Goal: Task Accomplishment & Management: Complete application form

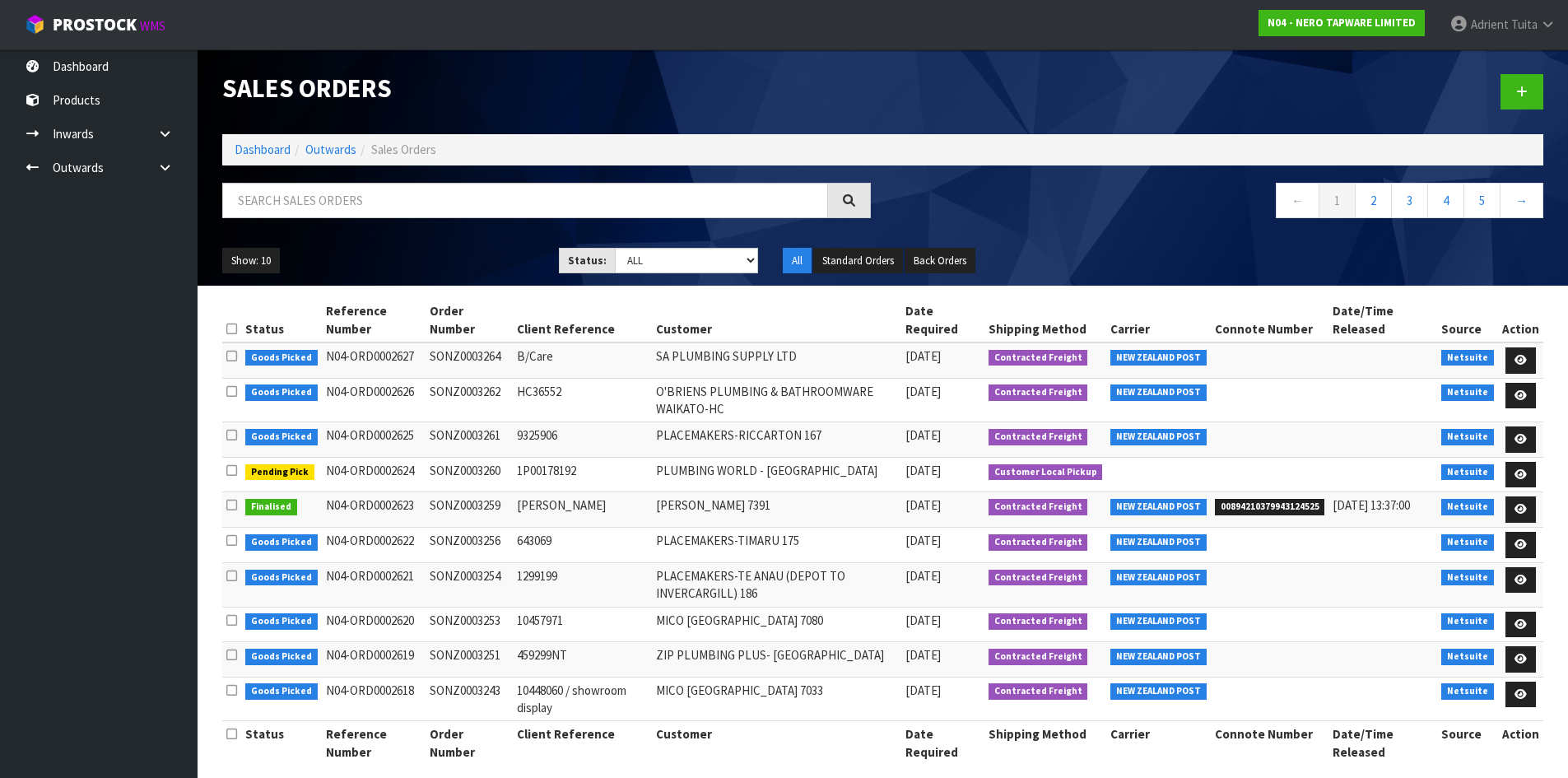
click at [439, 191] on input "text" at bounding box center [525, 200] width 606 height 35
type input "3261"
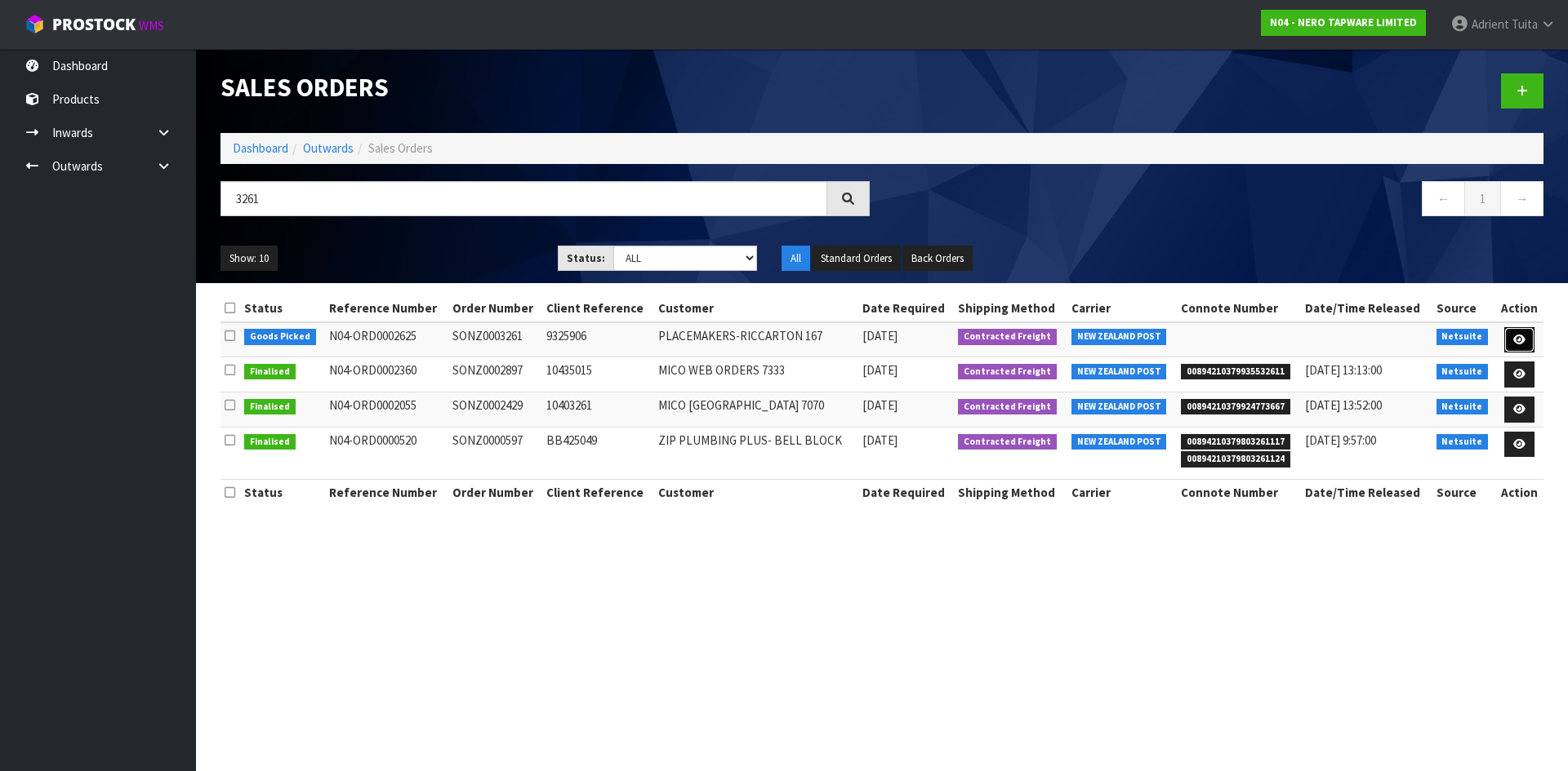
click at [1518, 343] on icon at bounding box center [1519, 340] width 13 height 11
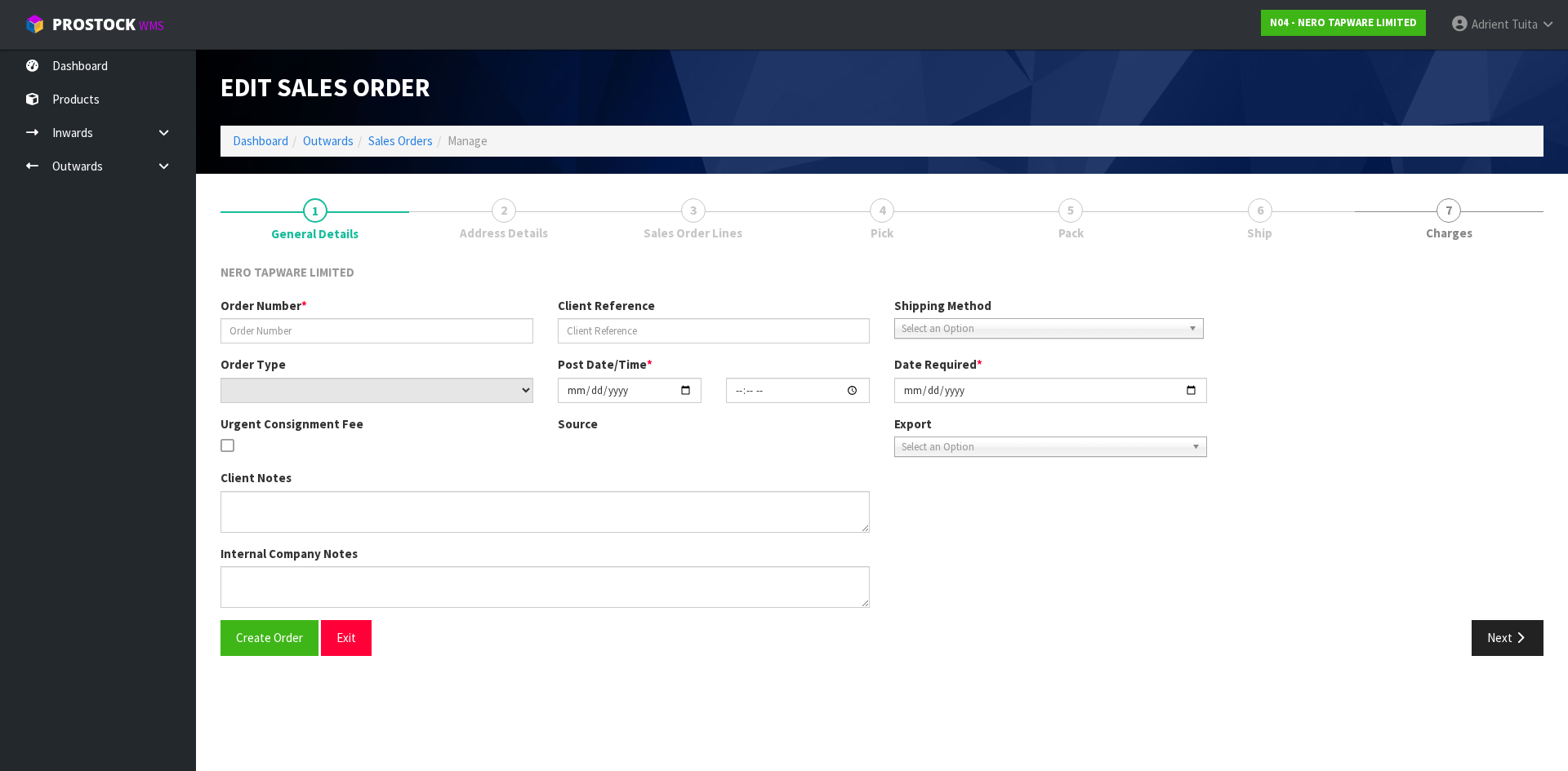
type input "SONZ0003261"
type input "9325906"
select select "number:0"
type input "[DATE]"
type input "12:00:05.000"
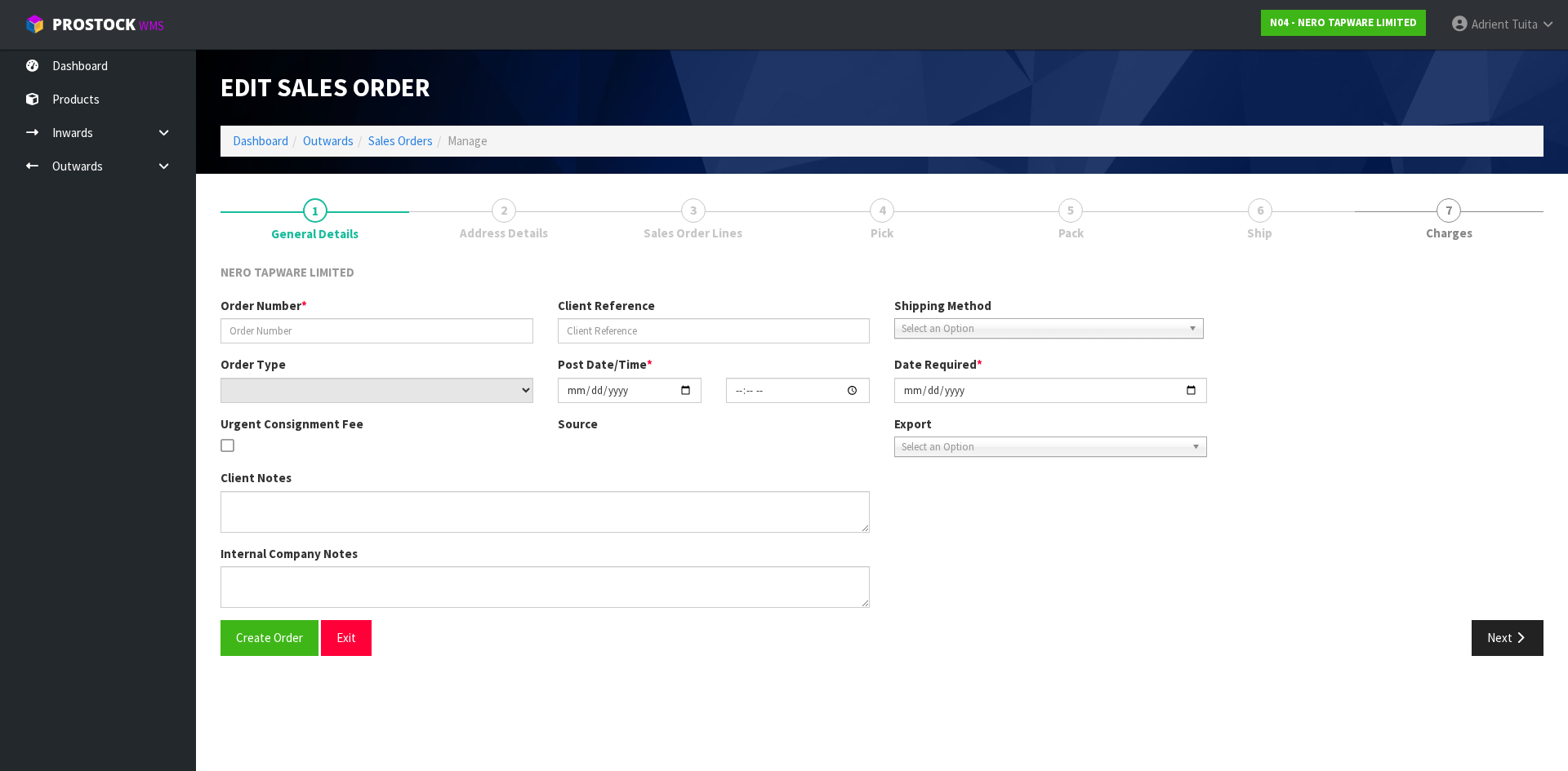
type input "[DATE]"
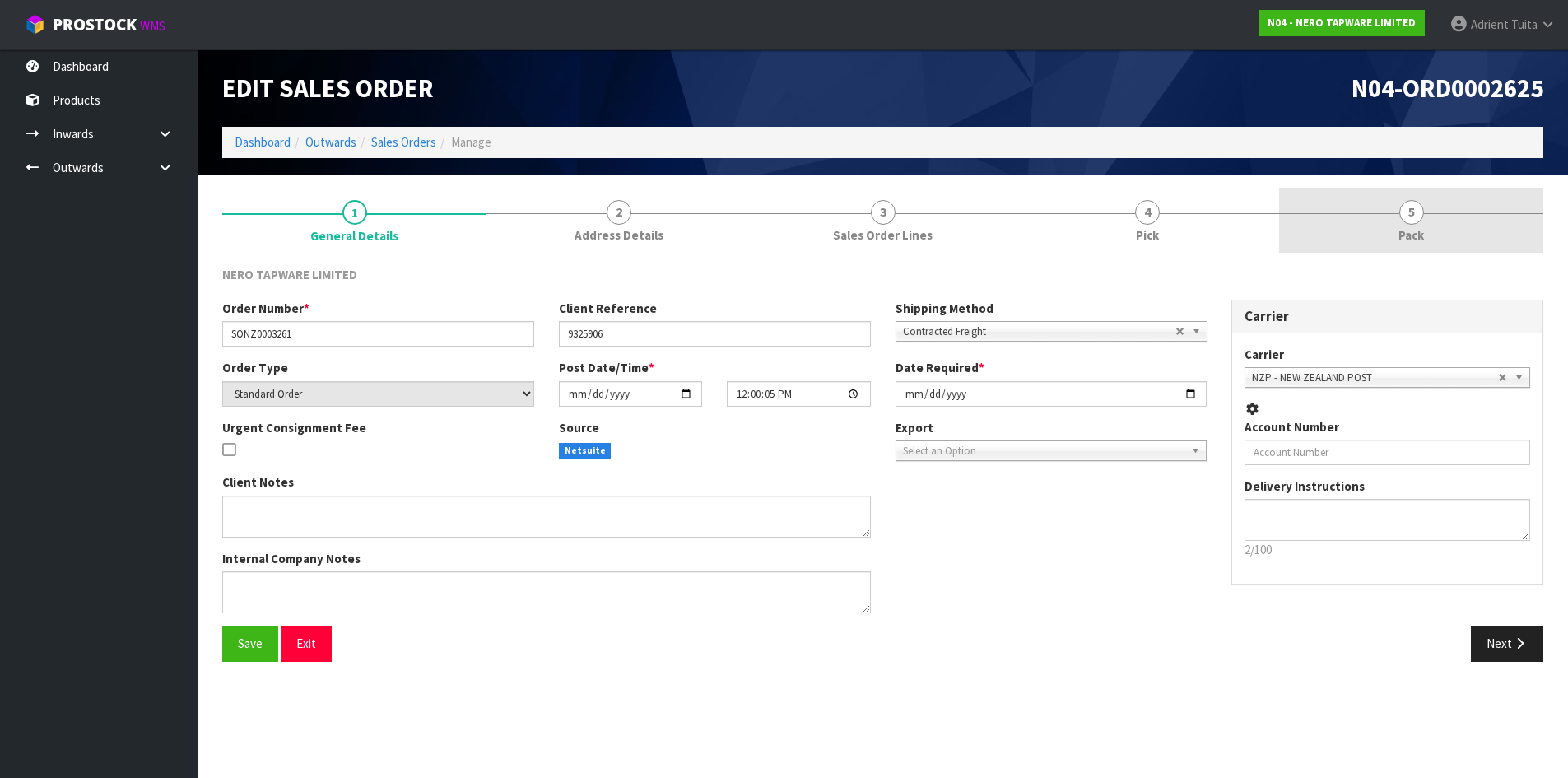
click at [1463, 244] on link "5 Pack" at bounding box center [1411, 221] width 264 height 65
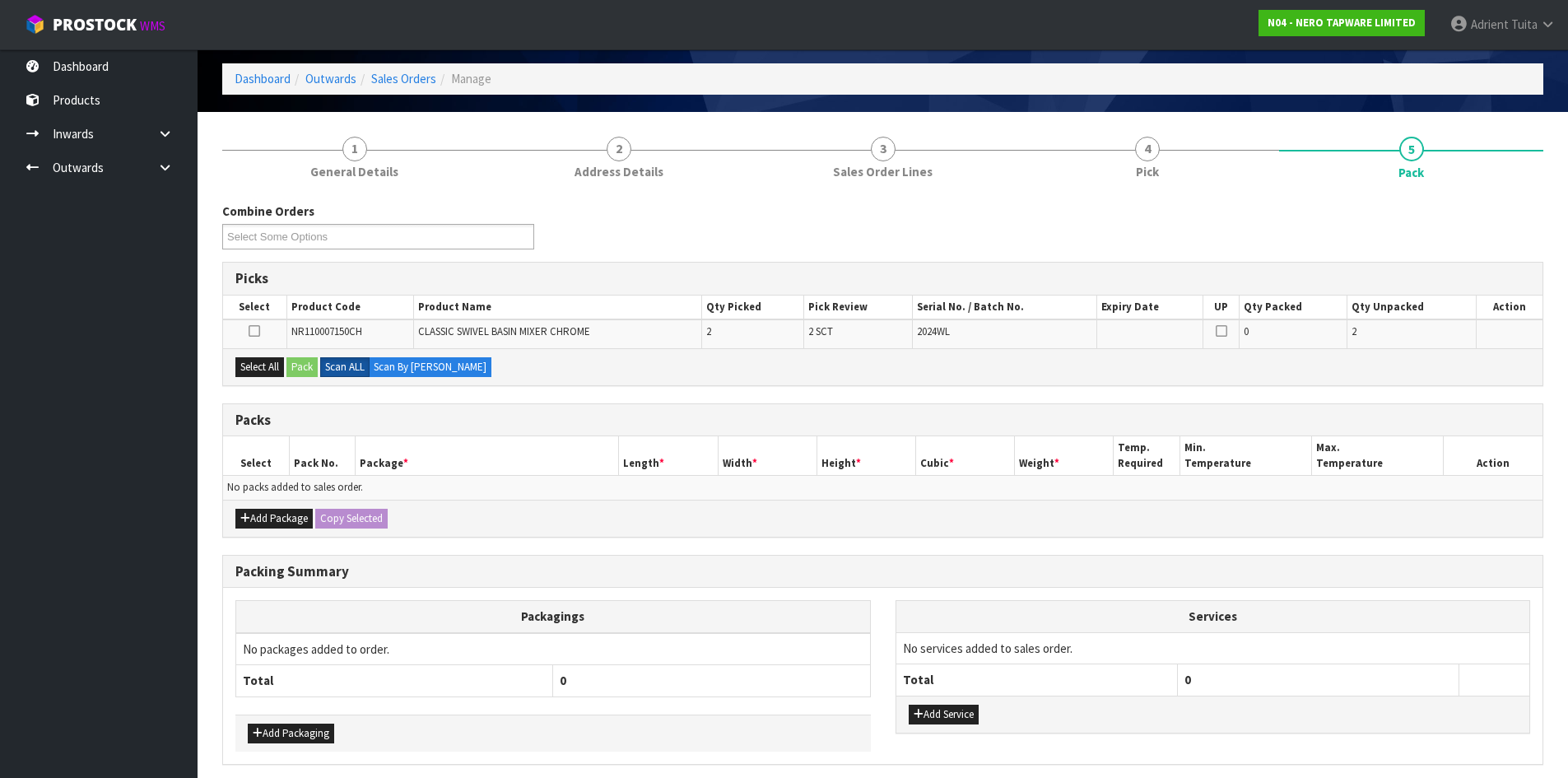
scroll to position [128, 0]
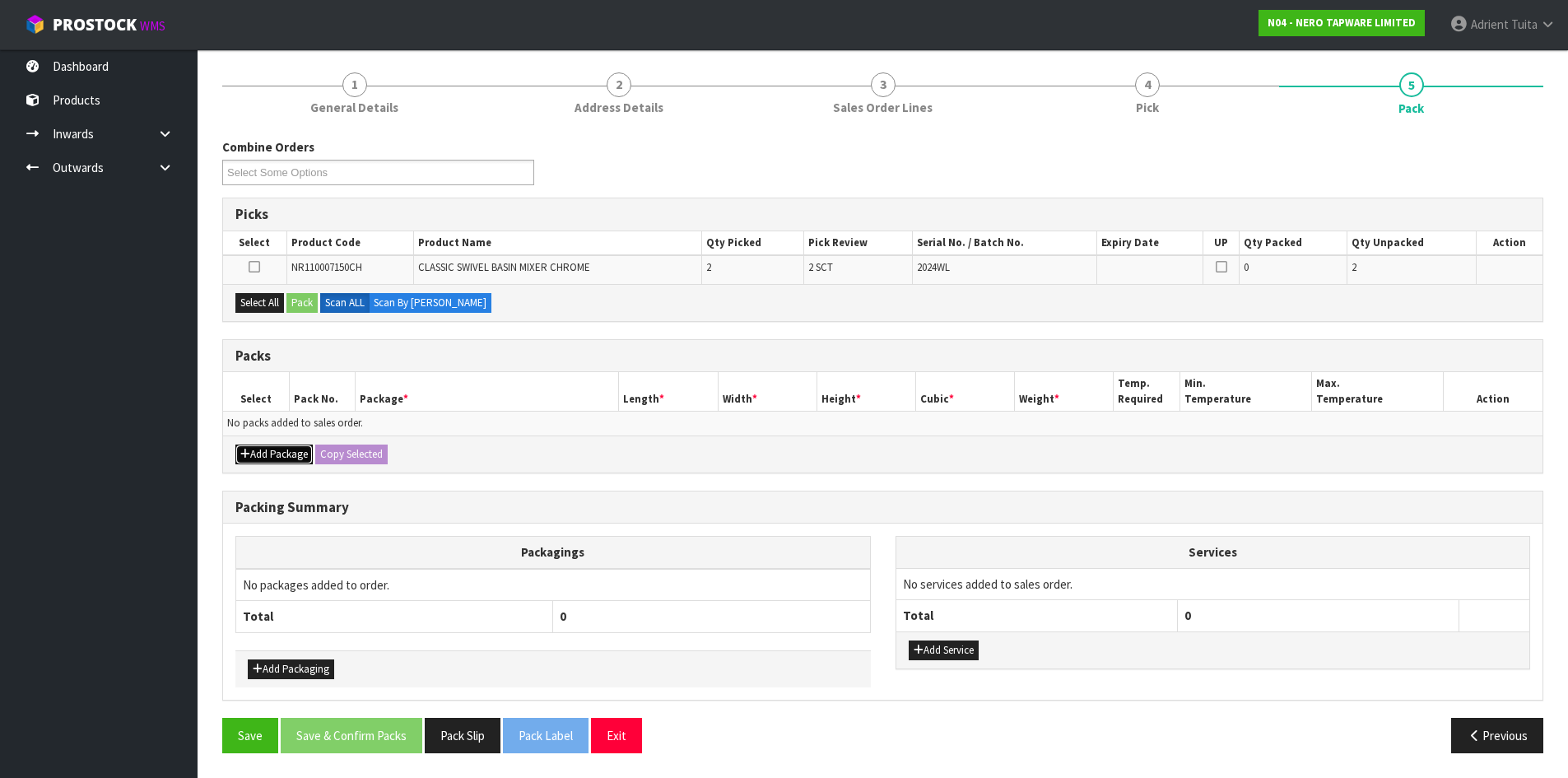
drag, startPoint x: 289, startPoint y: 461, endPoint x: 270, endPoint y: 447, distance: 23.6
click at [288, 461] on button "Add Package" at bounding box center [273, 455] width 77 height 20
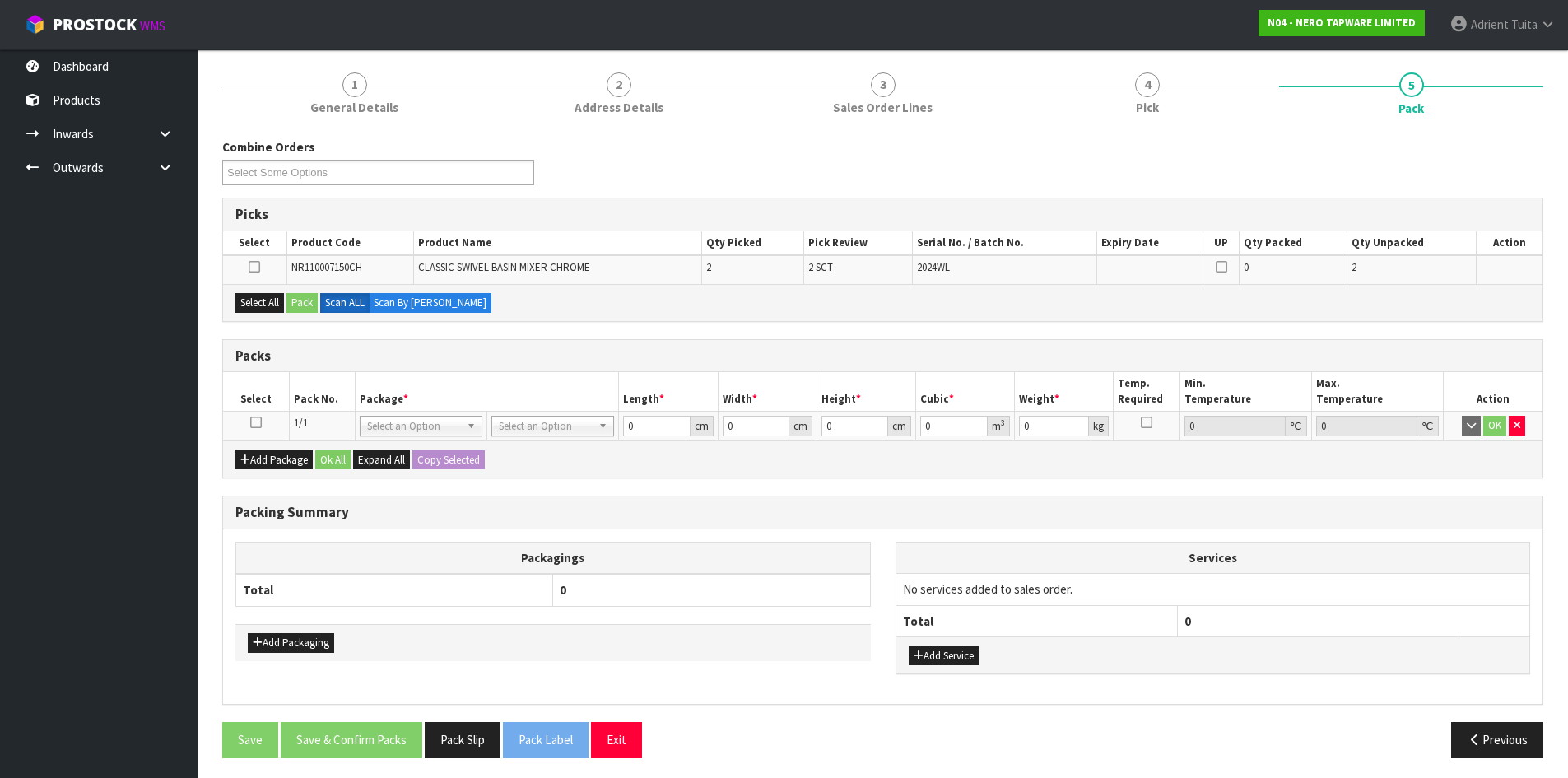
click at [260, 422] on icon at bounding box center [256, 422] width 12 height 1
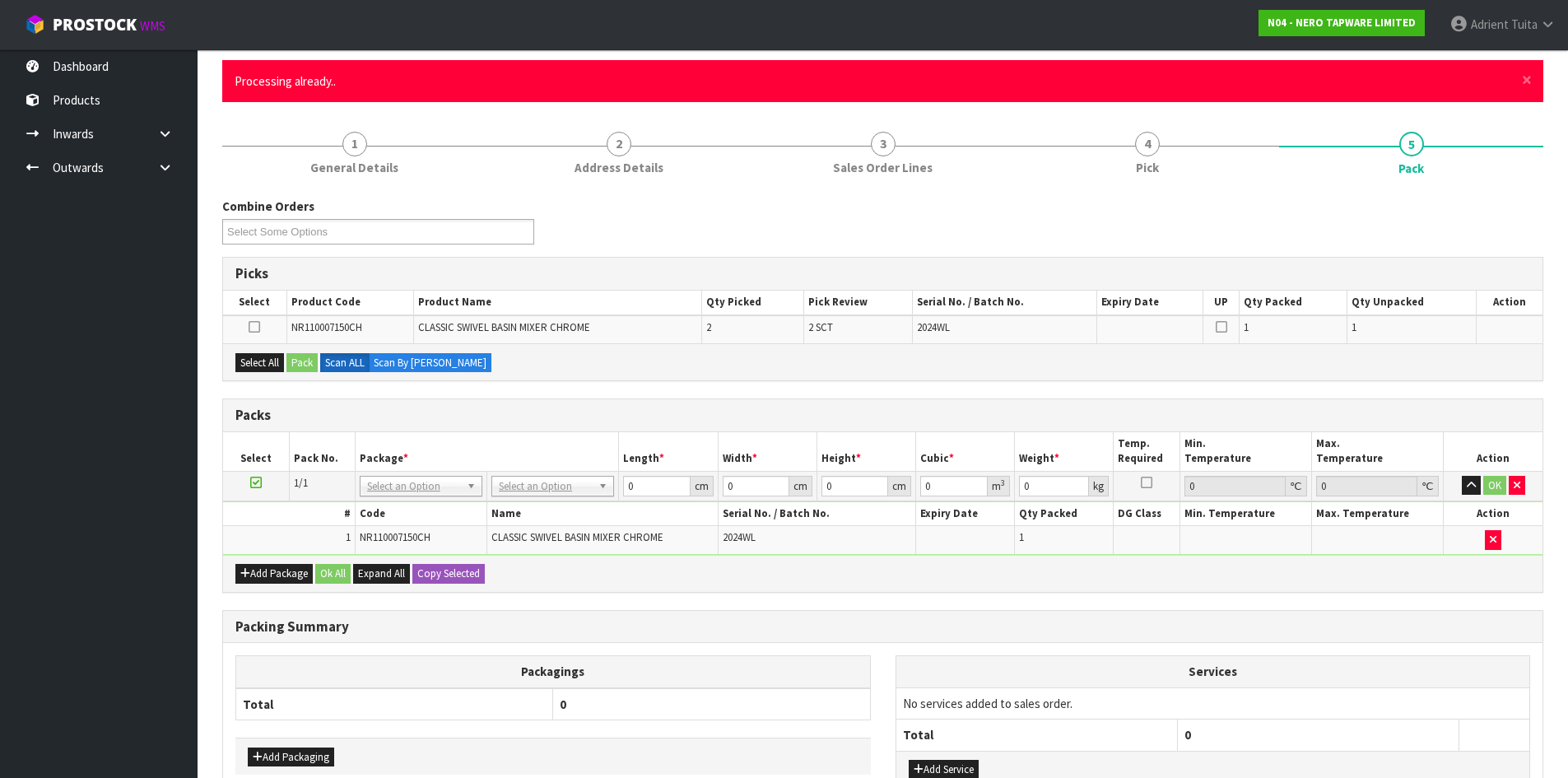
scroll to position [0, 0]
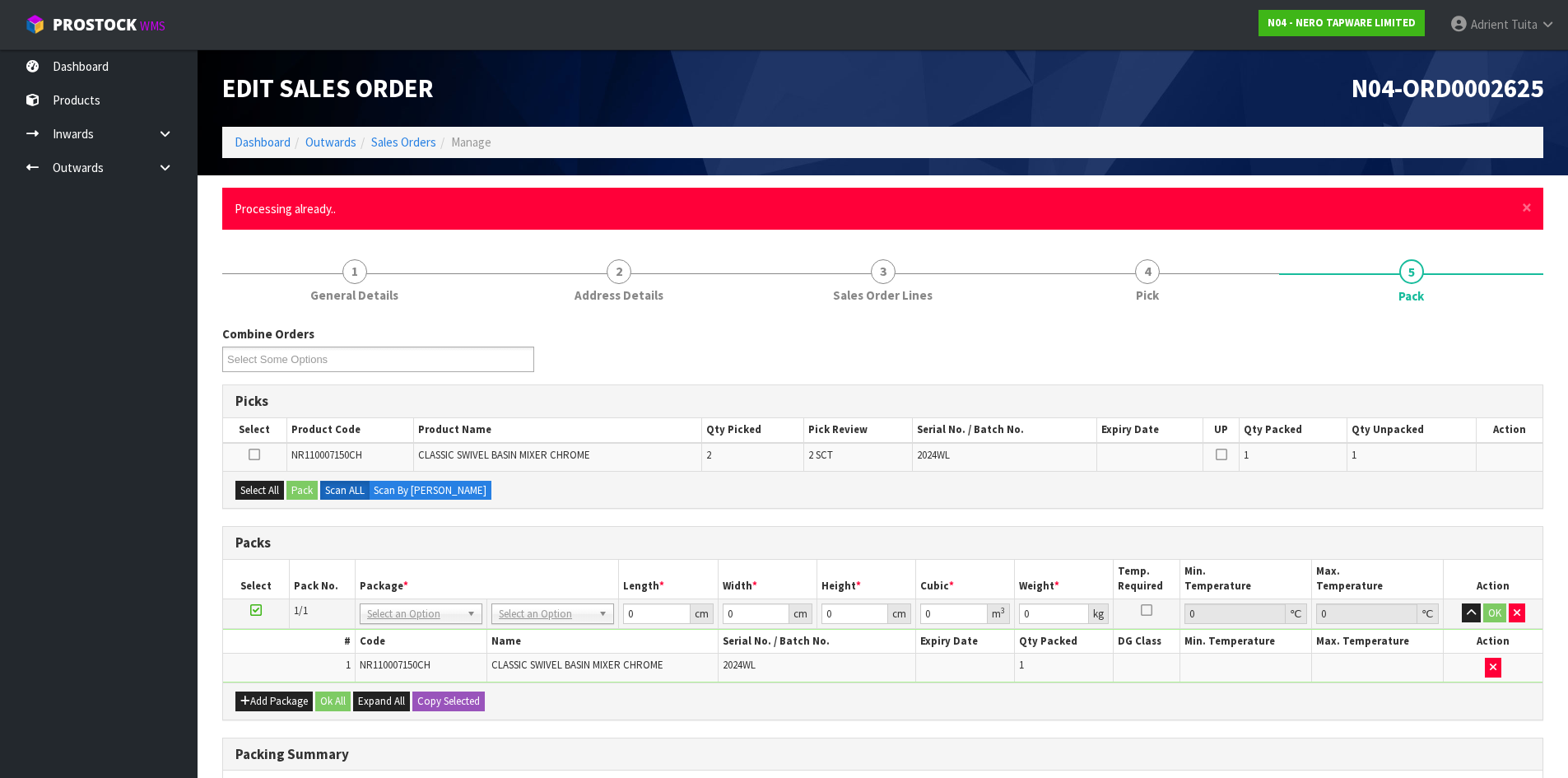
click at [1533, 207] on div "× Close Processing already.." at bounding box center [883, 209] width 1321 height 42
click at [1526, 212] on span "×" at bounding box center [1526, 207] width 10 height 23
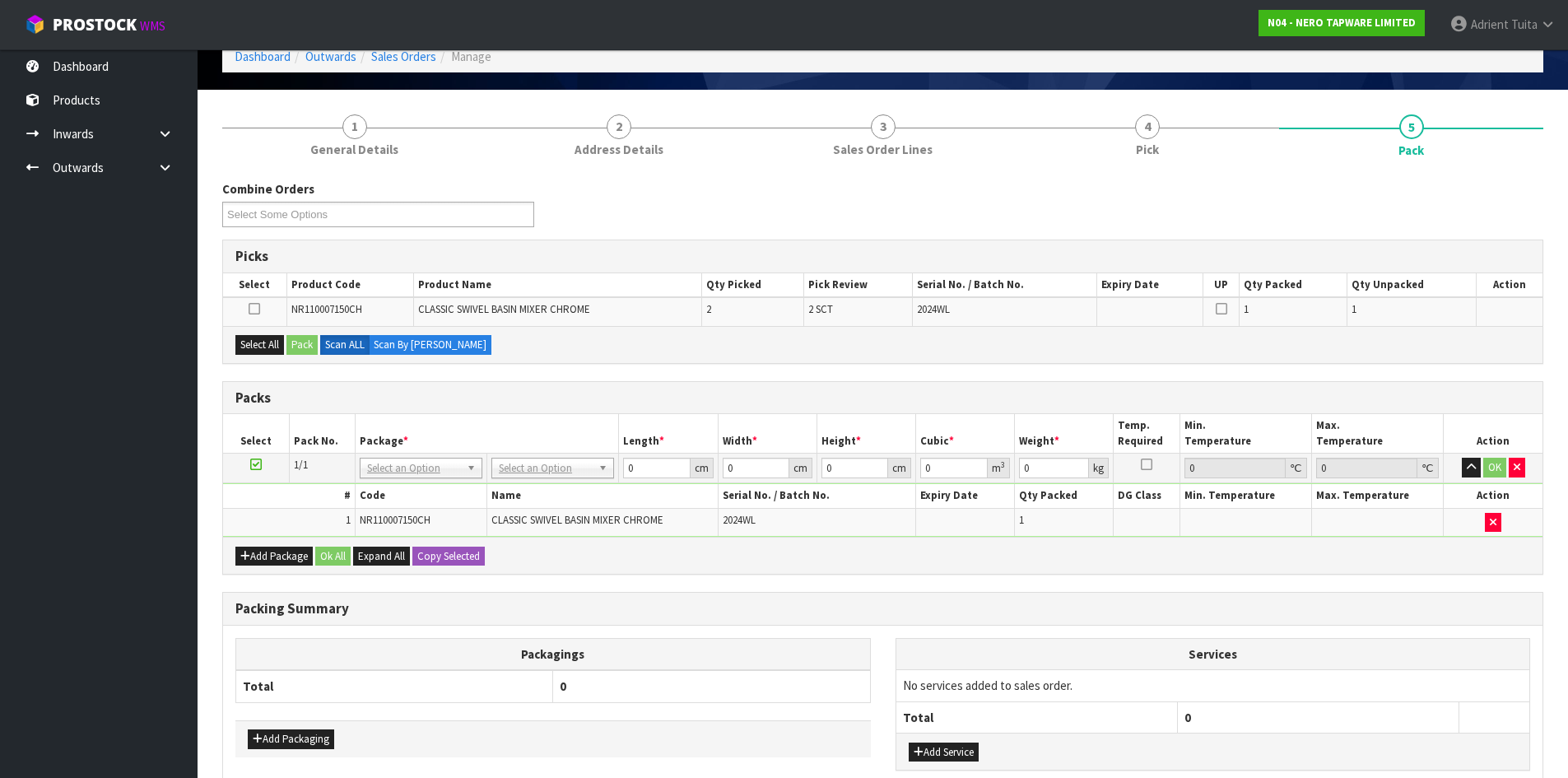
scroll to position [164, 0]
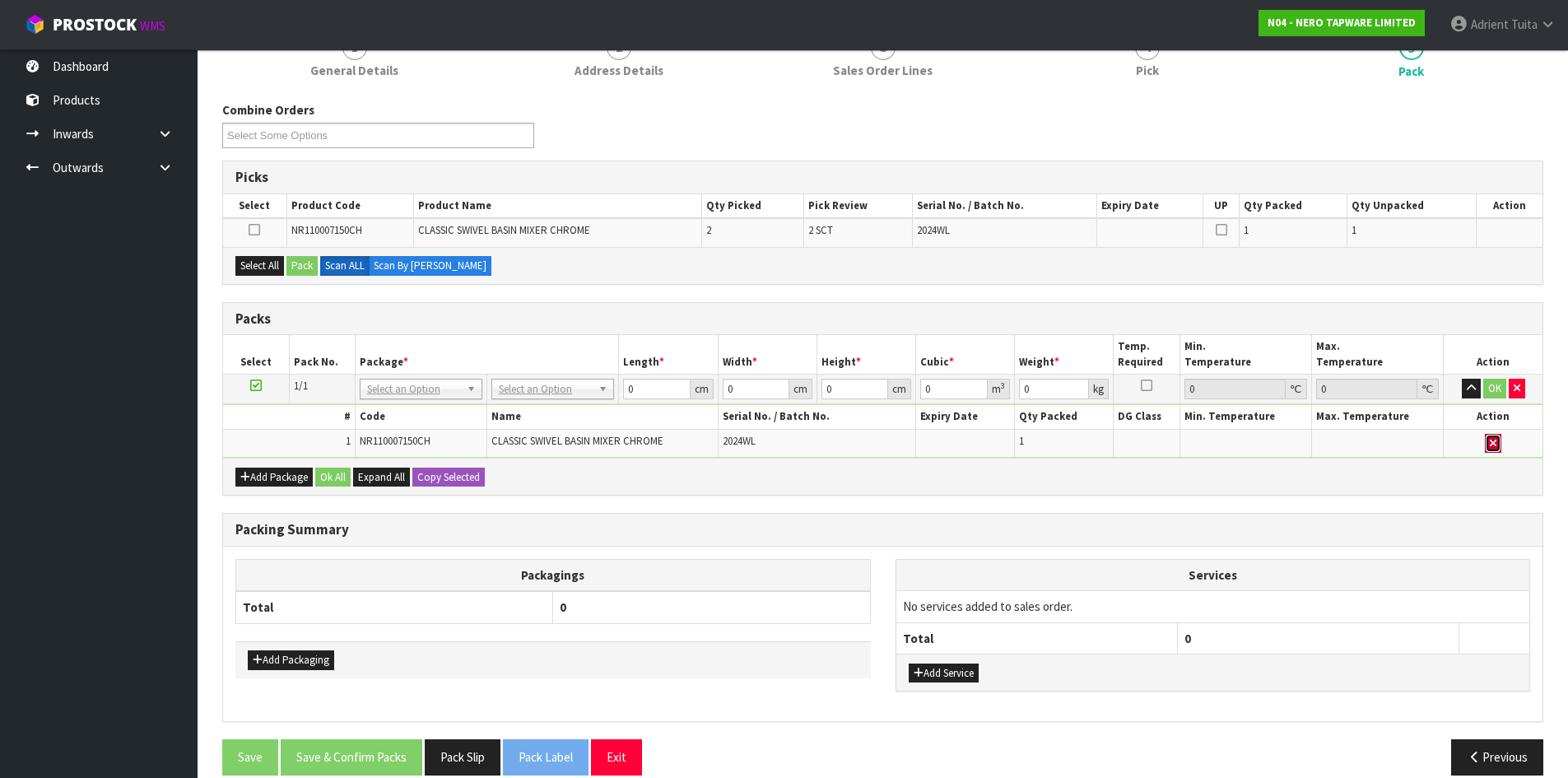
click at [1490, 451] on button "button" at bounding box center [1494, 444] width 16 height 20
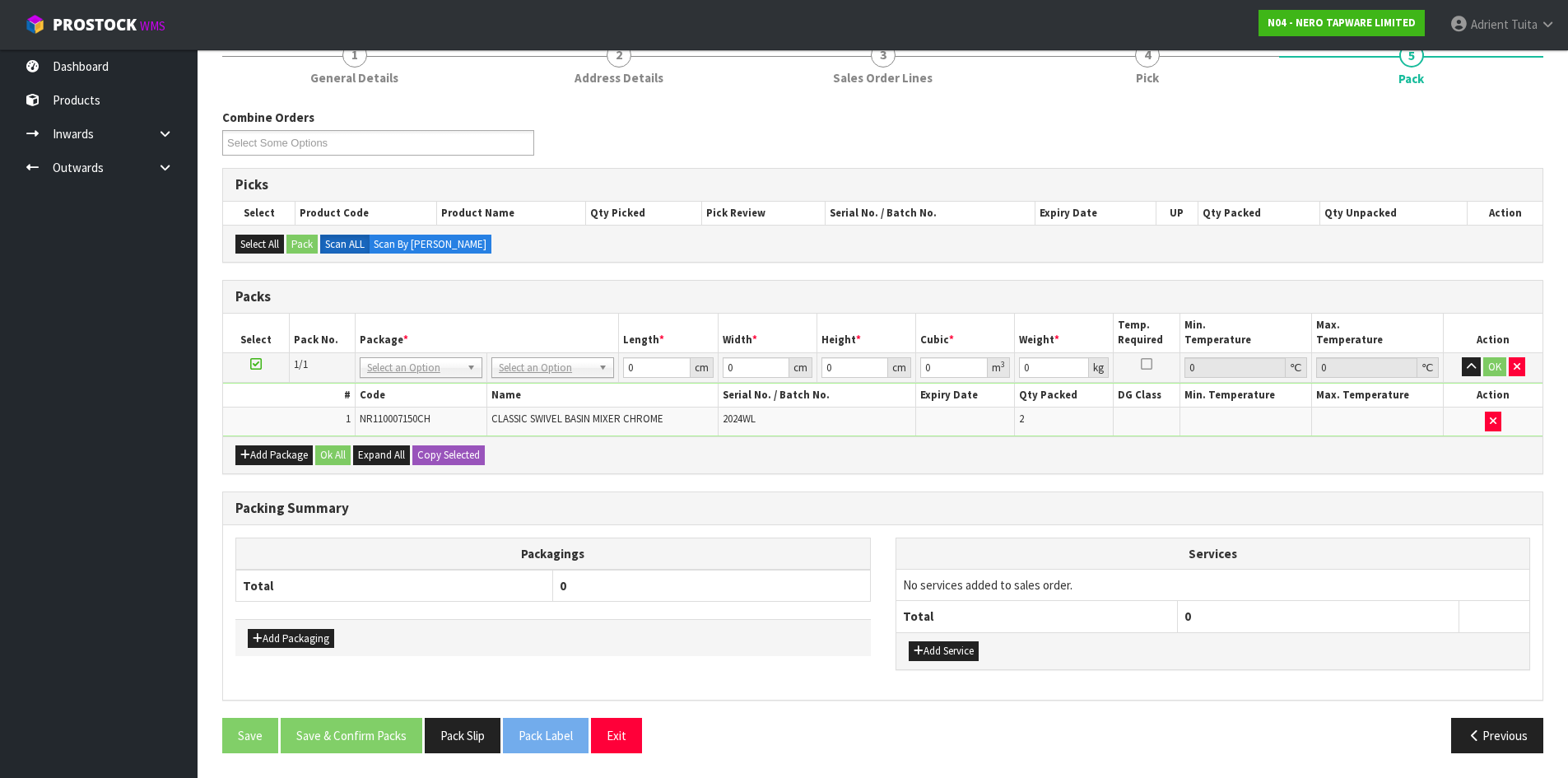
scroll to position [157, 0]
drag, startPoint x: 515, startPoint y: 356, endPoint x: 514, endPoint y: 378, distance: 22.0
click at [515, 368] on td "No Packaging Cartons PLT GEN120 (1200 X 1000) PLT ONE WAY SKID CHEP HIRE PALLET…" at bounding box center [553, 367] width 132 height 30
drag, startPoint x: 511, startPoint y: 383, endPoint x: 519, endPoint y: 369, distance: 16.1
click at [511, 381] on tbody "1/1 NONE 007-001 007-002 007-004 007-009 007-013 007-014 007-015 007-017 007-01…" at bounding box center [883, 394] width 1319 height 84
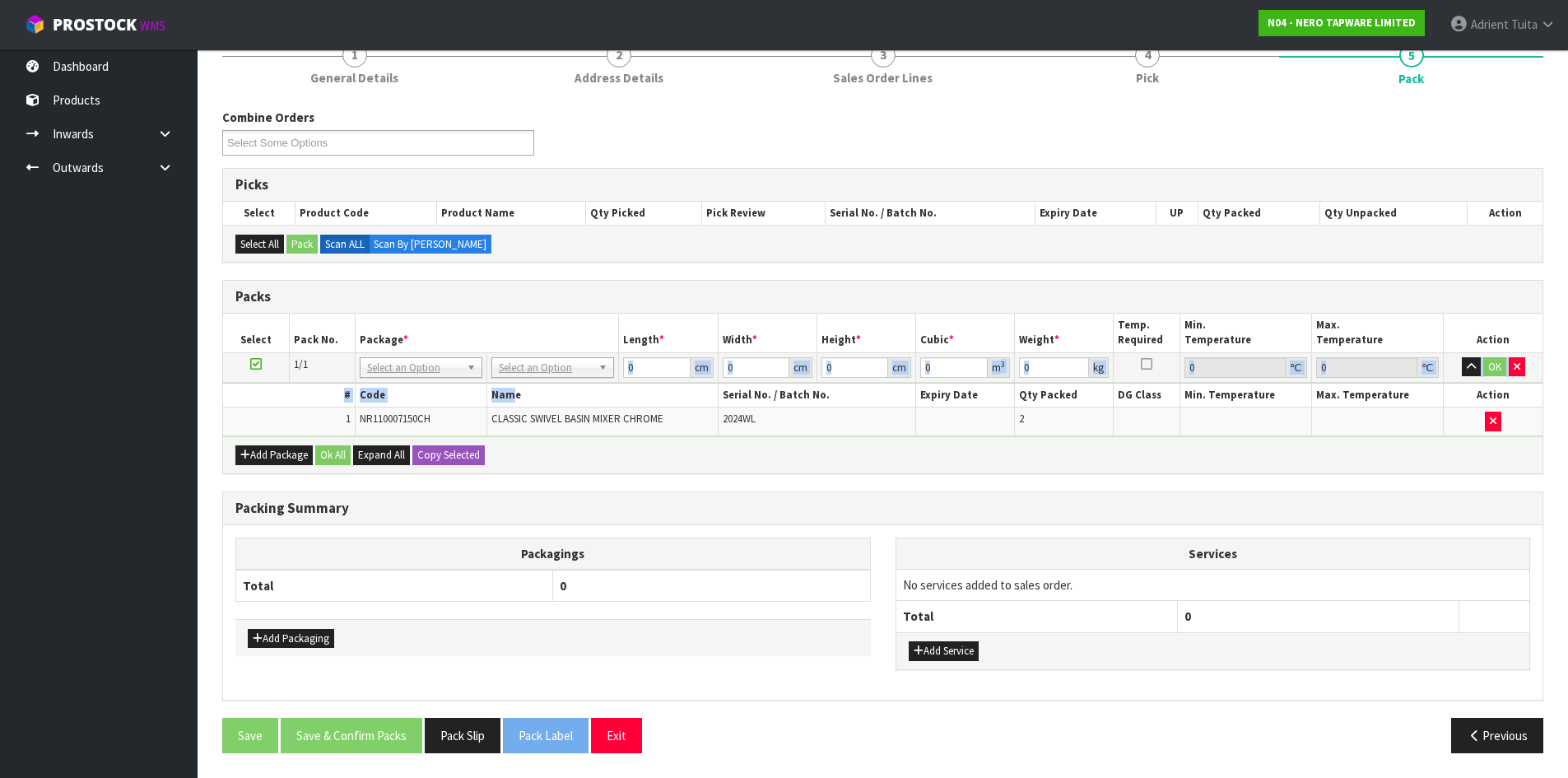
drag, startPoint x: 519, startPoint y: 367, endPoint x: 509, endPoint y: 401, distance: 35.4
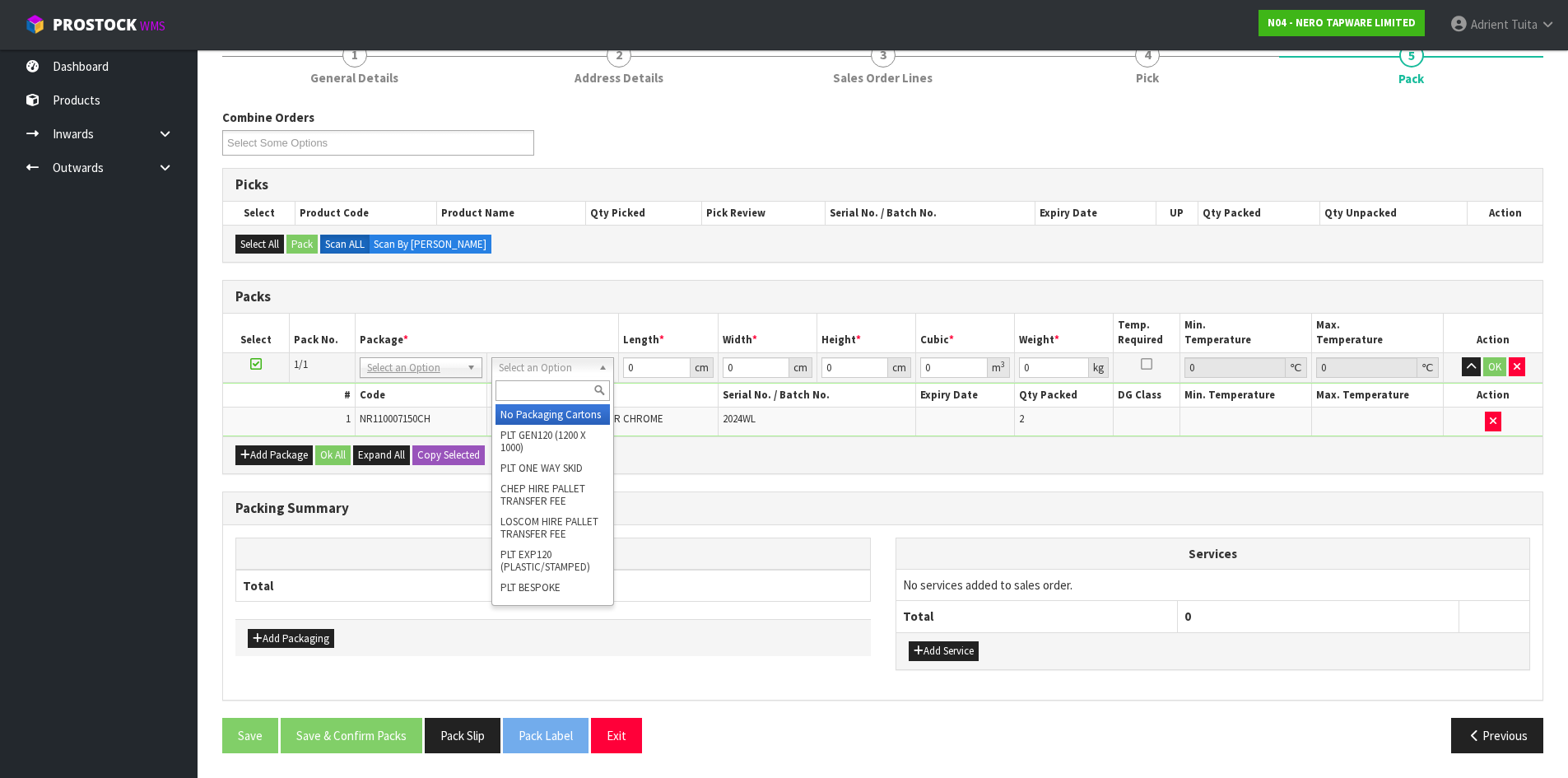
click at [511, 394] on input "text" at bounding box center [553, 390] width 114 height 21
type input "A4 S"
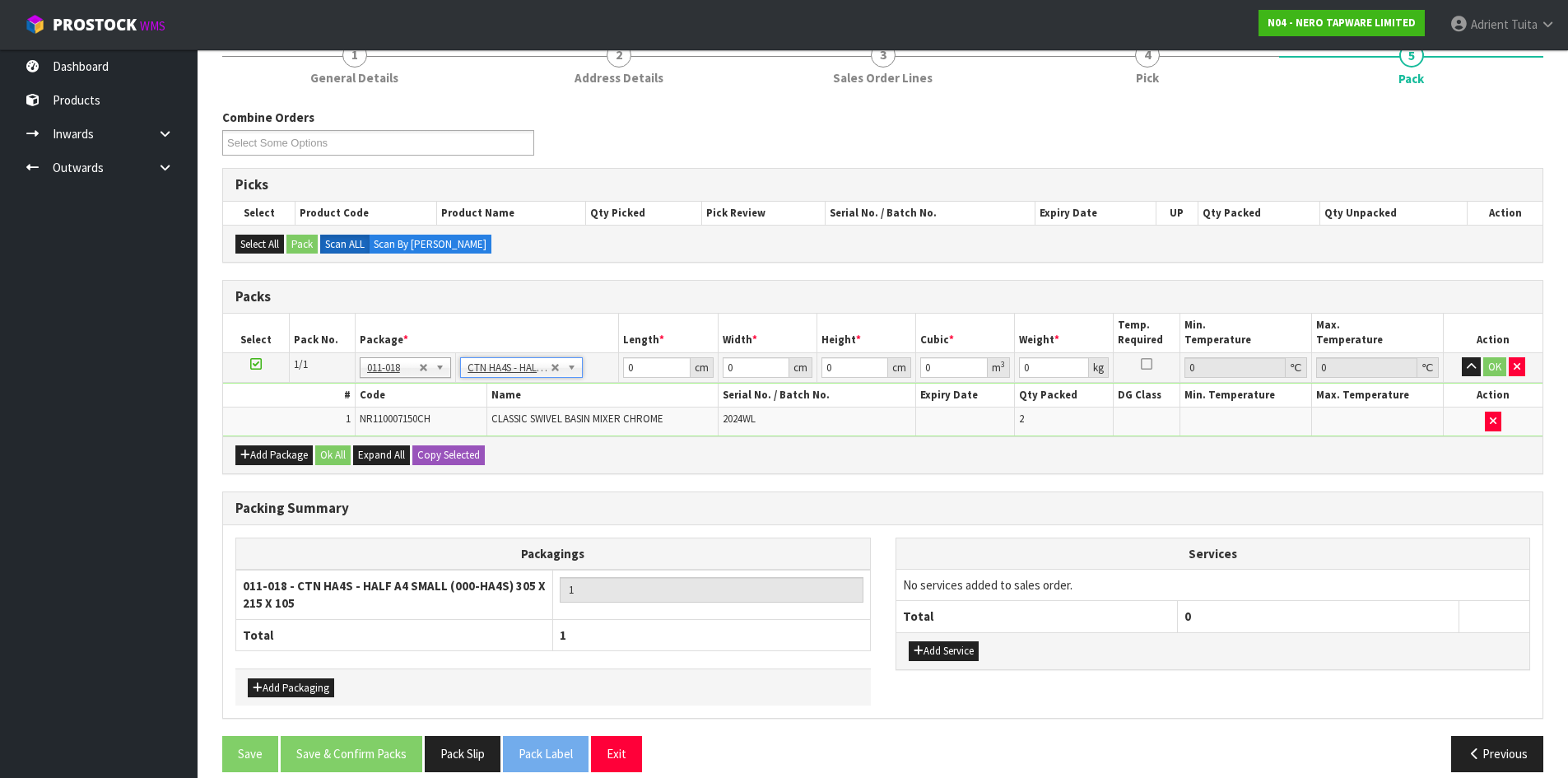
type input "30.5"
type input "21.5"
type input "10.5"
type input "0.006885"
type input "2.6"
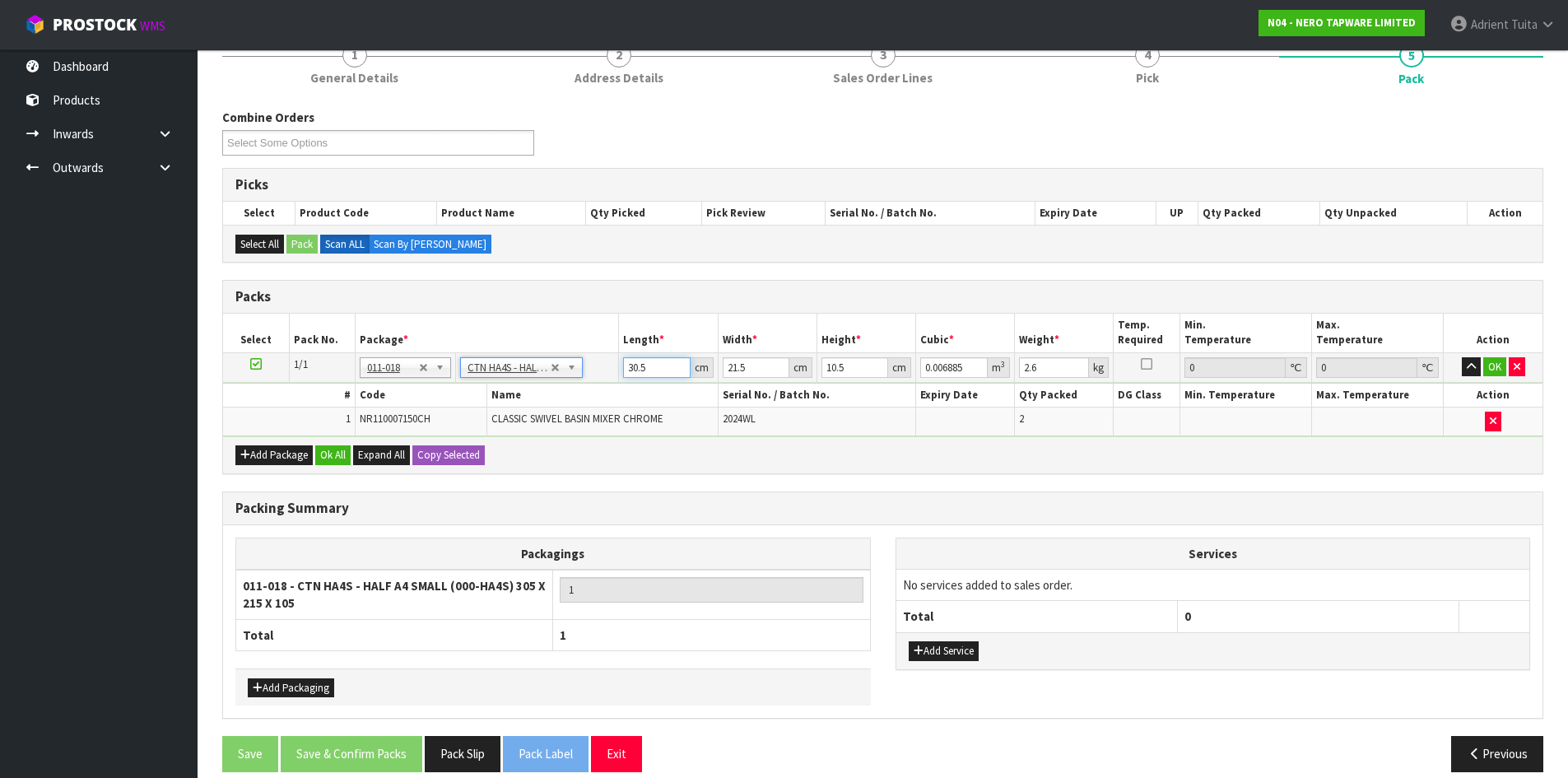
click at [638, 369] on input "30.5" at bounding box center [656, 368] width 66 height 21
drag, startPoint x: 638, startPoint y: 369, endPoint x: 650, endPoint y: 358, distance: 16.3
click at [639, 369] on input "30.5" at bounding box center [656, 368] width 66 height 21
type input "3"
type input "0.000677"
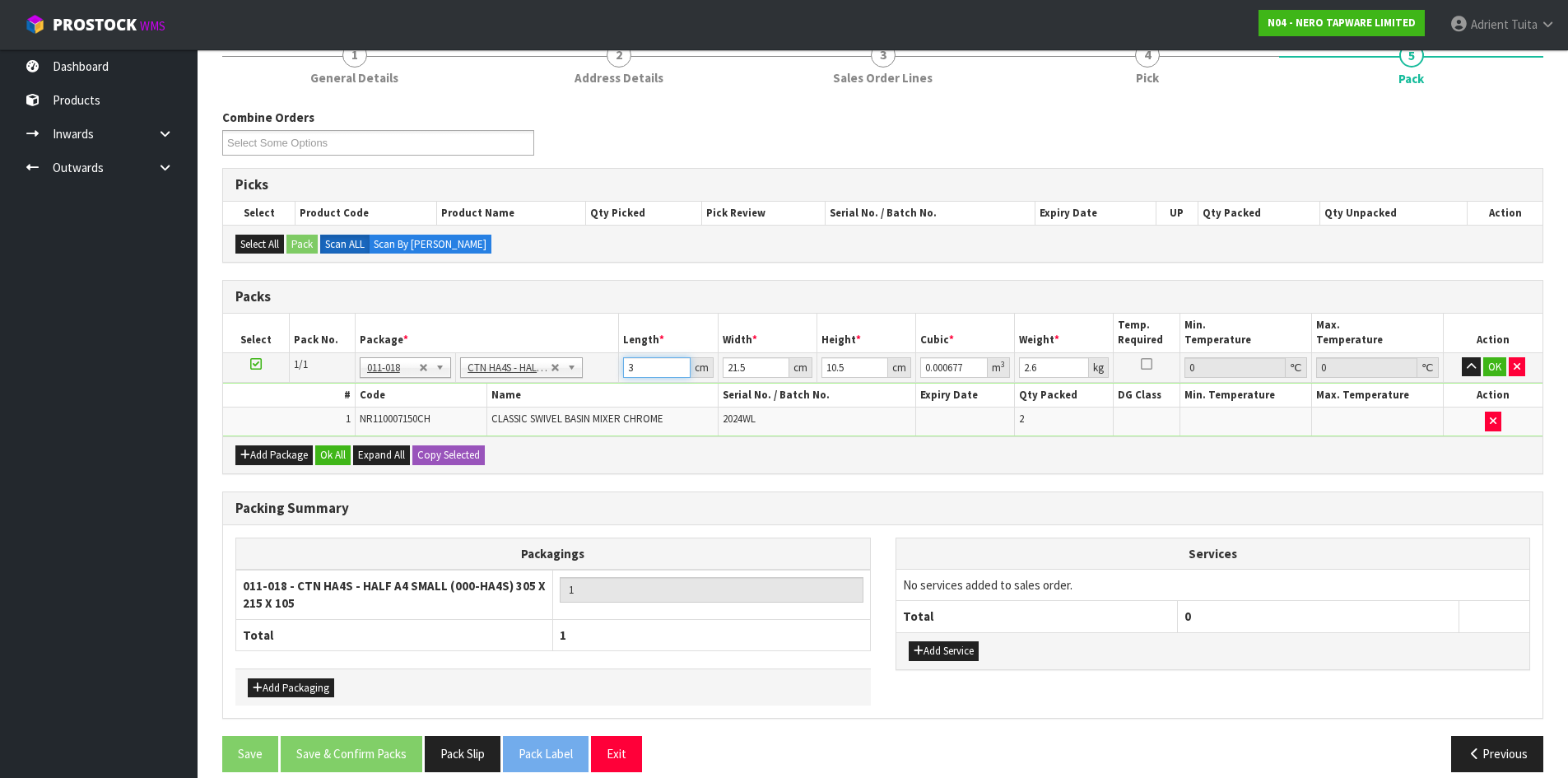
type input "32"
type input "0.007224"
type input "32"
type input "2"
type input "0.000672"
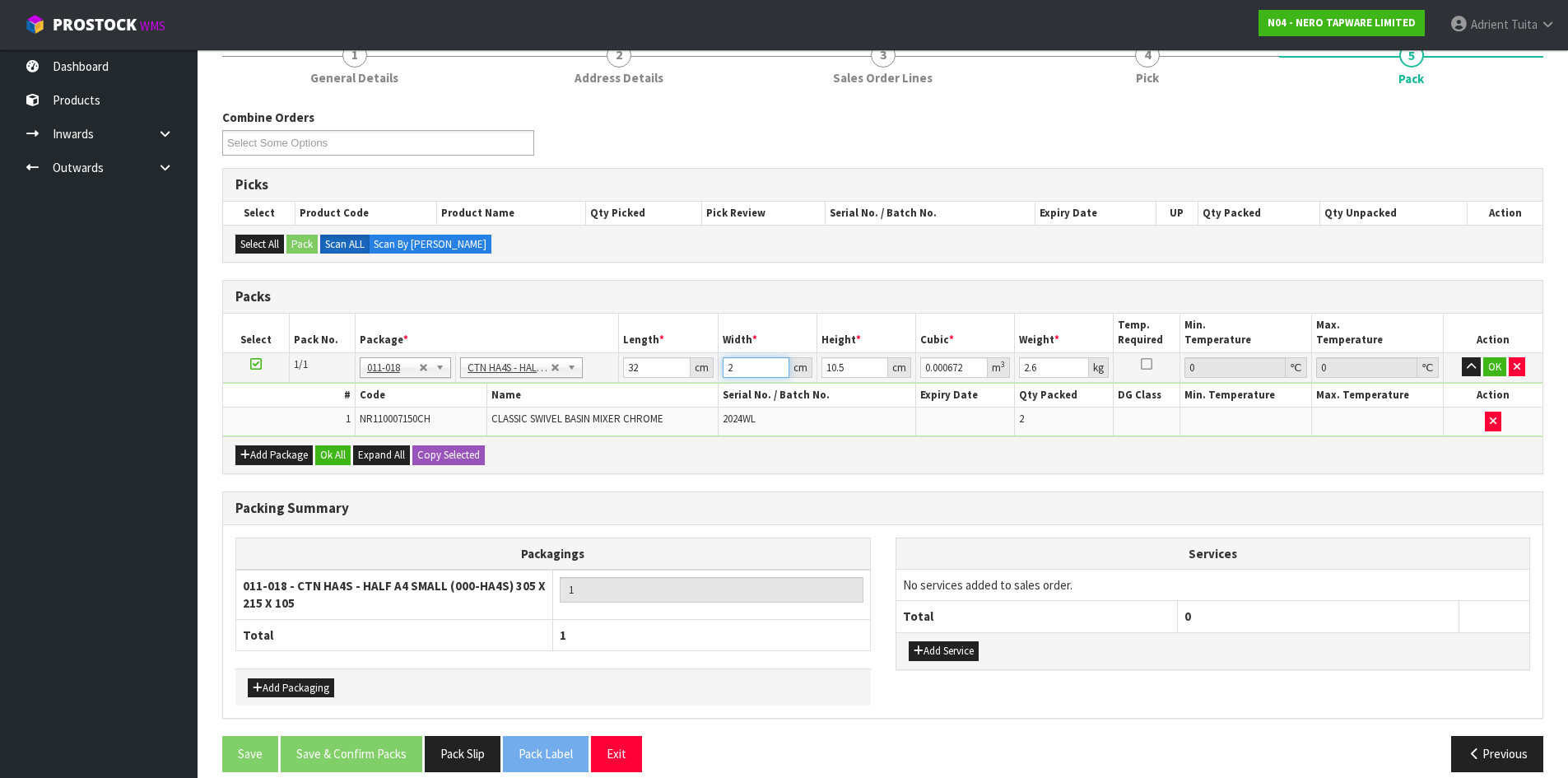
type input "24"
type input "0.008064"
type input "24"
type input "1"
type input "0.000768"
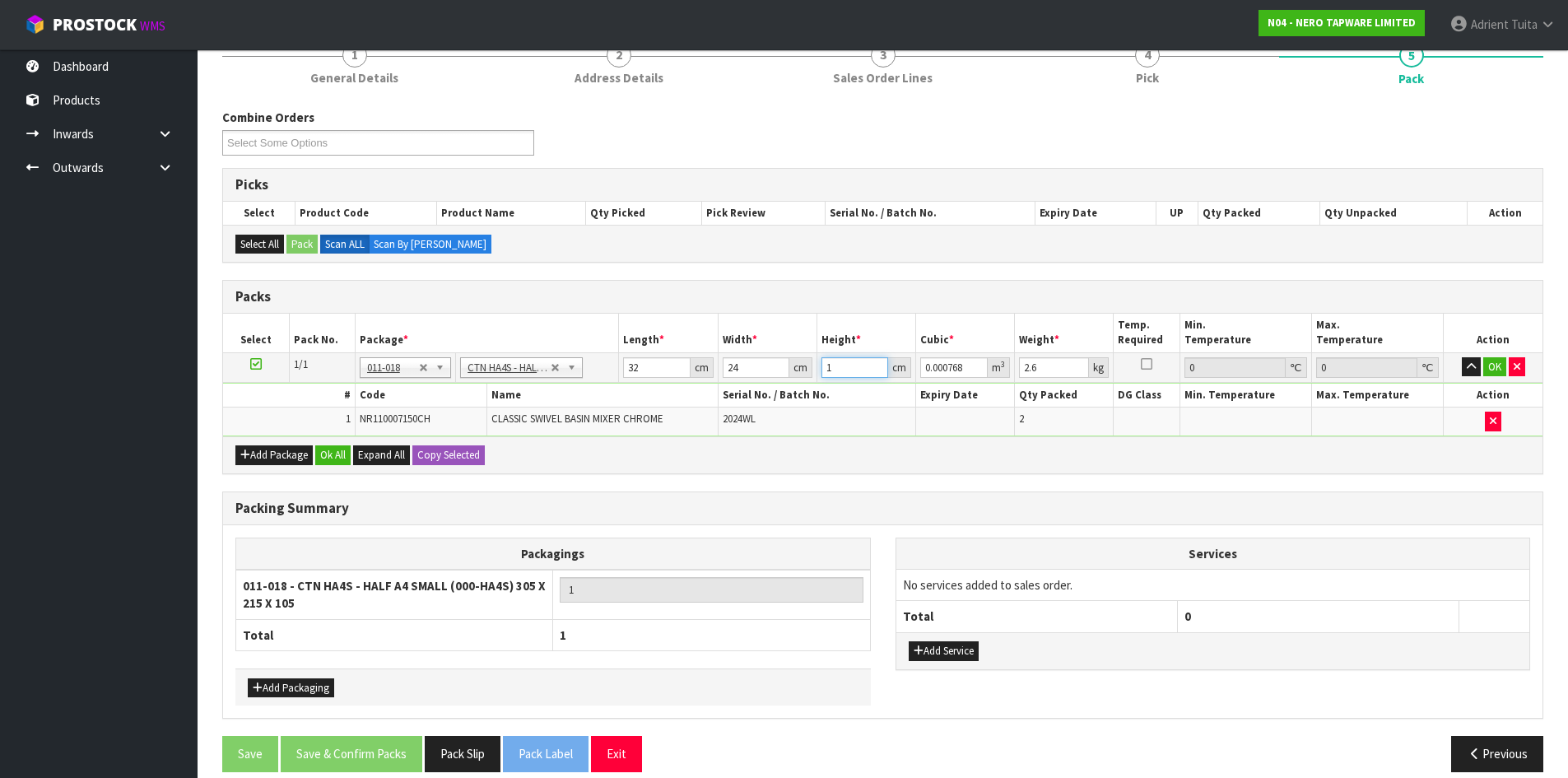
type input "19"
type input "0.014592"
type input "19"
type input "3"
click at [1487, 372] on button "OK" at bounding box center [1494, 368] width 23 height 20
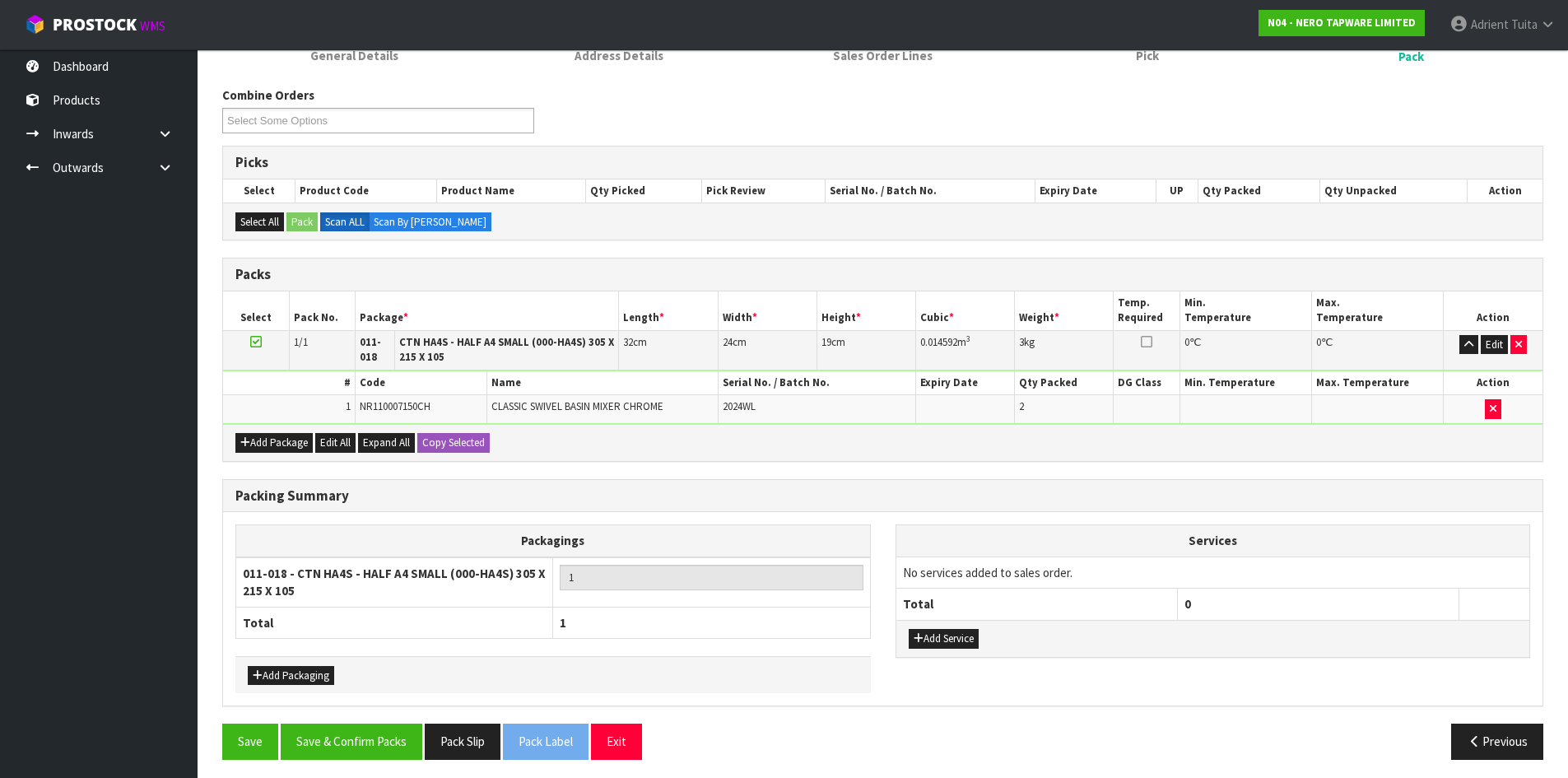
scroll to position [186, 0]
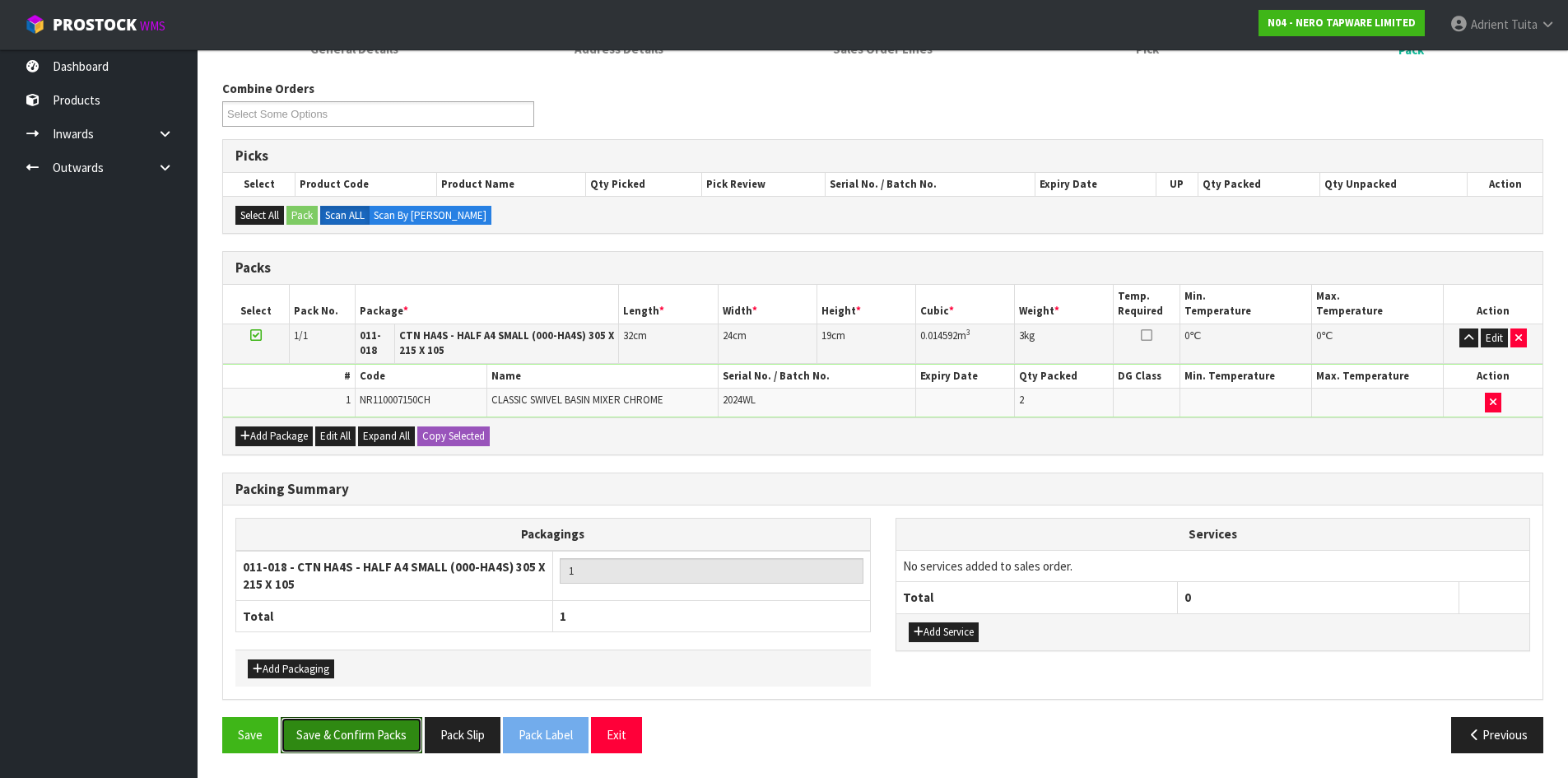
drag, startPoint x: 368, startPoint y: 723, endPoint x: 365, endPoint y: 706, distance: 17.3
click at [368, 724] on button "Save & Confirm Packs" at bounding box center [351, 734] width 142 height 35
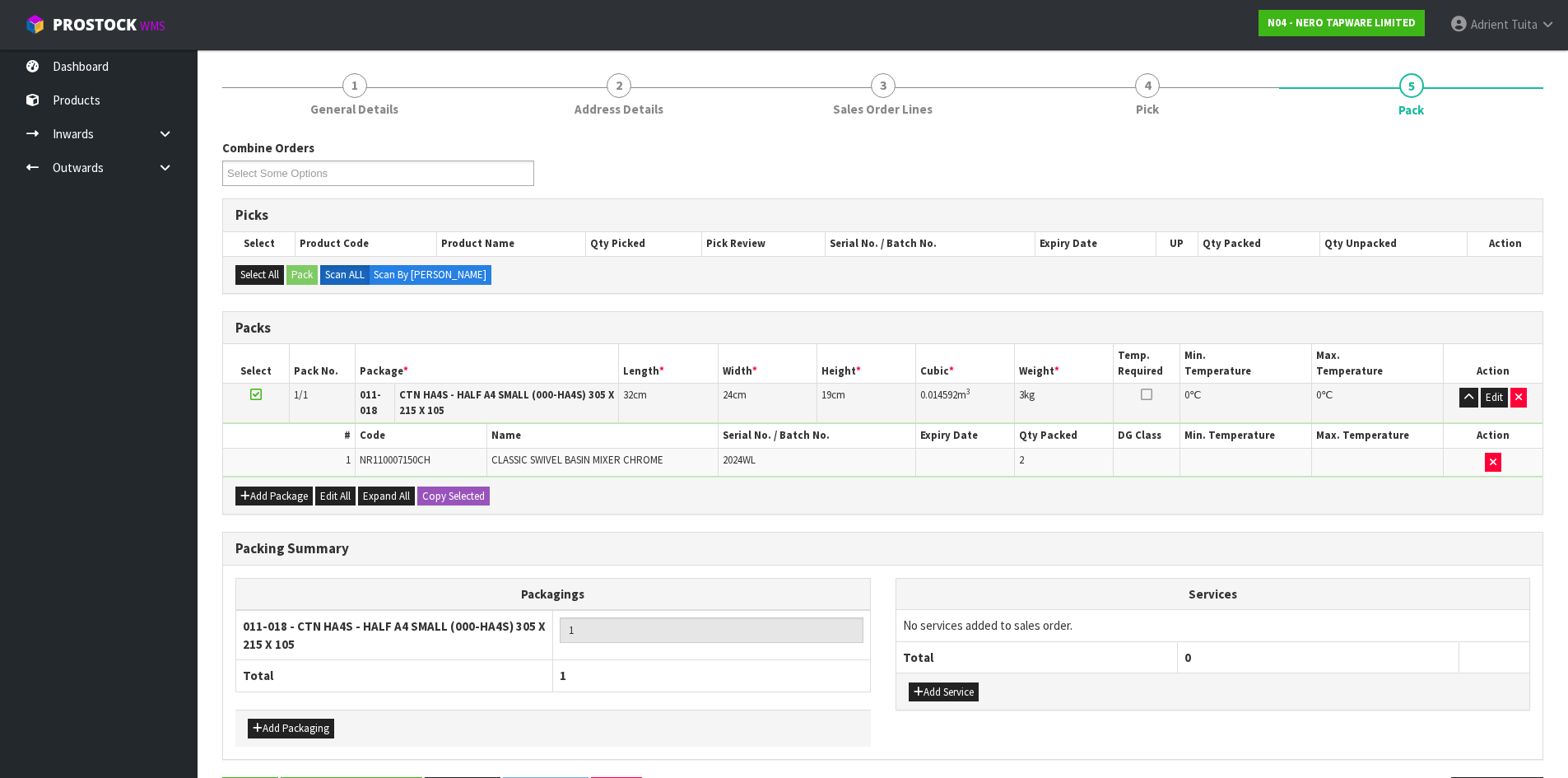
scroll to position [0, 0]
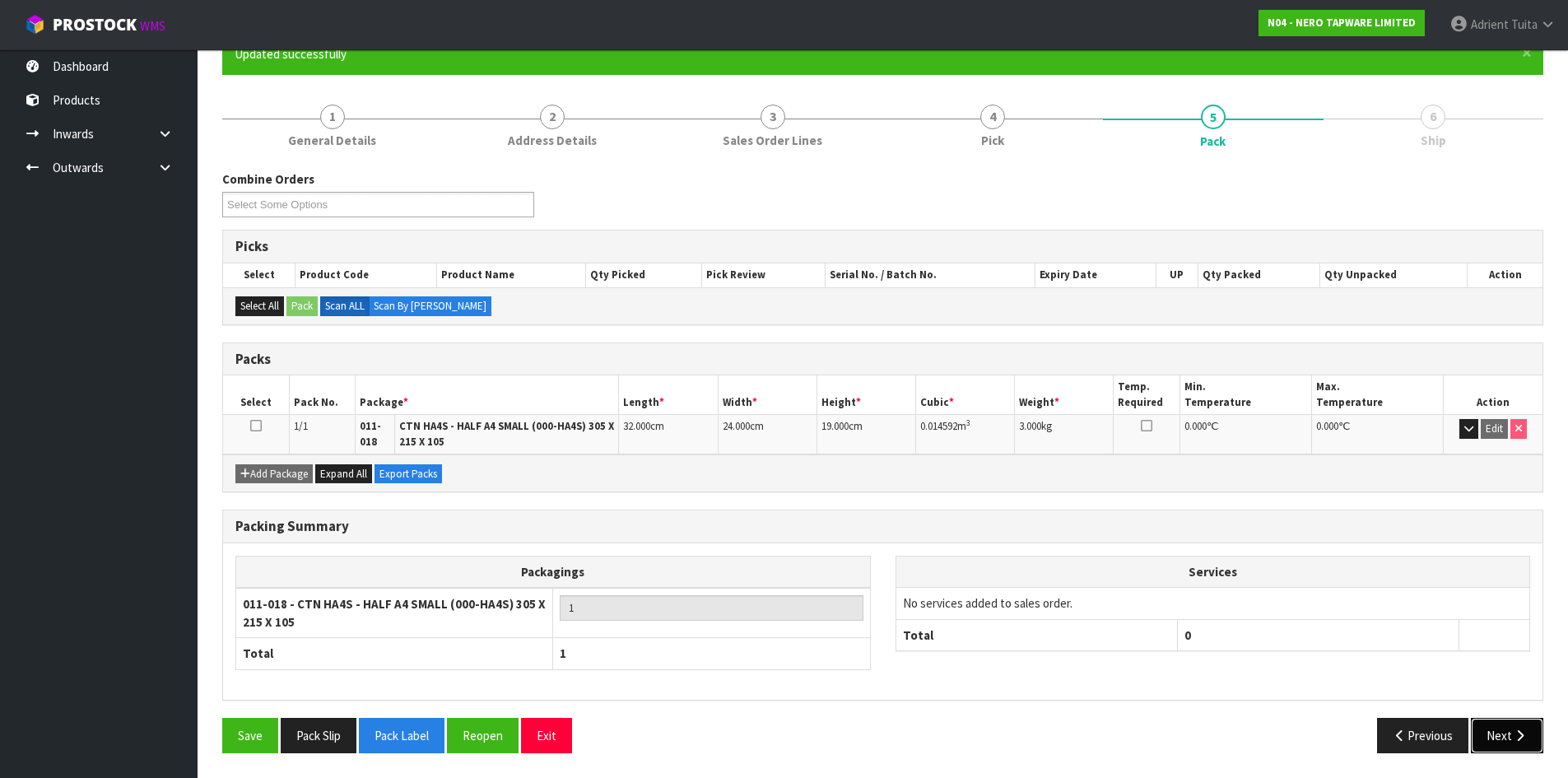
click at [1491, 733] on button "Next" at bounding box center [1507, 735] width 73 height 35
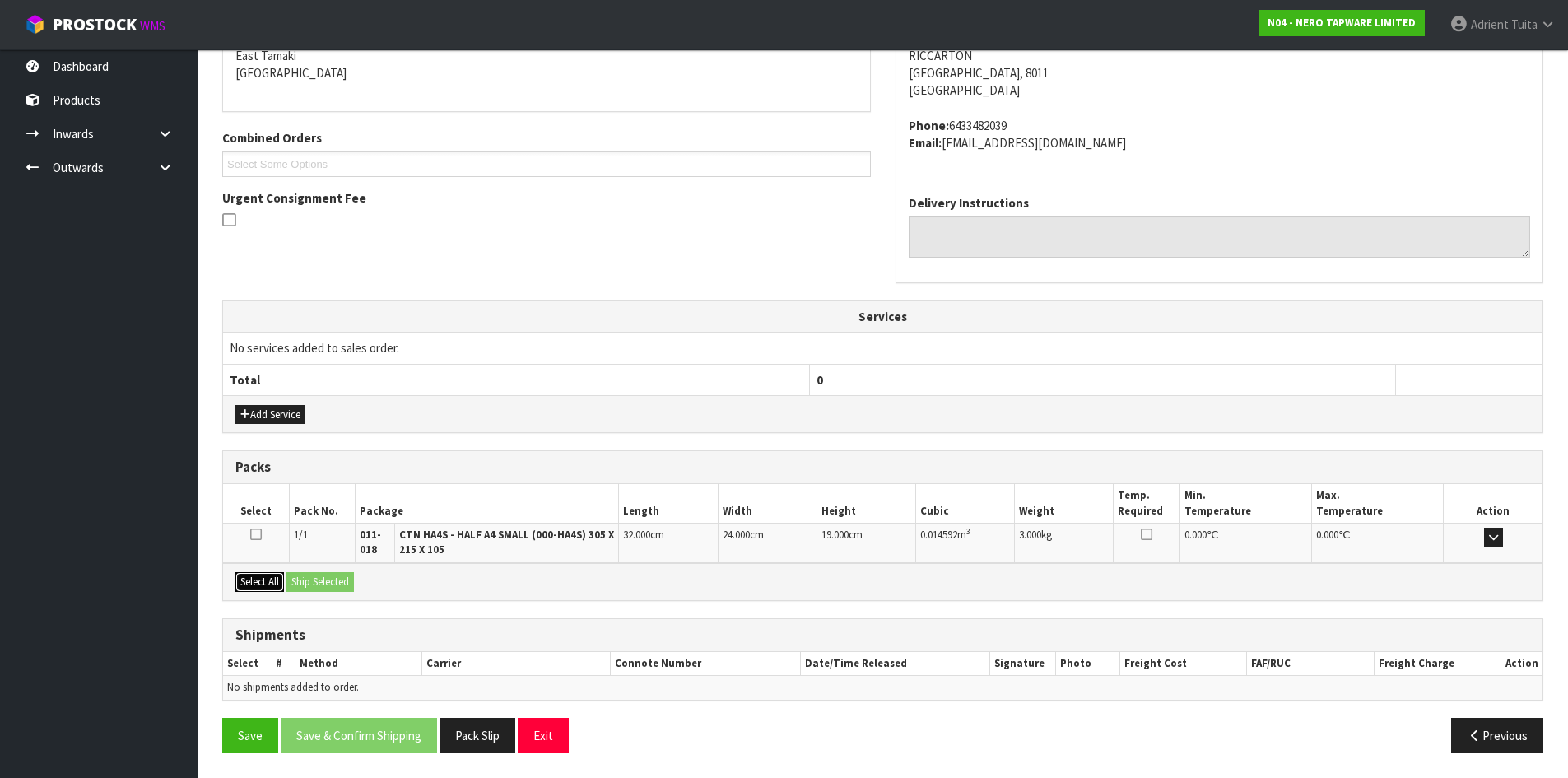
click at [261, 576] on button "Select All" at bounding box center [260, 583] width 49 height 20
click at [351, 583] on button "Ship Selected" at bounding box center [320, 583] width 67 height 20
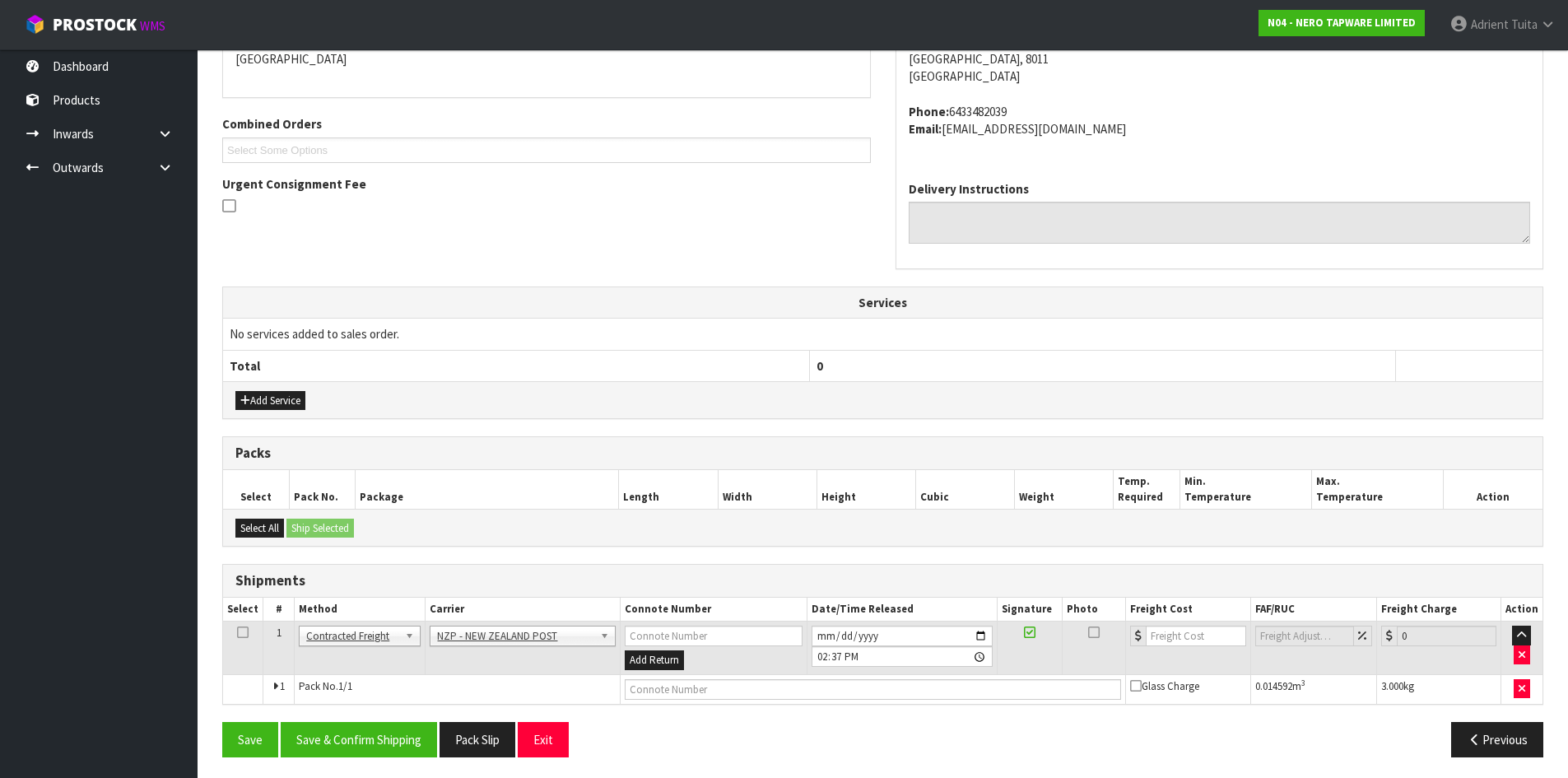
scroll to position [378, 0]
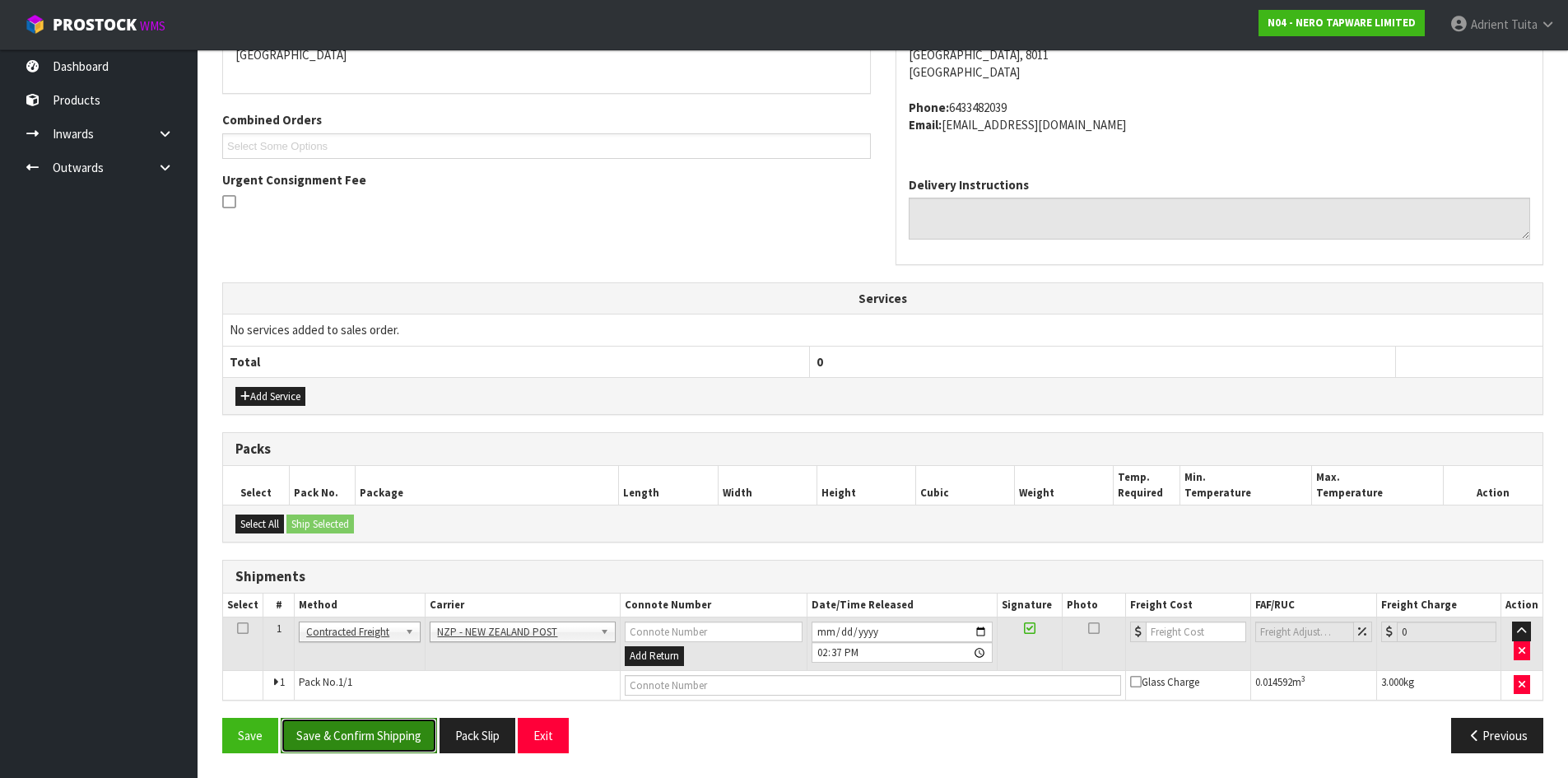
click at [399, 736] on button "Save & Confirm Shipping" at bounding box center [358, 735] width 156 height 35
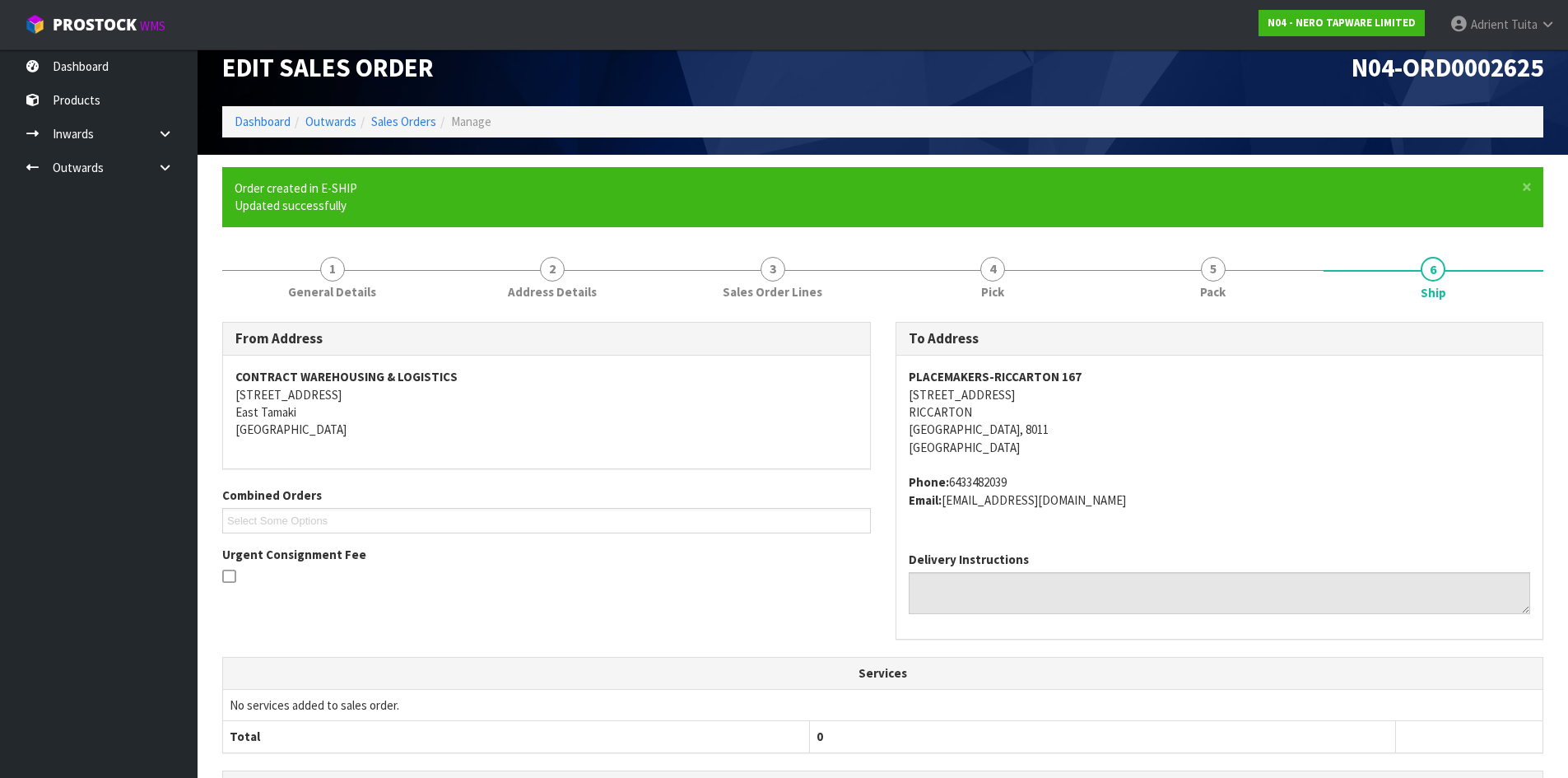
scroll to position [354, 0]
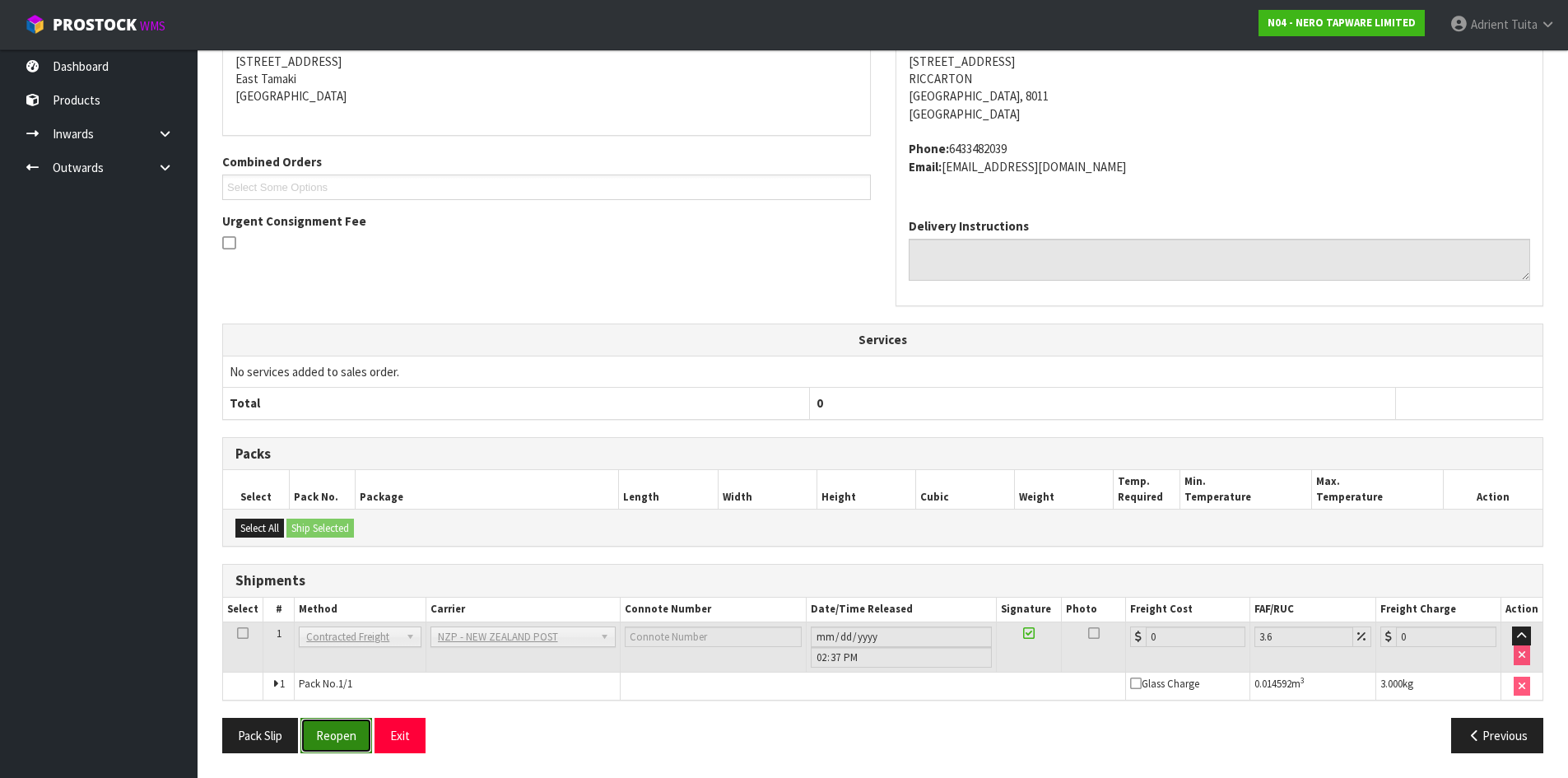
click at [349, 733] on button "Reopen" at bounding box center [336, 735] width 72 height 35
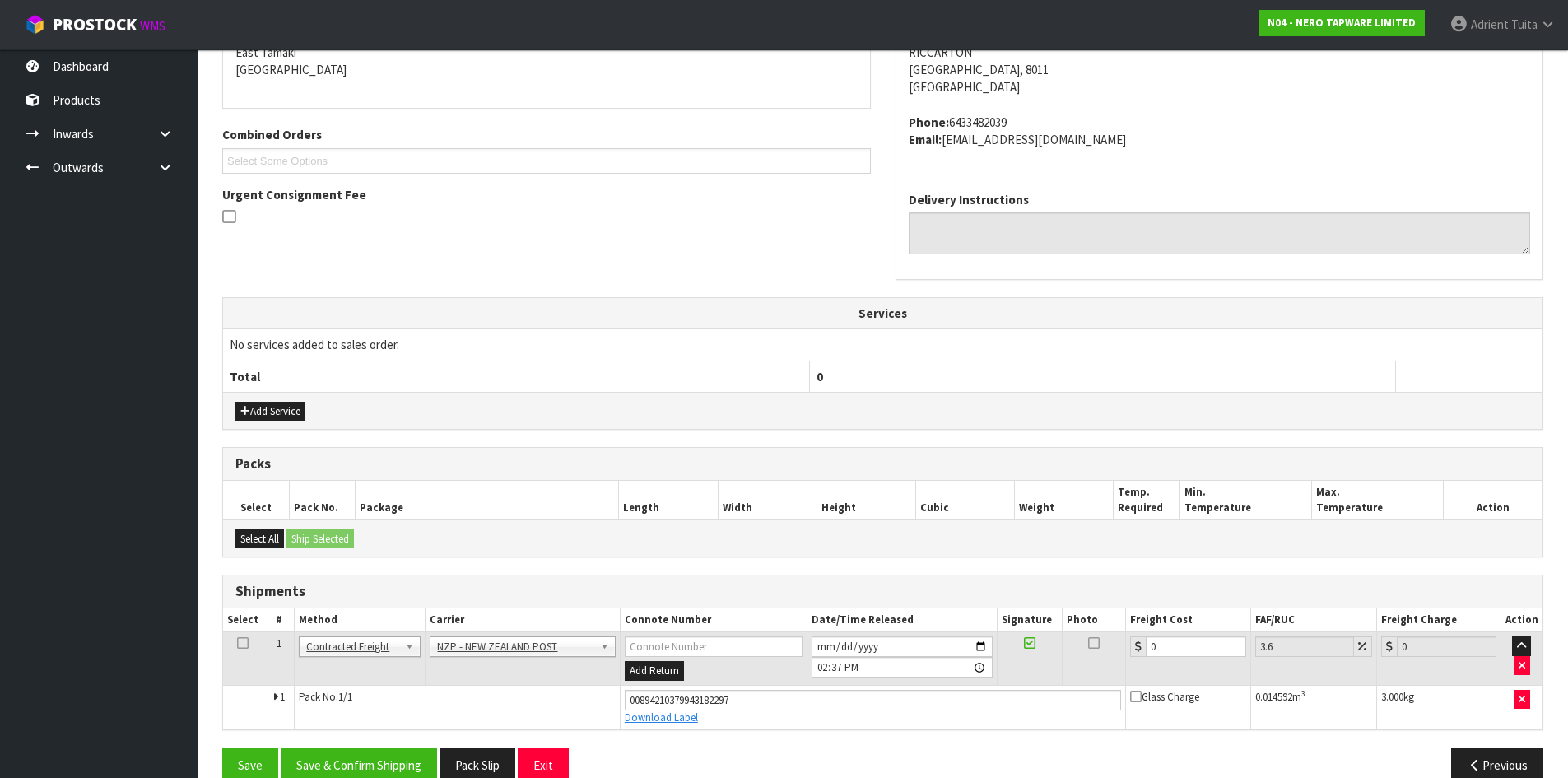
scroll to position [394, 0]
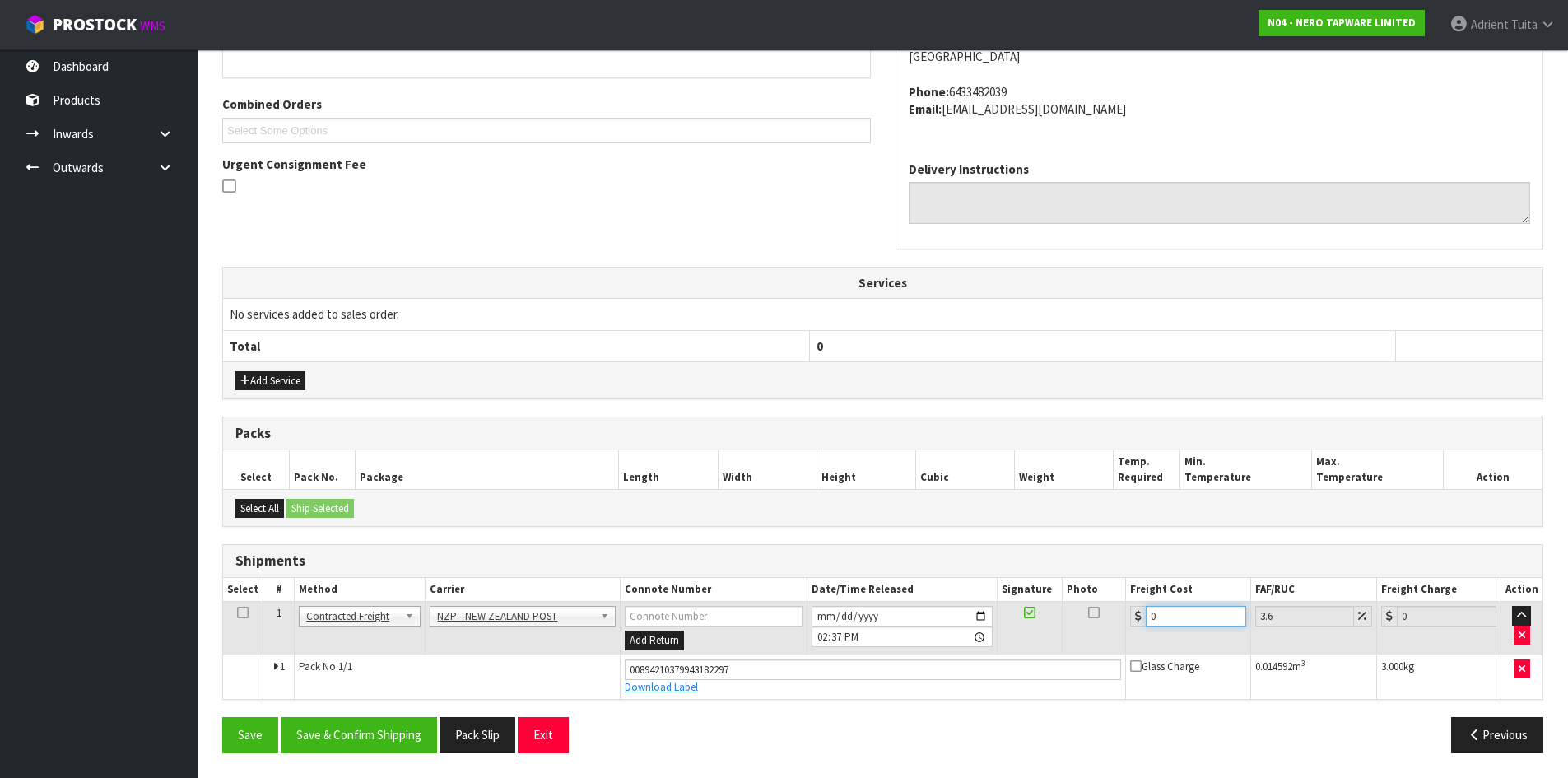
click at [1152, 616] on input "0" at bounding box center [1196, 616] width 100 height 21
click at [1173, 616] on input "0" at bounding box center [1196, 616] width 100 height 21
type input "1"
type input "1.04"
type input "11"
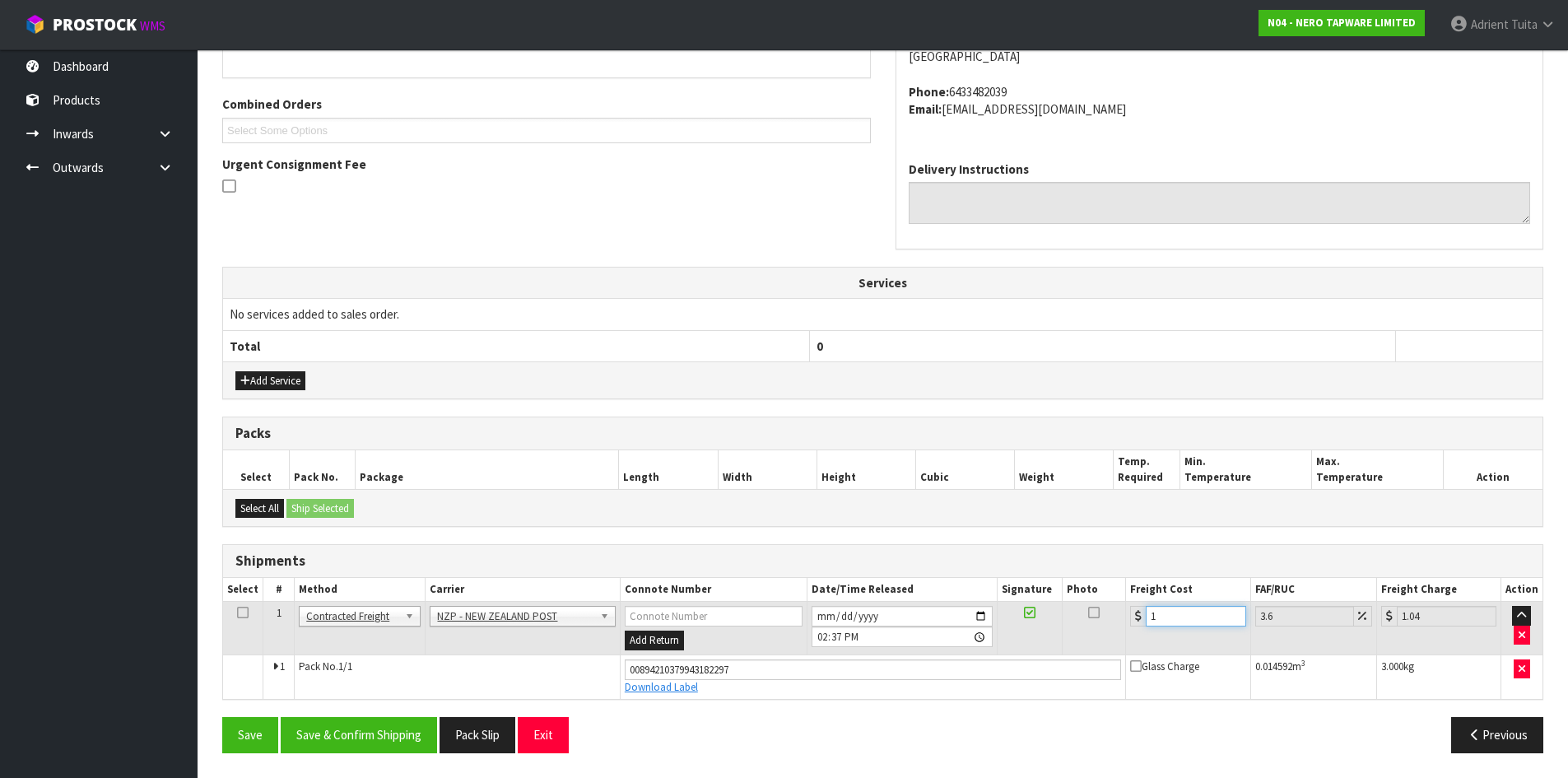
type input "11.4"
type input "11.6"
type input "12.02"
type input "11.61"
type input "12.03"
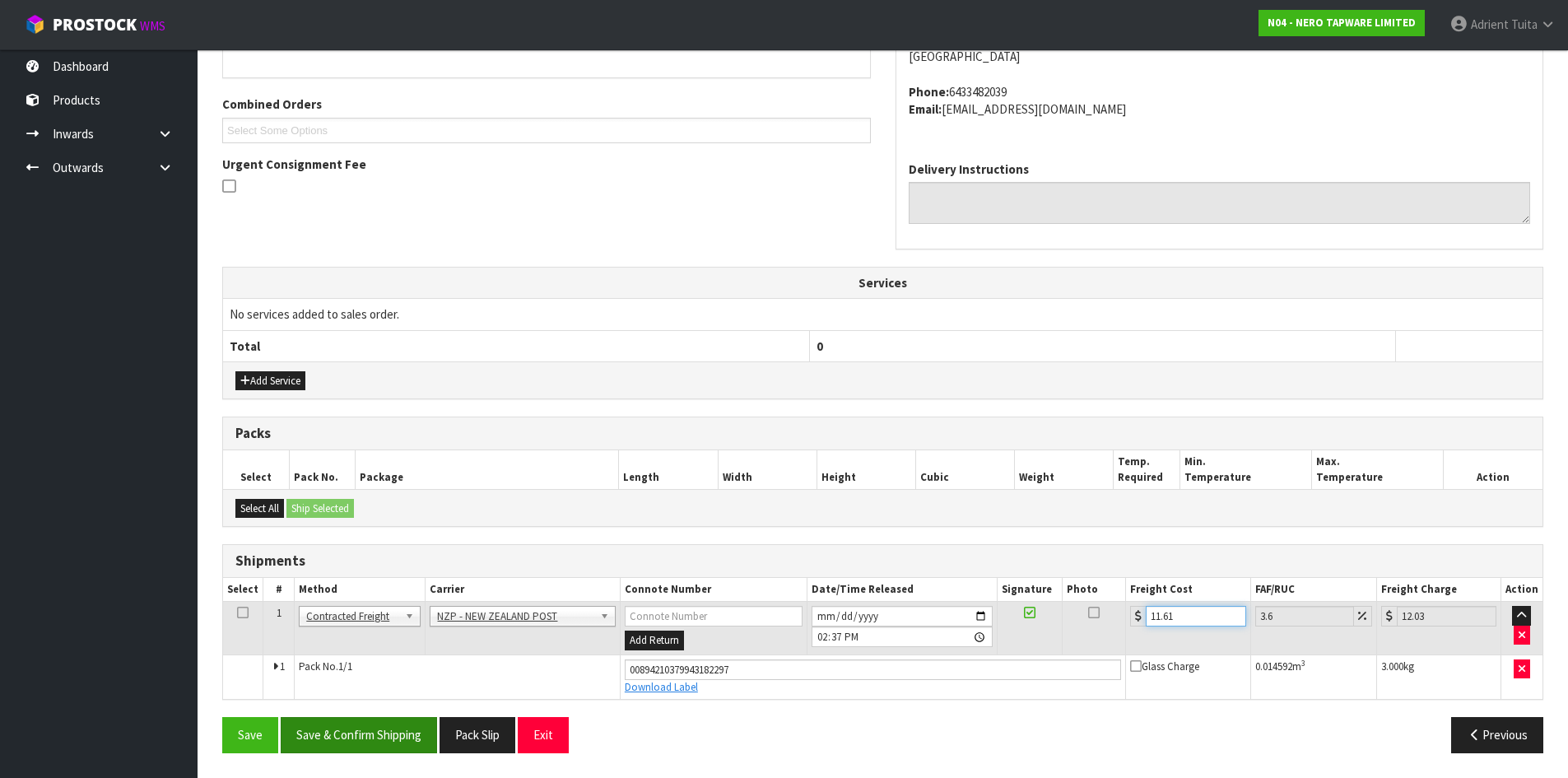
type input "11.61"
click at [389, 727] on button "Save & Confirm Shipping" at bounding box center [358, 734] width 156 height 35
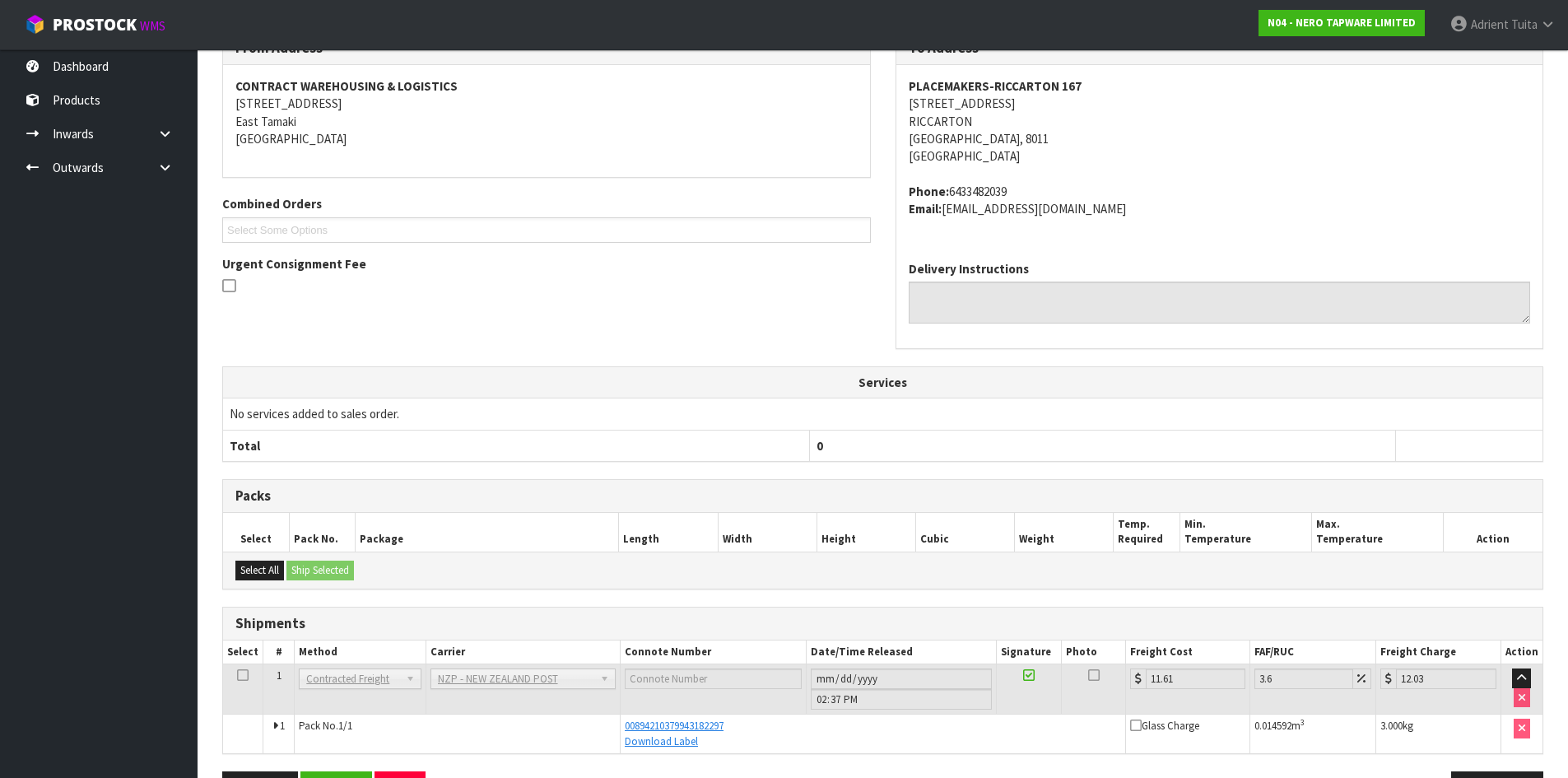
scroll to position [348, 0]
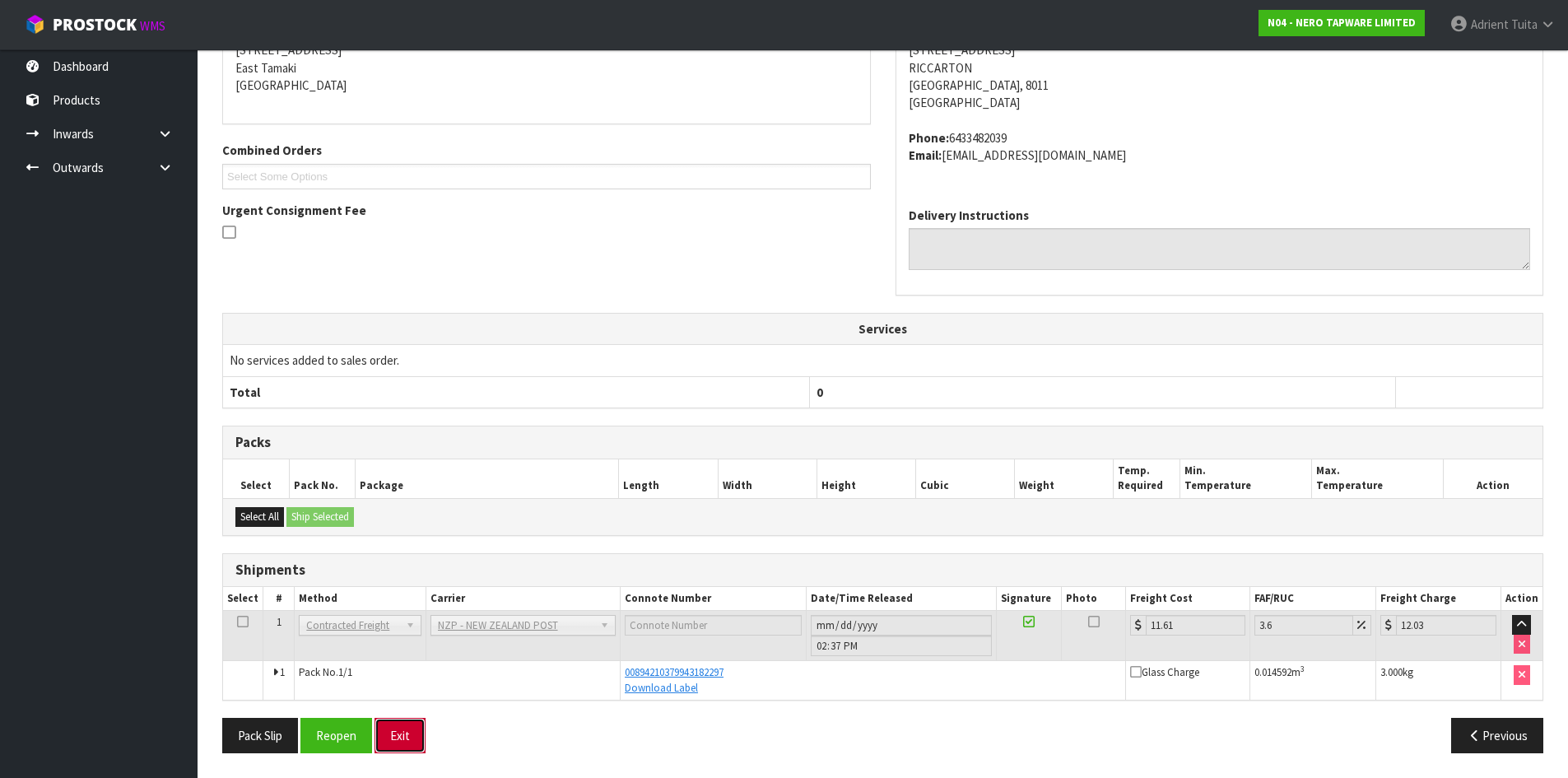
click at [387, 725] on button "Exit" at bounding box center [400, 735] width 51 height 35
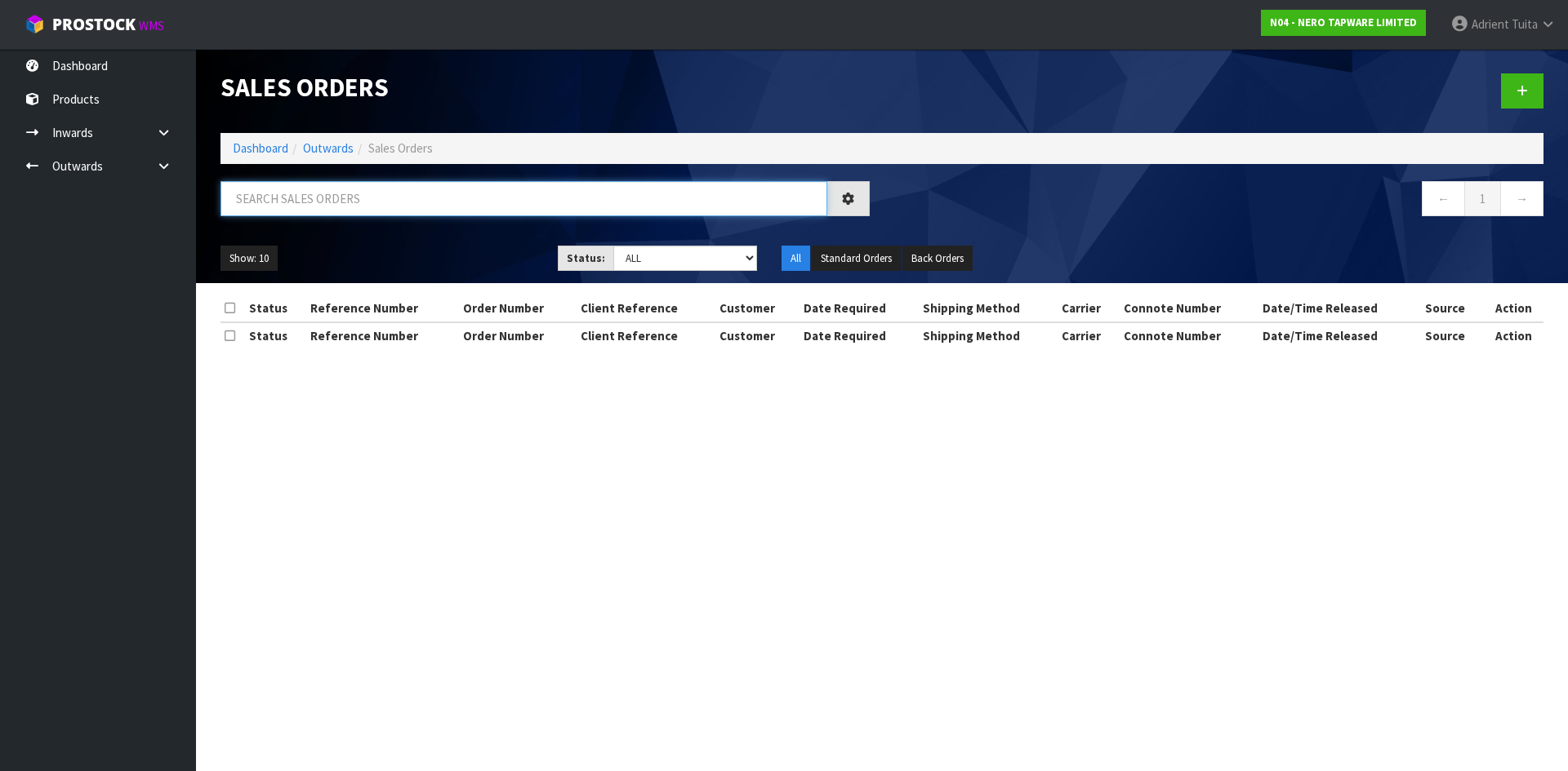
click at [418, 209] on input "text" at bounding box center [524, 198] width 607 height 35
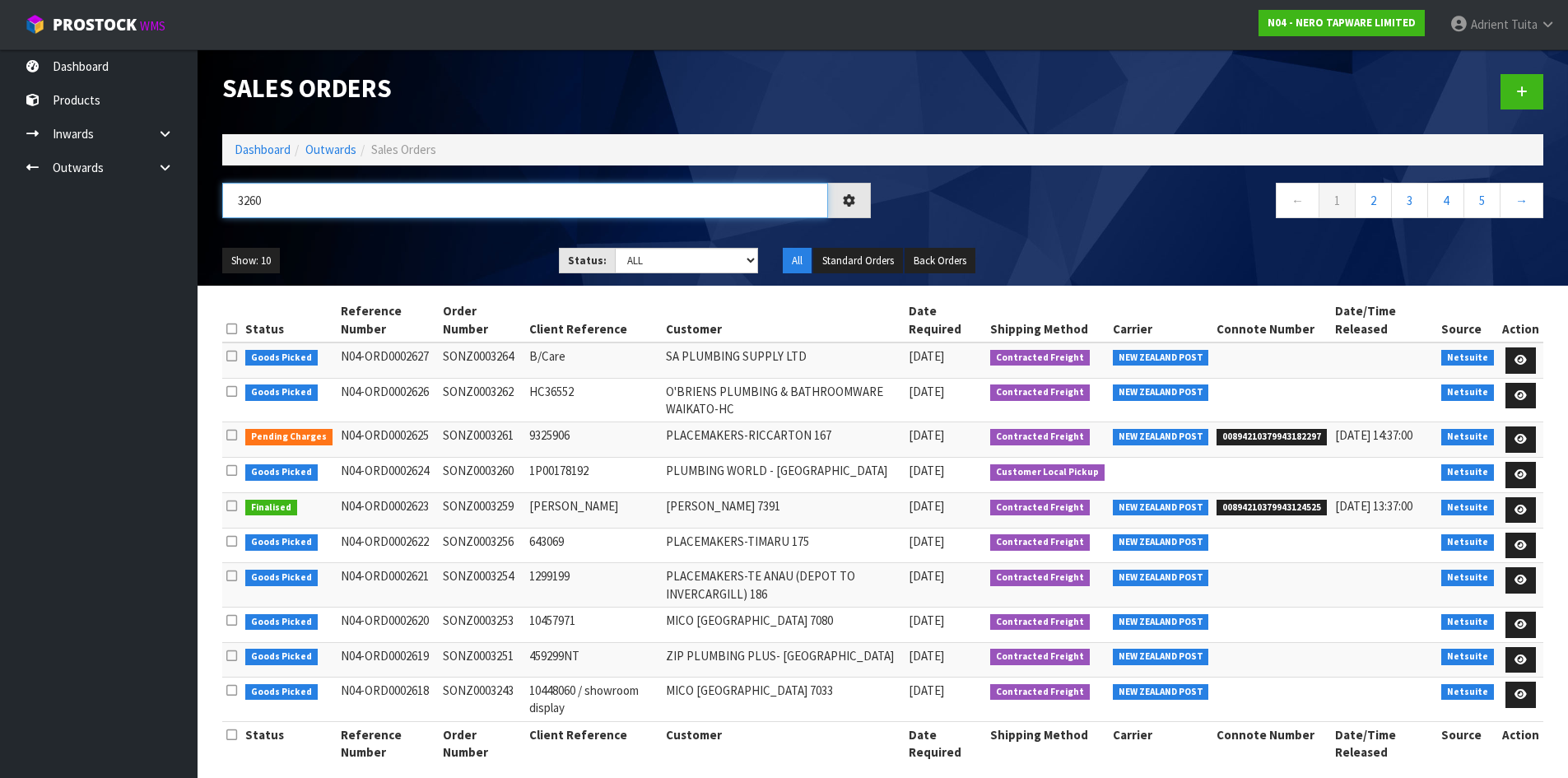
type input "3260"
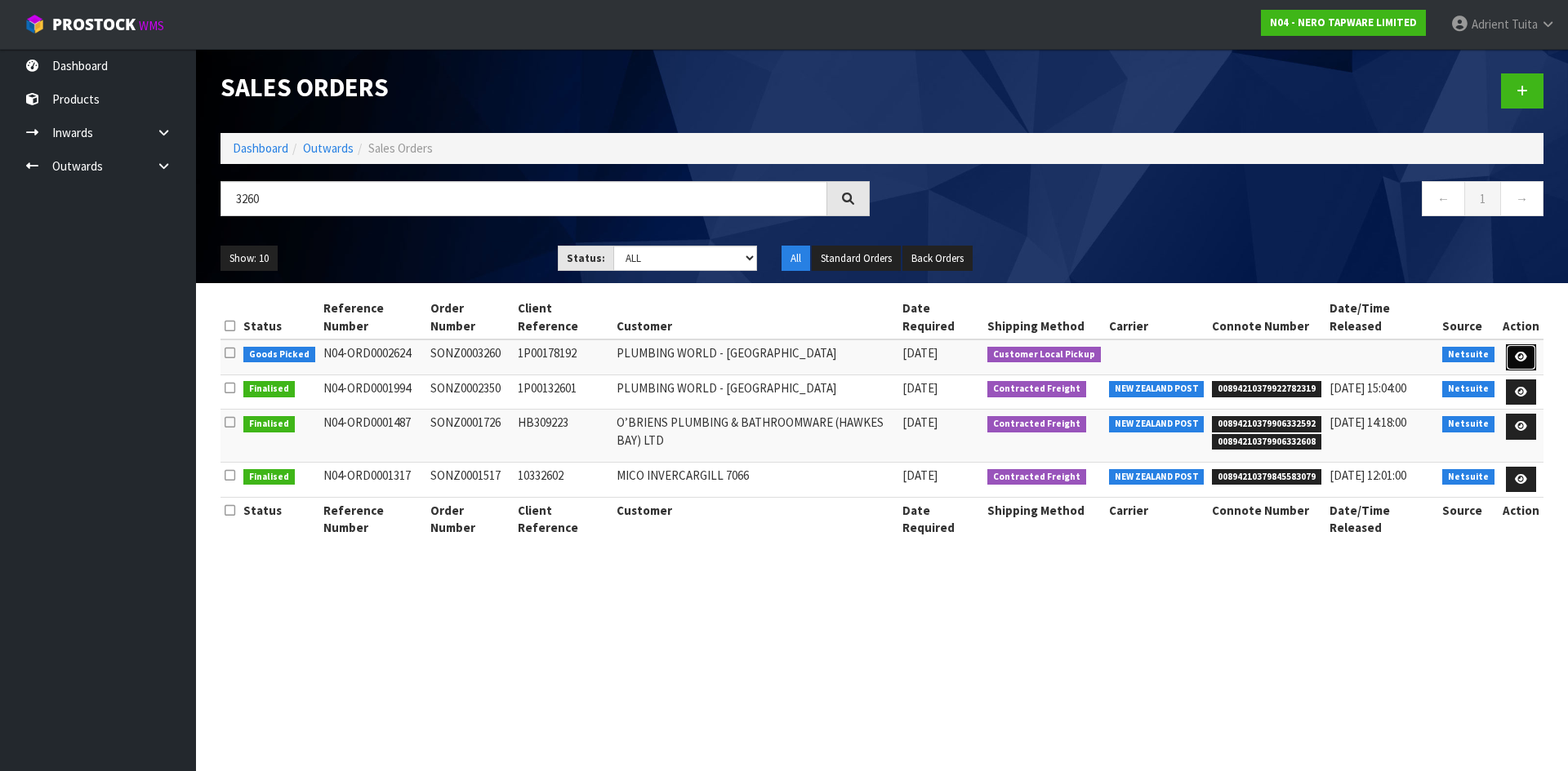
click at [1517, 352] on icon at bounding box center [1521, 357] width 13 height 11
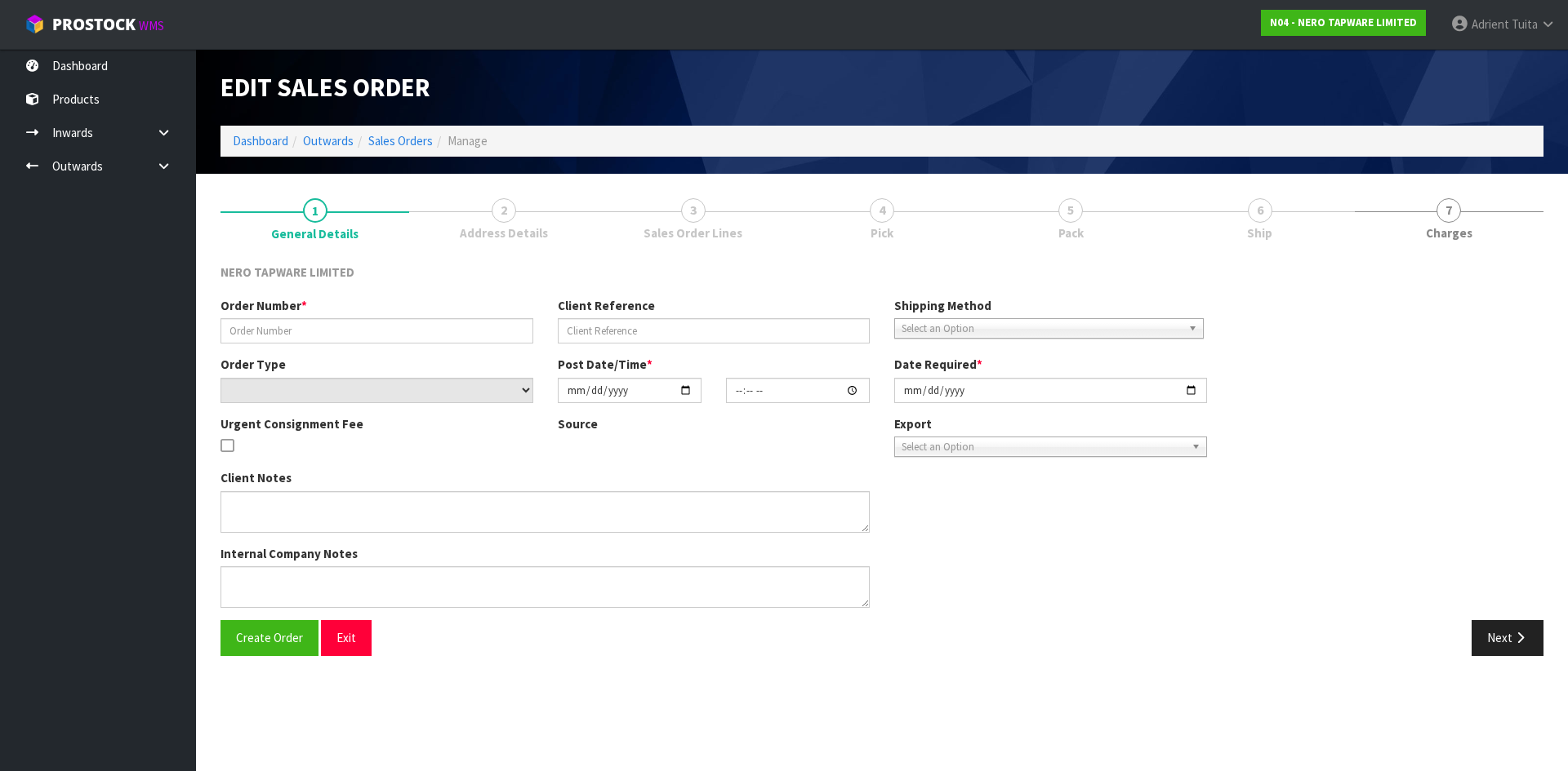
type input "SONZ0003260"
type input "1P00178192"
select select "number:0"
type input "2025-08-26"
type input "11:45:07.000"
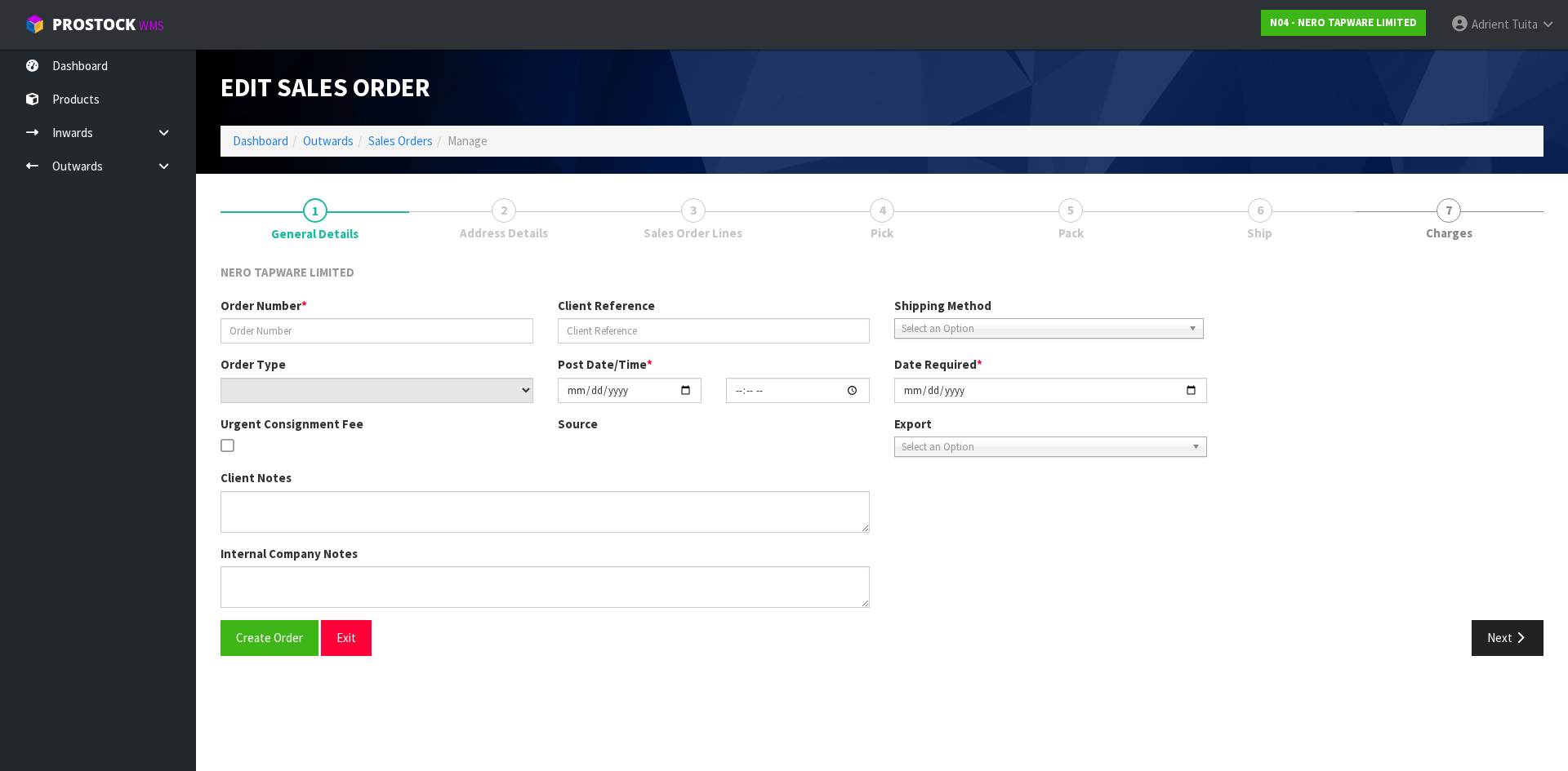
type input "2025-08-26"
type textarea "customer pick up 26/08"
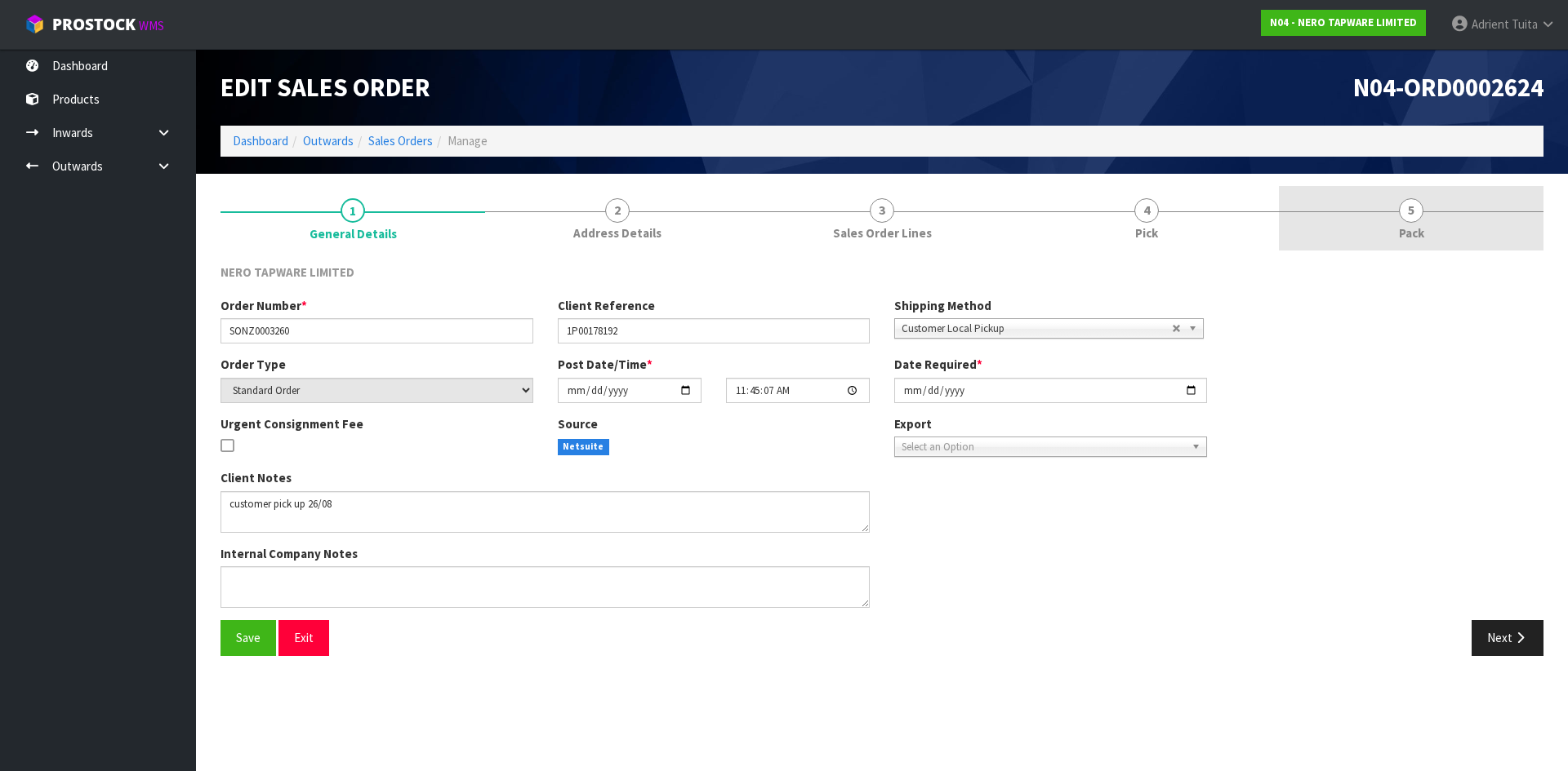
click at [1503, 204] on link "5 Pack" at bounding box center [1411, 219] width 265 height 65
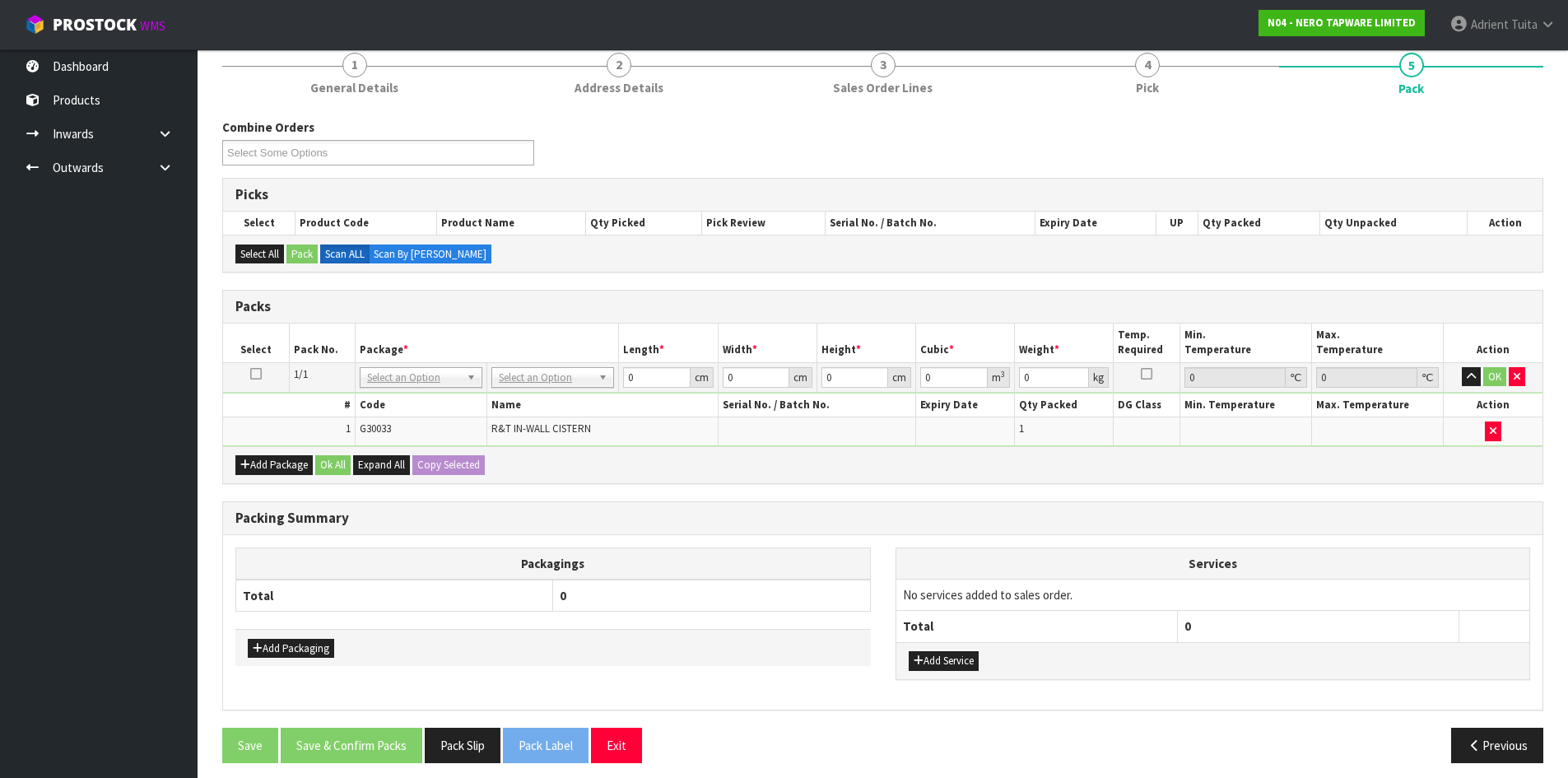
scroll to position [157, 0]
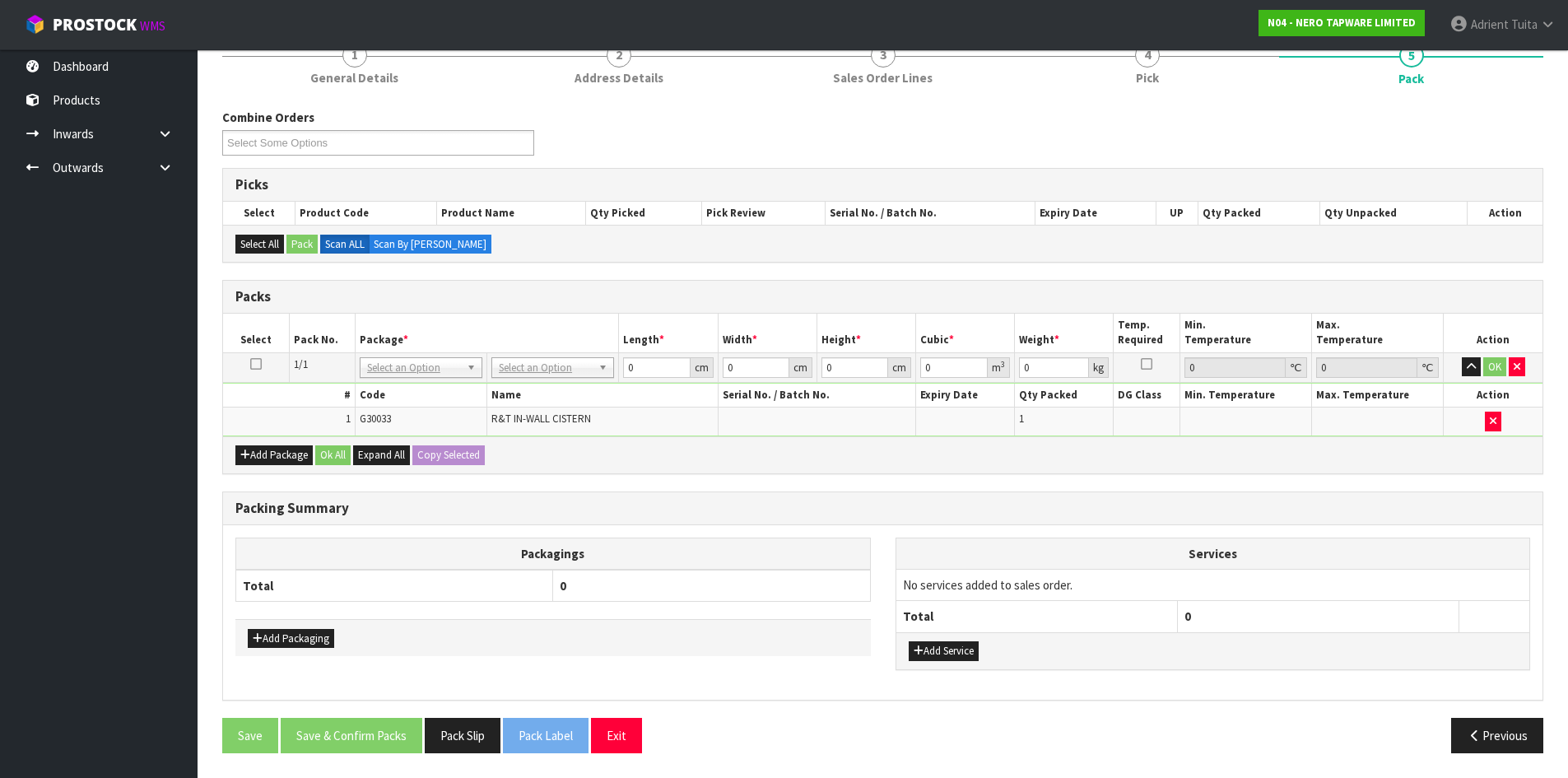
drag, startPoint x: 581, startPoint y: 361, endPoint x: 581, endPoint y: 395, distance: 34.0
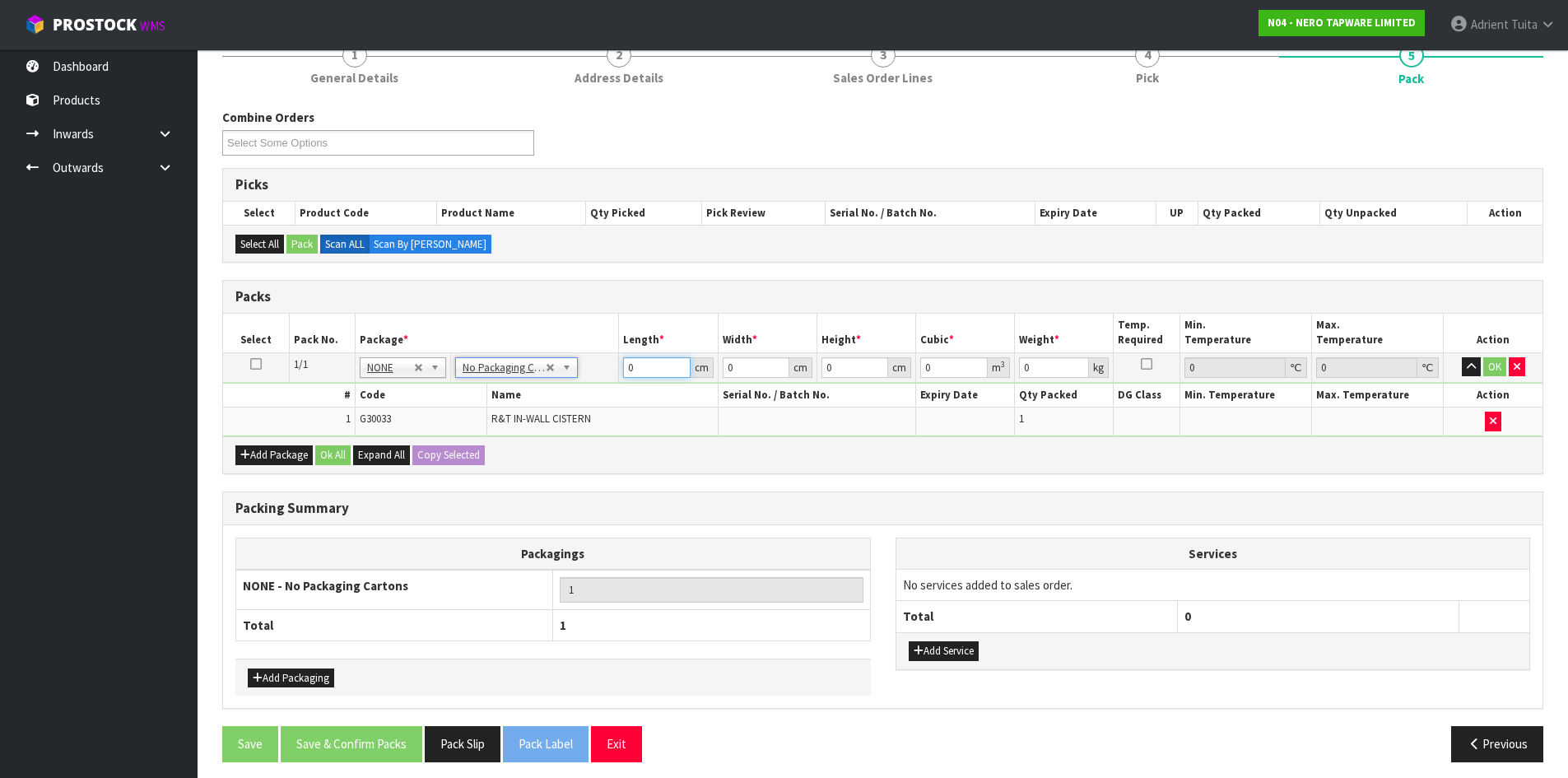
click at [643, 366] on input "0" at bounding box center [656, 368] width 66 height 21
type input "78"
type input "66"
type input "1"
type input "0.005148"
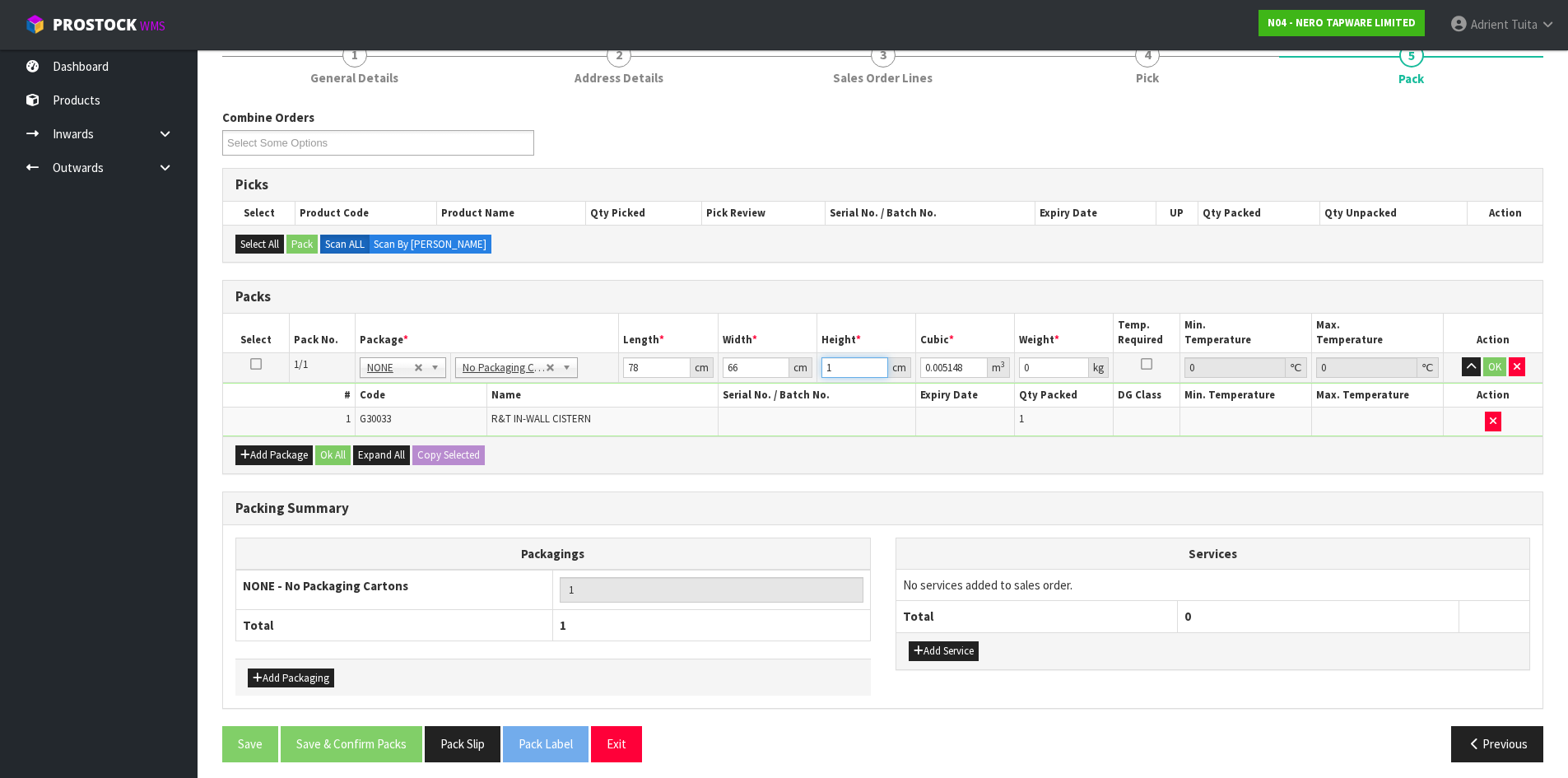
type input "11"
type input "0.056628"
type input "11"
type input "6"
drag, startPoint x: 1491, startPoint y: 369, endPoint x: 1437, endPoint y: 396, distance: 60.4
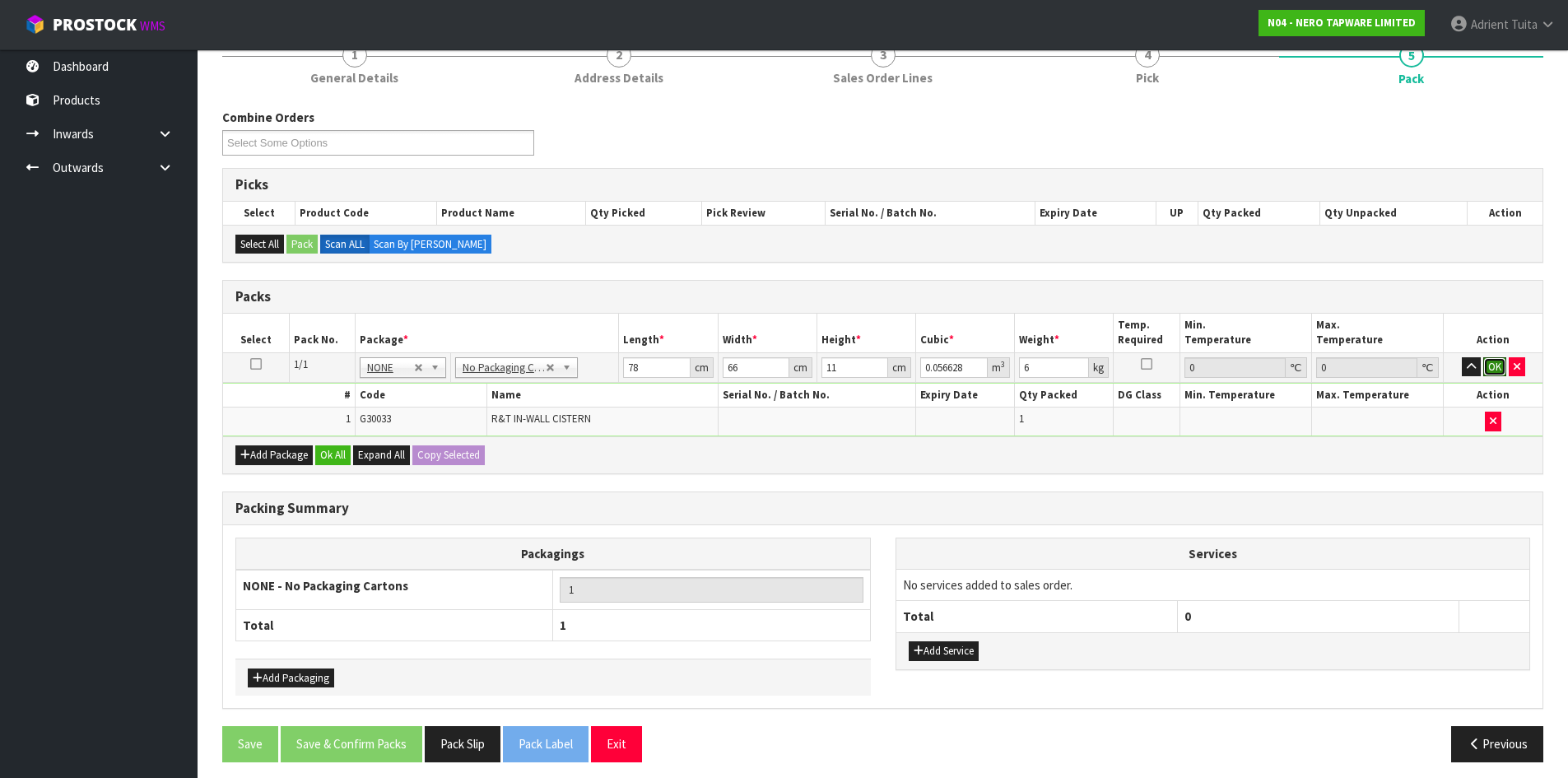
click at [1492, 369] on button "OK" at bounding box center [1494, 368] width 23 height 20
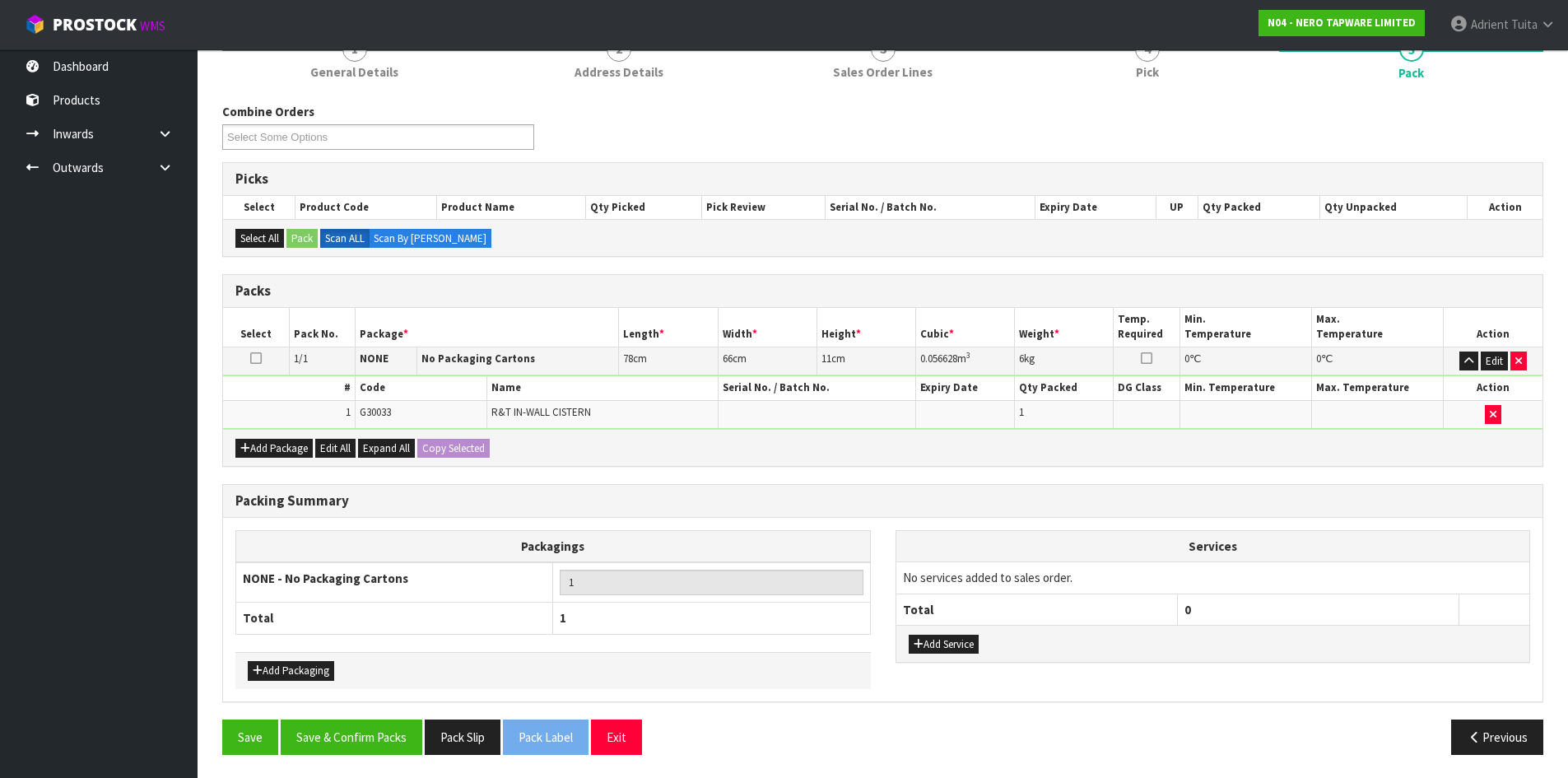
scroll to position [164, 0]
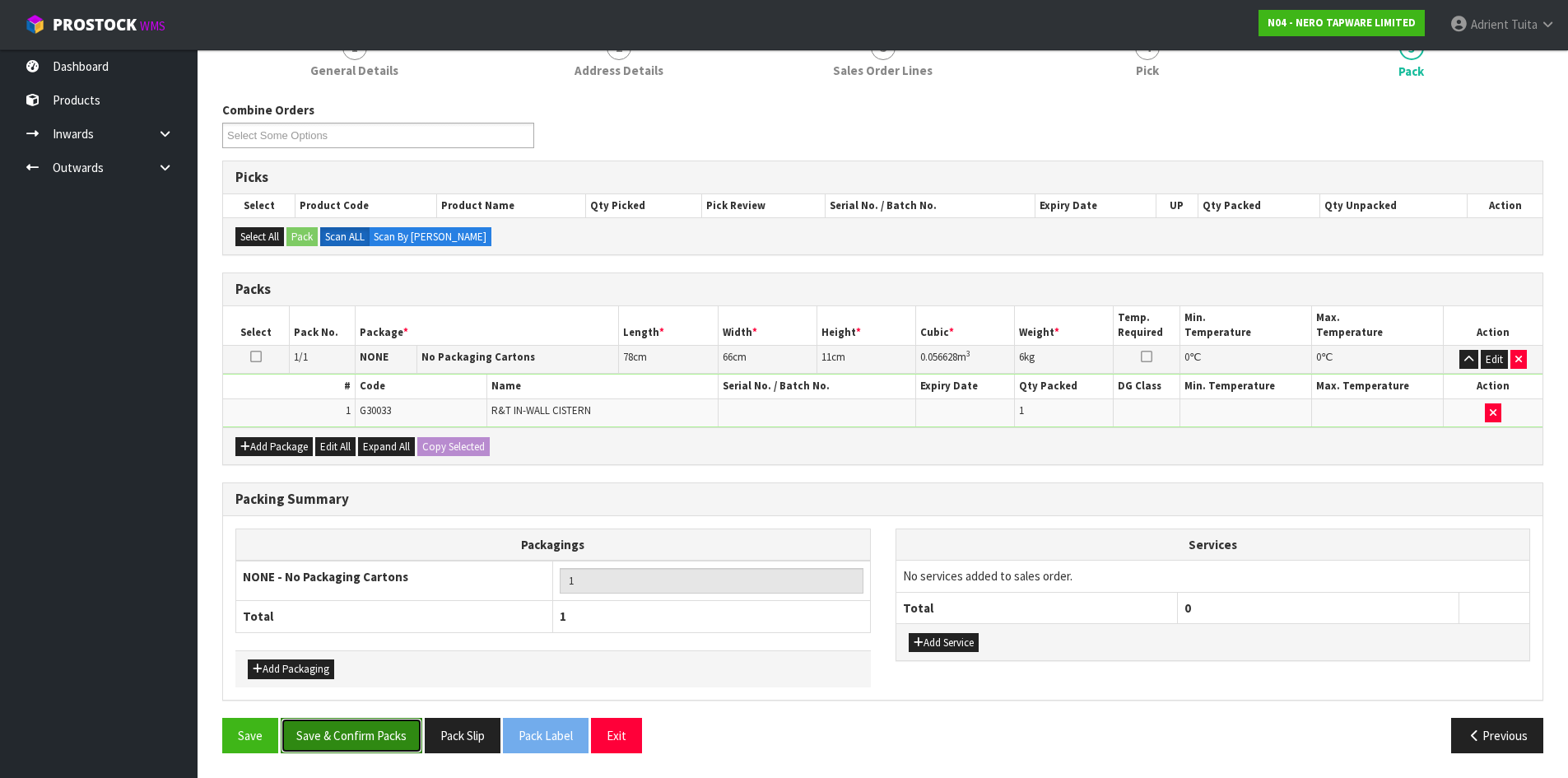
click at [400, 750] on button "Save & Confirm Packs" at bounding box center [351, 735] width 142 height 35
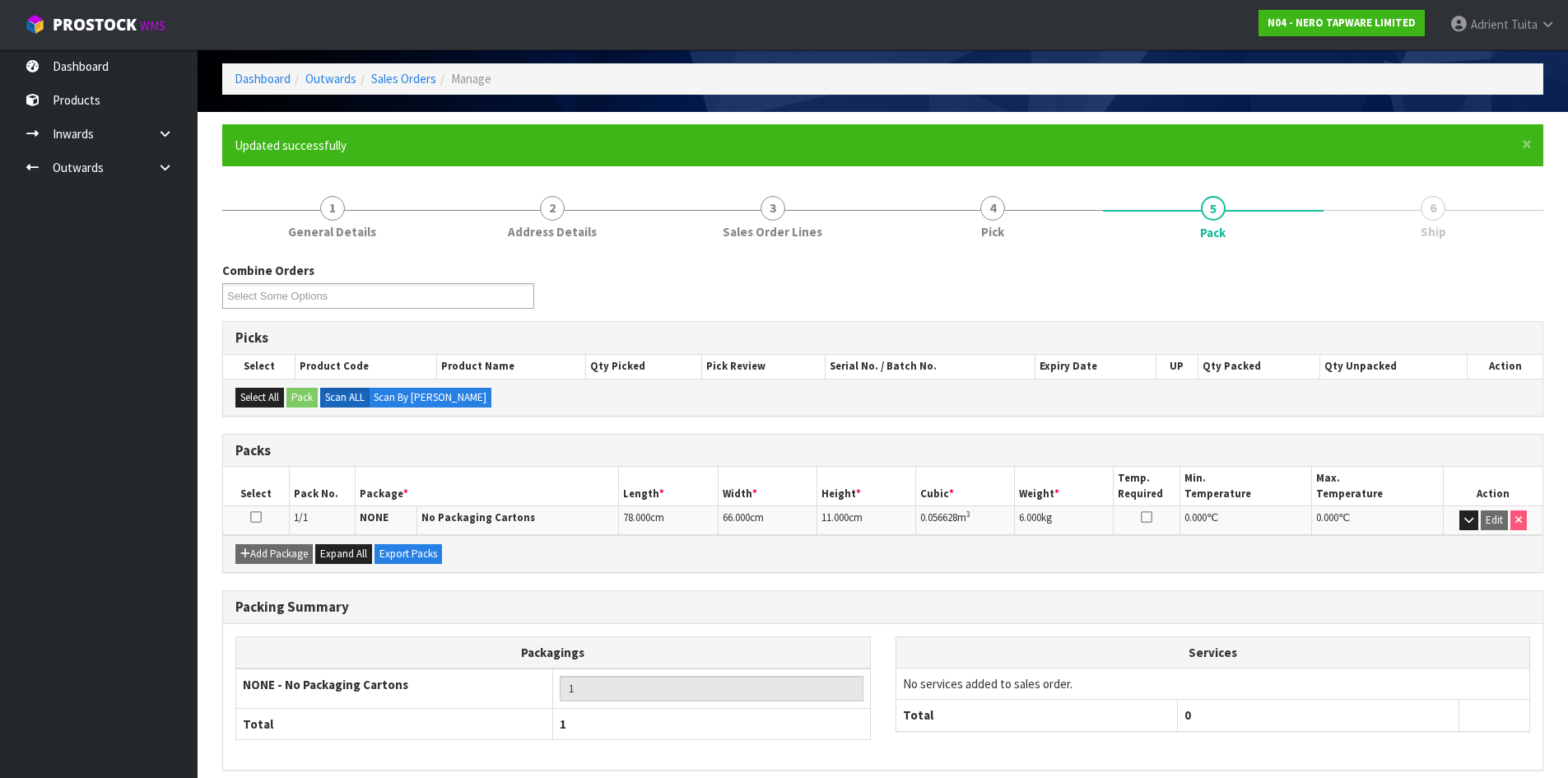
scroll to position [0, 0]
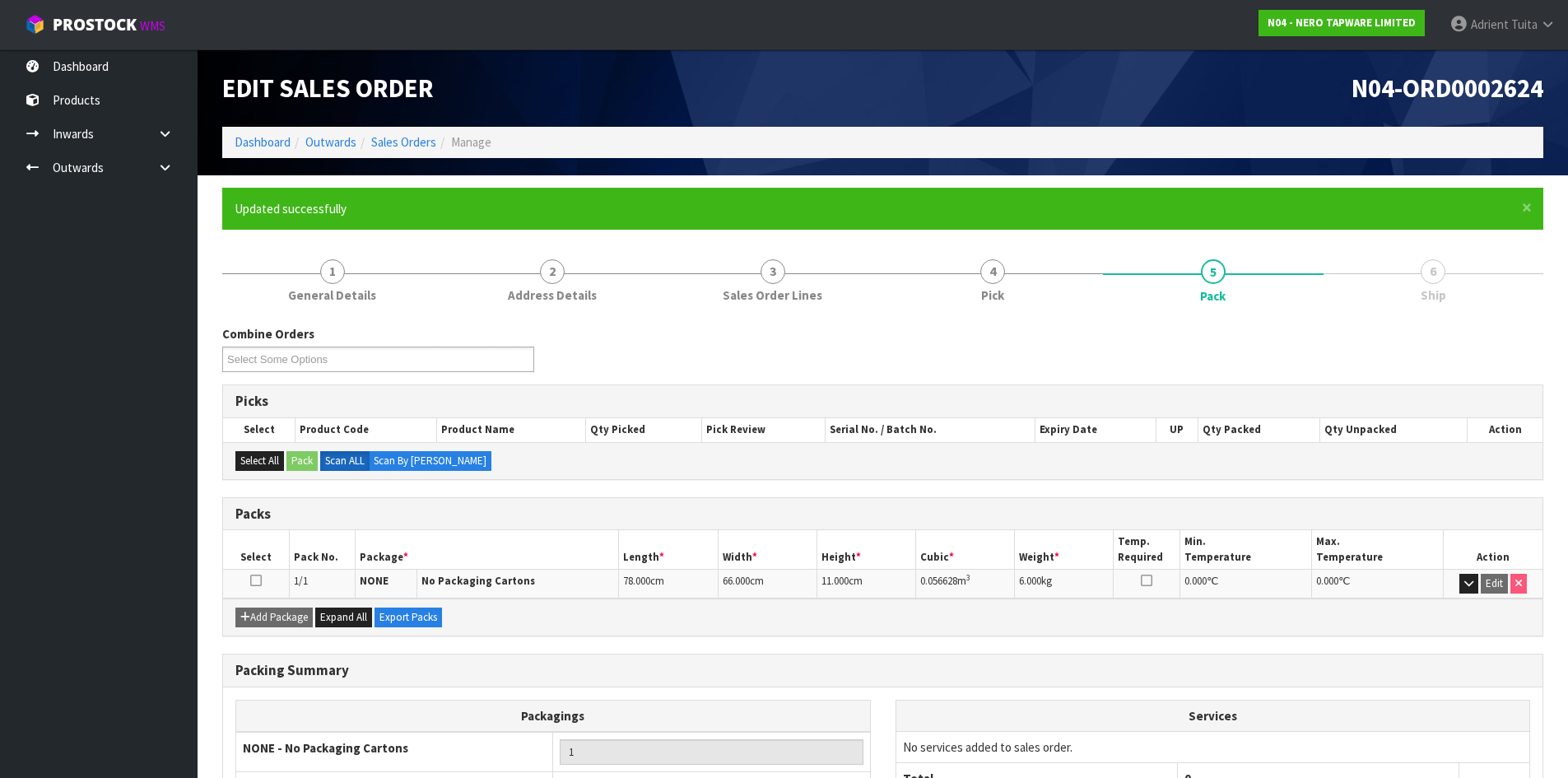
click at [276, 133] on li "Dashboard" at bounding box center [263, 142] width 56 height 17
click at [276, 136] on link "Dashboard" at bounding box center [263, 142] width 56 height 15
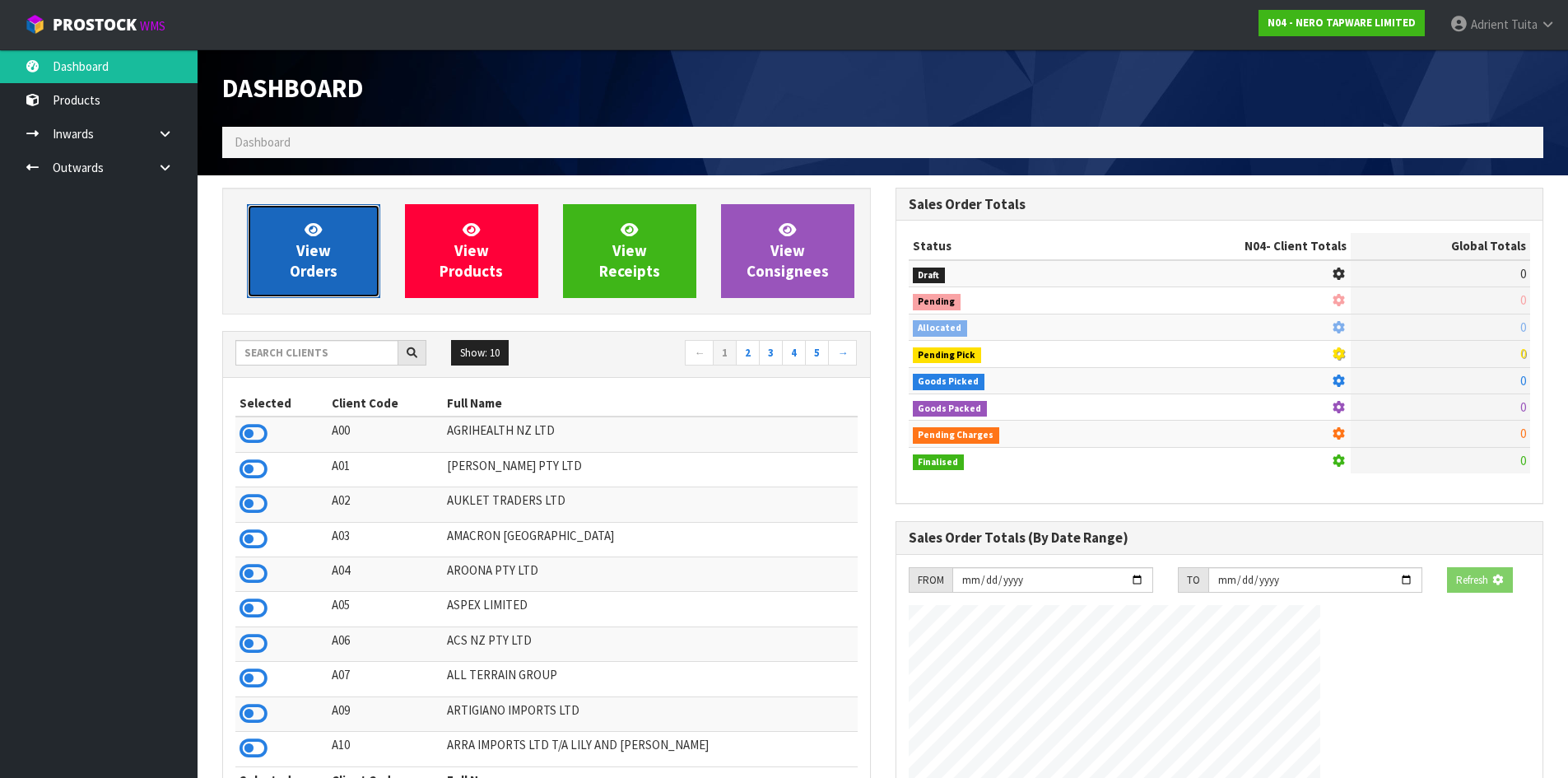
click at [308, 252] on span "View Orders" at bounding box center [313, 251] width 48 height 62
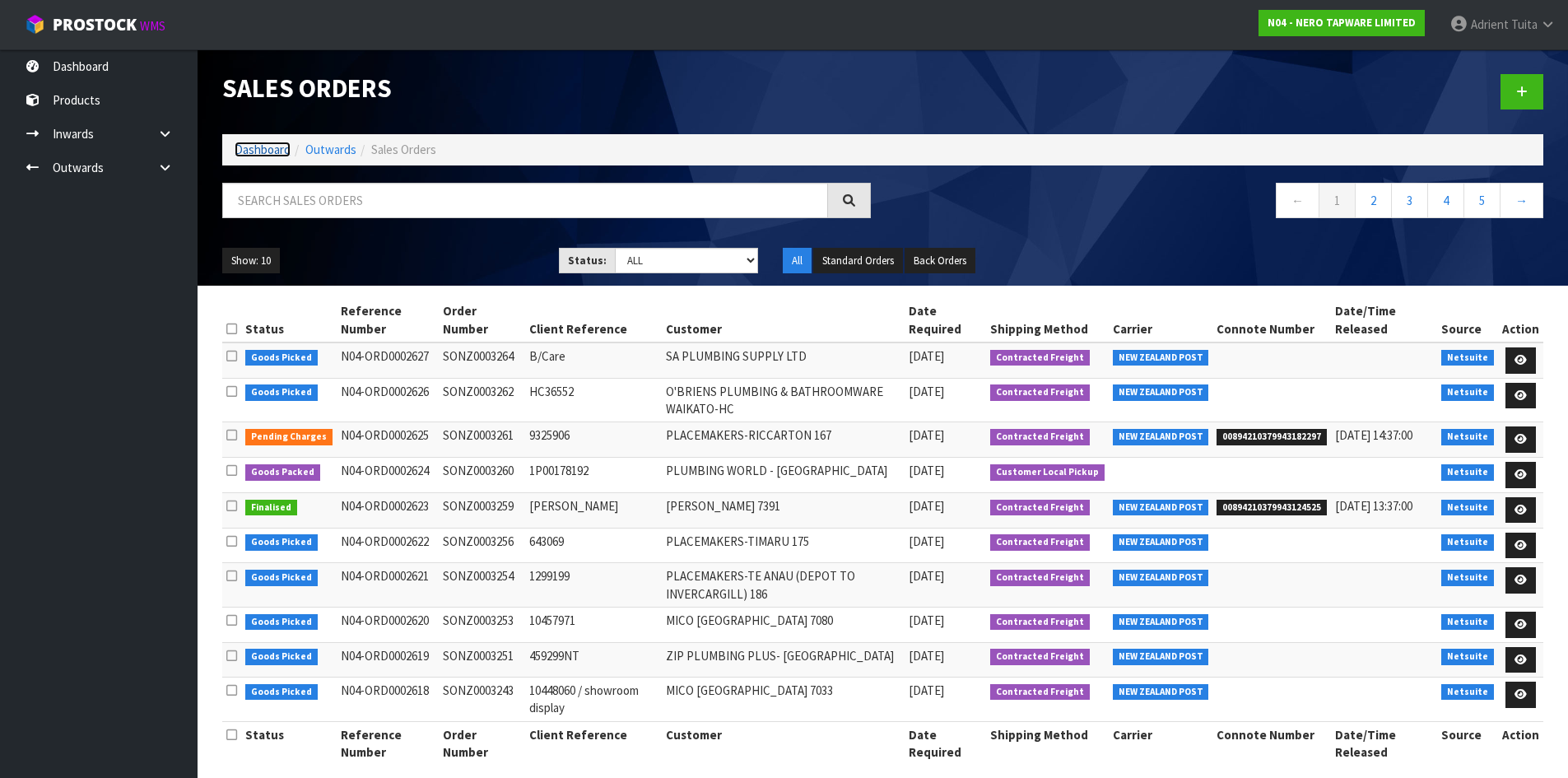
click at [279, 146] on link "Dashboard" at bounding box center [263, 149] width 56 height 15
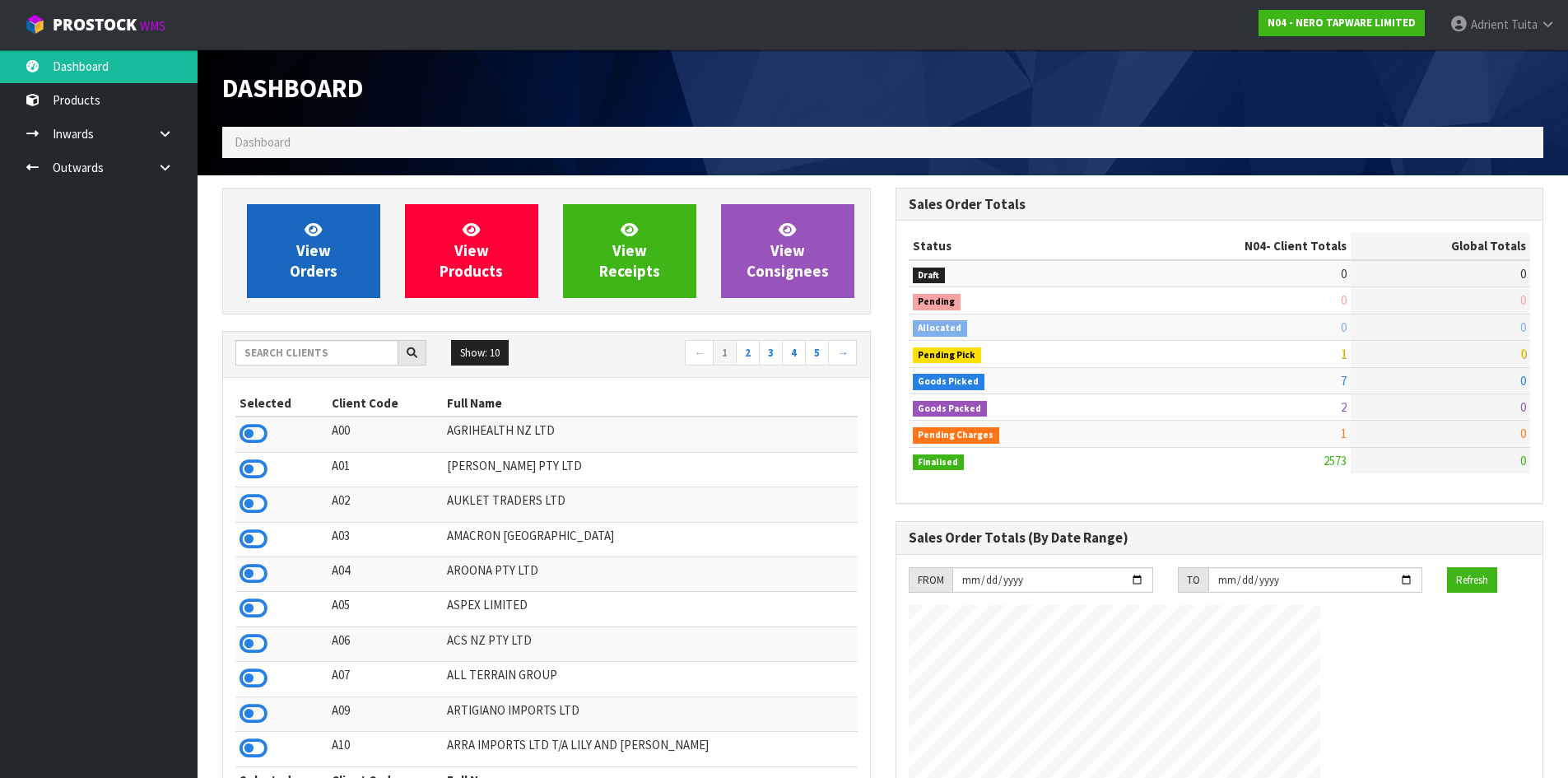
scroll to position [1247, 672]
click at [314, 254] on span "View Orders" at bounding box center [313, 251] width 48 height 62
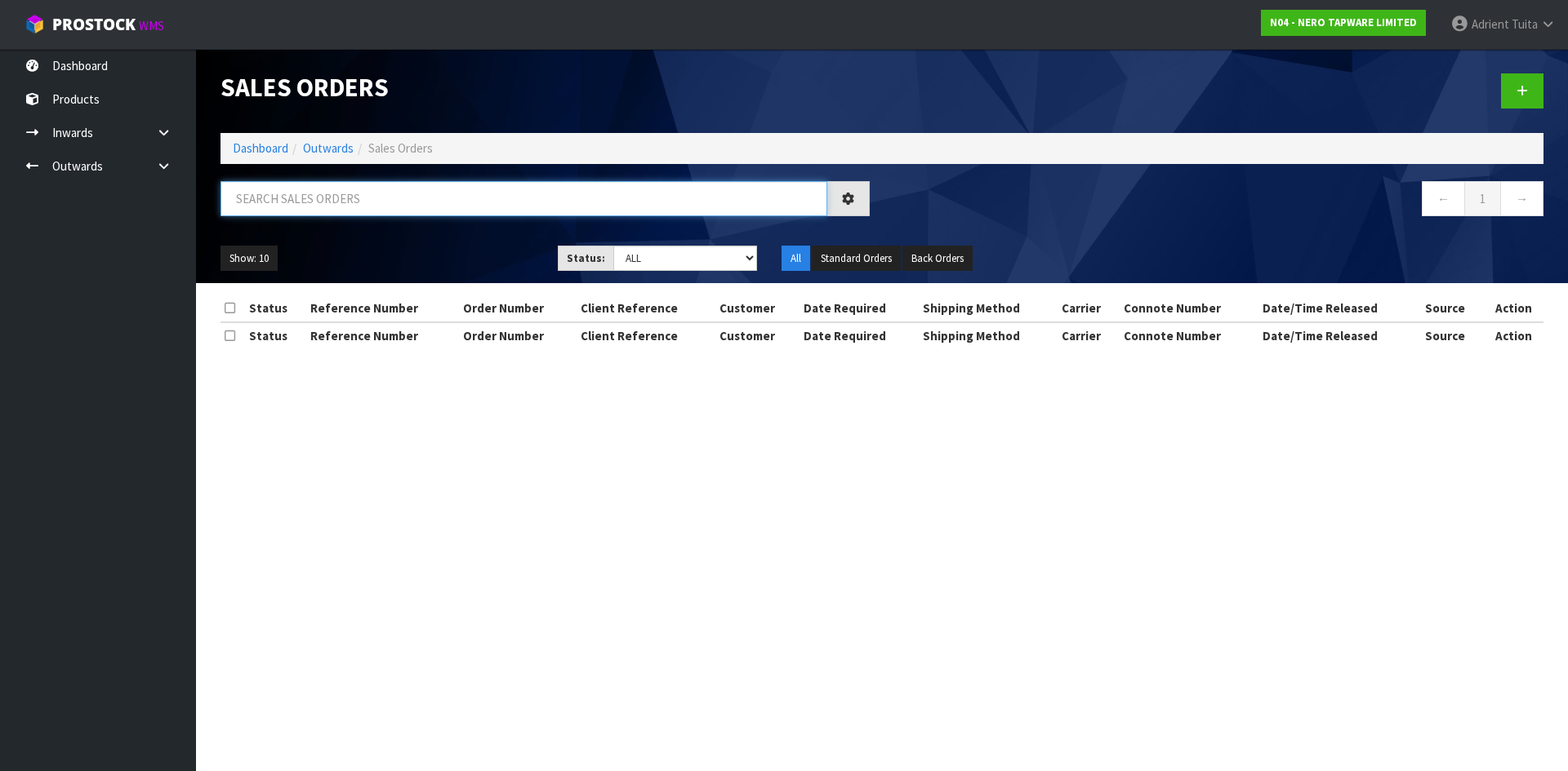
click at [327, 208] on input "text" at bounding box center [524, 198] width 607 height 35
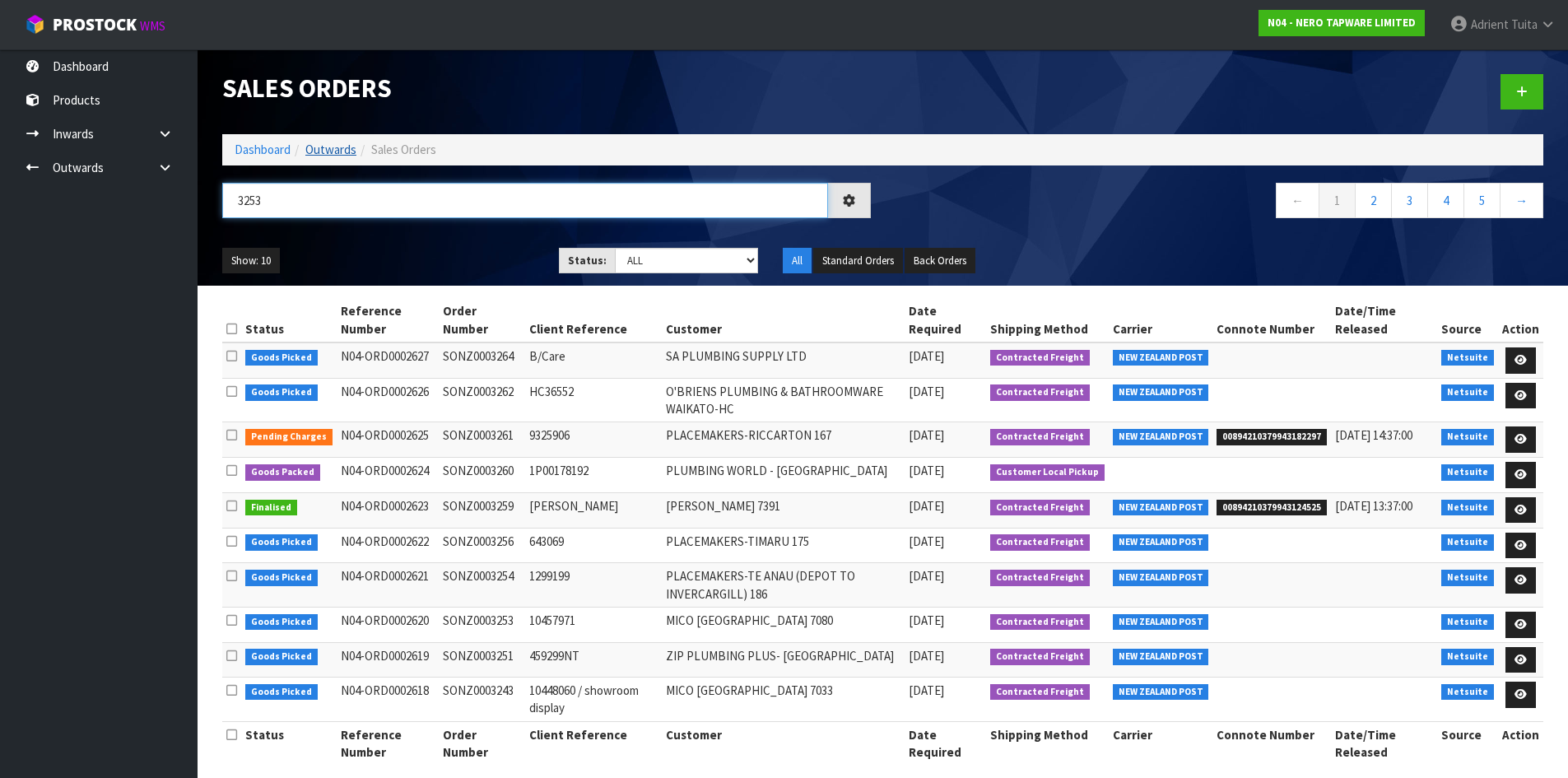
type input "3253"
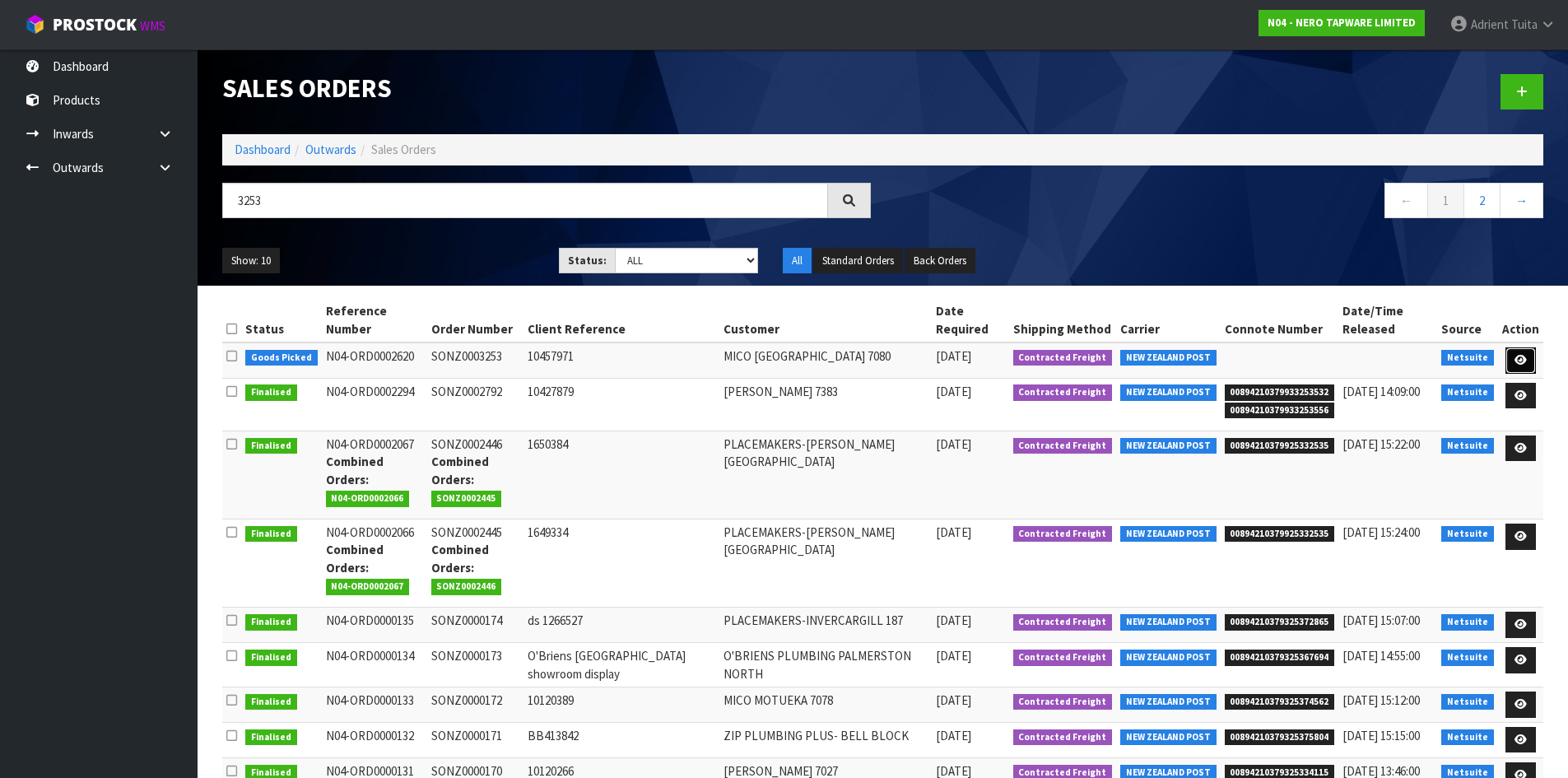
click at [1513, 360] on link at bounding box center [1521, 360] width 31 height 26
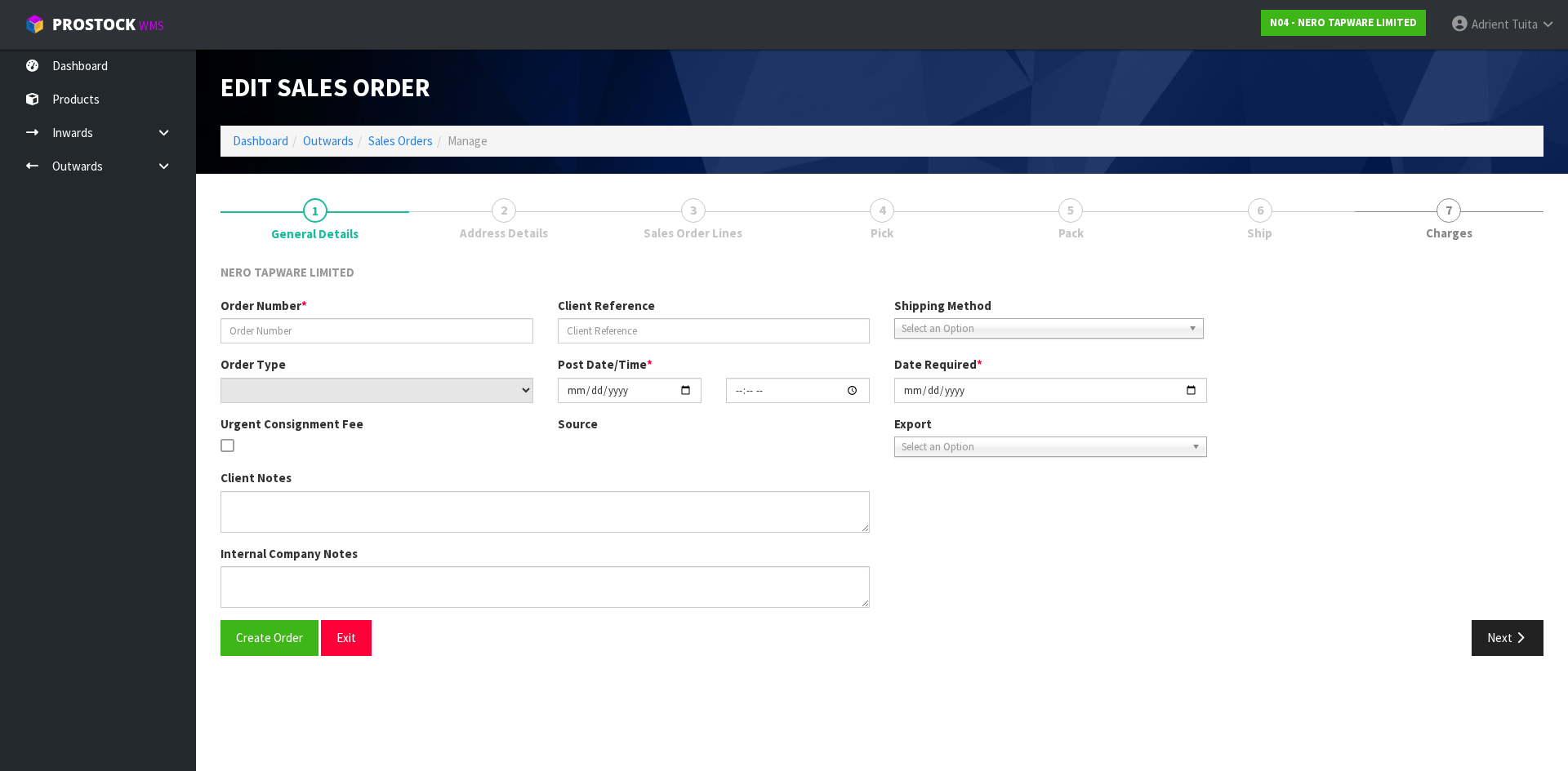
type input "SONZ0003253"
type input "10457971"
select select "number:0"
type input "2025-08-26"
type input "11:15:08.000"
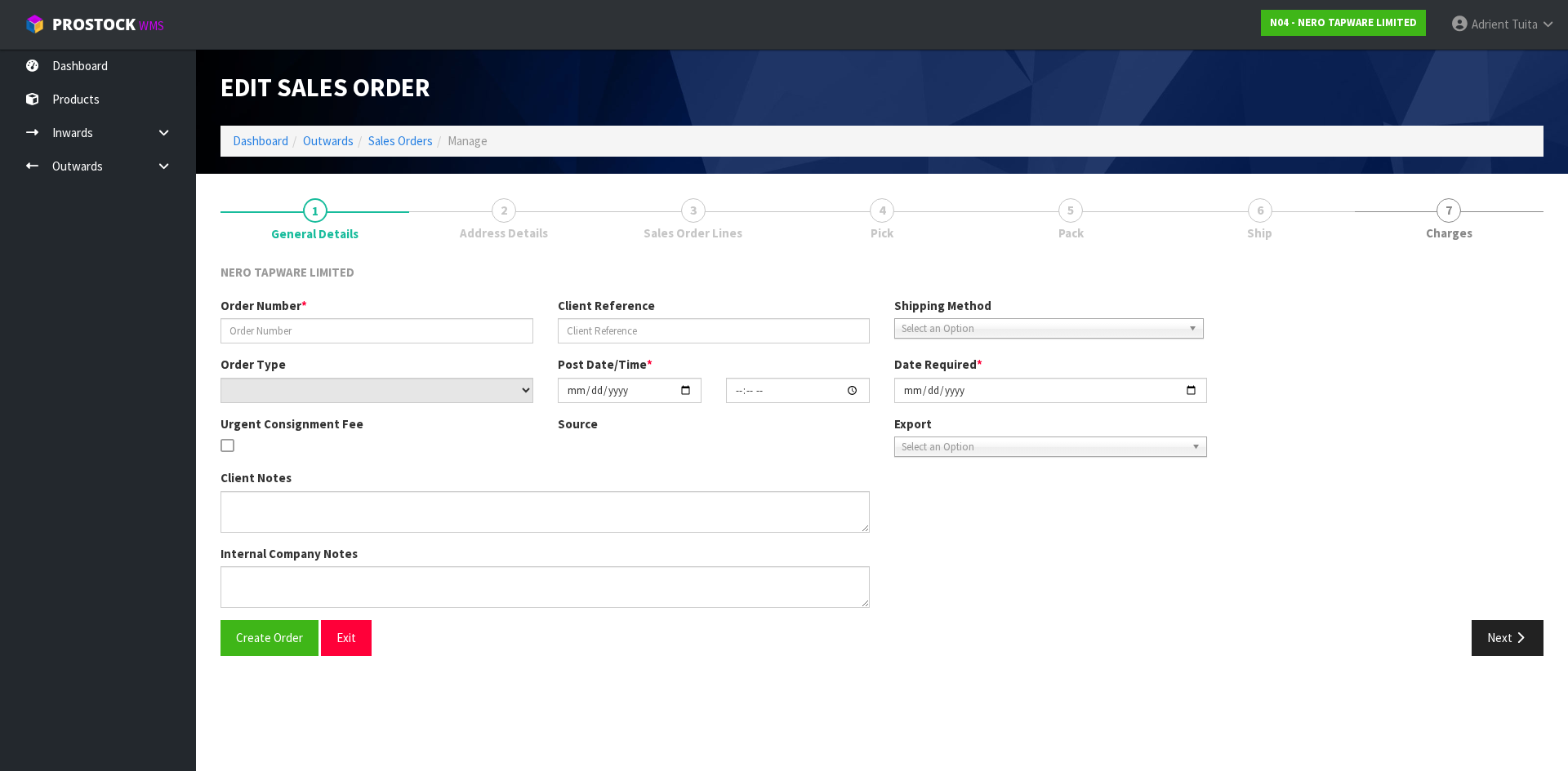
type input "2025-08-26"
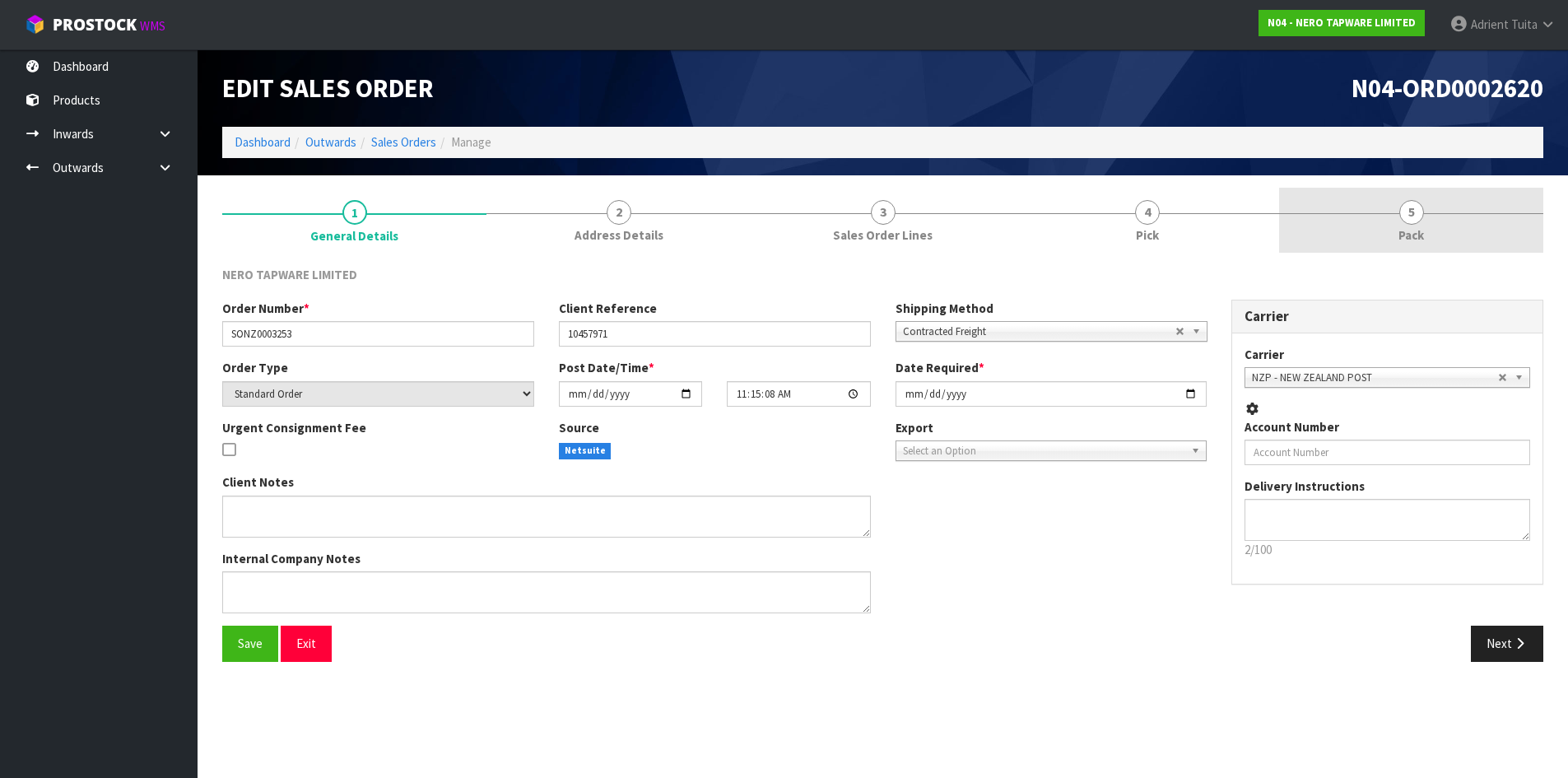
click at [1446, 229] on link "5 Pack" at bounding box center [1411, 221] width 264 height 65
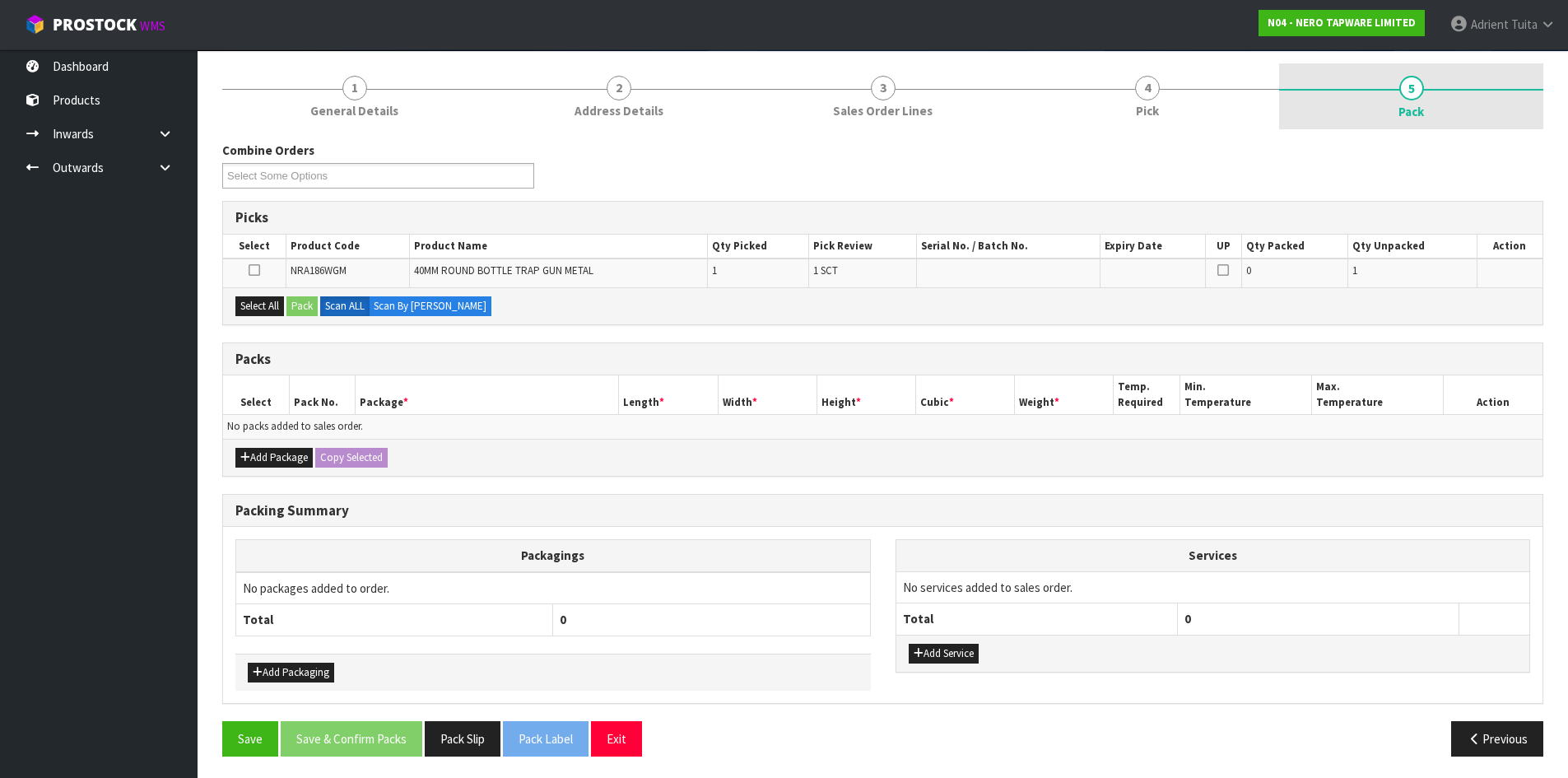
scroll to position [128, 0]
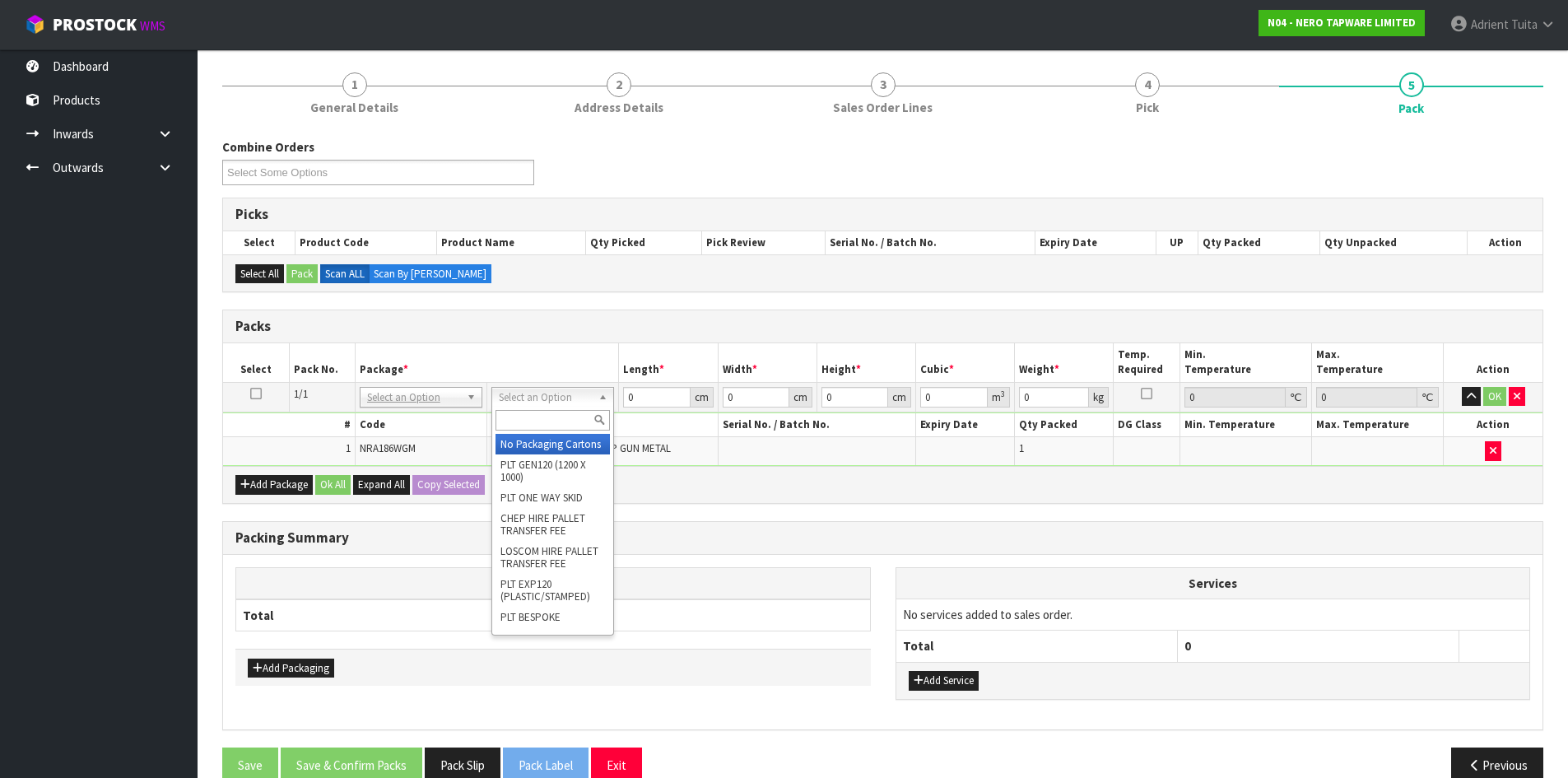
click at [538, 419] on input "text" at bounding box center [553, 420] width 114 height 21
click at [559, 426] on input "A4 S" at bounding box center [553, 420] width 114 height 21
type input "A4"
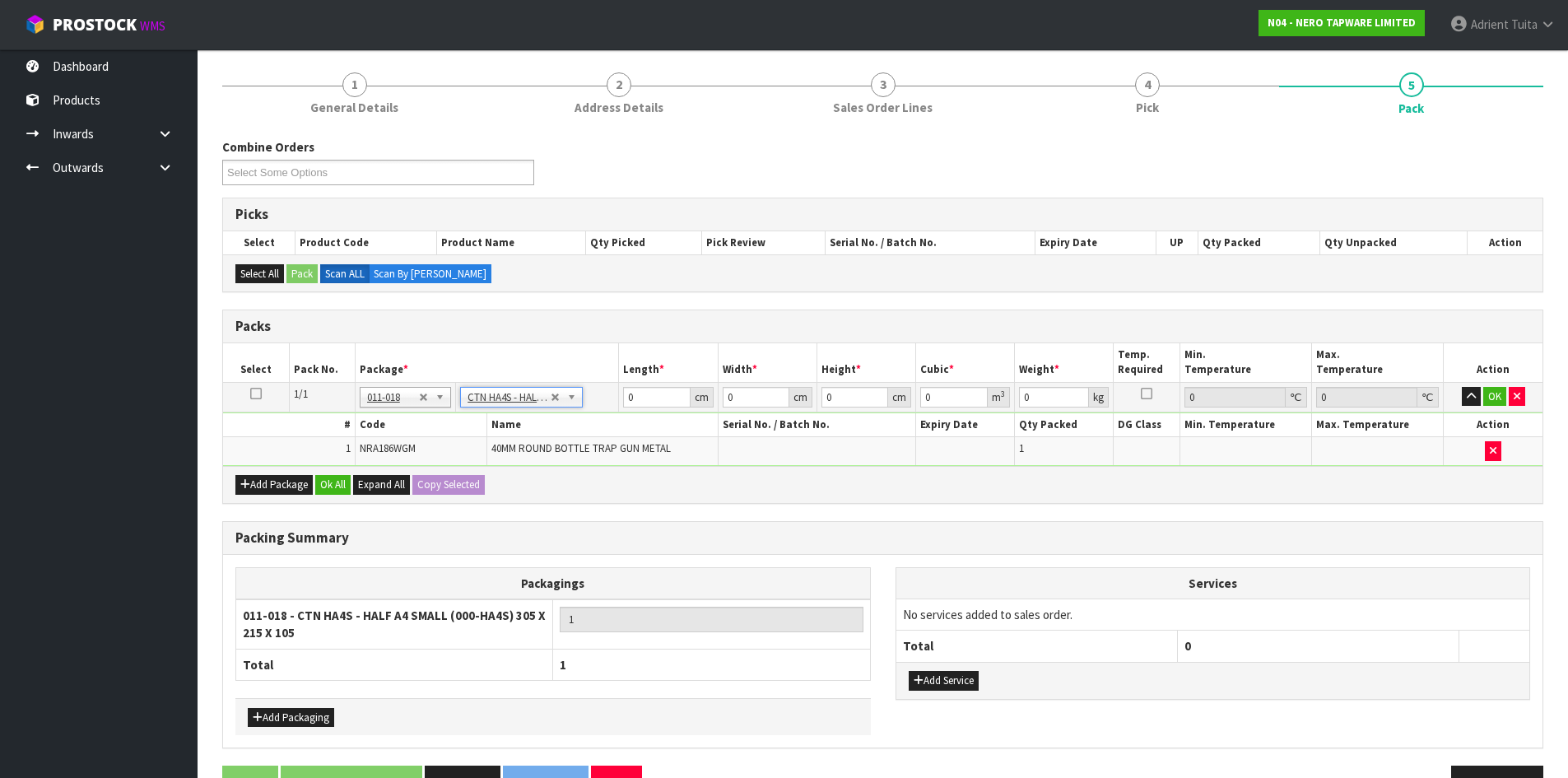
type input "30.5"
type input "21.5"
type input "10.5"
type input "0.006885"
type input "1.8"
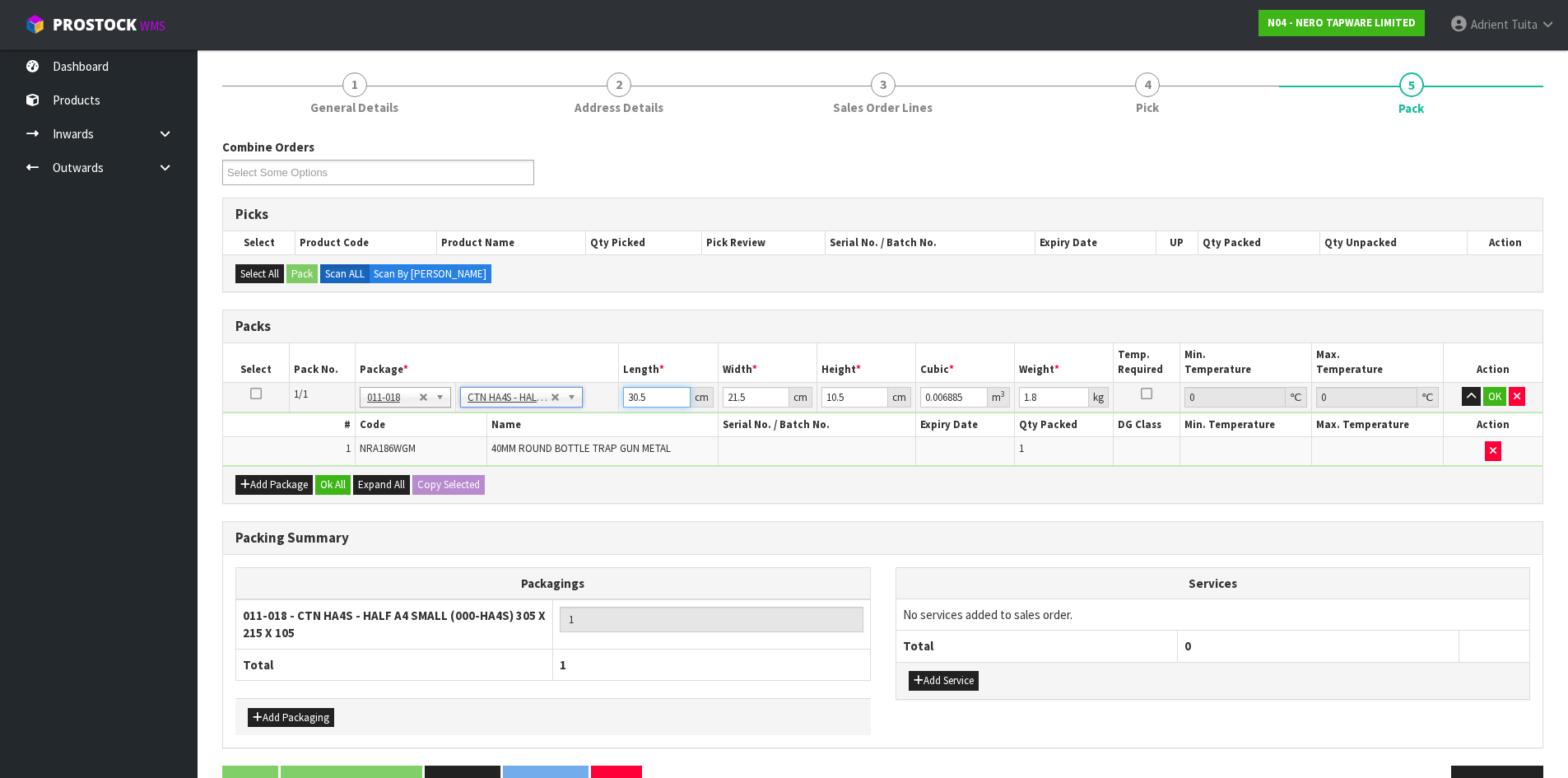
click at [630, 401] on input "30.5" at bounding box center [656, 397] width 66 height 21
type input "3"
type input "0.000677"
type input "34"
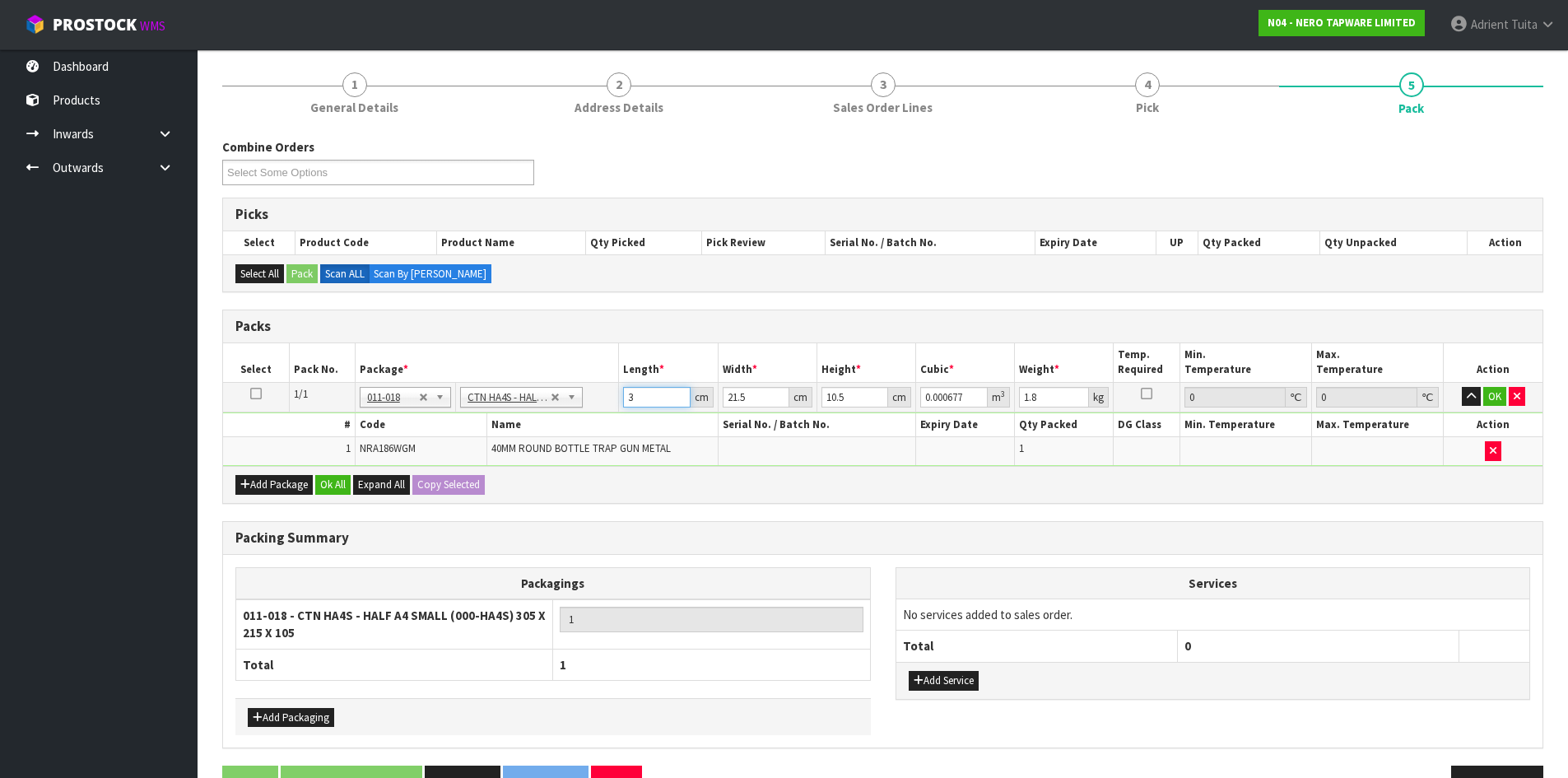
type input "0.007675"
type input "34"
type input "2"
type input "0.000714"
type input "24"
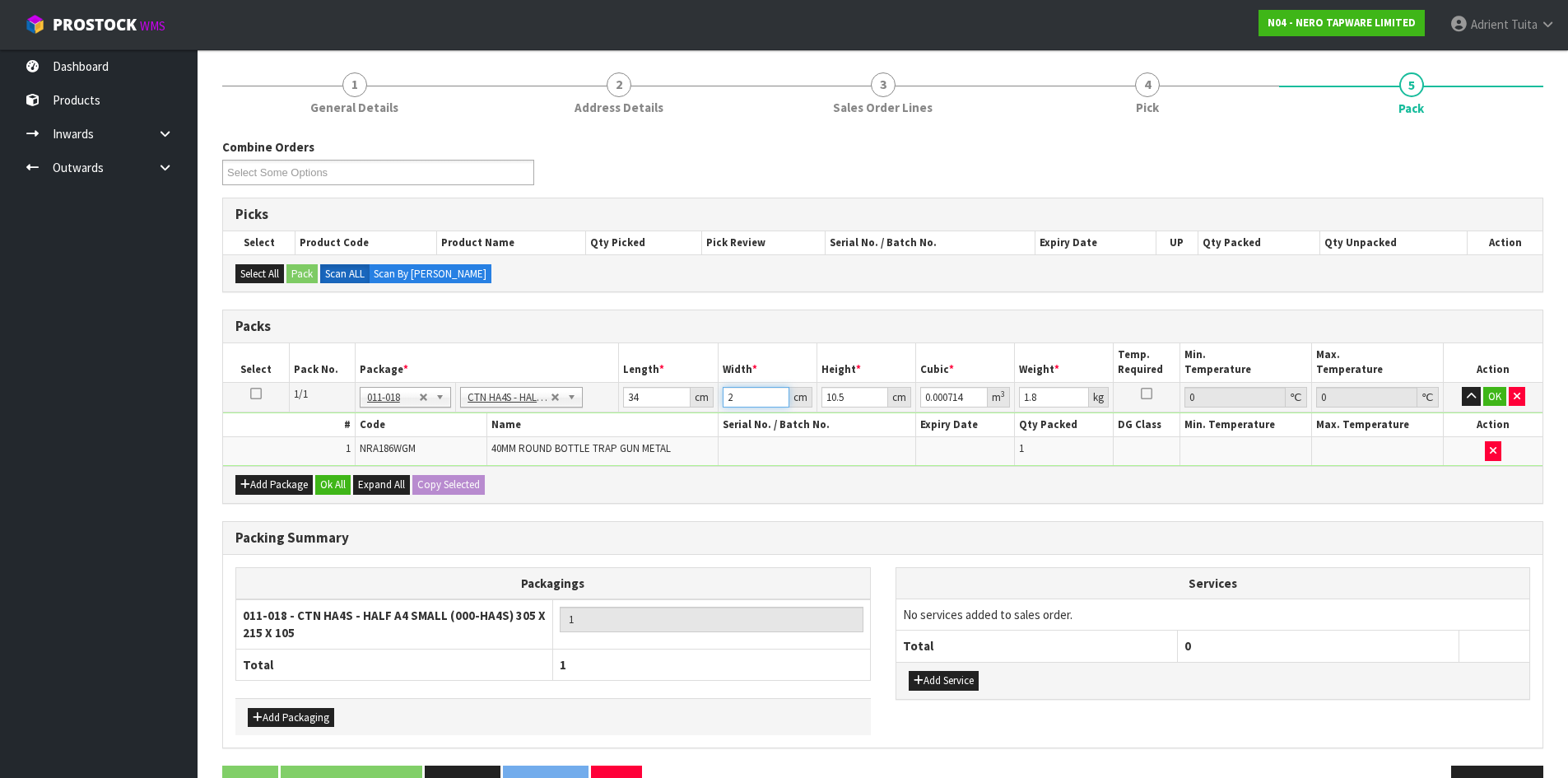
type input "0.008568"
type input "24"
type input "1"
type input "0.000816"
type input "14"
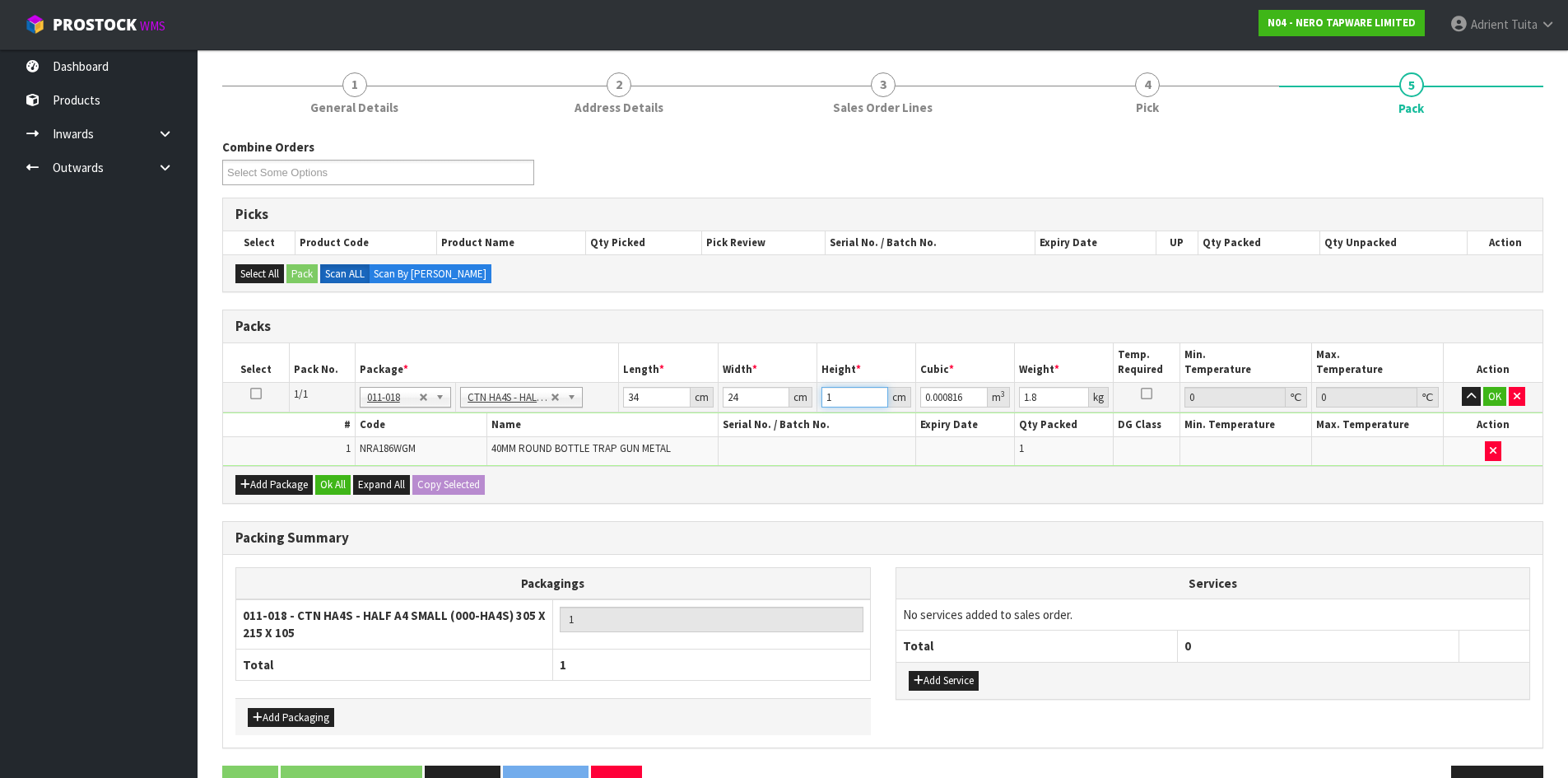
type input "0.011424"
type input "14"
type input "2"
click at [1495, 399] on button "OK" at bounding box center [1494, 397] width 23 height 20
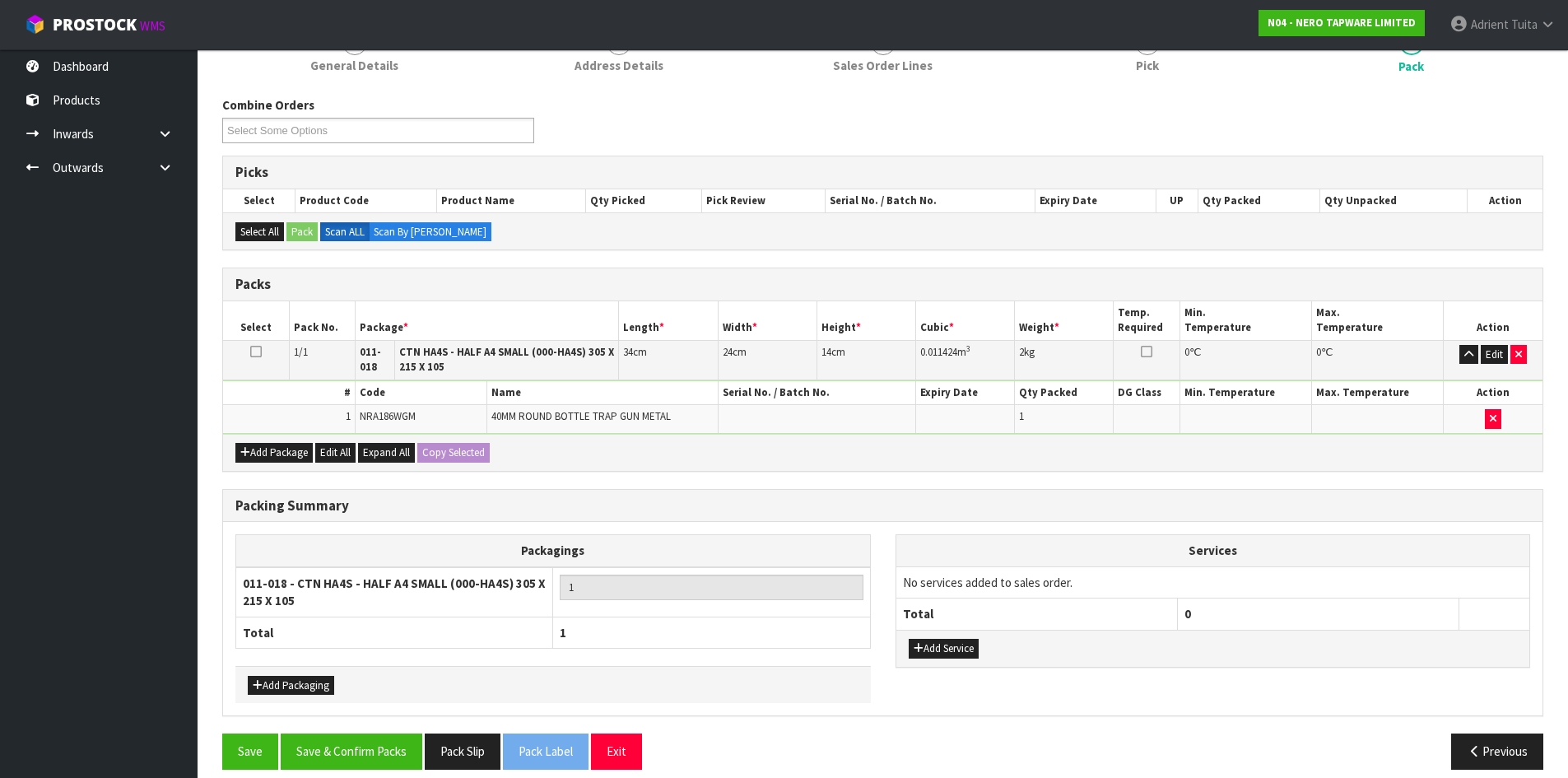
scroll to position [186, 0]
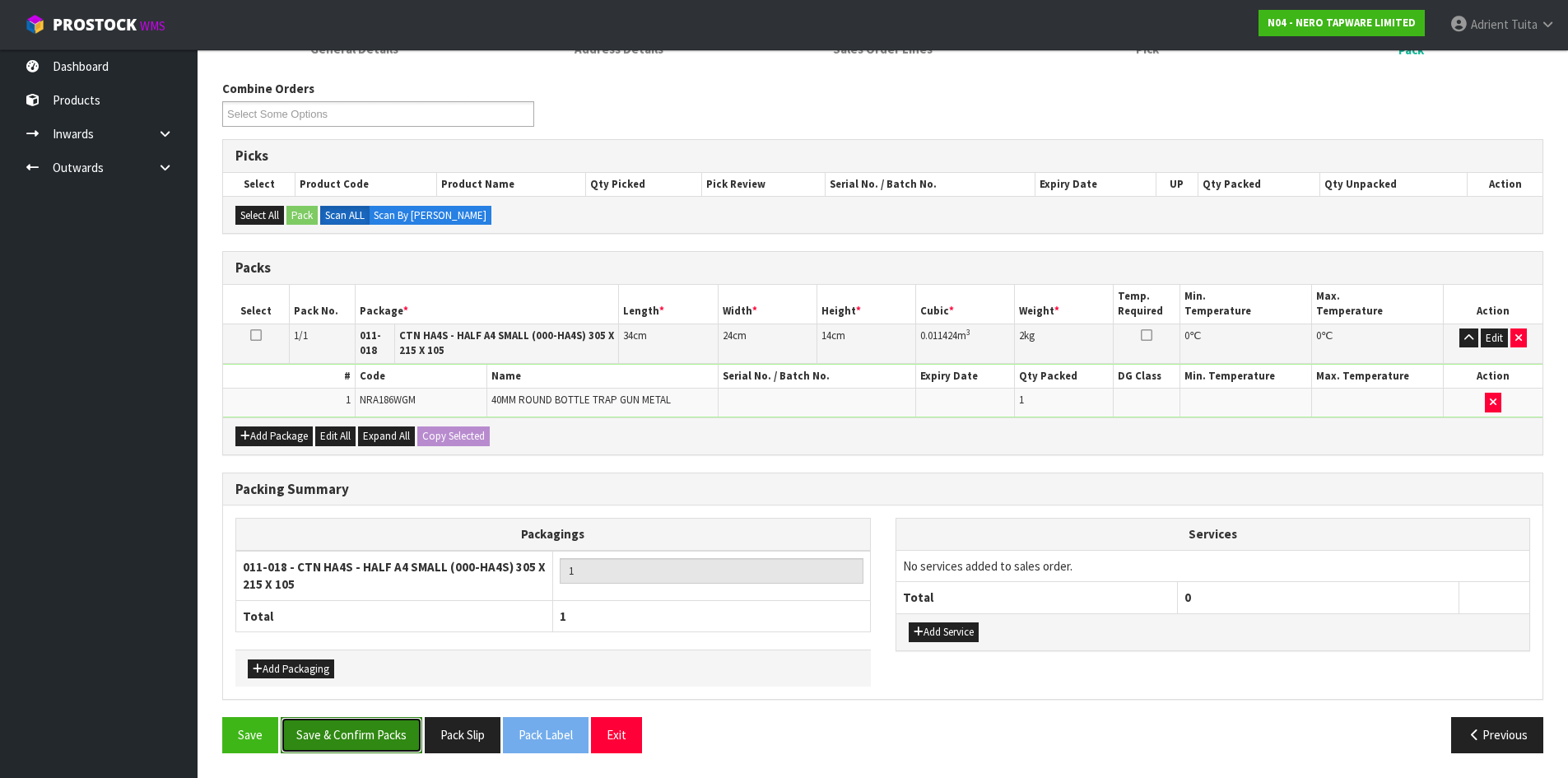
click at [406, 738] on button "Save & Confirm Packs" at bounding box center [351, 734] width 142 height 35
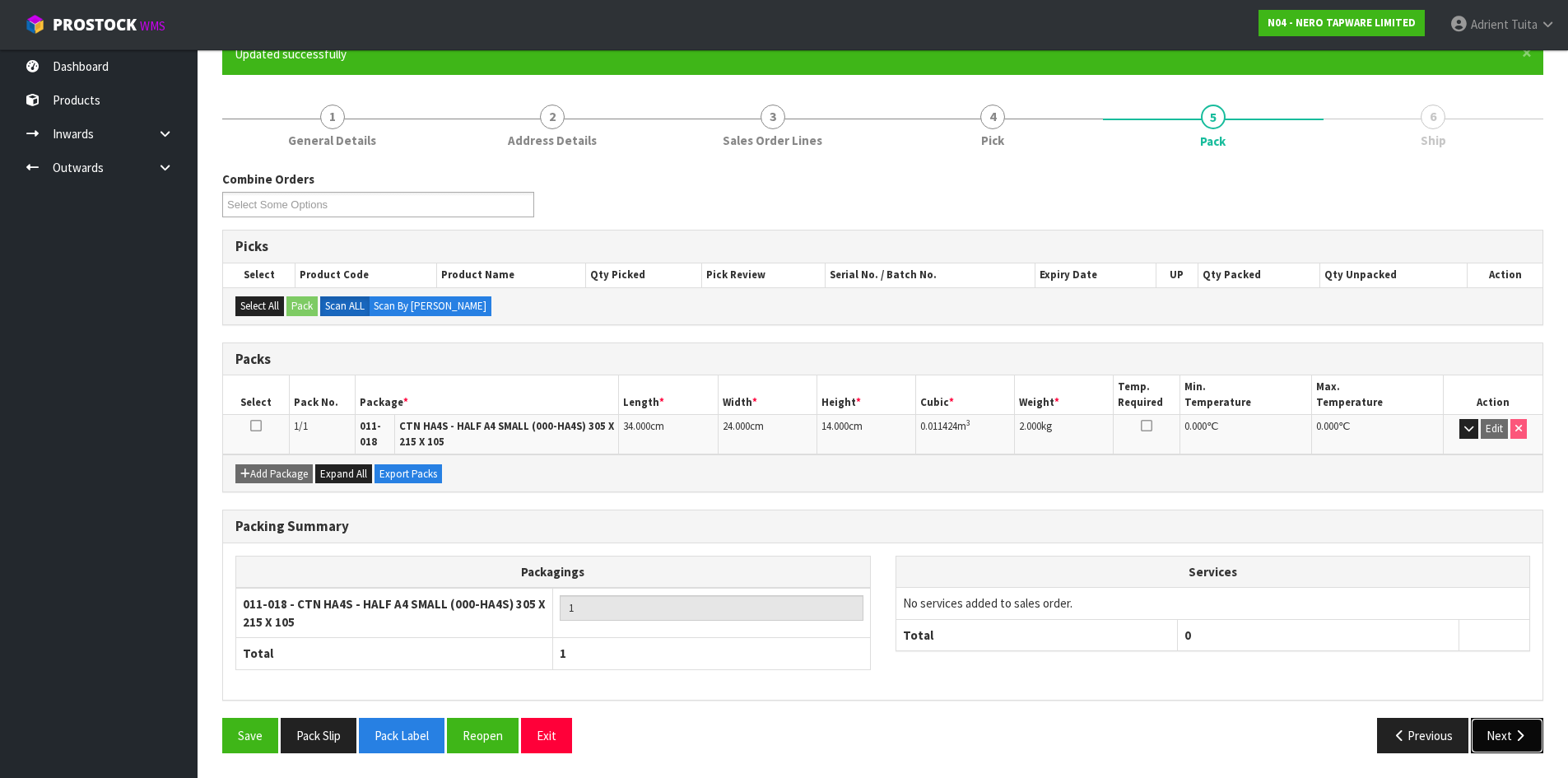
click at [1494, 738] on button "Next" at bounding box center [1507, 735] width 73 height 35
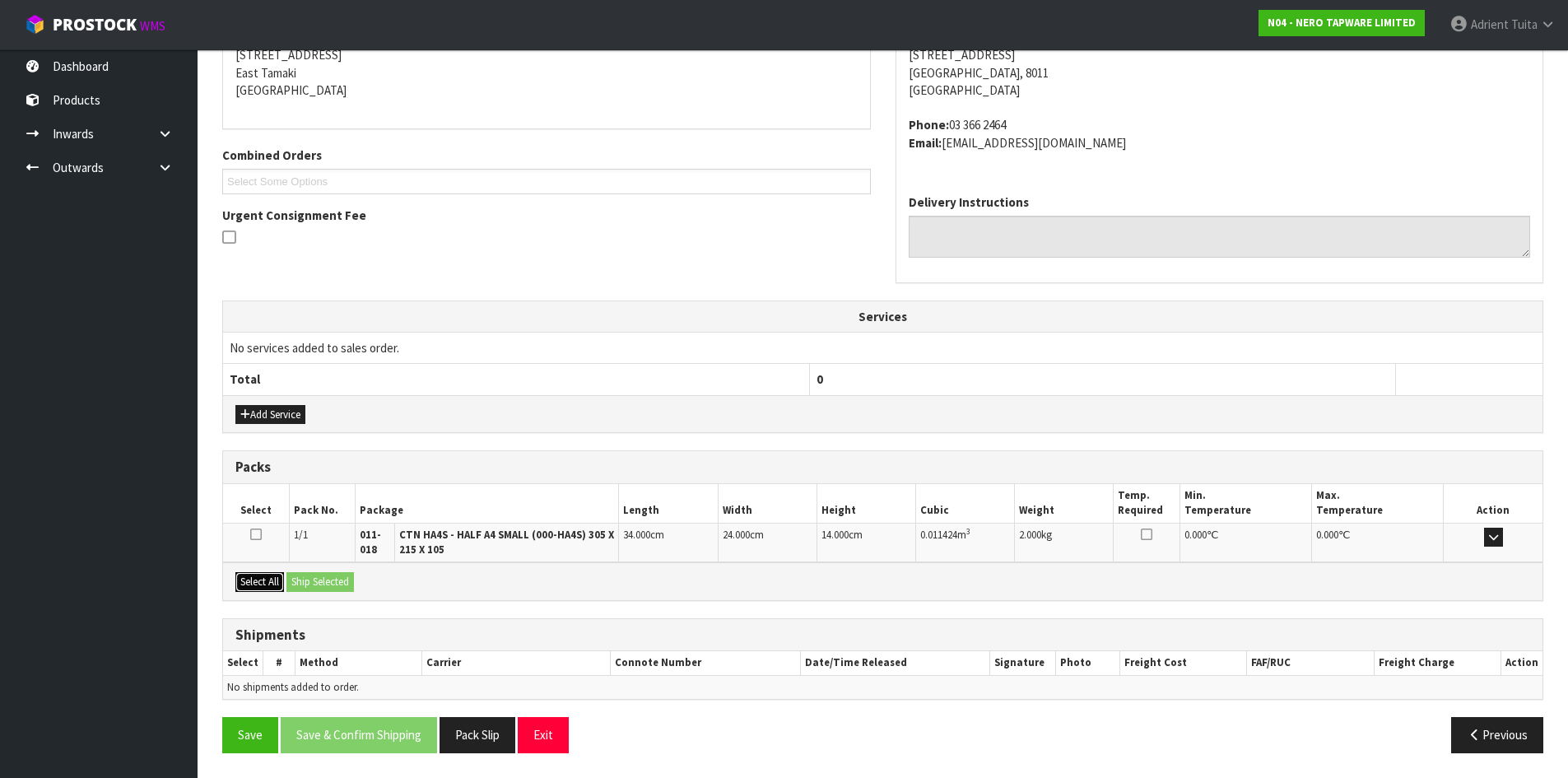
click at [271, 577] on button "Select All" at bounding box center [260, 583] width 49 height 20
click at [315, 580] on button "Ship Selected" at bounding box center [320, 583] width 67 height 20
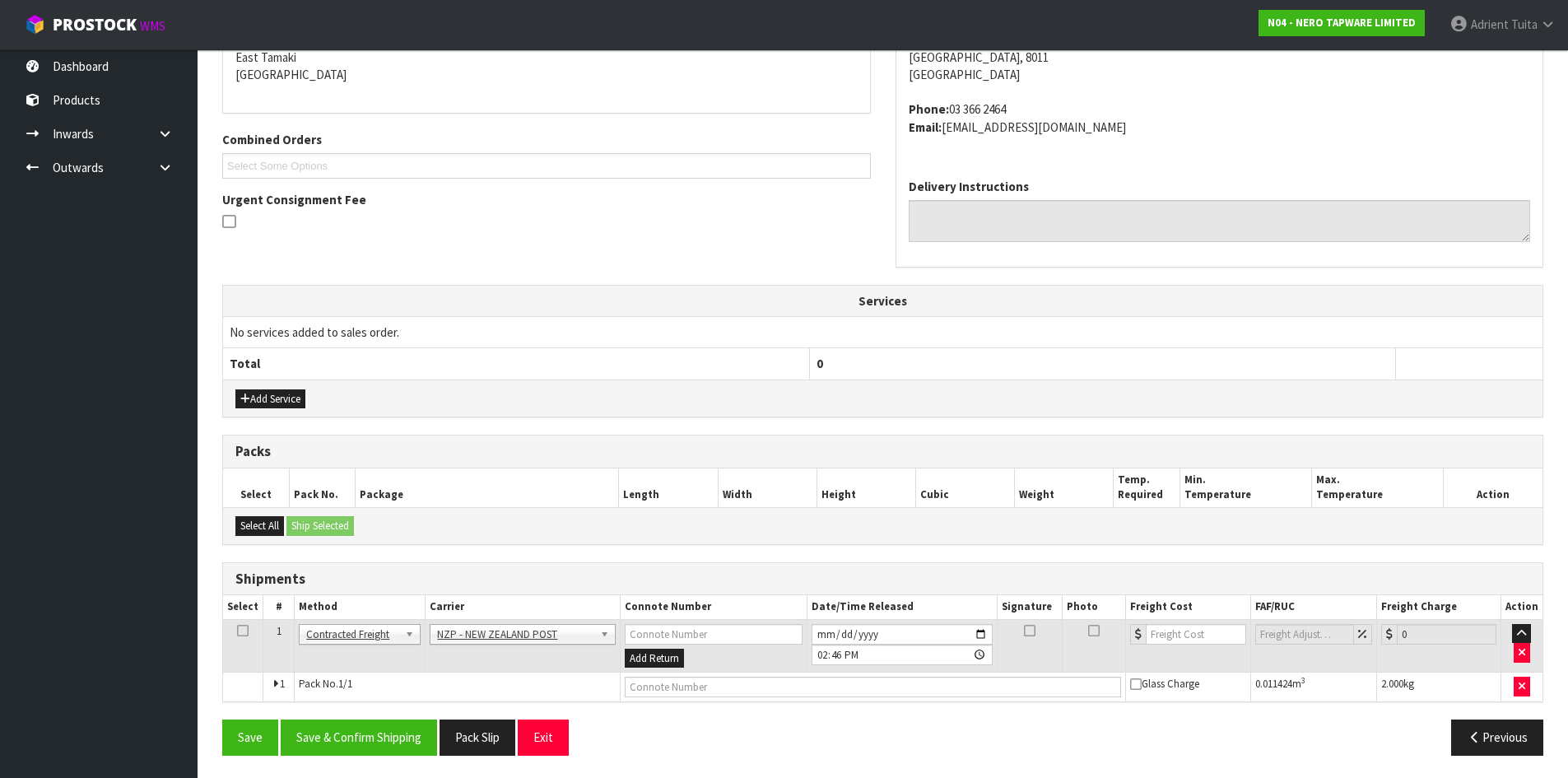
scroll to position [360, 0]
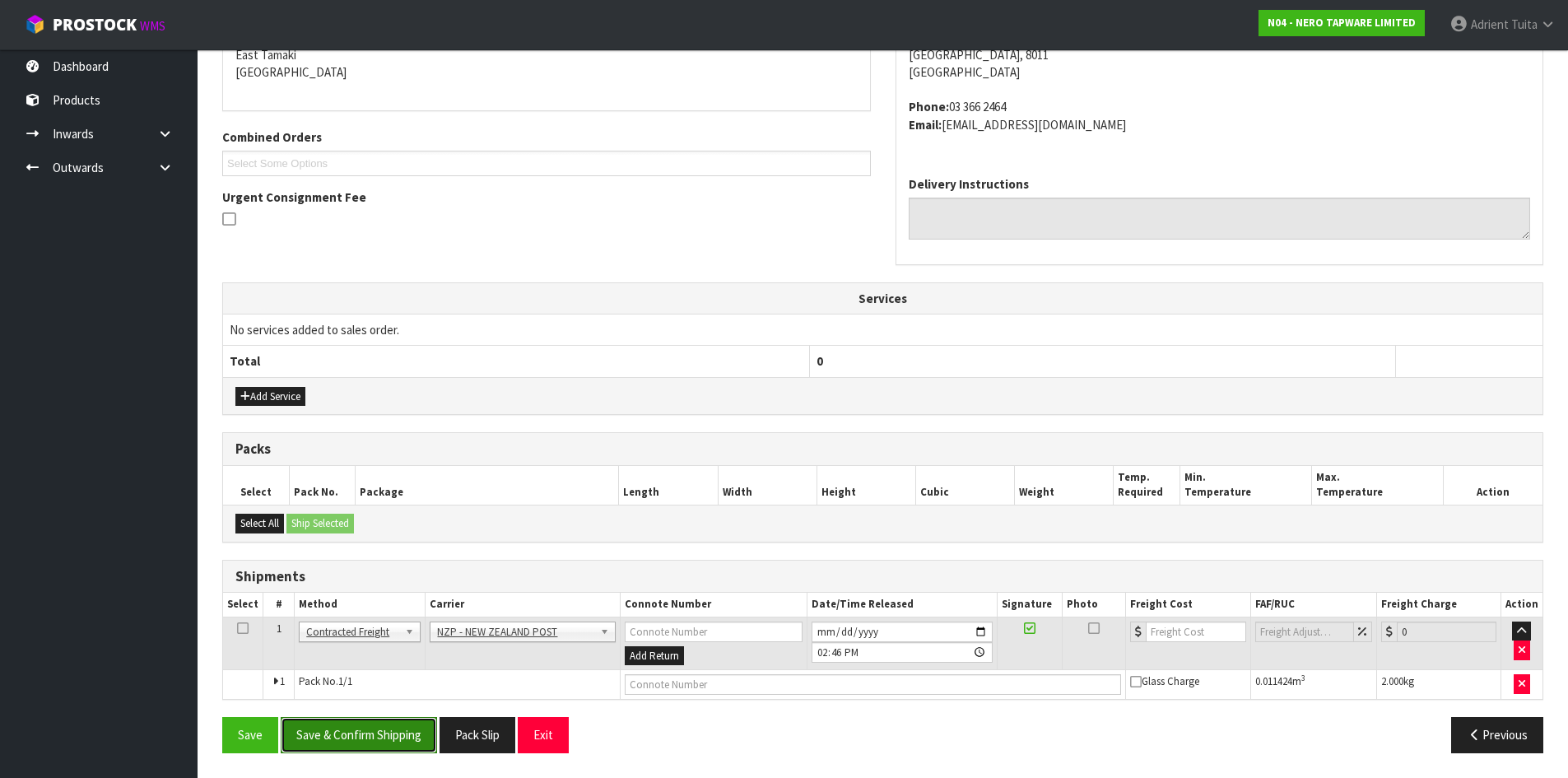
click at [397, 733] on button "Save & Confirm Shipping" at bounding box center [358, 734] width 156 height 35
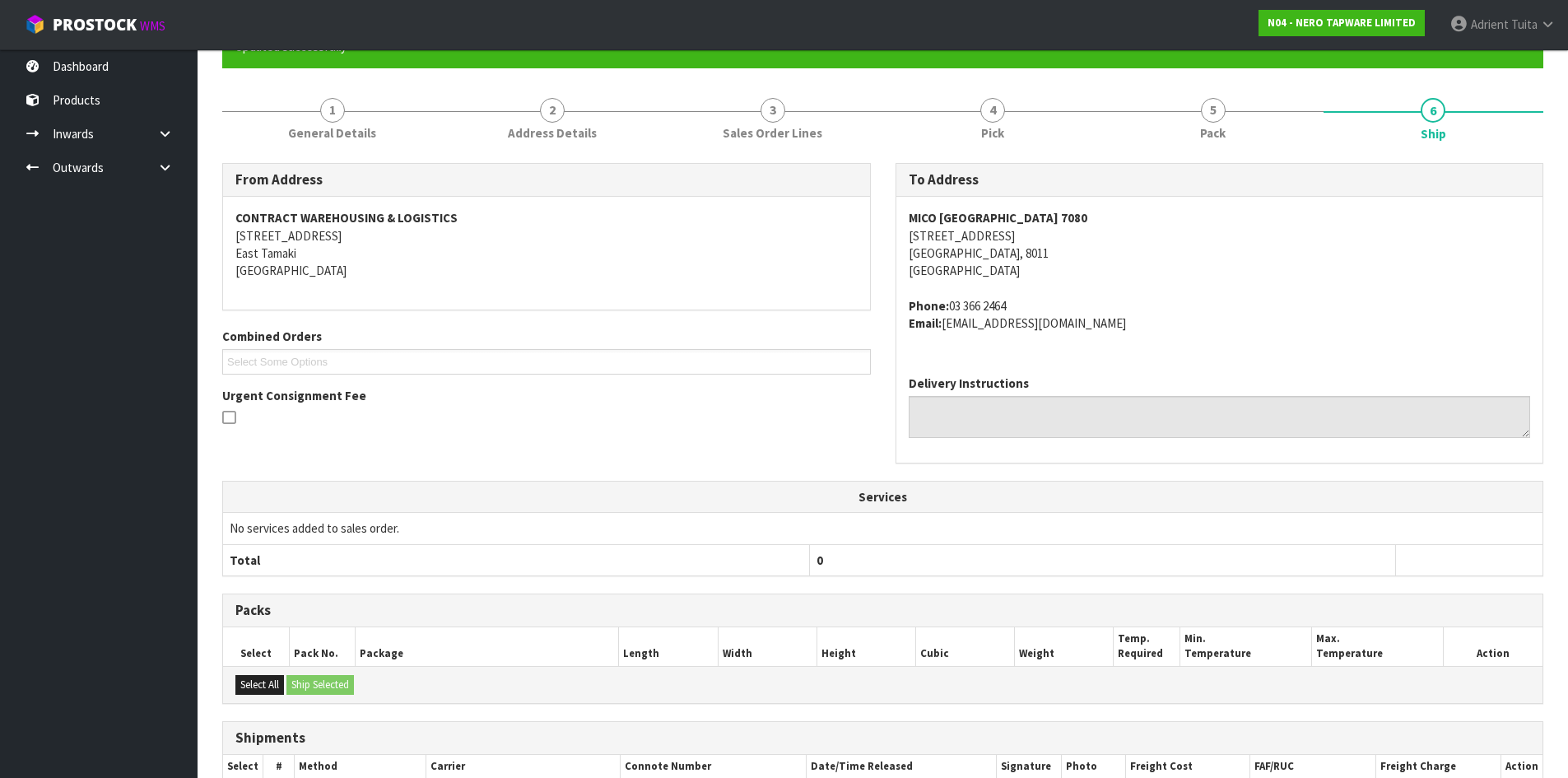
scroll to position [337, 0]
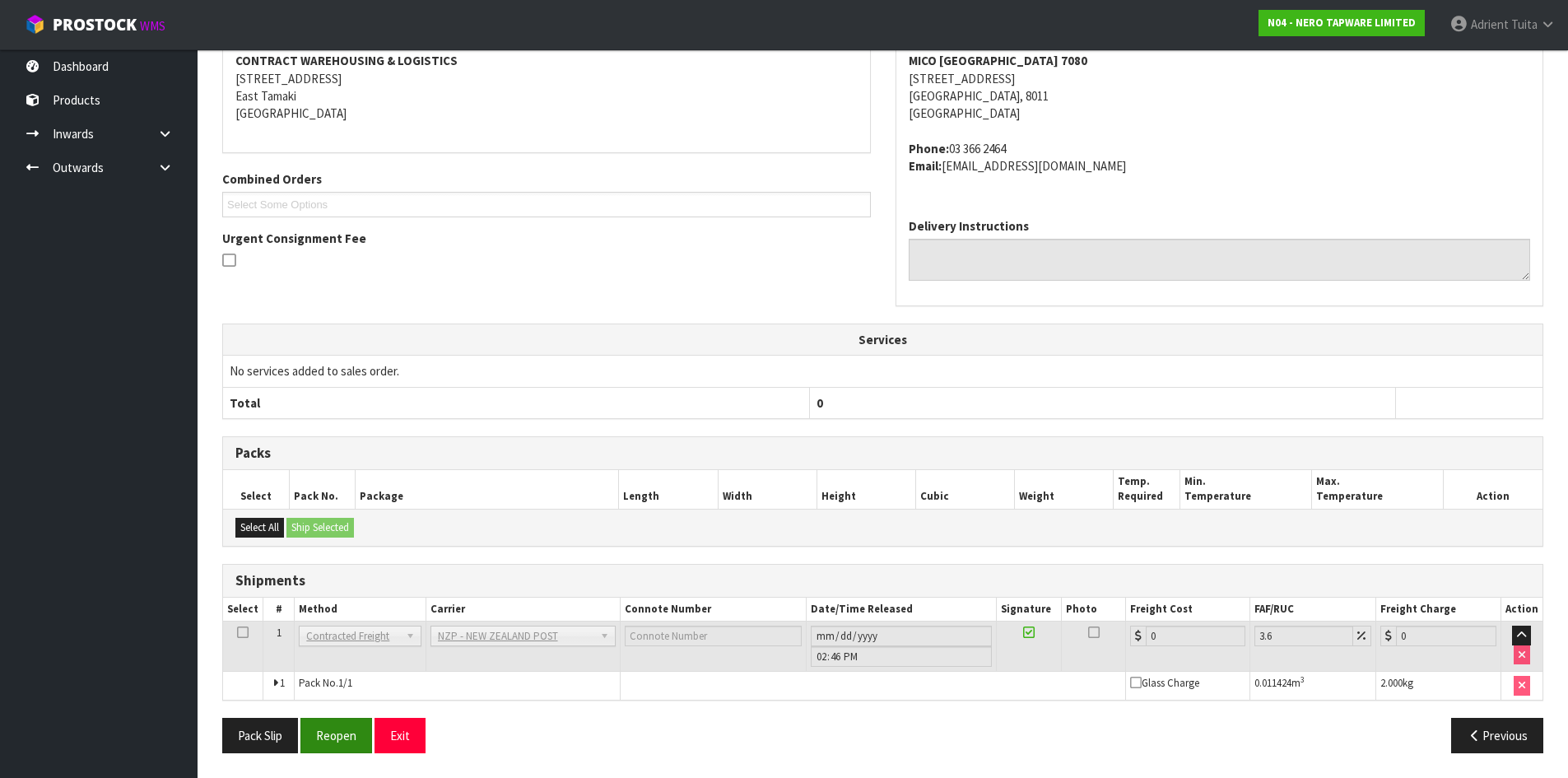
drag, startPoint x: 306, startPoint y: 716, endPoint x: 329, endPoint y: 734, distance: 29.2
click at [310, 720] on div "From Address CONTRACT WAREHOUSING & LOGISTICS 17 Allens Road East Tamaki Auckla…" at bounding box center [883, 385] width 1321 height 760
click at [331, 734] on button "Reopen" at bounding box center [336, 735] width 72 height 35
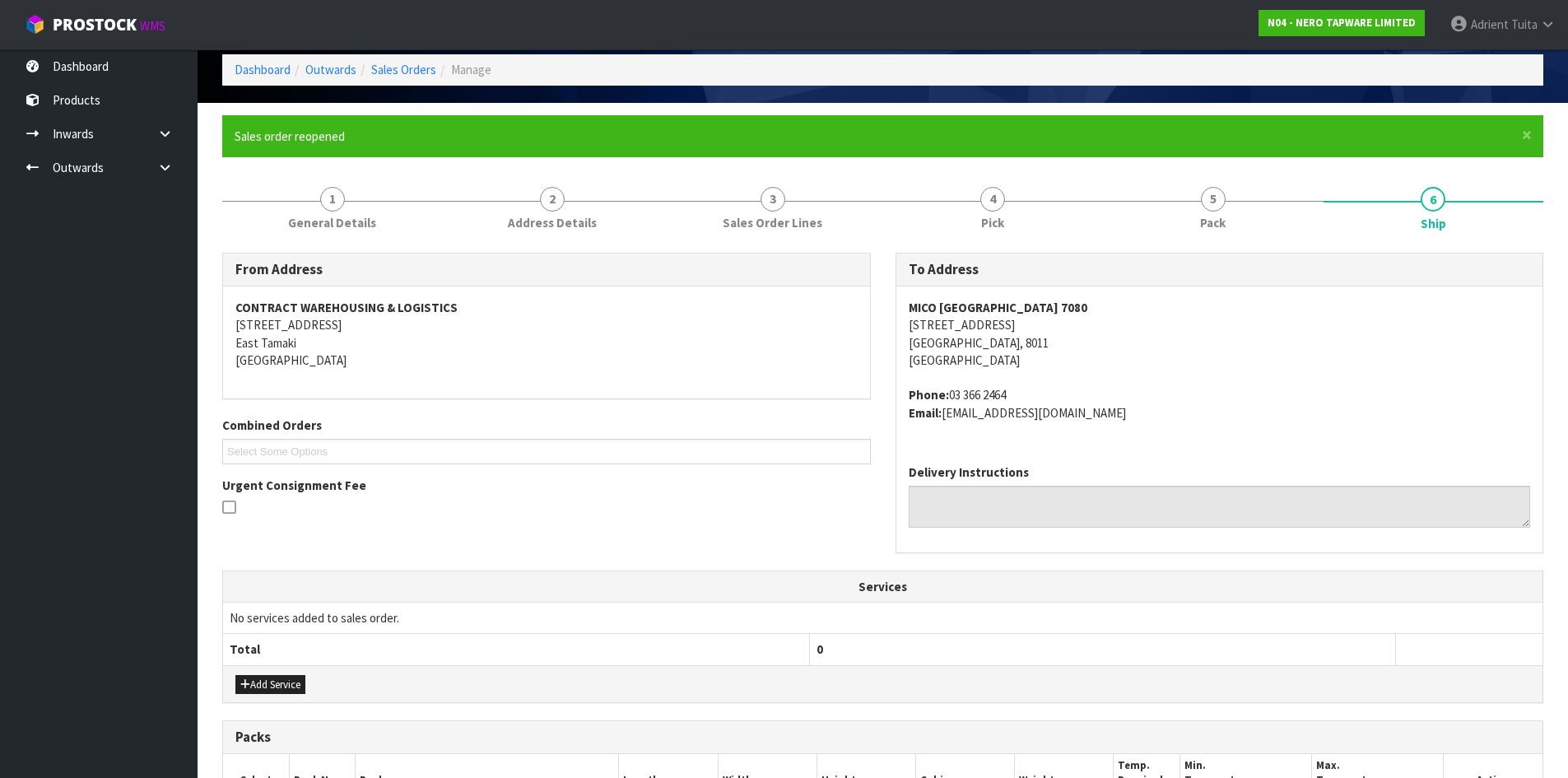
scroll to position [320, 0]
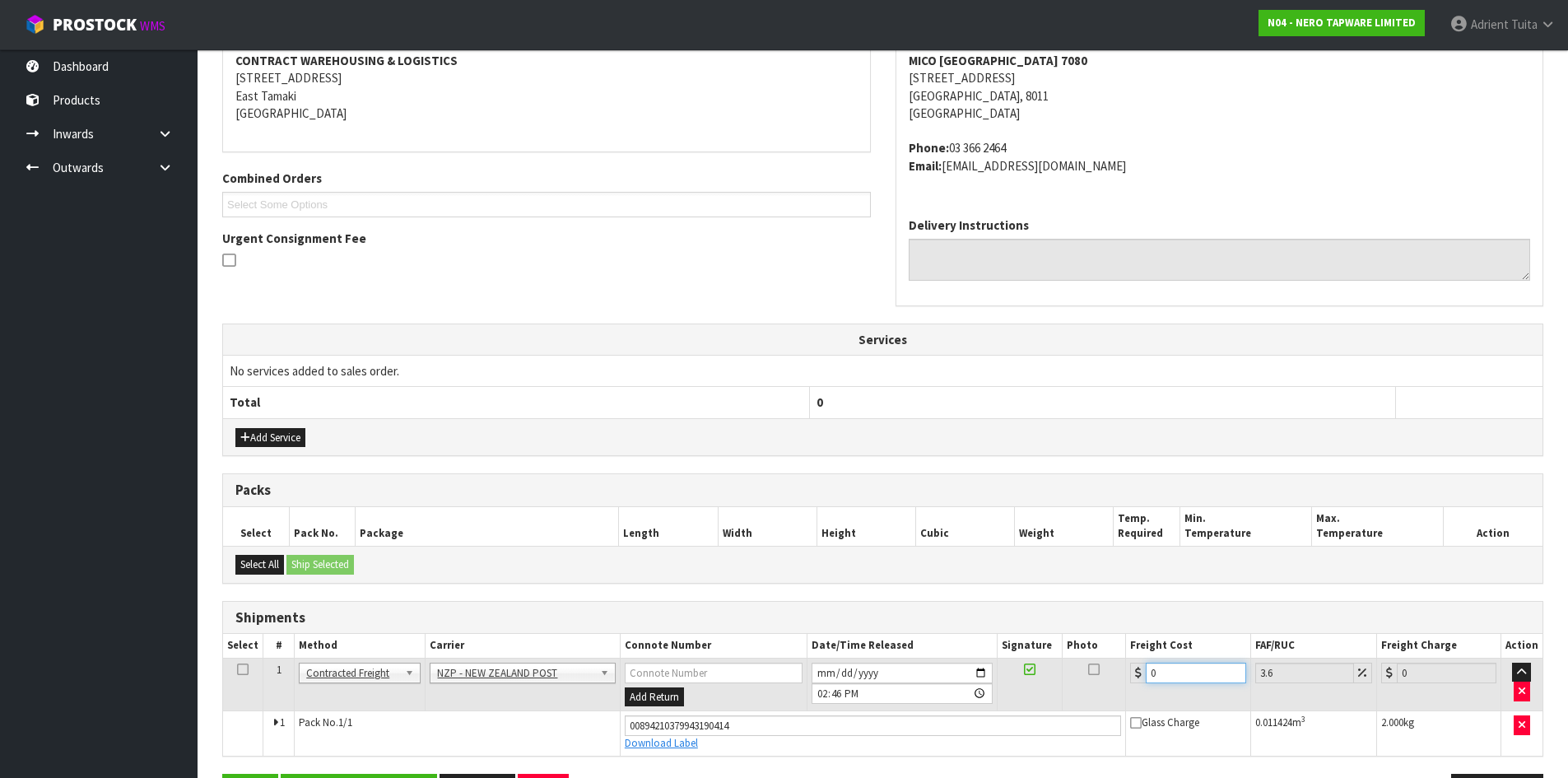
click at [1209, 682] on input "0" at bounding box center [1196, 673] width 100 height 21
type input "1"
type input "1.04"
type input "11"
type input "11.4"
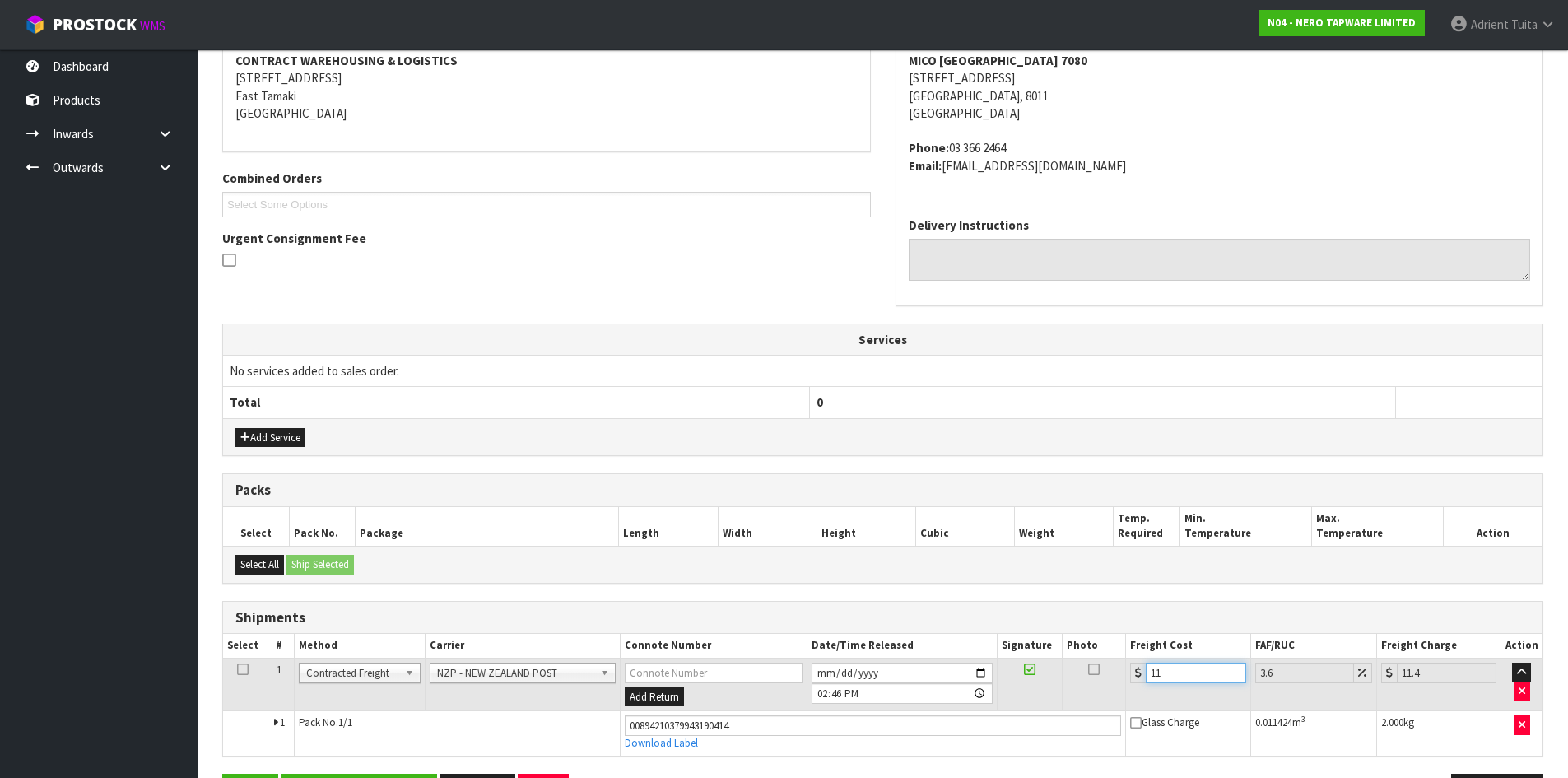
type input "11.6"
type input "12.02"
type input "11.61"
type input "12.03"
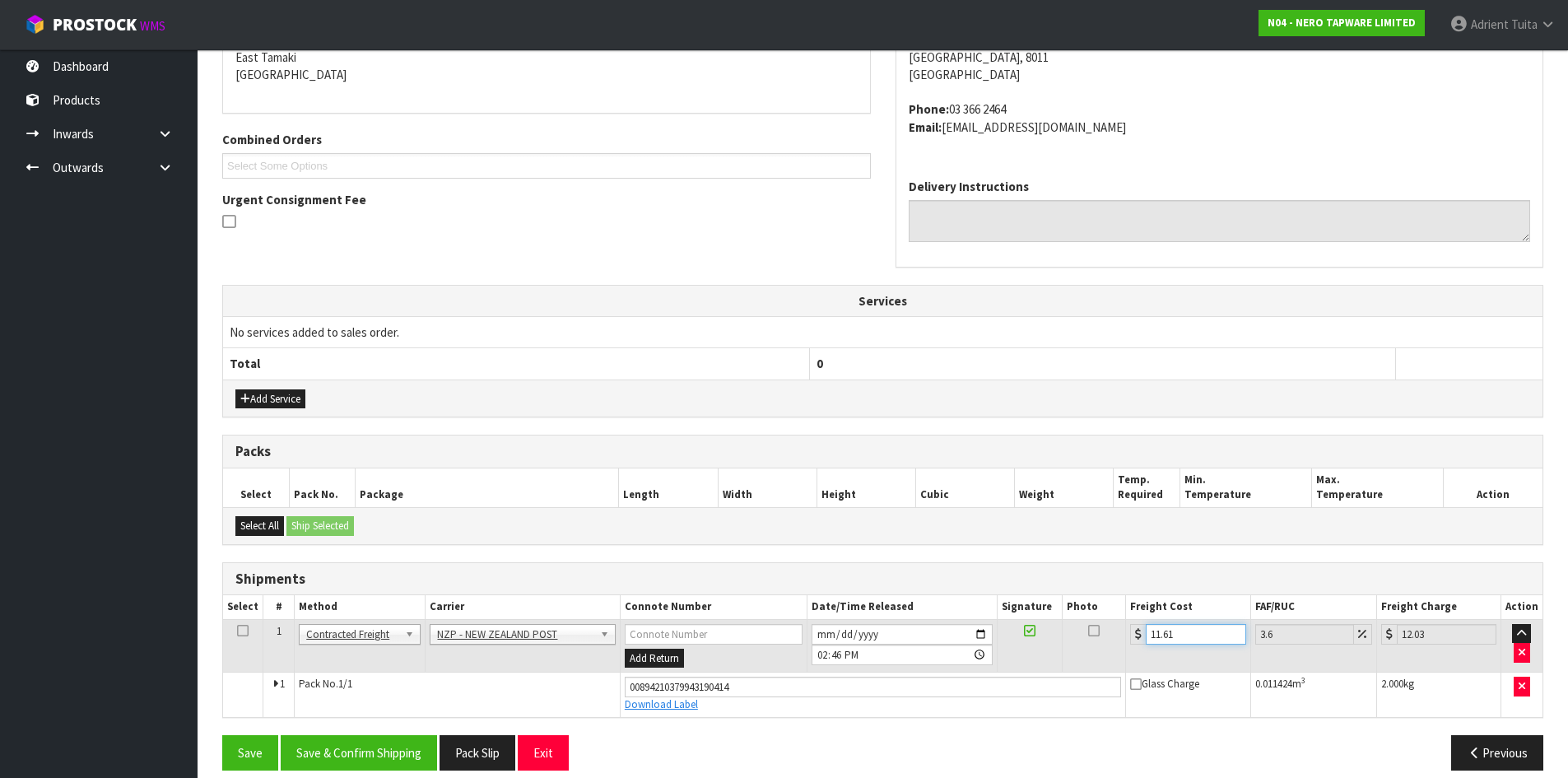
scroll to position [376, 0]
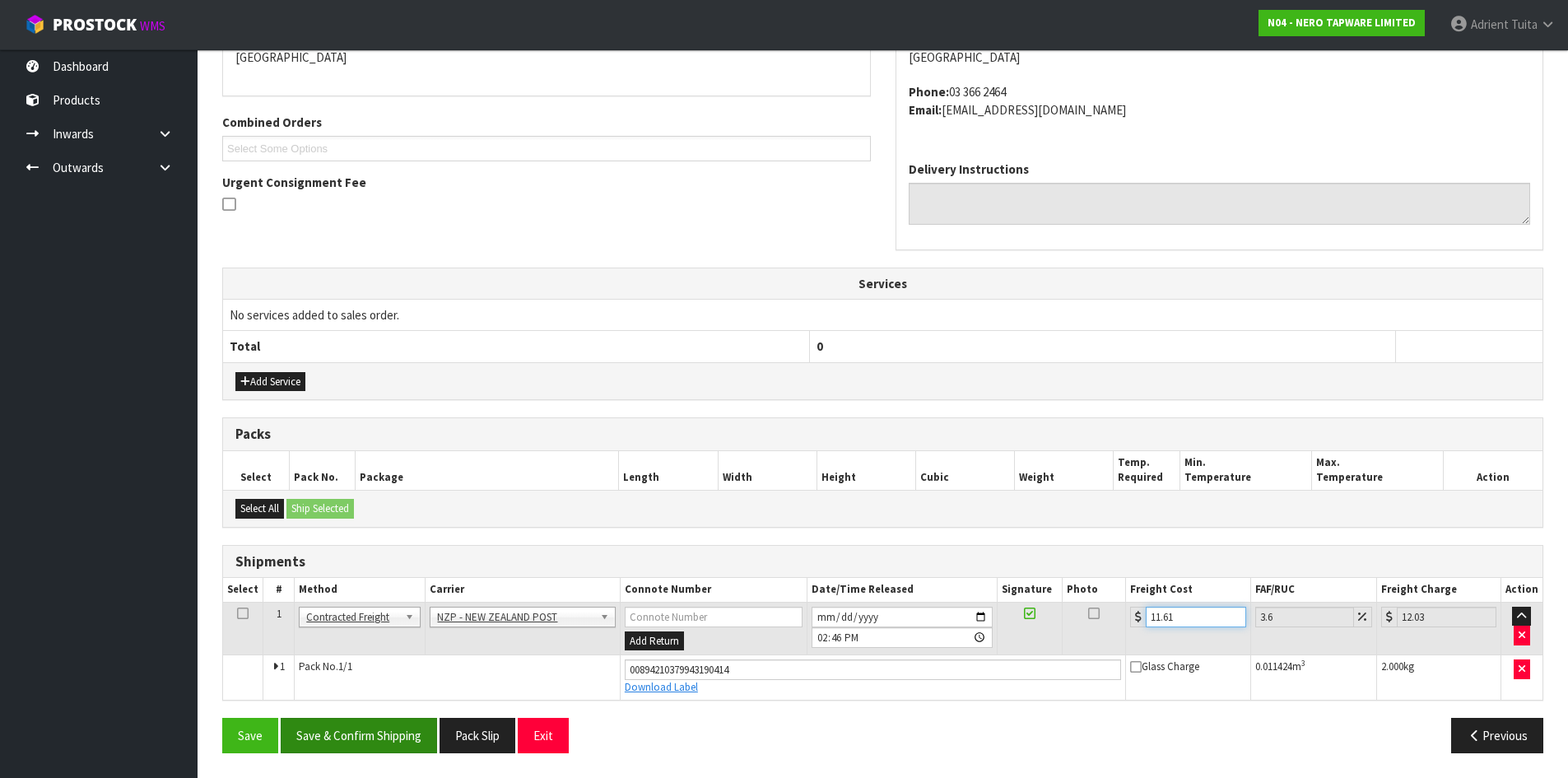
type input "11.61"
click at [342, 726] on button "Save & Confirm Shipping" at bounding box center [358, 735] width 156 height 35
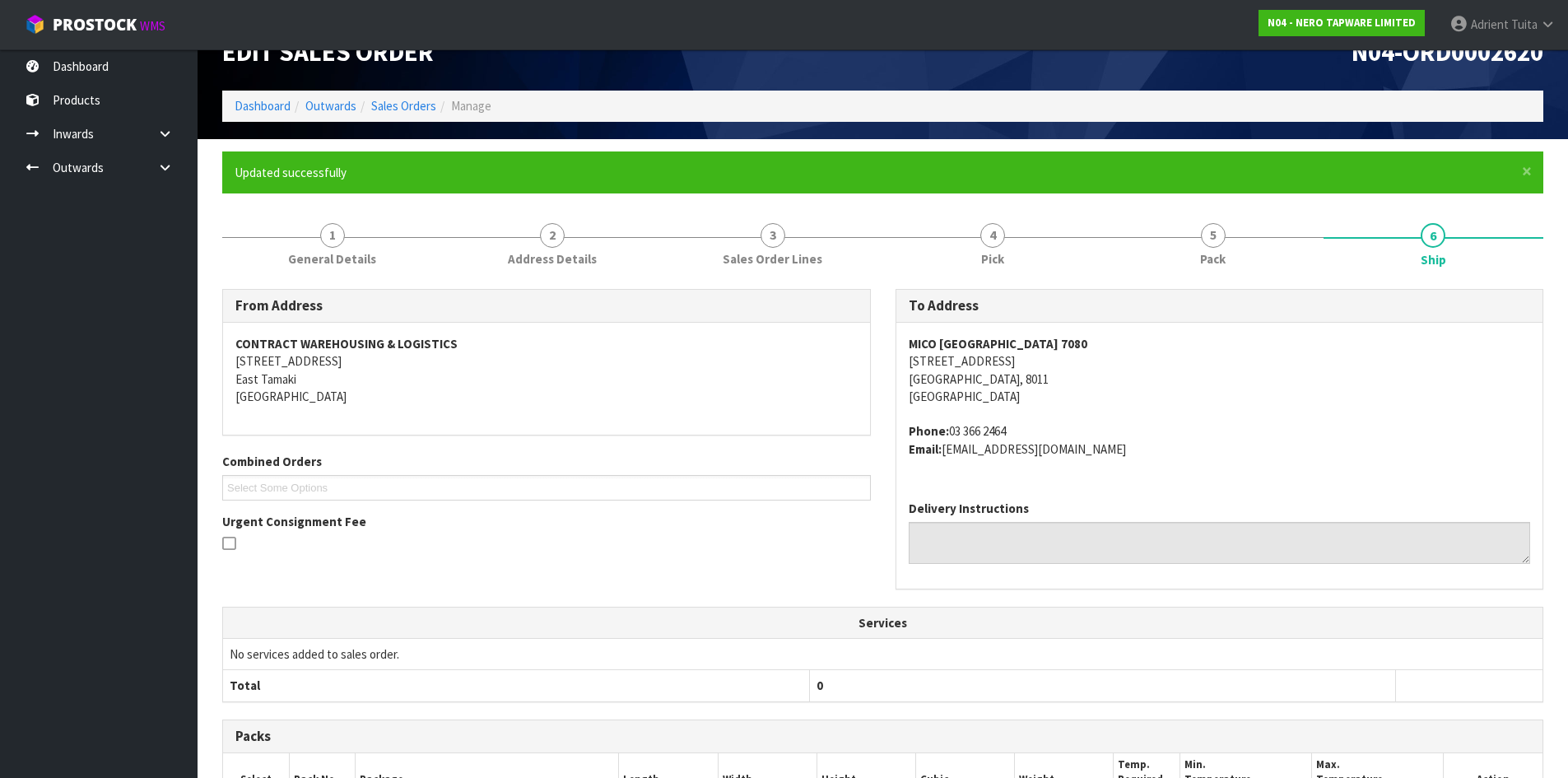
scroll to position [0, 0]
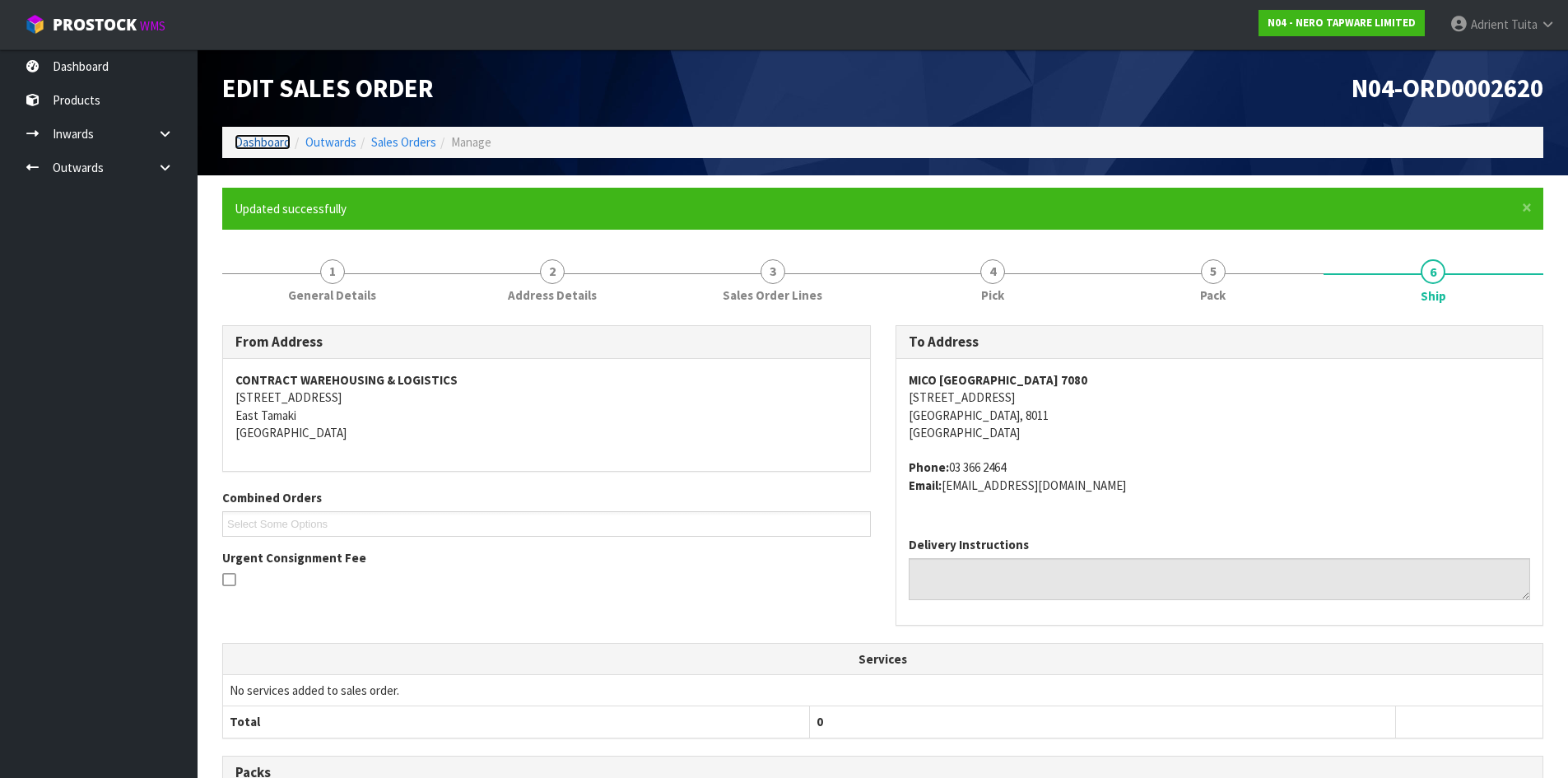
click at [262, 143] on link "Dashboard" at bounding box center [263, 142] width 56 height 15
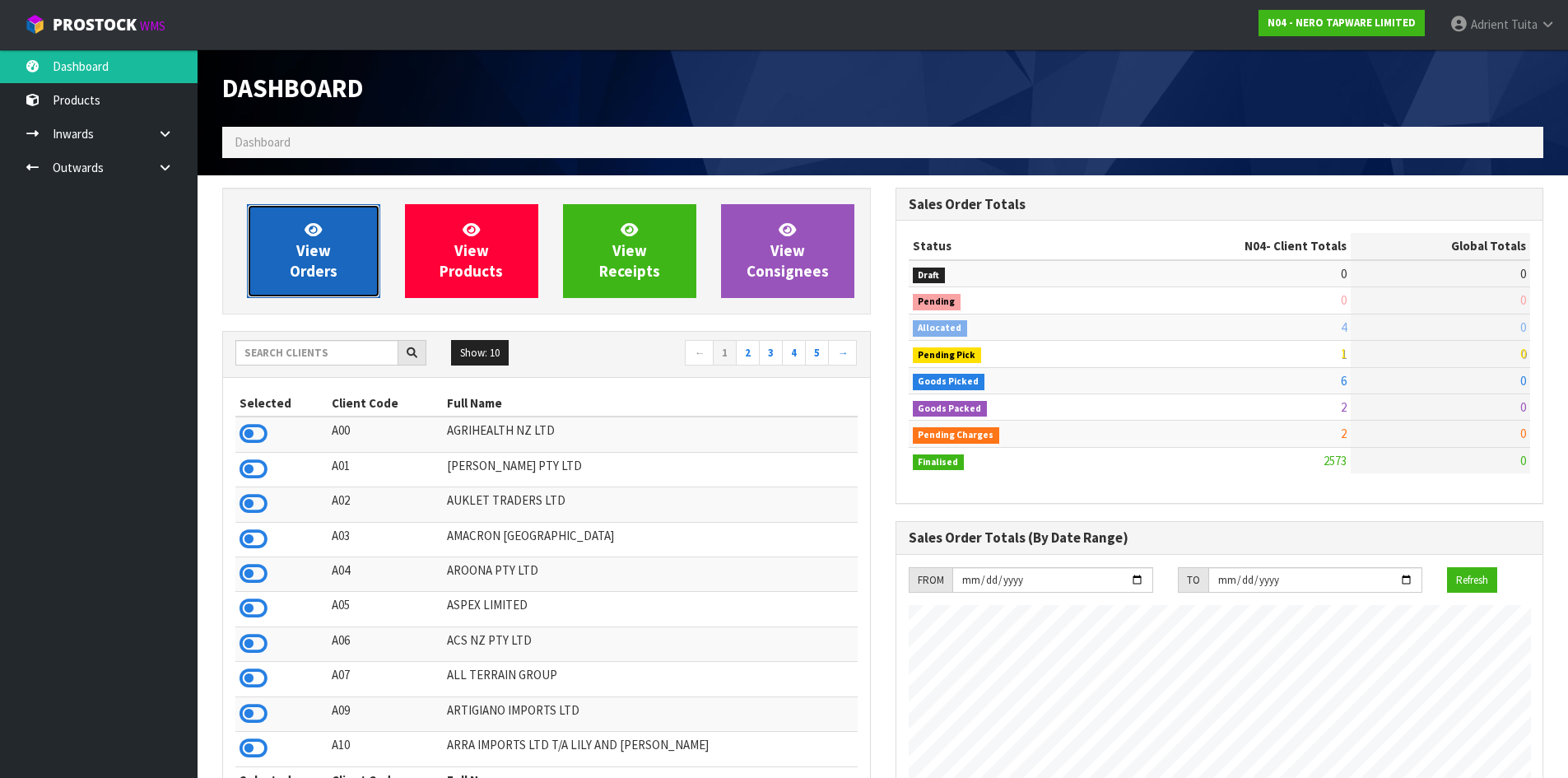
scroll to position [1247, 672]
click at [310, 263] on span "View Orders" at bounding box center [313, 251] width 48 height 62
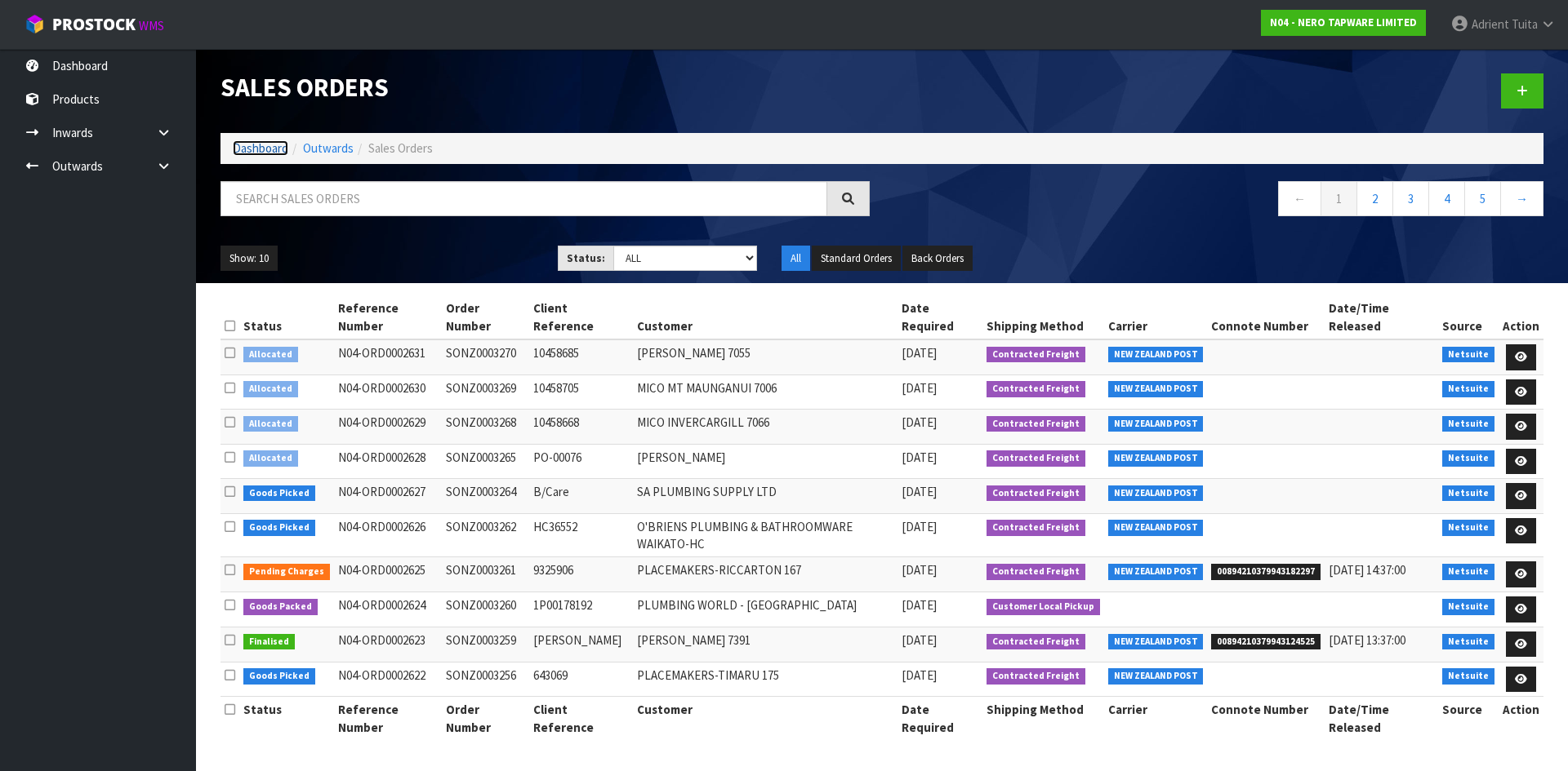
click at [257, 143] on link "Dashboard" at bounding box center [261, 148] width 56 height 15
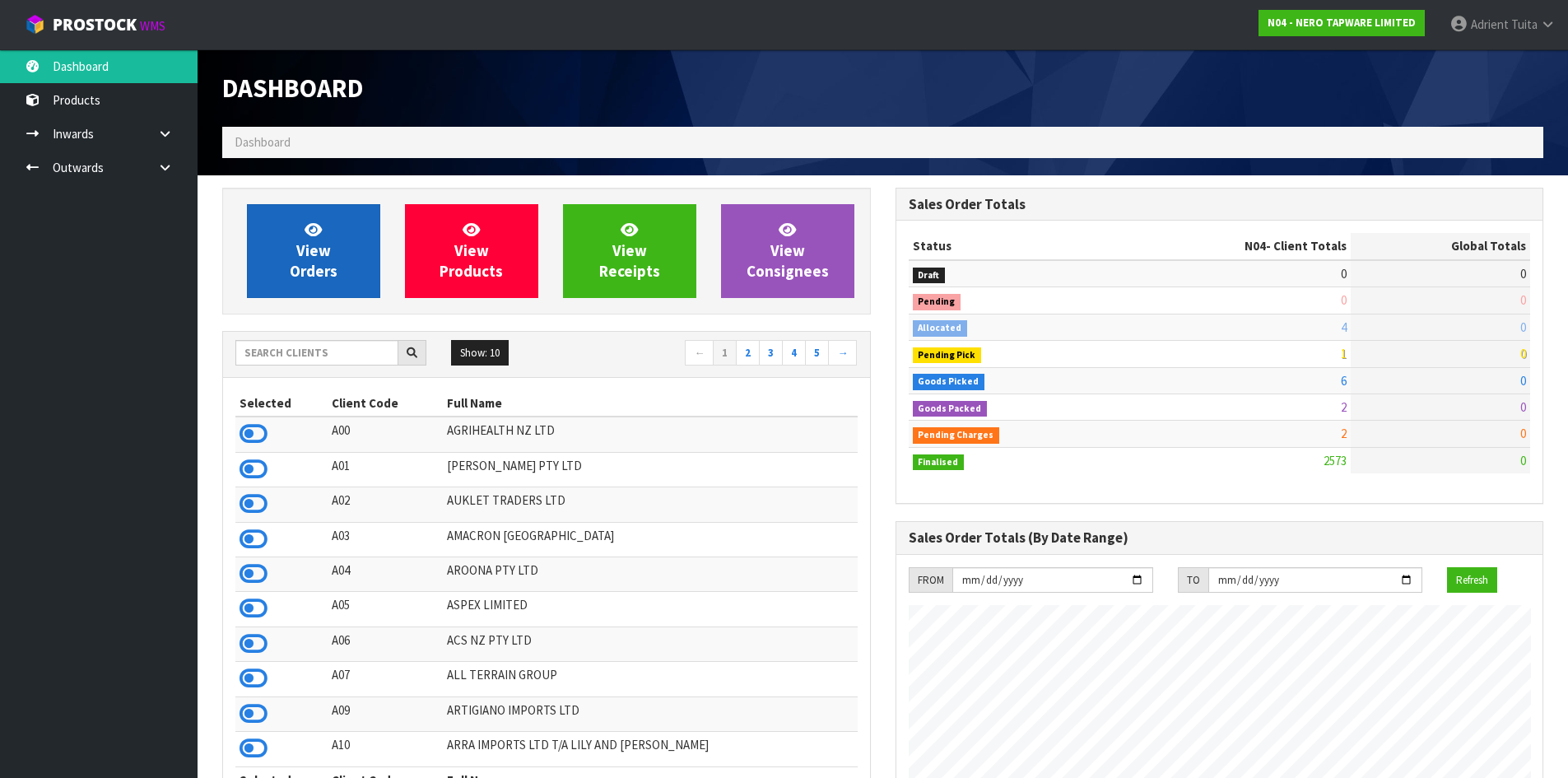
scroll to position [1283, 672]
click at [298, 262] on span "View Orders" at bounding box center [313, 251] width 48 height 62
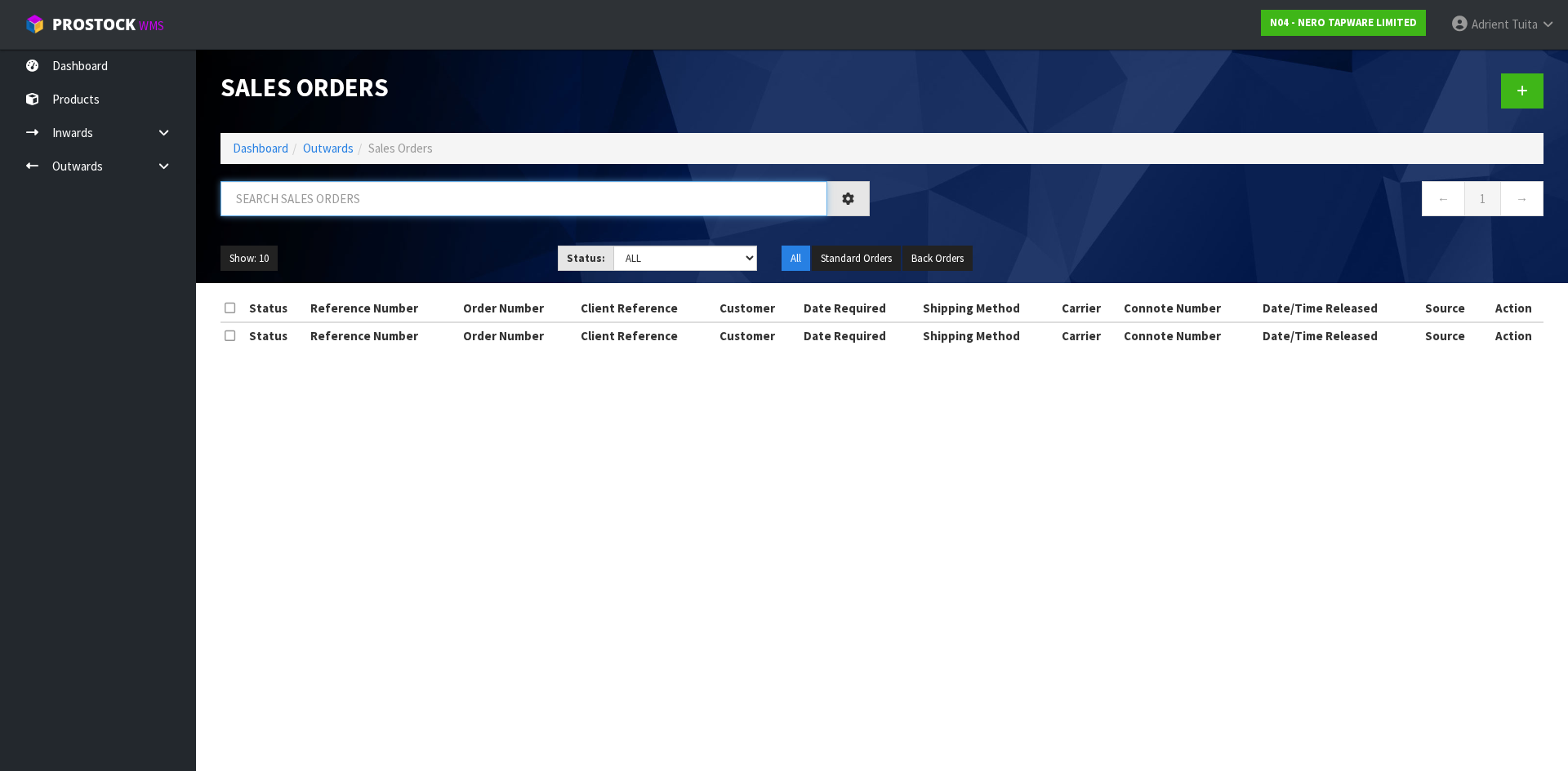
drag, startPoint x: 336, startPoint y: 207, endPoint x: 356, endPoint y: 200, distance: 21.2
click at [336, 207] on input "text" at bounding box center [524, 198] width 607 height 35
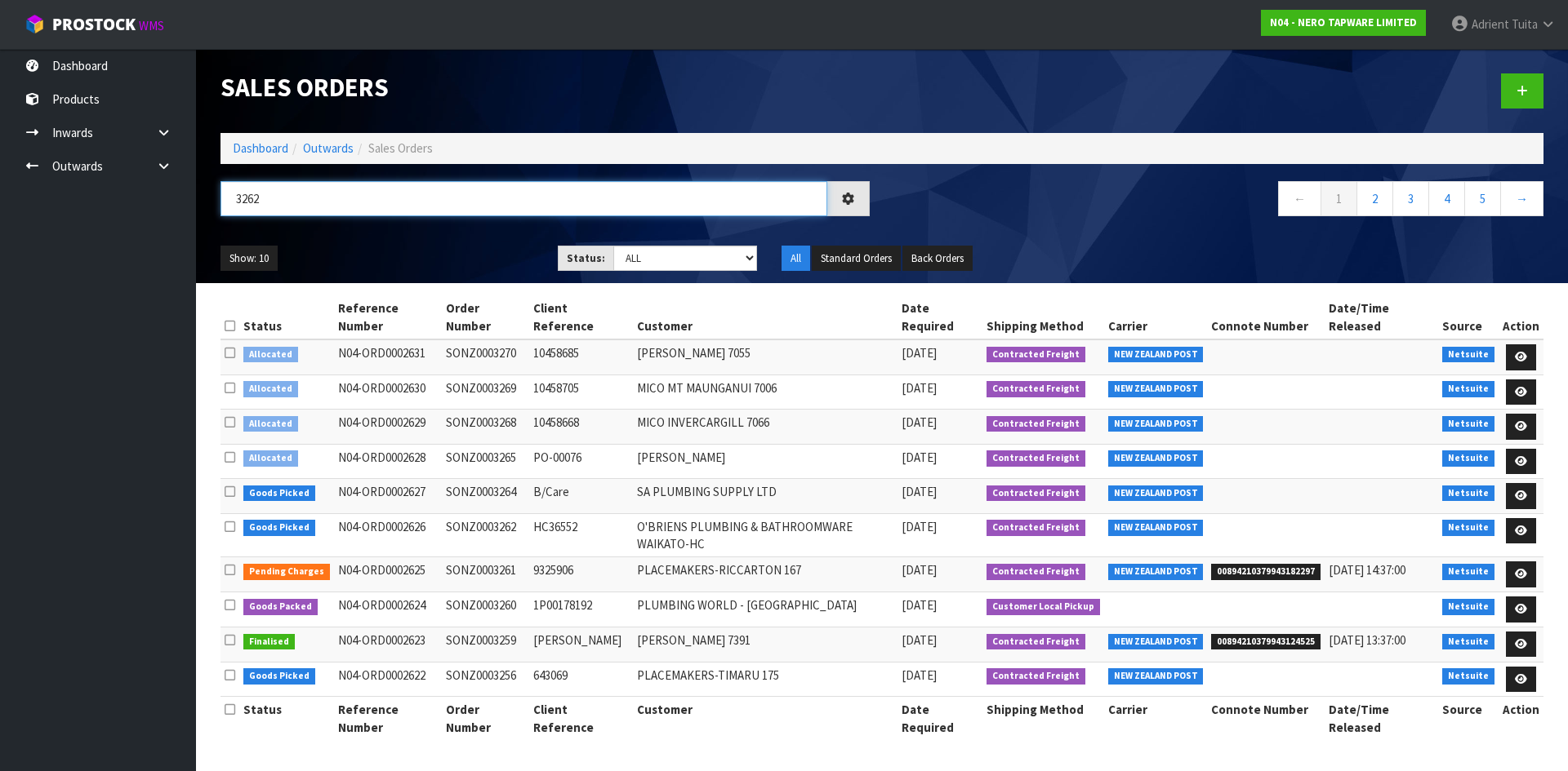
type input "3262"
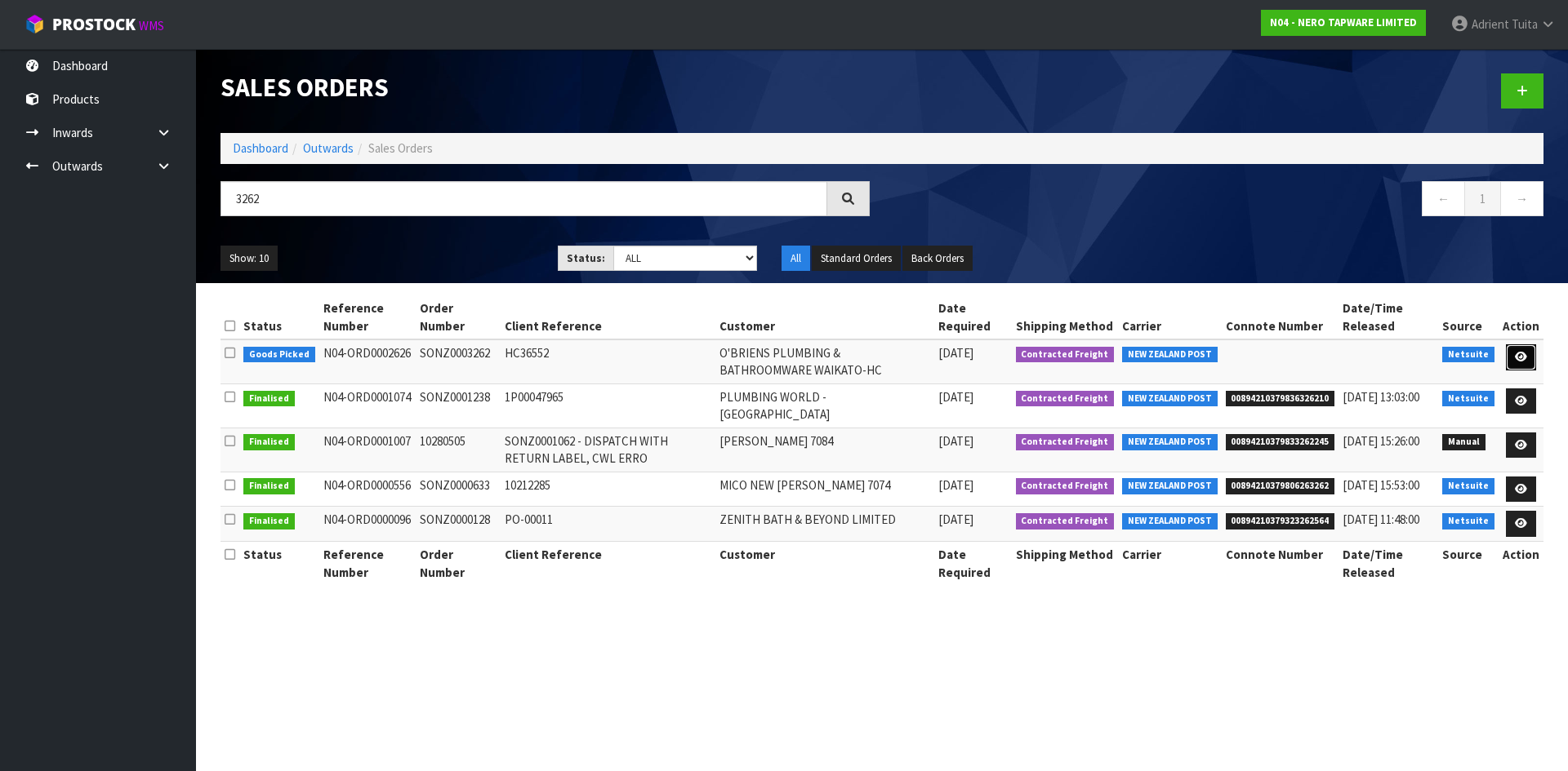
click at [1518, 354] on icon at bounding box center [1521, 357] width 13 height 11
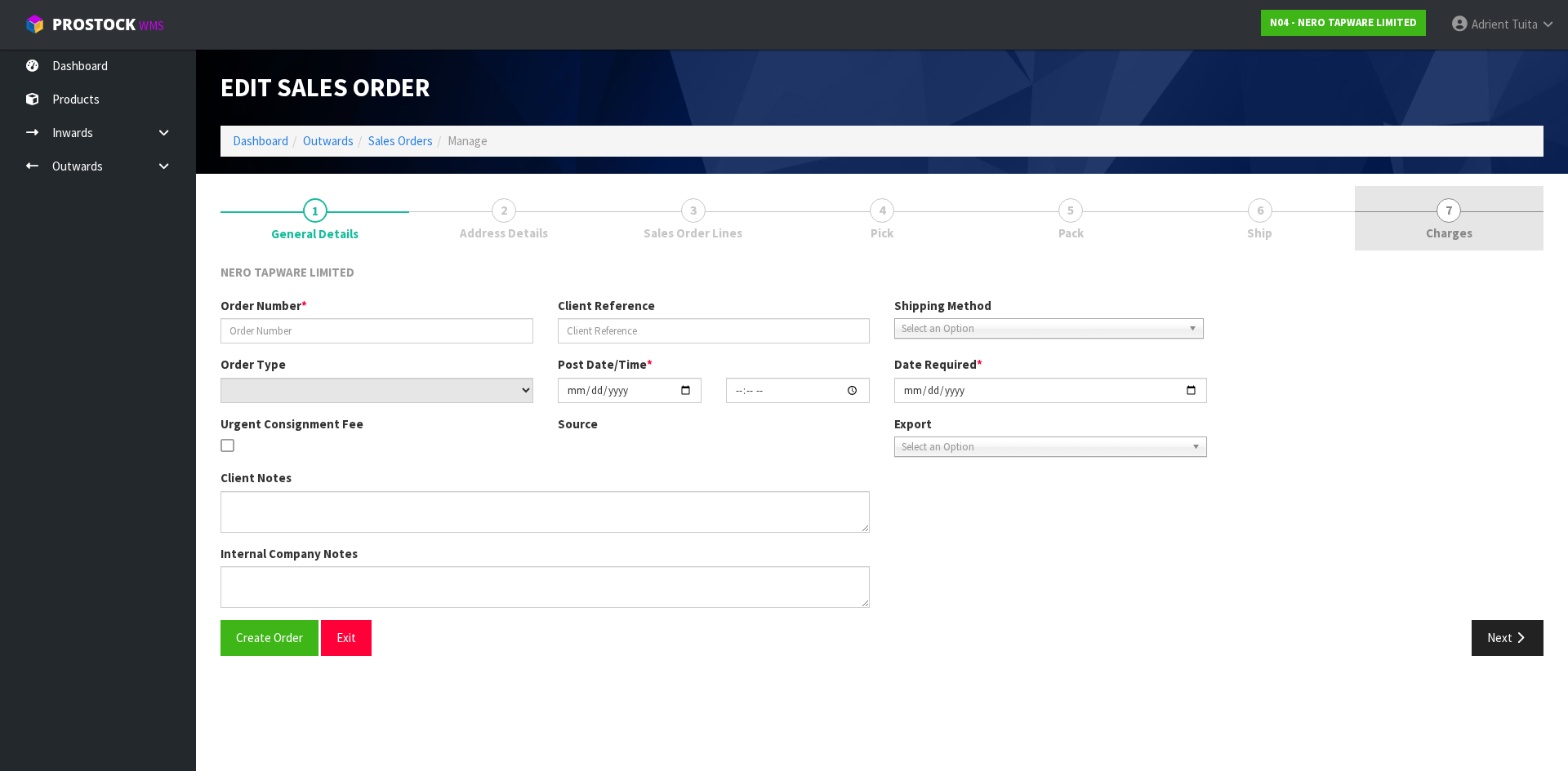
type input "SONZ0003262"
type input "HC36552"
select select "number:0"
type input "2025-08-26"
type input "12:15:06.000"
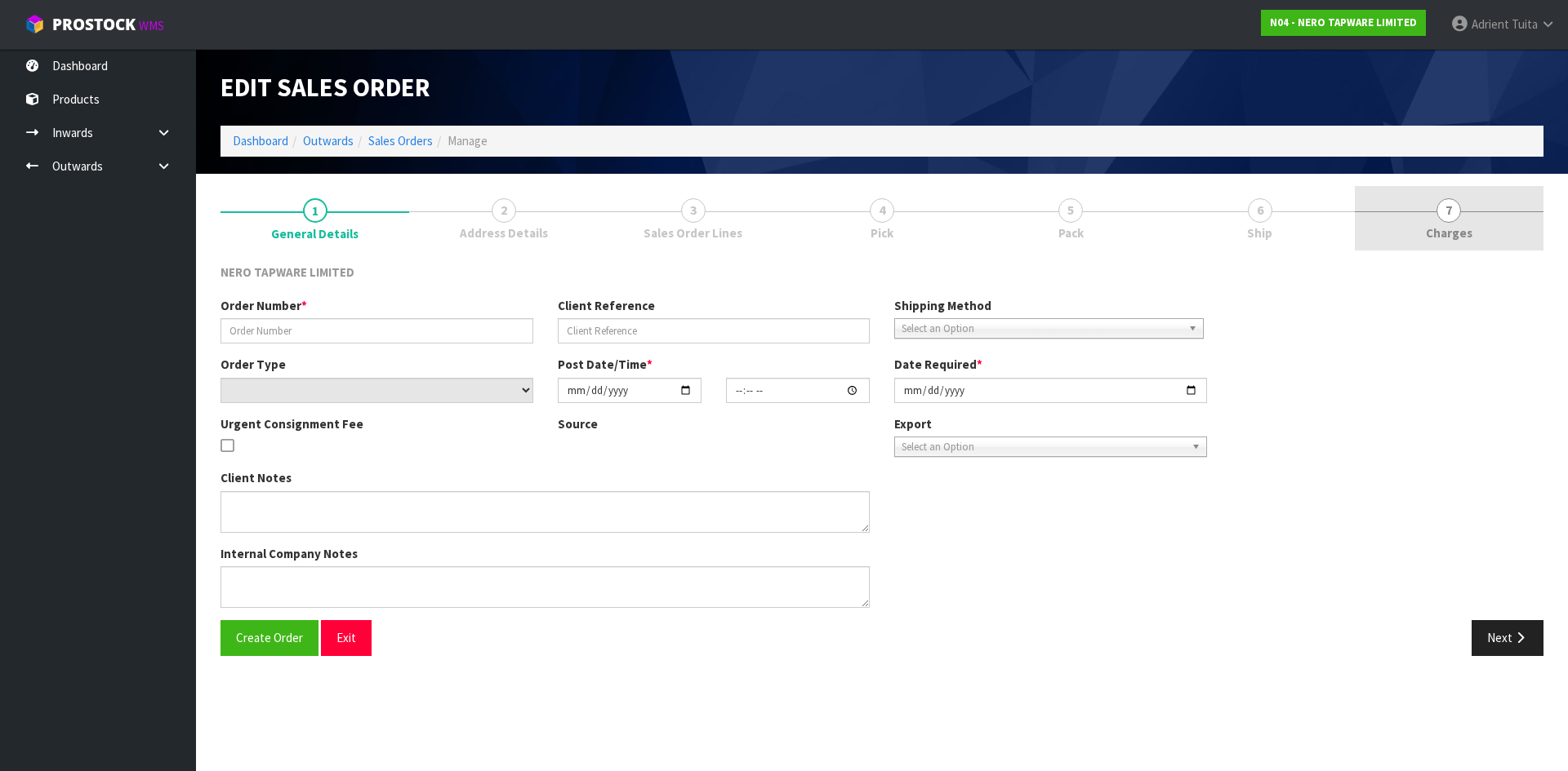
type input "2025-08-26"
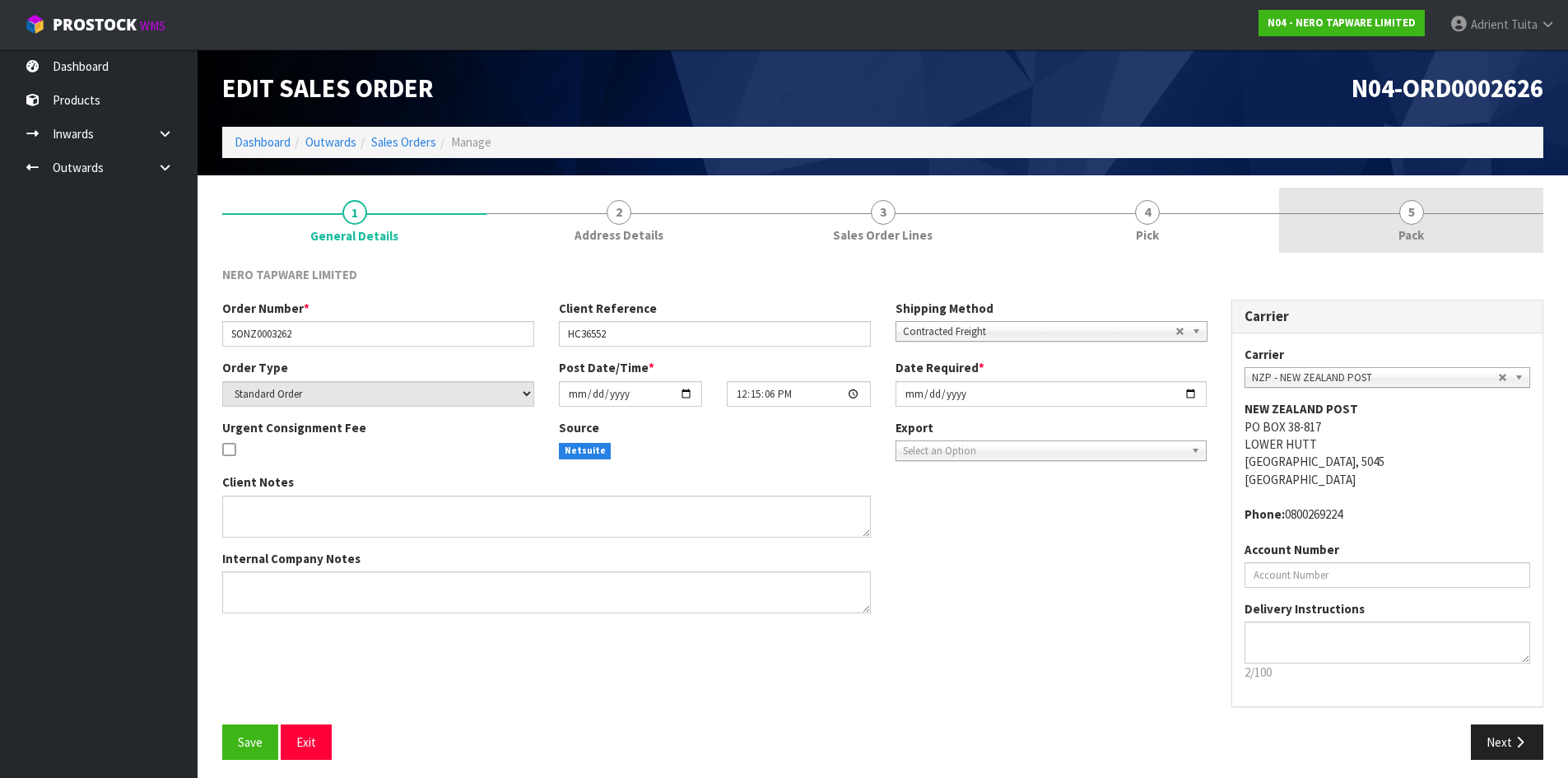
drag, startPoint x: 1459, startPoint y: 226, endPoint x: 1443, endPoint y: 257, distance: 34.9
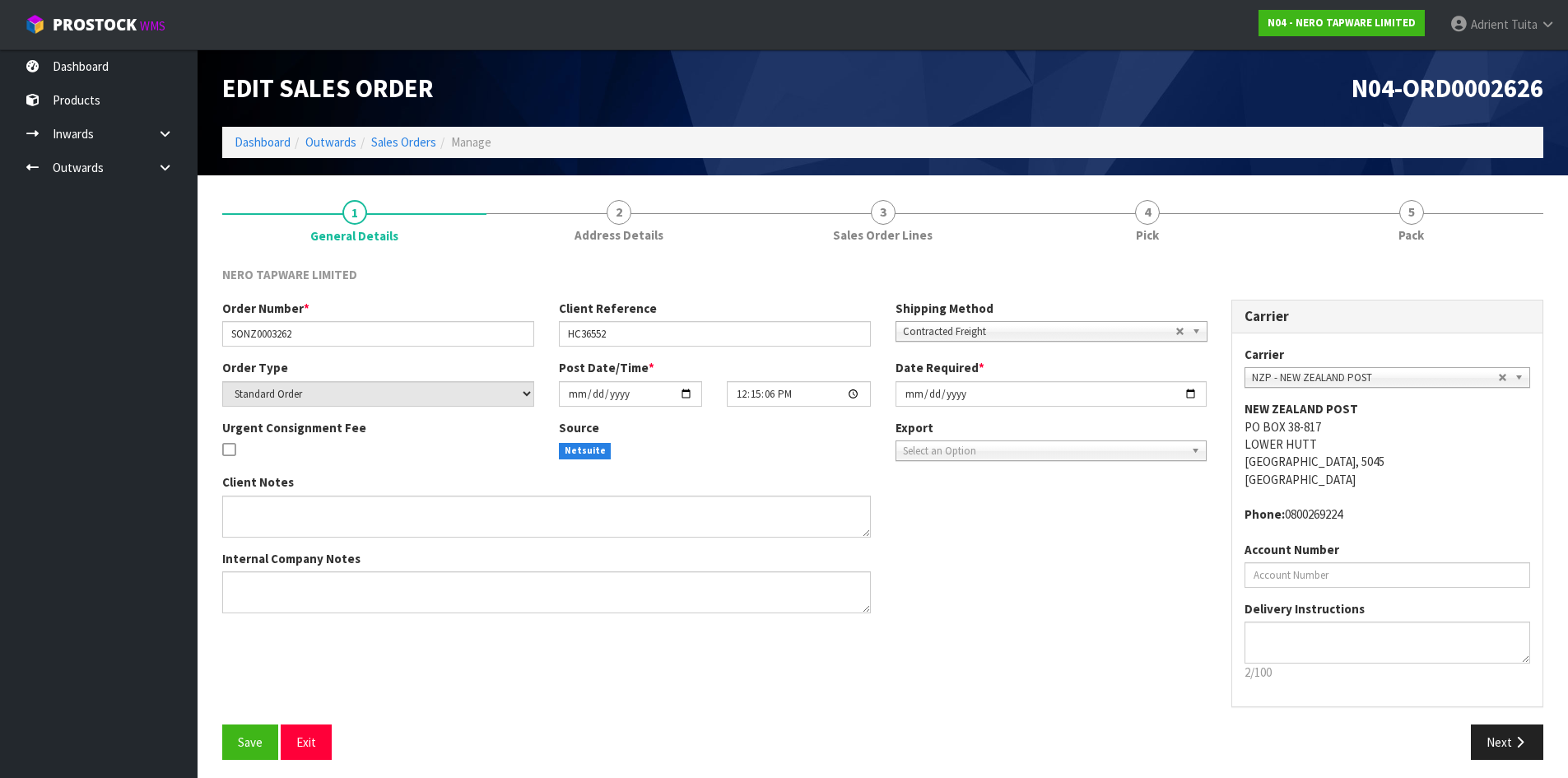
click at [1459, 228] on link "5 Pack" at bounding box center [1411, 221] width 264 height 65
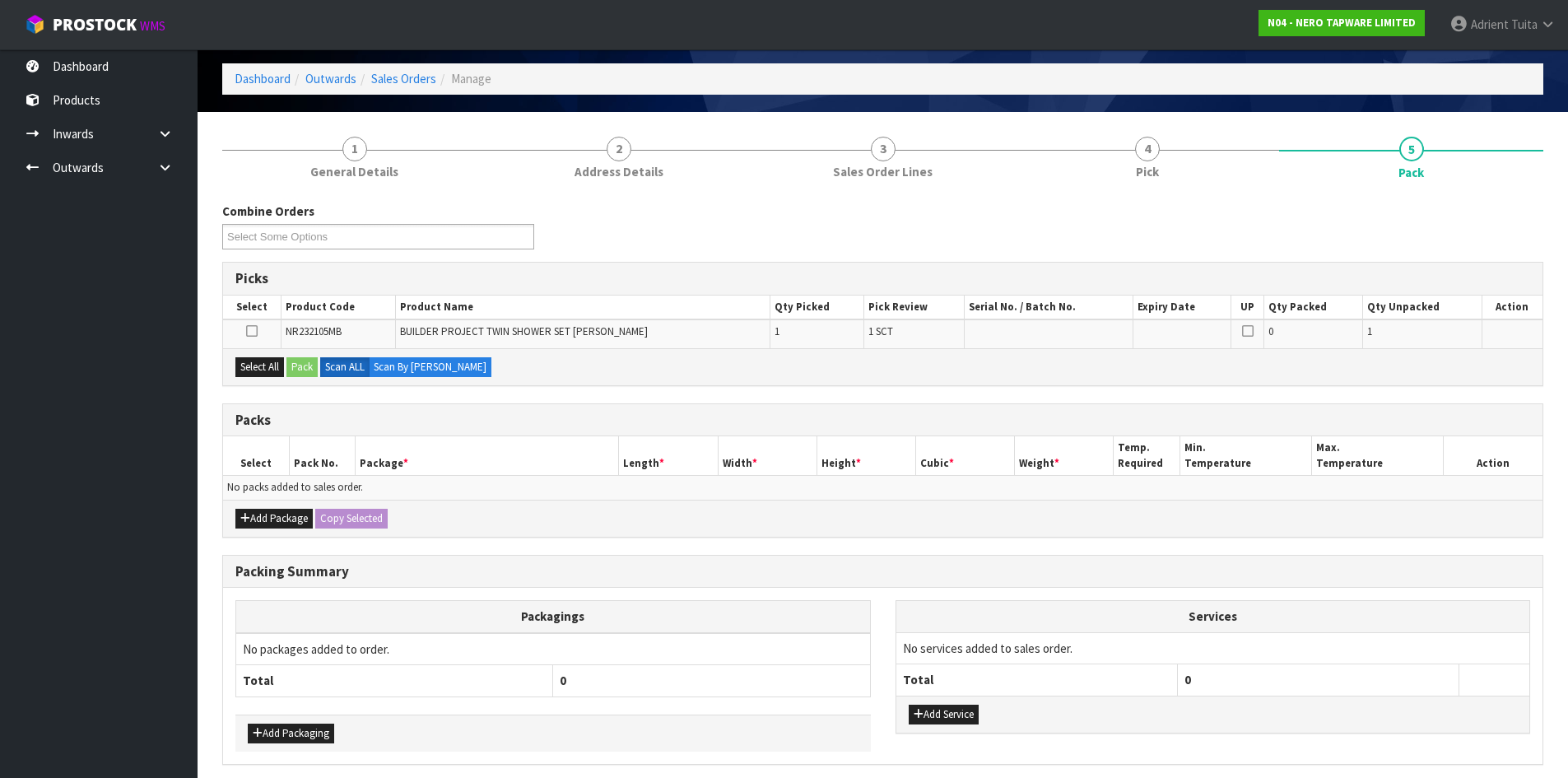
scroll to position [128, 0]
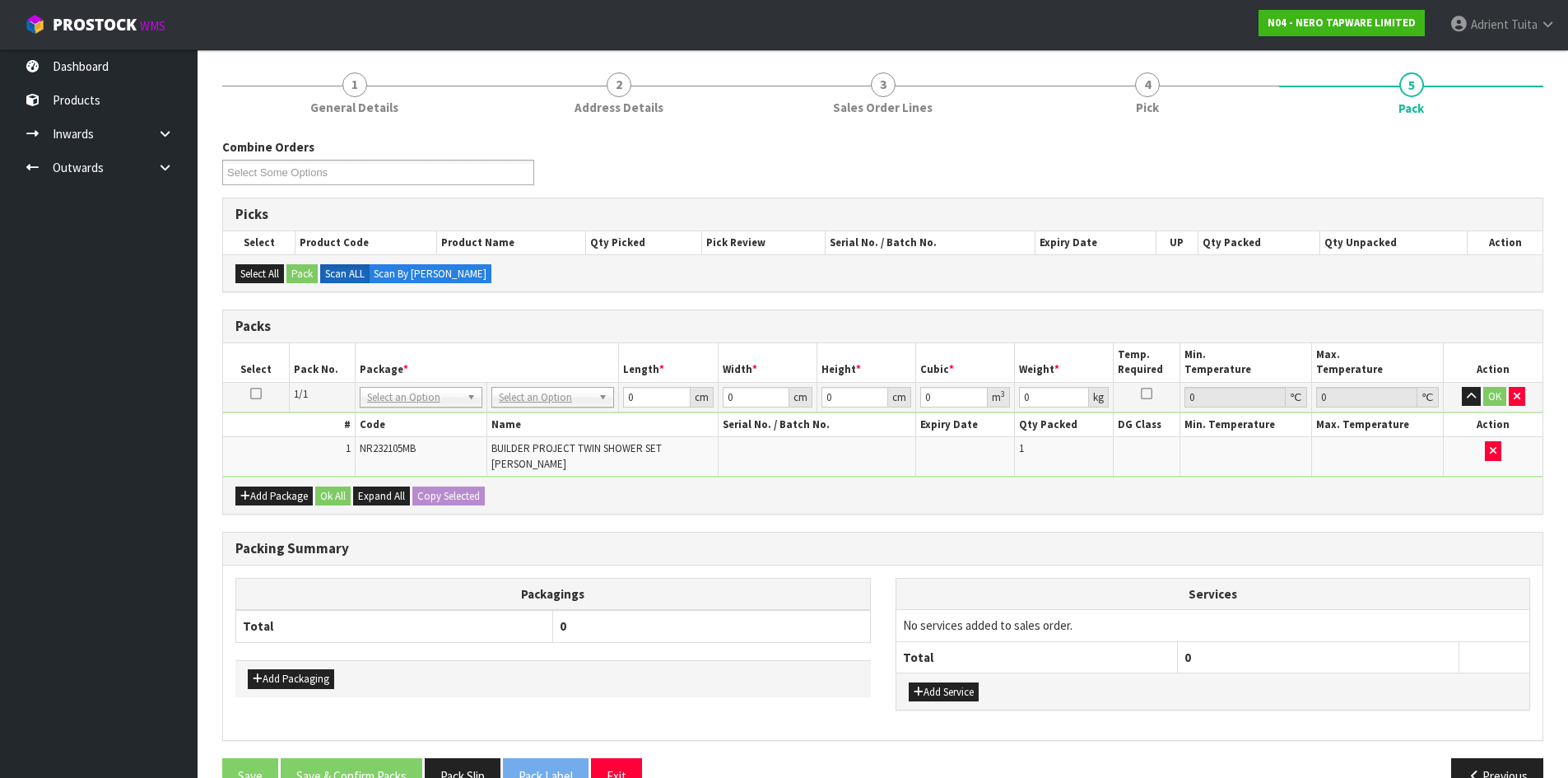
drag, startPoint x: 511, startPoint y: 398, endPoint x: 502, endPoint y: 430, distance: 33.2
drag, startPoint x: 500, startPoint y: 456, endPoint x: 558, endPoint y: 421, distance: 67.7
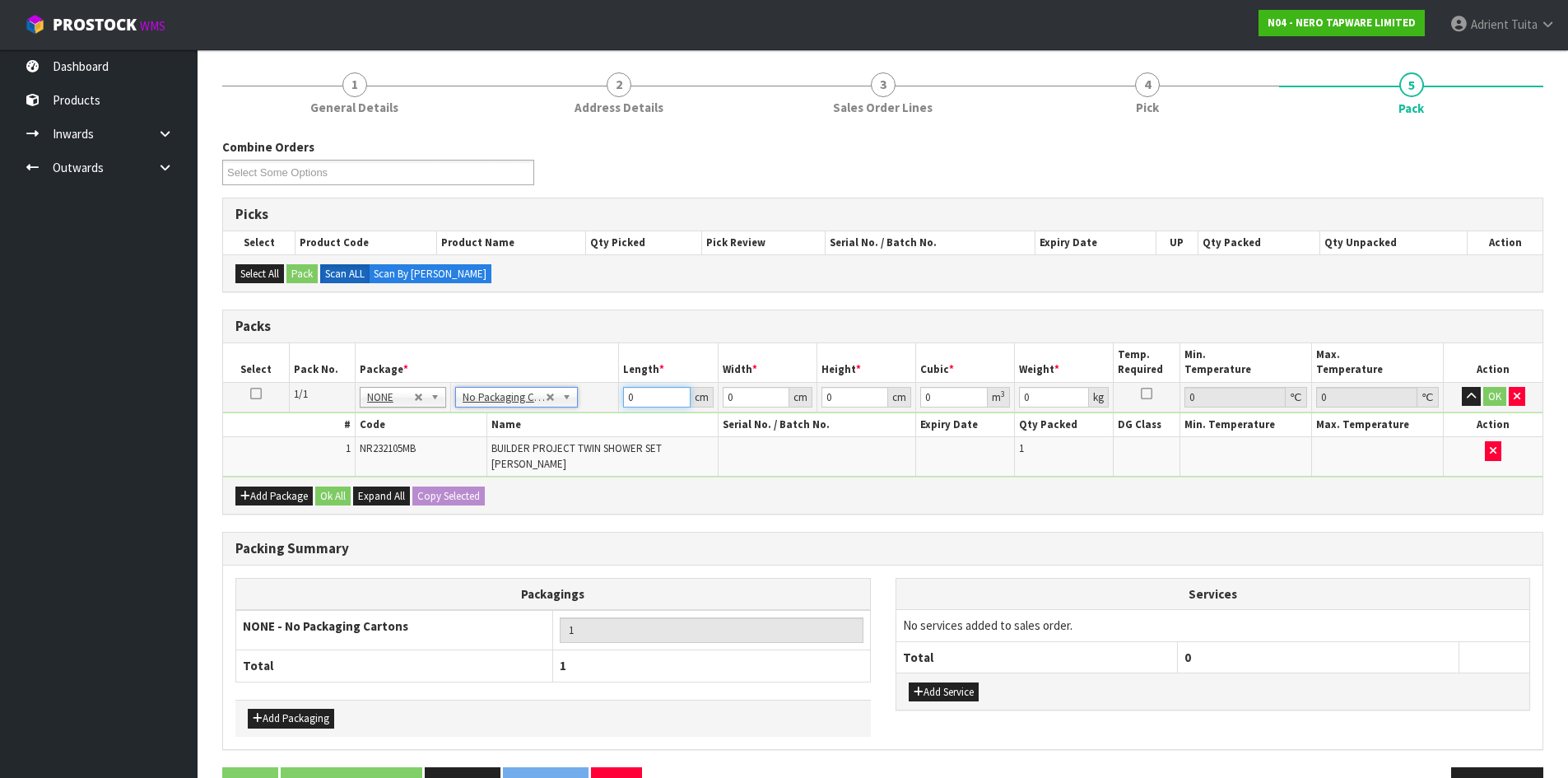
click at [656, 399] on input "0" at bounding box center [656, 397] width 66 height 21
type input "88"
type input "49"
type input "9"
type input "0.038808"
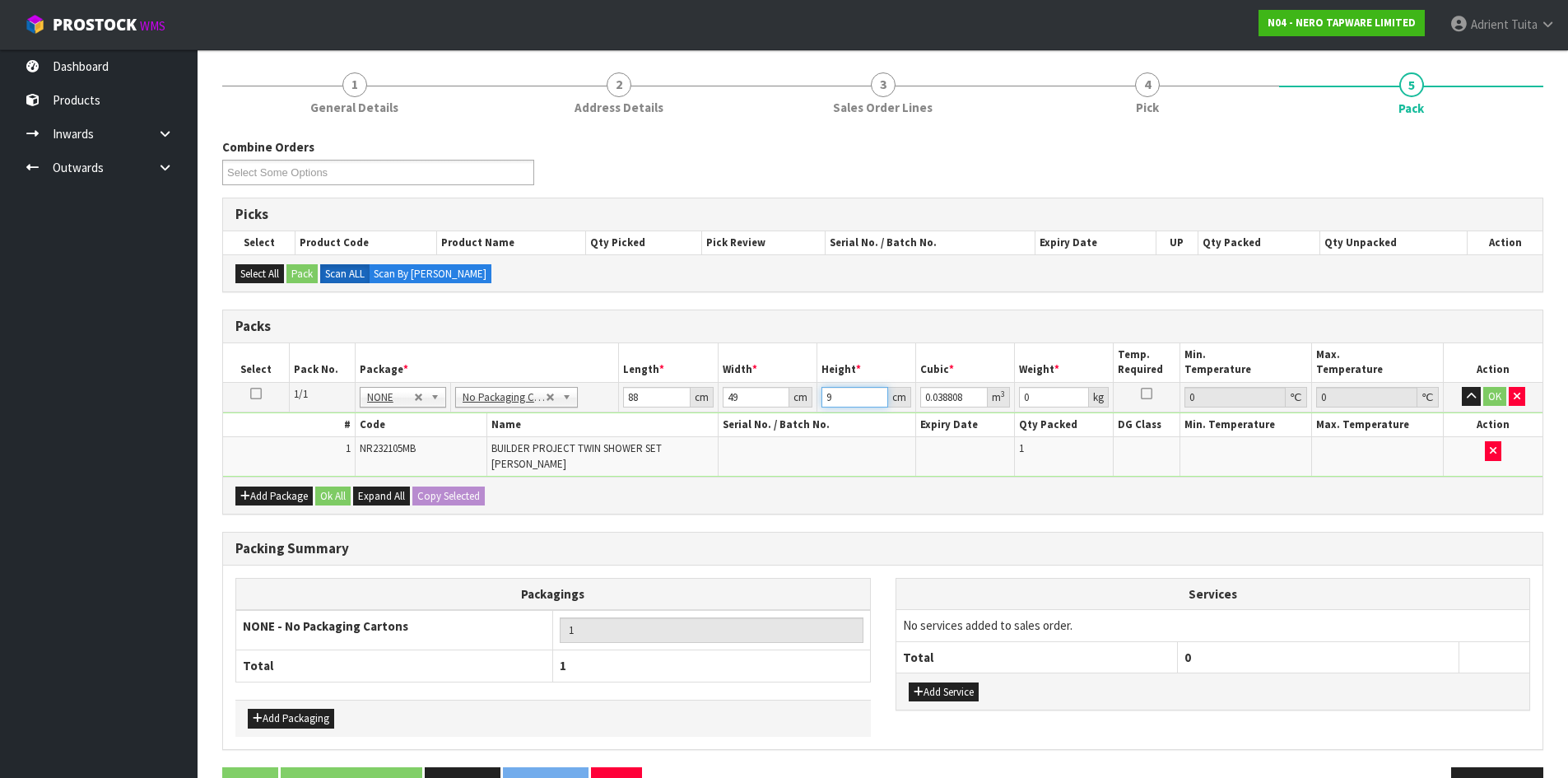
type input "9"
type input "6"
click at [1504, 399] on button "OK" at bounding box center [1494, 397] width 23 height 20
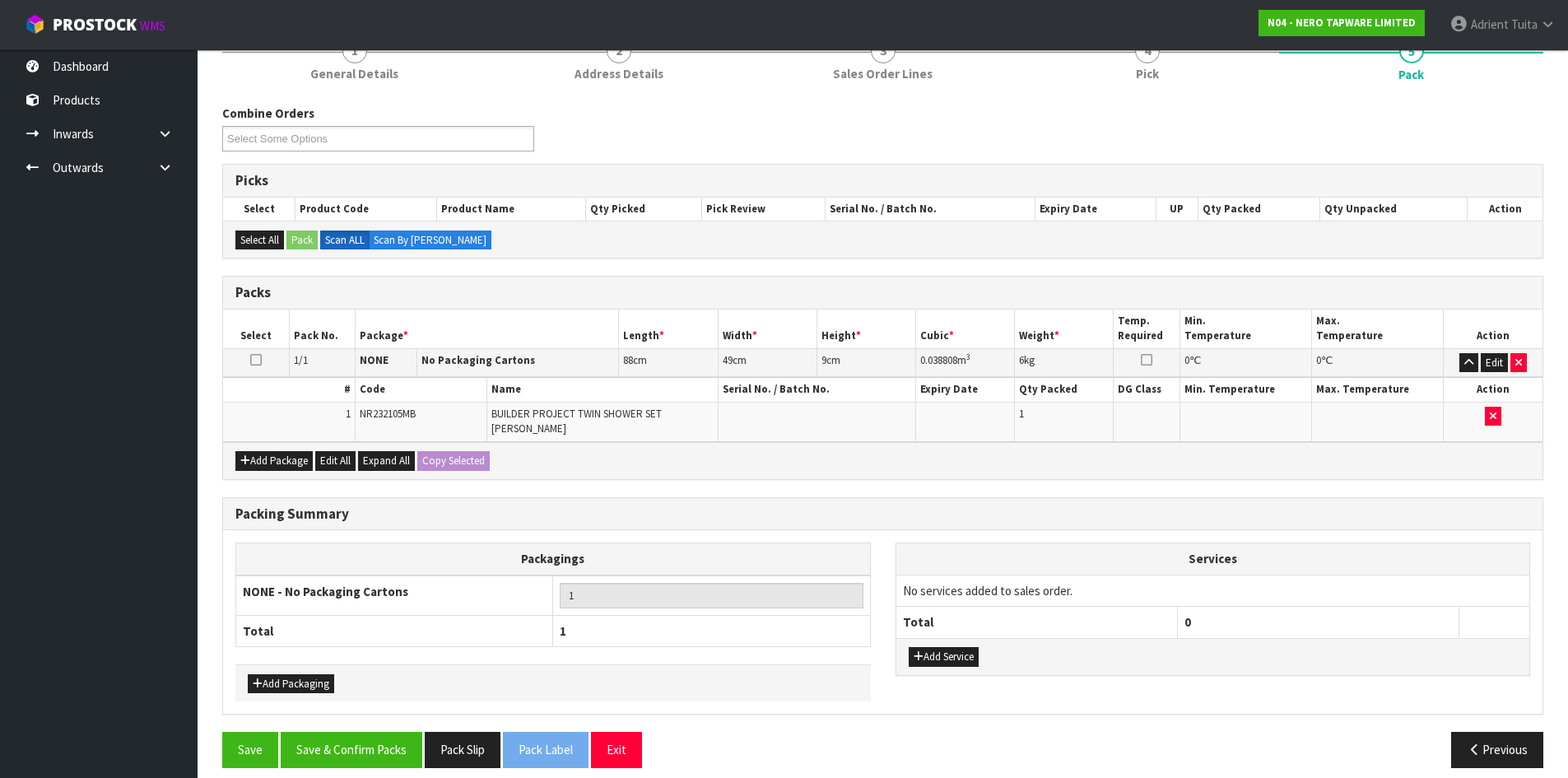
scroll to position [176, 0]
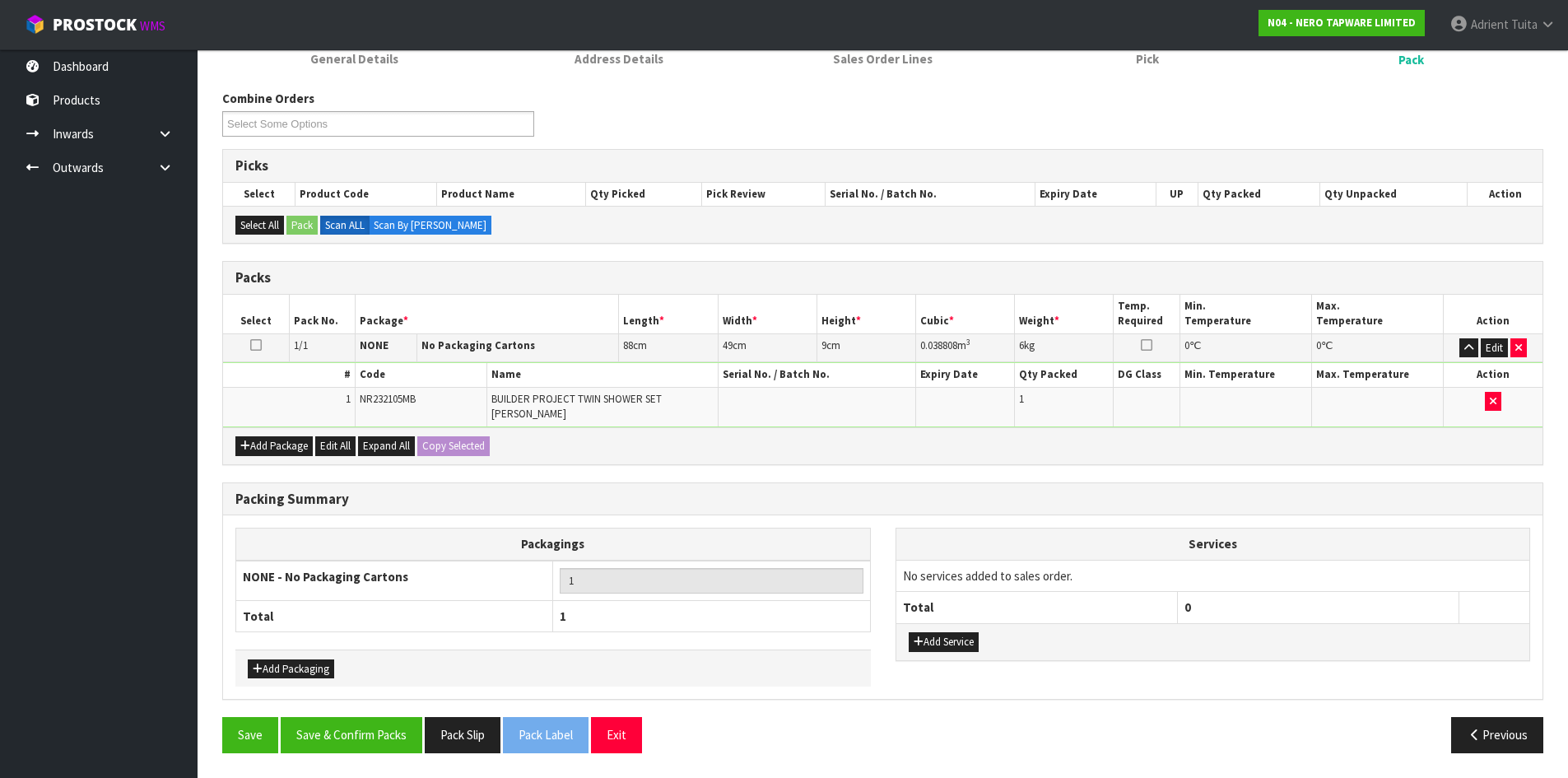
click at [932, 624] on div "Add Service" at bounding box center [1213, 642] width 634 height 37
click at [929, 644] on button "Add Service" at bounding box center [944, 643] width 70 height 20
drag, startPoint x: 944, startPoint y: 601, endPoint x: 955, endPoint y: 603, distance: 11.2
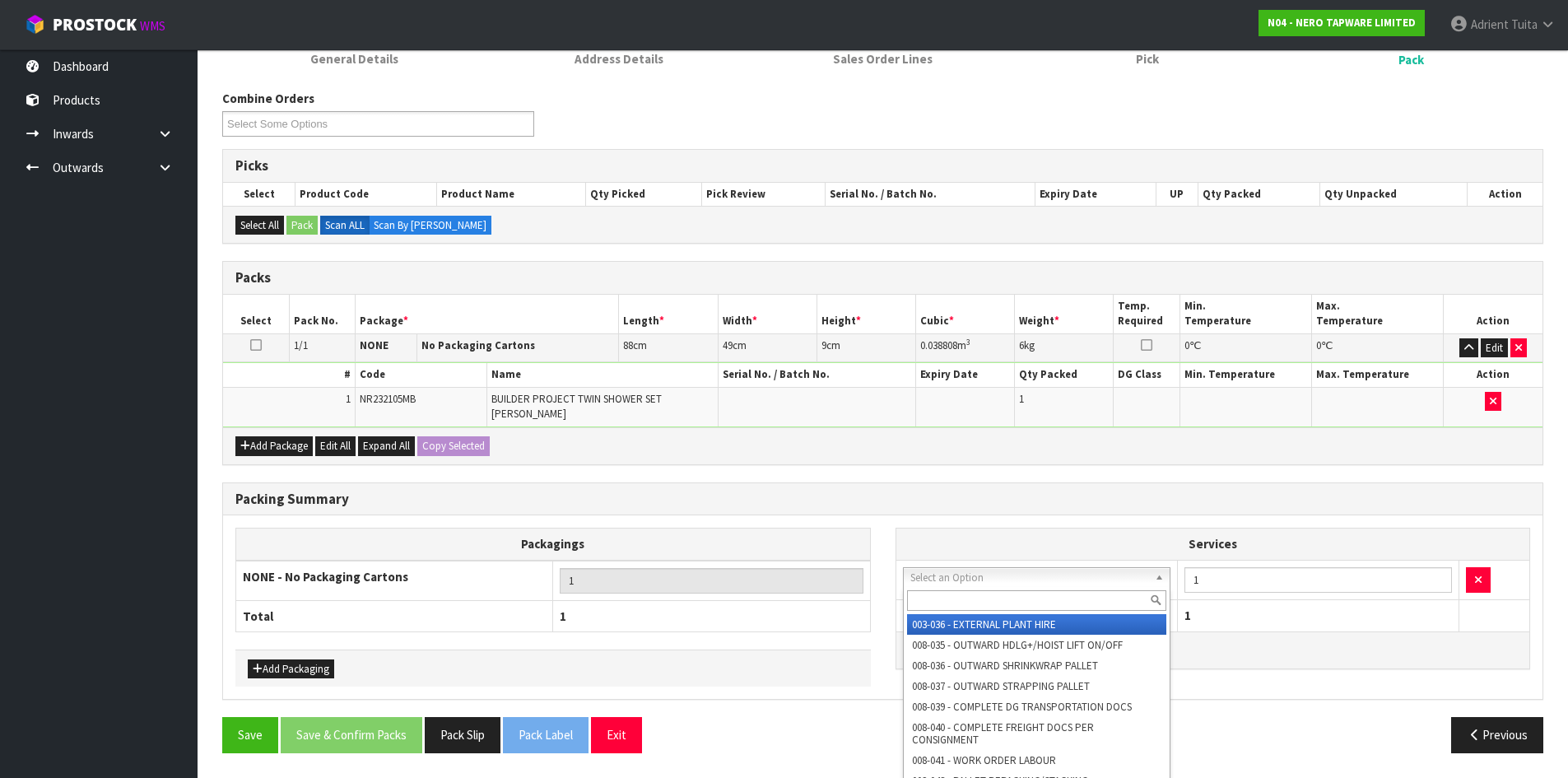
click at [956, 603] on input "text" at bounding box center [1037, 600] width 260 height 21
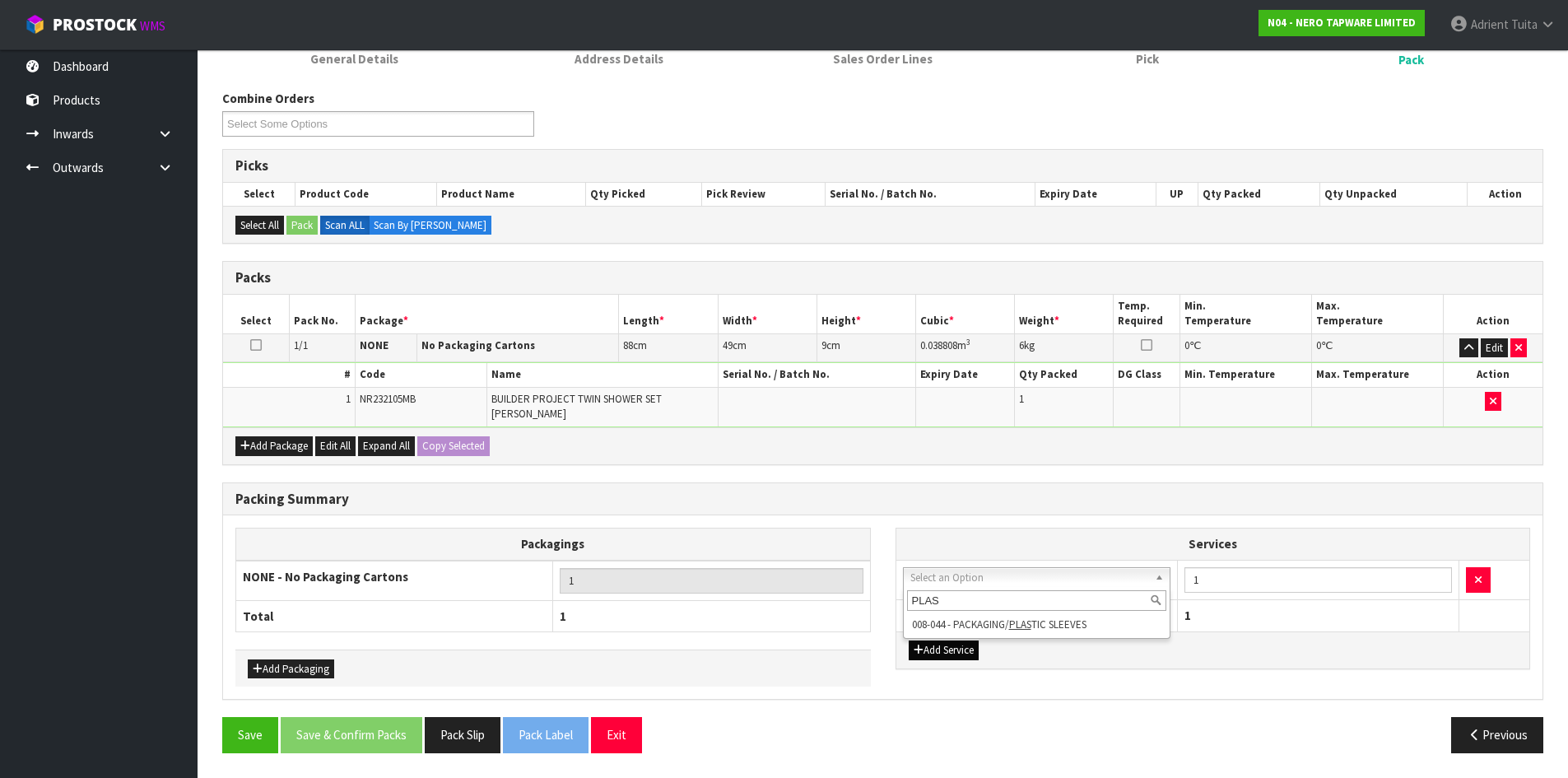
type input "PLAS"
click at [944, 644] on button "Add Service" at bounding box center [944, 651] width 70 height 20
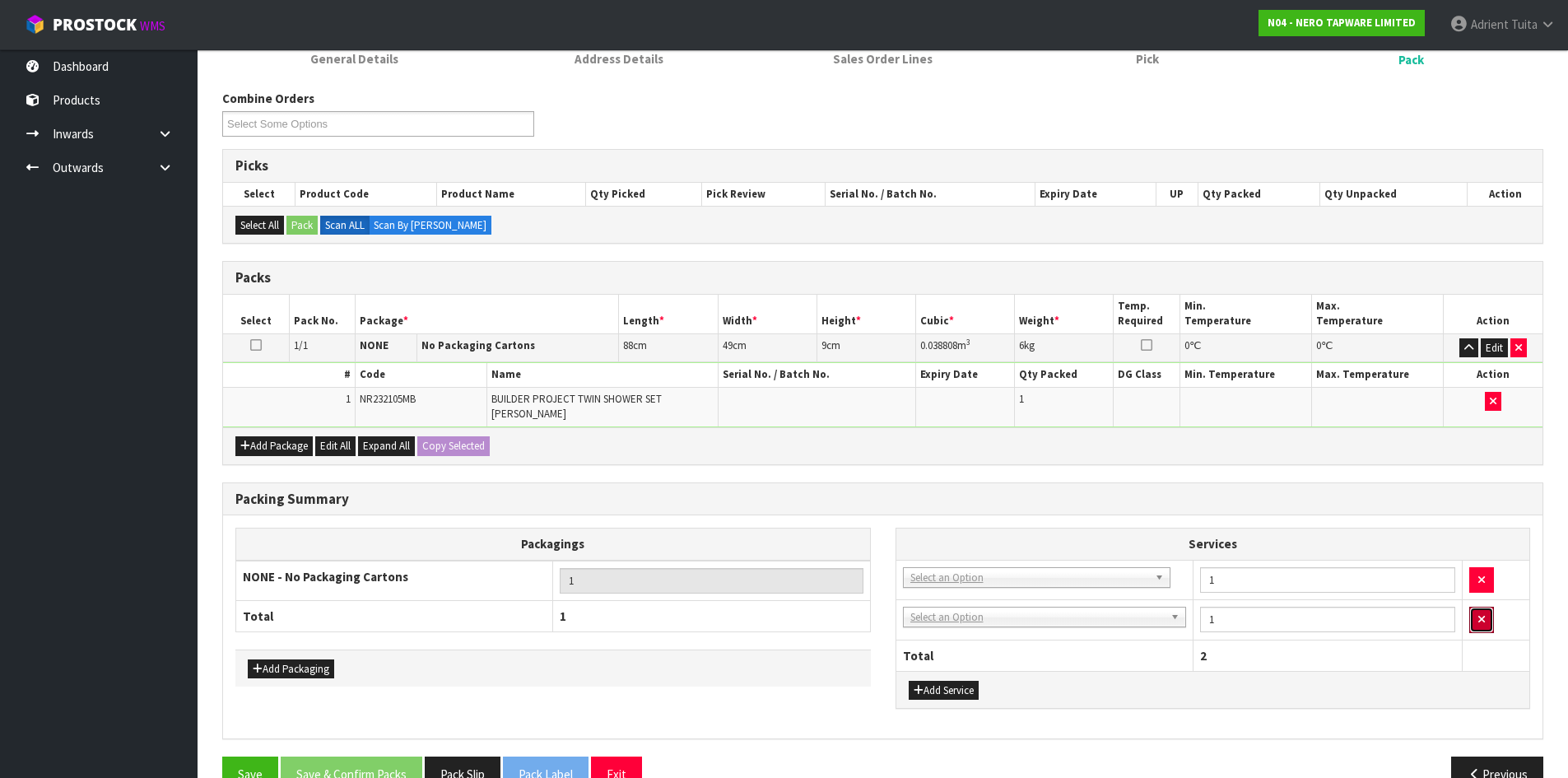
drag, startPoint x: 1478, startPoint y: 622, endPoint x: 1112, endPoint y: 575, distance: 369.0
click at [1475, 622] on button "button" at bounding box center [1481, 620] width 24 height 26
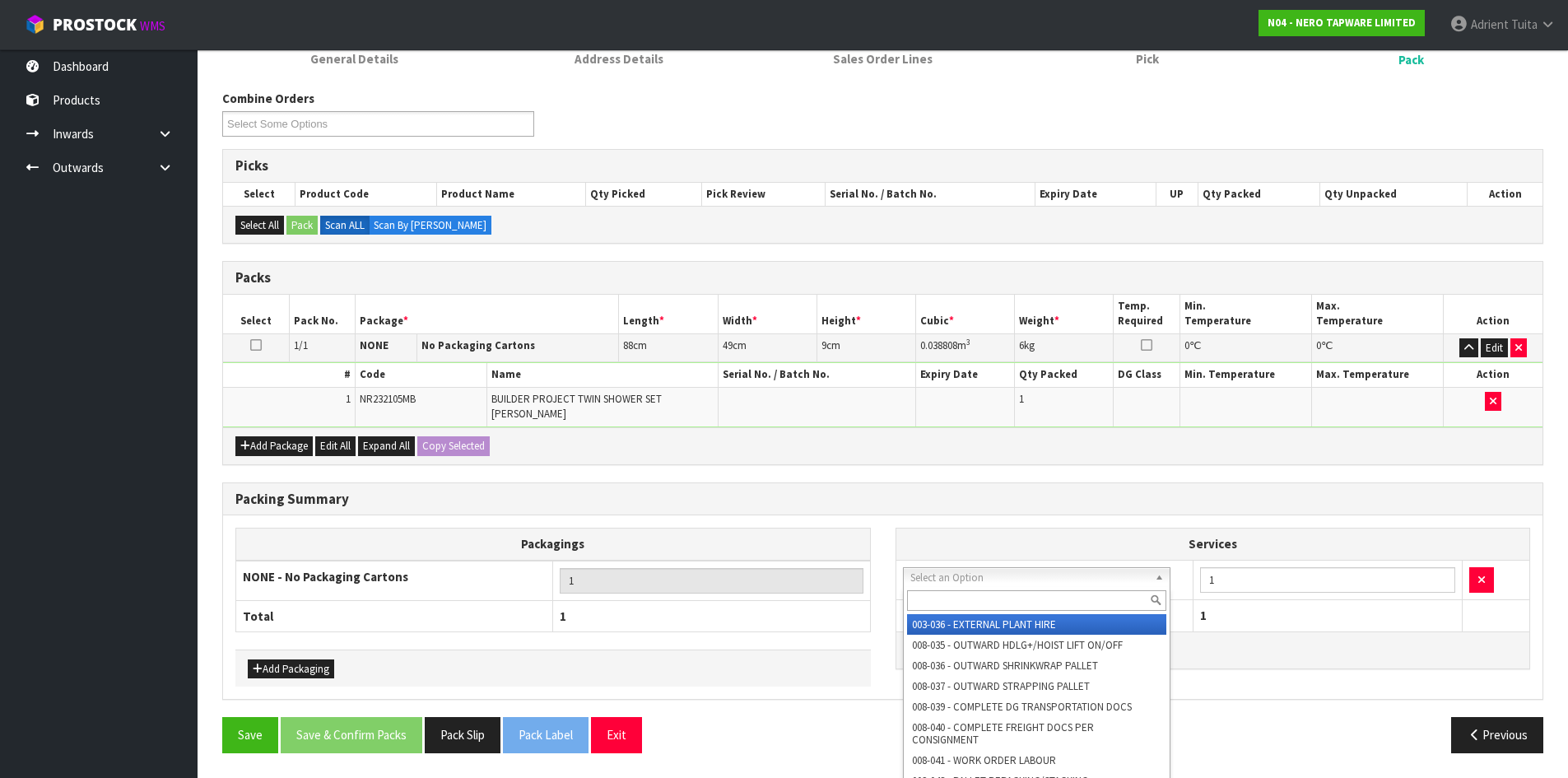
drag, startPoint x: 925, startPoint y: 581, endPoint x: 927, endPoint y: 598, distance: 17.1
click at [927, 598] on input "text" at bounding box center [1037, 600] width 260 height 21
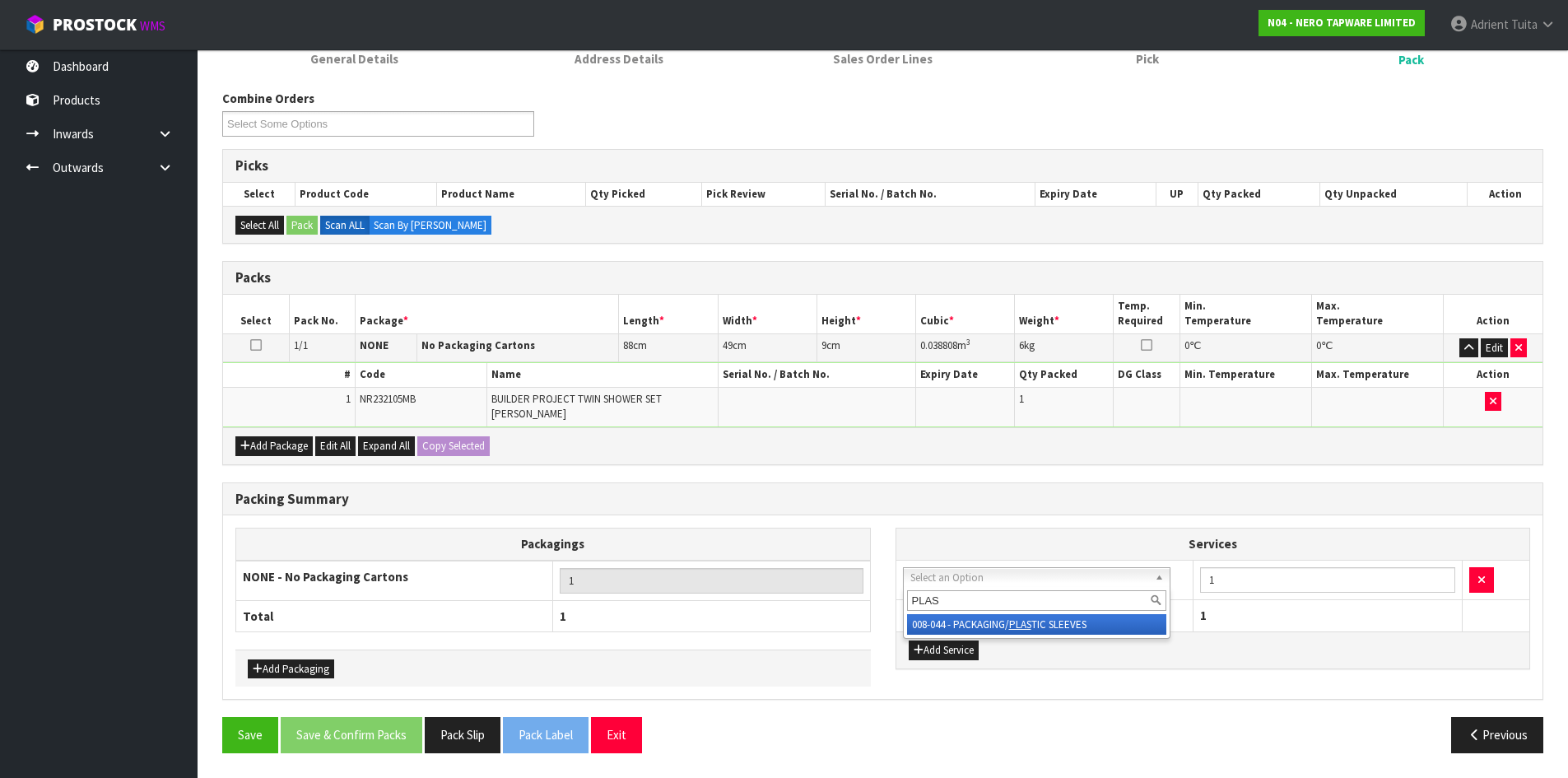
type input "PLAS"
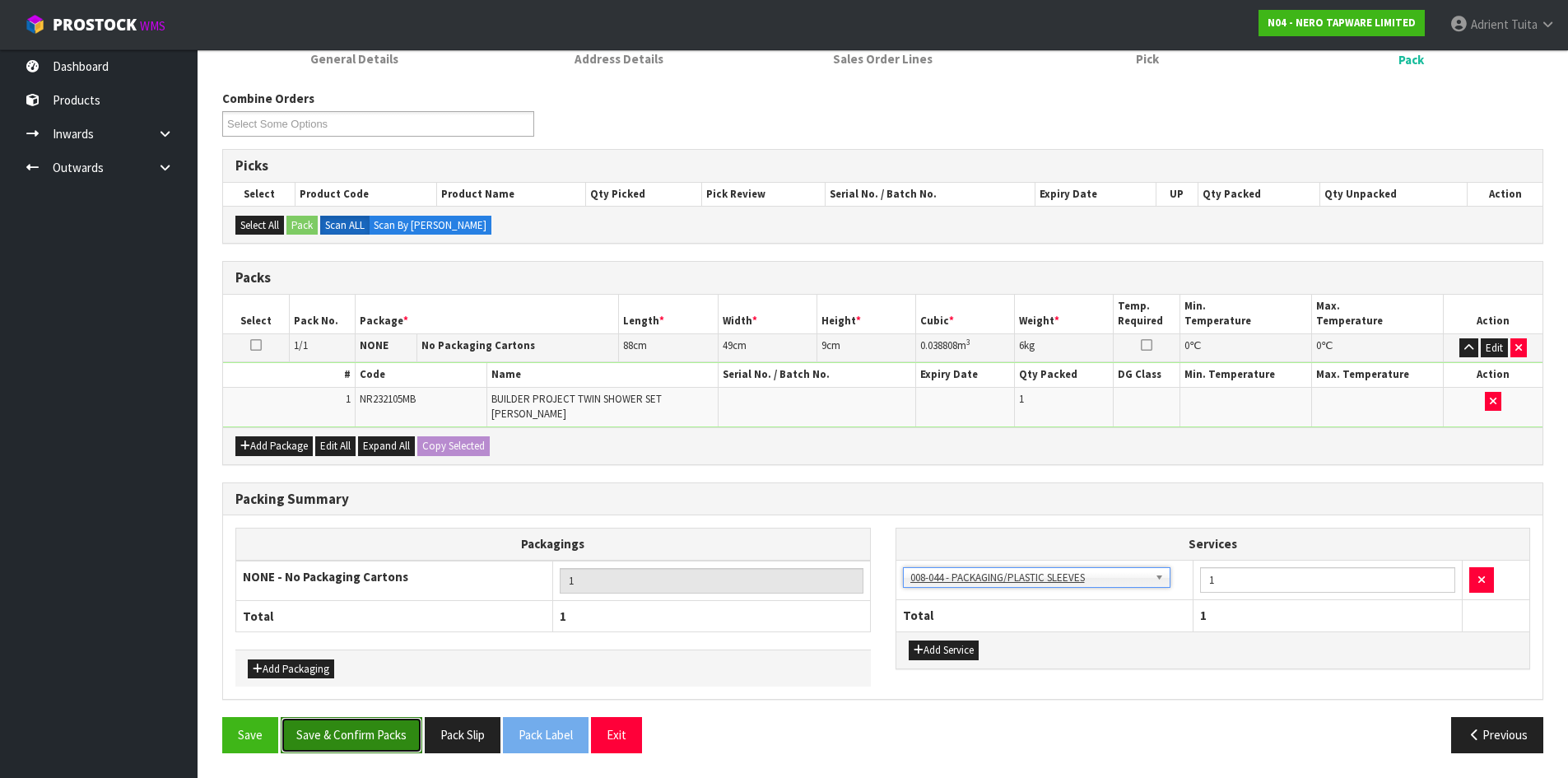
click at [376, 749] on button "Save & Confirm Packs" at bounding box center [351, 734] width 142 height 35
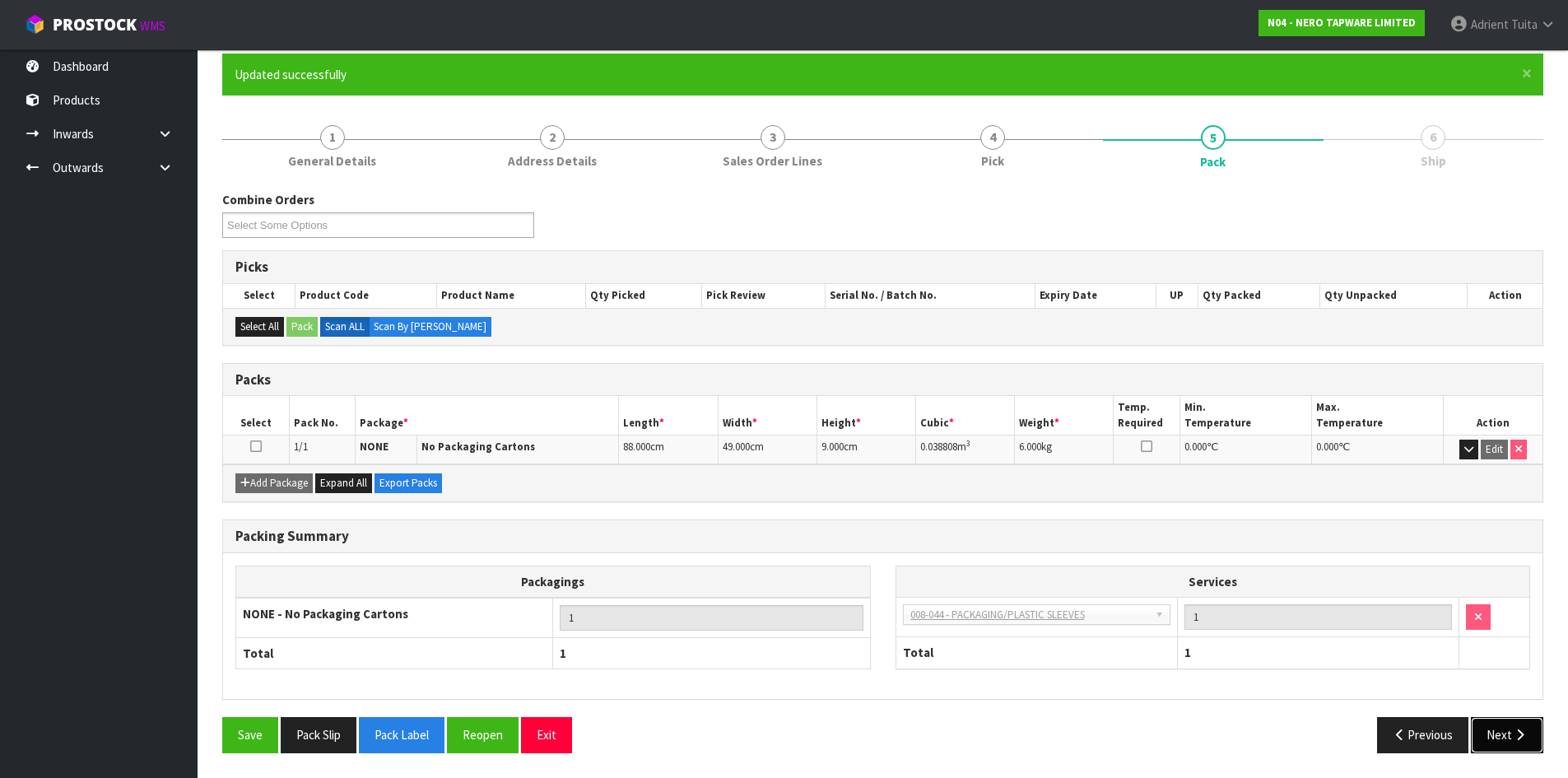
click at [1497, 734] on button "Next" at bounding box center [1507, 734] width 73 height 35
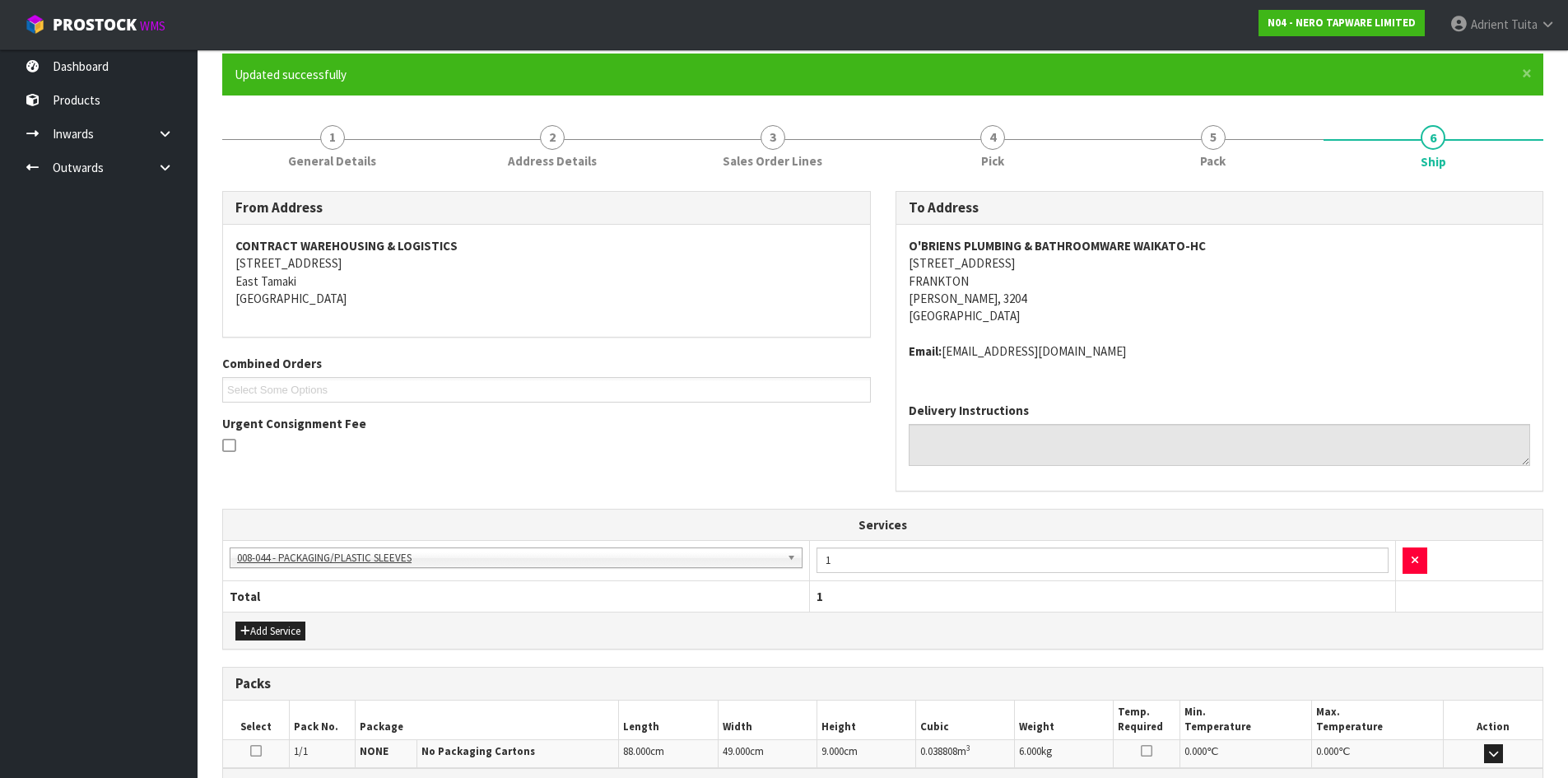
scroll to position [340, 0]
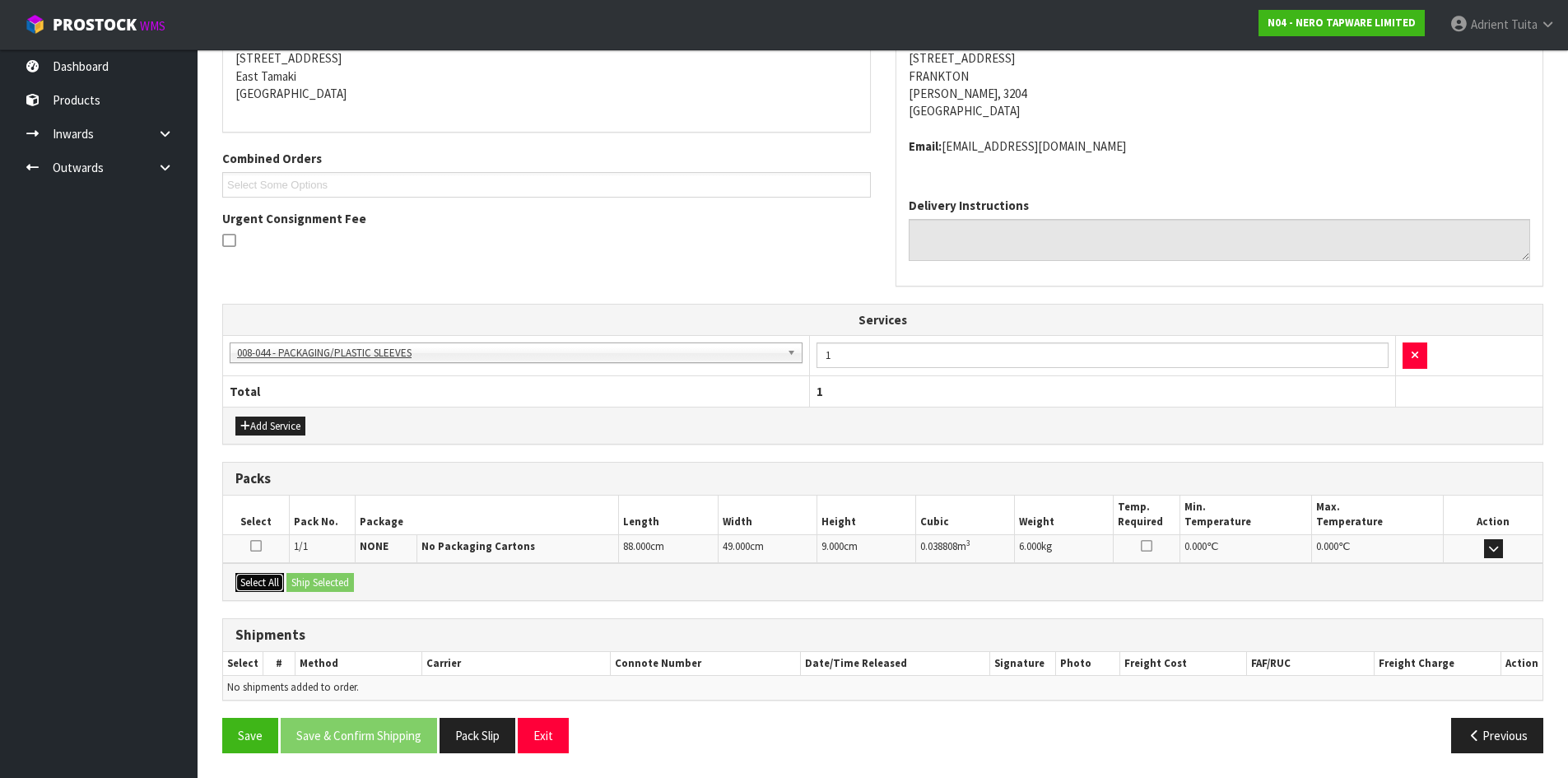
click at [267, 575] on button "Select All" at bounding box center [260, 583] width 49 height 20
click at [296, 579] on button "Ship Selected" at bounding box center [320, 583] width 67 height 20
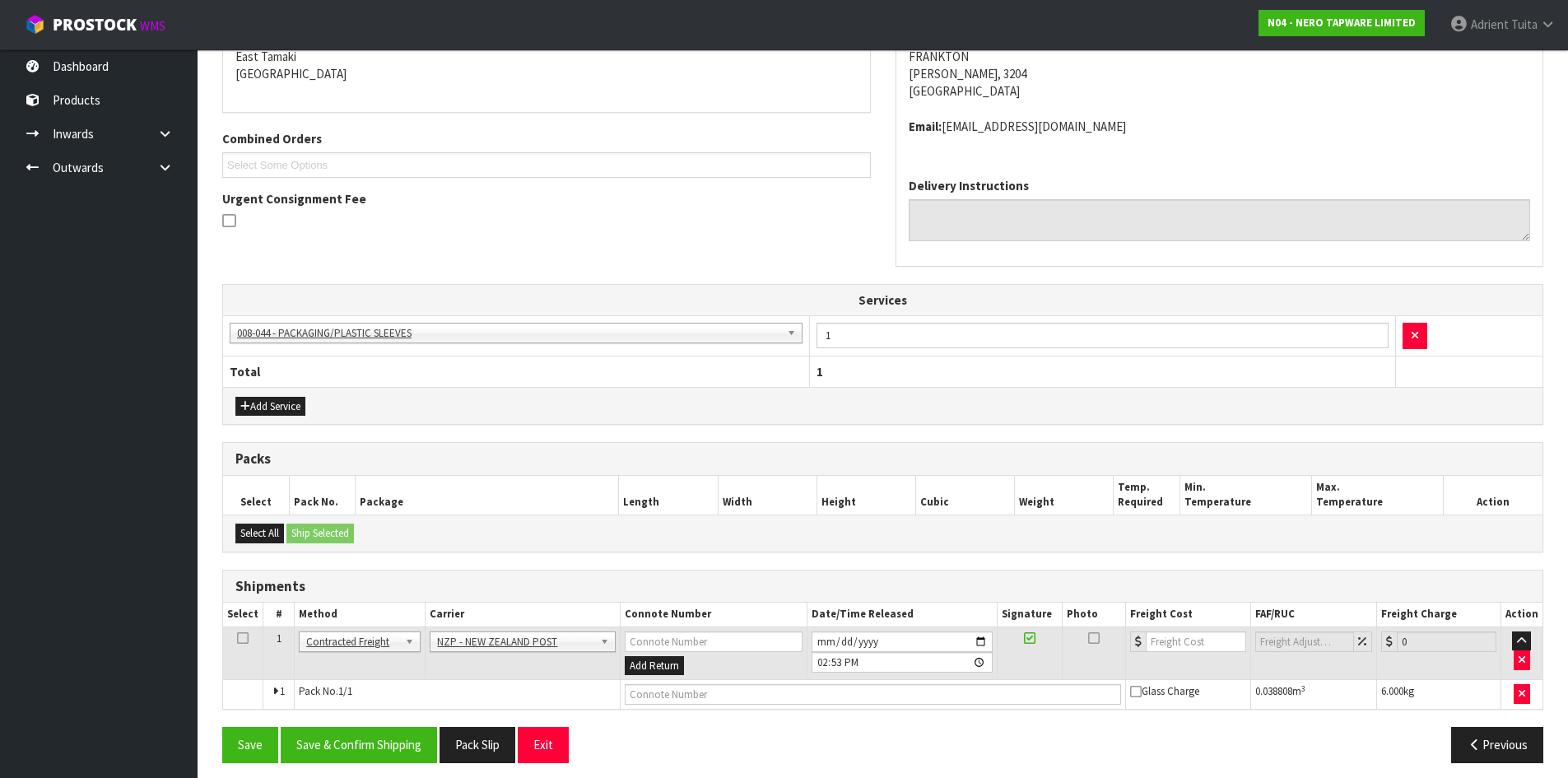
scroll to position [369, 0]
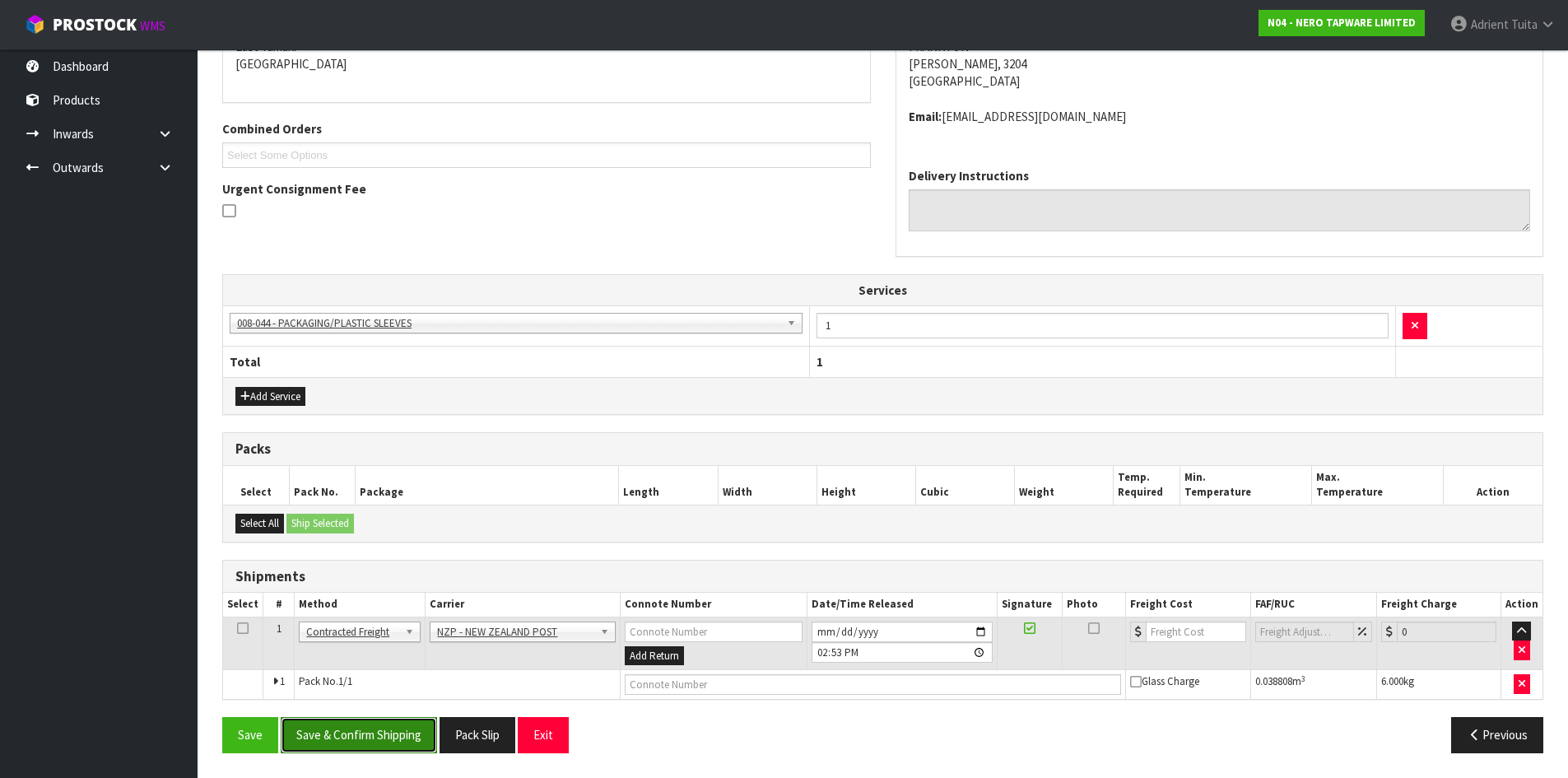
click at [401, 736] on button "Save & Confirm Shipping" at bounding box center [358, 734] width 156 height 35
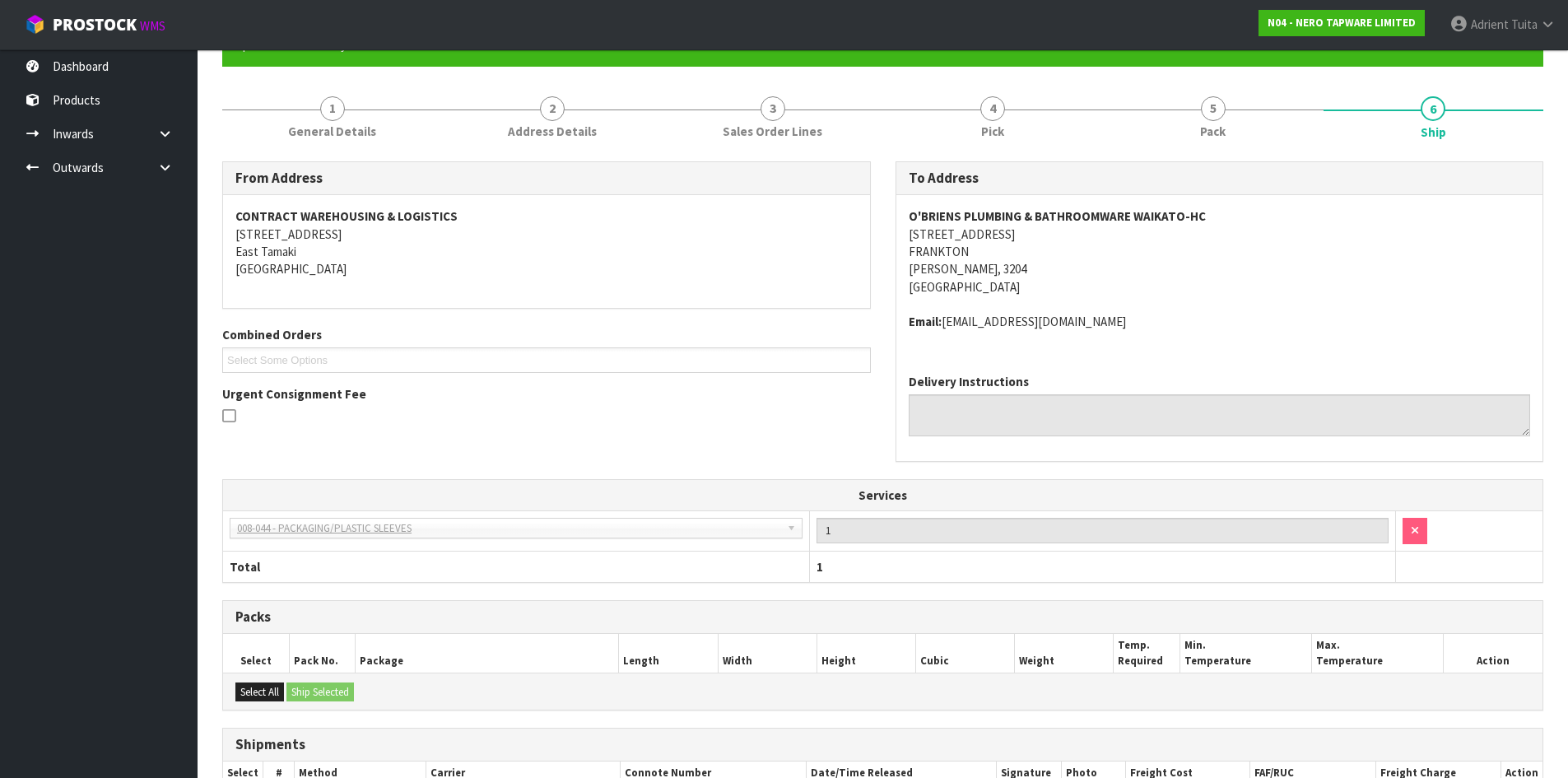
scroll to position [345, 0]
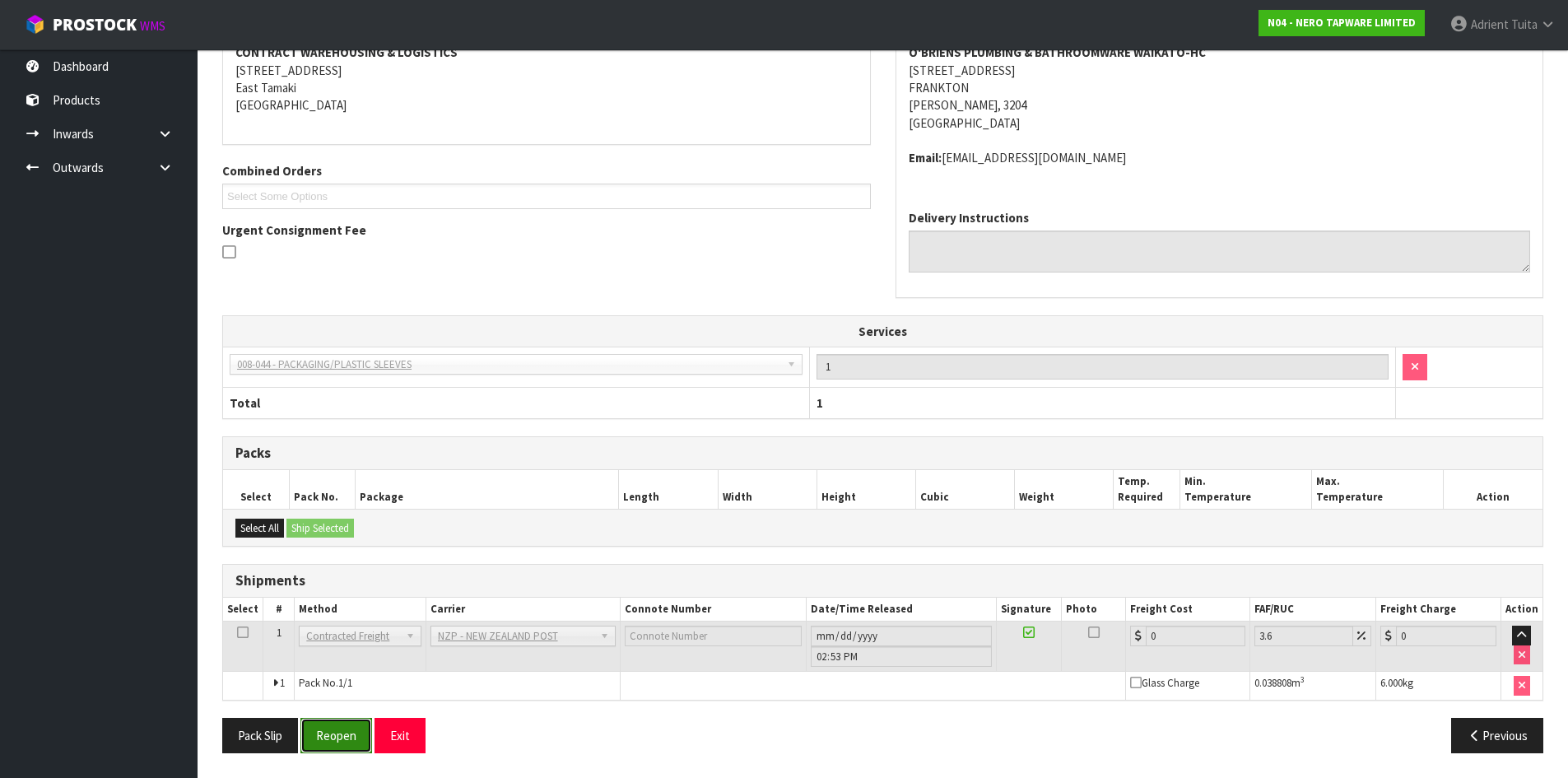
drag, startPoint x: 341, startPoint y: 732, endPoint x: 333, endPoint y: 720, distance: 14.4
click at [341, 733] on button "Reopen" at bounding box center [336, 735] width 72 height 35
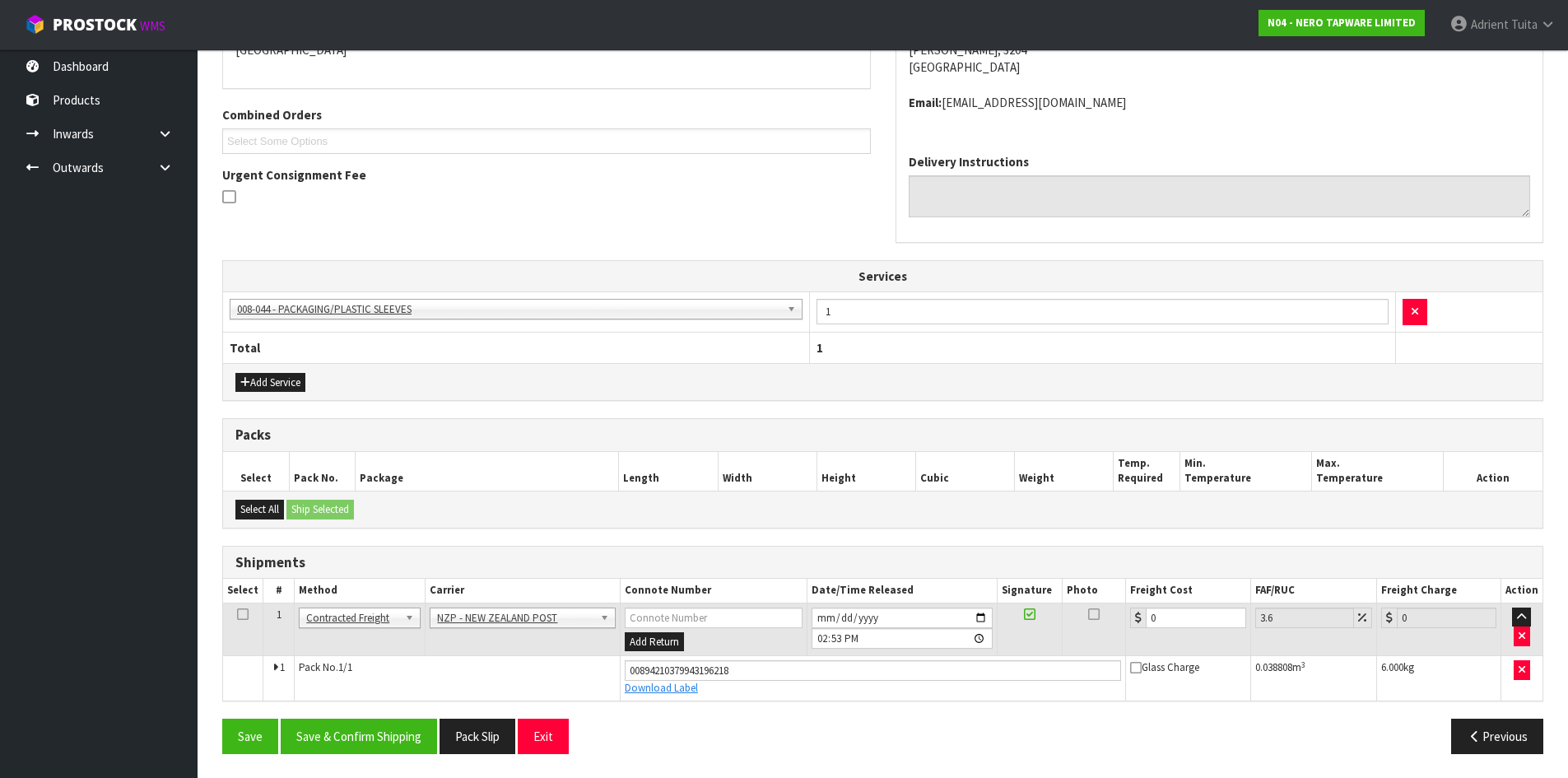
scroll to position [384, 0]
click at [1165, 623] on input "0" at bounding box center [1196, 617] width 100 height 21
type input "7"
type input "7.25"
type input "7.3"
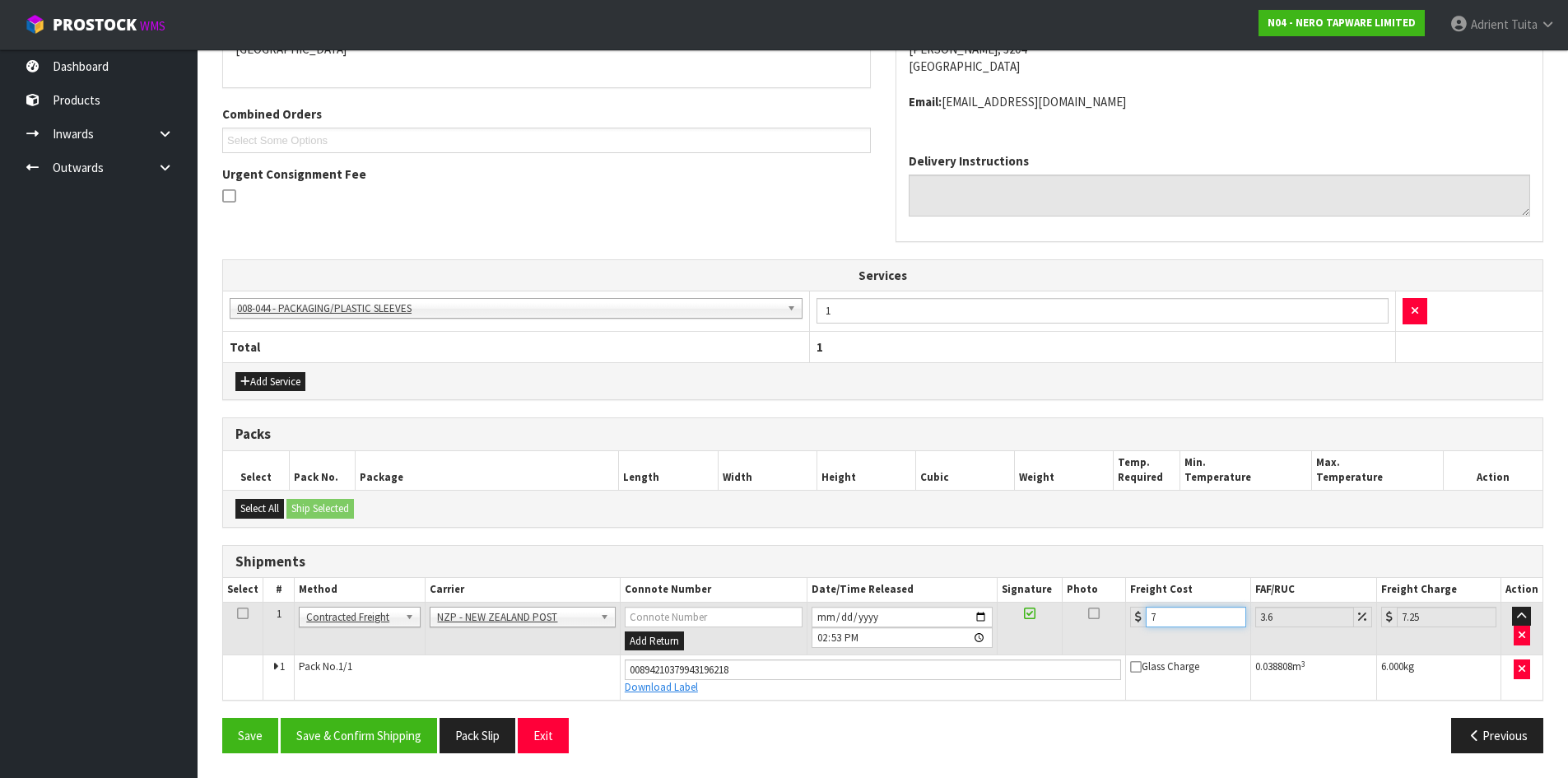
type input "7.56"
type input "7.31"
type input "7.57"
type input "7.31"
click at [398, 728] on button "Save & Confirm Shipping" at bounding box center [358, 735] width 156 height 35
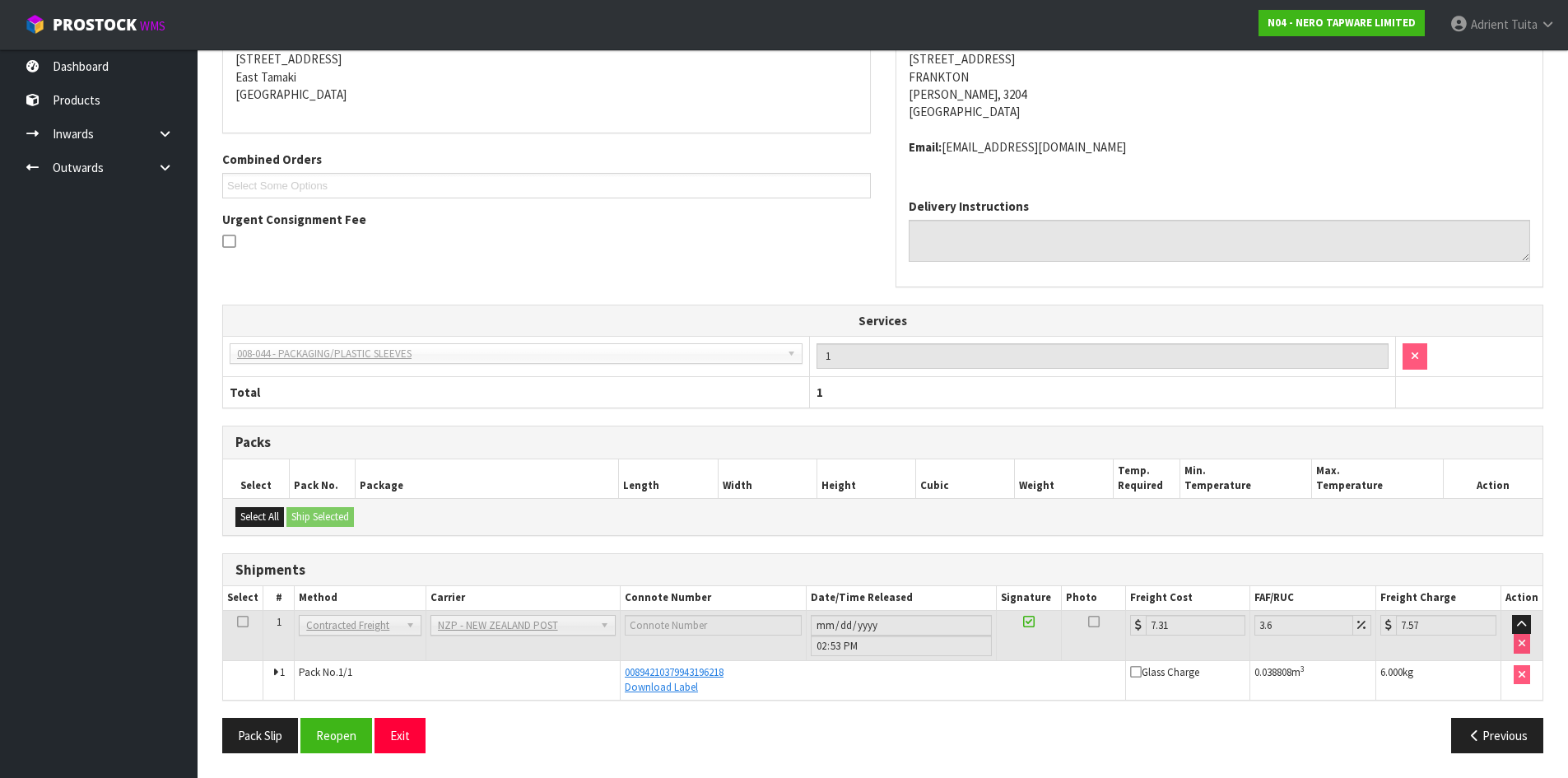
scroll to position [0, 0]
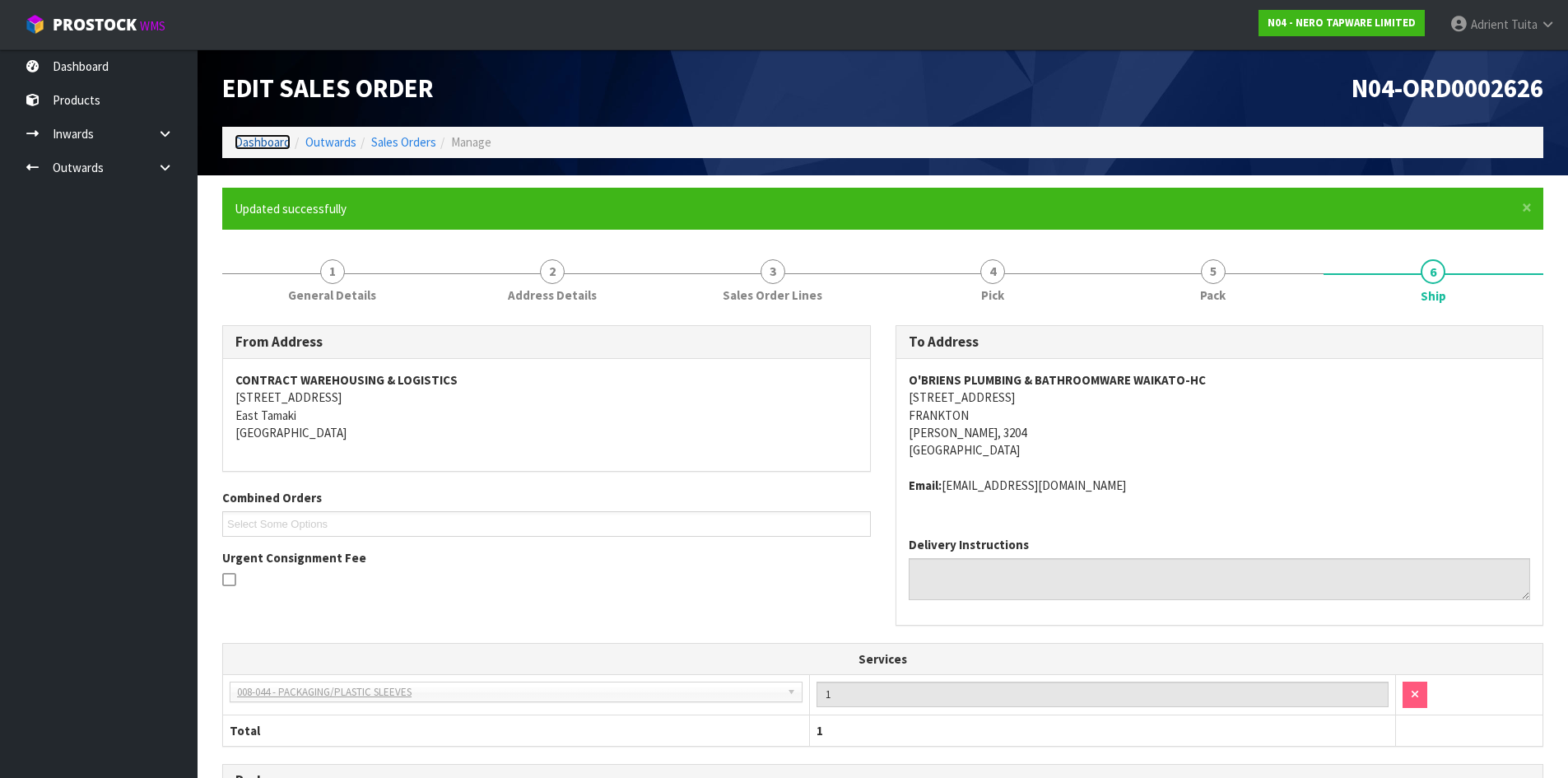
click at [240, 146] on link "Dashboard" at bounding box center [263, 142] width 56 height 15
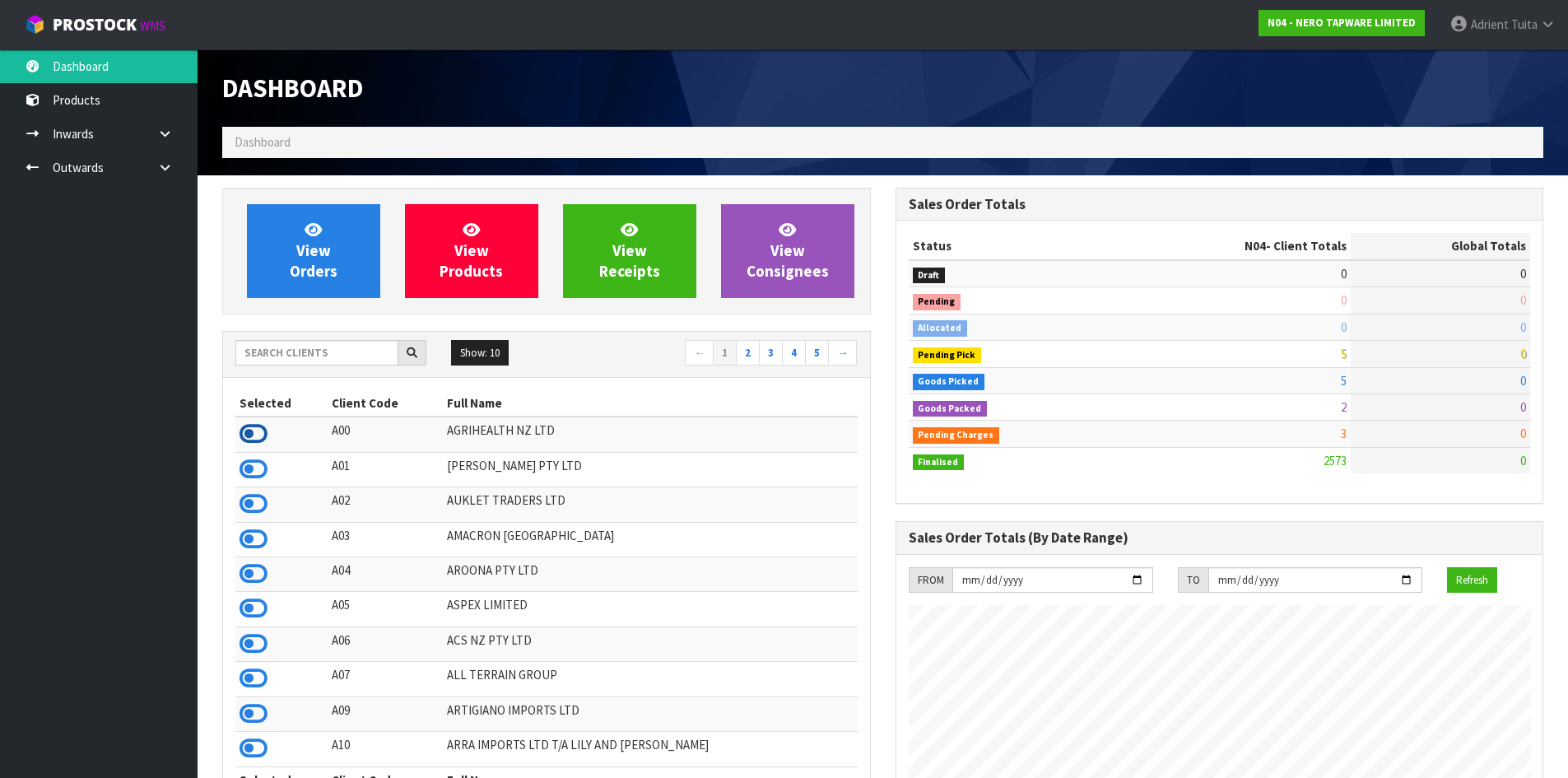
scroll to position [822334, 822536]
click at [267, 436] on icon at bounding box center [253, 433] width 28 height 25
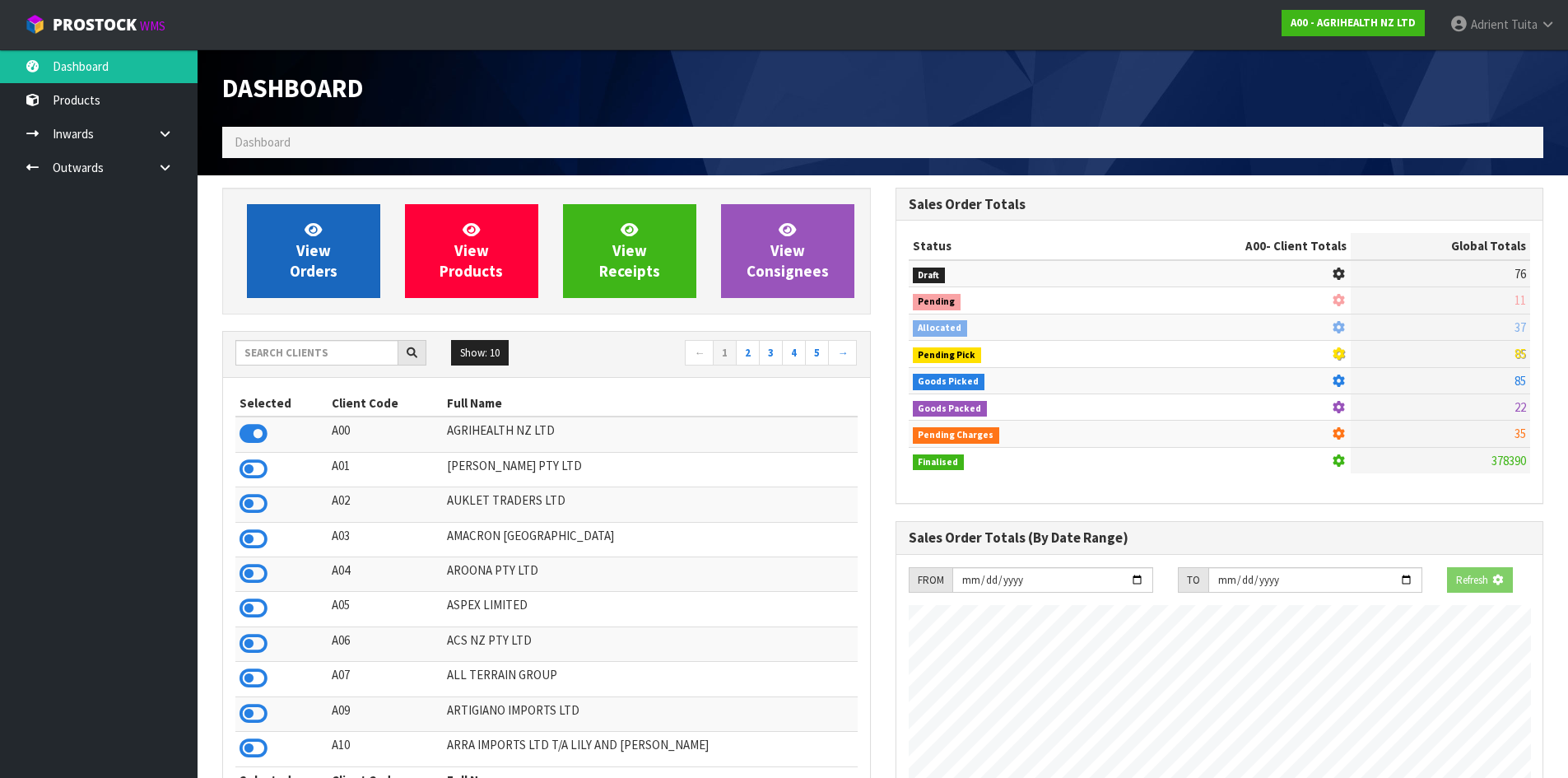
scroll to position [1247, 672]
click at [280, 255] on link "View Orders" at bounding box center [313, 251] width 133 height 94
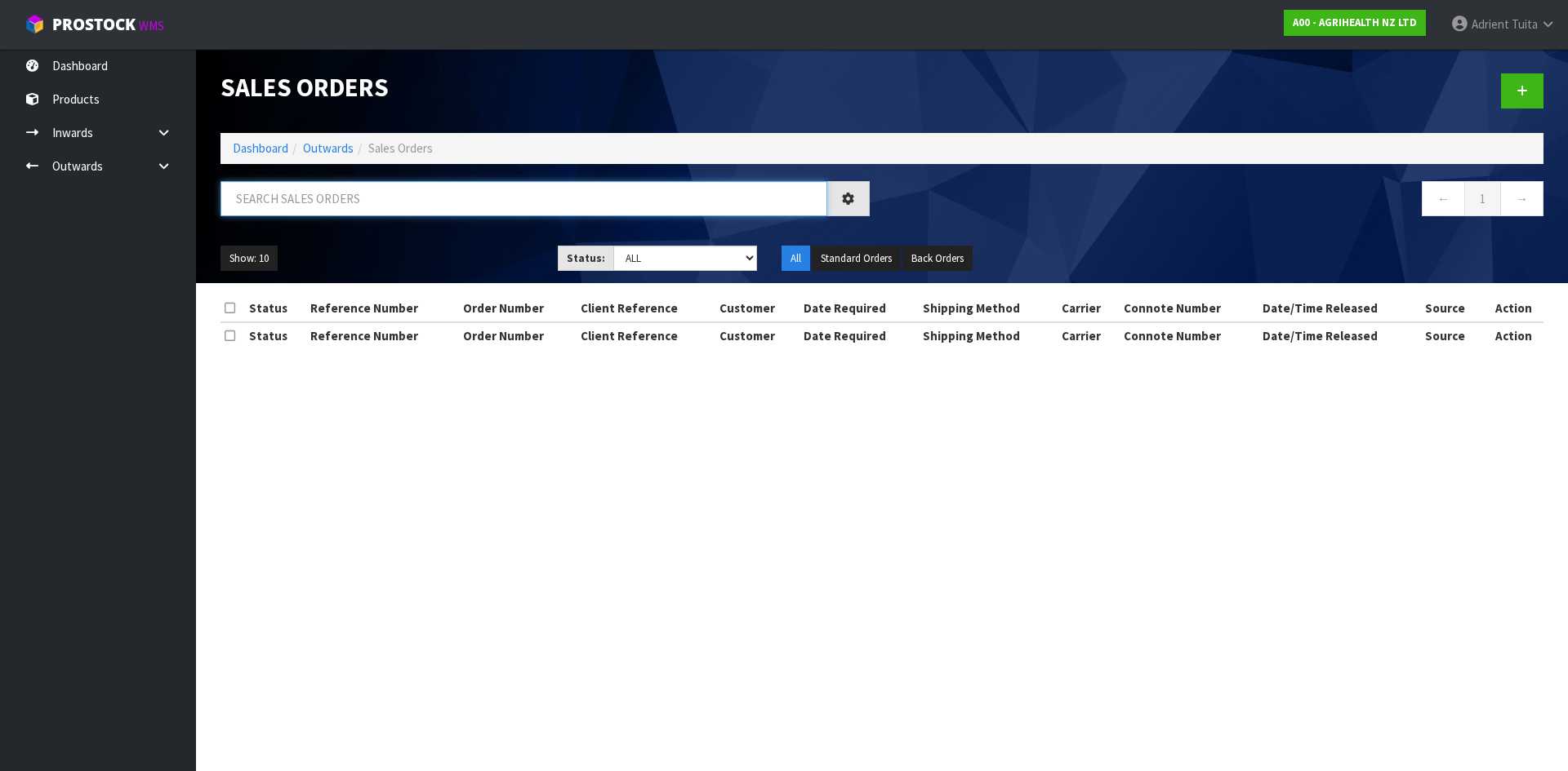
click at [289, 193] on input "text" at bounding box center [524, 198] width 607 height 35
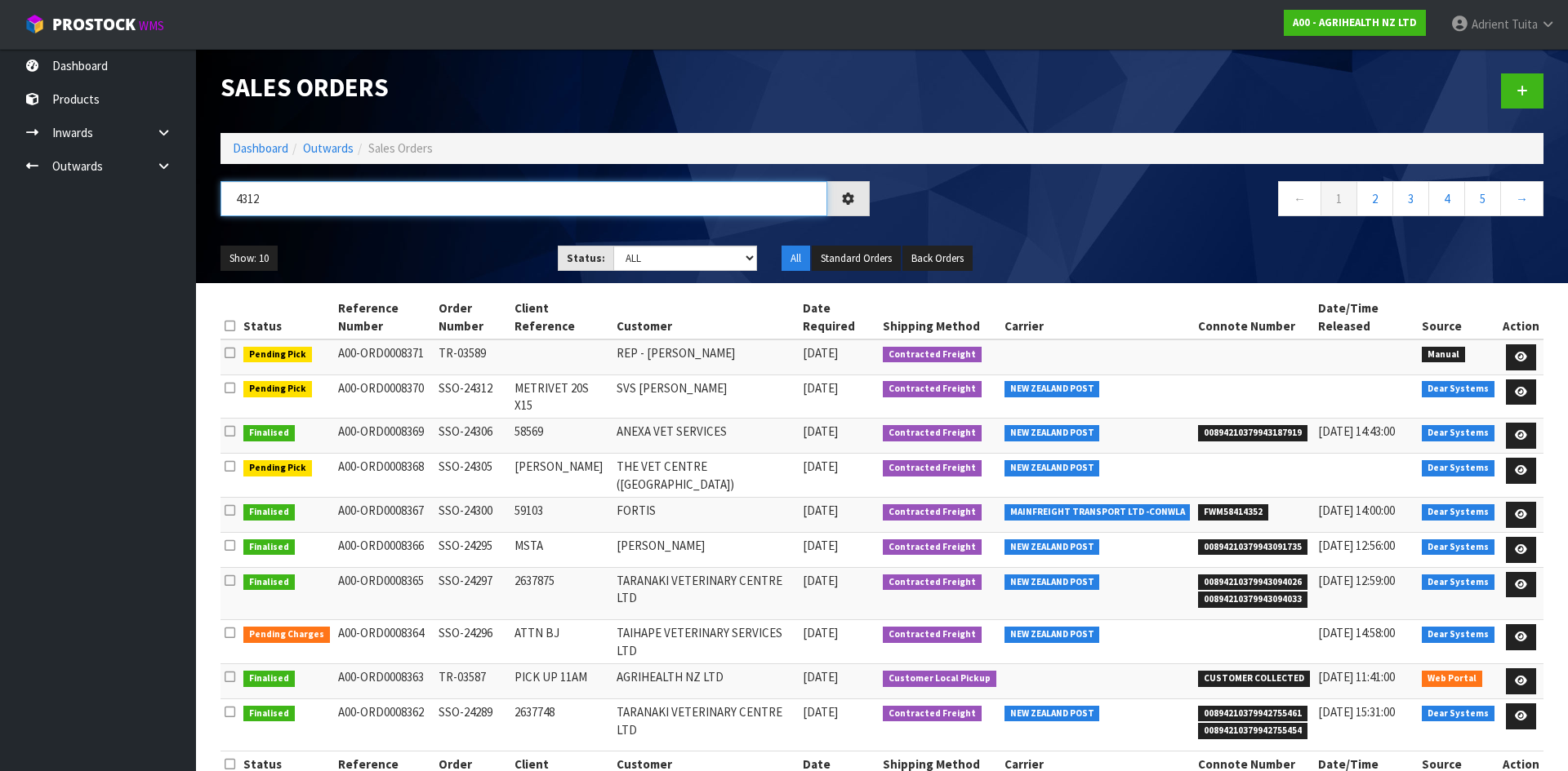
type input "4312"
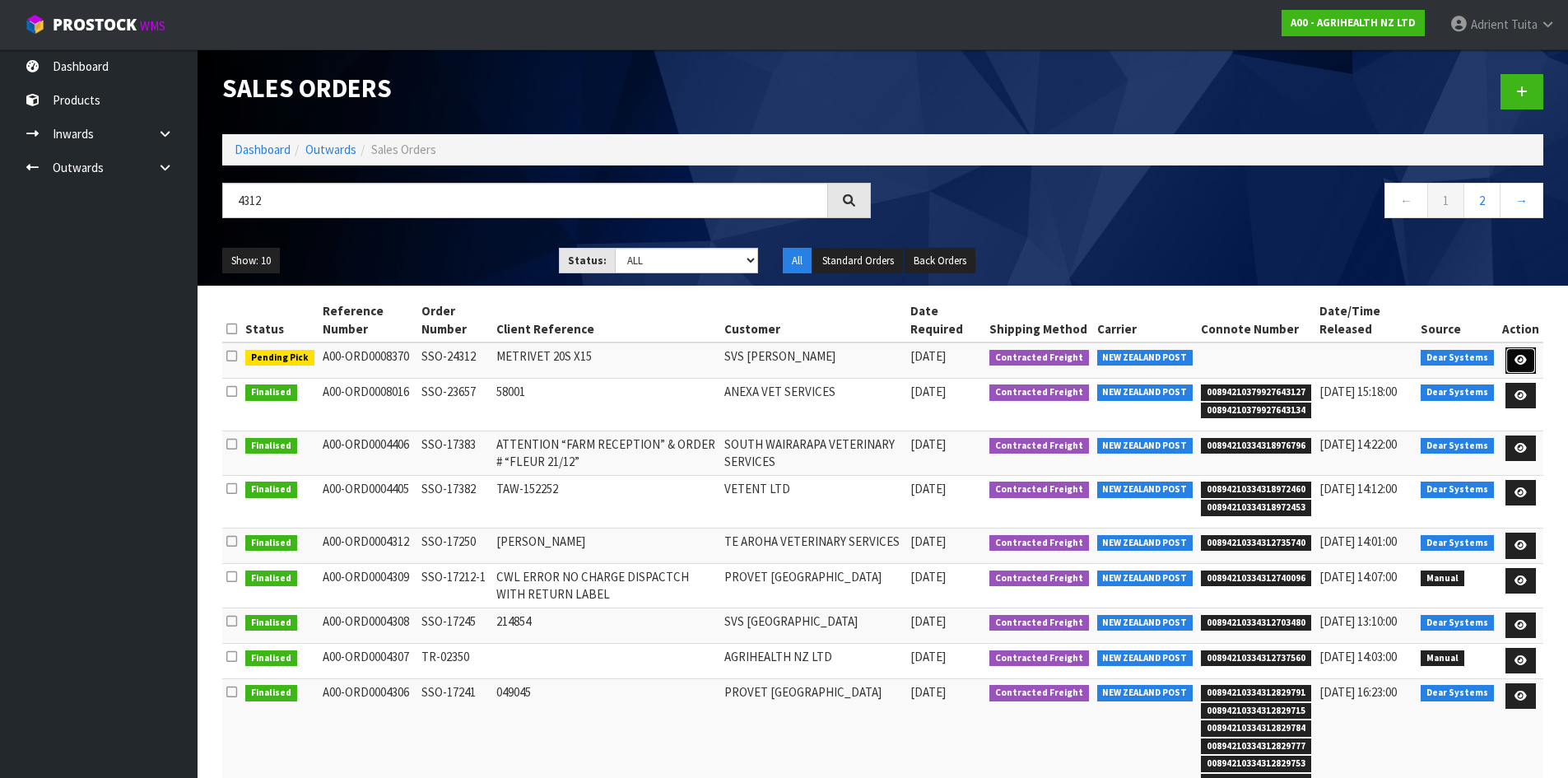
click at [1518, 353] on link at bounding box center [1521, 360] width 31 height 26
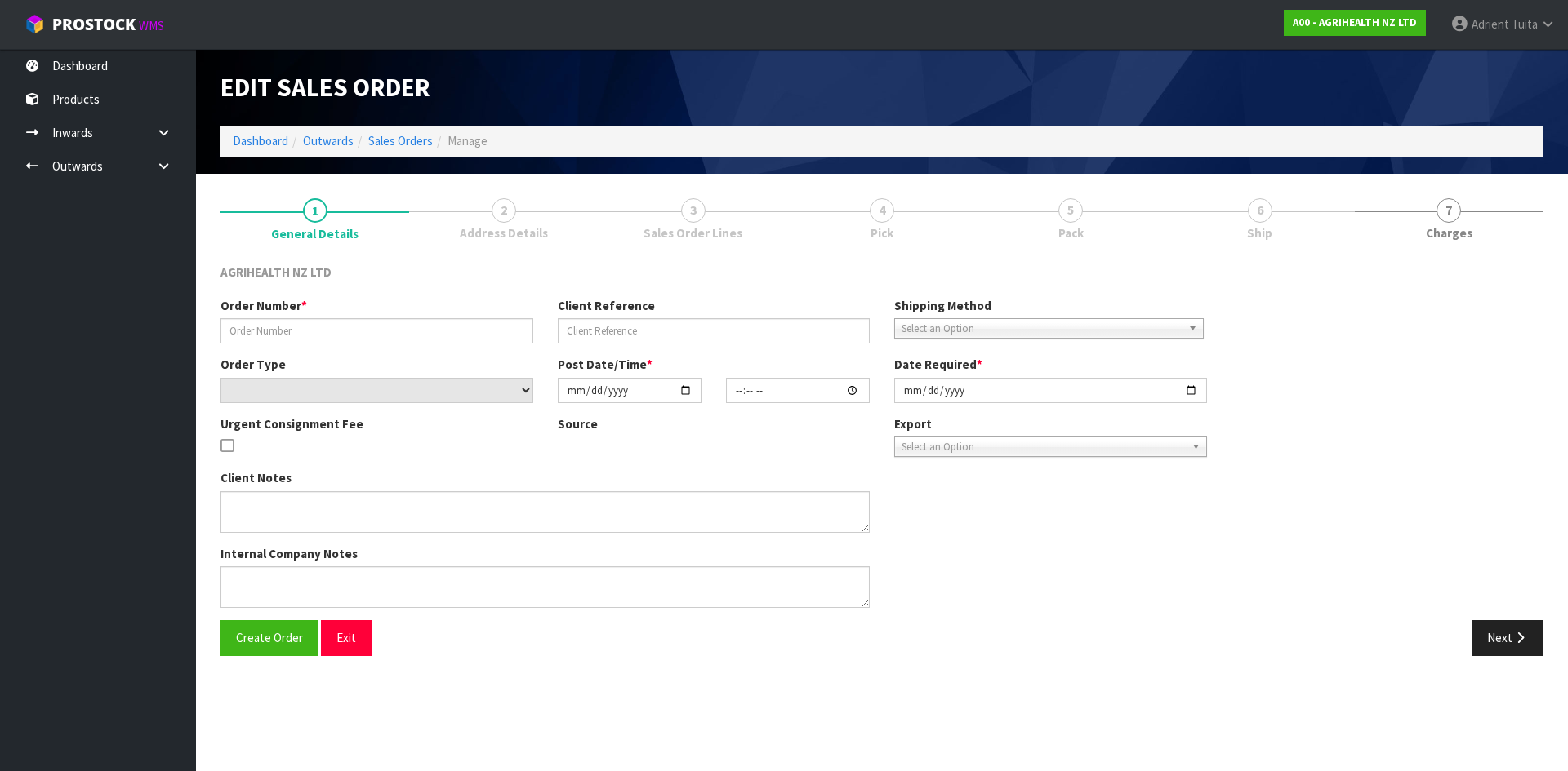
type input "SSO-24312"
type input "METRIVET 20S X15"
select select "number:0"
type input "2025-08-26"
type input "14:12:18.000"
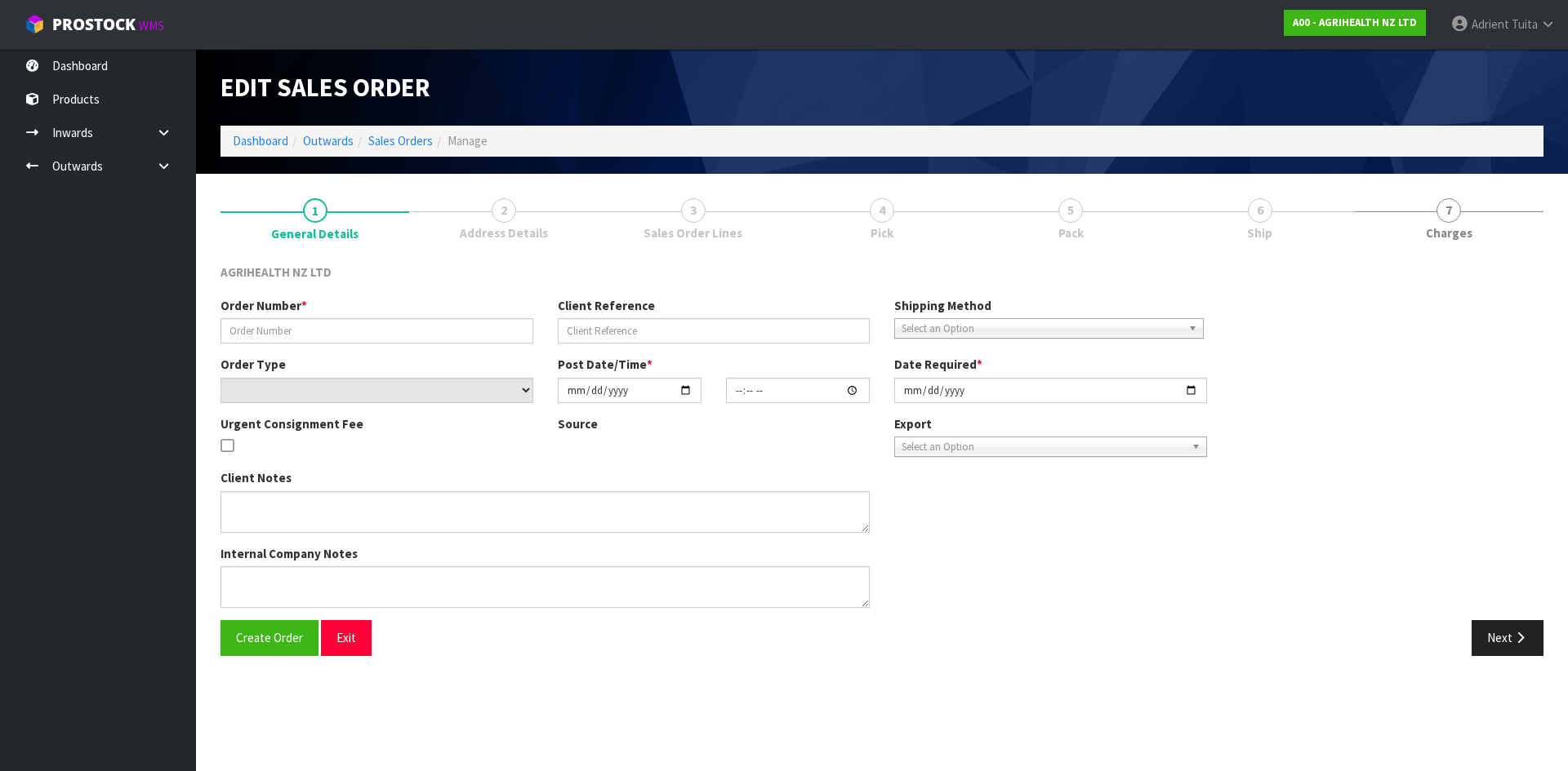
type input "2025-08-27"
type textarea "SHIP BY: Overnight Courier"
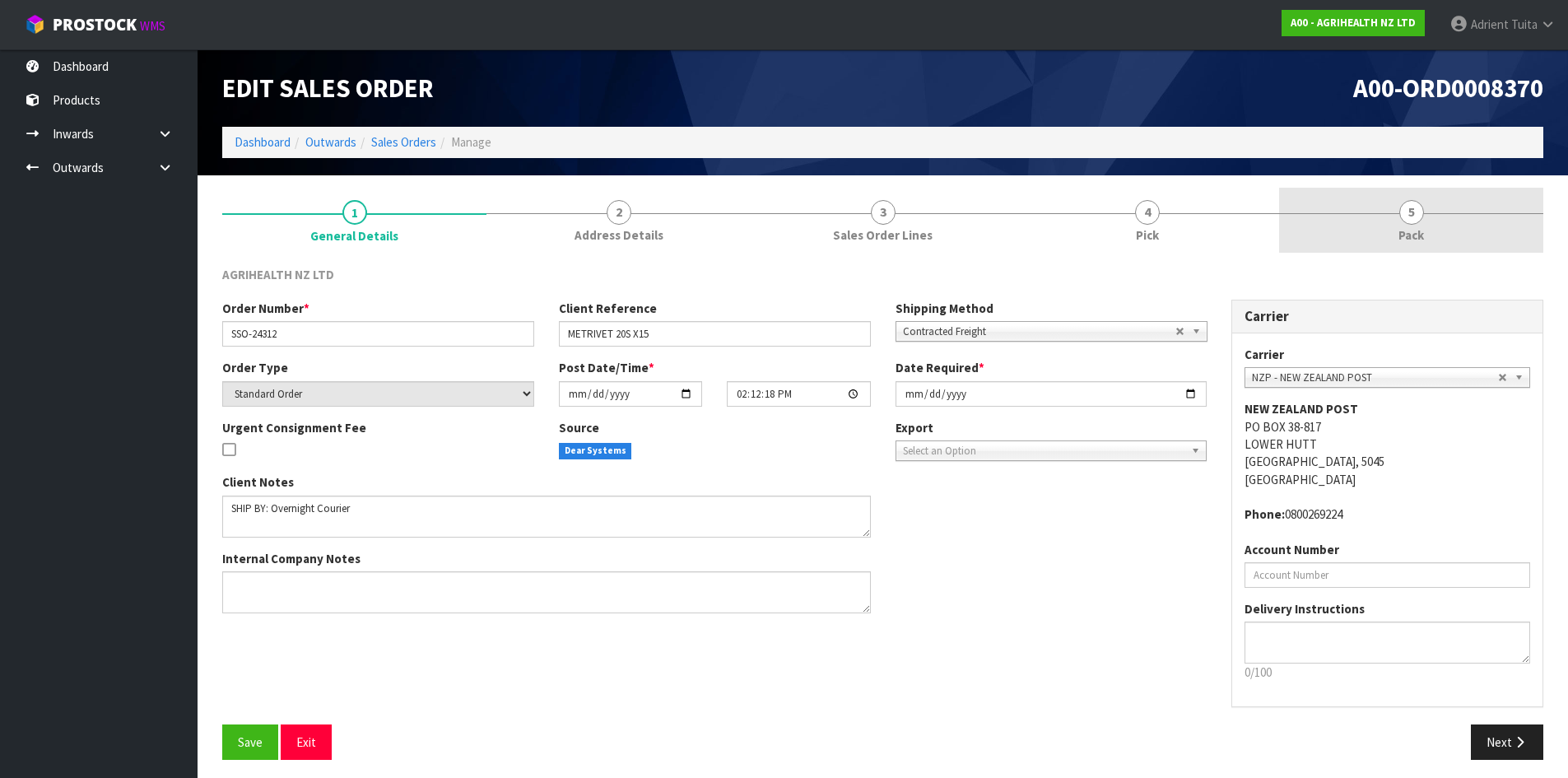
drag, startPoint x: 1442, startPoint y: 208, endPoint x: 1380, endPoint y: 249, distance: 74.3
click at [1443, 209] on link "5 Pack" at bounding box center [1411, 221] width 264 height 65
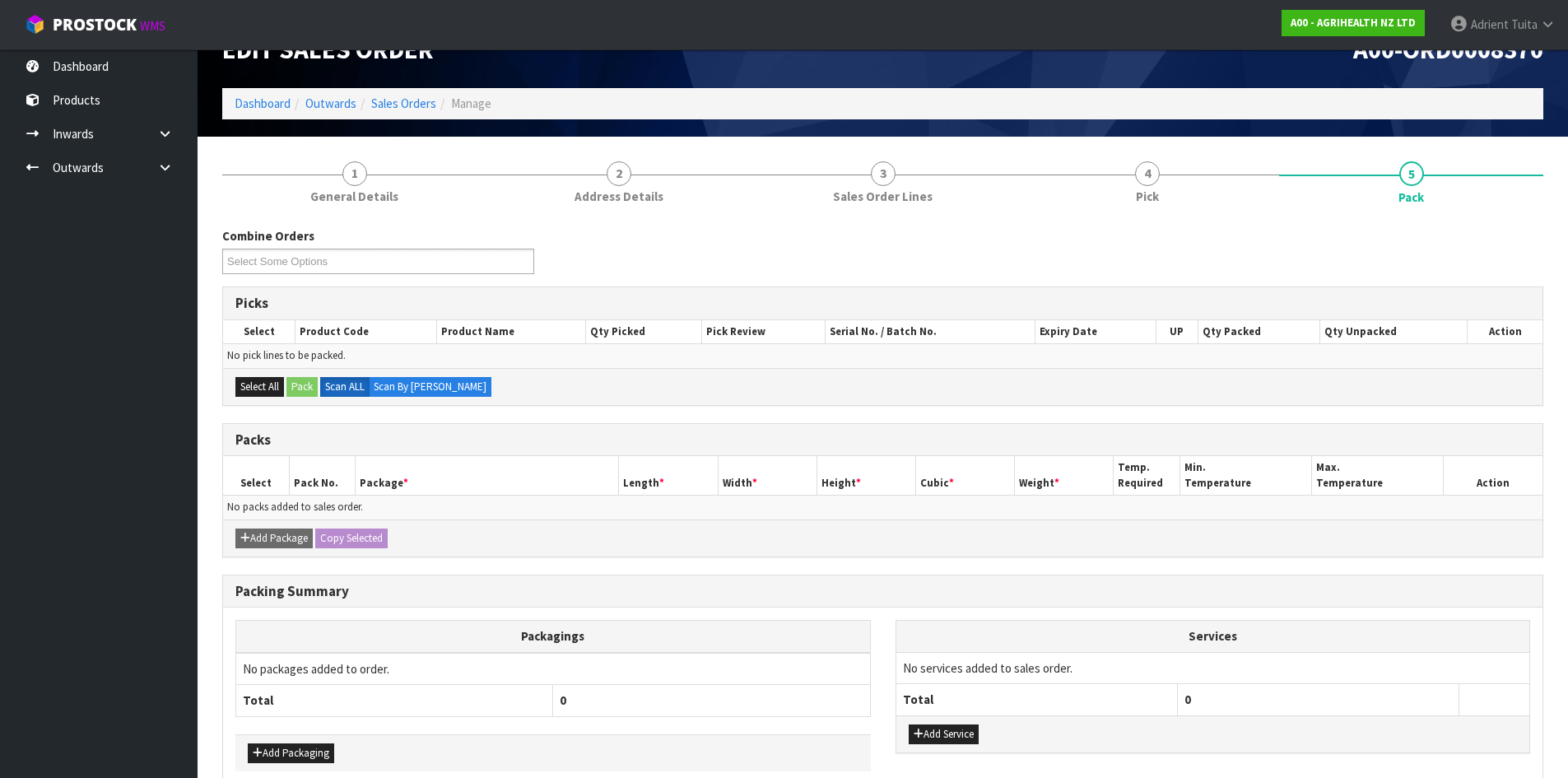
scroll to position [123, 0]
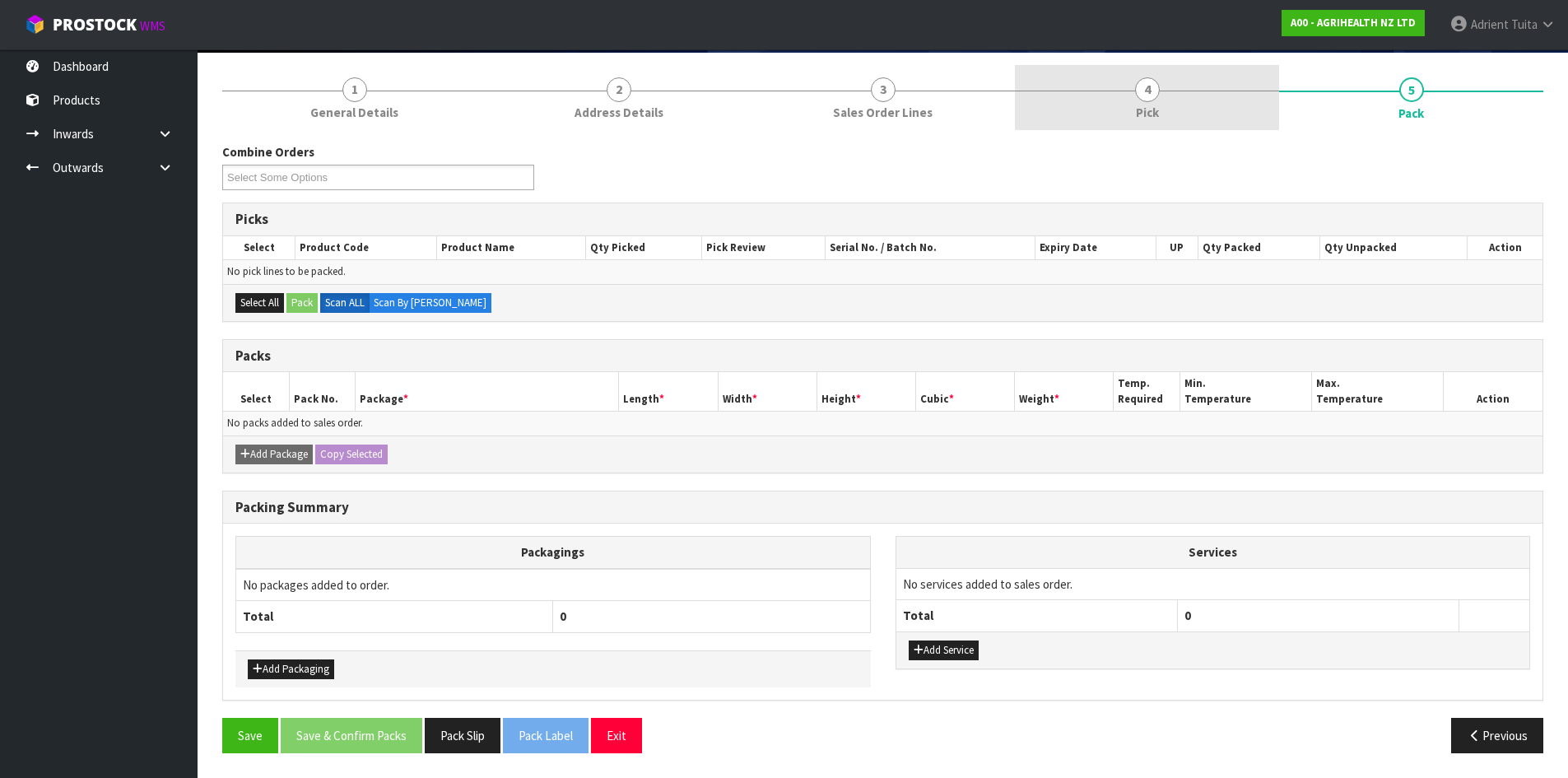
click at [1220, 92] on link "4 Pick" at bounding box center [1147, 98] width 264 height 65
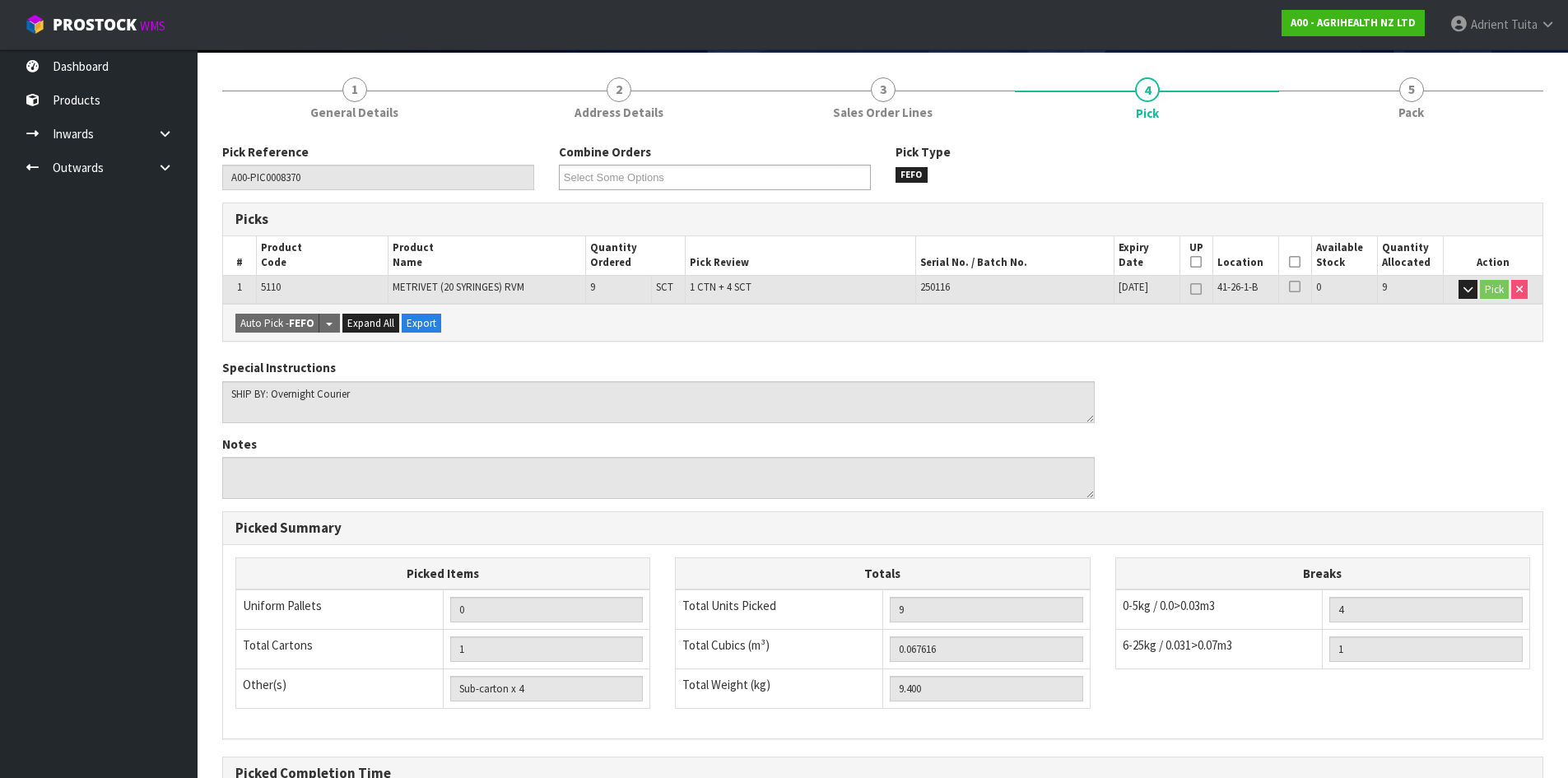
click at [1289, 261] on icon at bounding box center [1295, 261] width 12 height 1
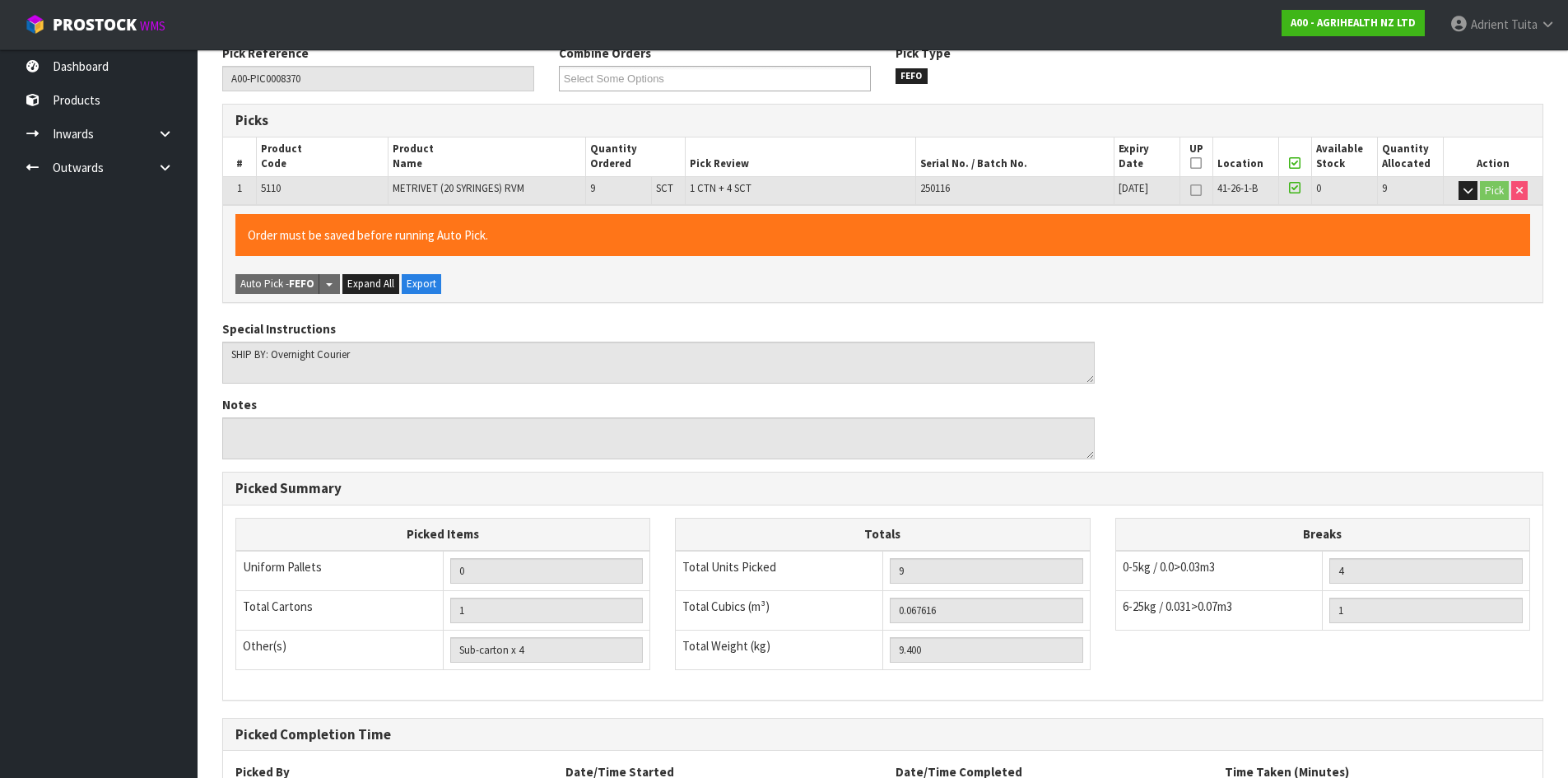
scroll to position [369, 0]
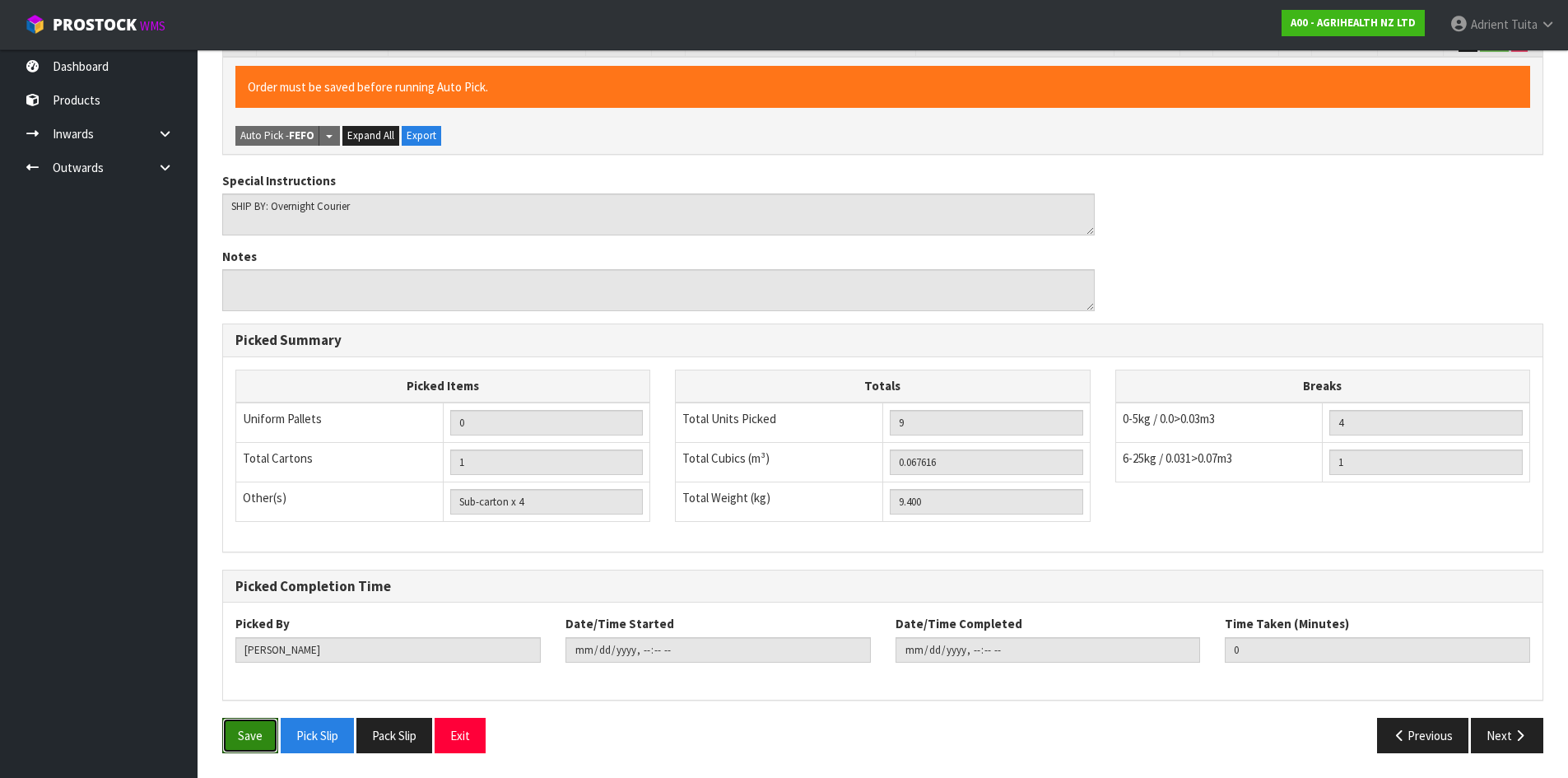
drag, startPoint x: 243, startPoint y: 730, endPoint x: 544, endPoint y: 609, distance: 324.4
click at [244, 726] on button "Save" at bounding box center [250, 735] width 56 height 35
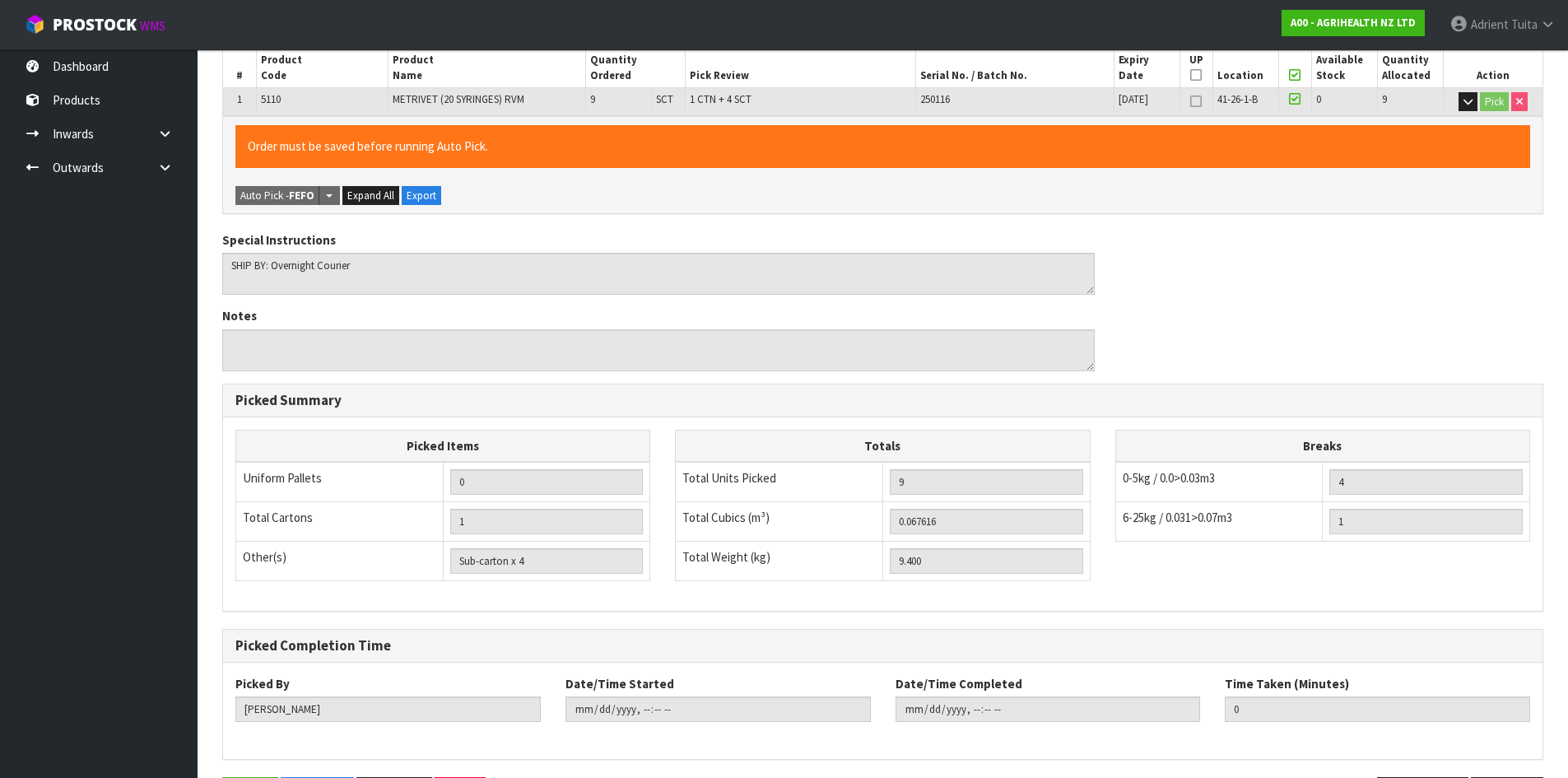
scroll to position [0, 0]
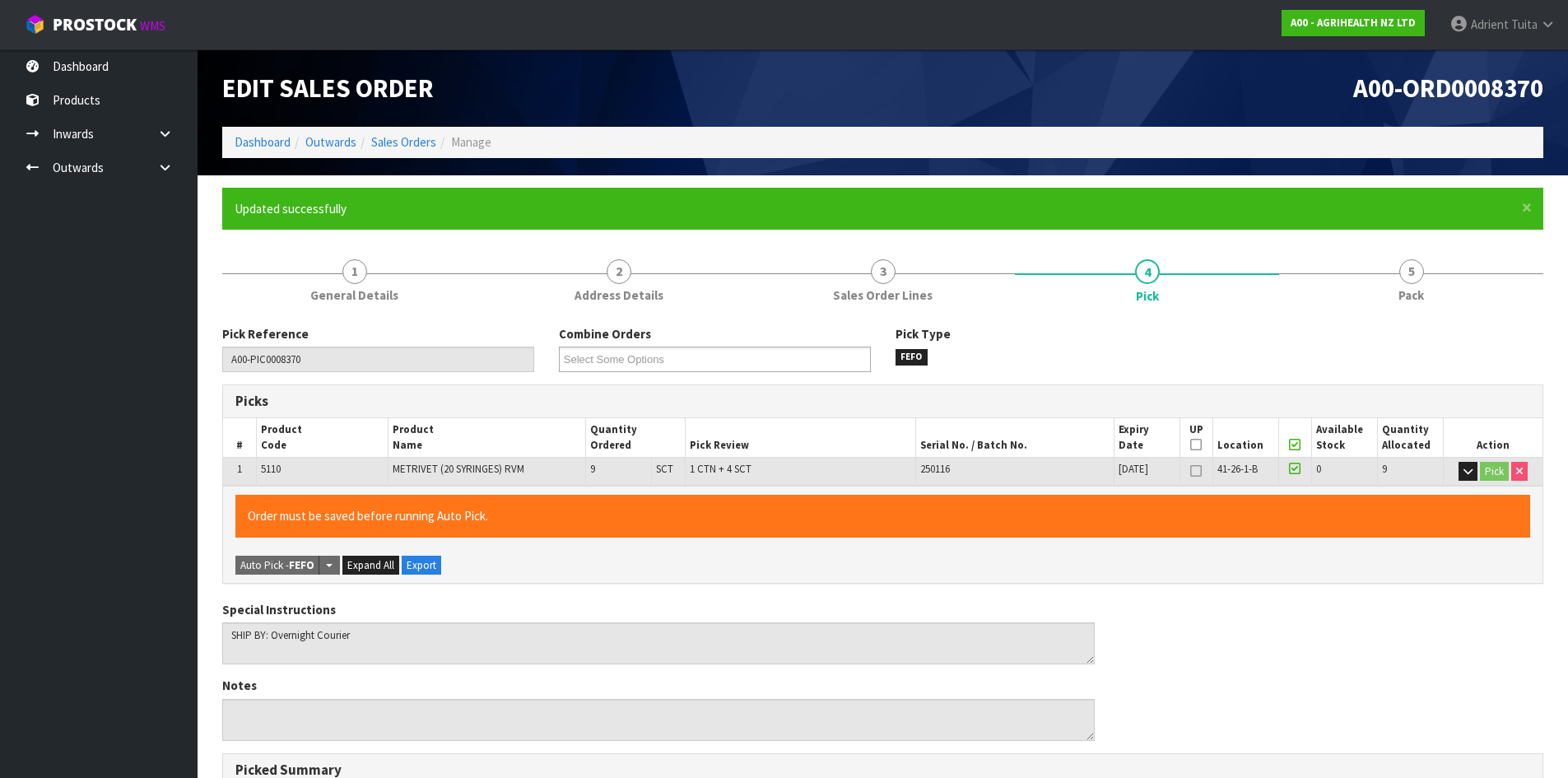
type input "Adrient Tuita"
type input "2025-08-26T14:58:58"
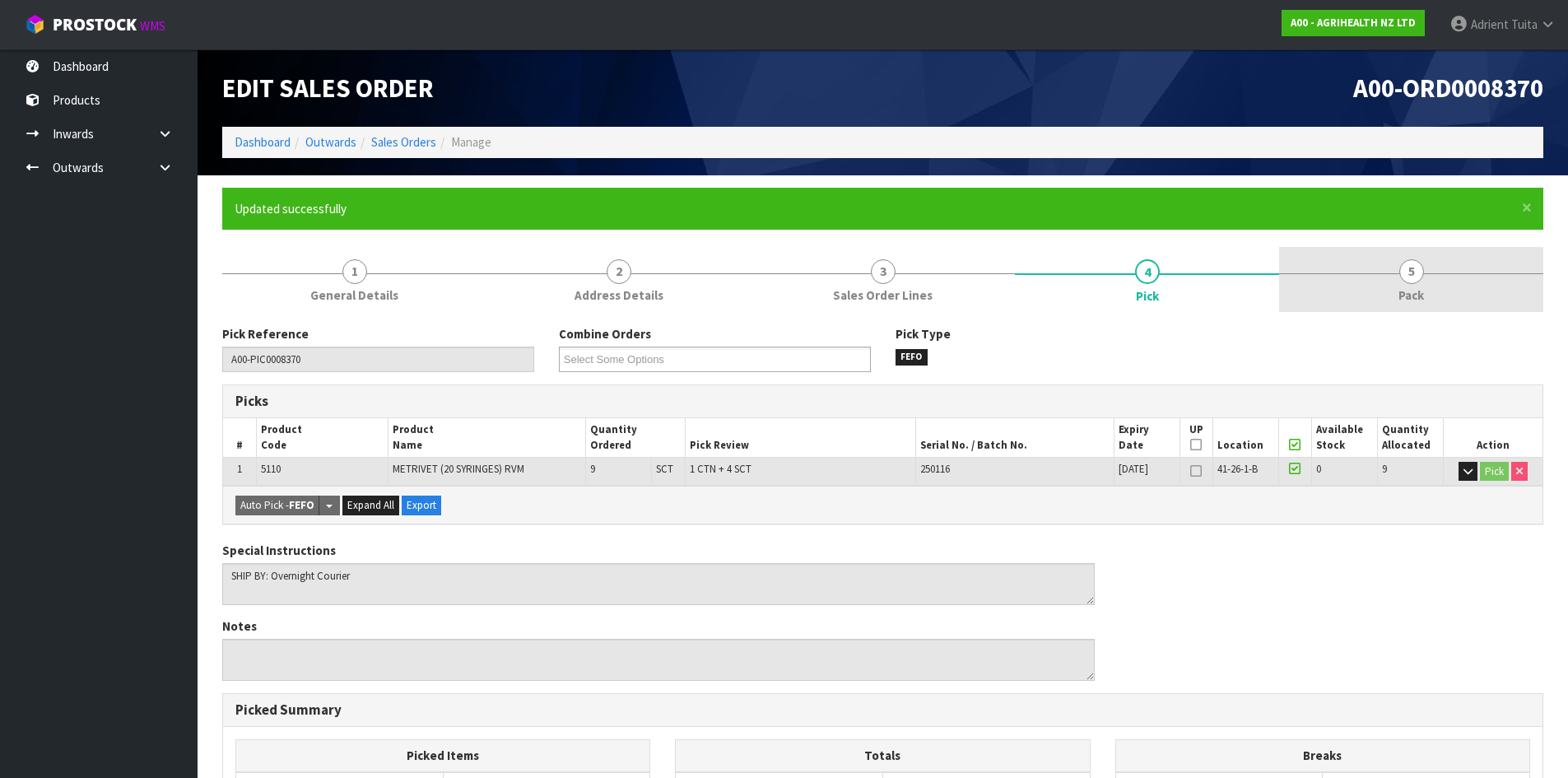
click at [1442, 298] on link "5 Pack" at bounding box center [1411, 280] width 264 height 65
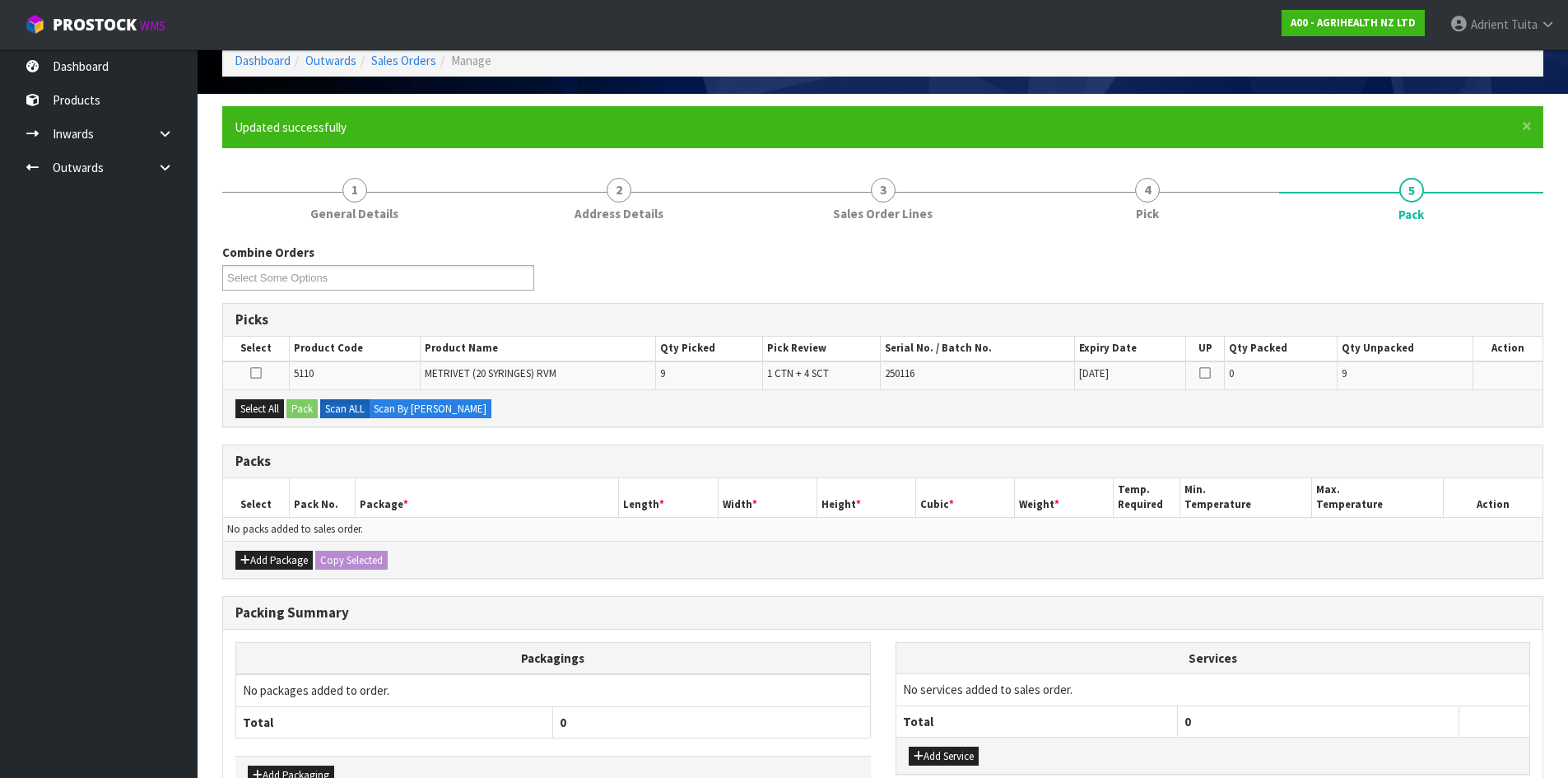
scroll to position [188, 0]
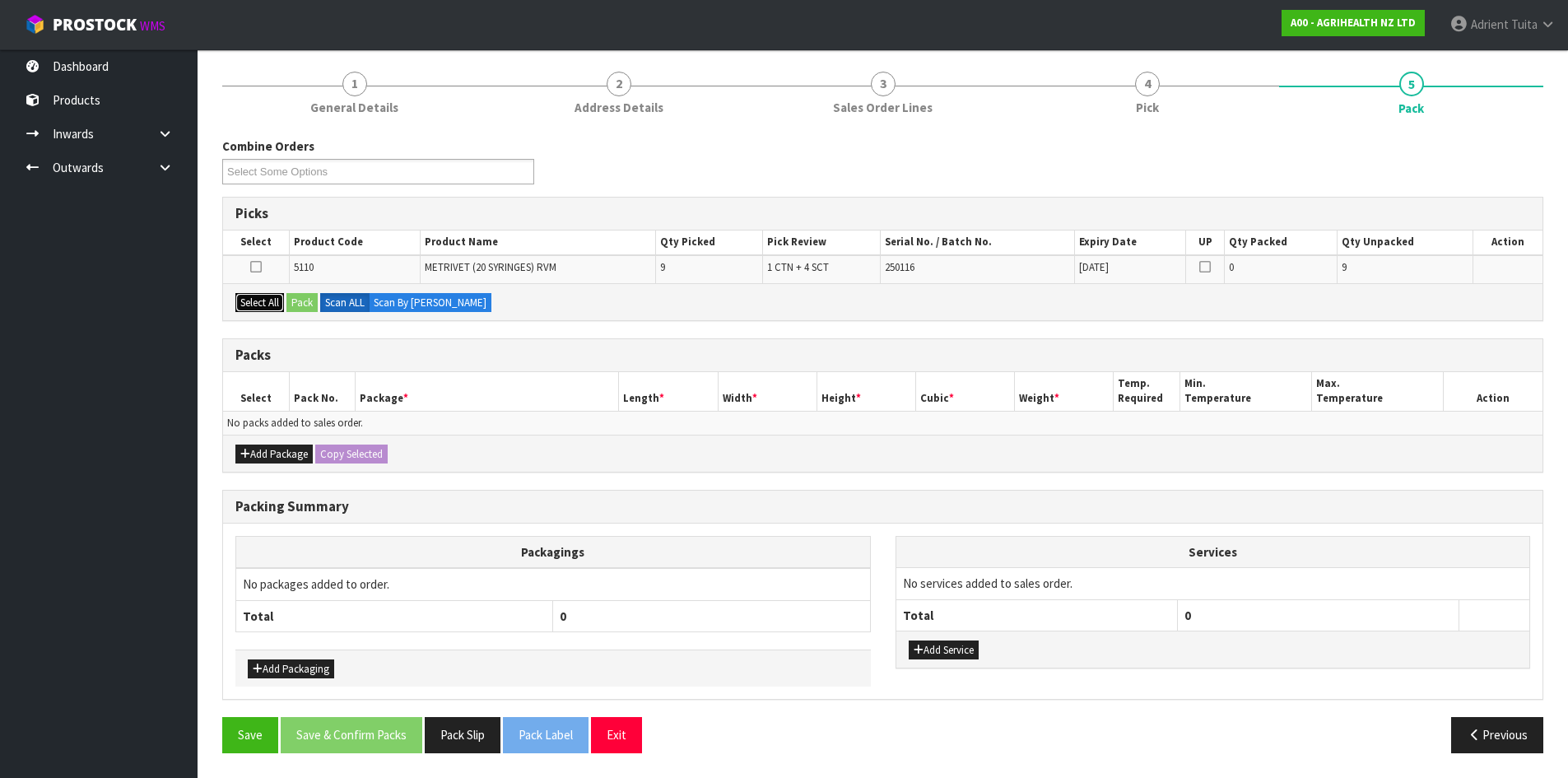
drag, startPoint x: 279, startPoint y: 307, endPoint x: 305, endPoint y: 312, distance: 26.5
click at [280, 307] on button "Select All" at bounding box center [260, 303] width 49 height 20
click at [306, 308] on button "Pack" at bounding box center [302, 303] width 31 height 20
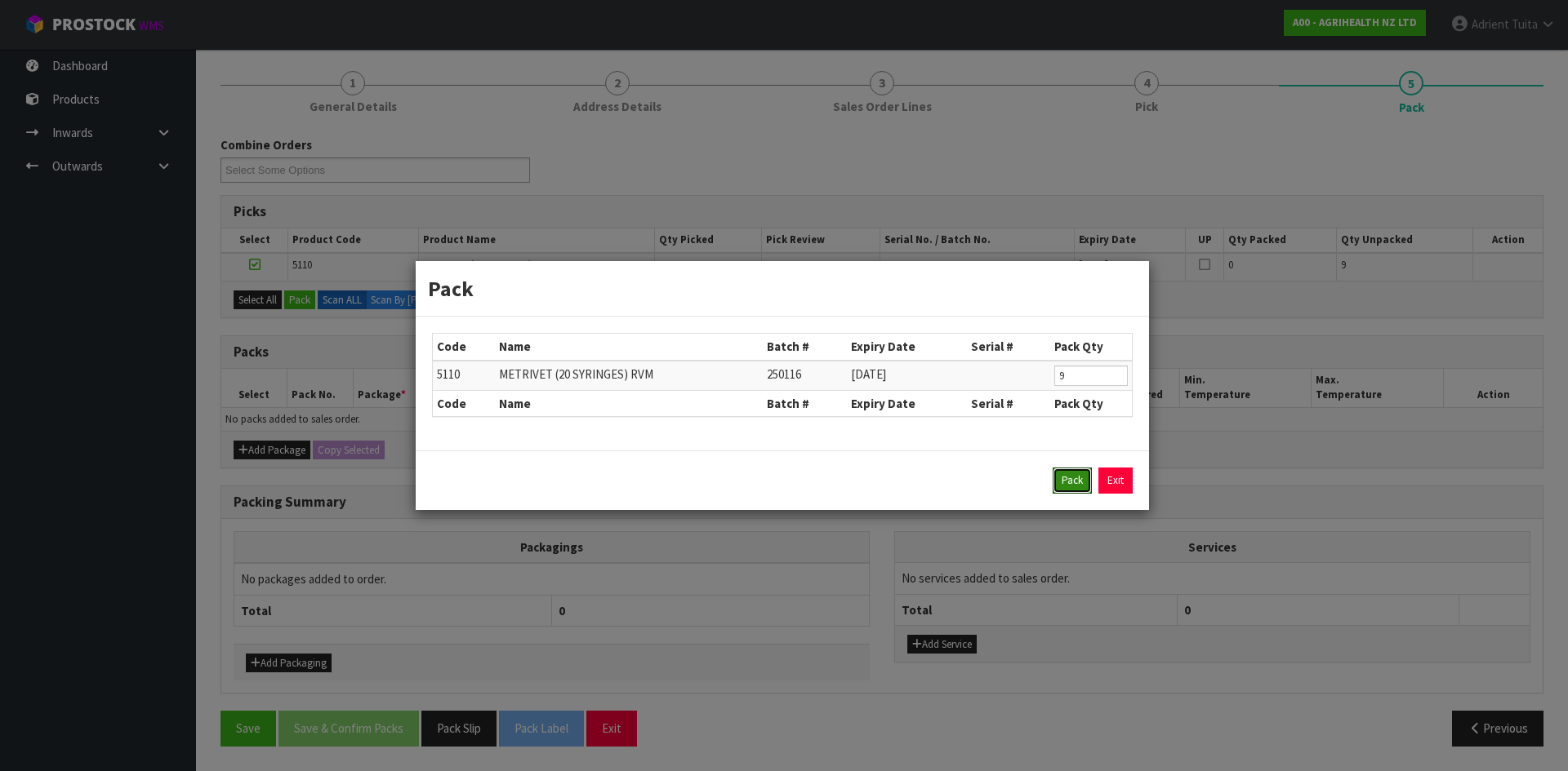
drag, startPoint x: 1065, startPoint y: 472, endPoint x: 1031, endPoint y: 480, distance: 34.9
click at [1060, 472] on button "Pack" at bounding box center [1072, 480] width 40 height 26
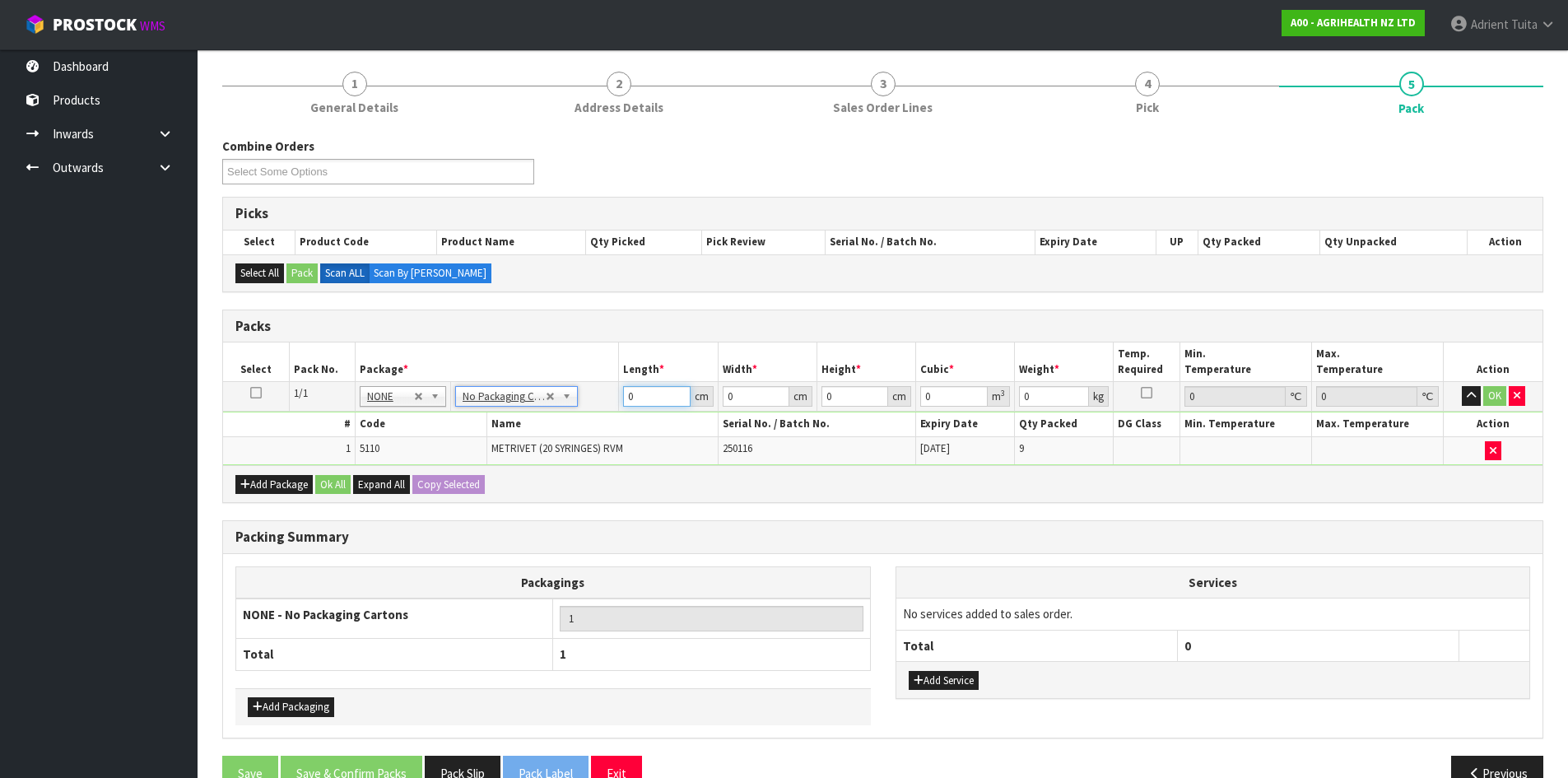
click at [655, 404] on input "0" at bounding box center [656, 396] width 66 height 21
type input "56"
type input "32"
type input "4"
type input "0.007168"
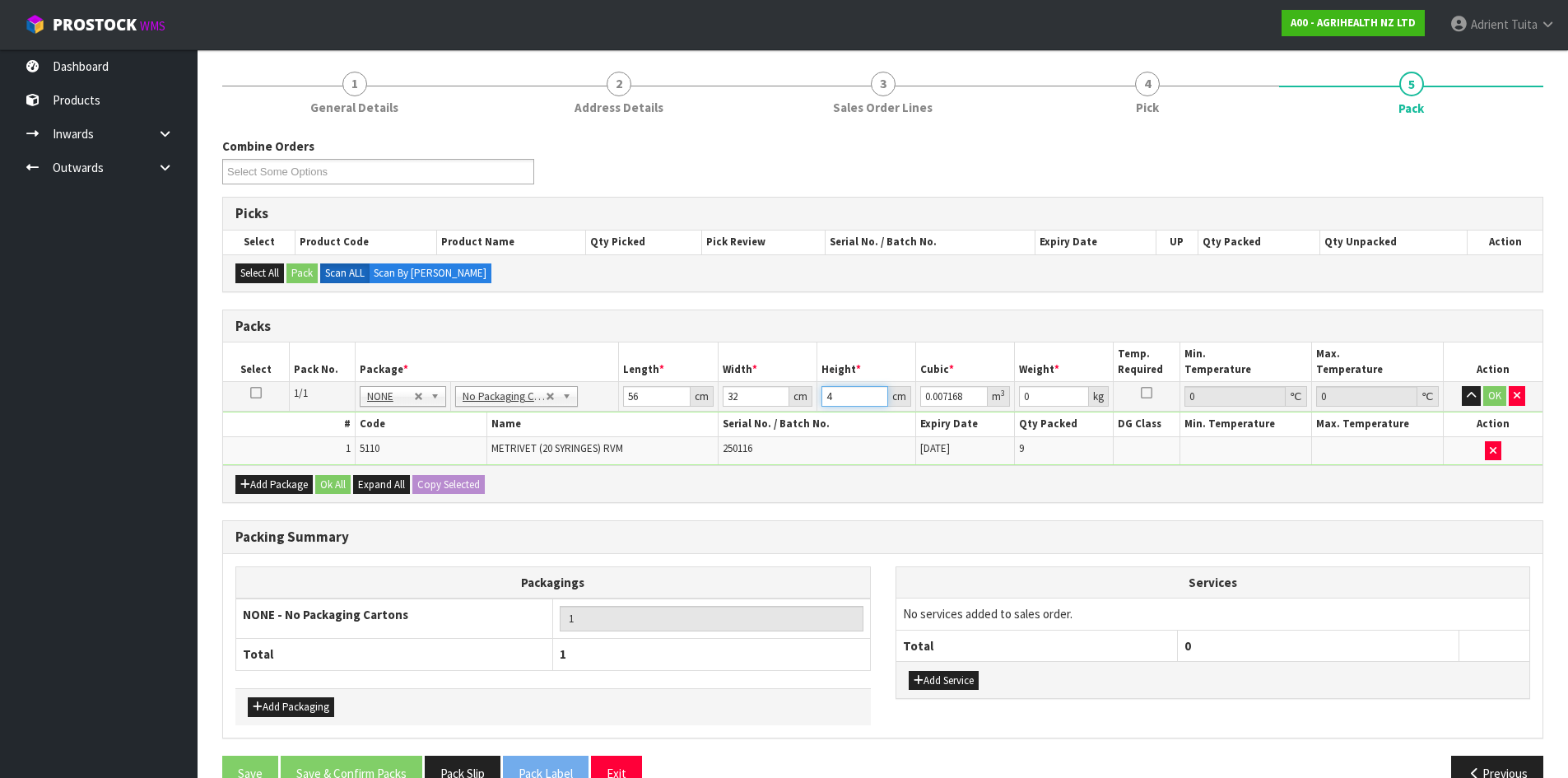
type input "43"
type input "0.077056"
type input "43"
type input "11"
click at [1488, 397] on button "OK" at bounding box center [1494, 396] width 23 height 20
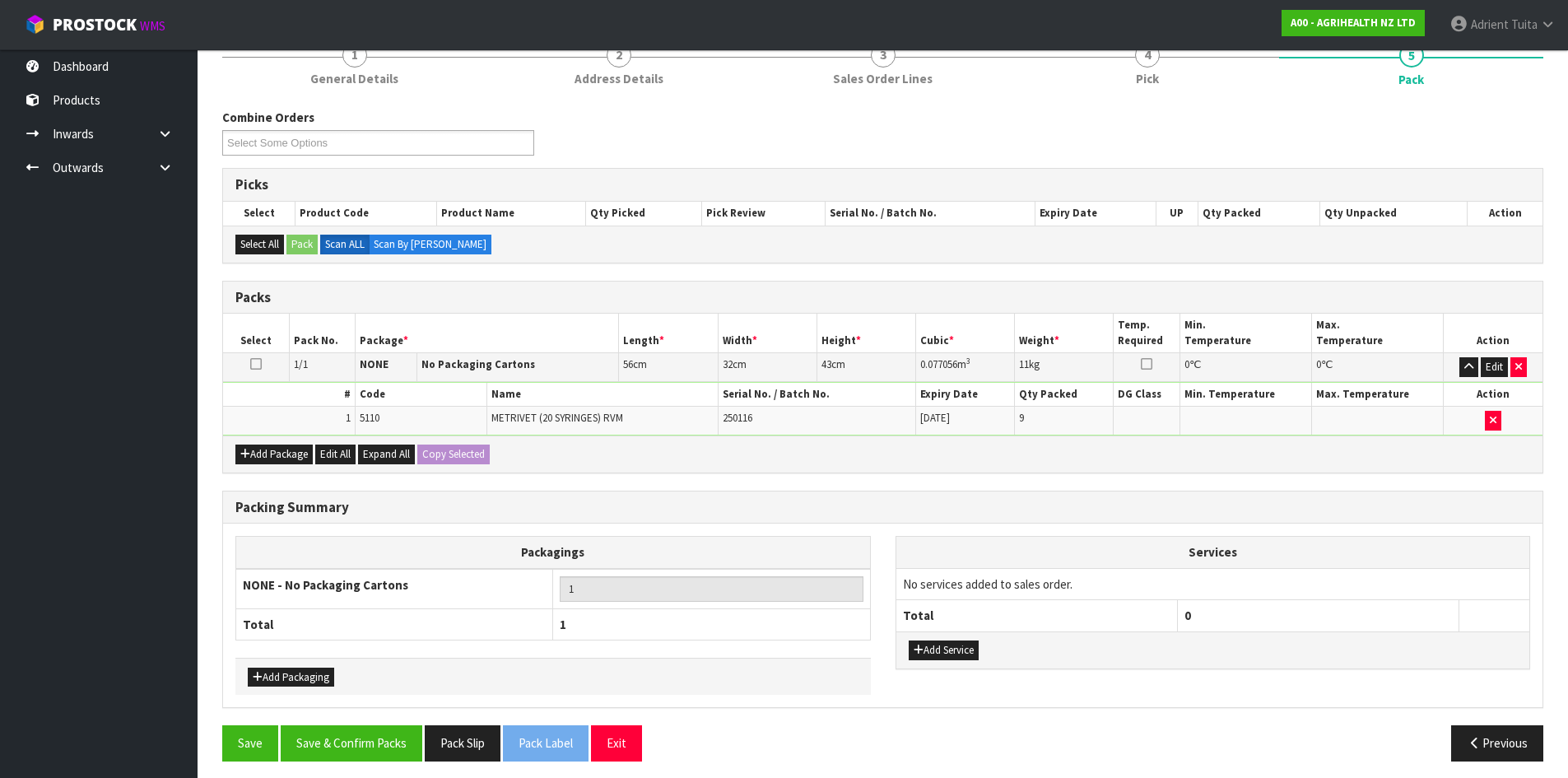
scroll to position [225, 0]
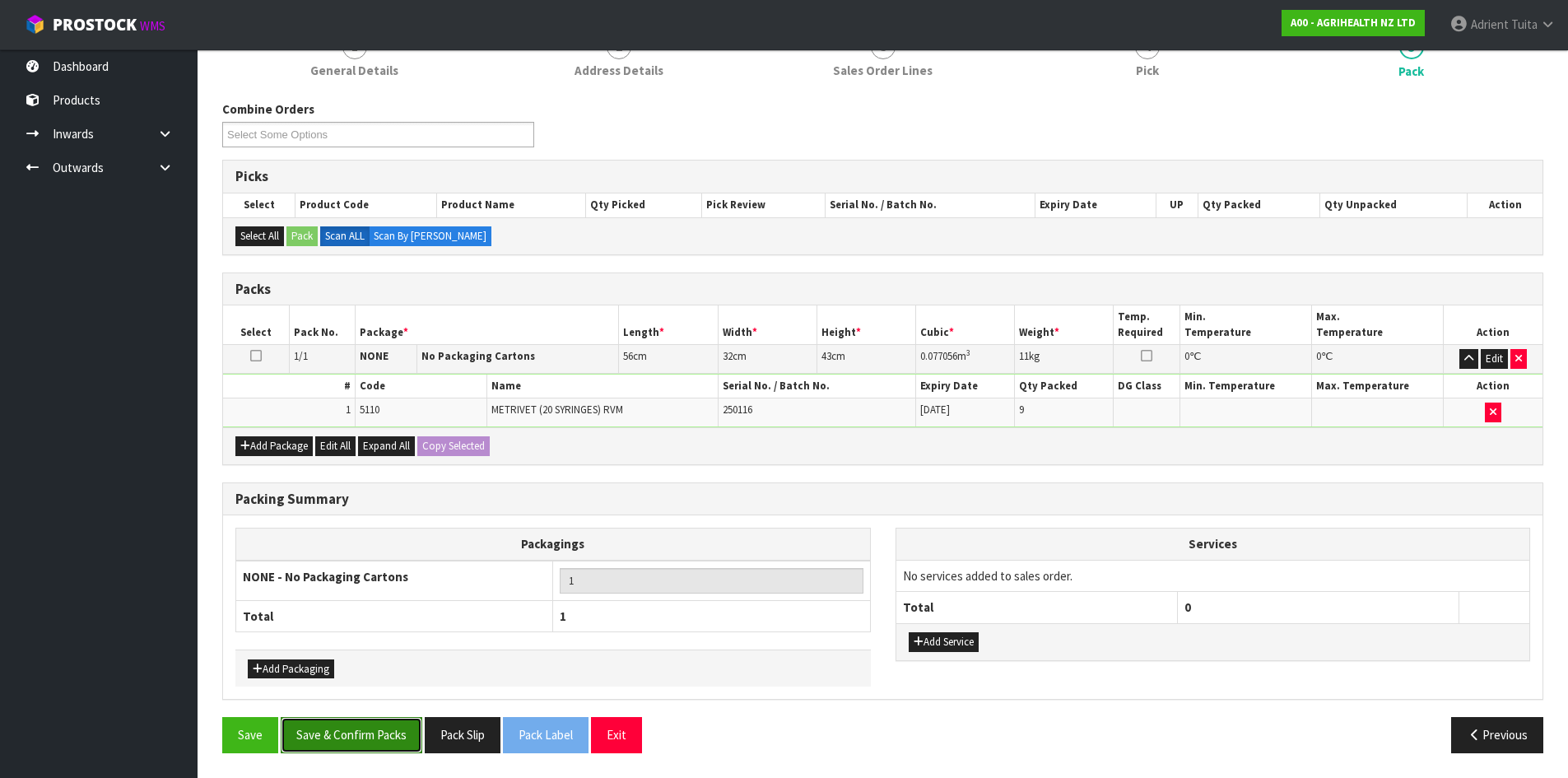
click at [345, 723] on button "Save & Confirm Packs" at bounding box center [351, 734] width 142 height 35
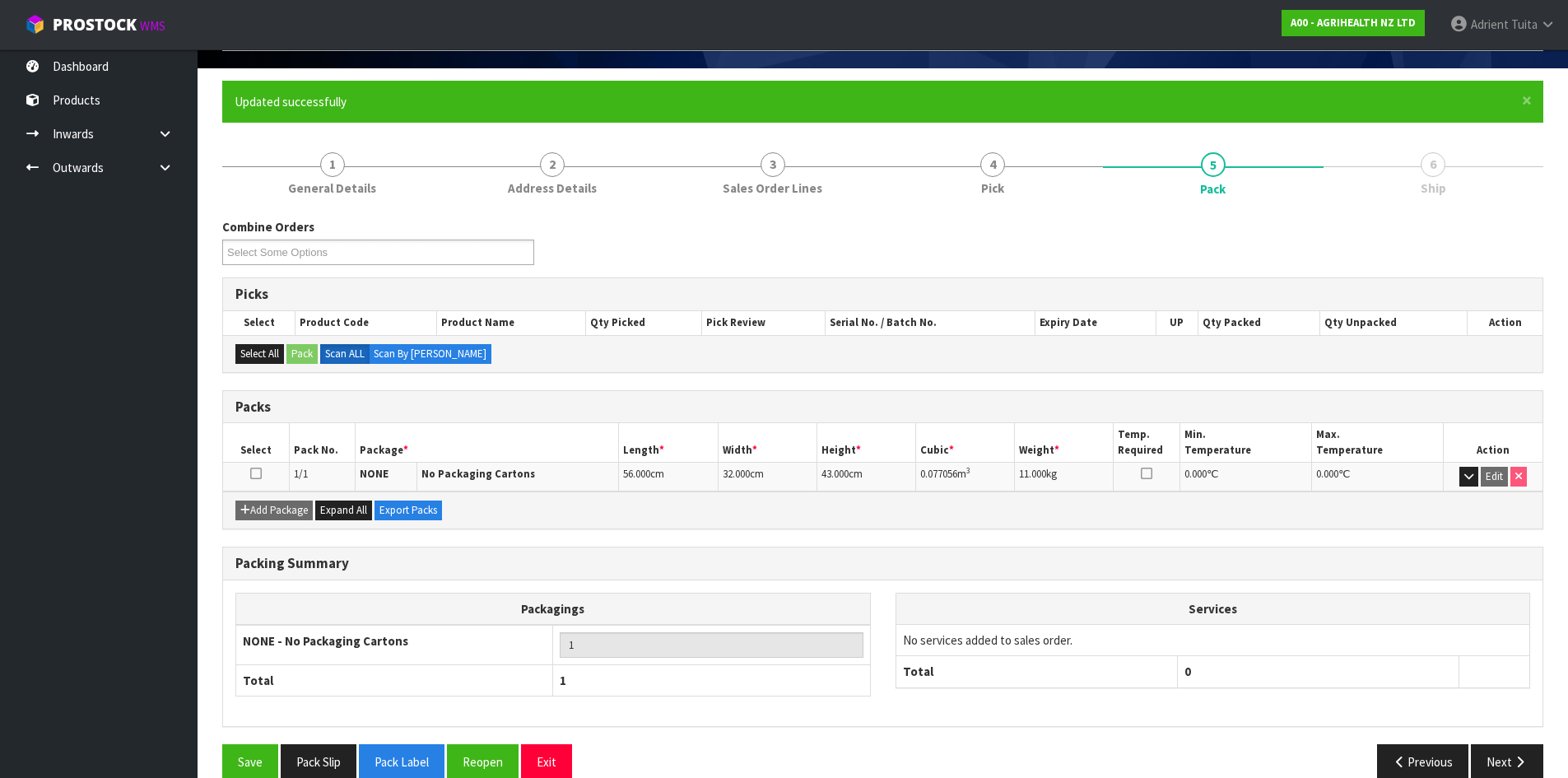
scroll to position [134, 0]
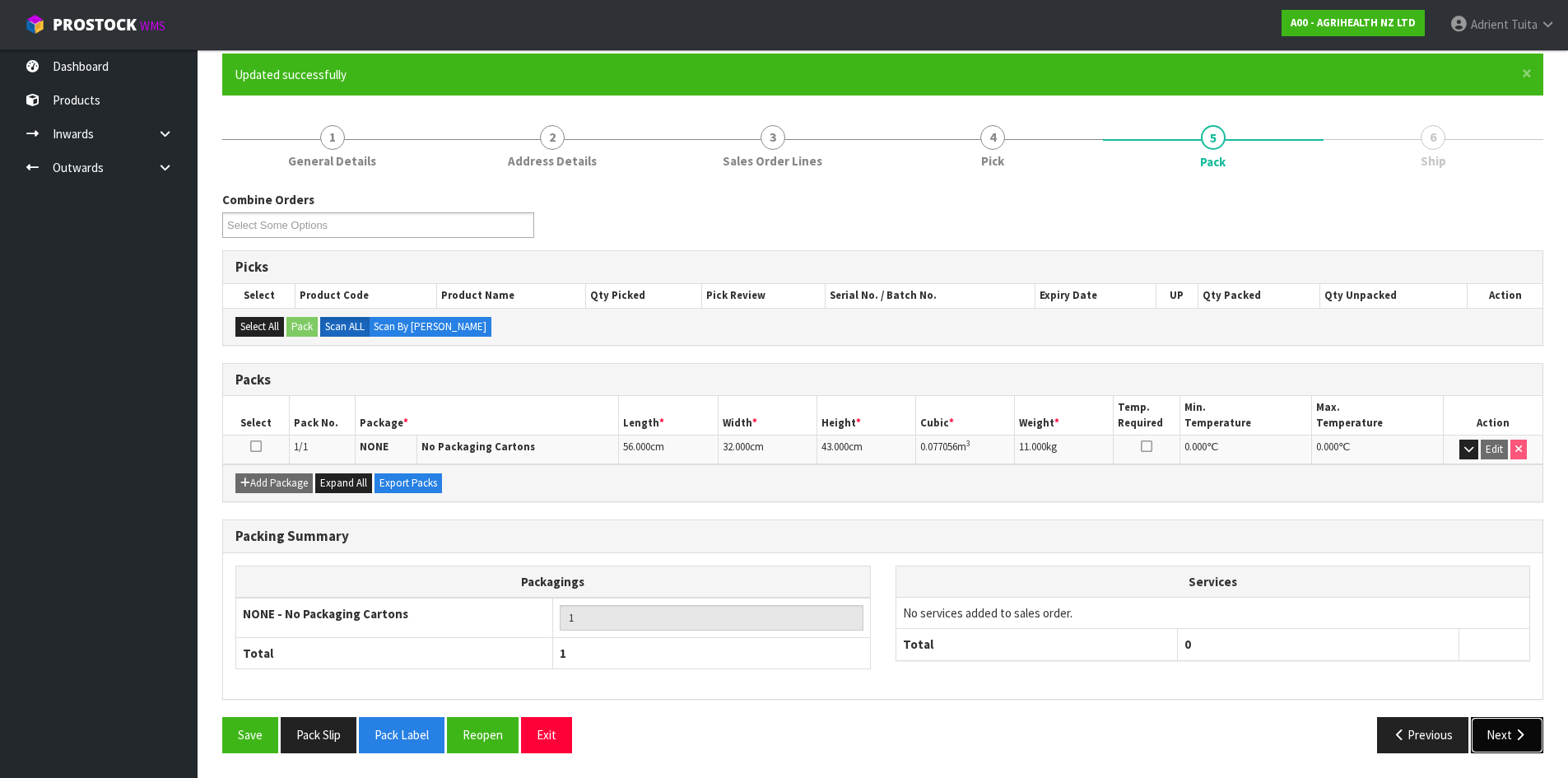
click at [1500, 721] on button "Next" at bounding box center [1507, 734] width 73 height 35
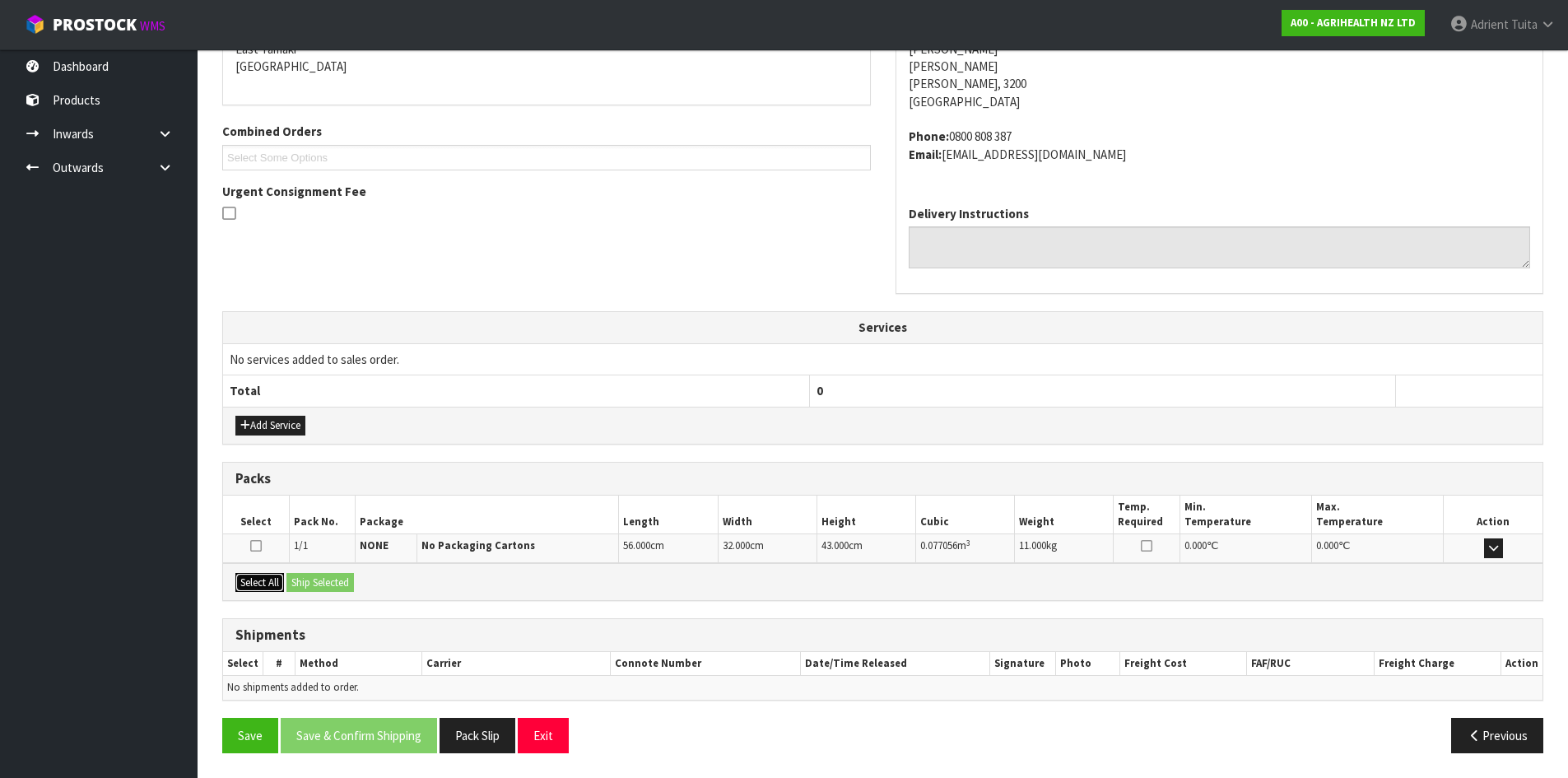
click at [267, 578] on button "Select All" at bounding box center [260, 583] width 49 height 20
click at [317, 584] on button "Ship Selected" at bounding box center [320, 583] width 67 height 20
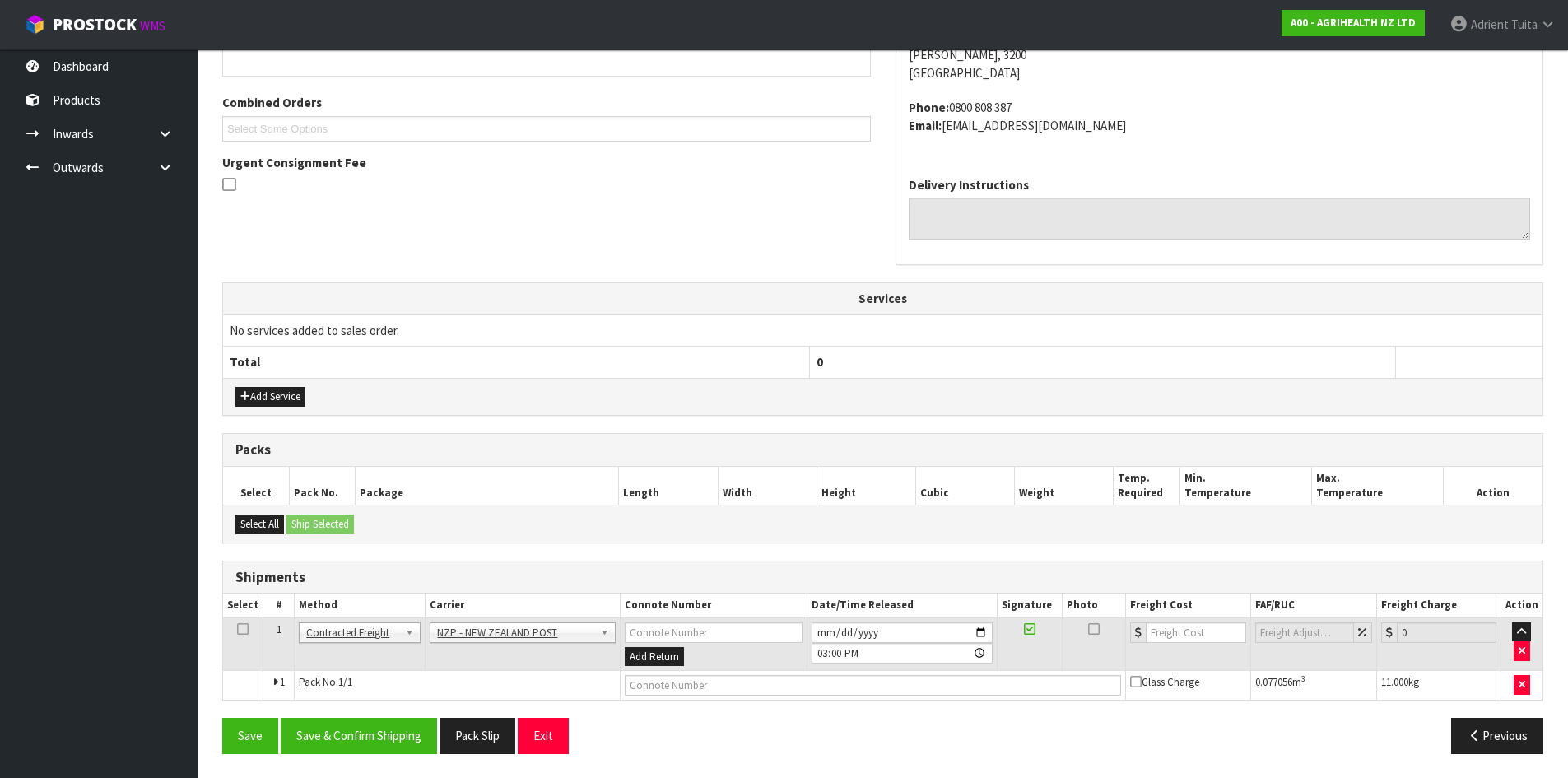
scroll to position [396, 0]
click at [377, 725] on button "Save & Confirm Shipping" at bounding box center [358, 734] width 156 height 35
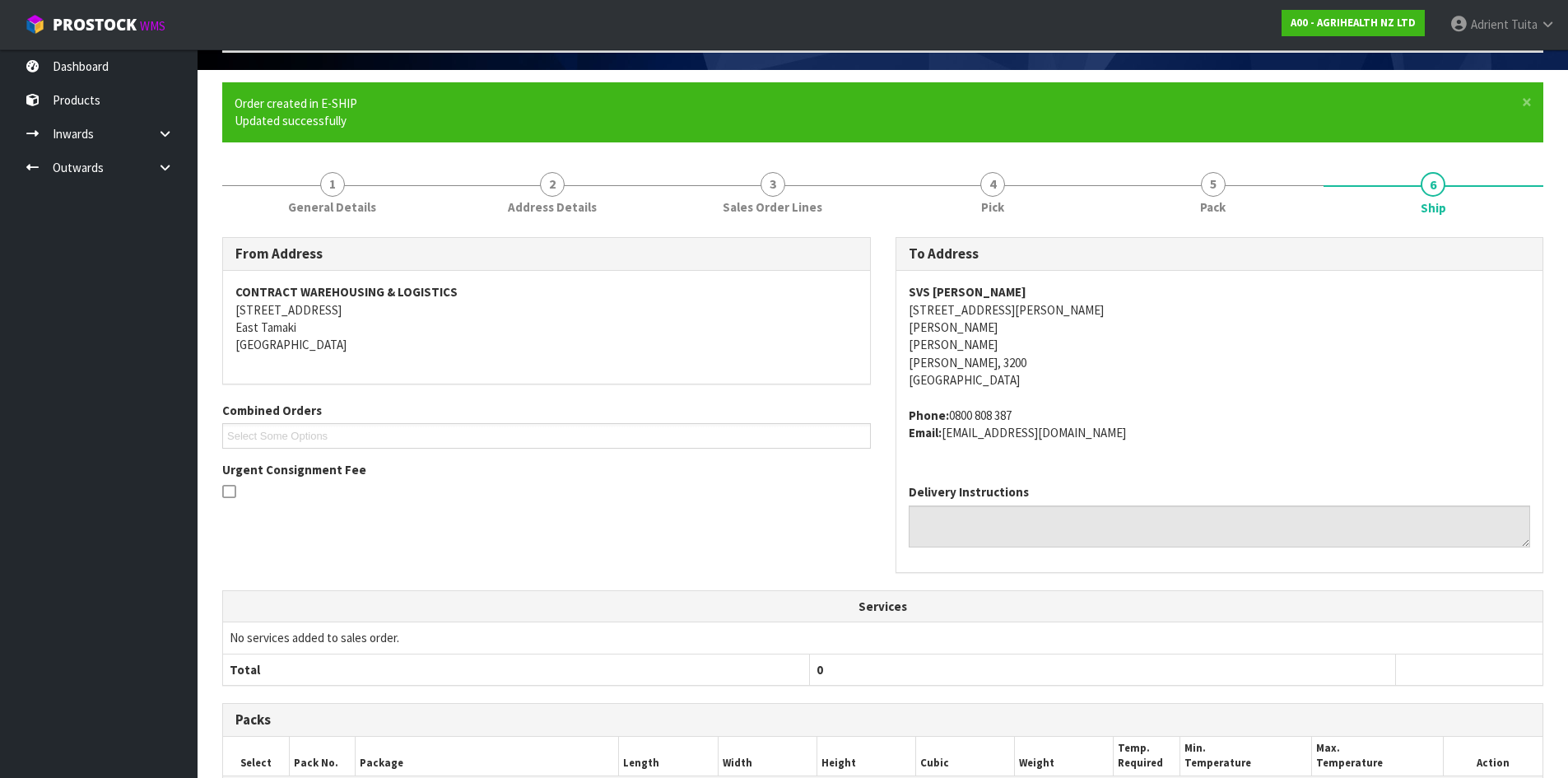
scroll to position [372, 0]
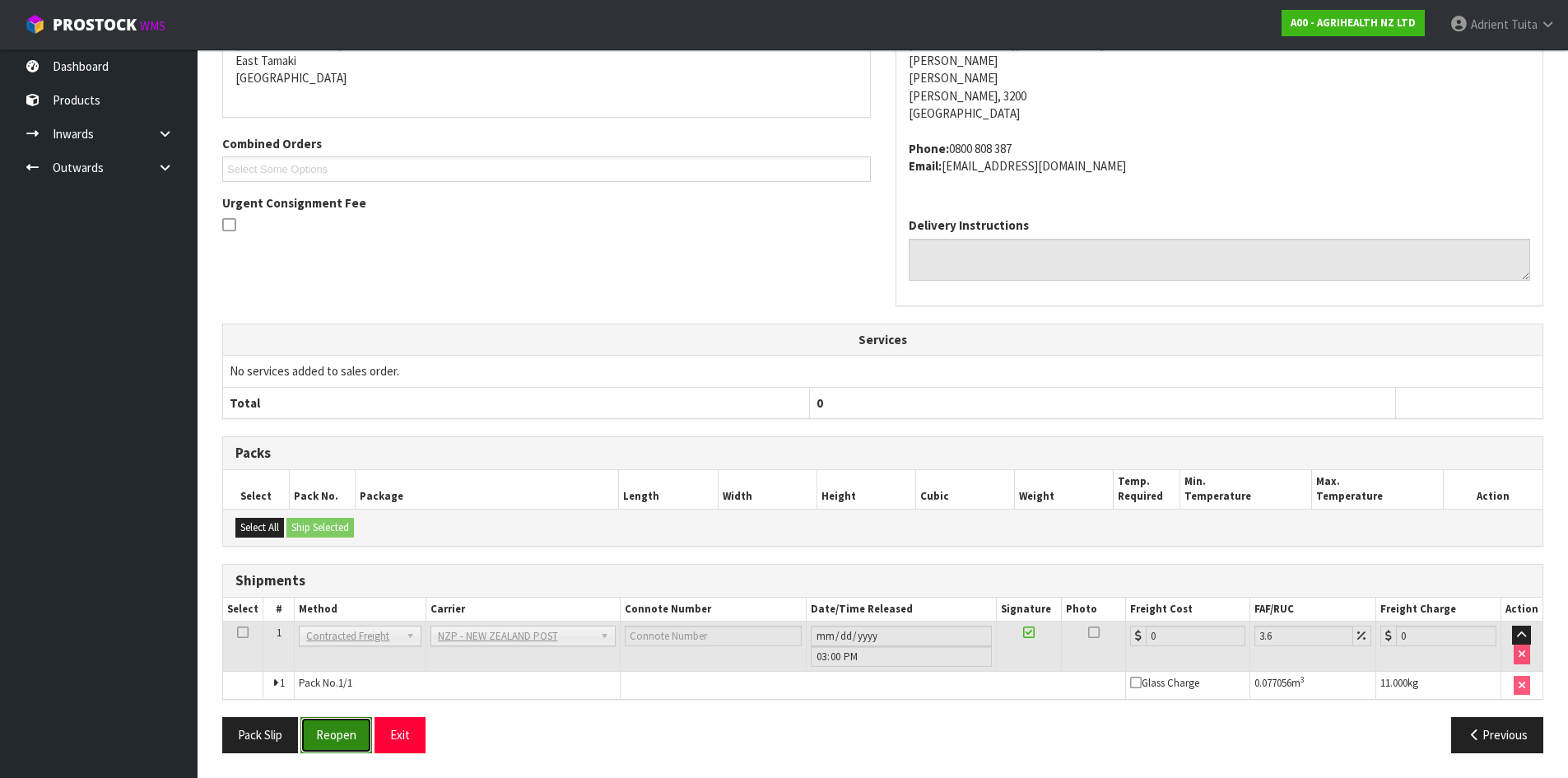
click at [348, 729] on button "Reopen" at bounding box center [336, 734] width 72 height 35
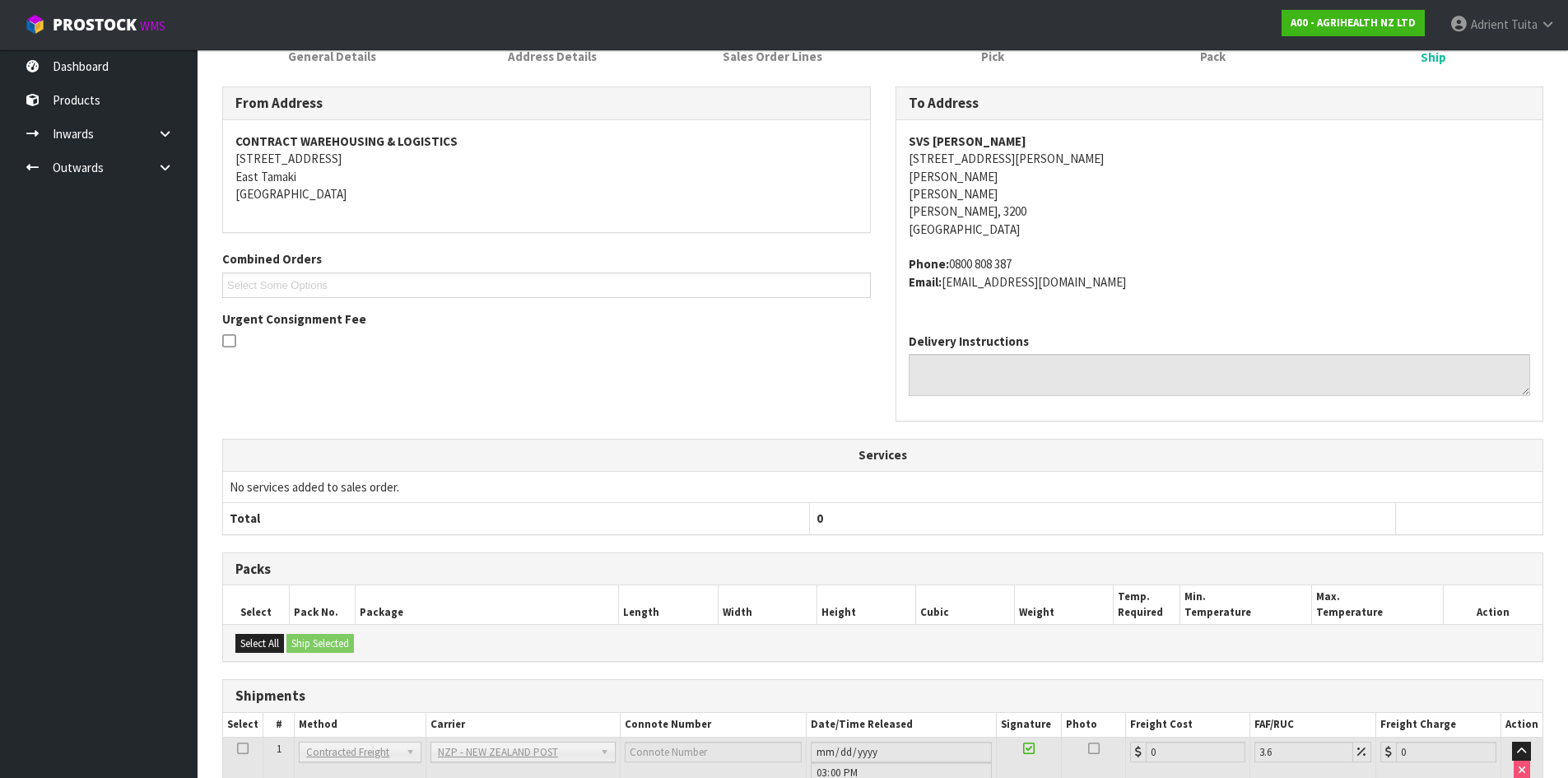
scroll to position [354, 0]
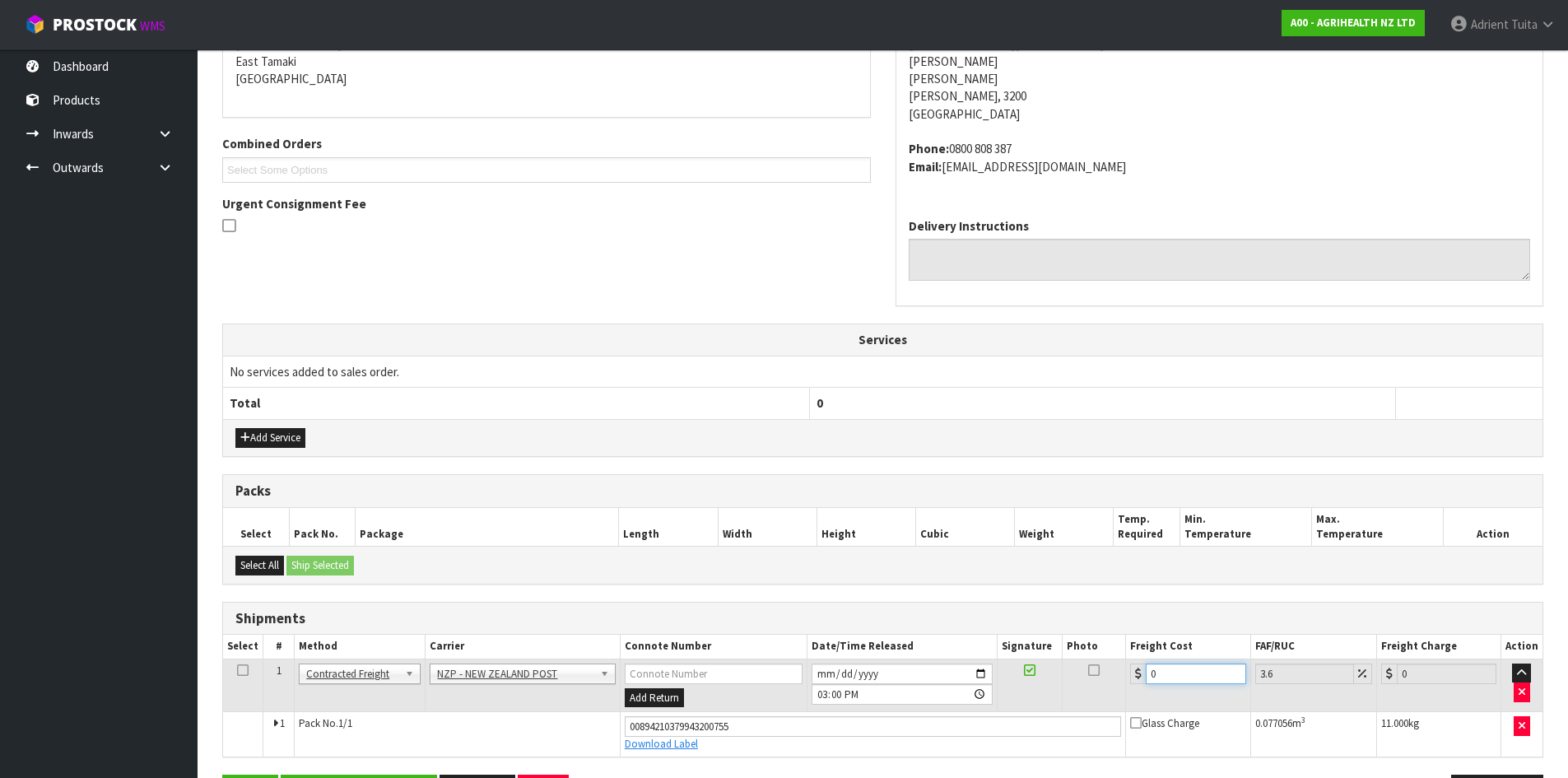
click at [1164, 673] on input "0" at bounding box center [1196, 674] width 100 height 21
type input "7"
type input "7.25"
type input "7.7"
type input "7.98"
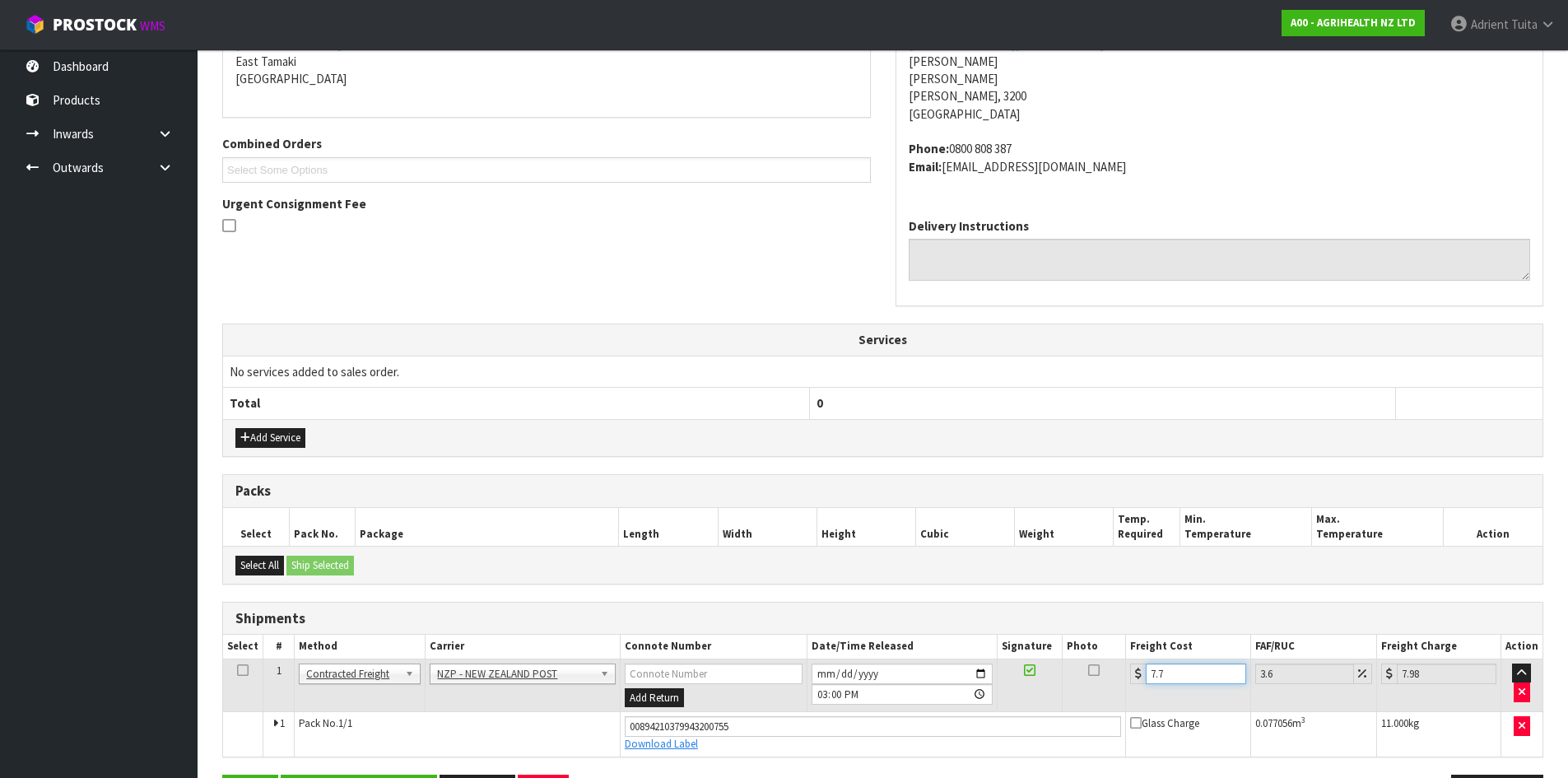
type input "7.71"
type input "7.99"
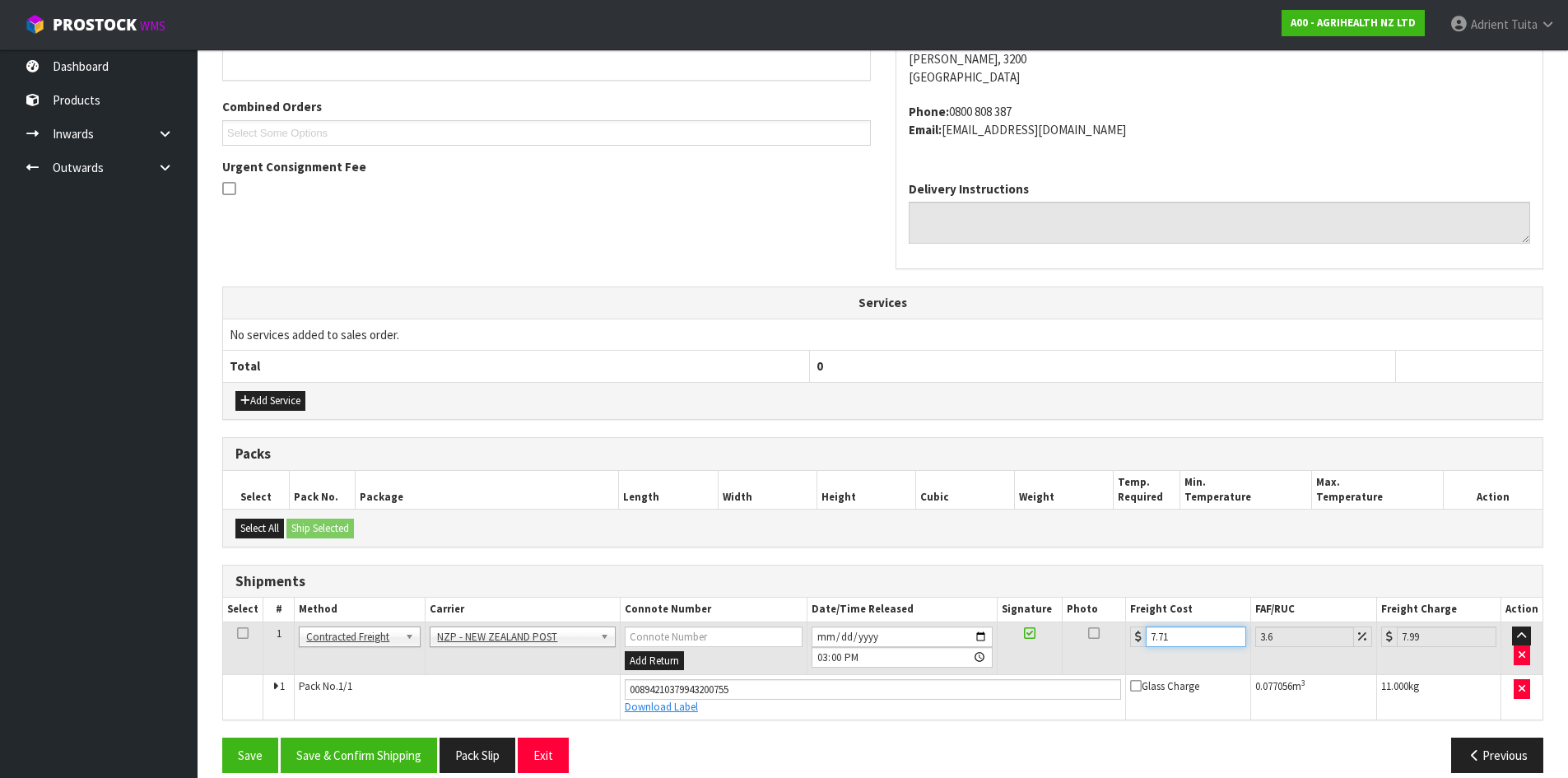
scroll to position [411, 0]
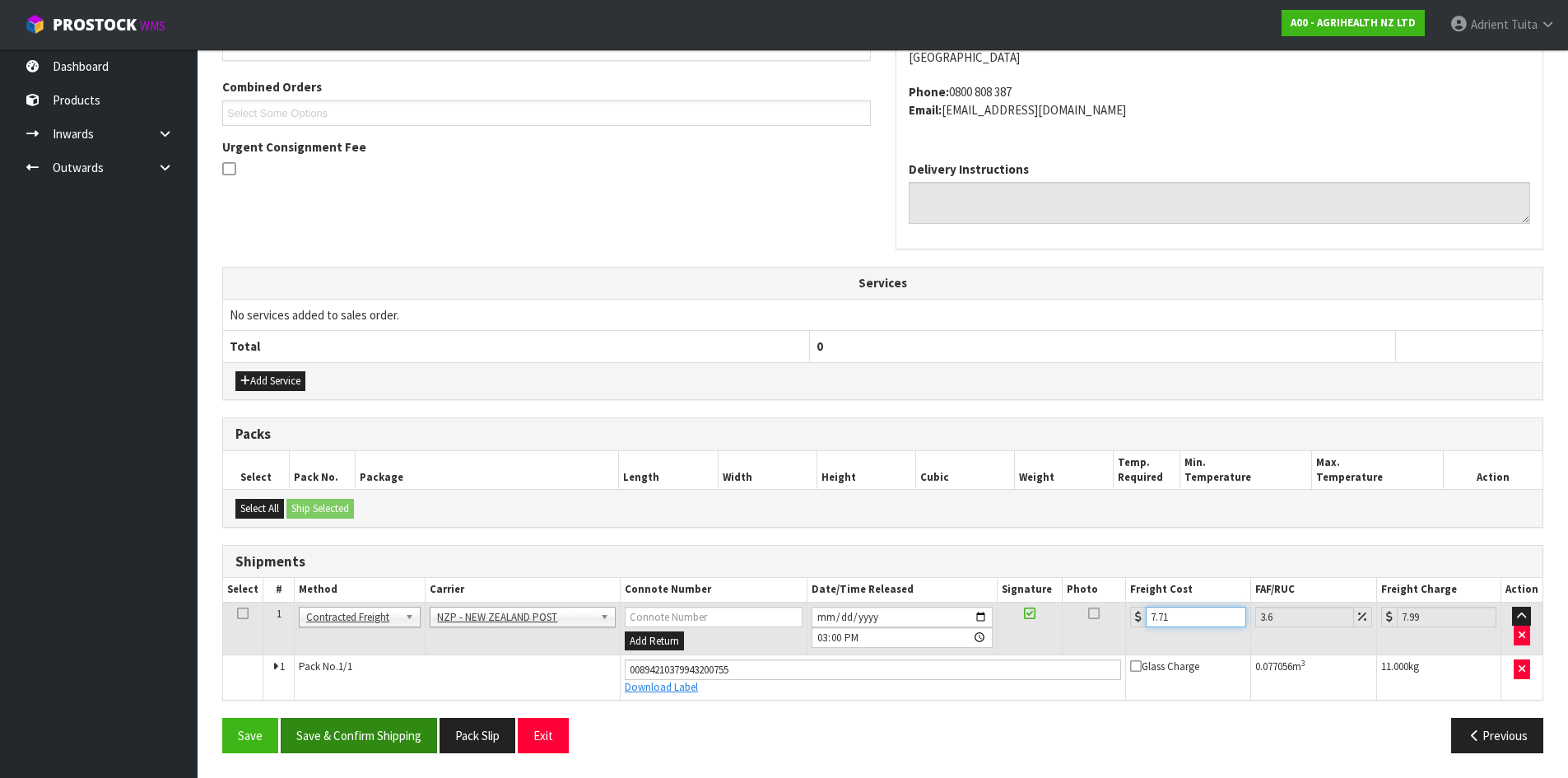
type input "7.71"
click at [312, 753] on button "Save & Confirm Shipping" at bounding box center [358, 735] width 156 height 35
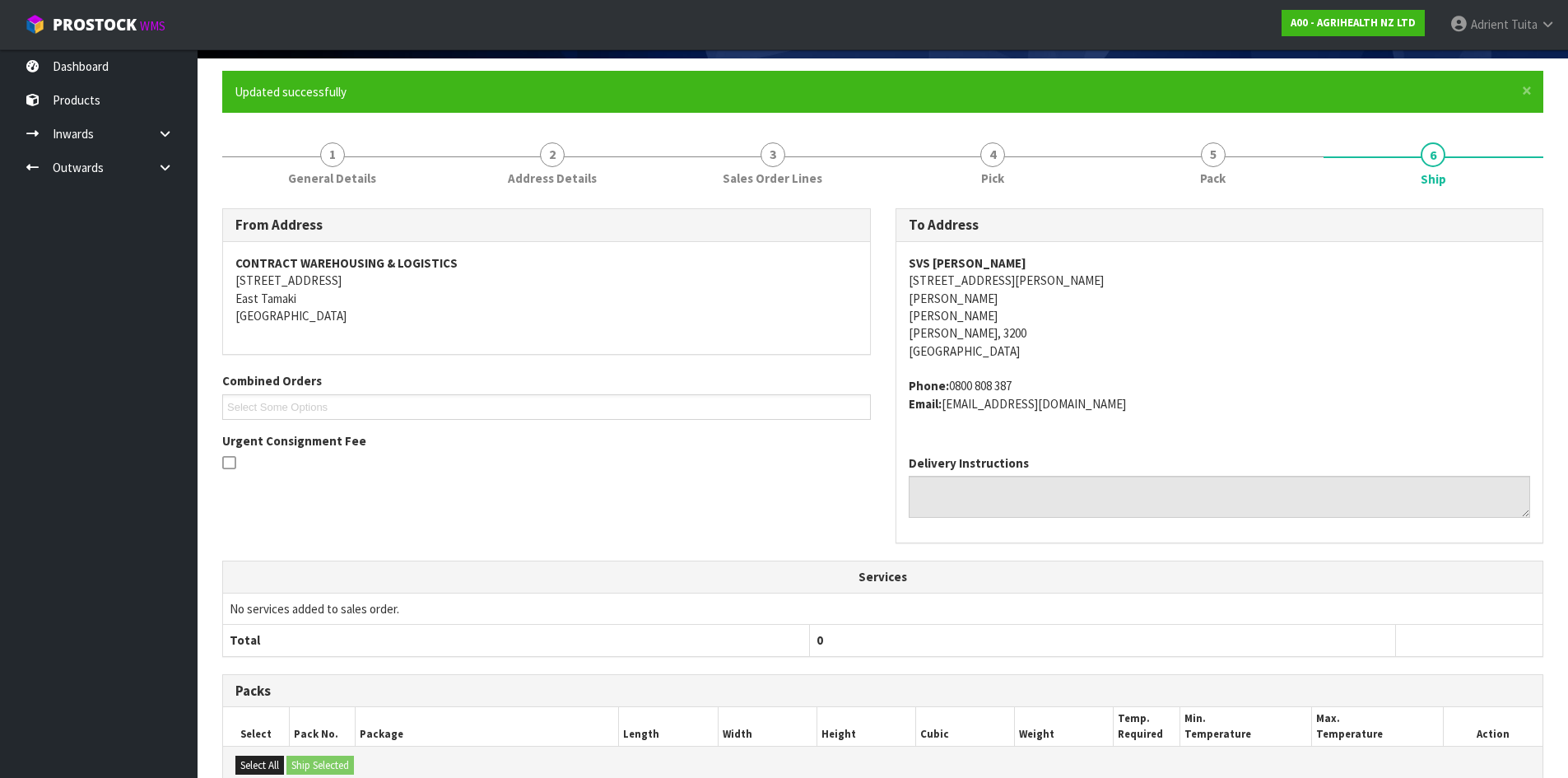
scroll to position [366, 0]
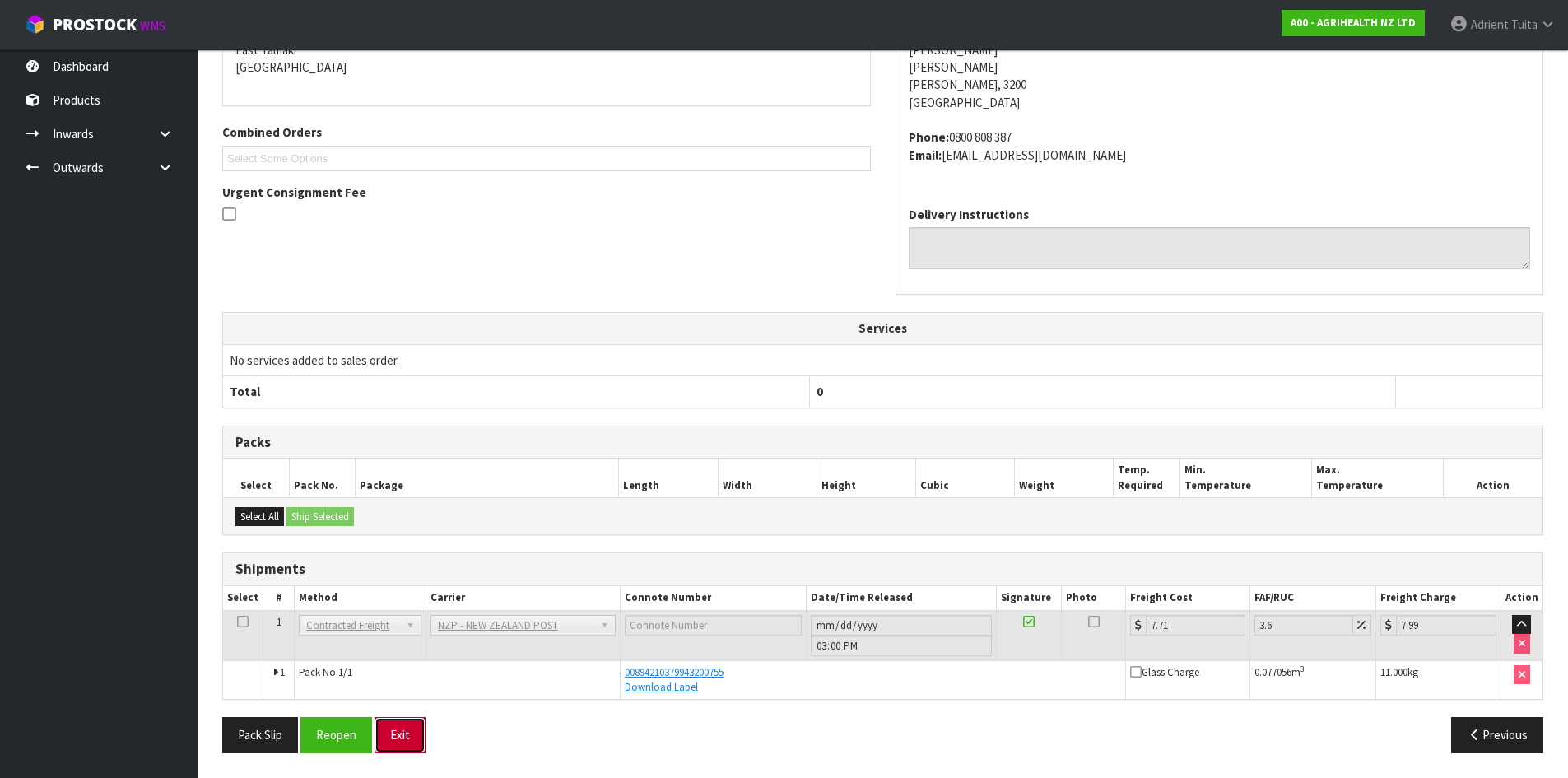
click at [404, 719] on button "Exit" at bounding box center [400, 734] width 51 height 35
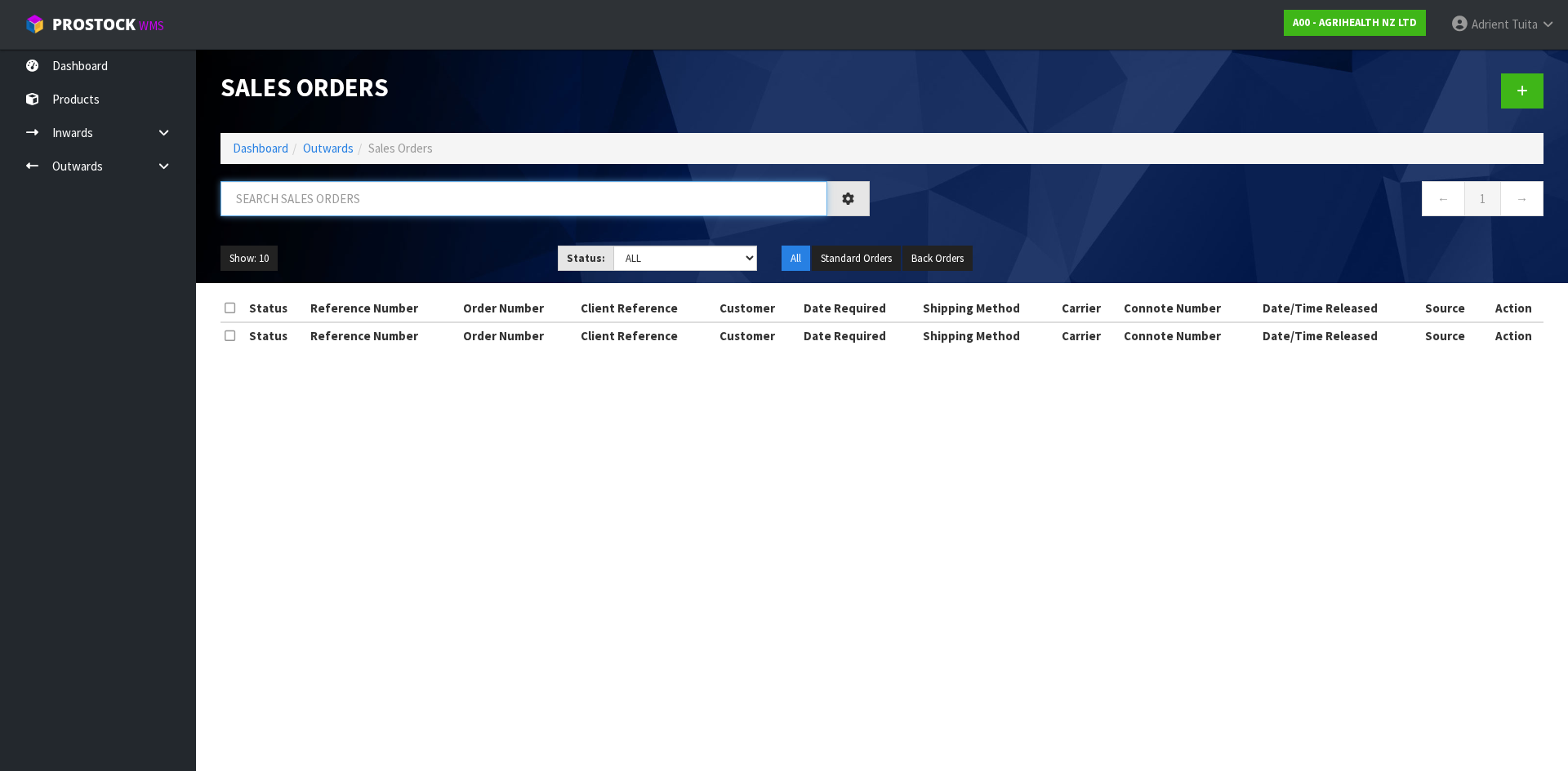
click at [232, 212] on input "text" at bounding box center [524, 198] width 607 height 35
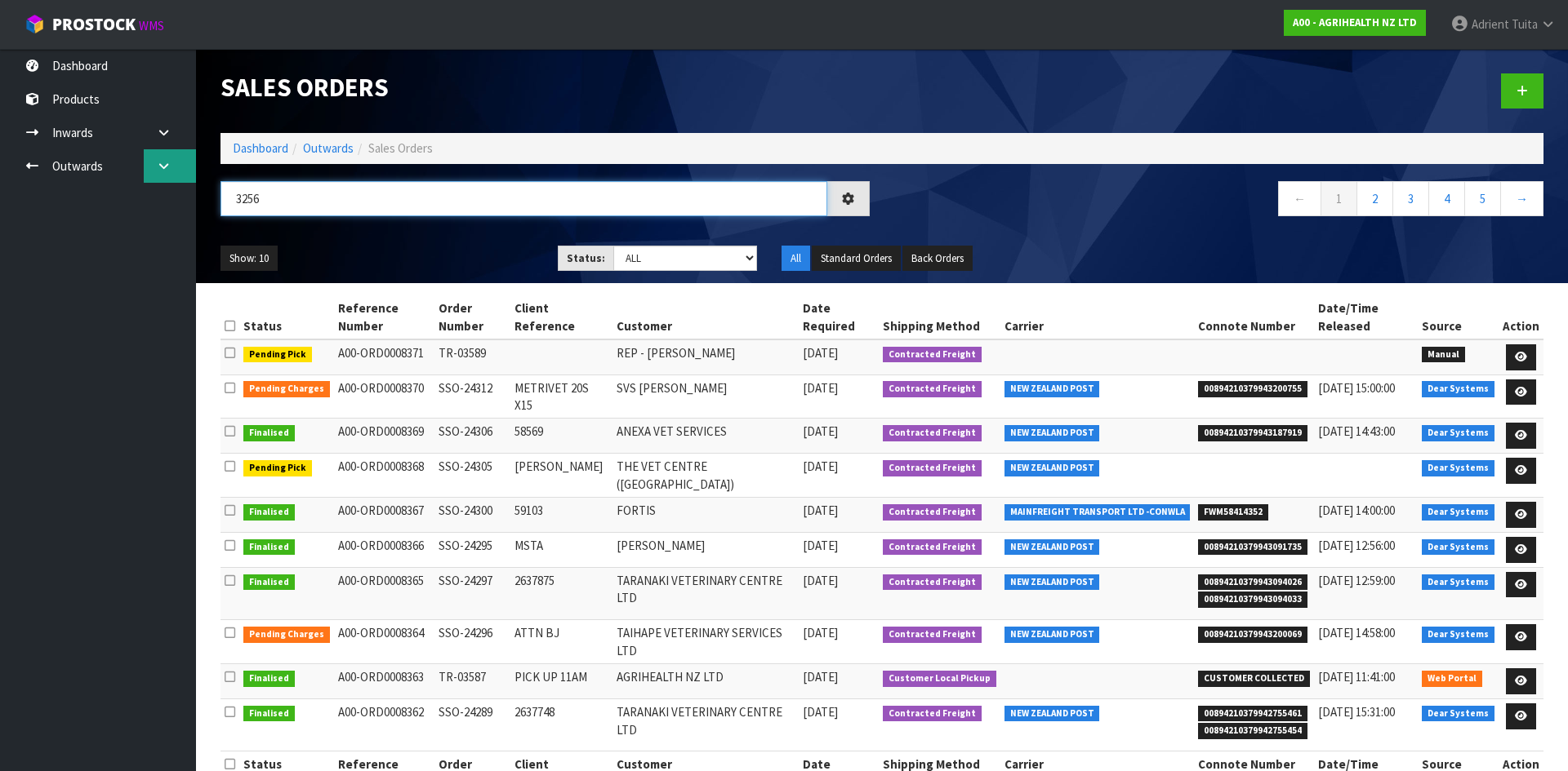
type input "3256"
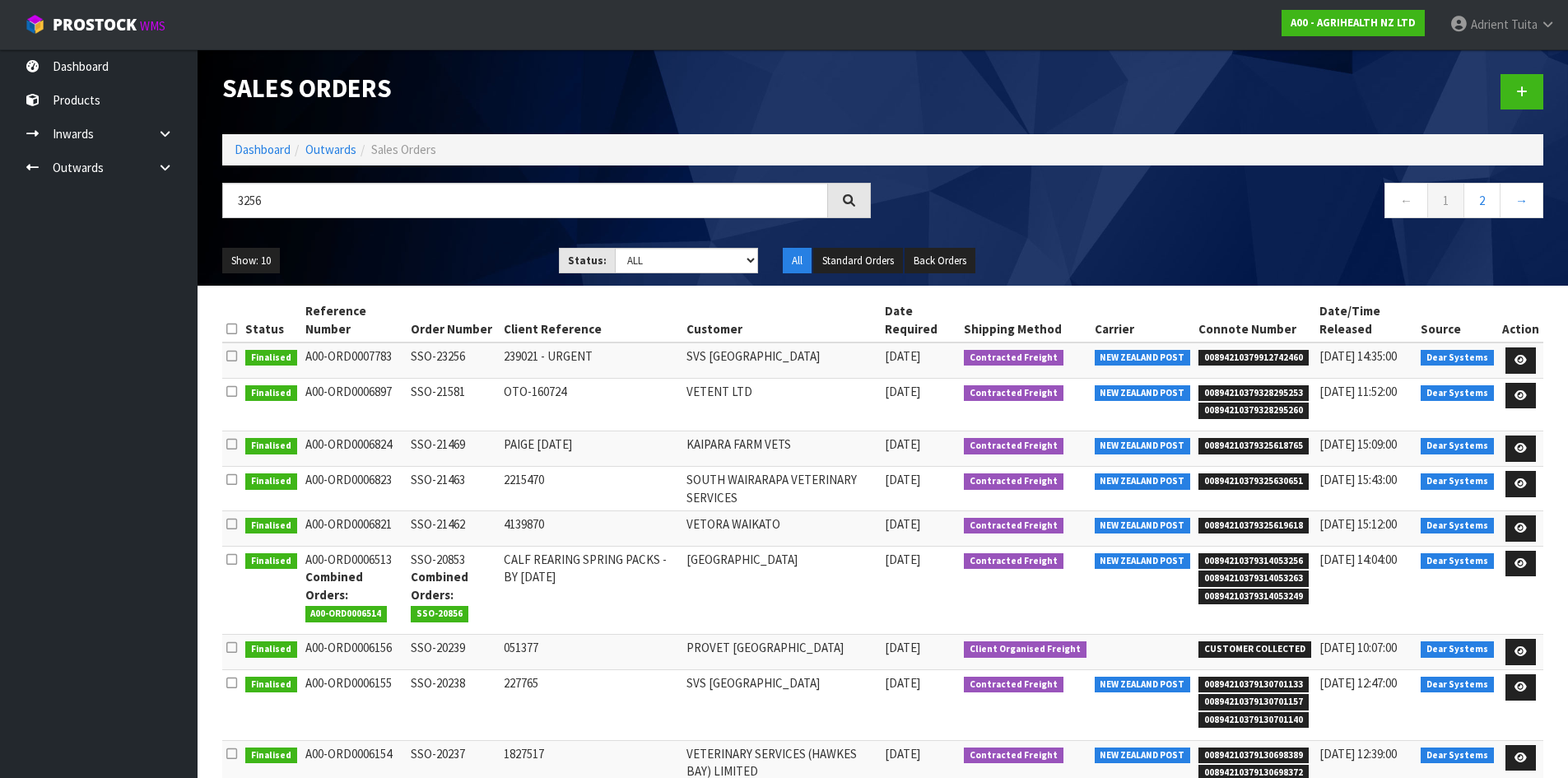
click at [250, 160] on ol "Dashboard Outwards Sales Orders" at bounding box center [883, 150] width 1321 height 31
click at [261, 152] on link "Dashboard" at bounding box center [263, 149] width 56 height 15
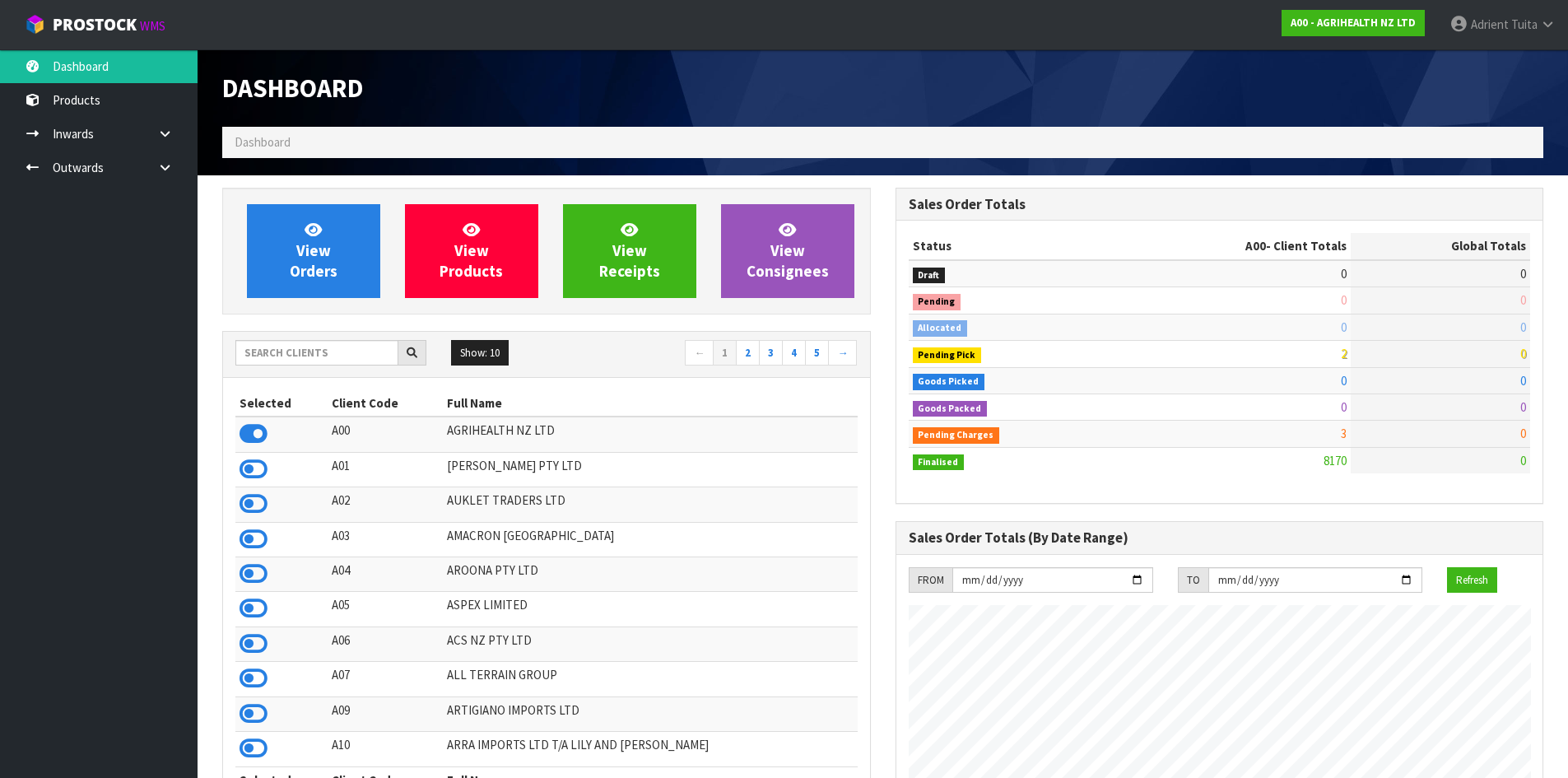
scroll to position [1247, 672]
click at [289, 367] on div "Show: 10 5 10 25 50 ← 1 2 3 4 5 →" at bounding box center [546, 355] width 647 height 29
click at [289, 359] on input "text" at bounding box center [317, 353] width 163 height 25
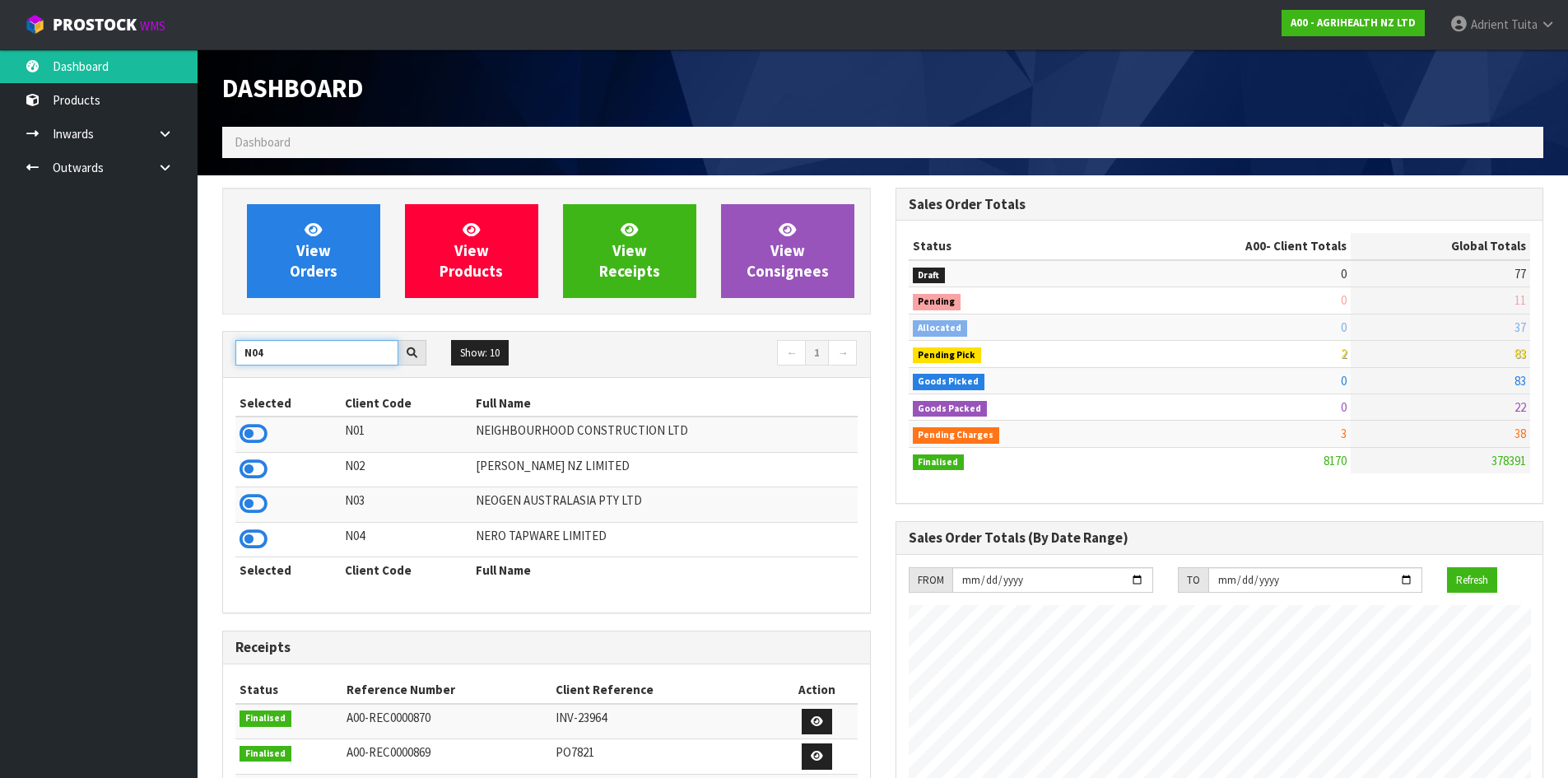
type input "N04"
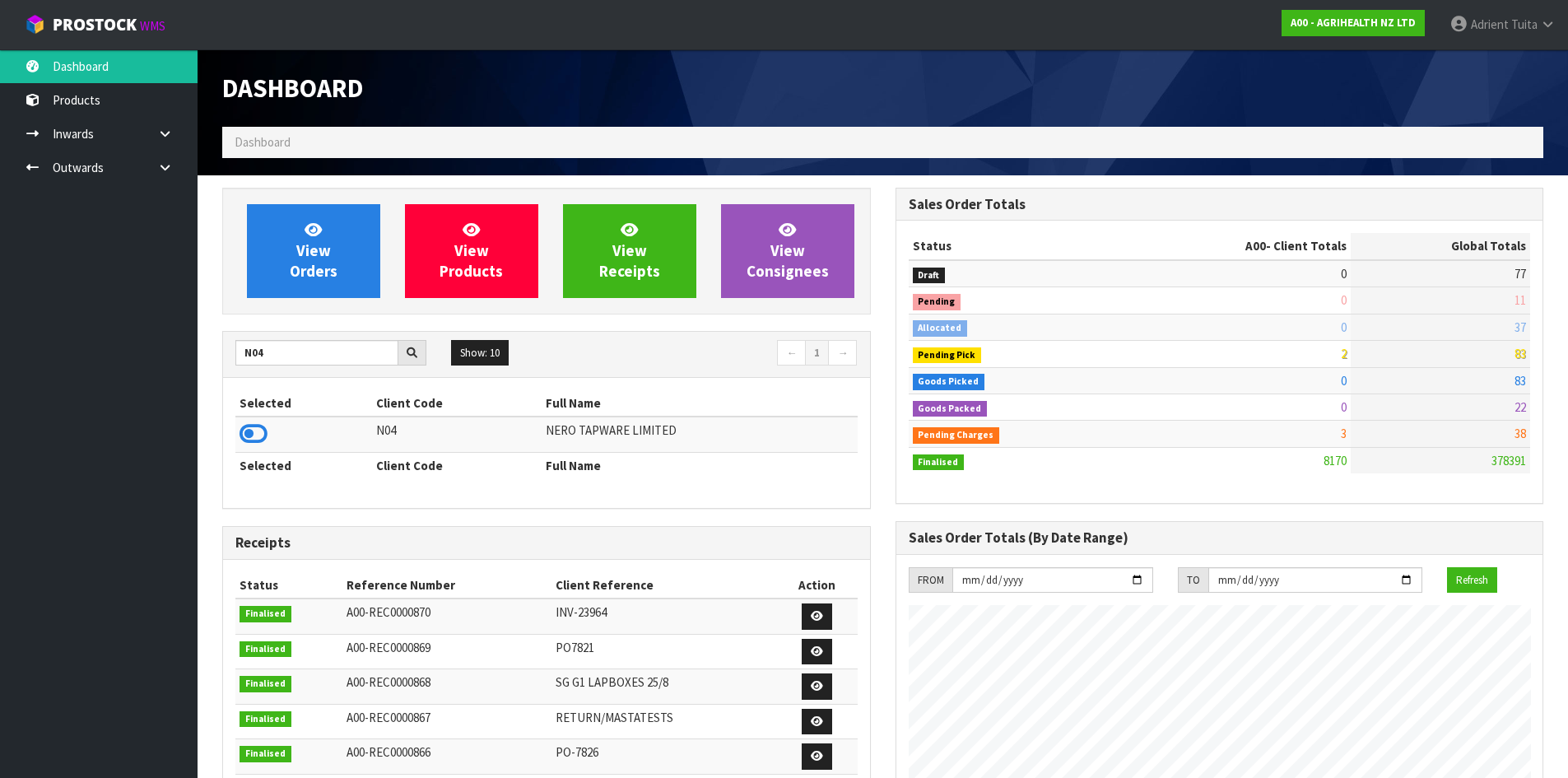
click at [269, 434] on td at bounding box center [303, 434] width 137 height 35
click at [258, 438] on icon at bounding box center [253, 433] width 28 height 25
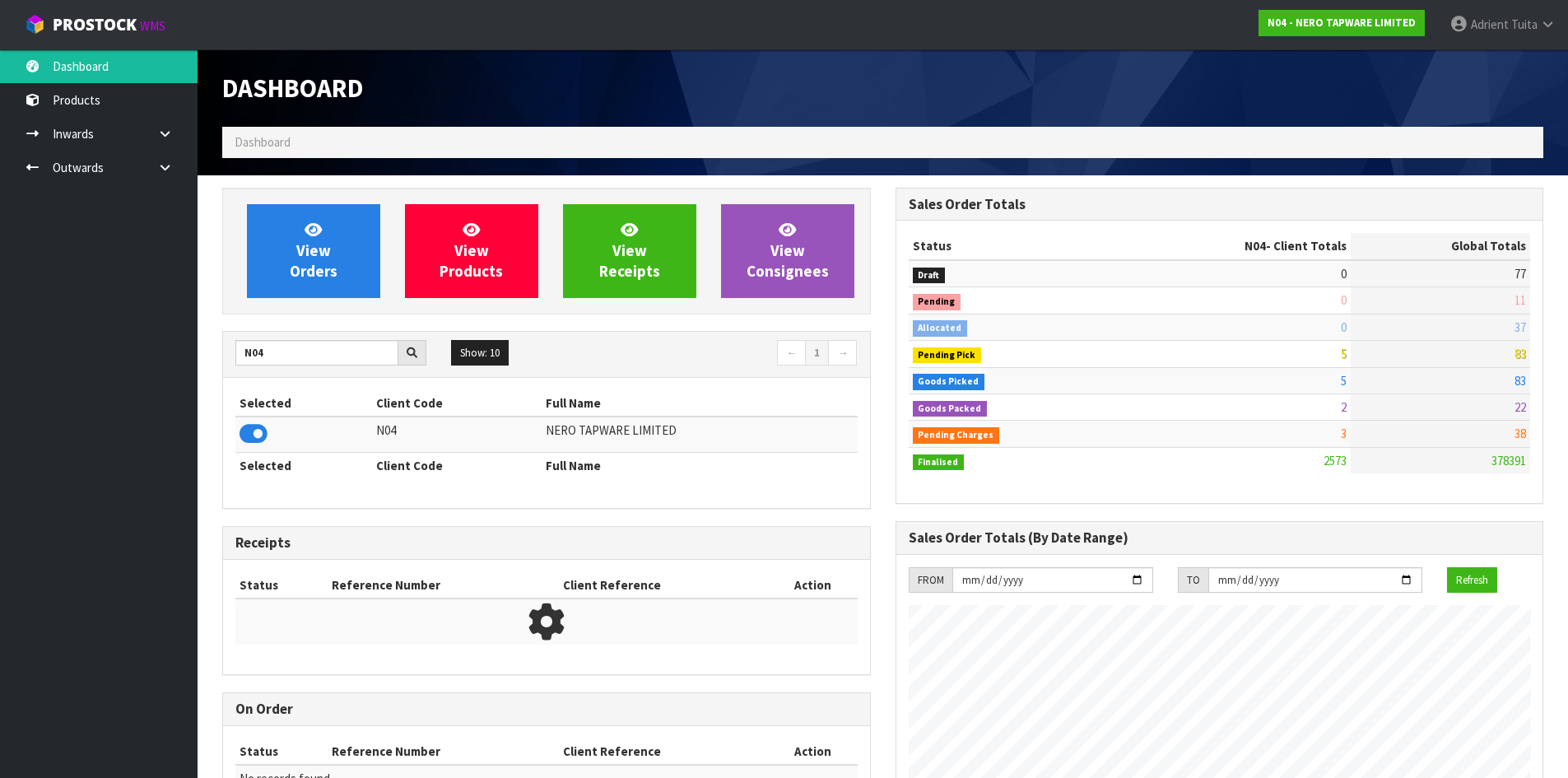
scroll to position [1283, 672]
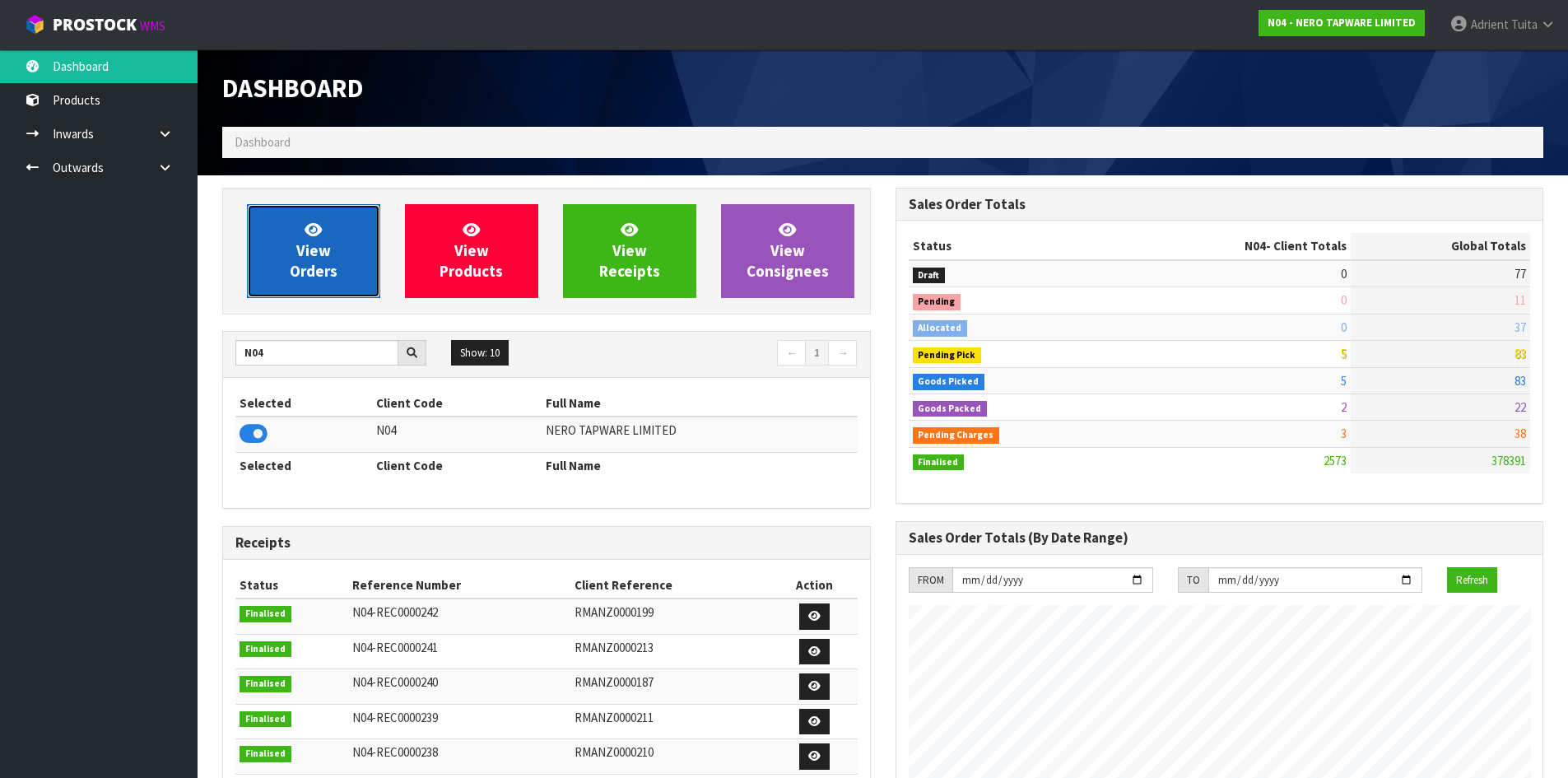
click at [303, 230] on link "View Orders" at bounding box center [313, 251] width 133 height 94
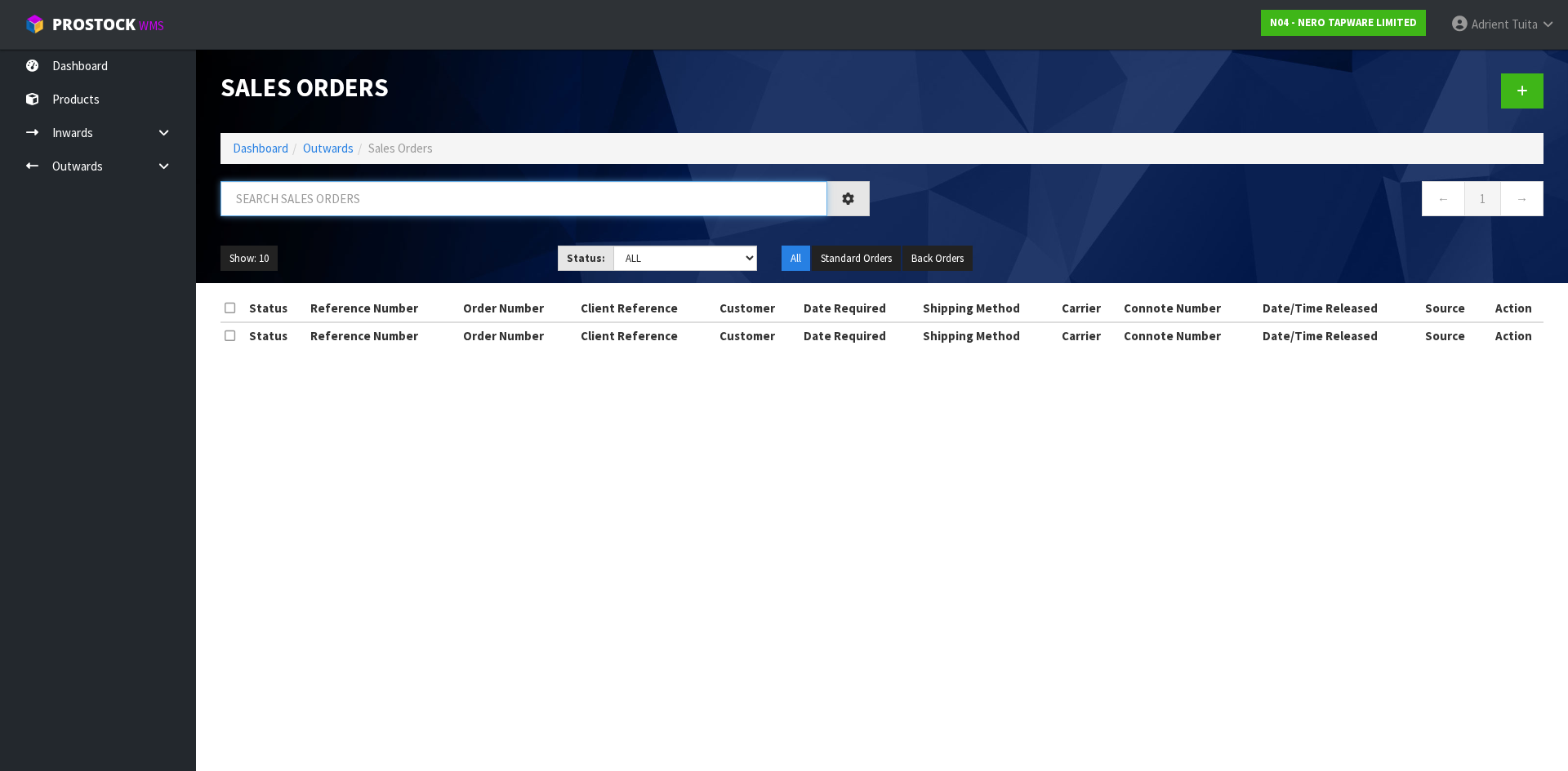
click at [303, 209] on input "text" at bounding box center [524, 198] width 607 height 35
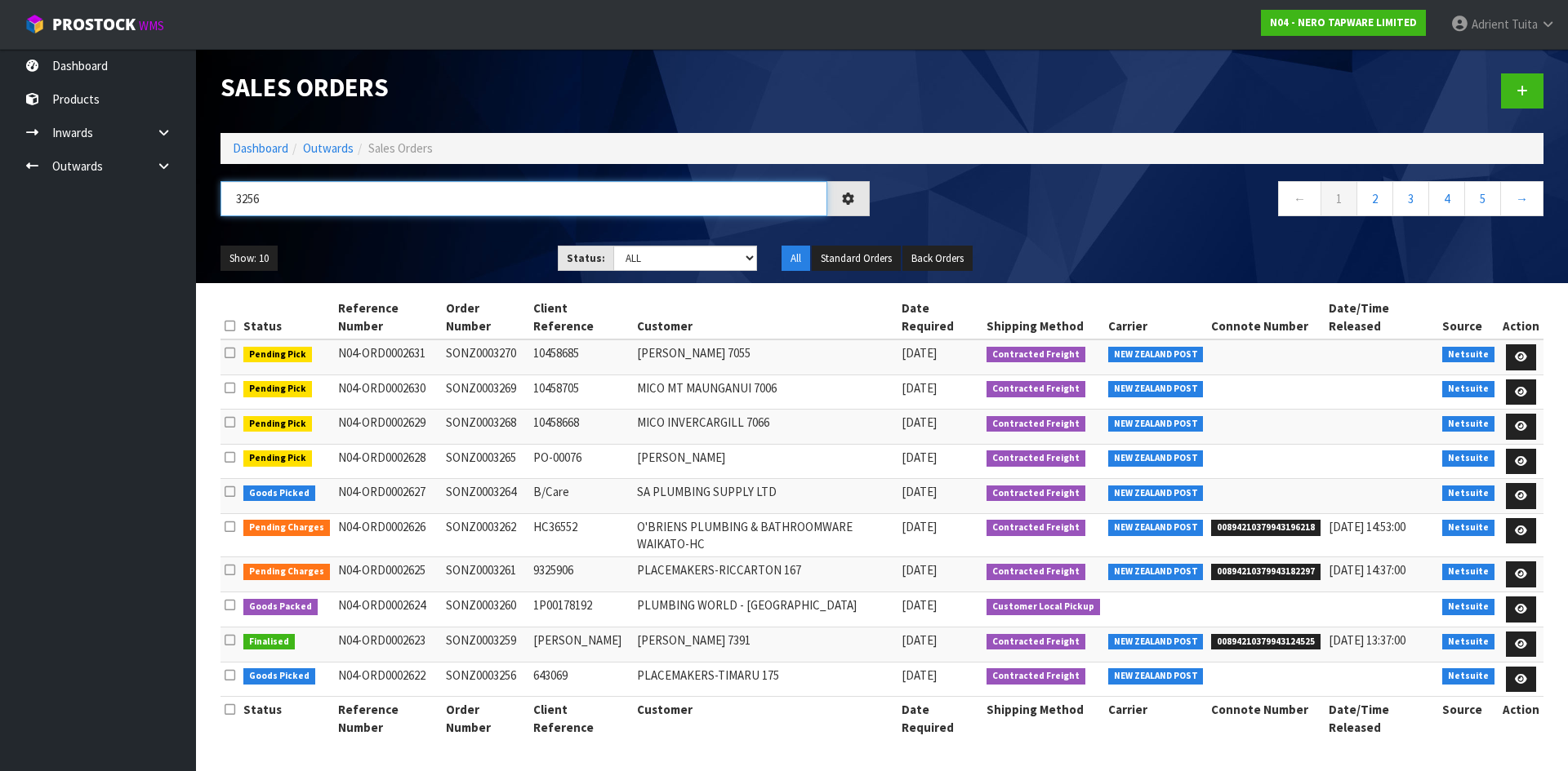
type input "3256"
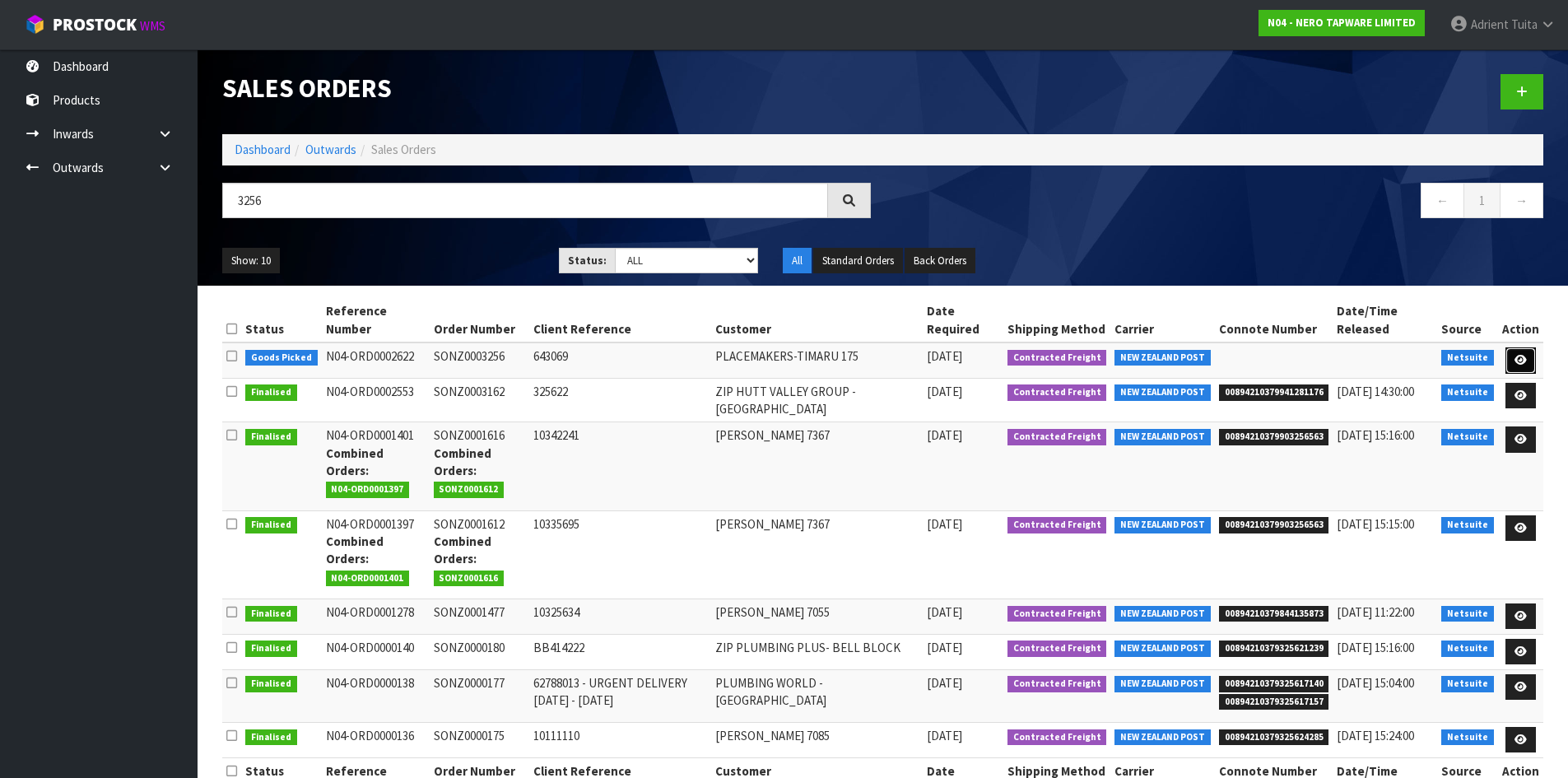
click at [1511, 359] on link at bounding box center [1521, 360] width 31 height 26
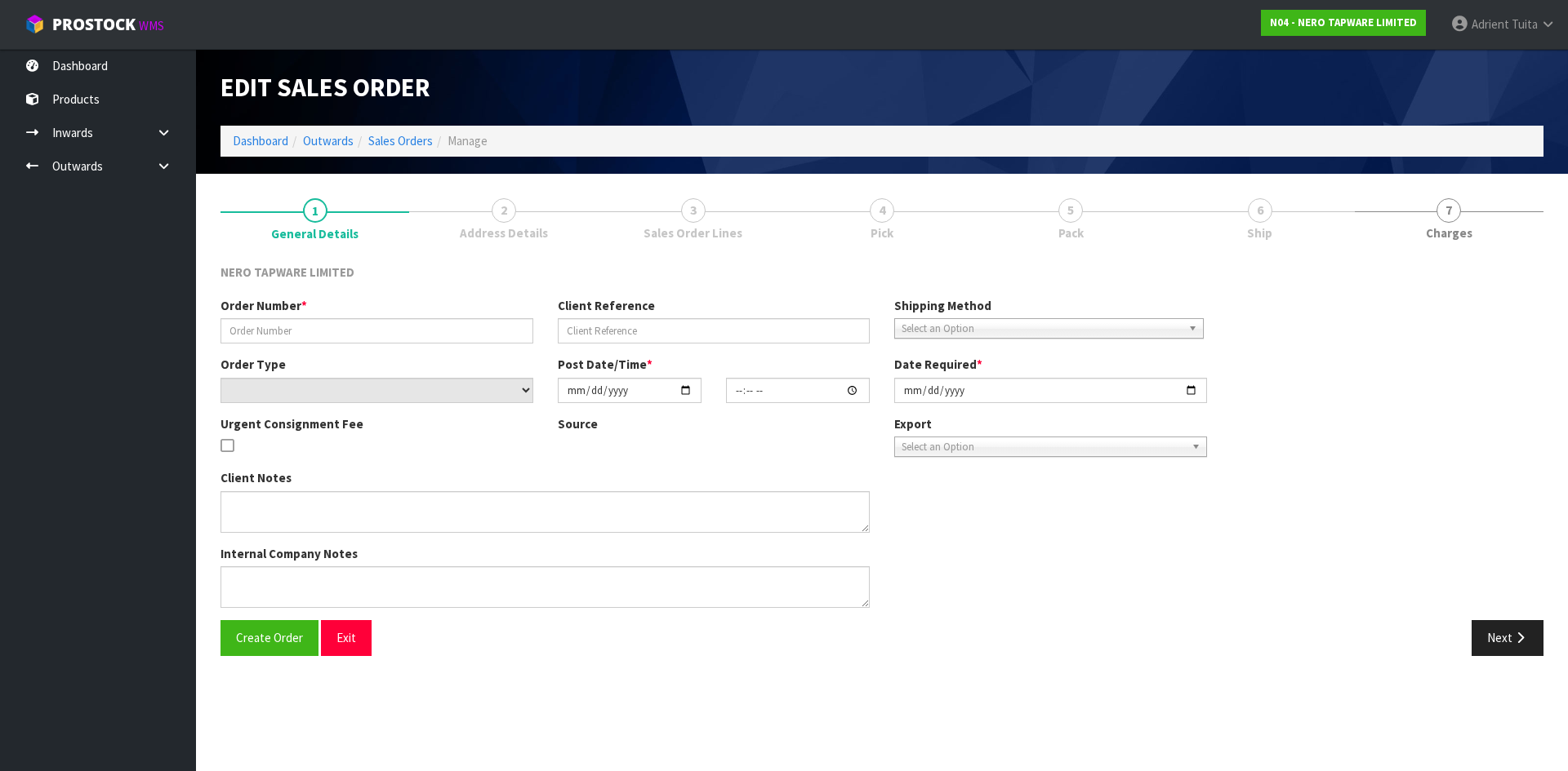
type input "SONZ0003256"
type input "643069"
select select "number:0"
type input "2025-08-26"
type input "11:15:11.000"
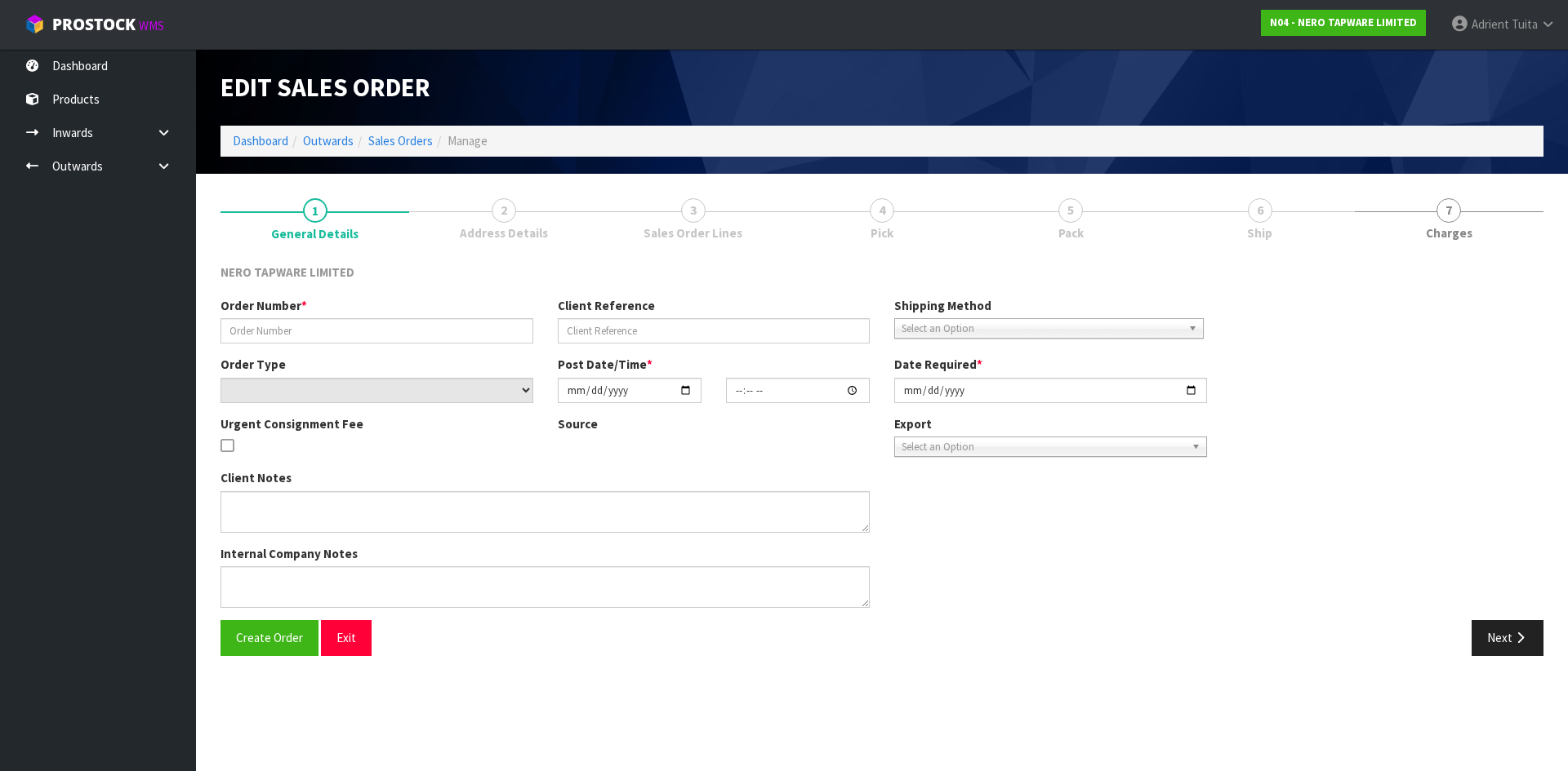
type input "2025-08-26"
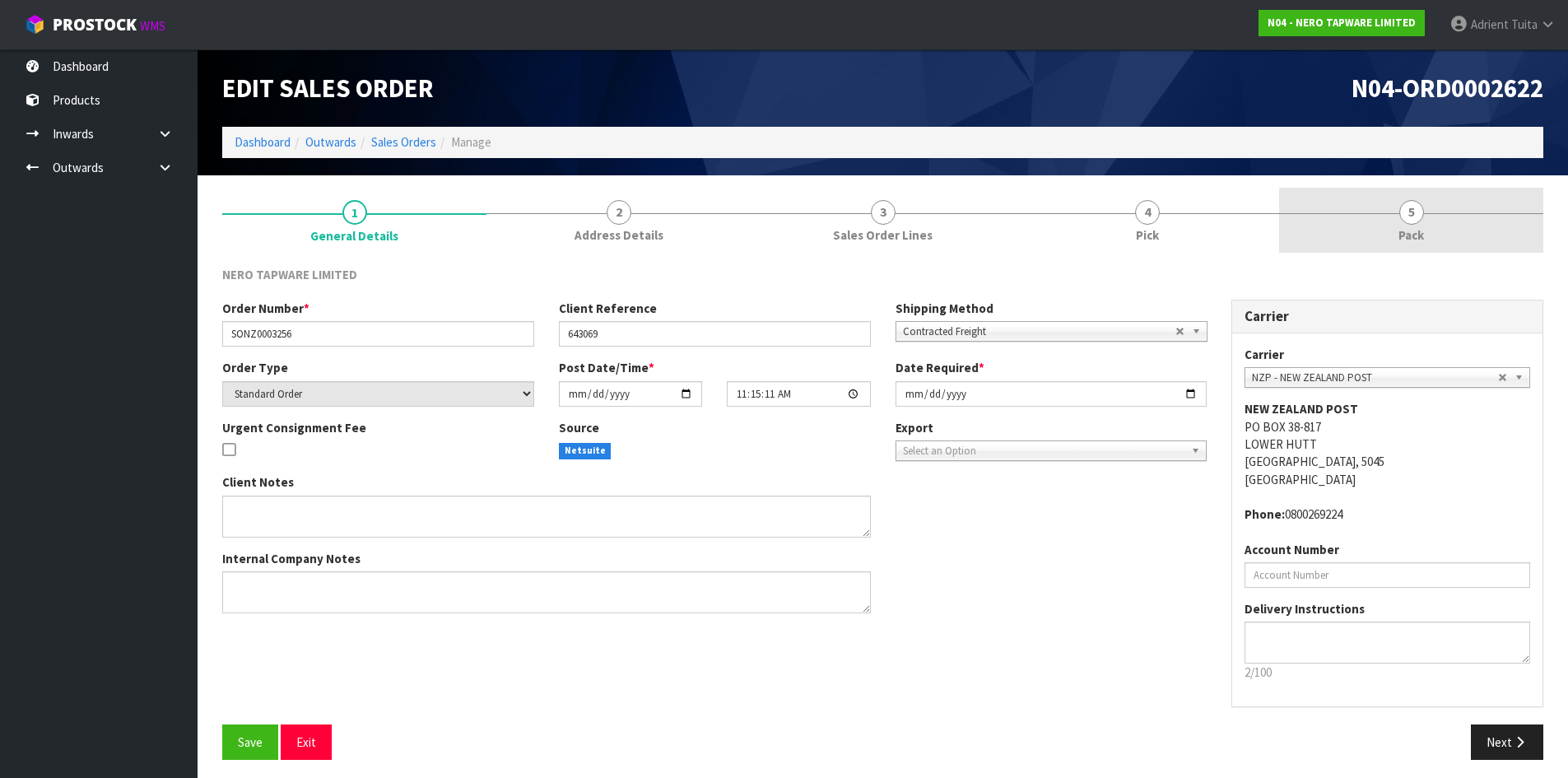
click at [1440, 246] on link "5 Pack" at bounding box center [1411, 221] width 264 height 65
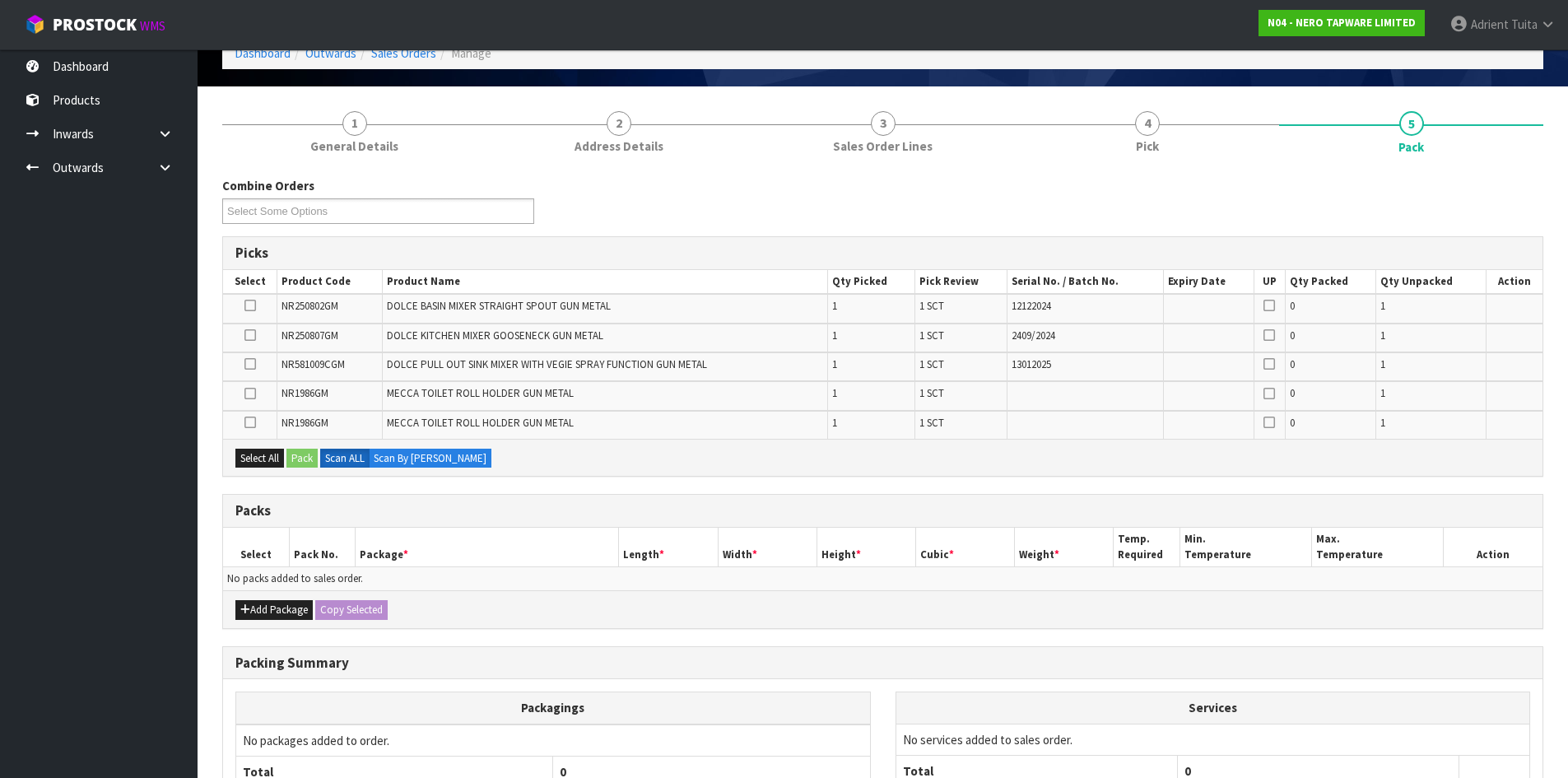
scroll to position [244, 0]
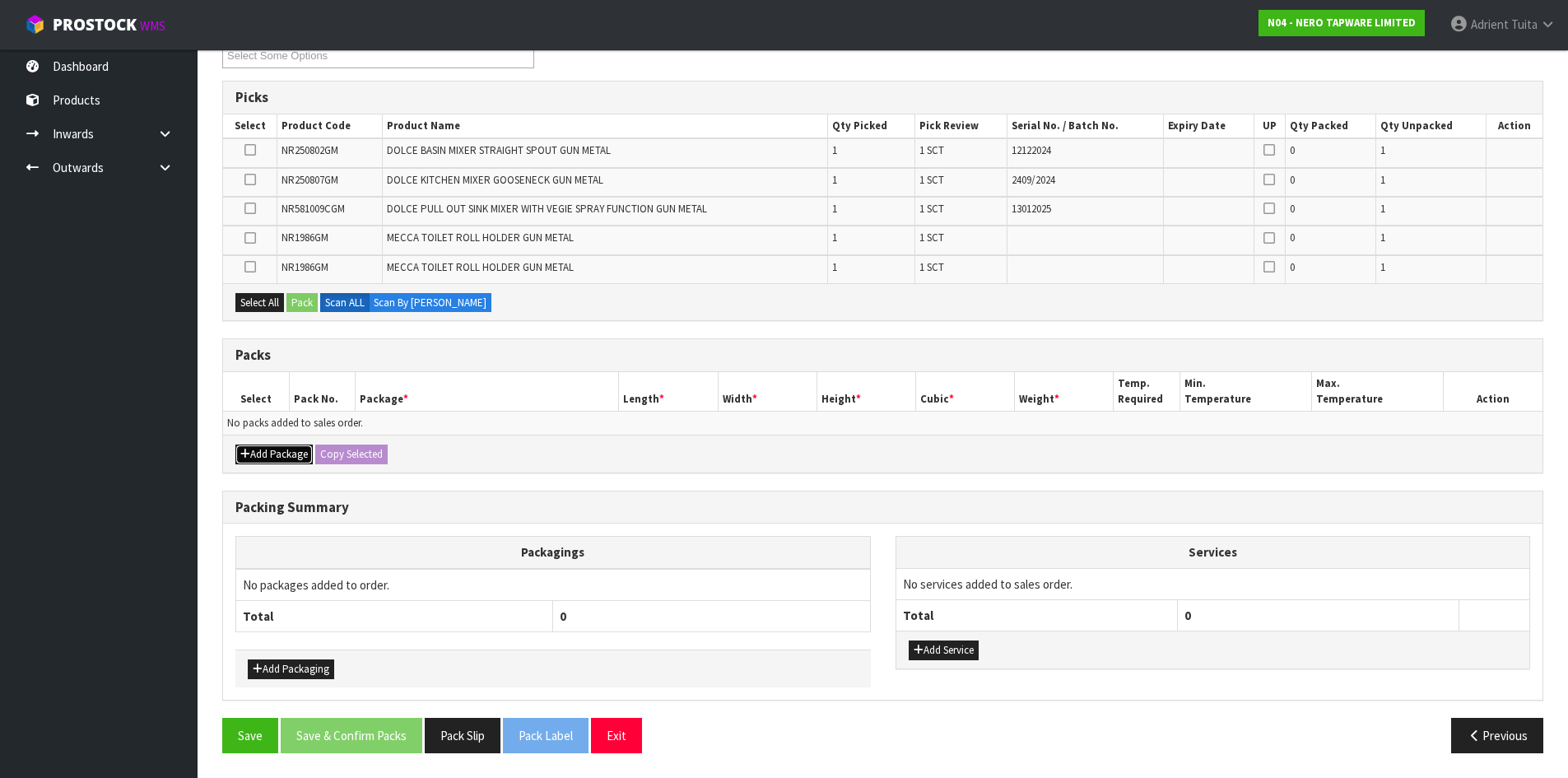
click at [269, 459] on button "Add Package" at bounding box center [273, 455] width 77 height 20
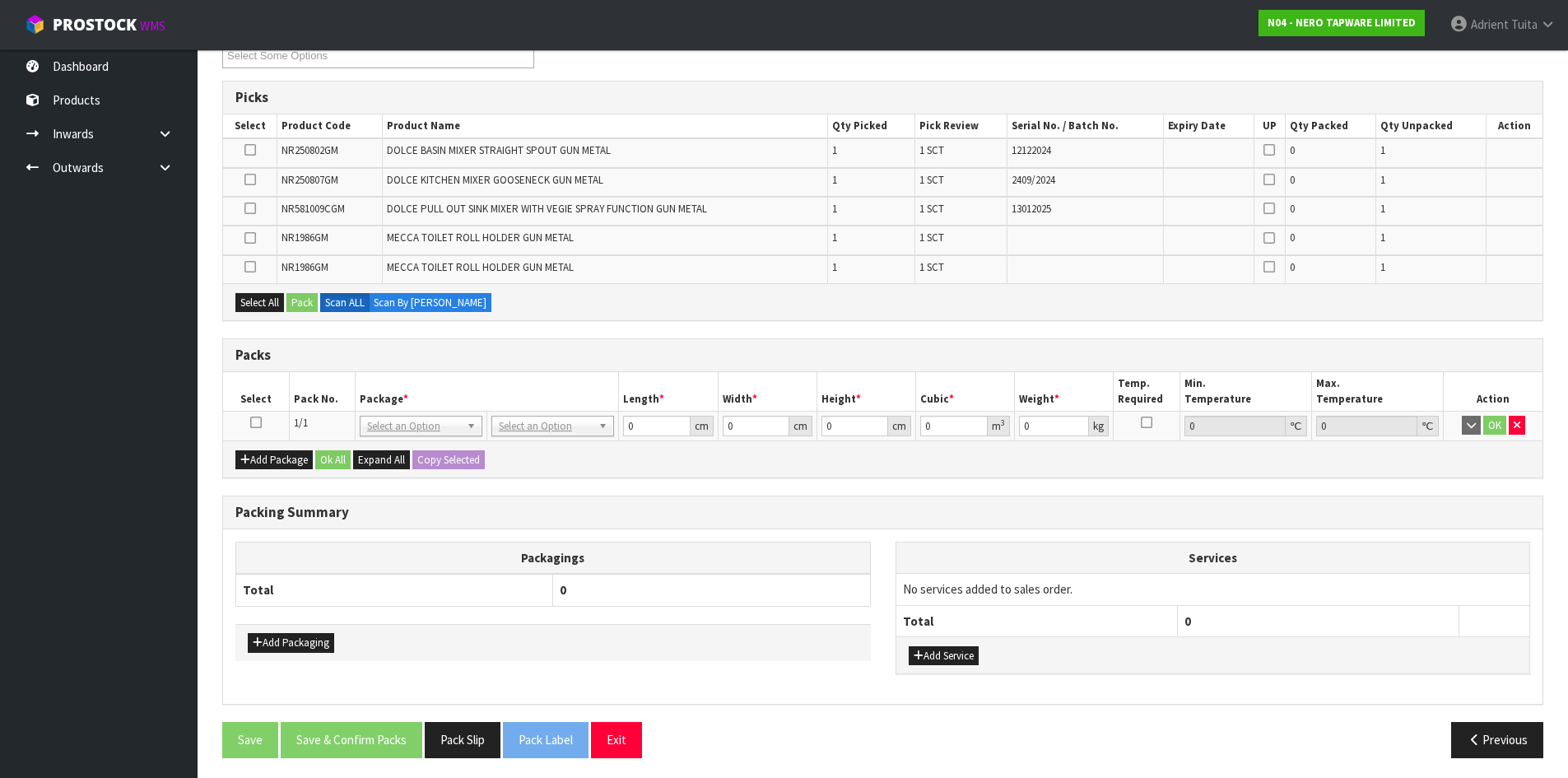
click at [261, 421] on td at bounding box center [256, 426] width 66 height 30
click at [261, 422] on icon at bounding box center [256, 422] width 12 height 1
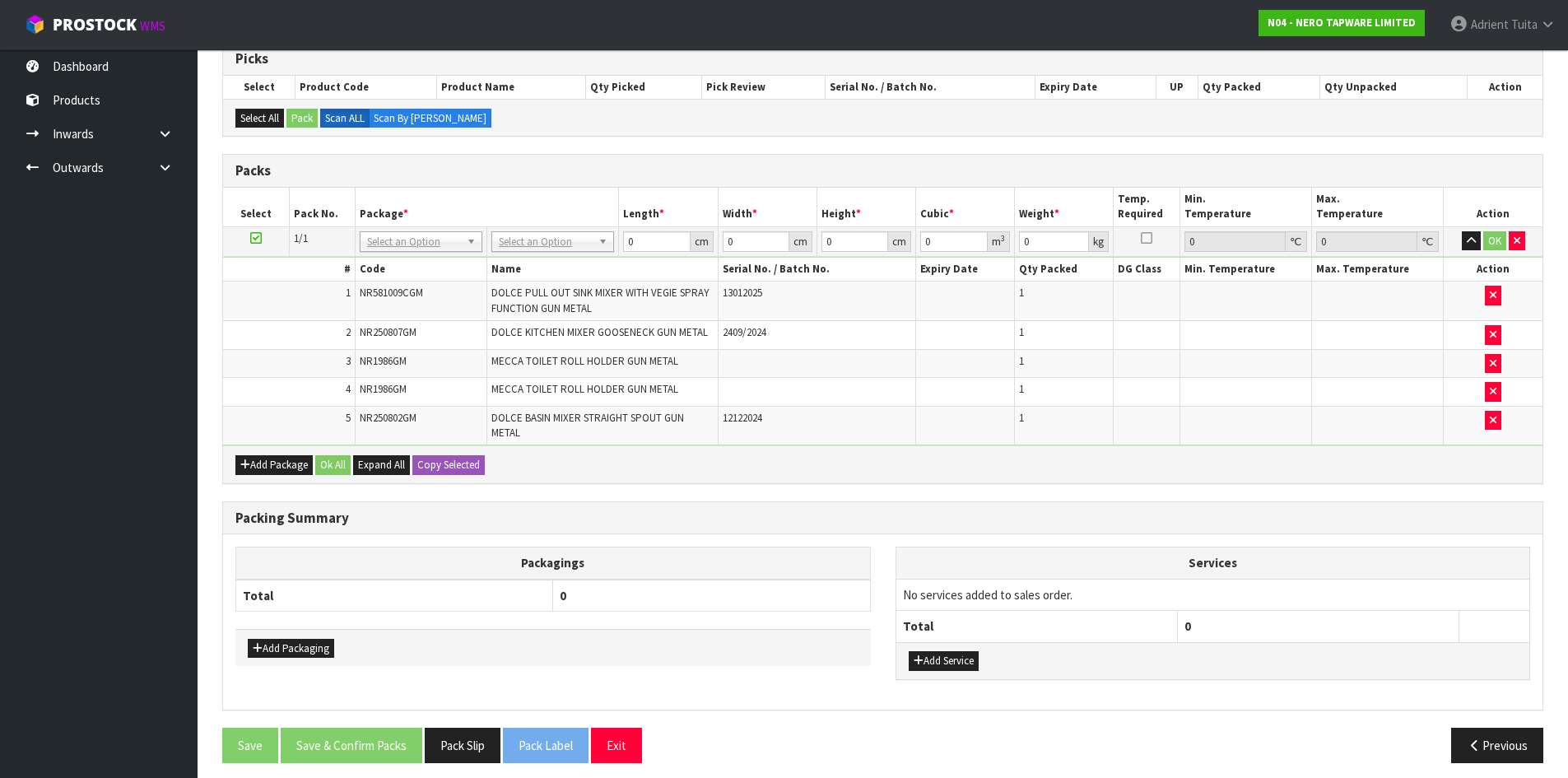
scroll to position [285, 0]
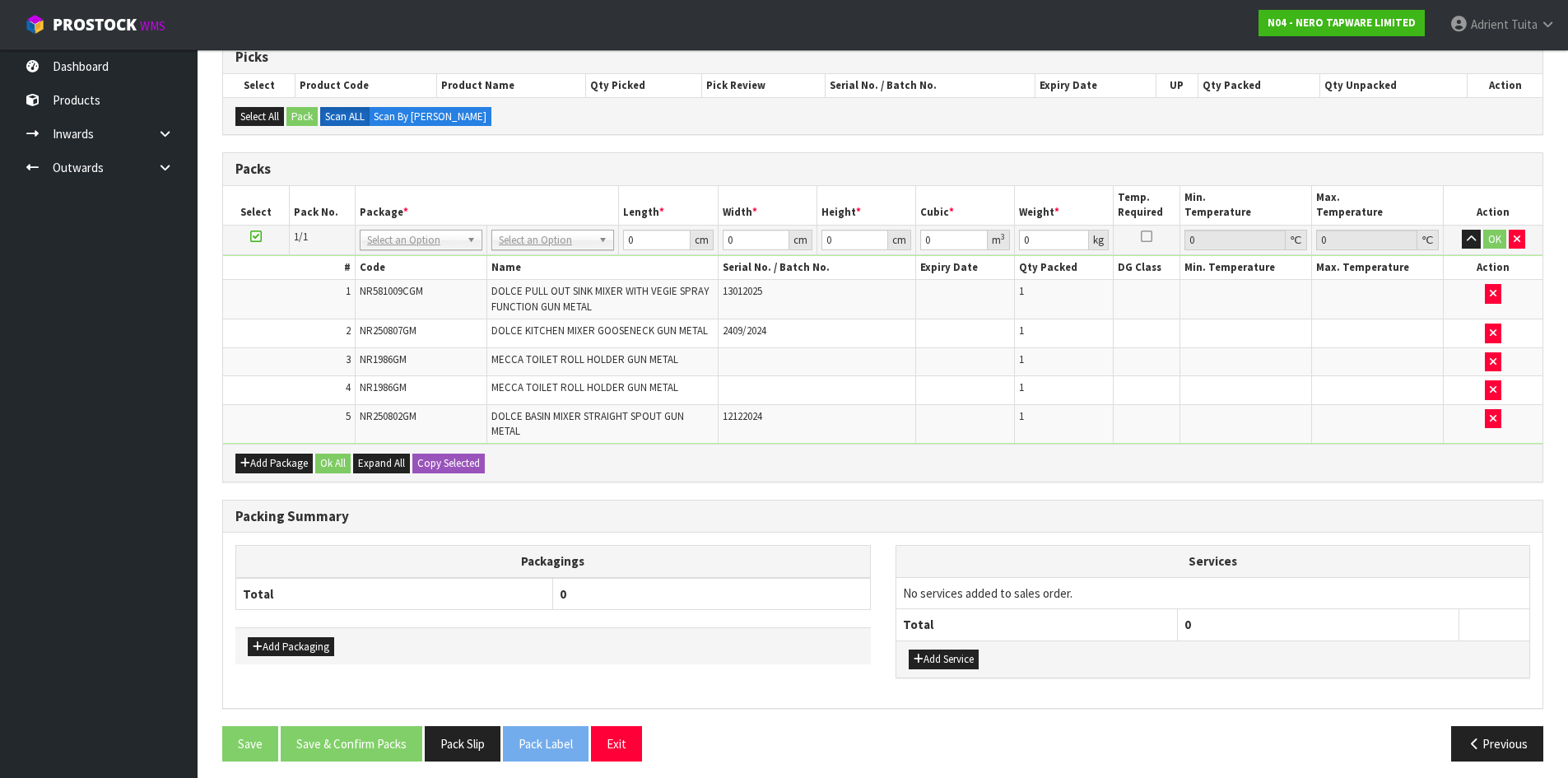
drag, startPoint x: 570, startPoint y: 235, endPoint x: 567, endPoint y: 254, distance: 19.2
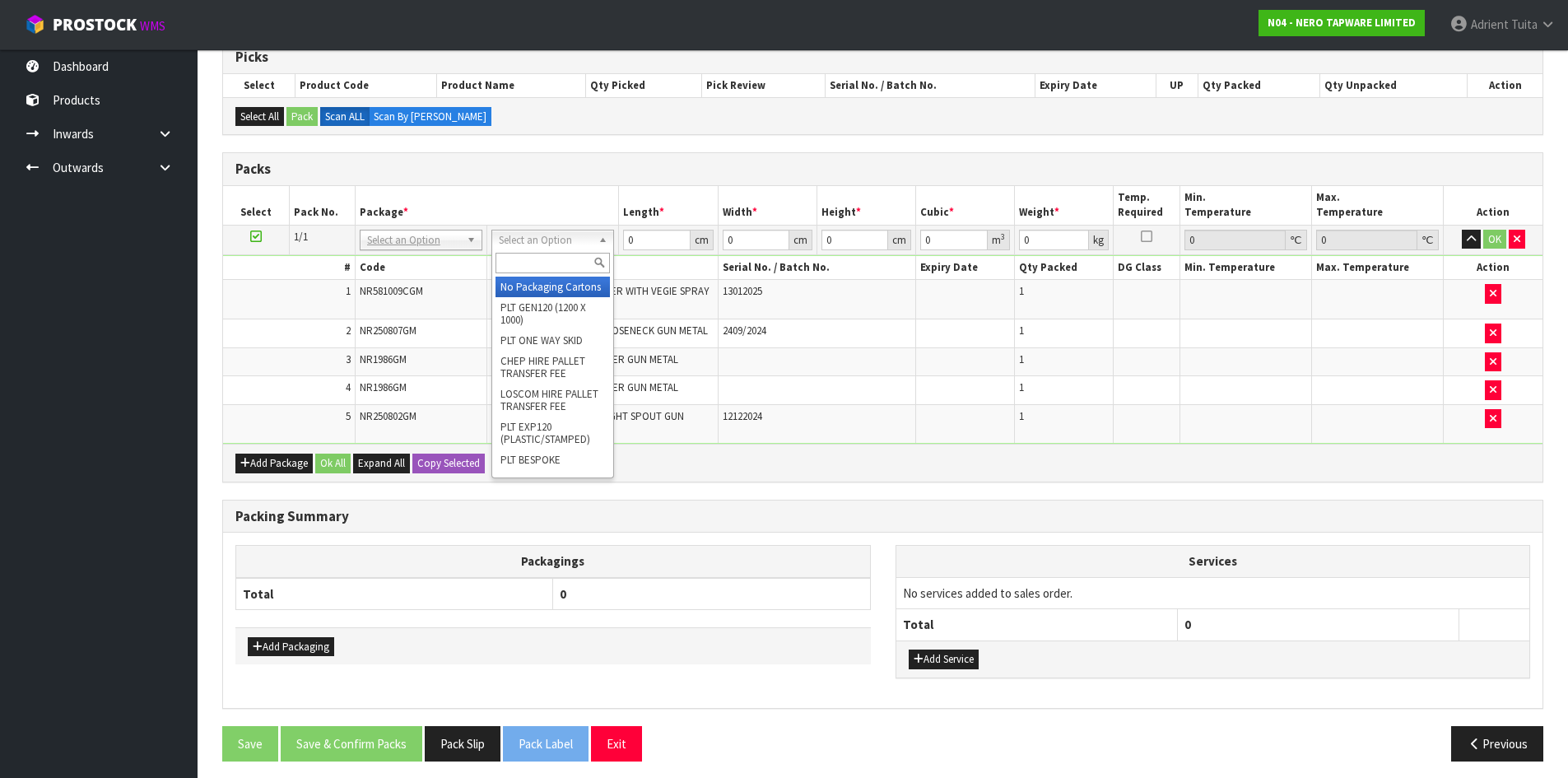
click at [567, 258] on input "text" at bounding box center [553, 263] width 114 height 21
type input "OC"
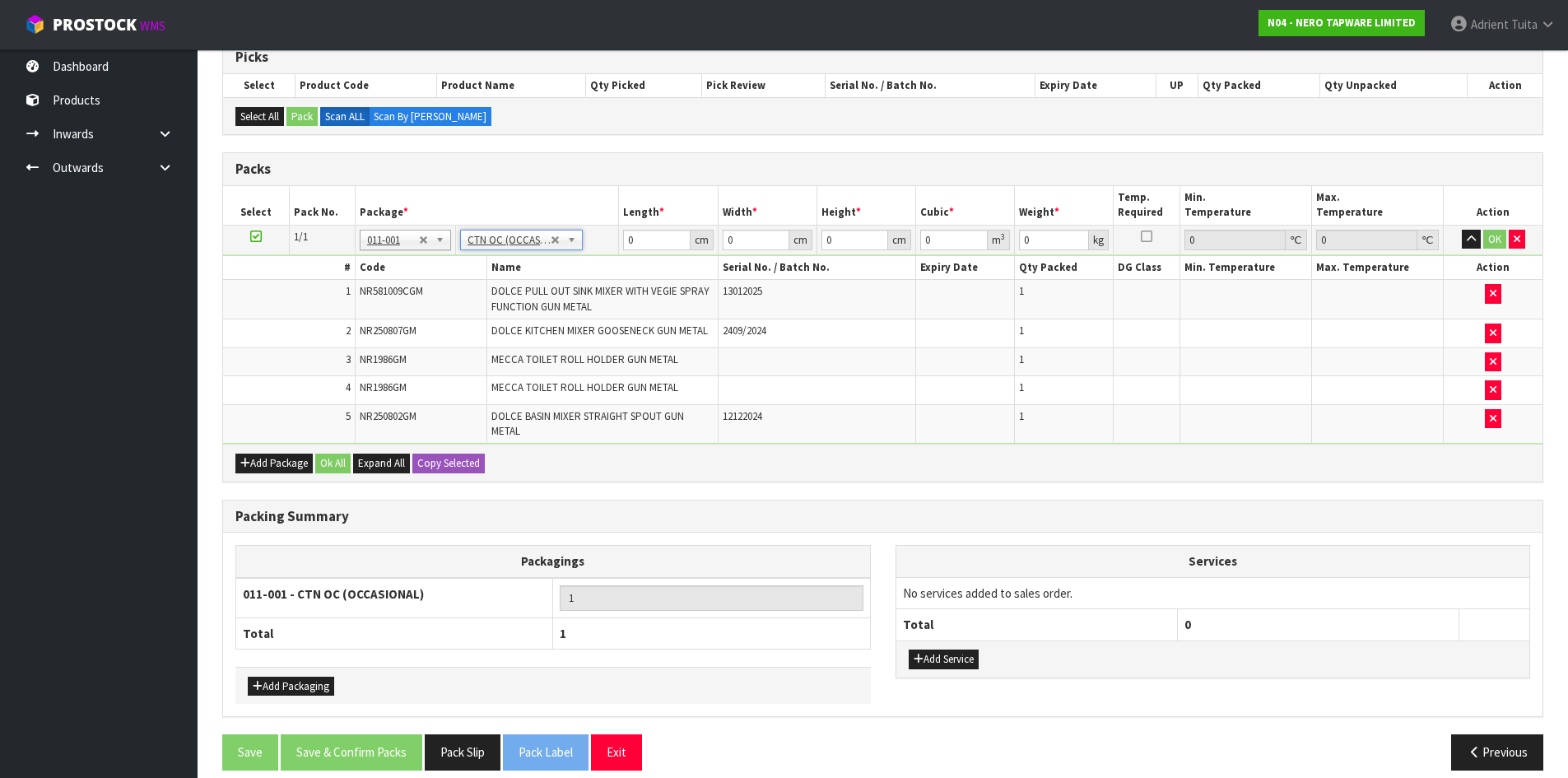
type input "7.55"
click at [661, 245] on input "0" at bounding box center [656, 240] width 66 height 21
type input "73"
type input "36"
type input "2"
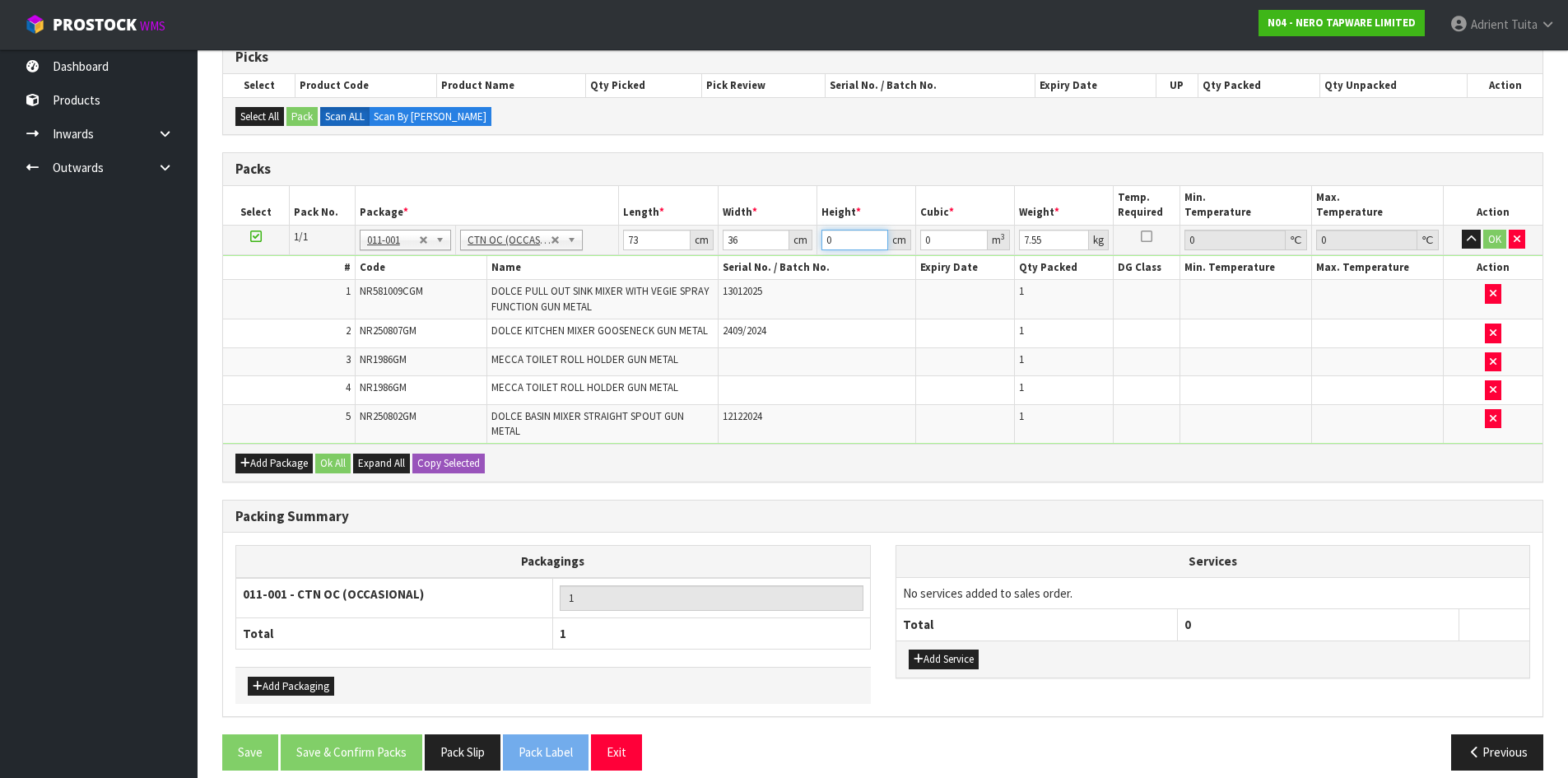
type input "0.005256"
type input "20"
type input "0.05256"
type input "20"
type input "10"
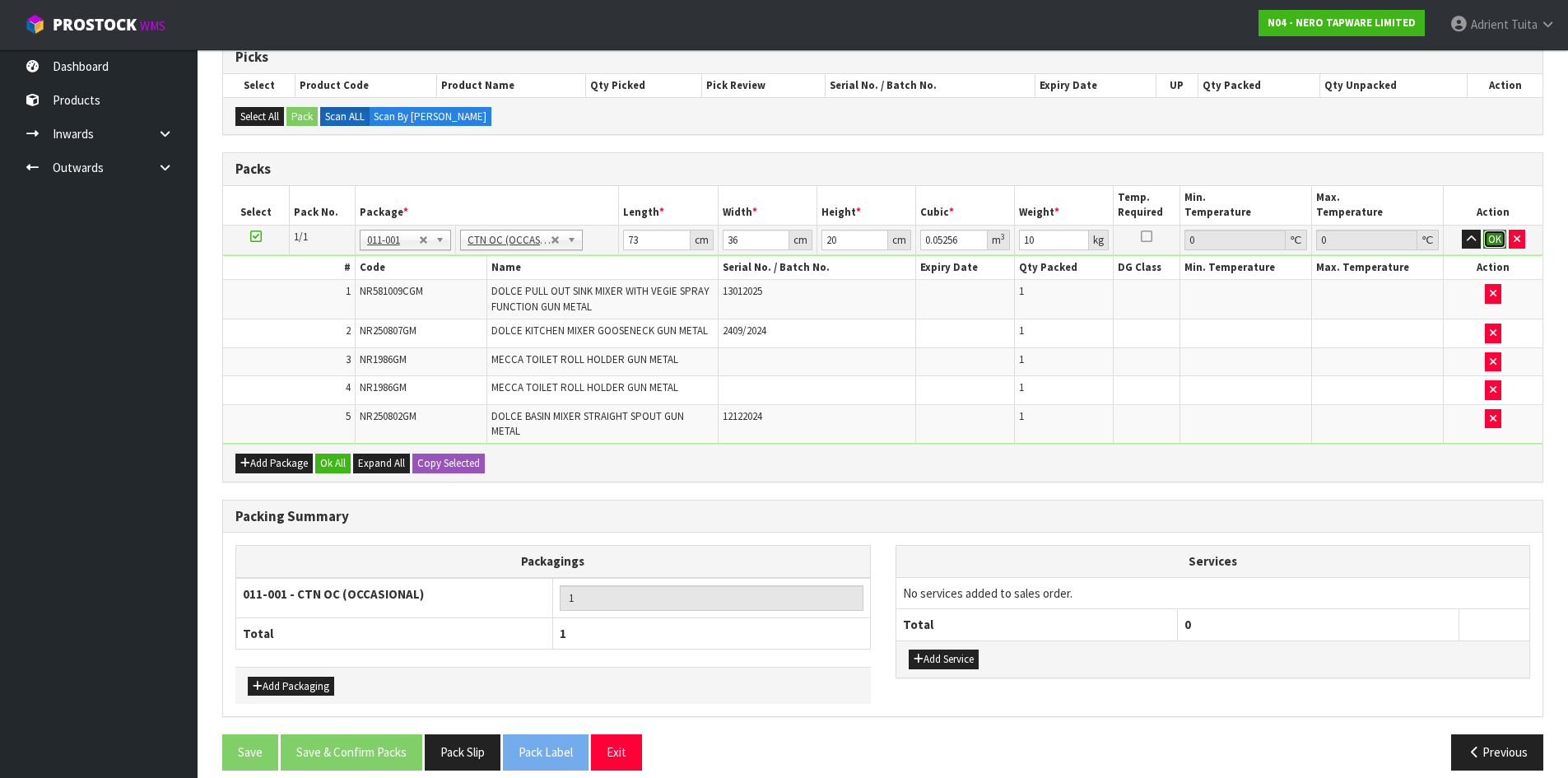
click at [1489, 243] on button "OK" at bounding box center [1494, 240] width 23 height 20
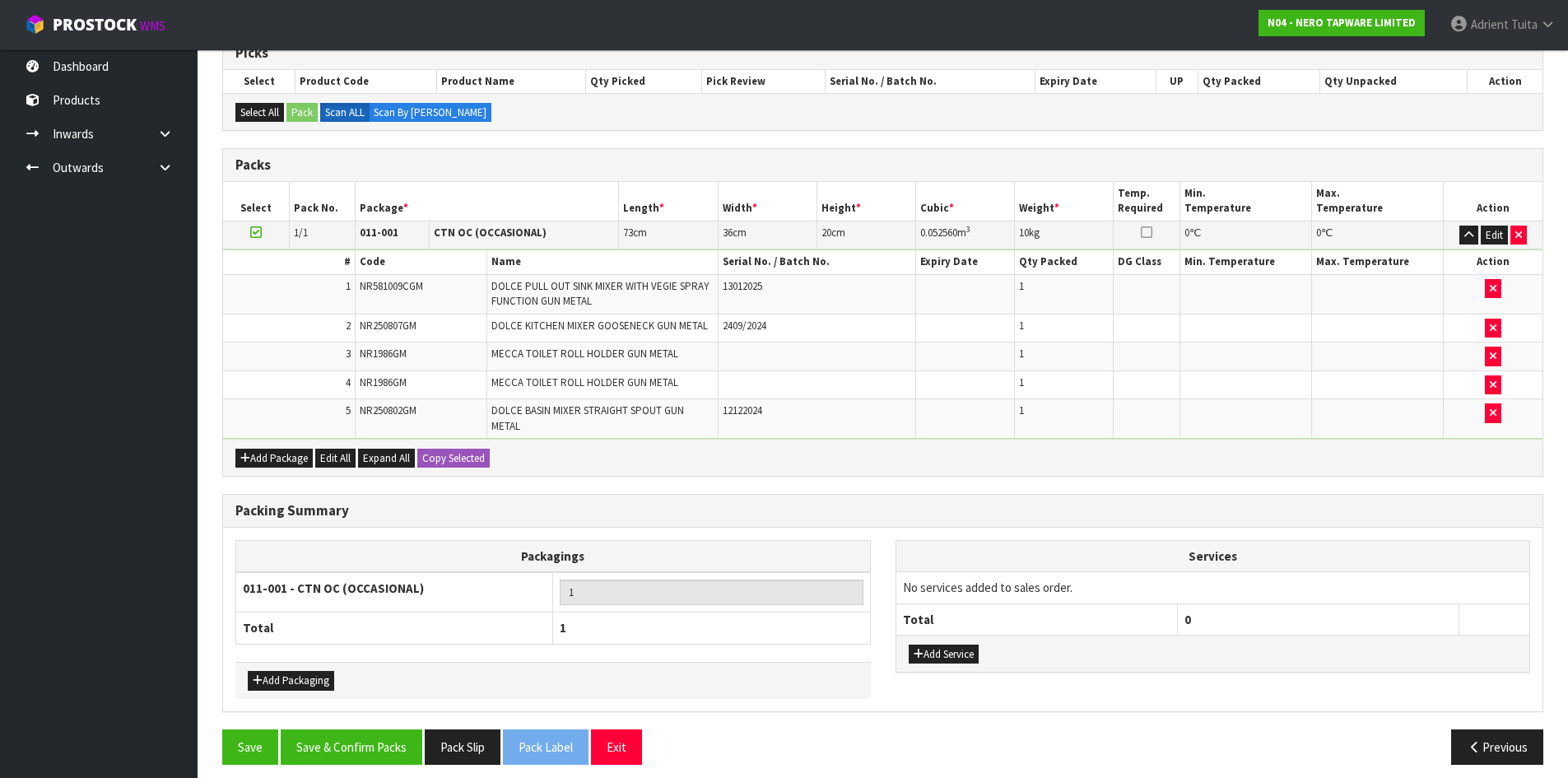
scroll to position [300, 0]
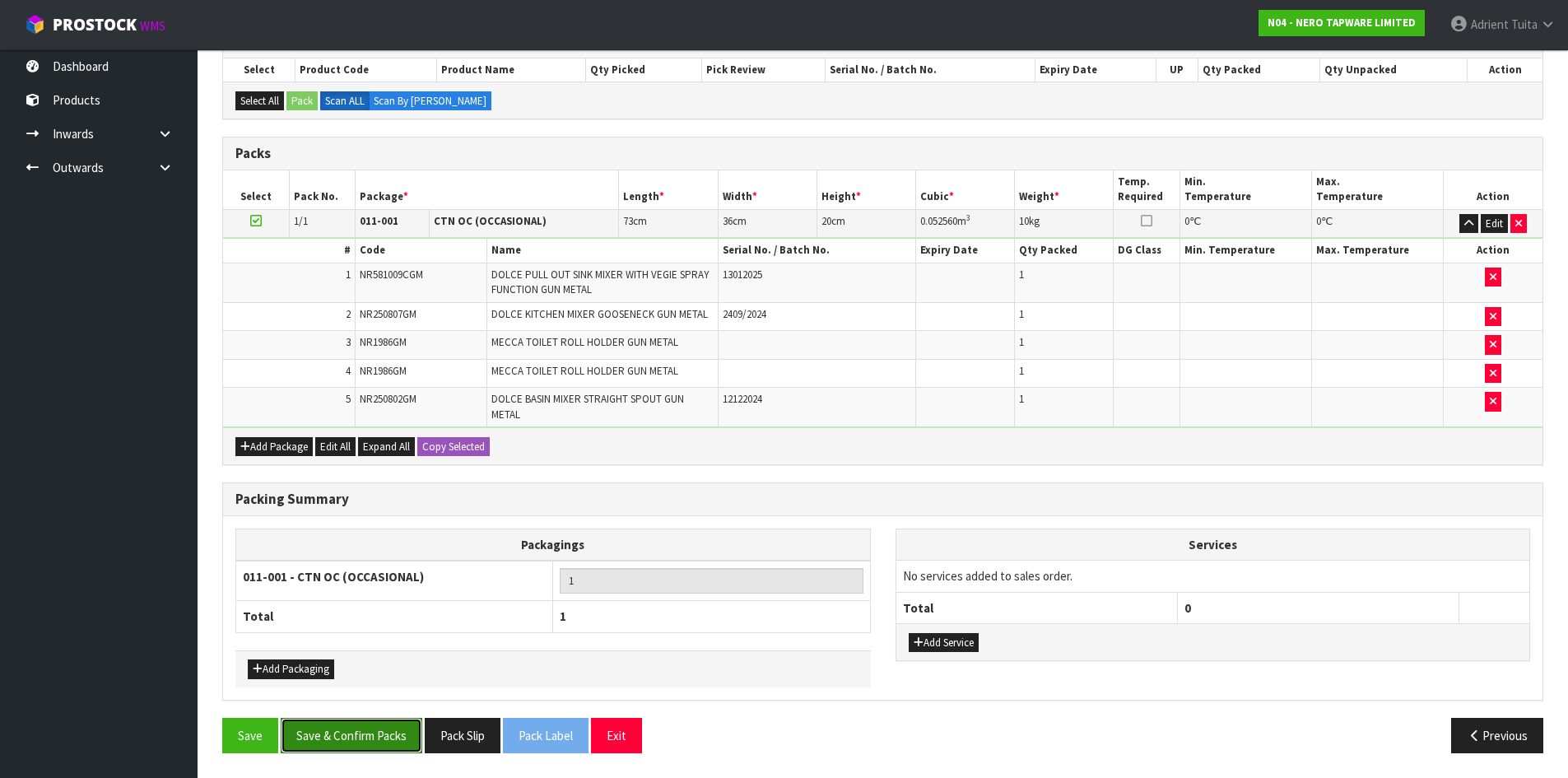
click at [354, 744] on button "Save & Confirm Packs" at bounding box center [351, 735] width 142 height 35
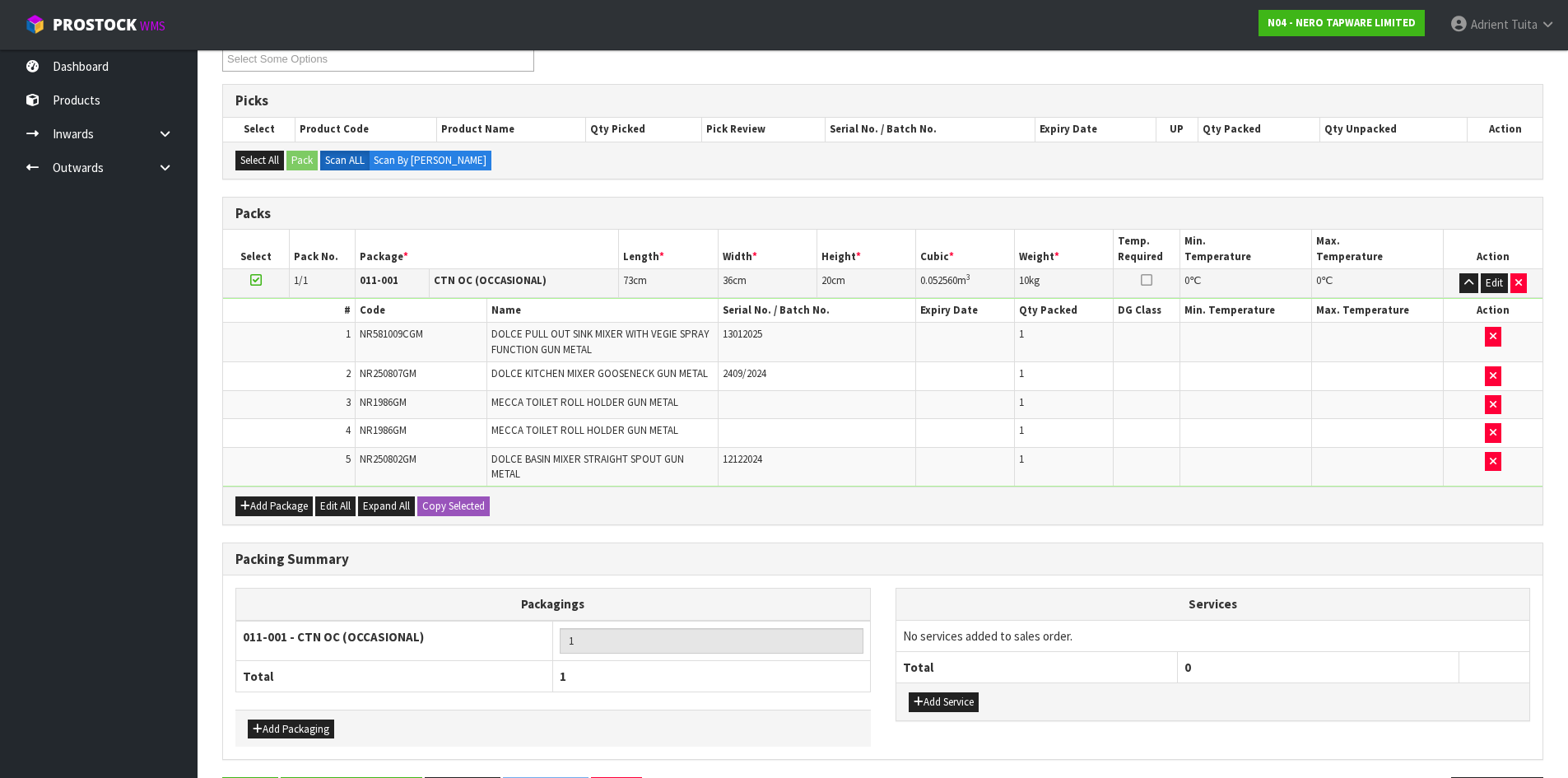
scroll to position [0, 0]
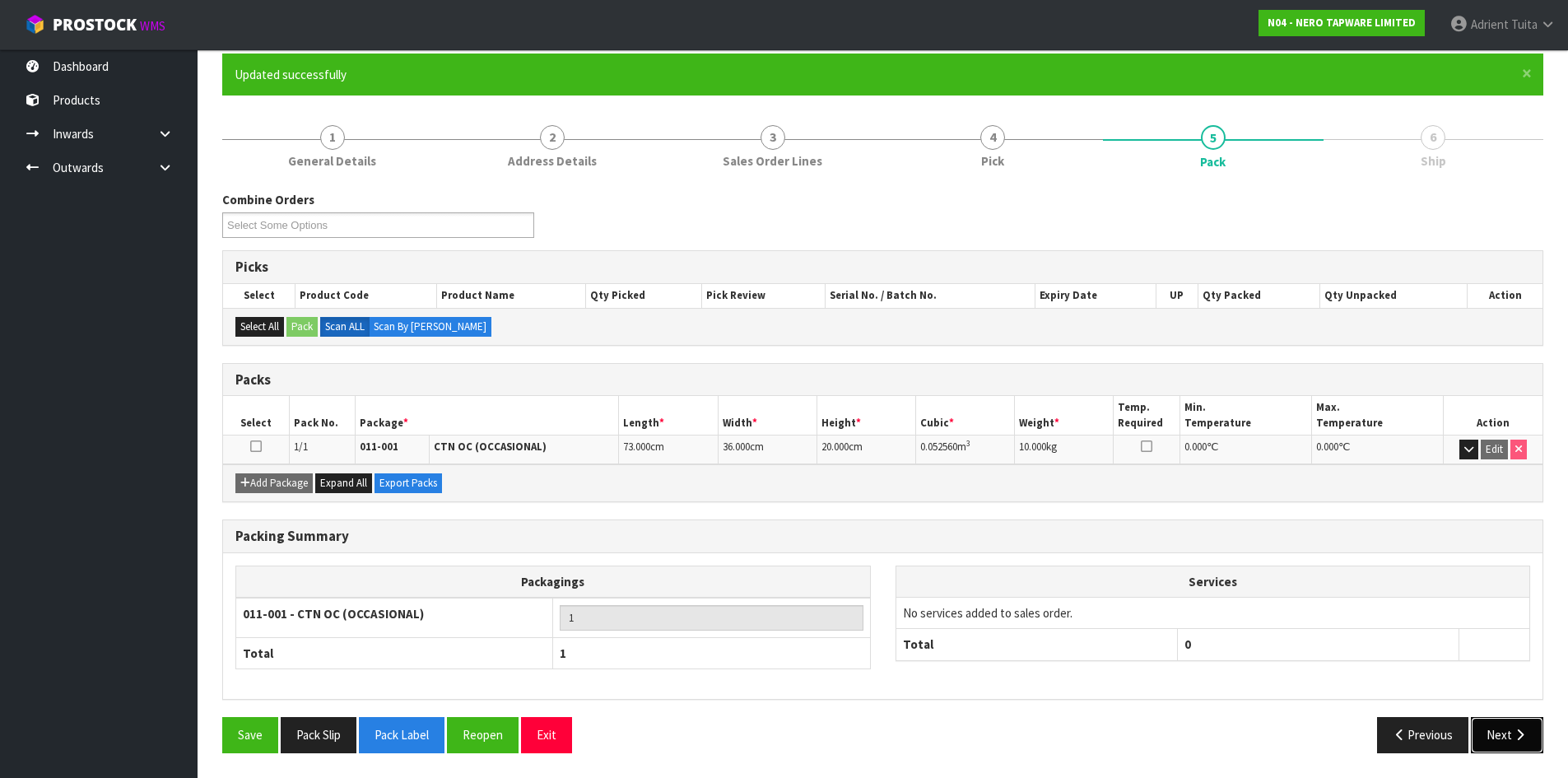
click at [1492, 738] on button "Next" at bounding box center [1507, 734] width 73 height 35
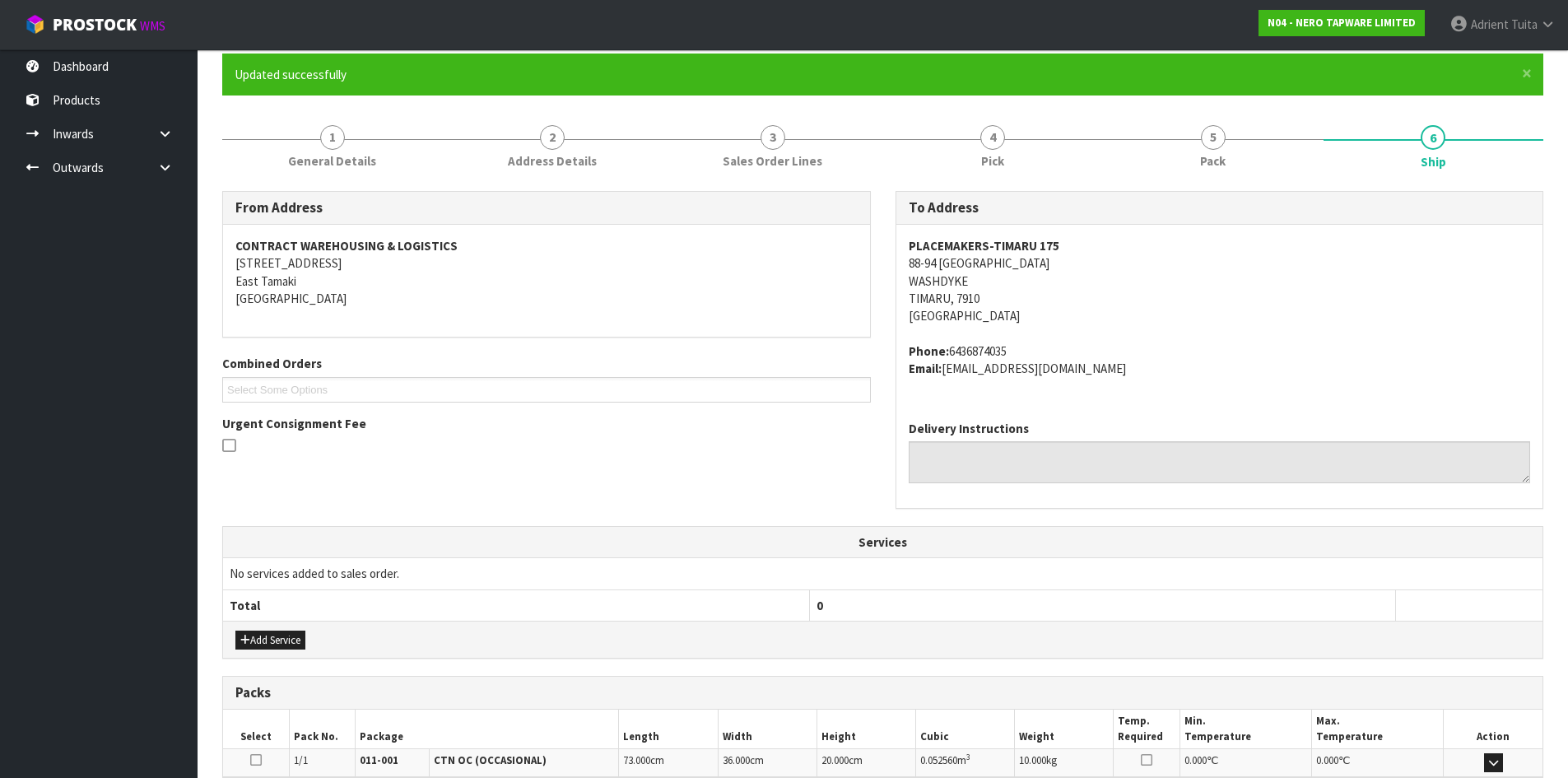
scroll to position [350, 0]
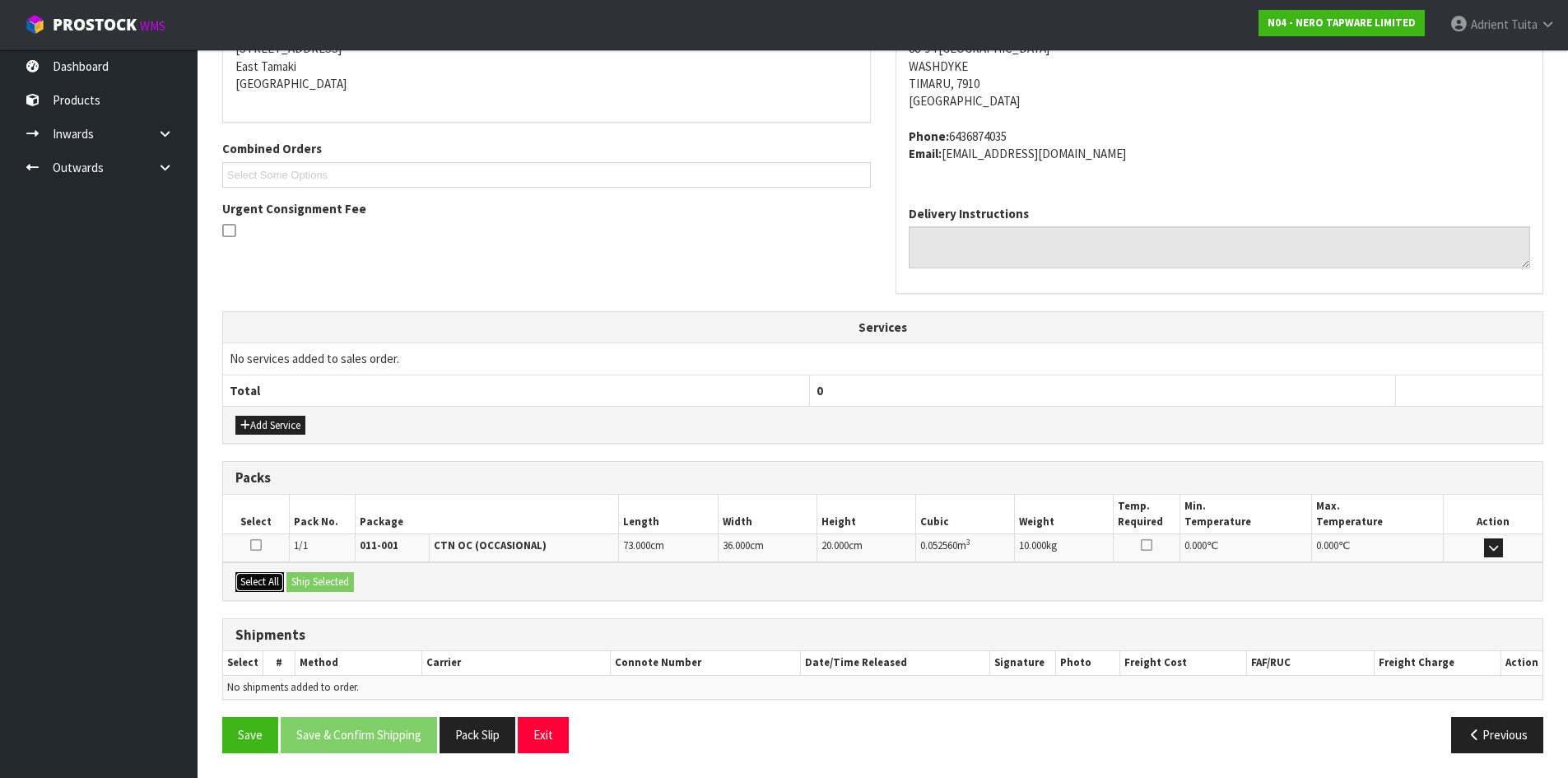
click at [268, 581] on button "Select All" at bounding box center [260, 583] width 49 height 20
click at [341, 593] on div "Select All Ship Selected" at bounding box center [883, 581] width 1319 height 37
click at [344, 581] on button "Ship Selected" at bounding box center [320, 583] width 67 height 20
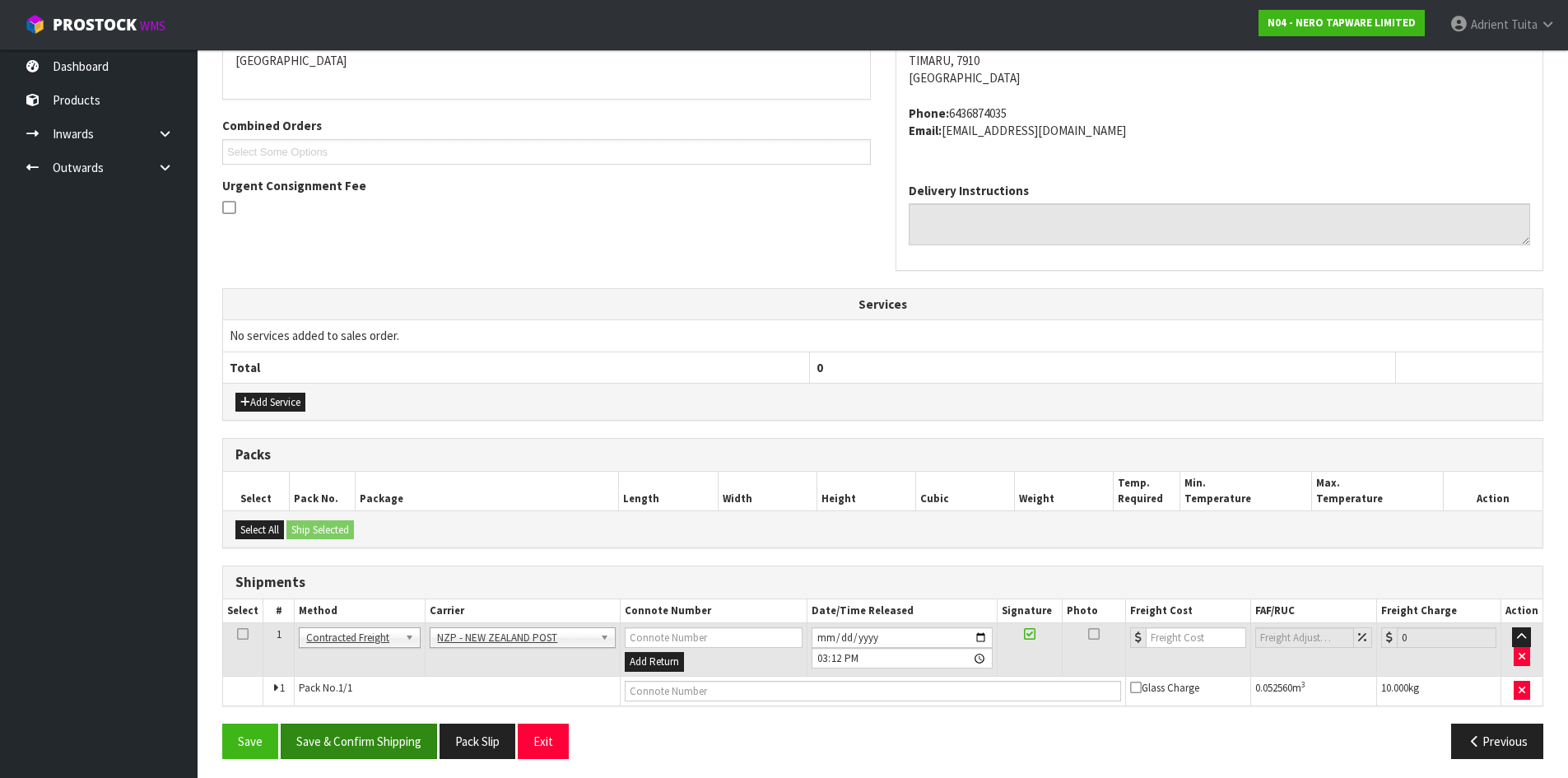
scroll to position [378, 0]
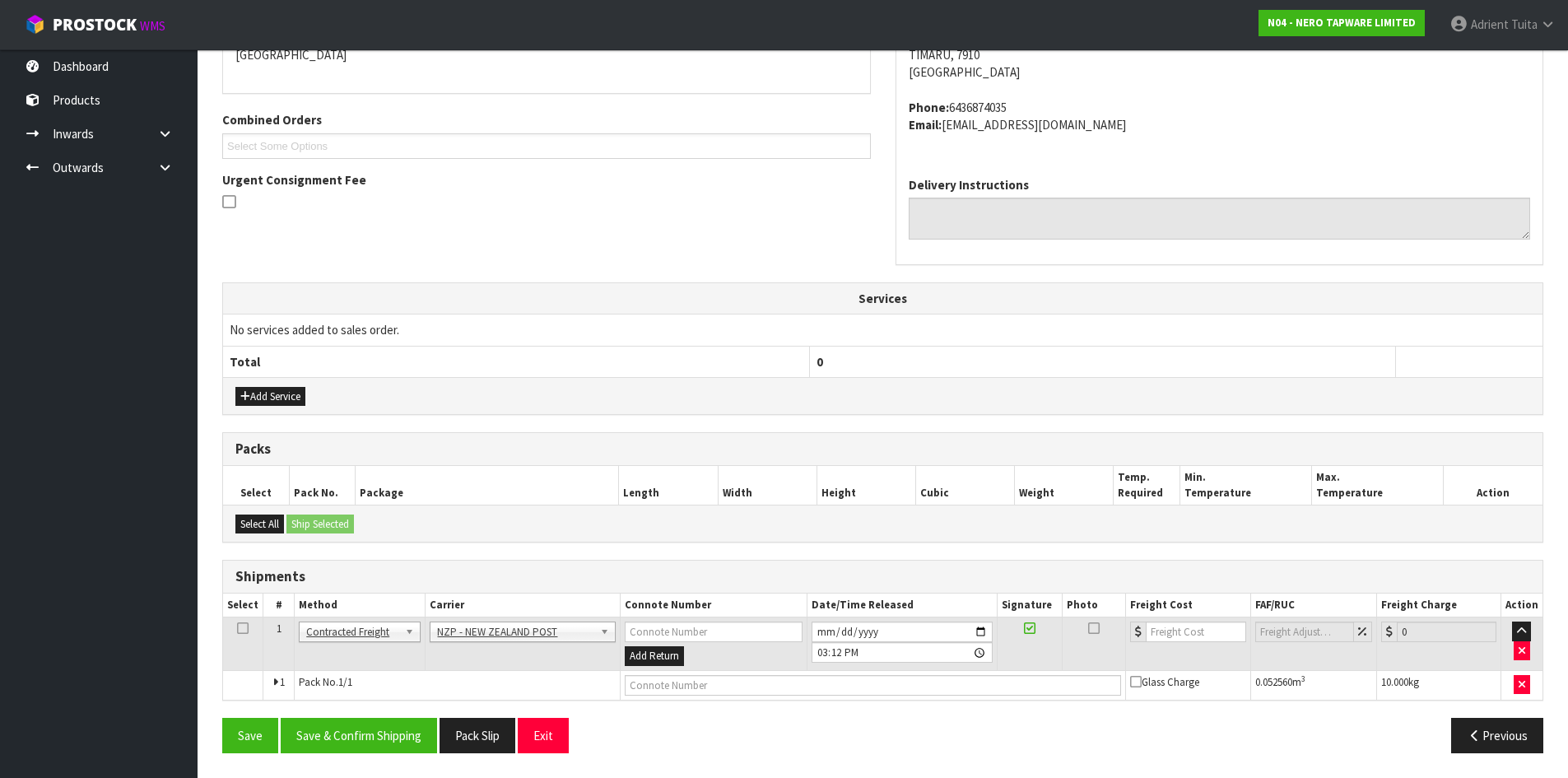
drag, startPoint x: 377, startPoint y: 758, endPoint x: 377, endPoint y: 750, distance: 8.0
click at [377, 757] on div "Save Save & Confirm Shipping Pack Slip Exit Previous" at bounding box center [882, 742] width 1346 height 48
click at [377, 748] on button "Save & Confirm Shipping" at bounding box center [358, 735] width 156 height 35
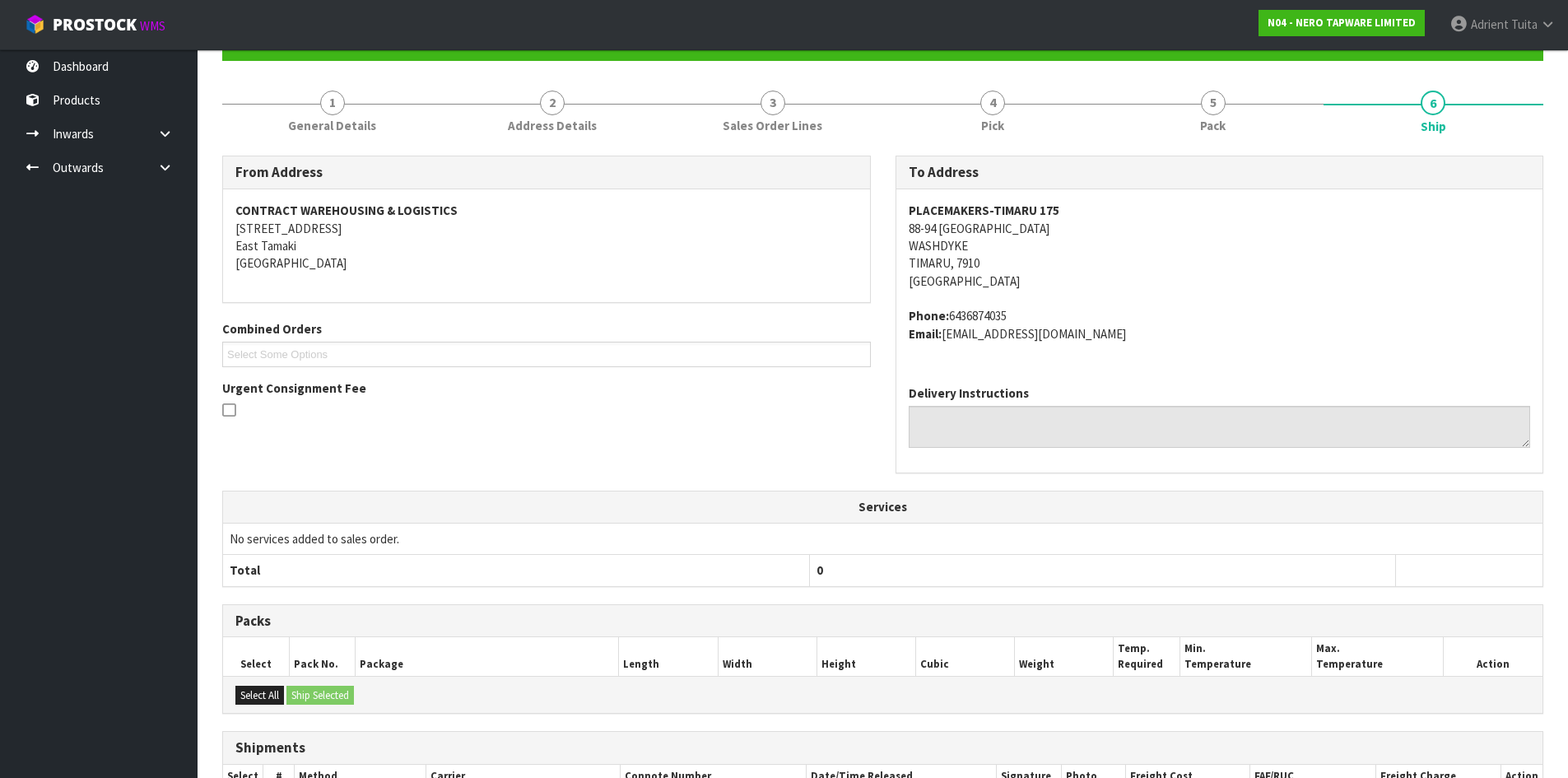
scroll to position [354, 0]
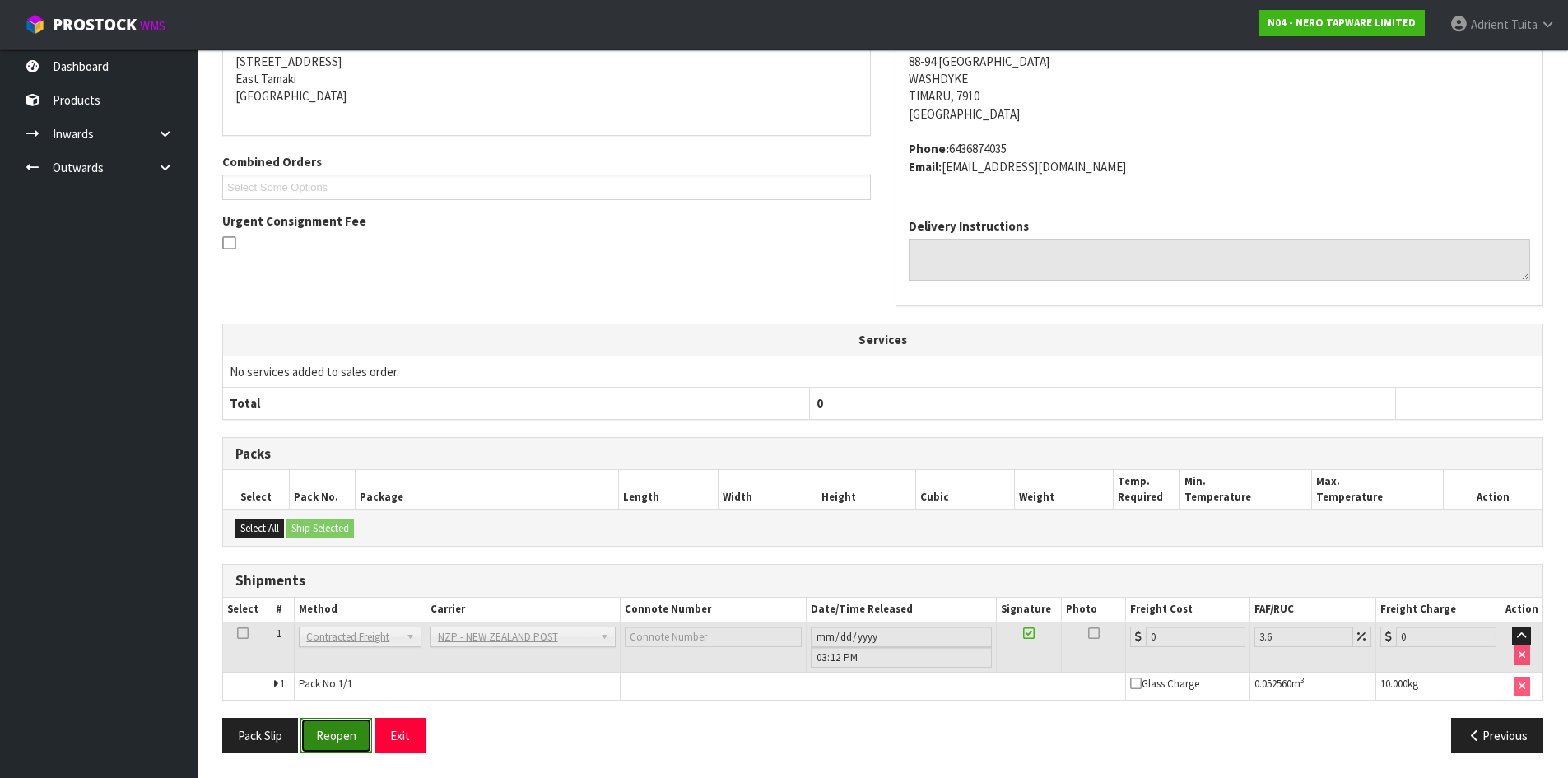
drag, startPoint x: 319, startPoint y: 723, endPoint x: 333, endPoint y: 734, distance: 17.8
click at [320, 723] on button "Reopen" at bounding box center [336, 735] width 72 height 35
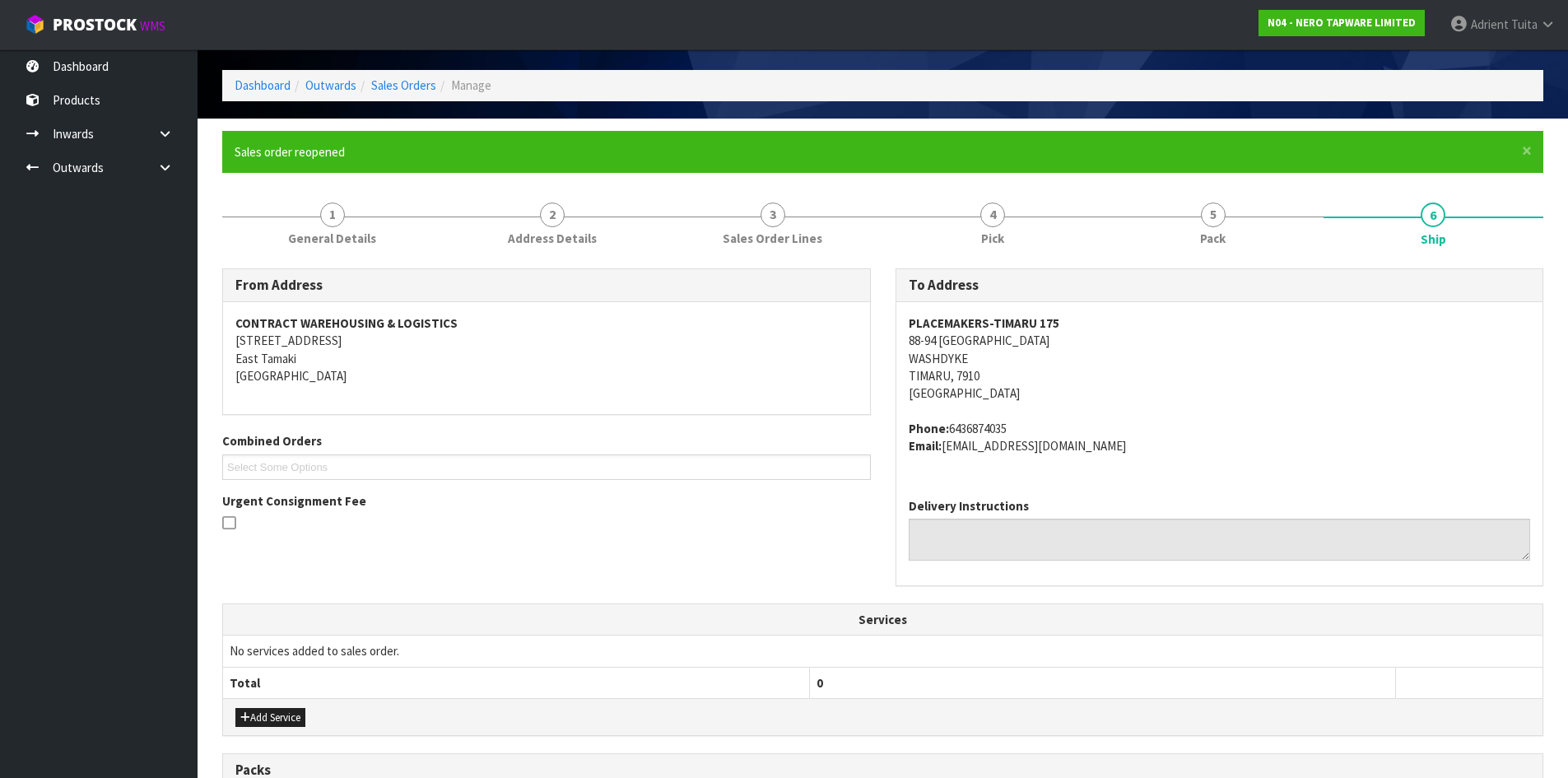
scroll to position [394, 0]
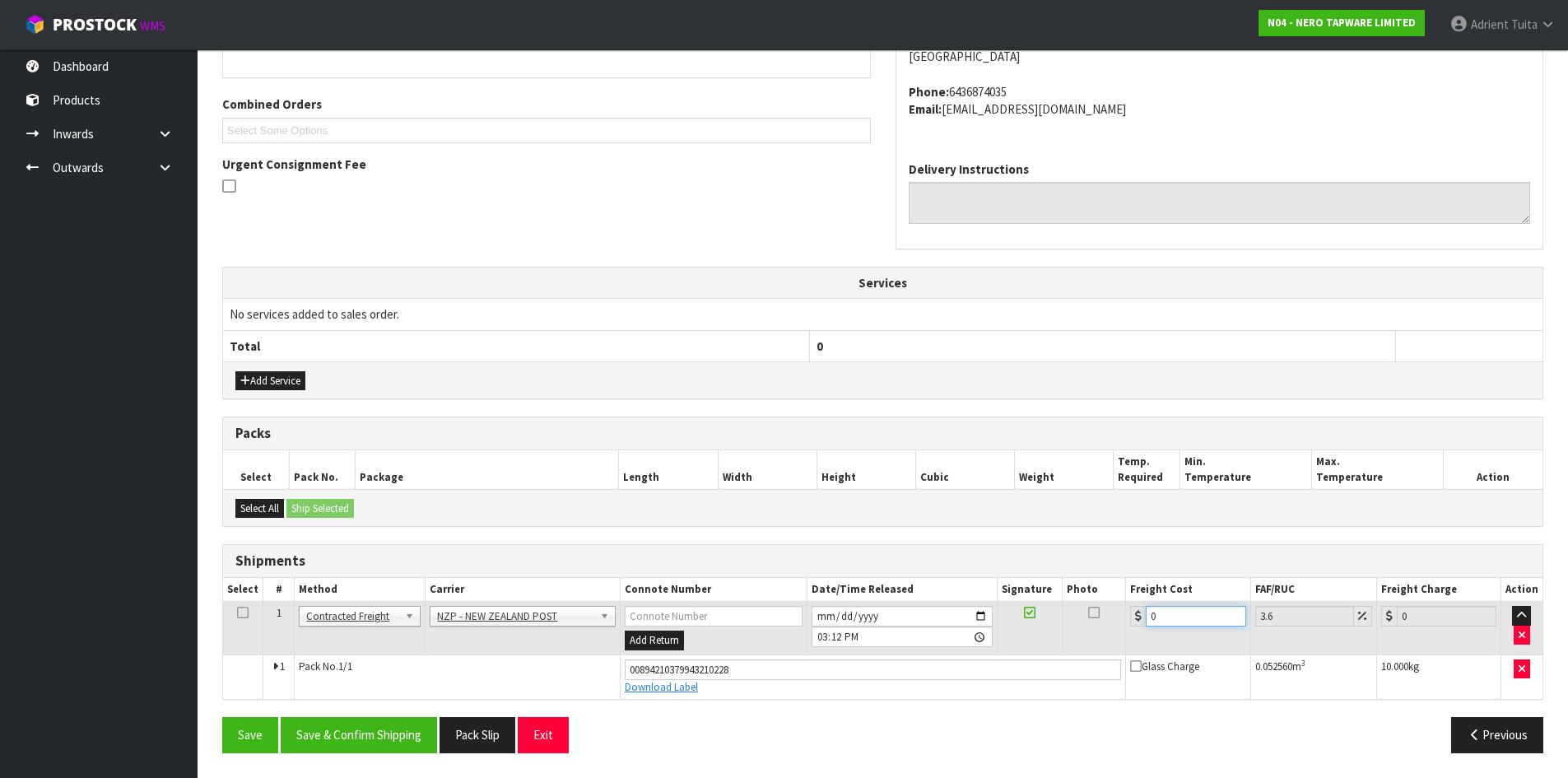
click at [1173, 623] on input "0" at bounding box center [1196, 616] width 100 height 21
type input "1"
type input "1.04"
type input "13"
type input "13.47"
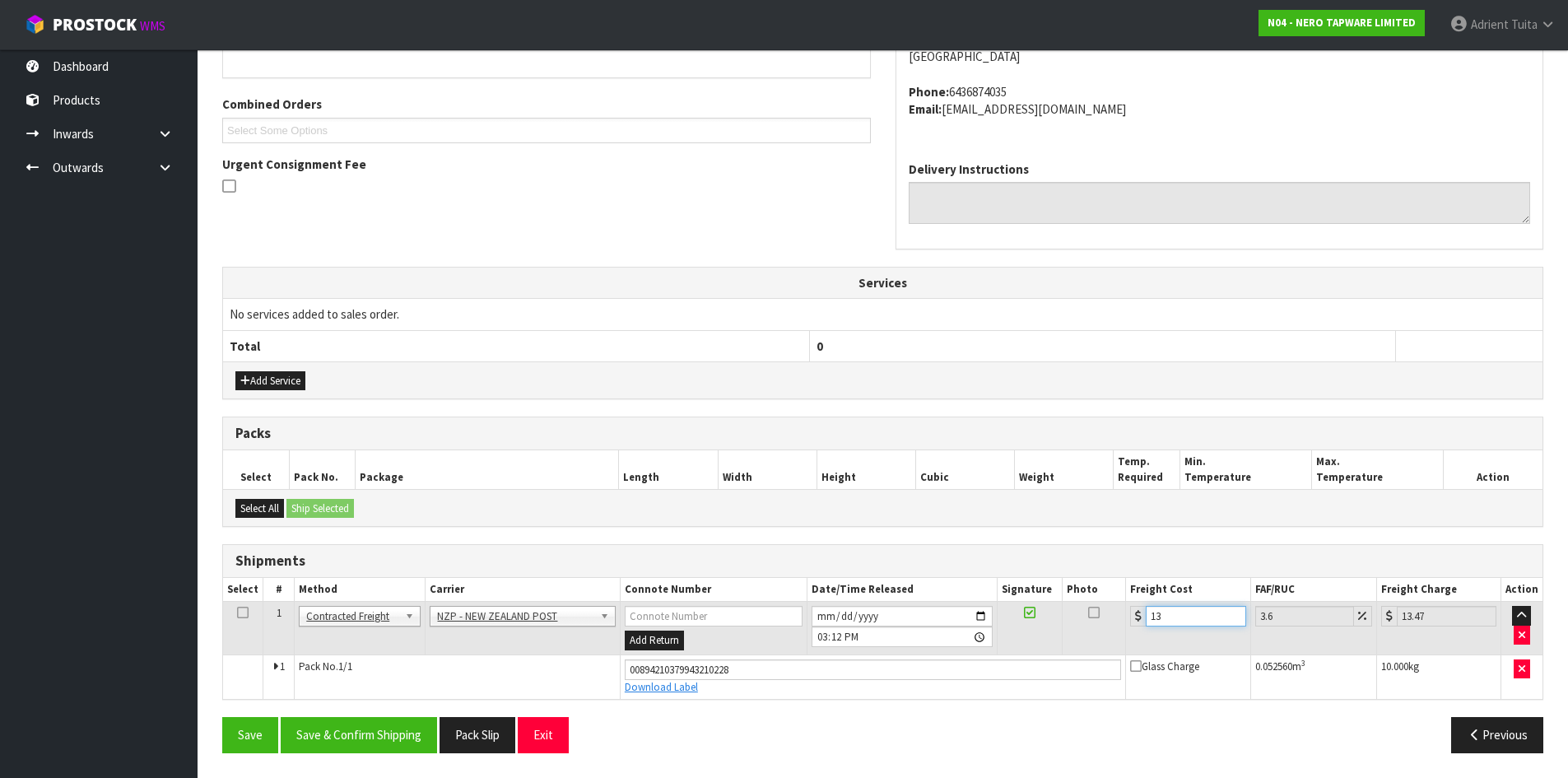
type input "13.2"
type input "13.68"
type input "13.27"
type input "13.75"
type input "13.27"
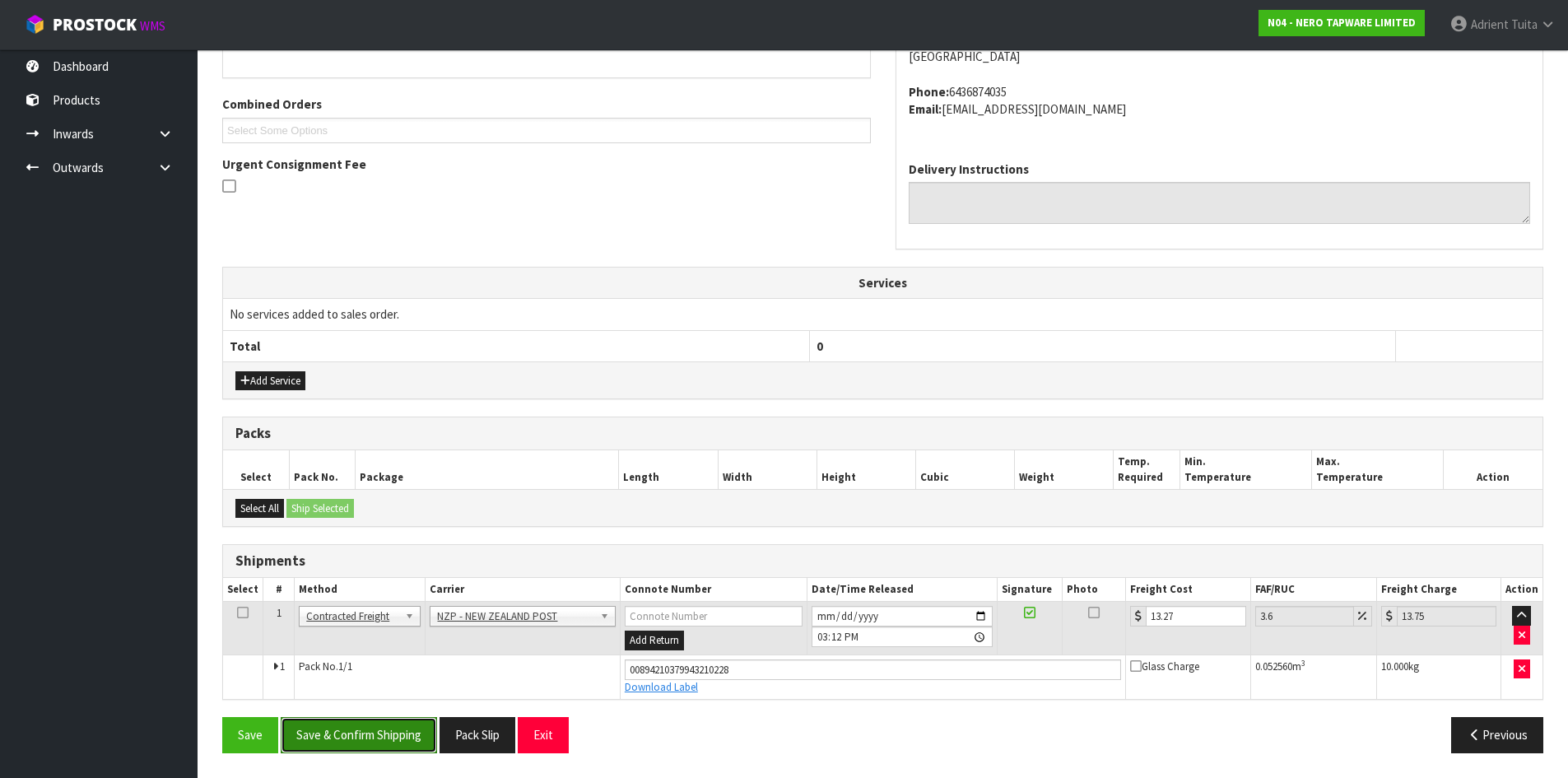
click at [399, 734] on button "Save & Confirm Shipping" at bounding box center [358, 734] width 156 height 35
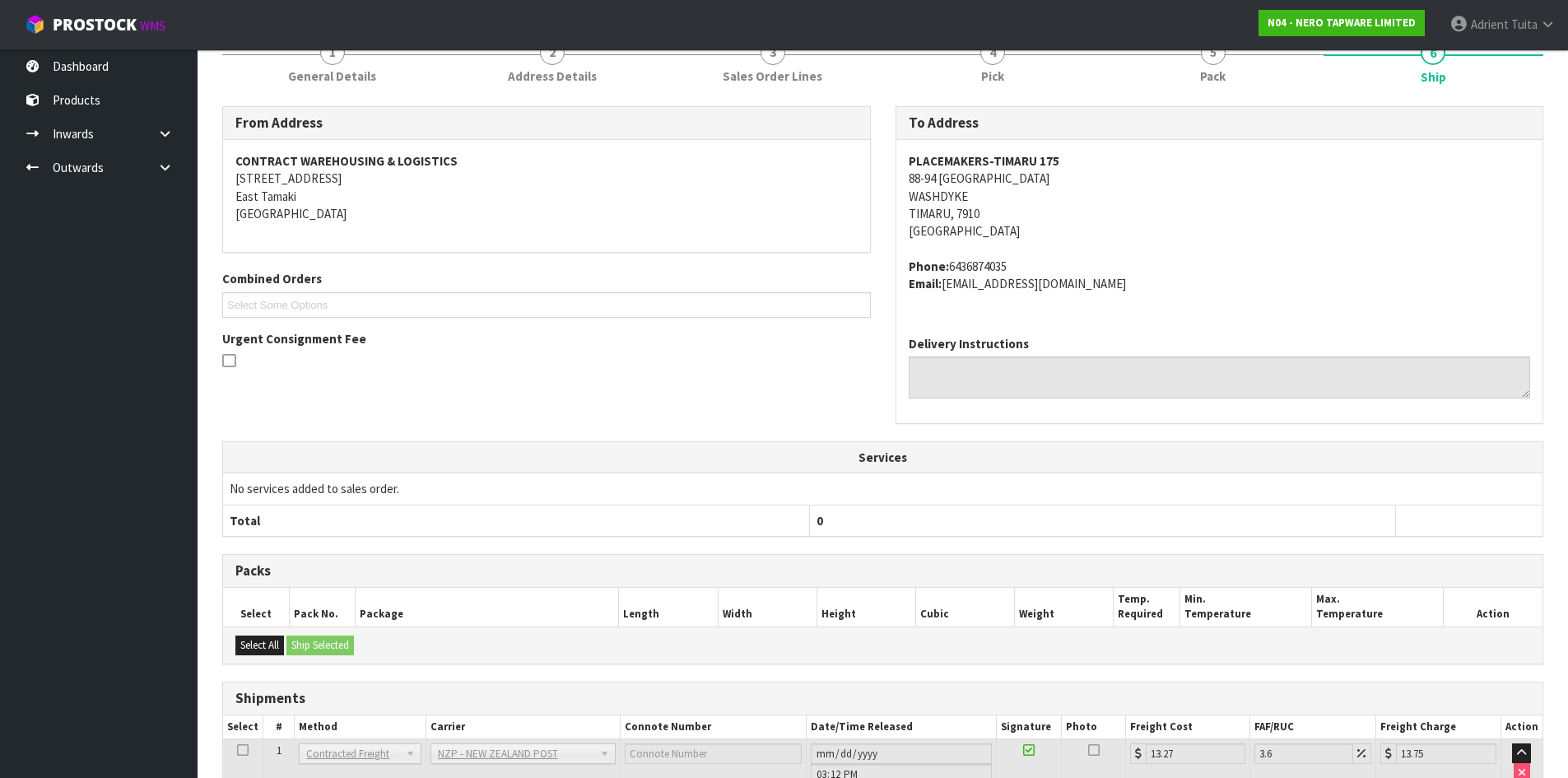
scroll to position [348, 0]
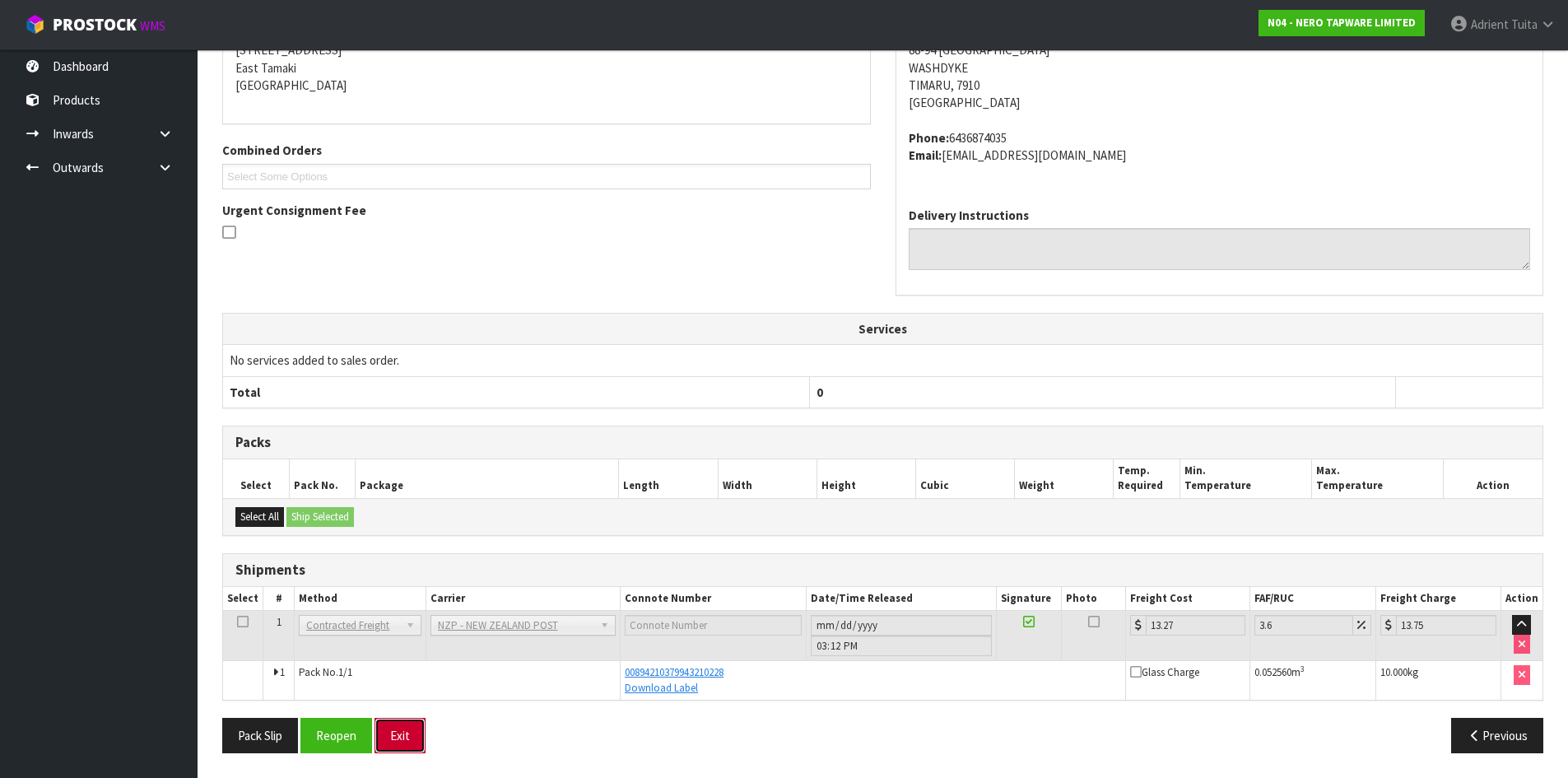
click at [385, 740] on button "Exit" at bounding box center [400, 735] width 51 height 35
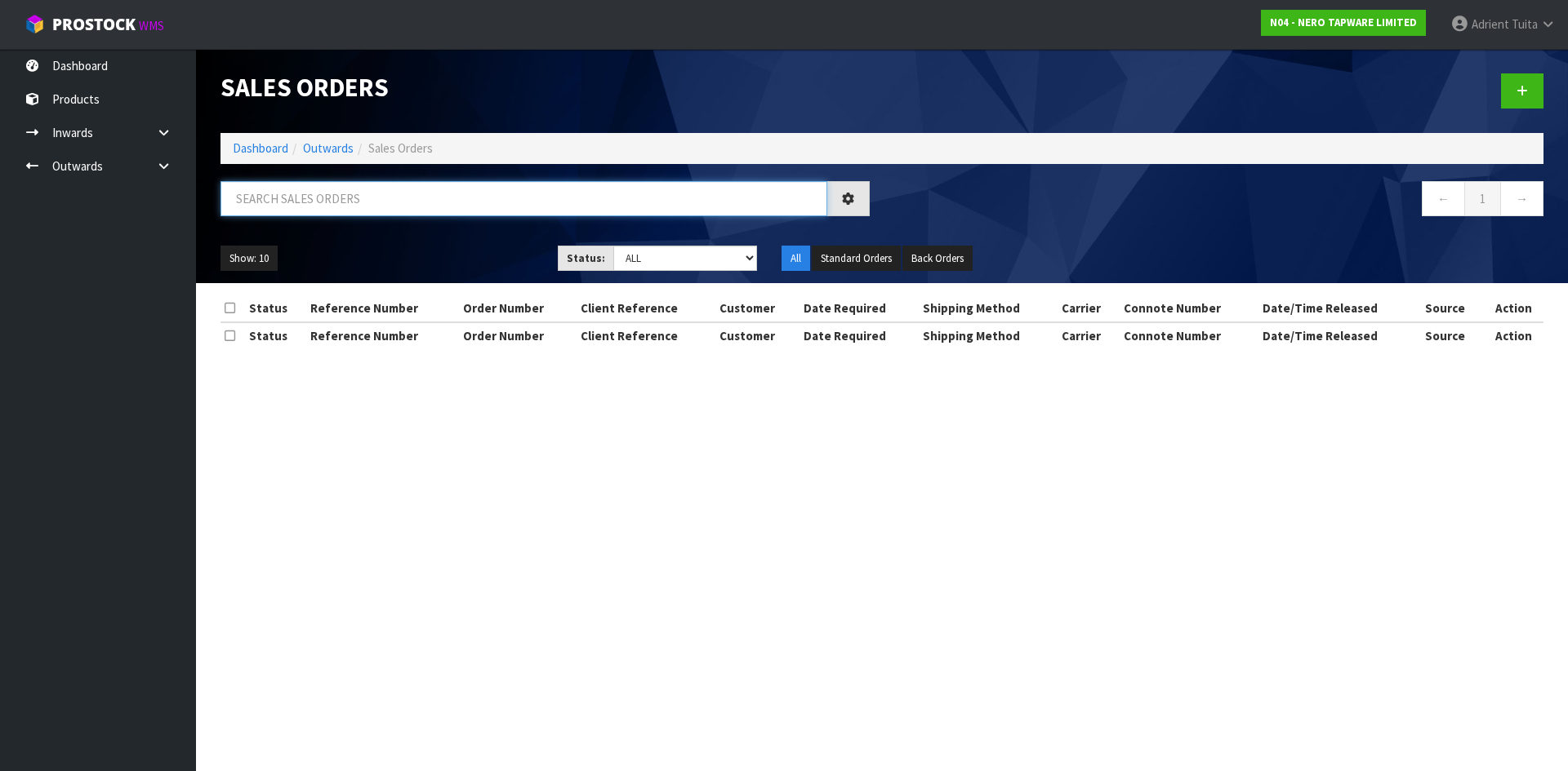
click at [320, 198] on input "text" at bounding box center [524, 198] width 607 height 35
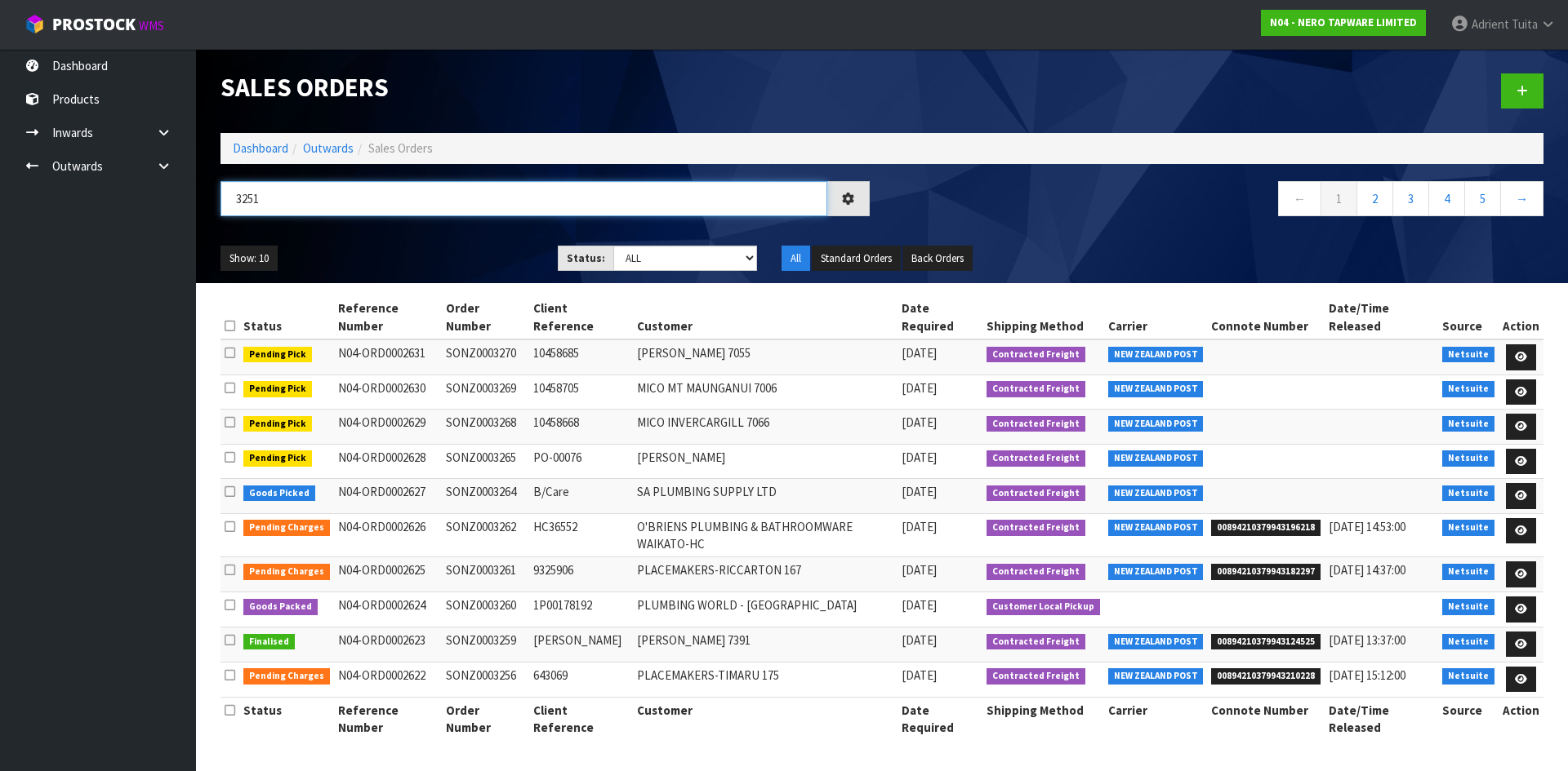
type input "3251"
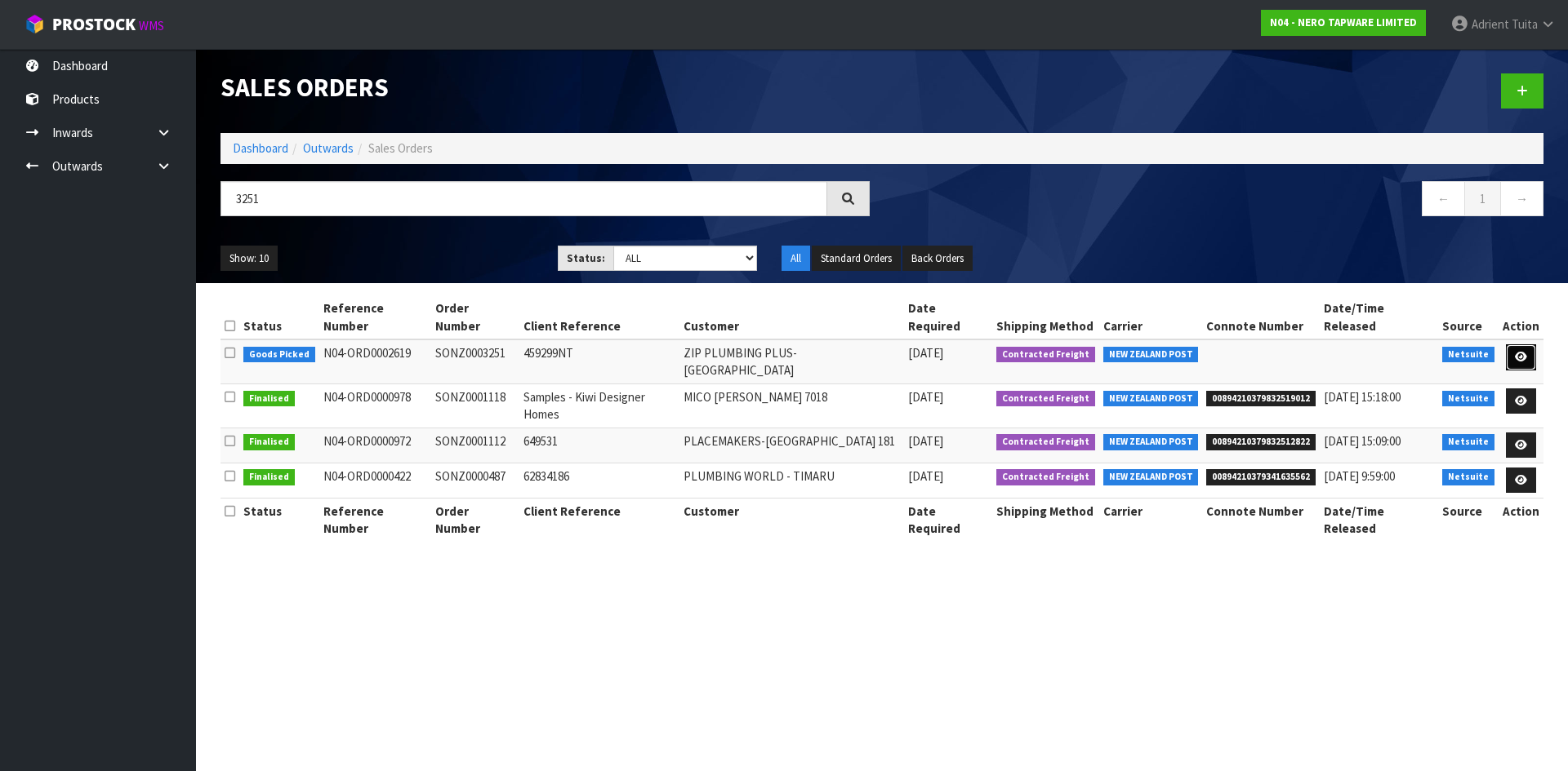
click at [1518, 352] on icon at bounding box center [1521, 357] width 13 height 11
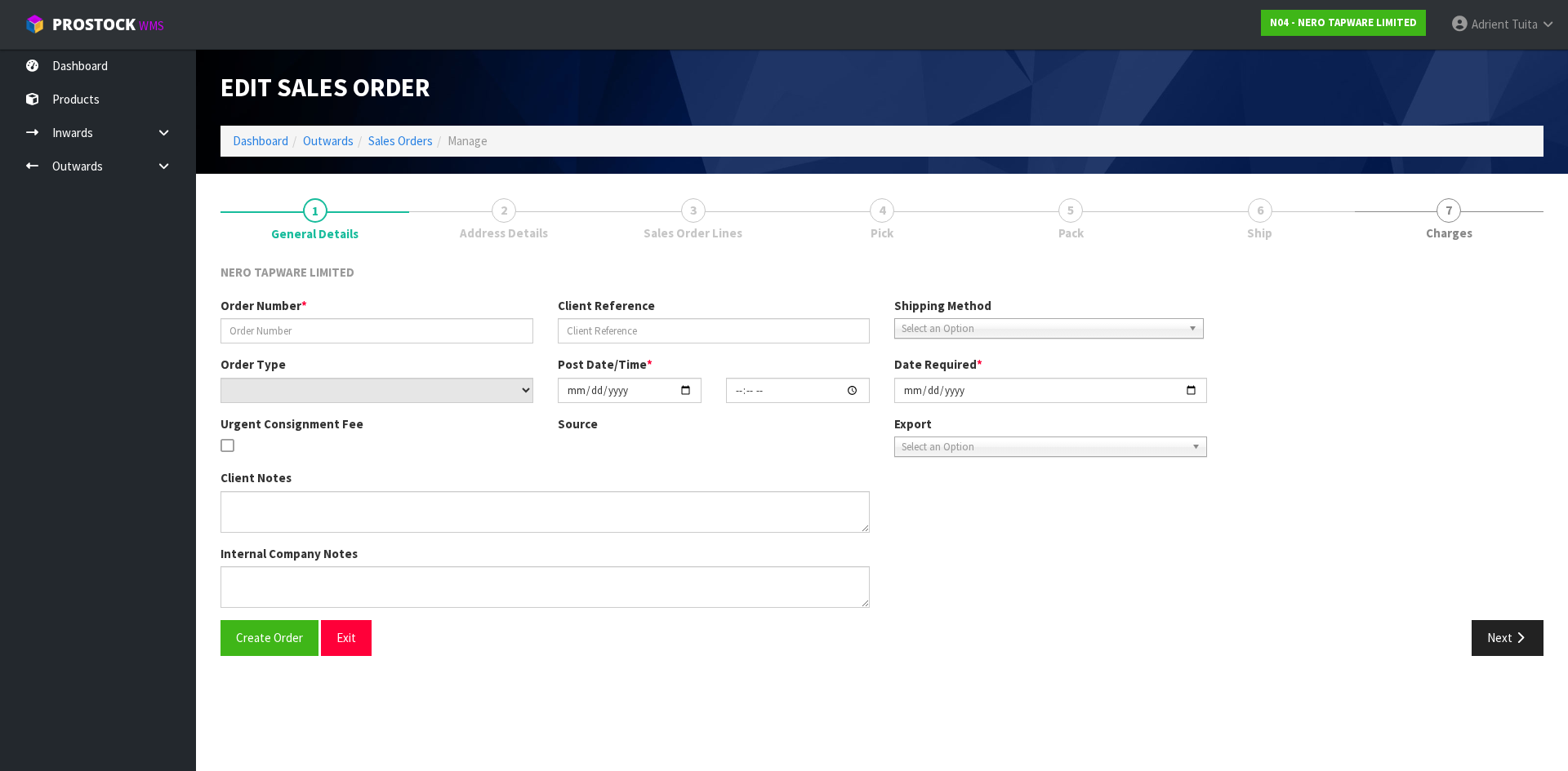
type input "SONZ0003251"
type input "459299NT"
select select "number:0"
type input "2025-08-26"
type input "11:15:07.000"
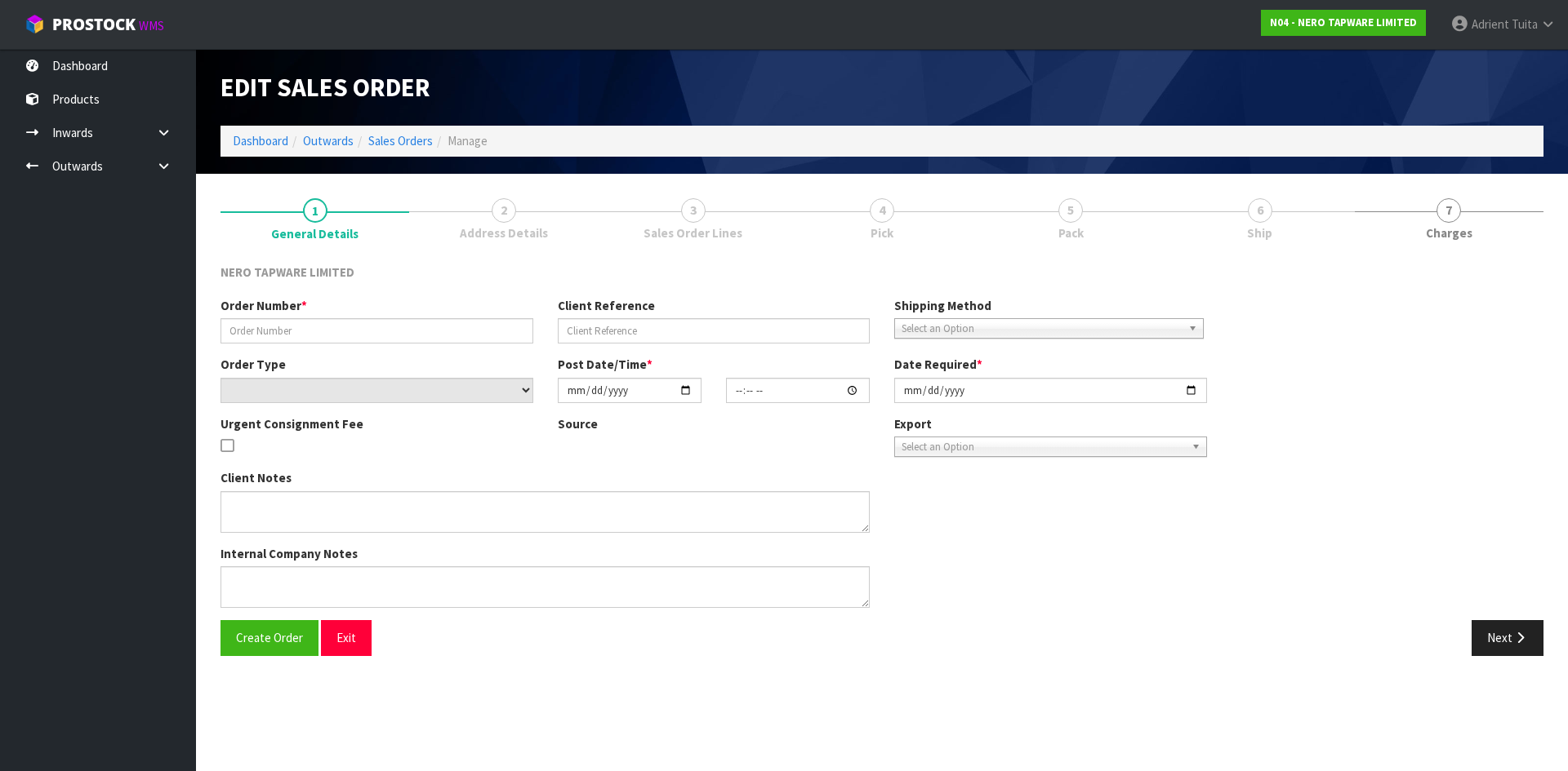
type input "2025-08-26"
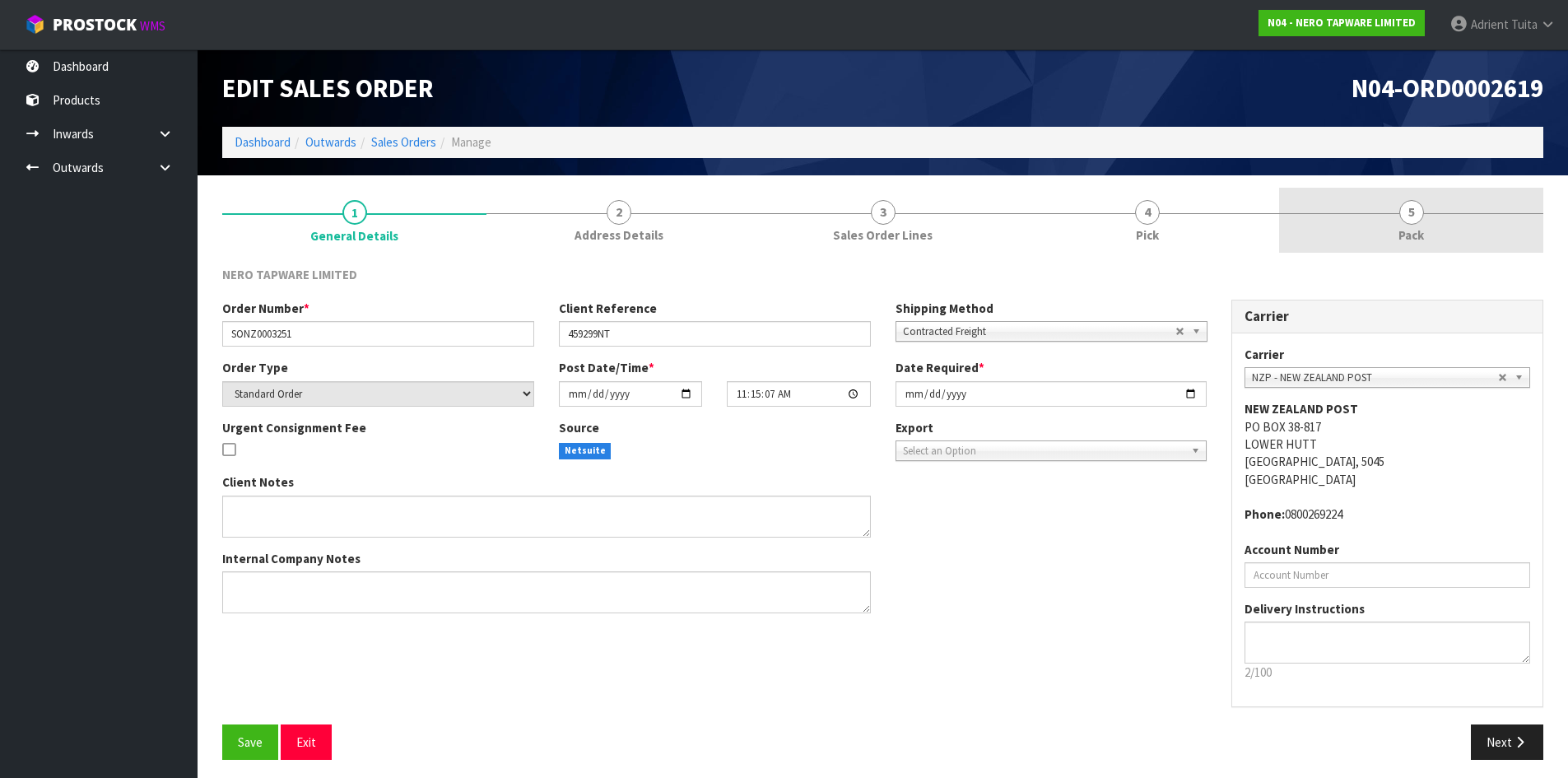
click at [1471, 221] on link "5 Pack" at bounding box center [1411, 221] width 264 height 65
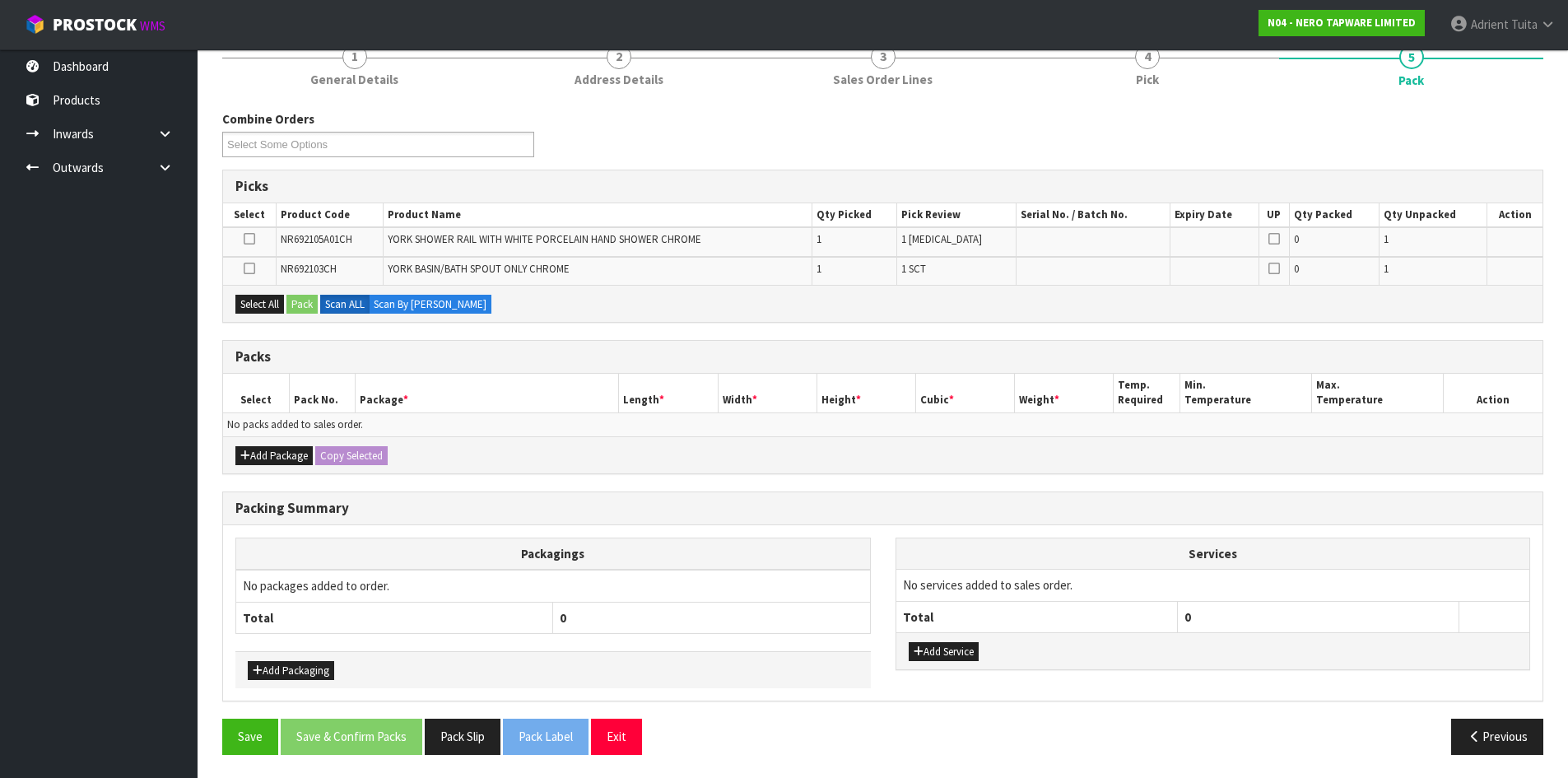
scroll to position [157, 0]
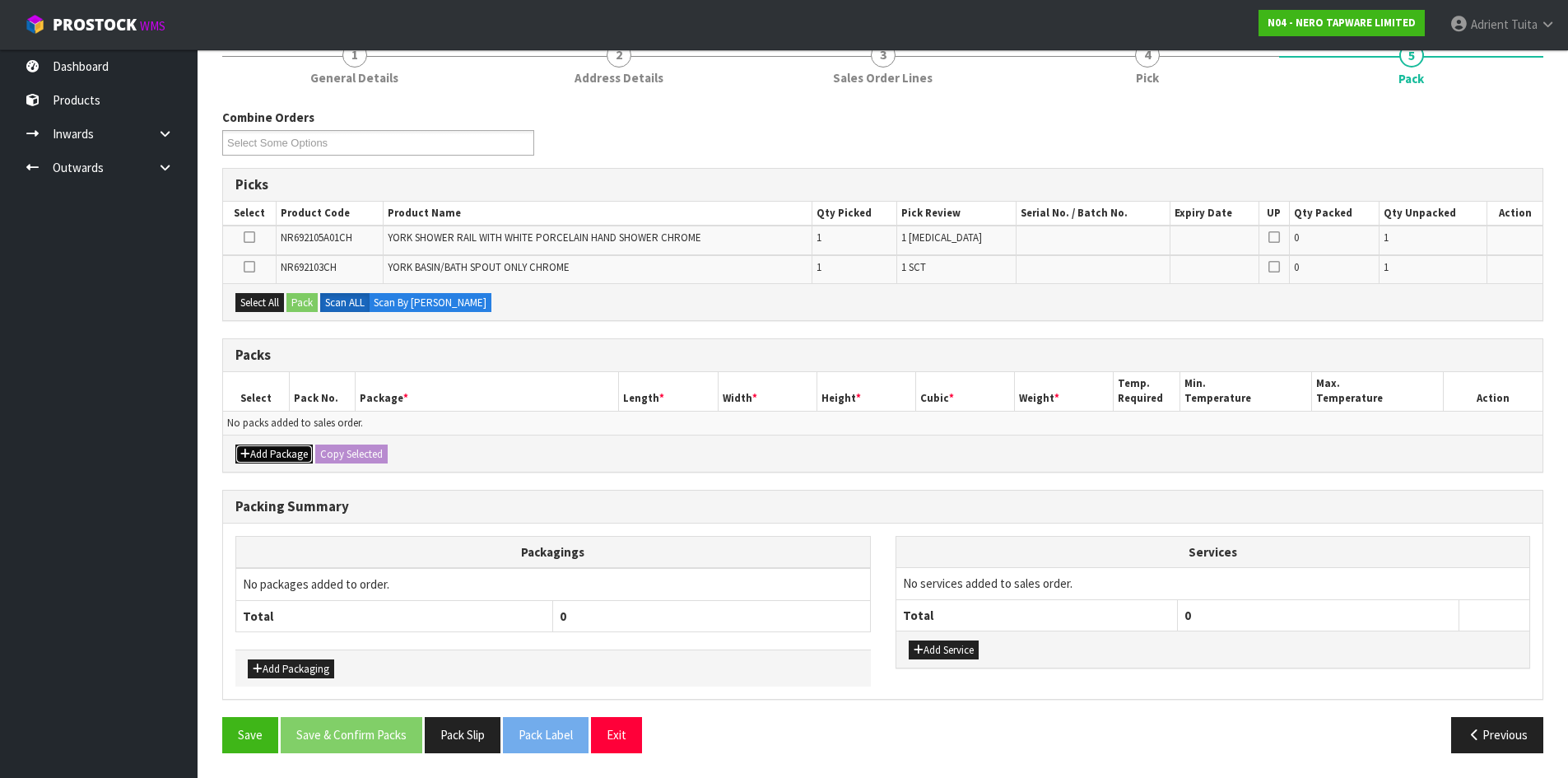
click at [262, 454] on button "Add Package" at bounding box center [273, 455] width 77 height 20
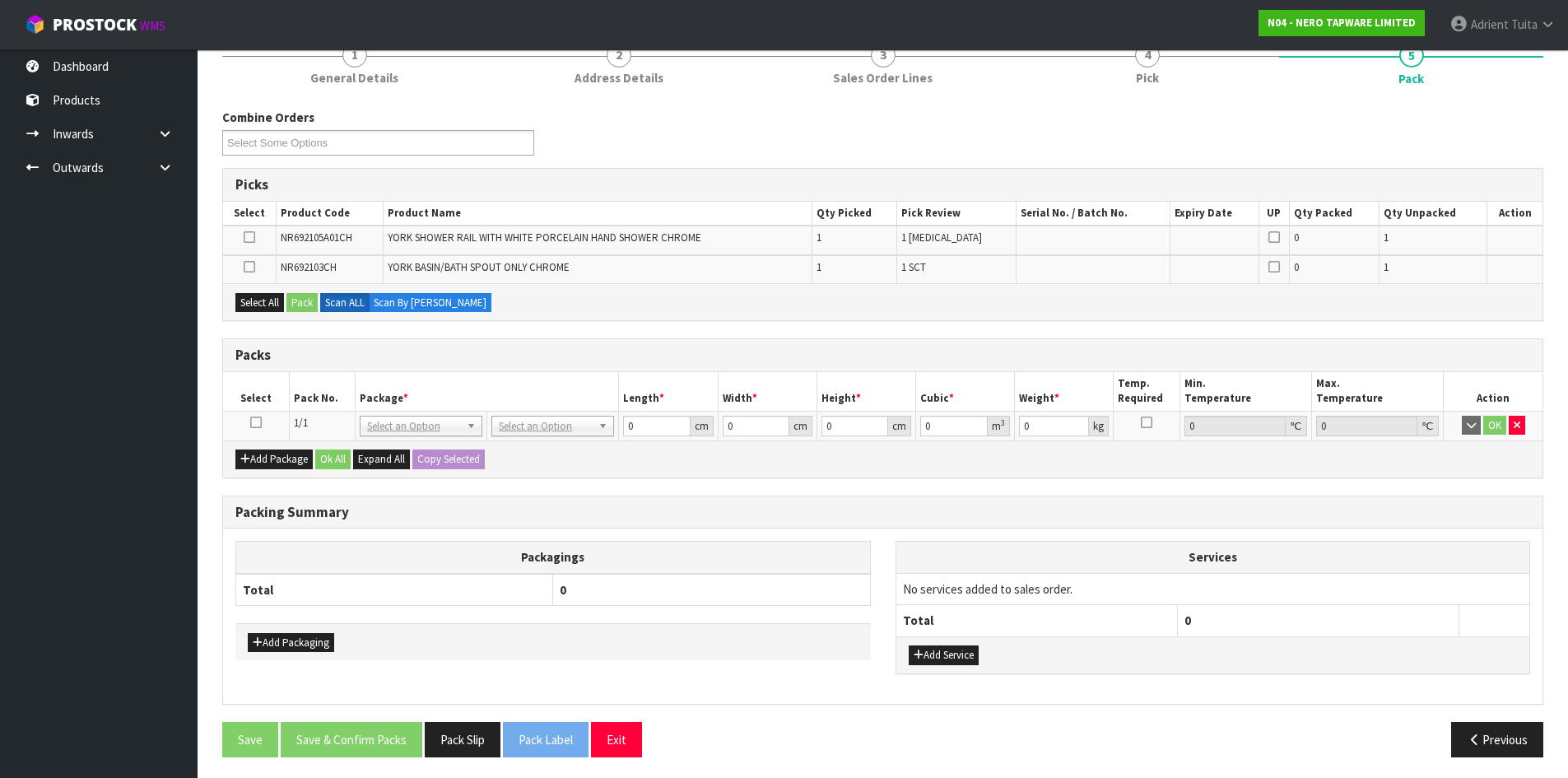
click at [253, 422] on icon at bounding box center [256, 422] width 12 height 1
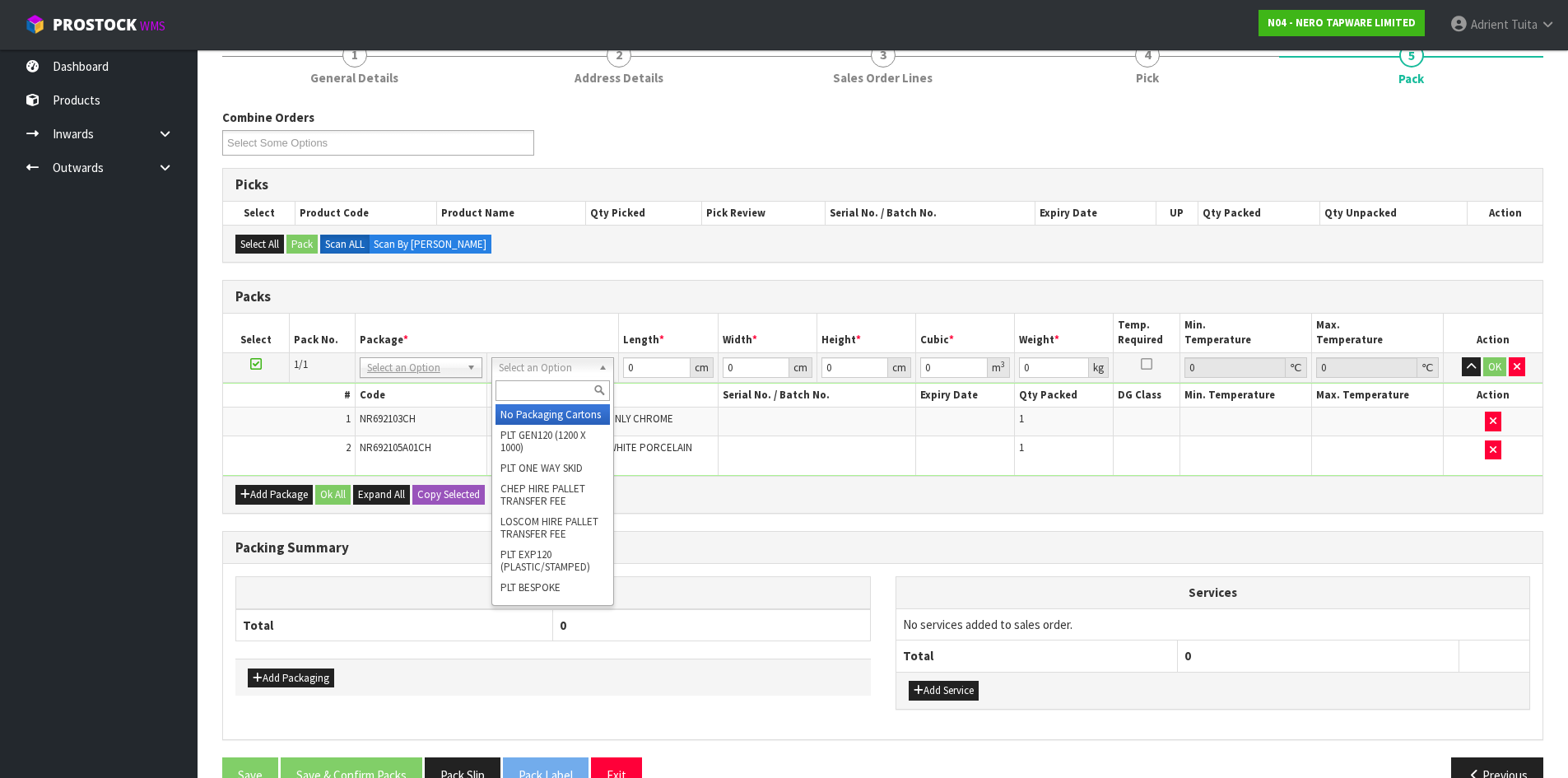
drag, startPoint x: 511, startPoint y: 369, endPoint x: 518, endPoint y: 411, distance: 42.6
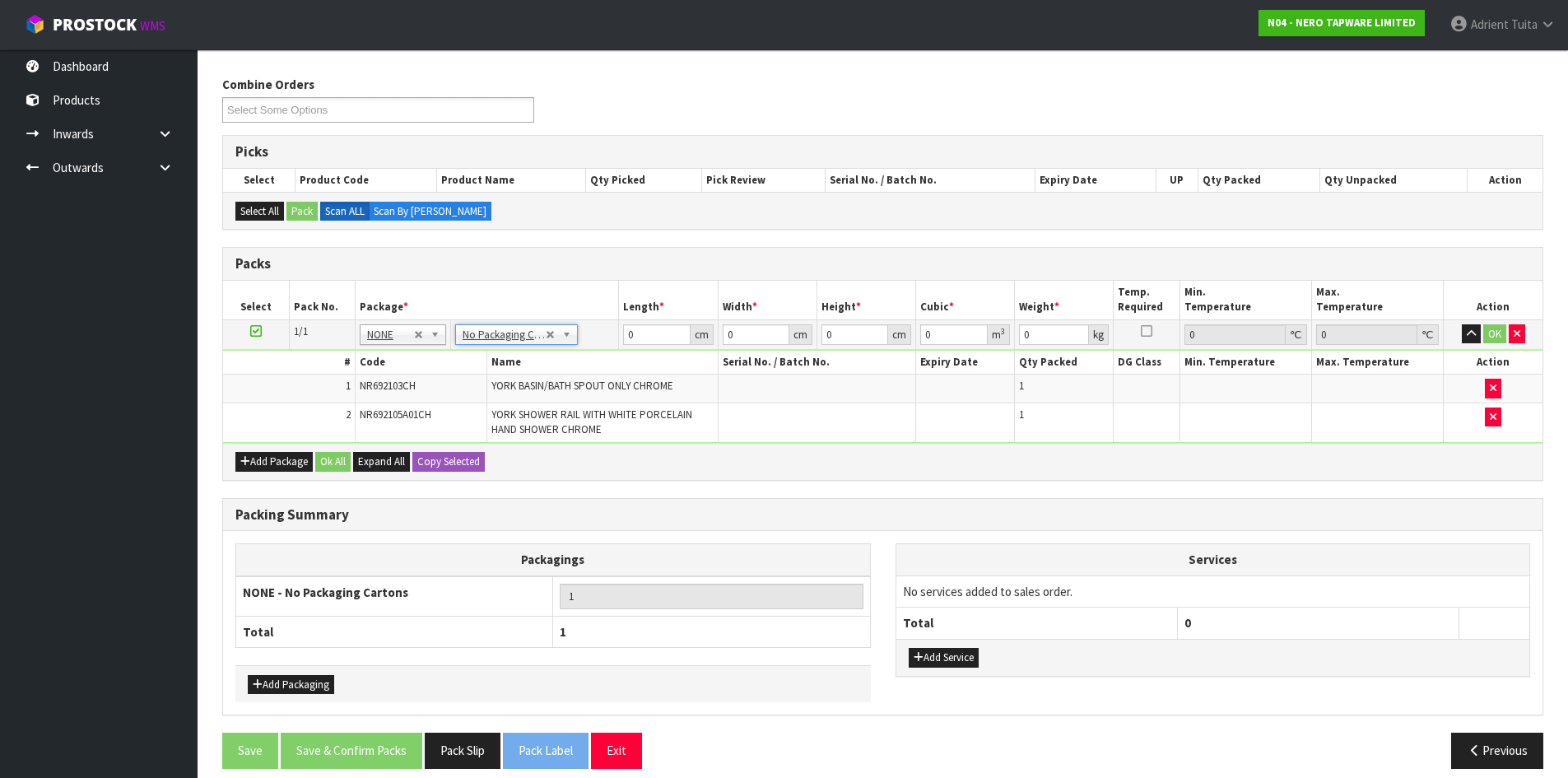
scroll to position [206, 0]
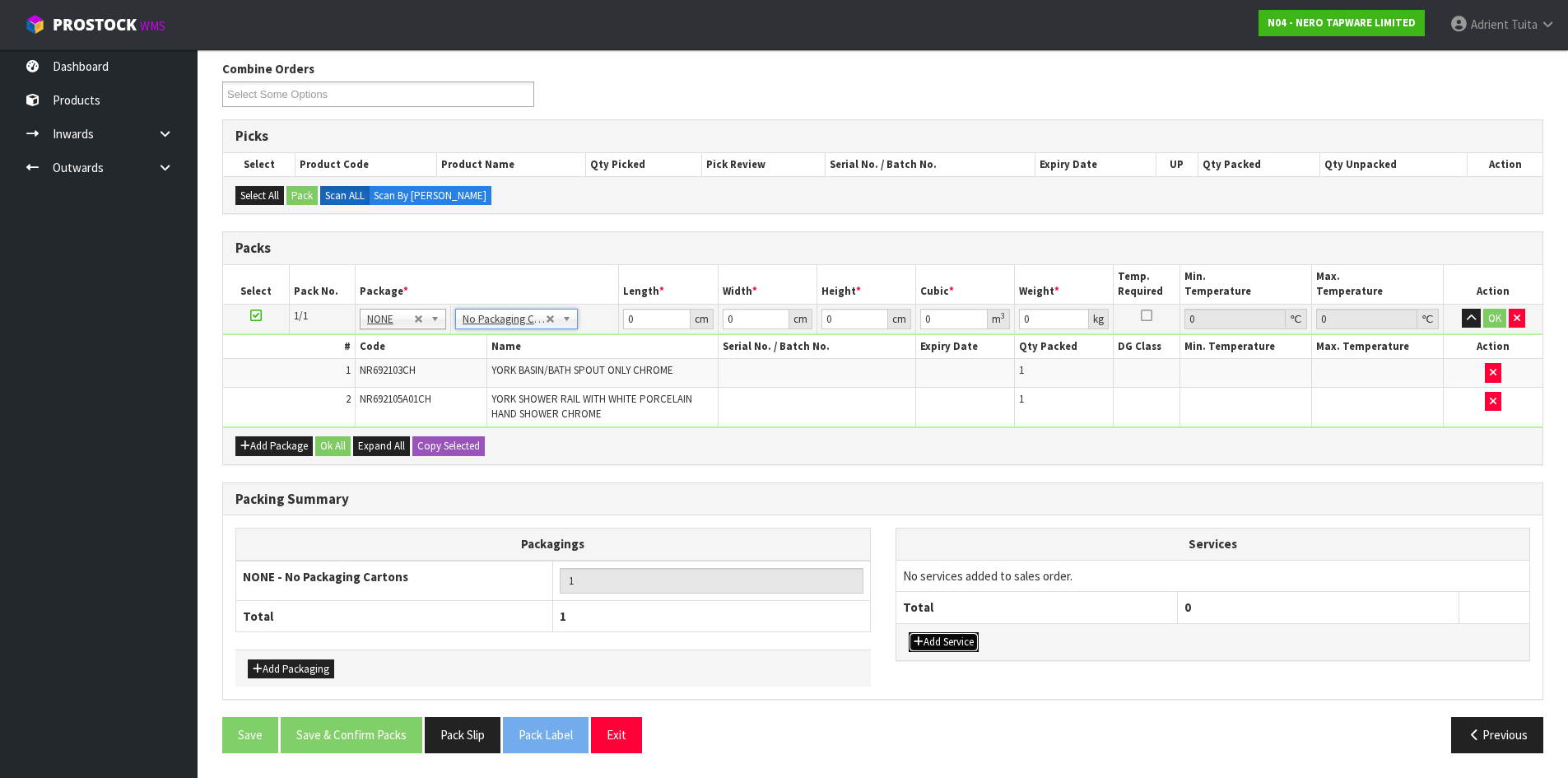
click at [944, 635] on button "Add Service" at bounding box center [944, 643] width 70 height 20
drag, startPoint x: 949, startPoint y: 583, endPoint x: 952, endPoint y: 601, distance: 18.2
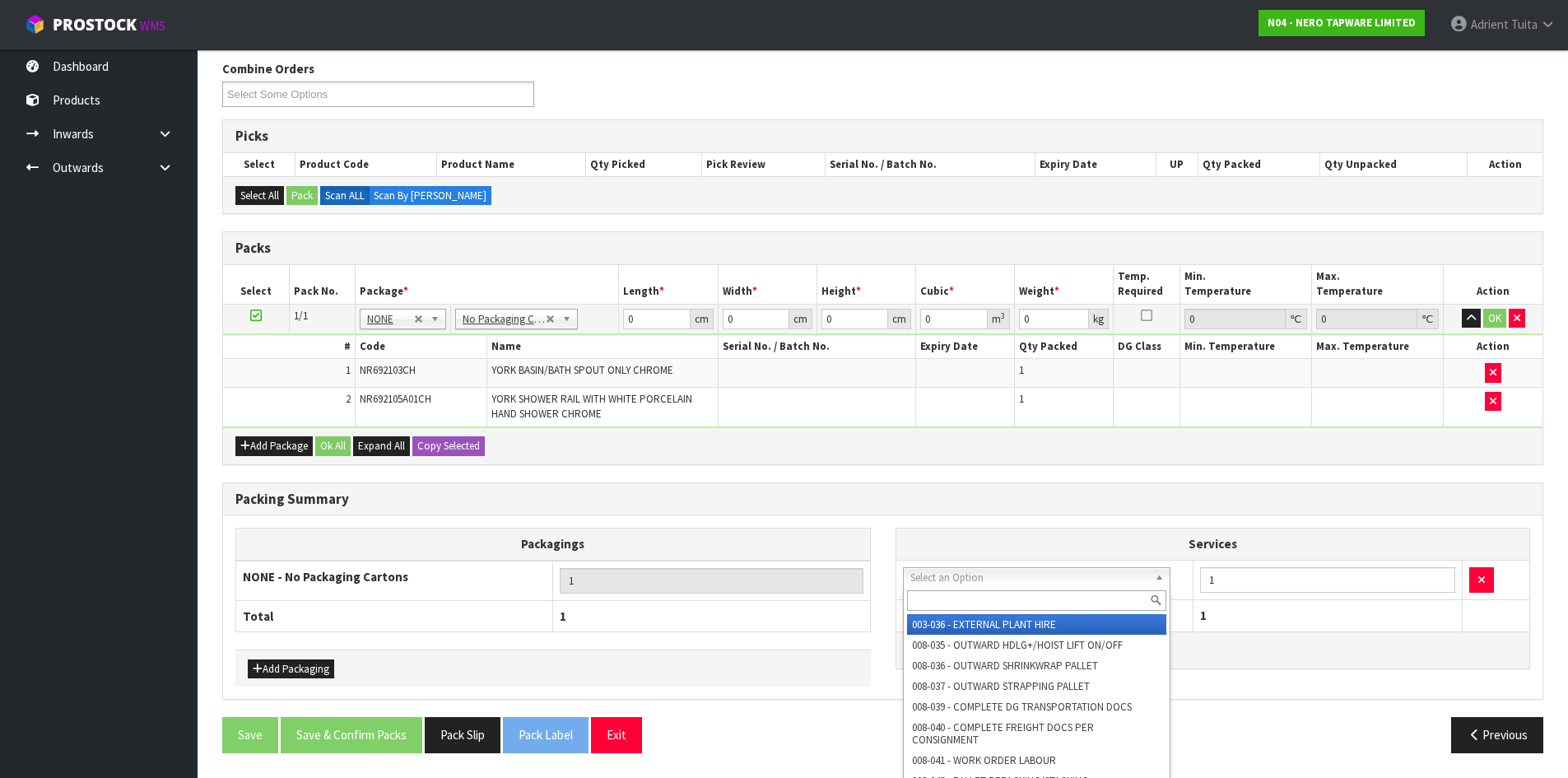
click at [950, 595] on input "text" at bounding box center [1037, 600] width 260 height 21
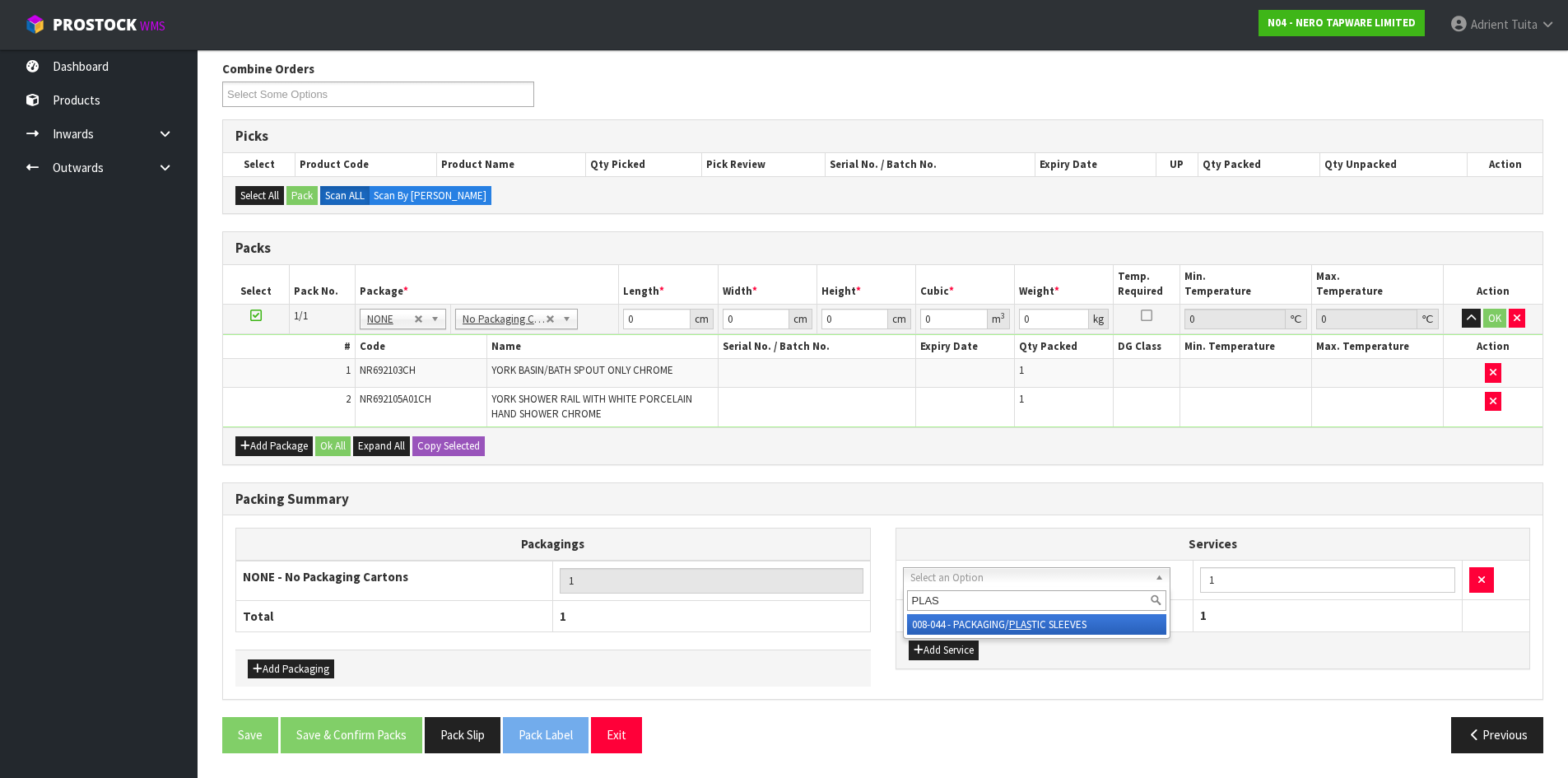
type input "PLAS"
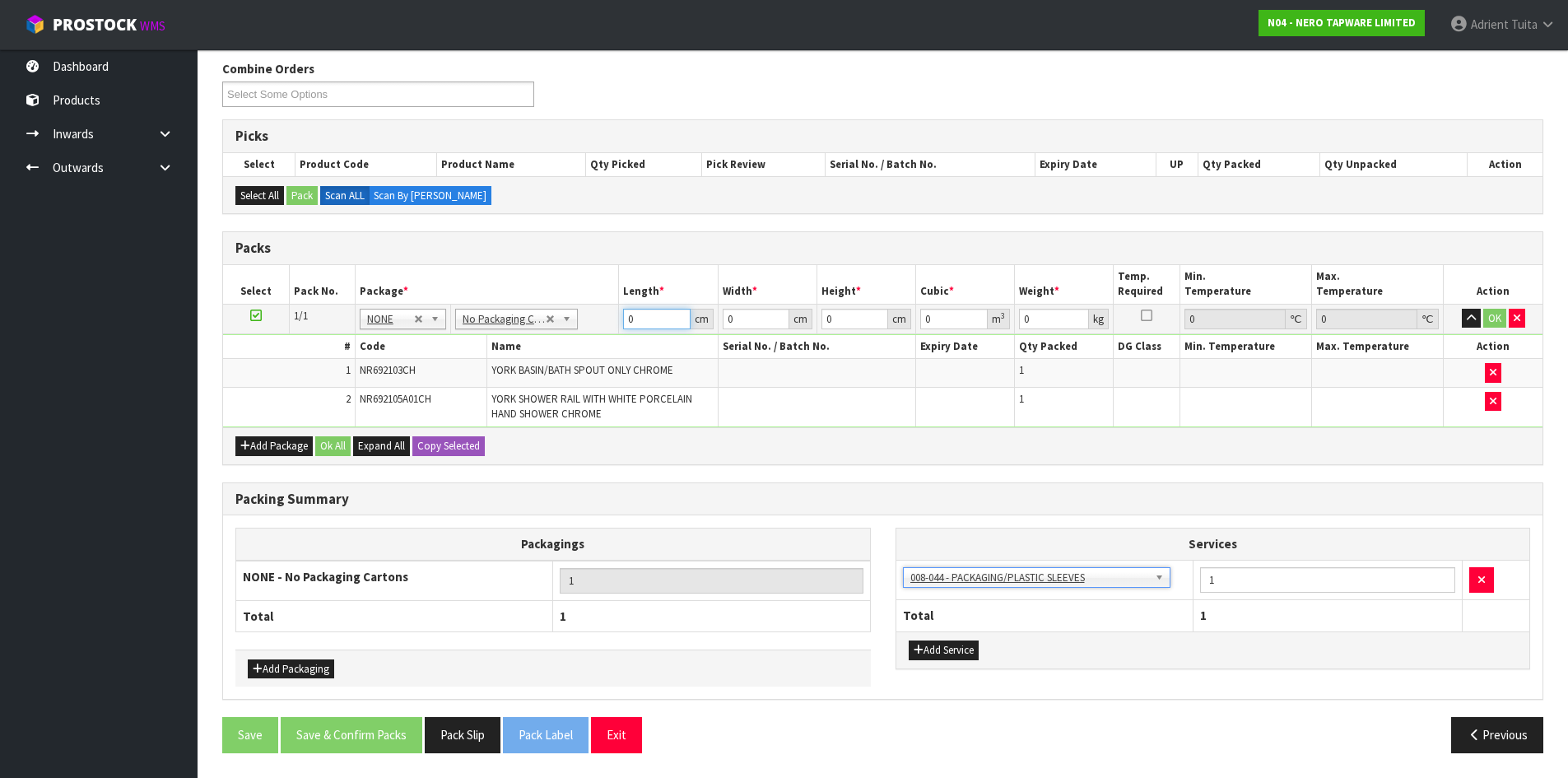
click at [657, 310] on input "0" at bounding box center [656, 319] width 66 height 21
type input "73"
type input "17"
type input "1"
type input "0.001241"
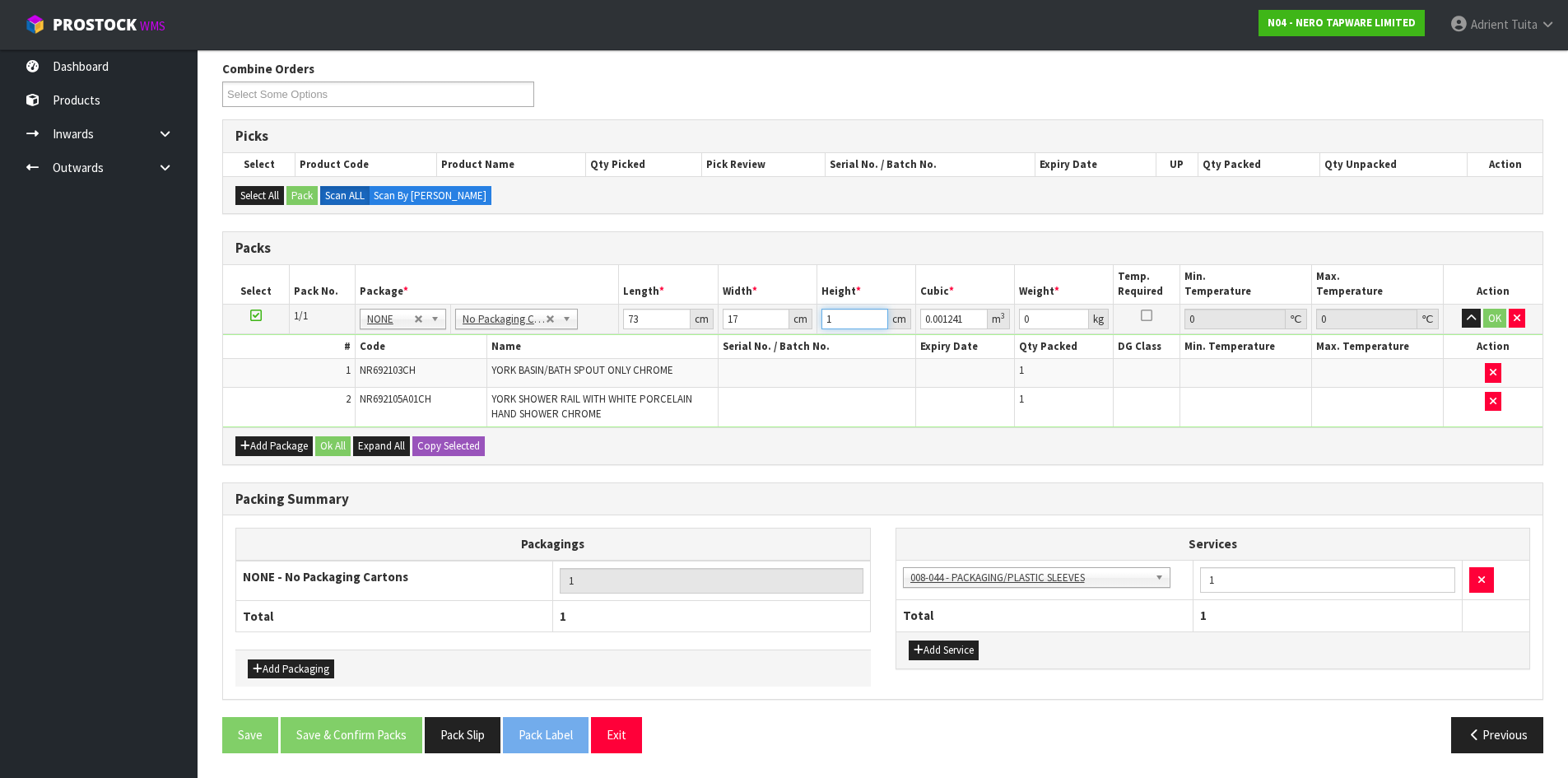
type input "14"
type input "0.017374"
type input "14"
type input "3"
click at [1493, 325] on button "OK" at bounding box center [1494, 319] width 23 height 20
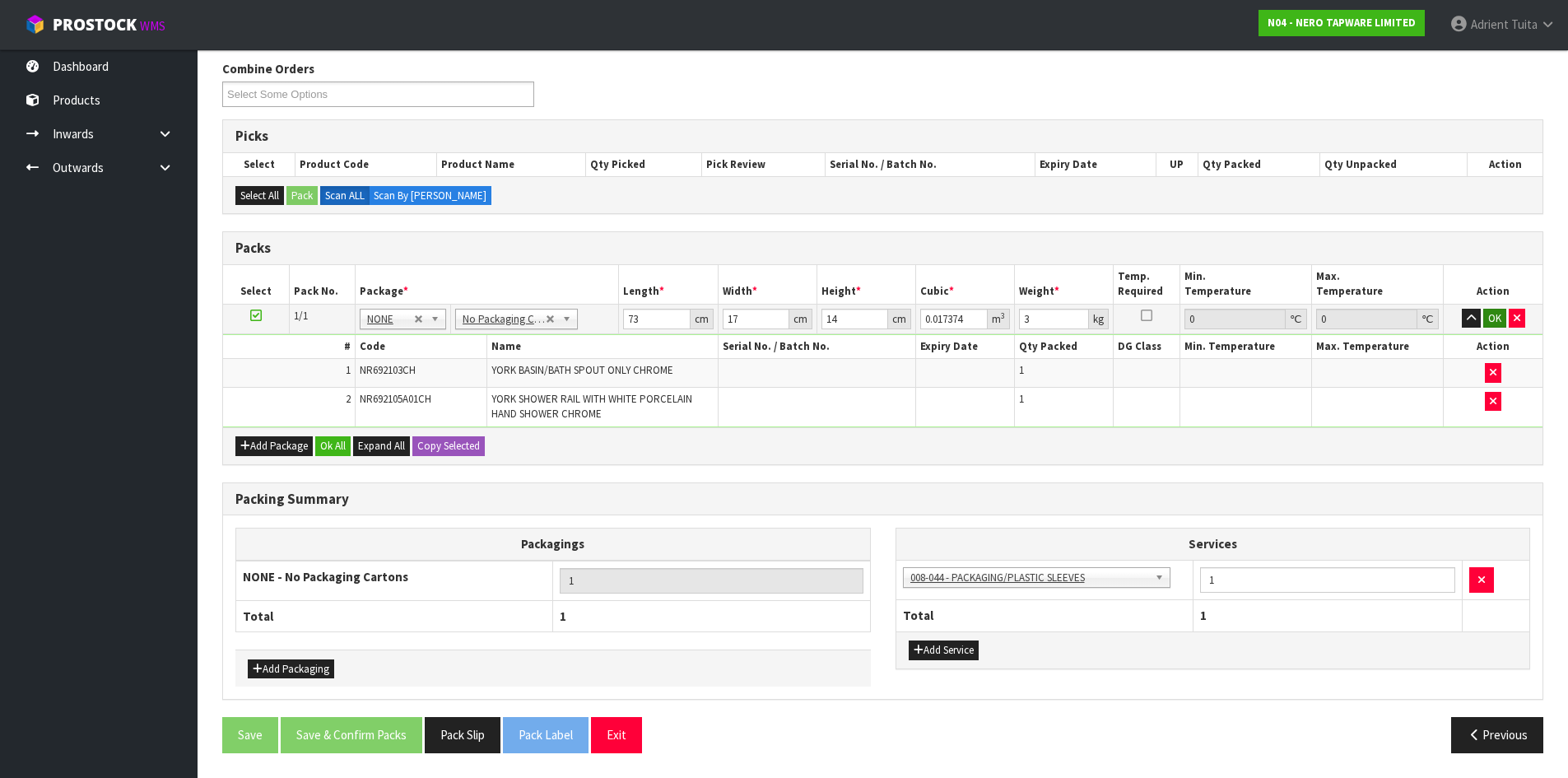
scroll to position [204, 0]
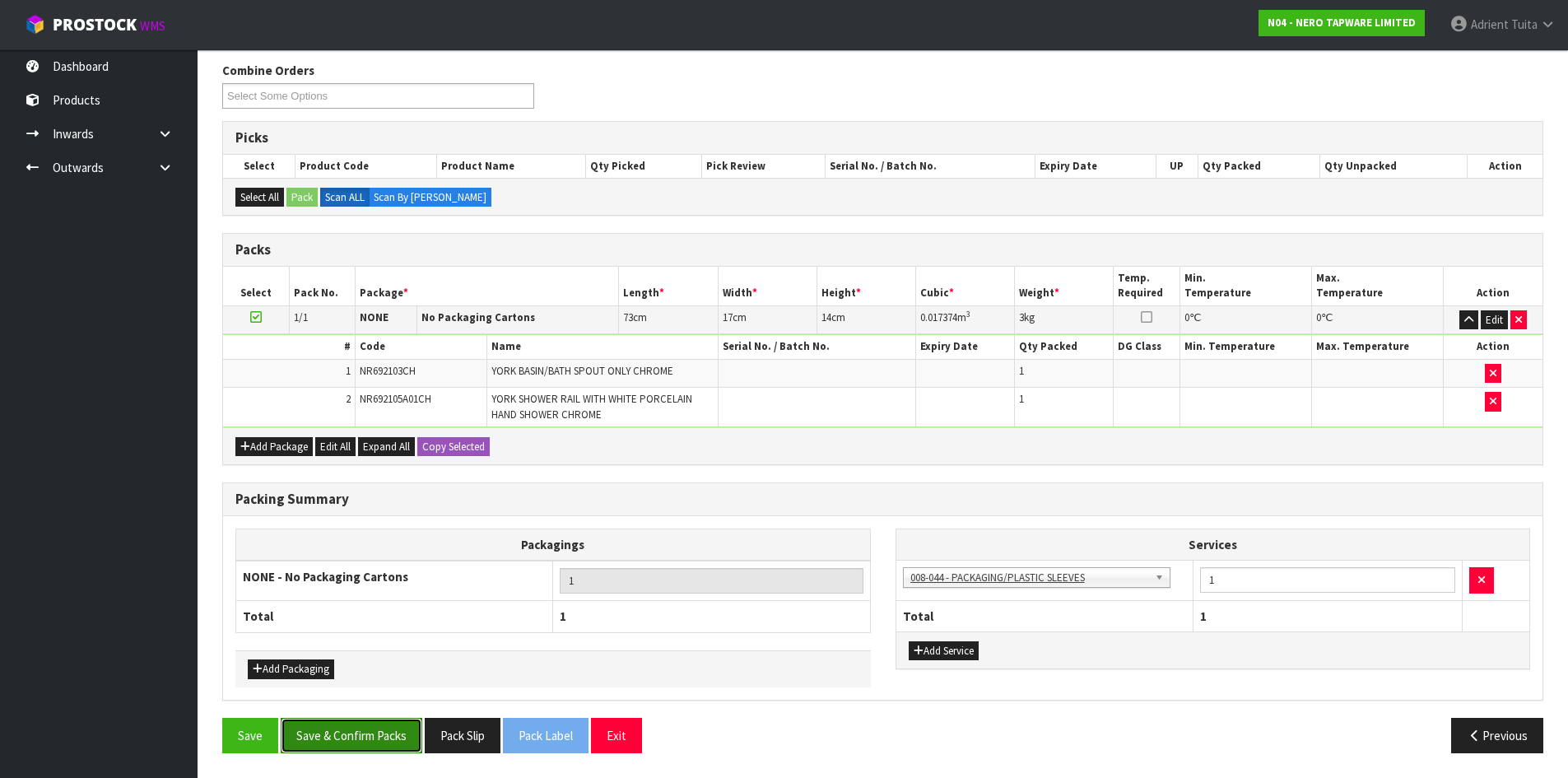
click at [355, 724] on button "Save & Confirm Packs" at bounding box center [351, 735] width 142 height 35
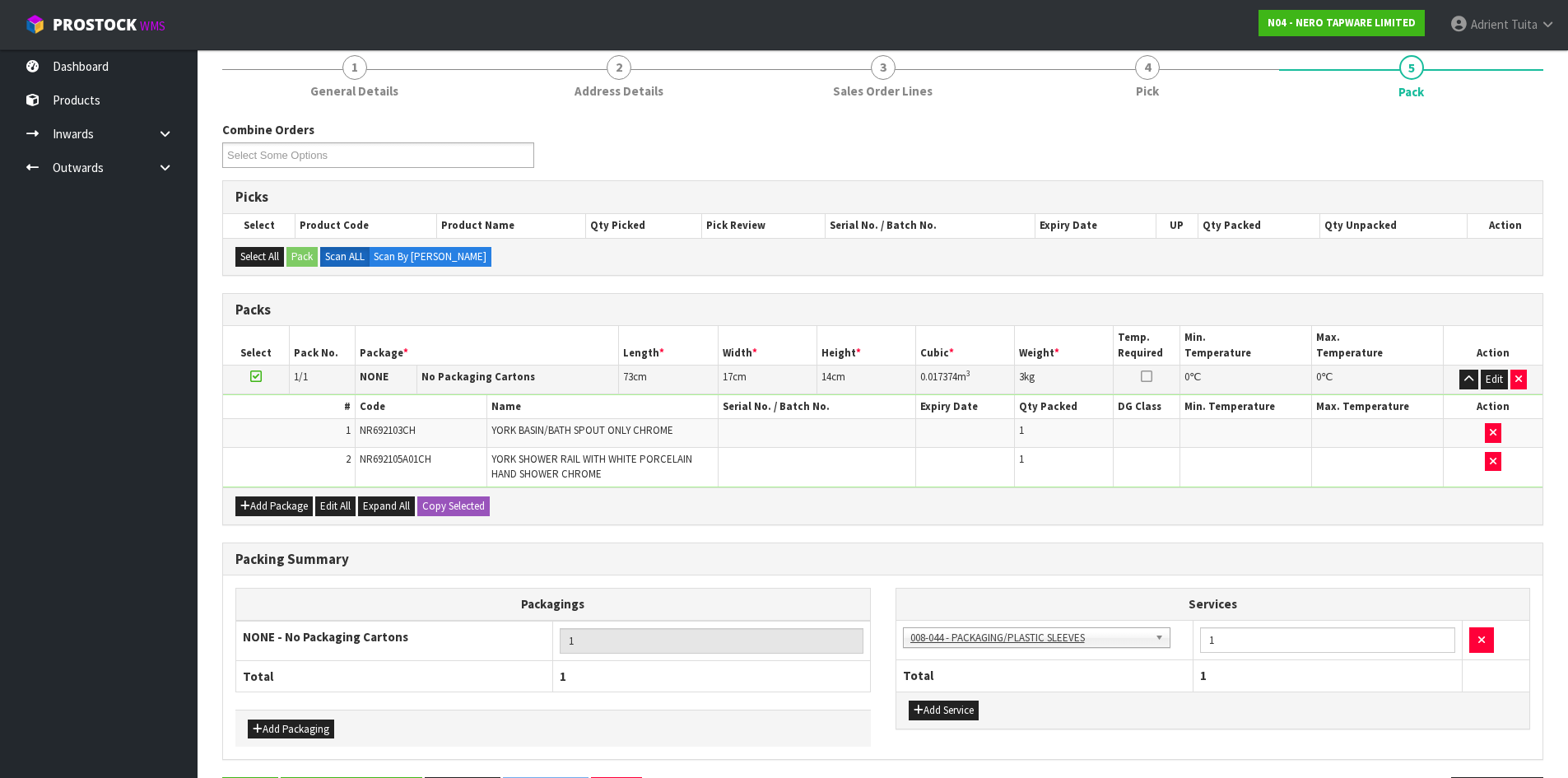
scroll to position [0, 0]
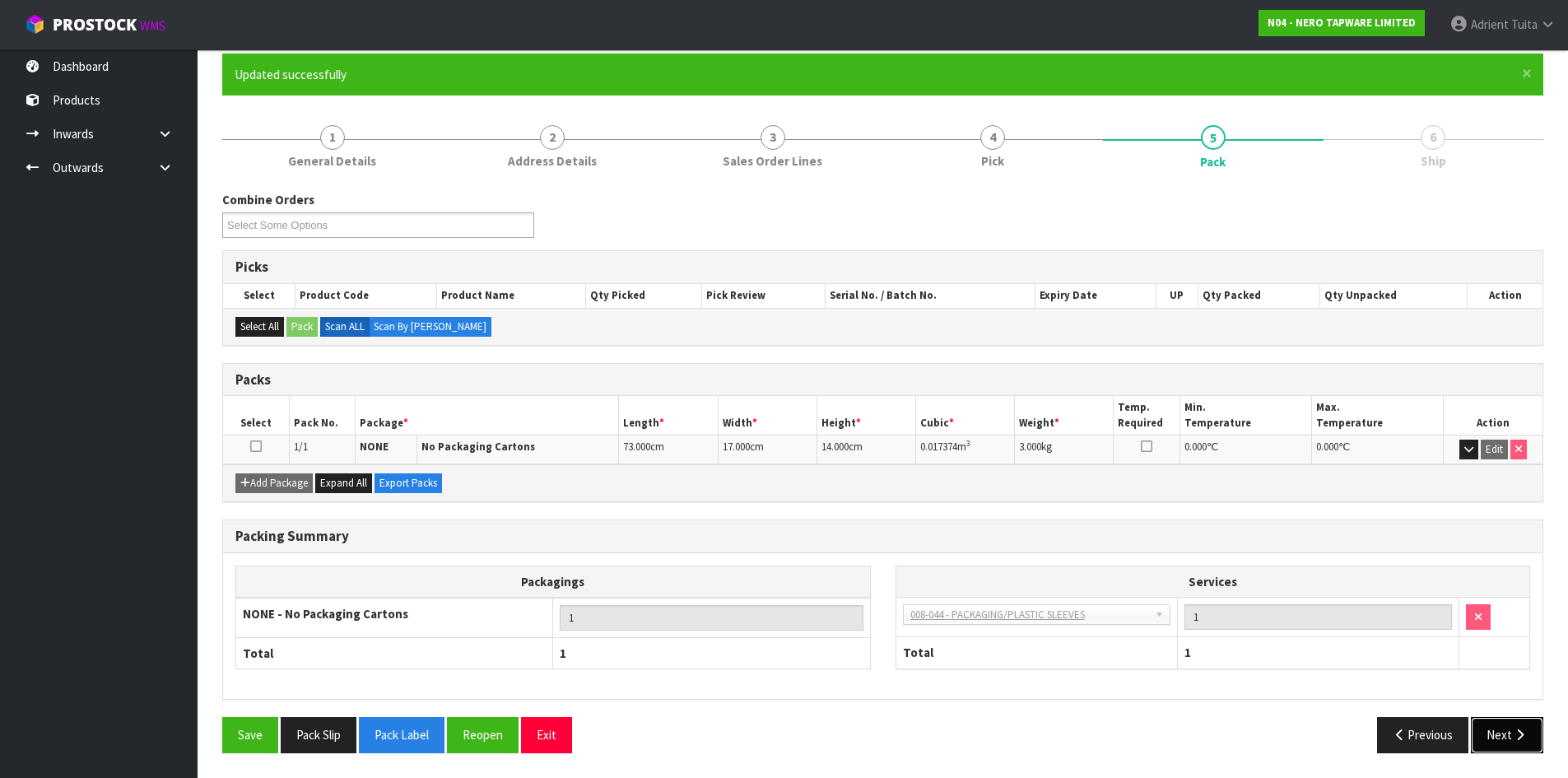
click at [1498, 724] on button "Next" at bounding box center [1507, 734] width 73 height 35
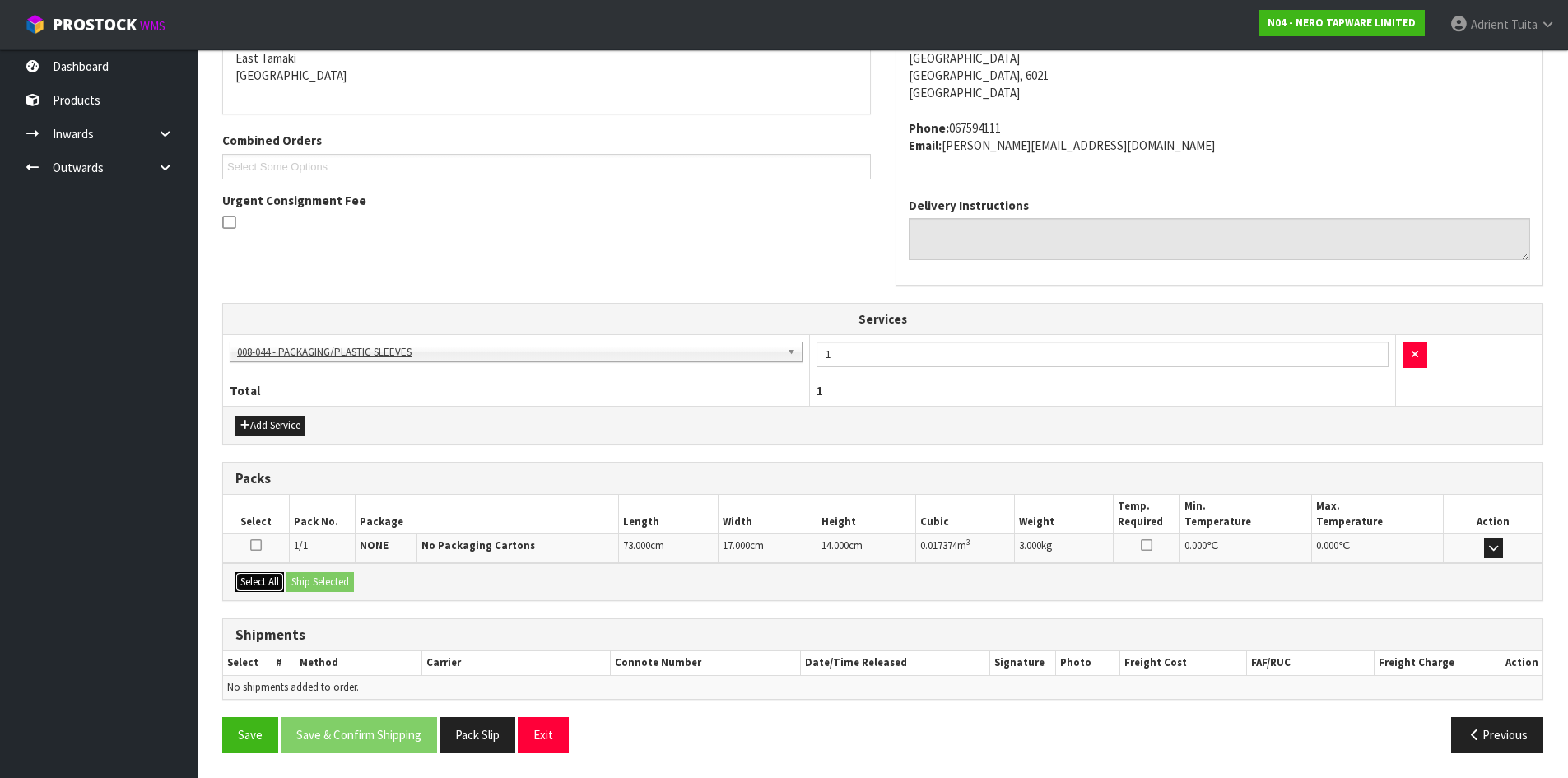
click at [283, 585] on button "Select All" at bounding box center [260, 583] width 49 height 20
click at [308, 579] on button "Ship Selected" at bounding box center [320, 583] width 67 height 20
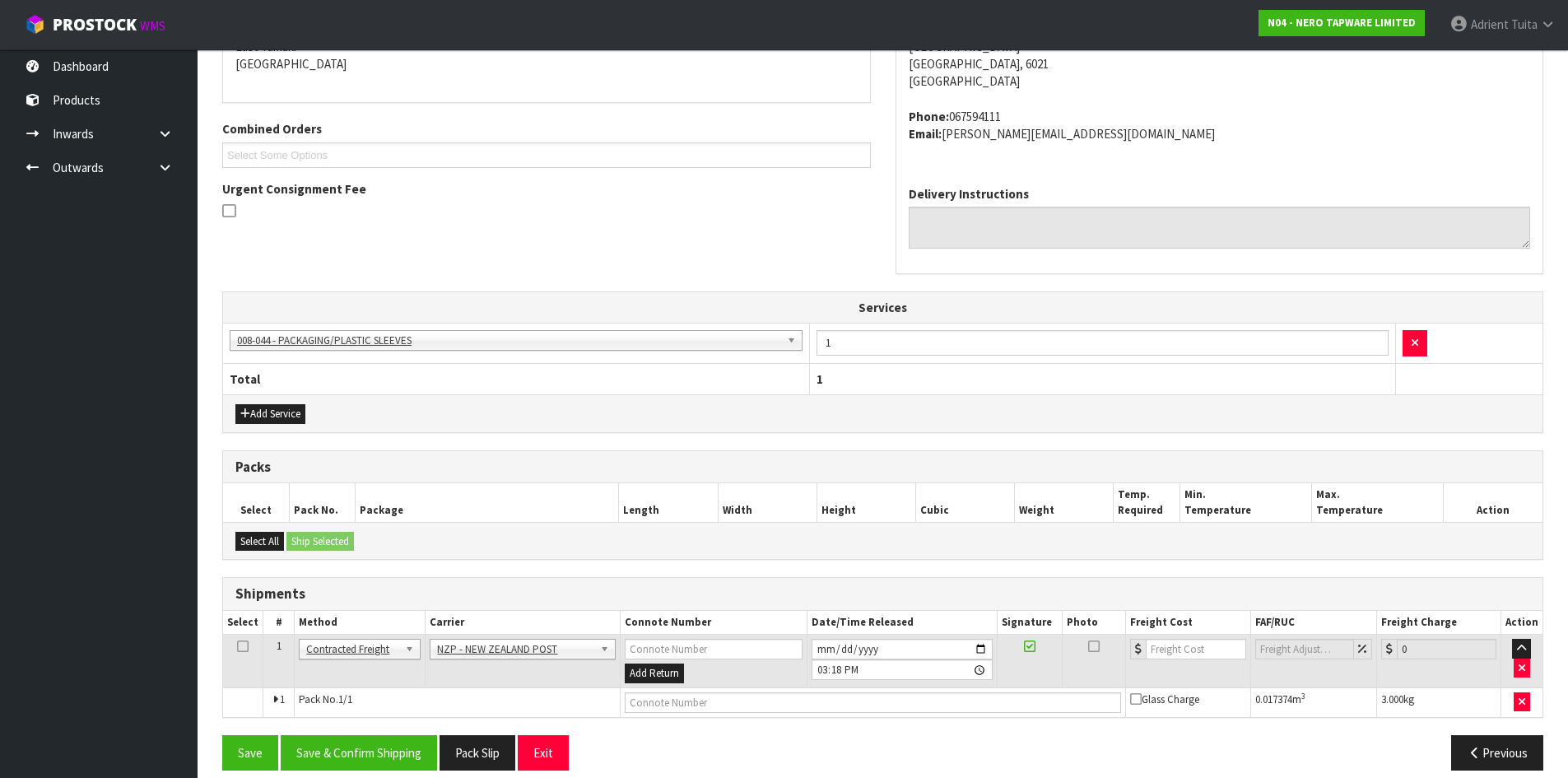
scroll to position [386, 0]
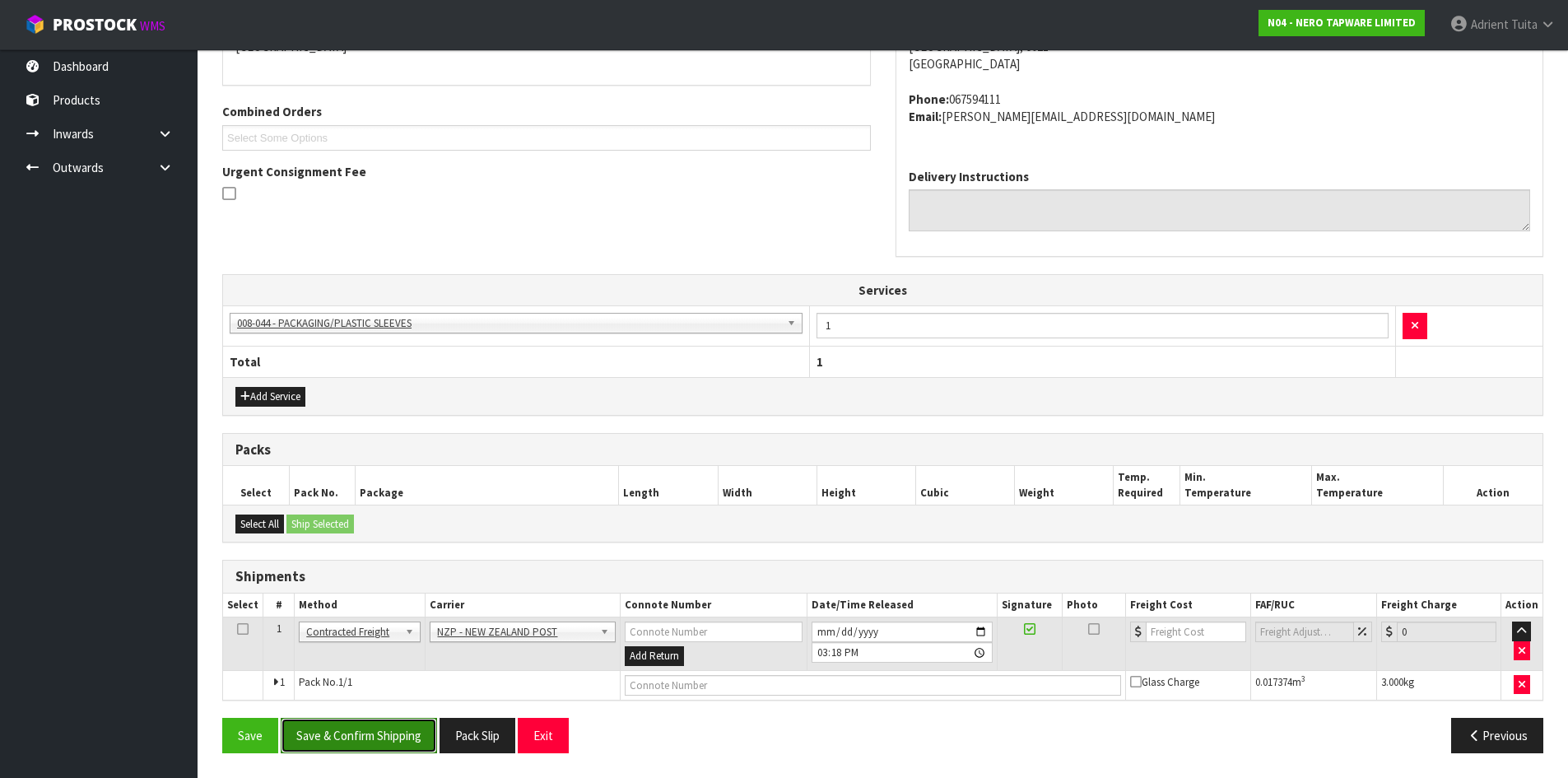
click at [386, 736] on button "Save & Confirm Shipping" at bounding box center [358, 735] width 156 height 35
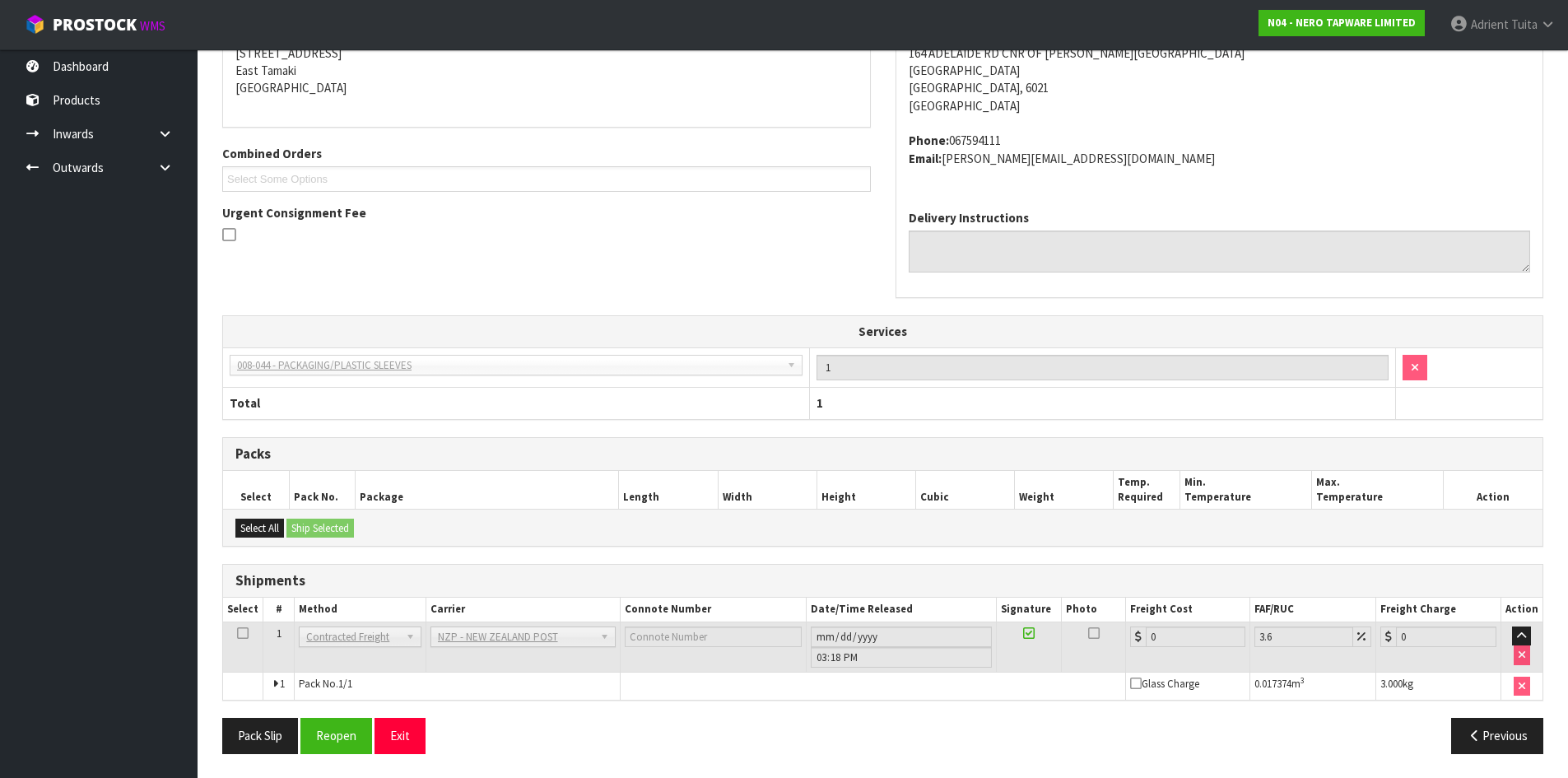
scroll to position [363, 0]
click at [327, 726] on button "Reopen" at bounding box center [336, 734] width 72 height 35
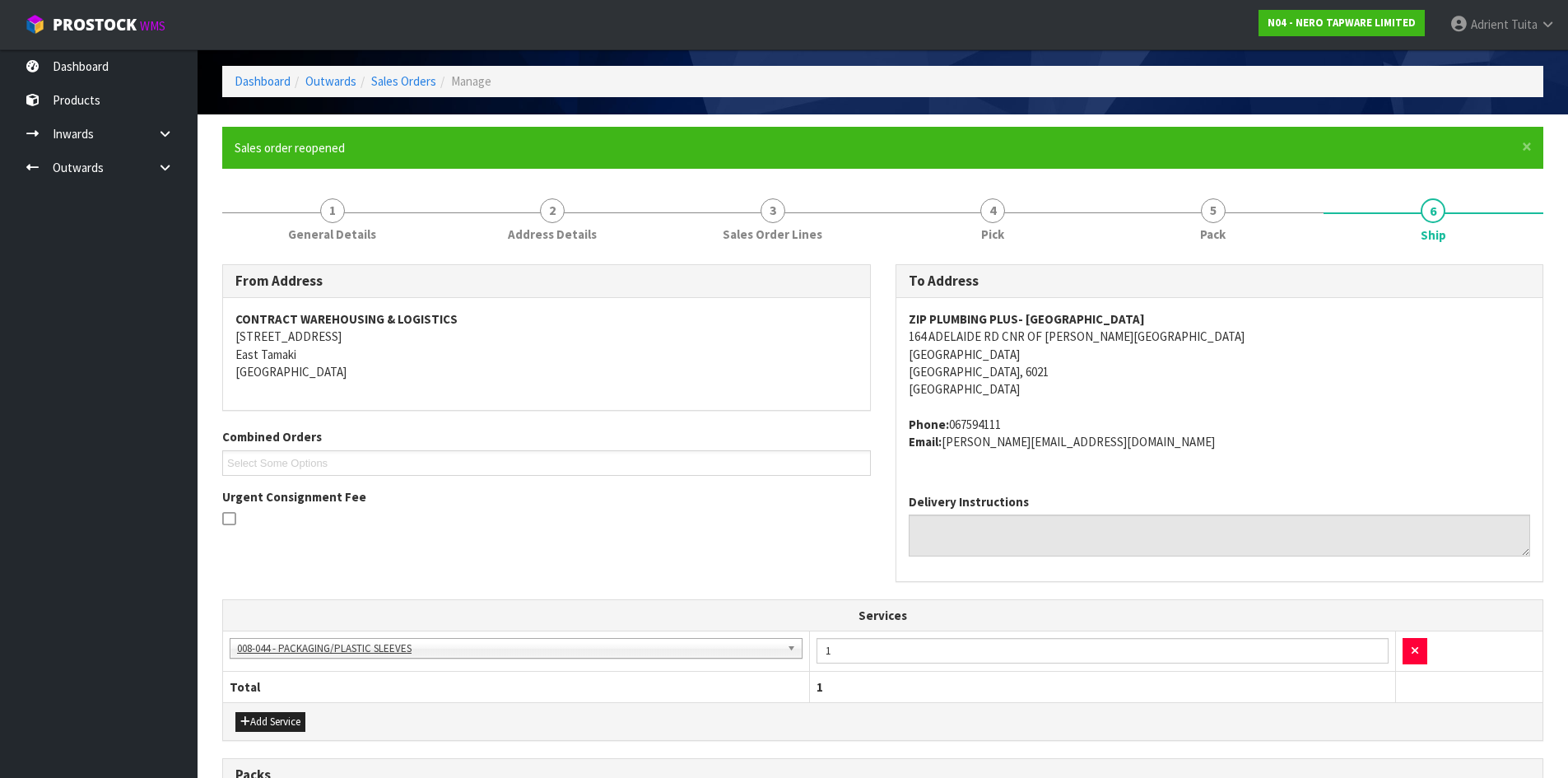
scroll to position [402, 0]
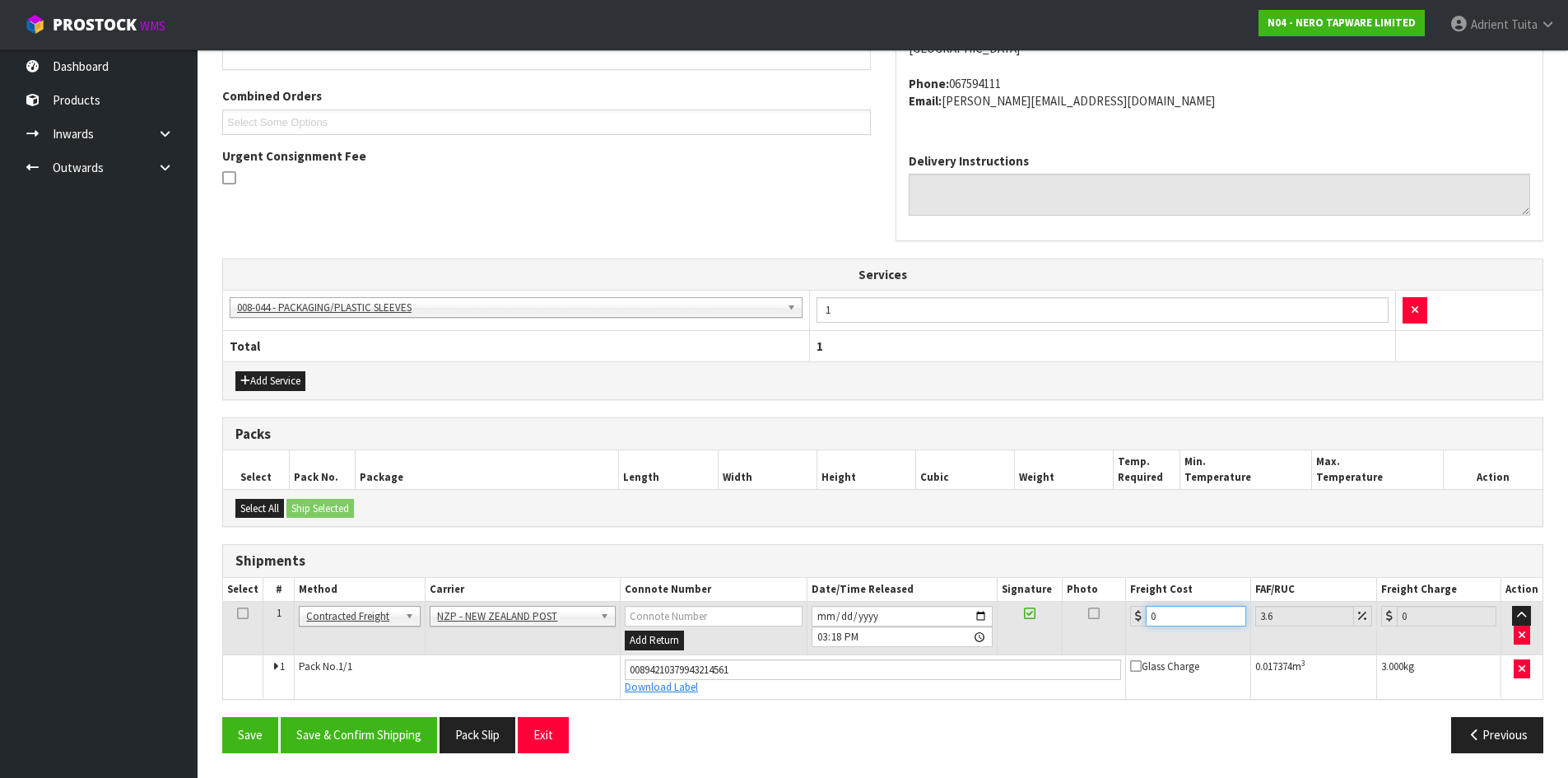
click at [1178, 616] on input "0" at bounding box center [1196, 616] width 100 height 21
type input "8"
type input "8.29"
type input "8.4"
type input "8.7"
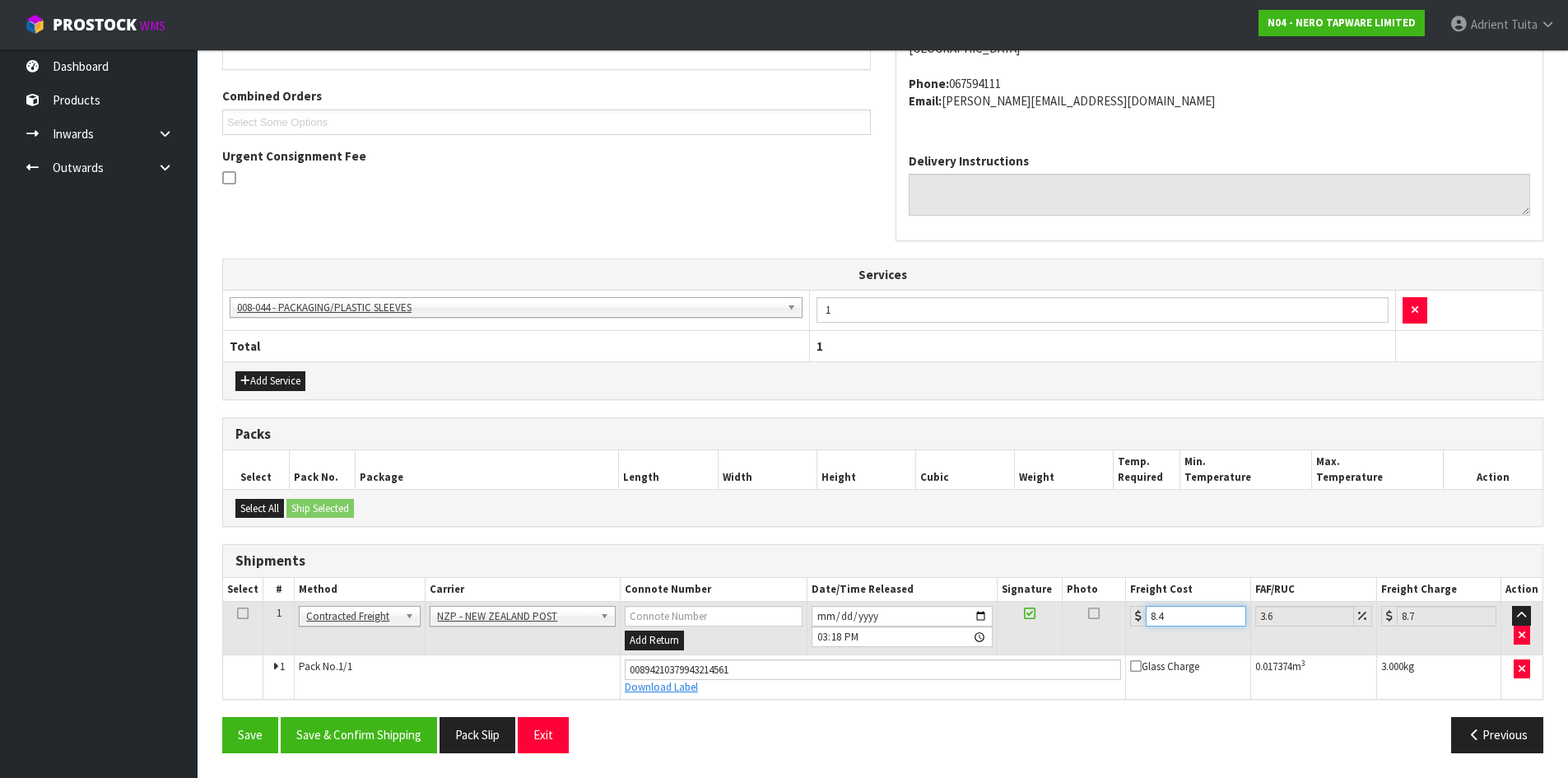
type input "8.45"
type input "8.75"
type input "8.45"
click at [329, 742] on button "Save & Confirm Shipping" at bounding box center [358, 734] width 156 height 35
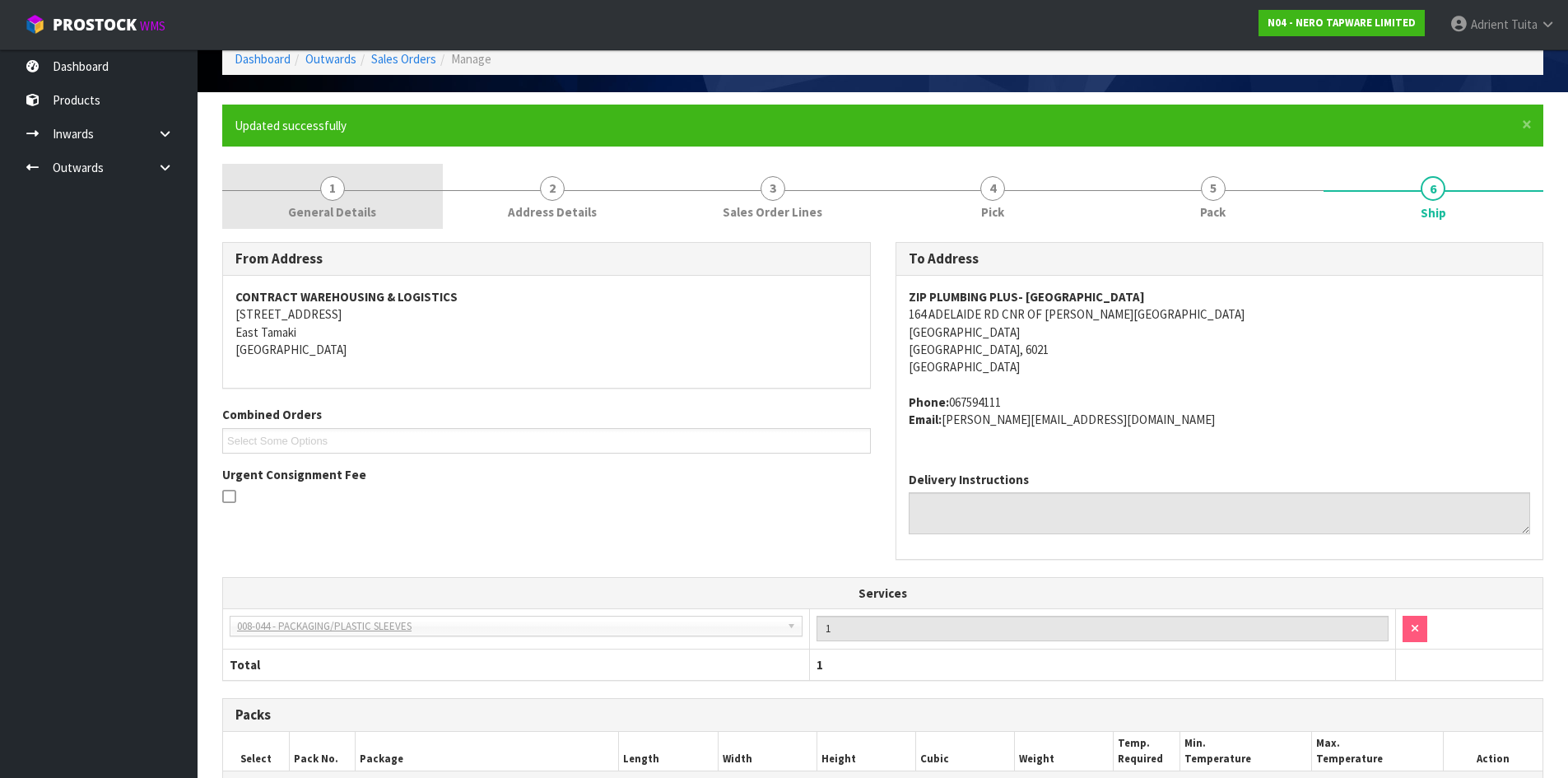
scroll to position [0, 0]
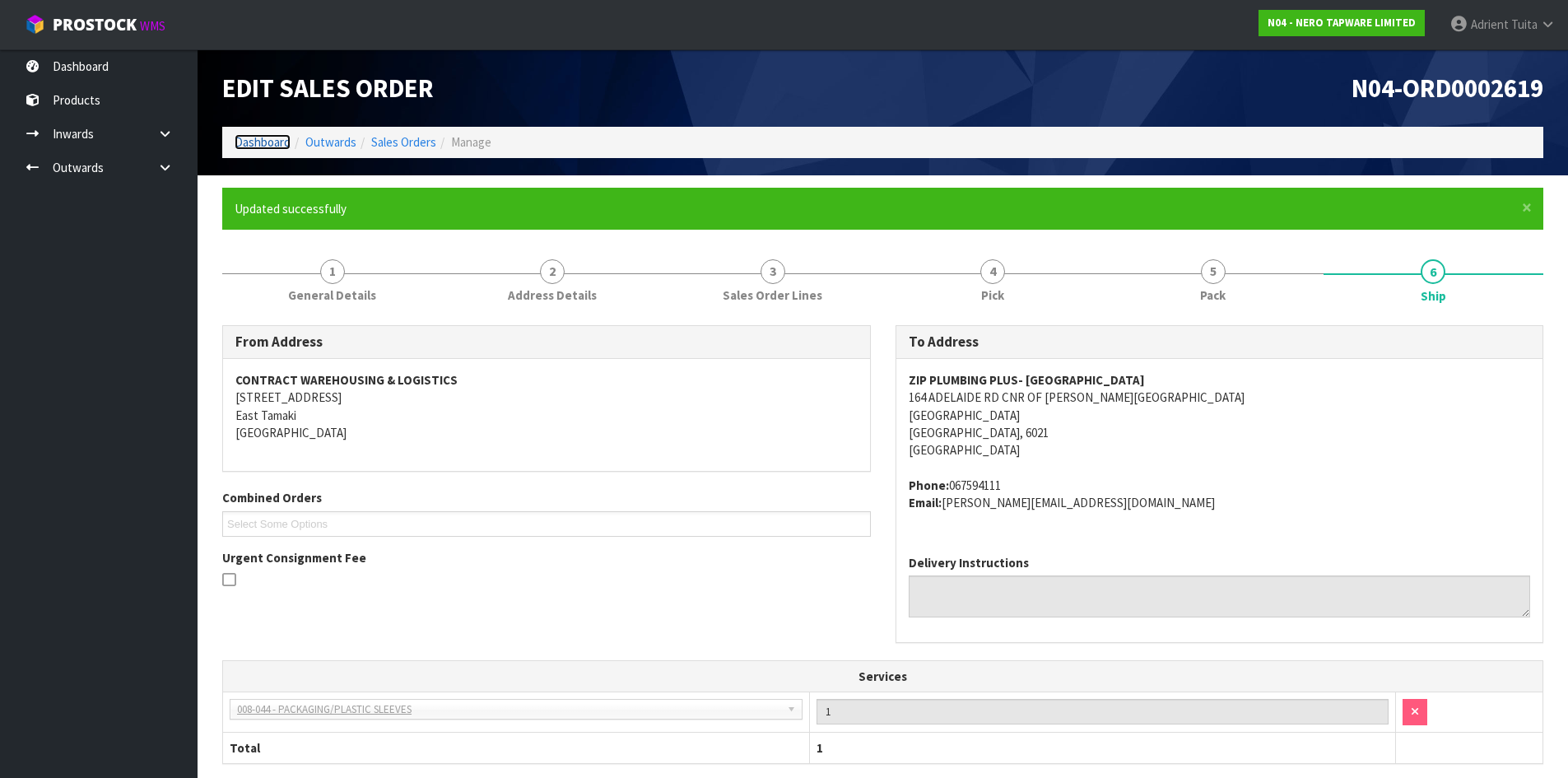
click at [273, 144] on link "Dashboard" at bounding box center [263, 142] width 56 height 15
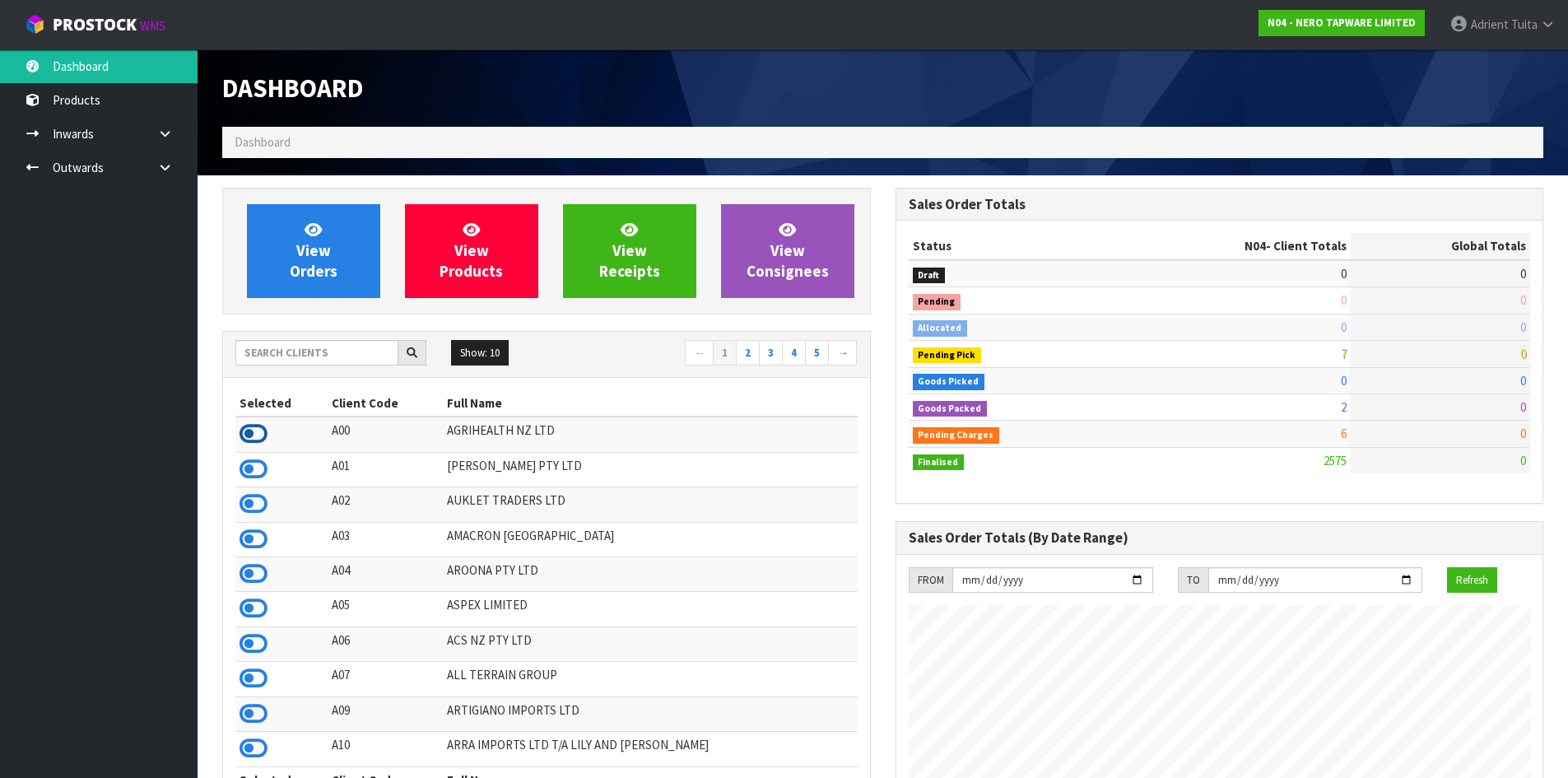
scroll to position [822334, 822536]
click at [253, 436] on icon at bounding box center [253, 433] width 28 height 25
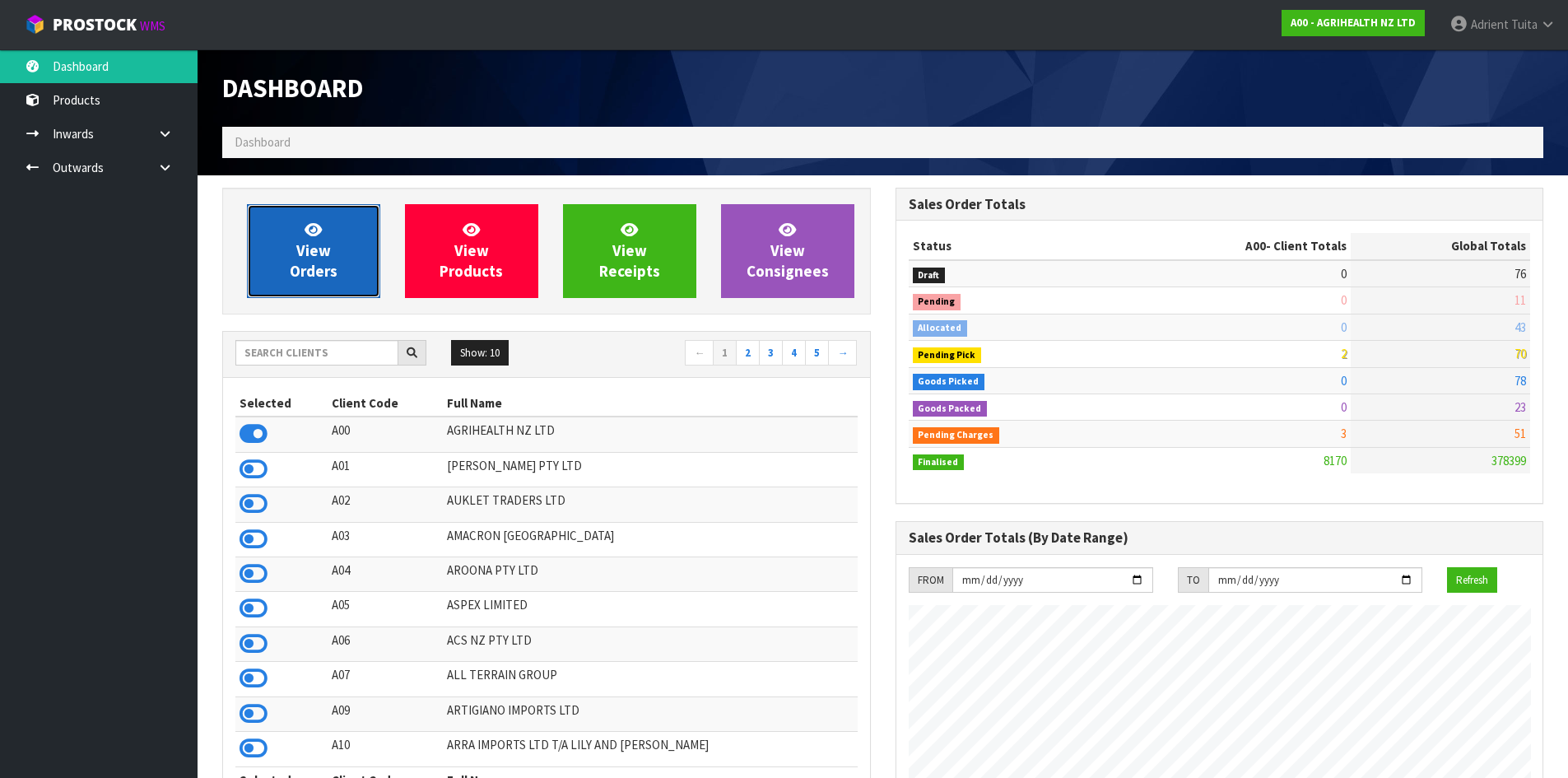
scroll to position [1247, 672]
click at [318, 255] on span "View Orders" at bounding box center [313, 251] width 48 height 62
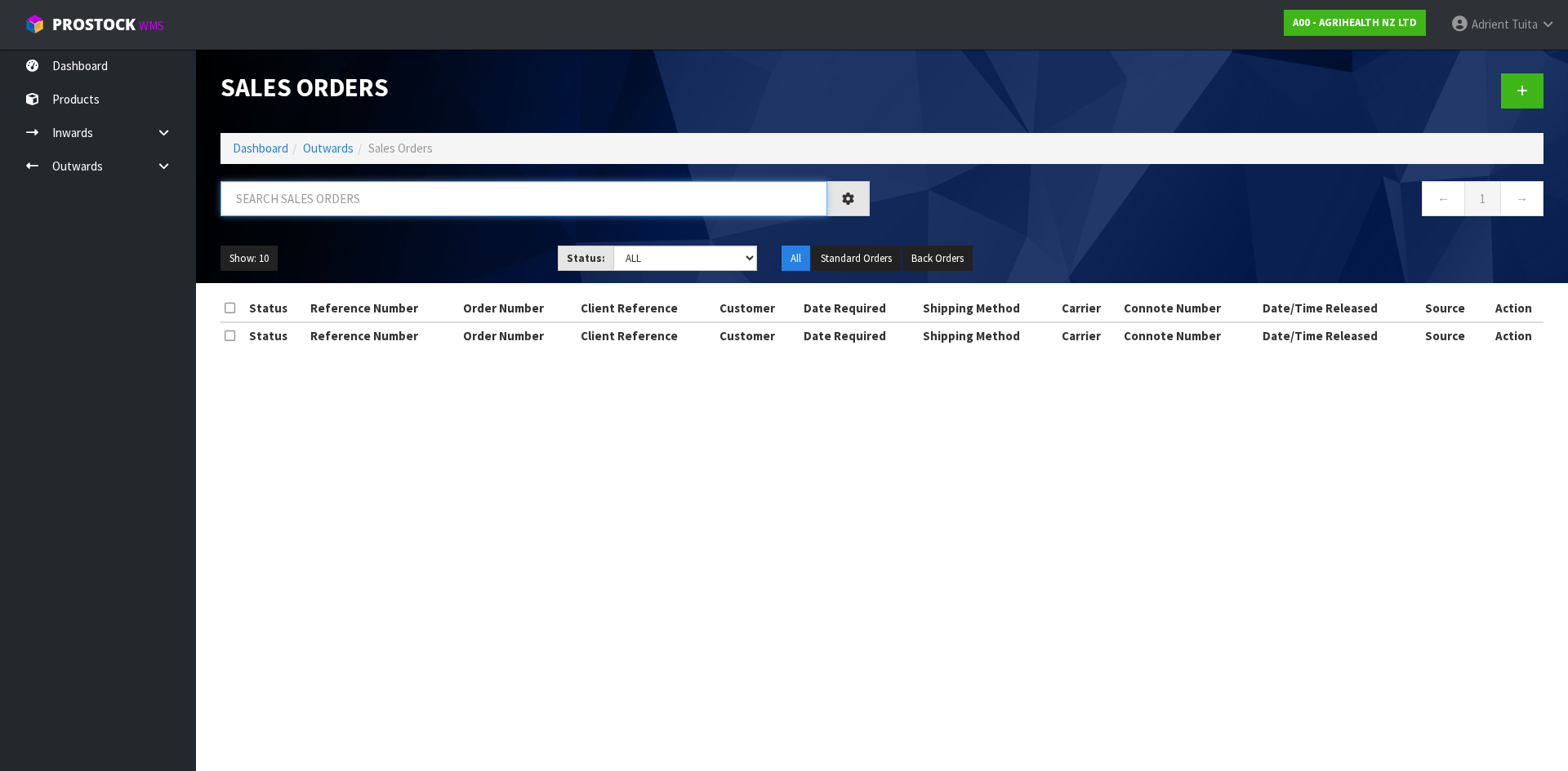
click at [345, 190] on input "text" at bounding box center [524, 198] width 607 height 35
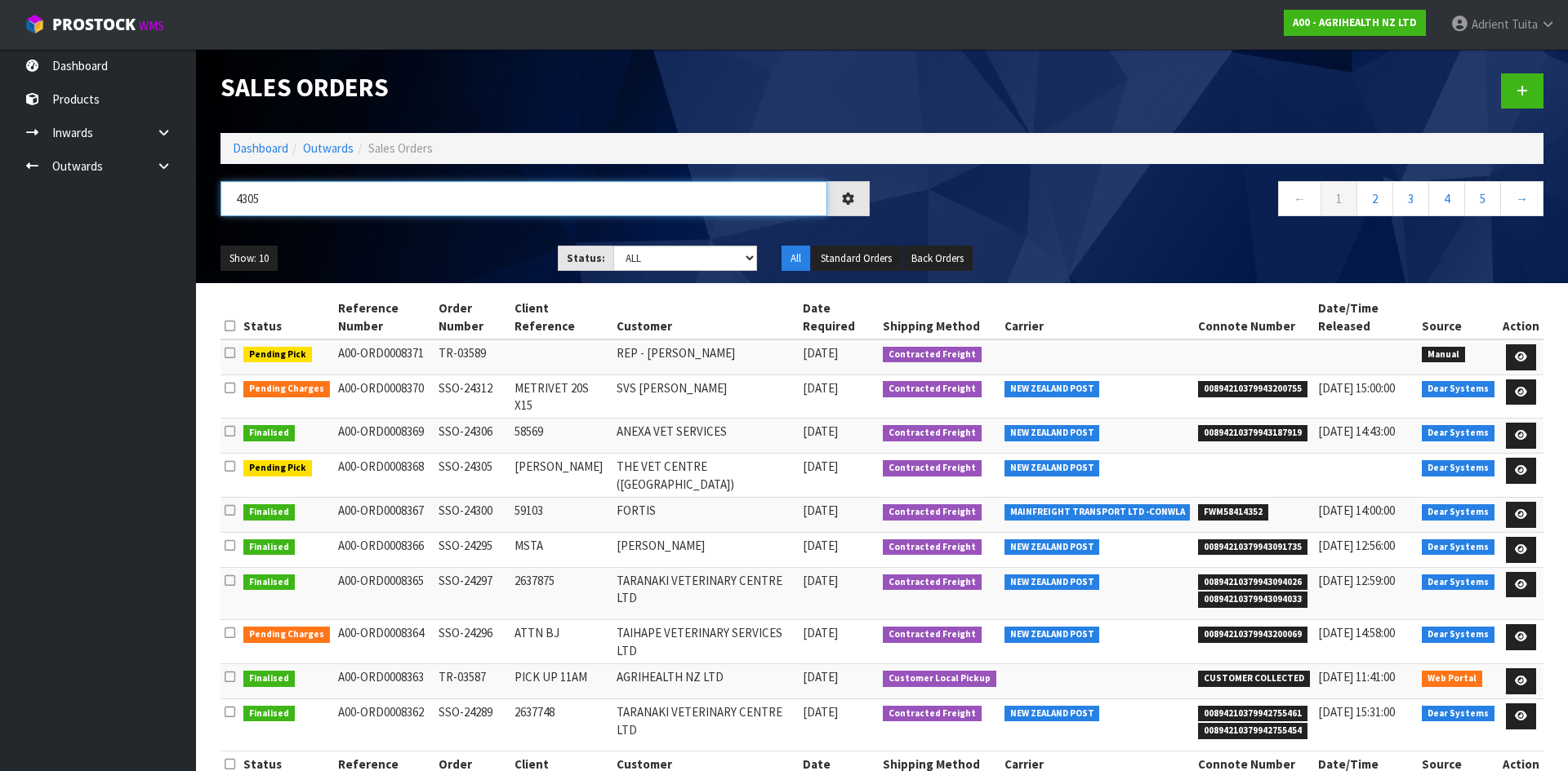
type input "4305"
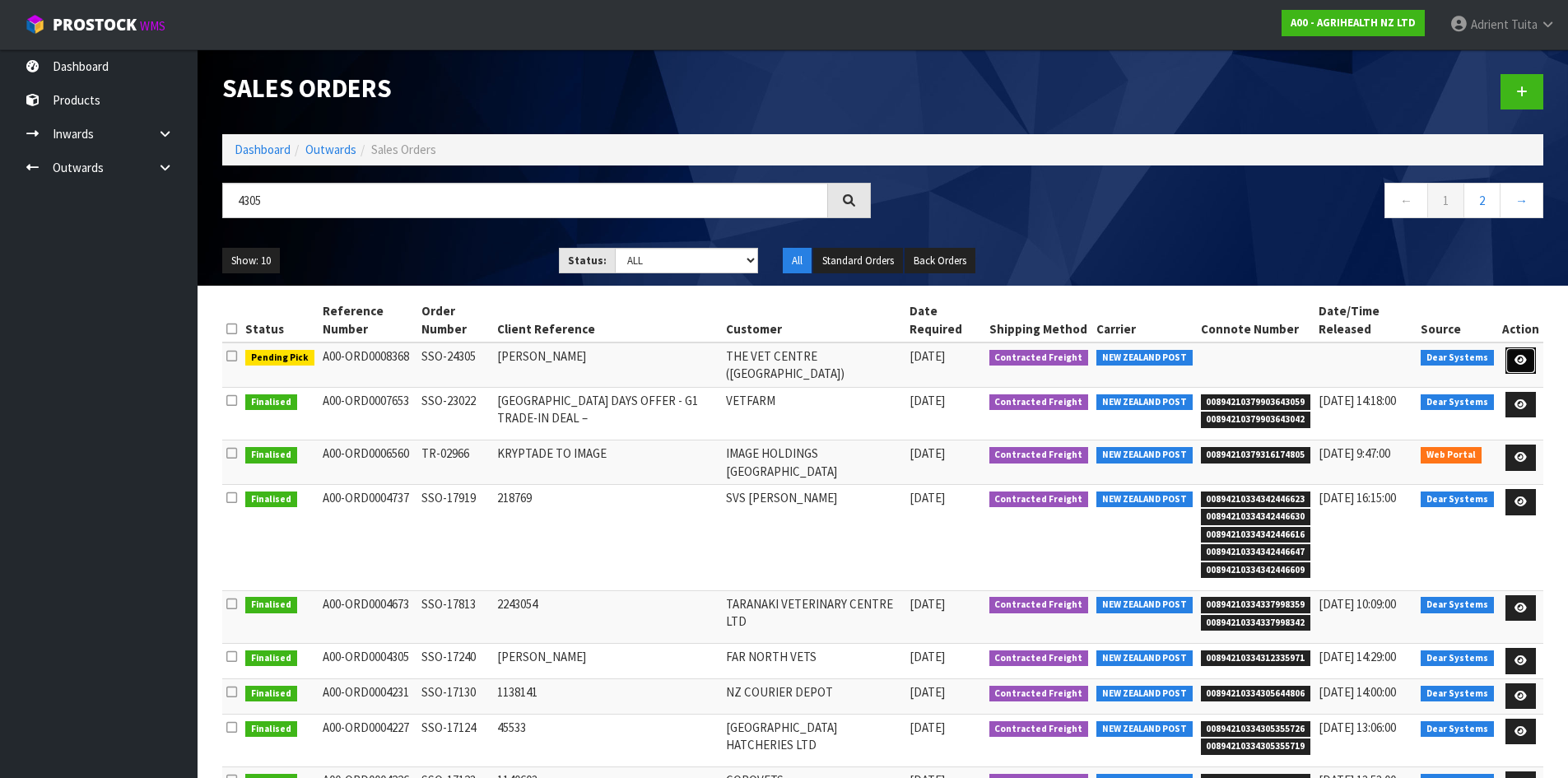
click at [1510, 361] on link at bounding box center [1521, 360] width 31 height 26
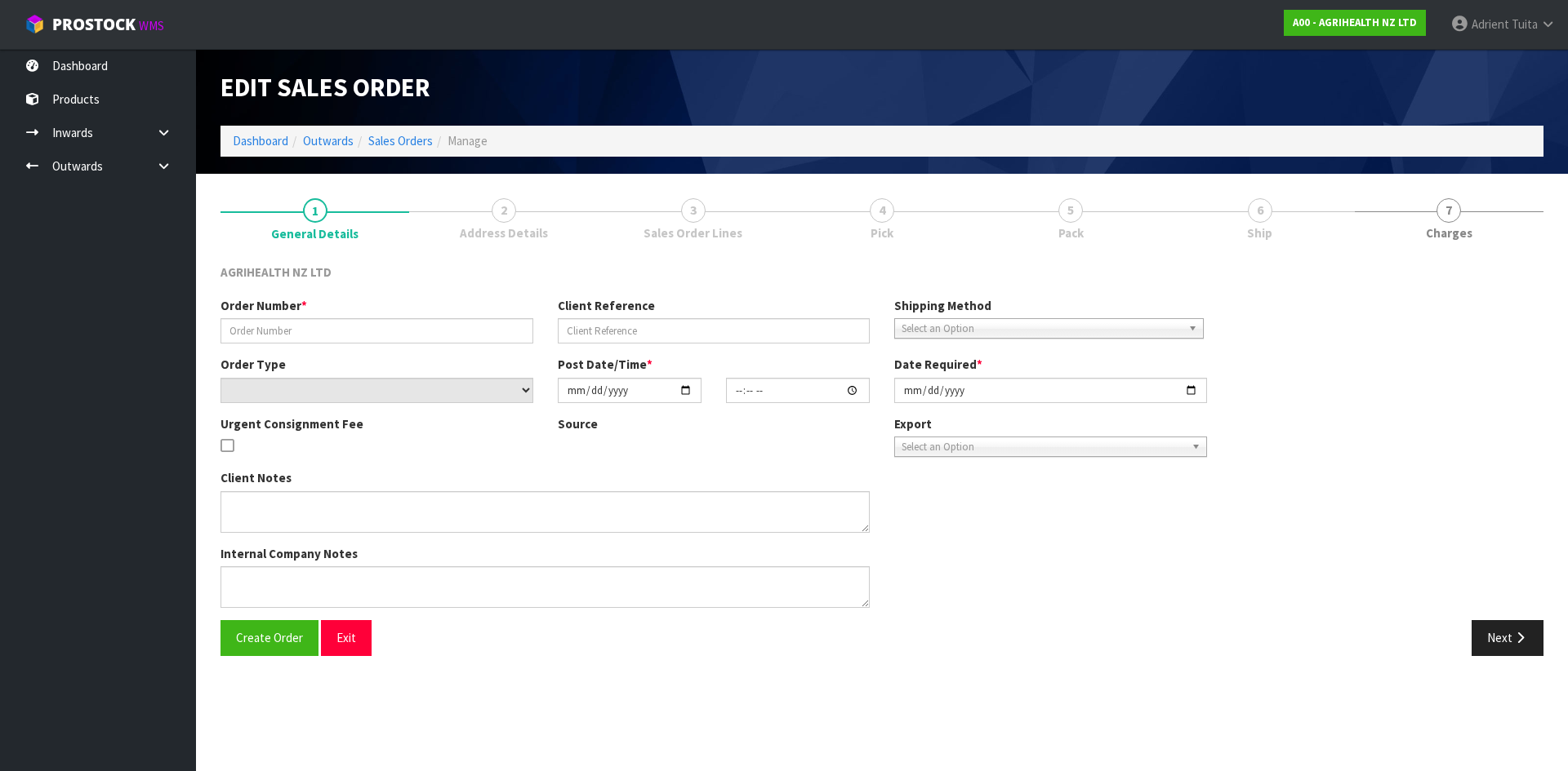
type input "SSO-24305"
type input "HEATH DICKSON"
select select "number:0"
type input "2025-08-26"
type input "11:19:55.000"
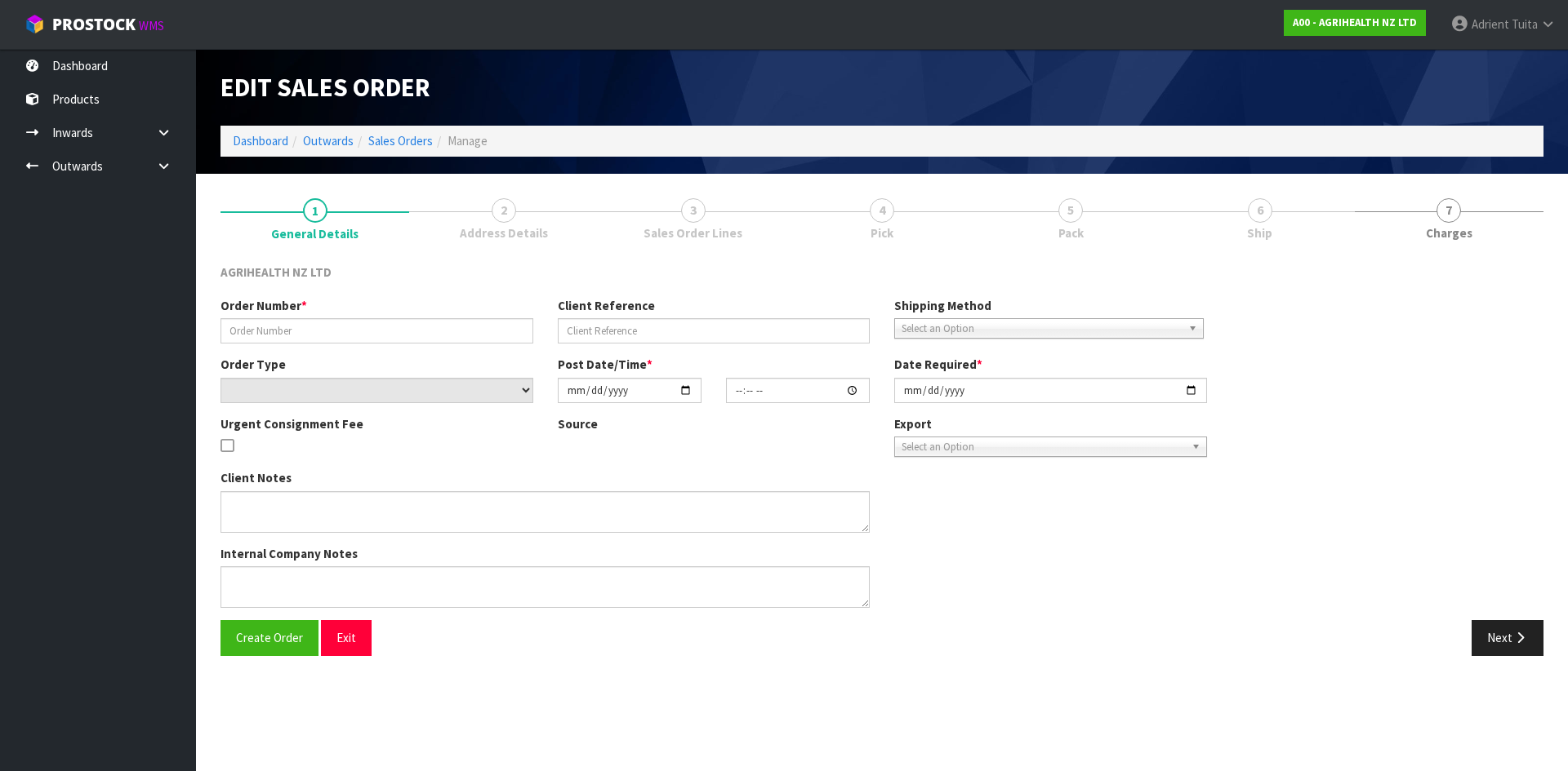
type input "2025-08-26"
type textarea "SHIP BY: OVERNIGHT PLEASE"
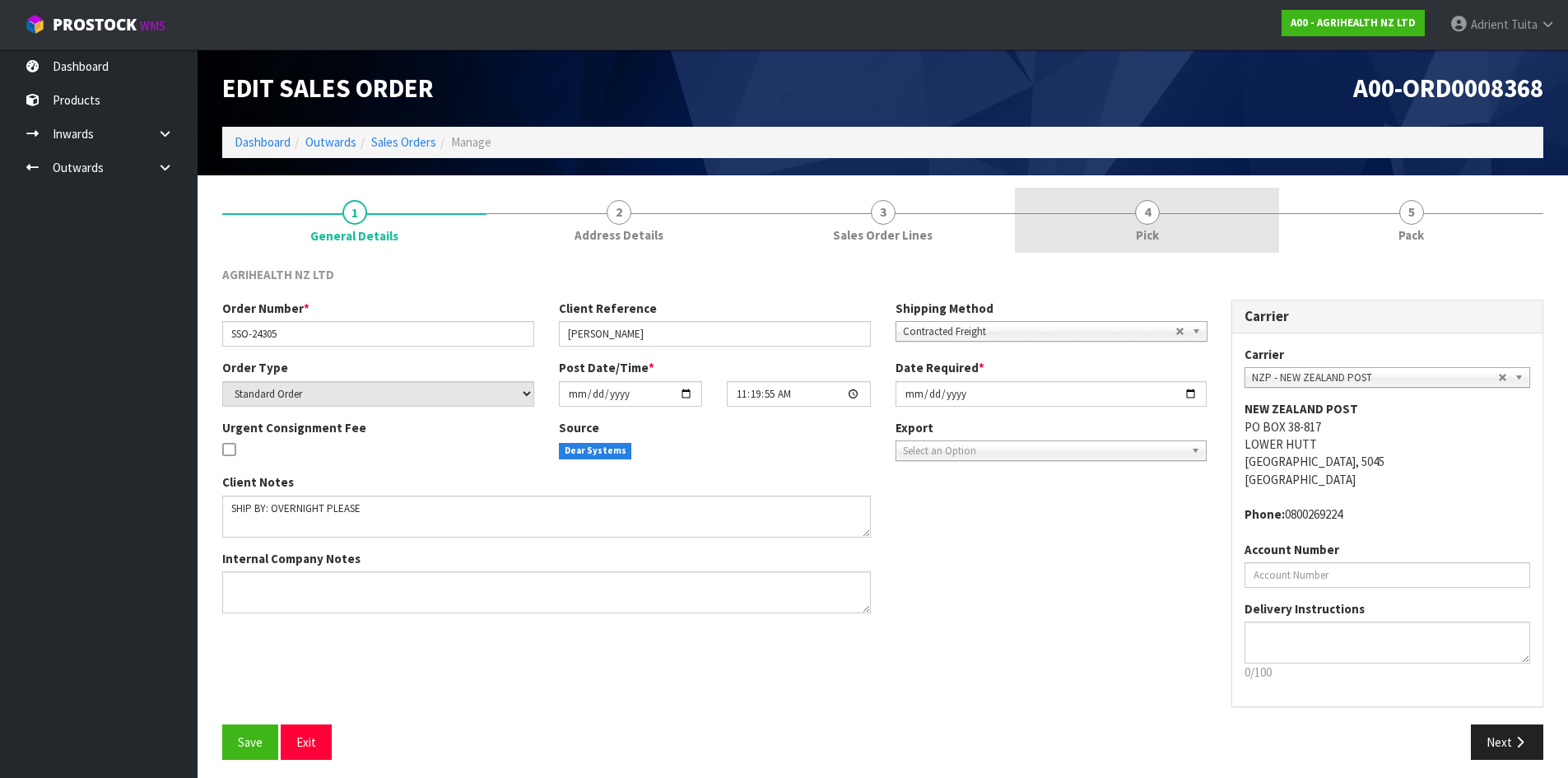
click at [1255, 209] on link "4 Pick" at bounding box center [1147, 221] width 264 height 65
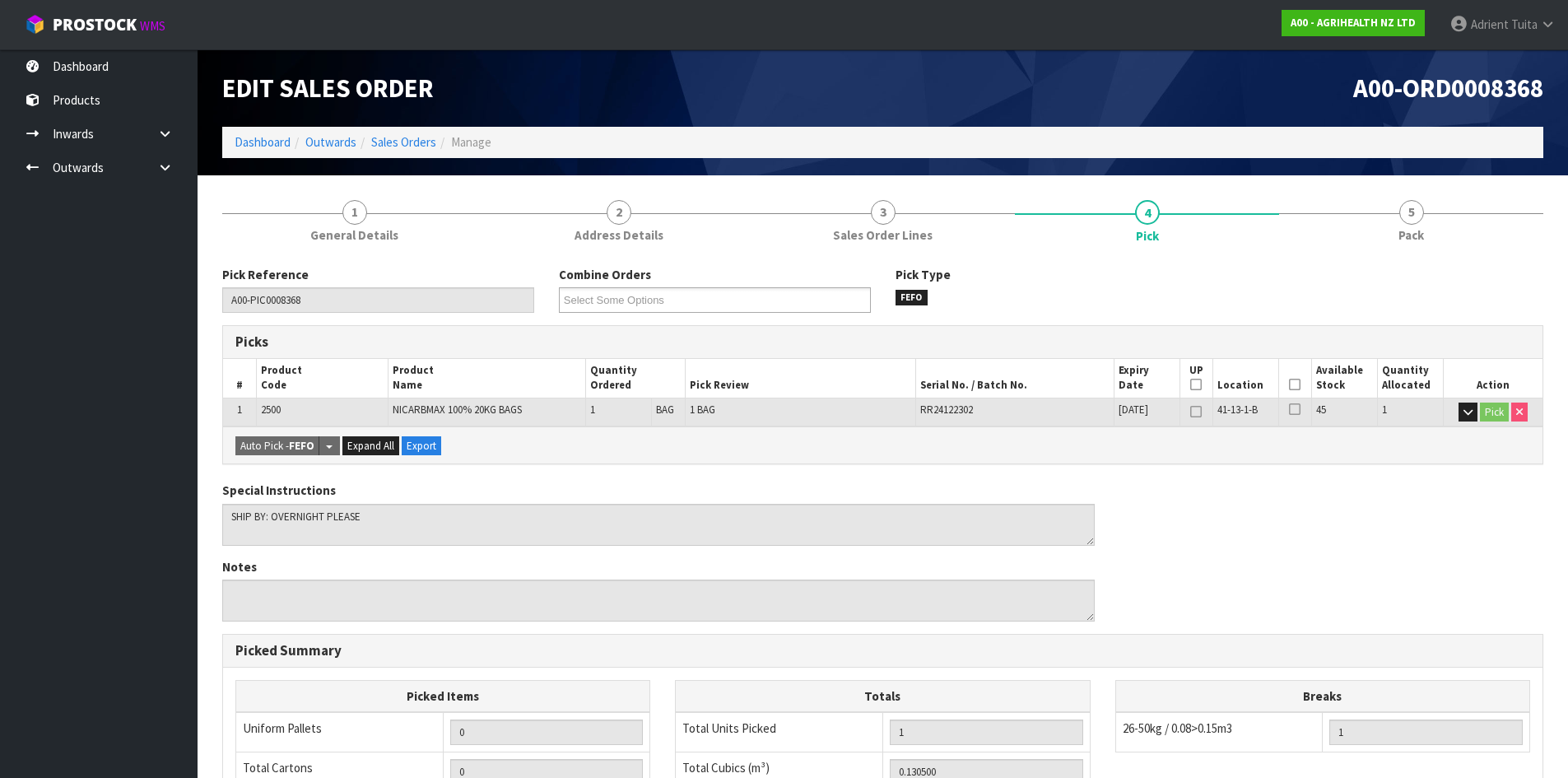
drag, startPoint x: 1290, startPoint y: 386, endPoint x: 1205, endPoint y: 402, distance: 86.5
click at [1291, 386] on icon at bounding box center [1295, 385] width 12 height 1
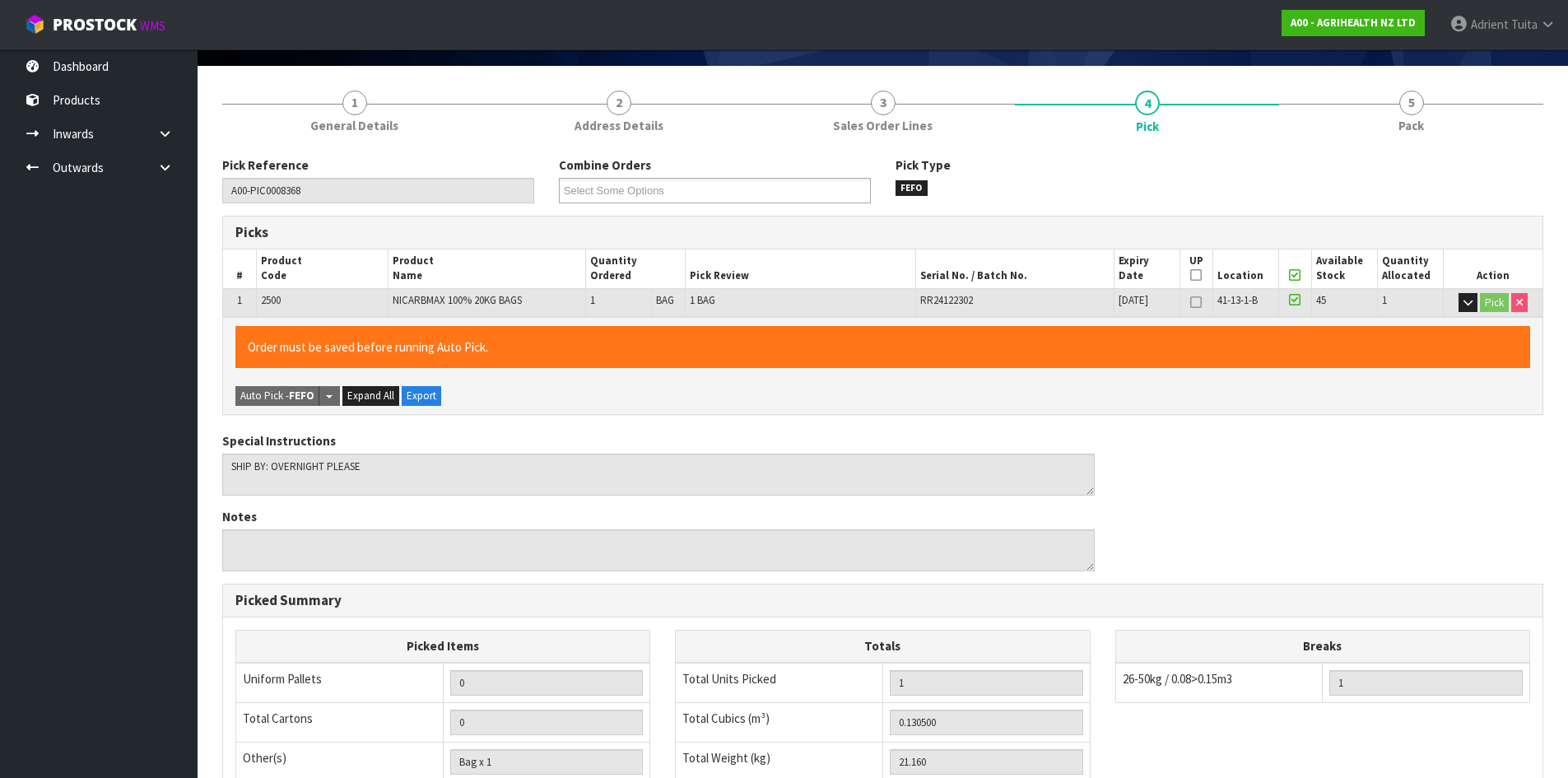
scroll to position [369, 0]
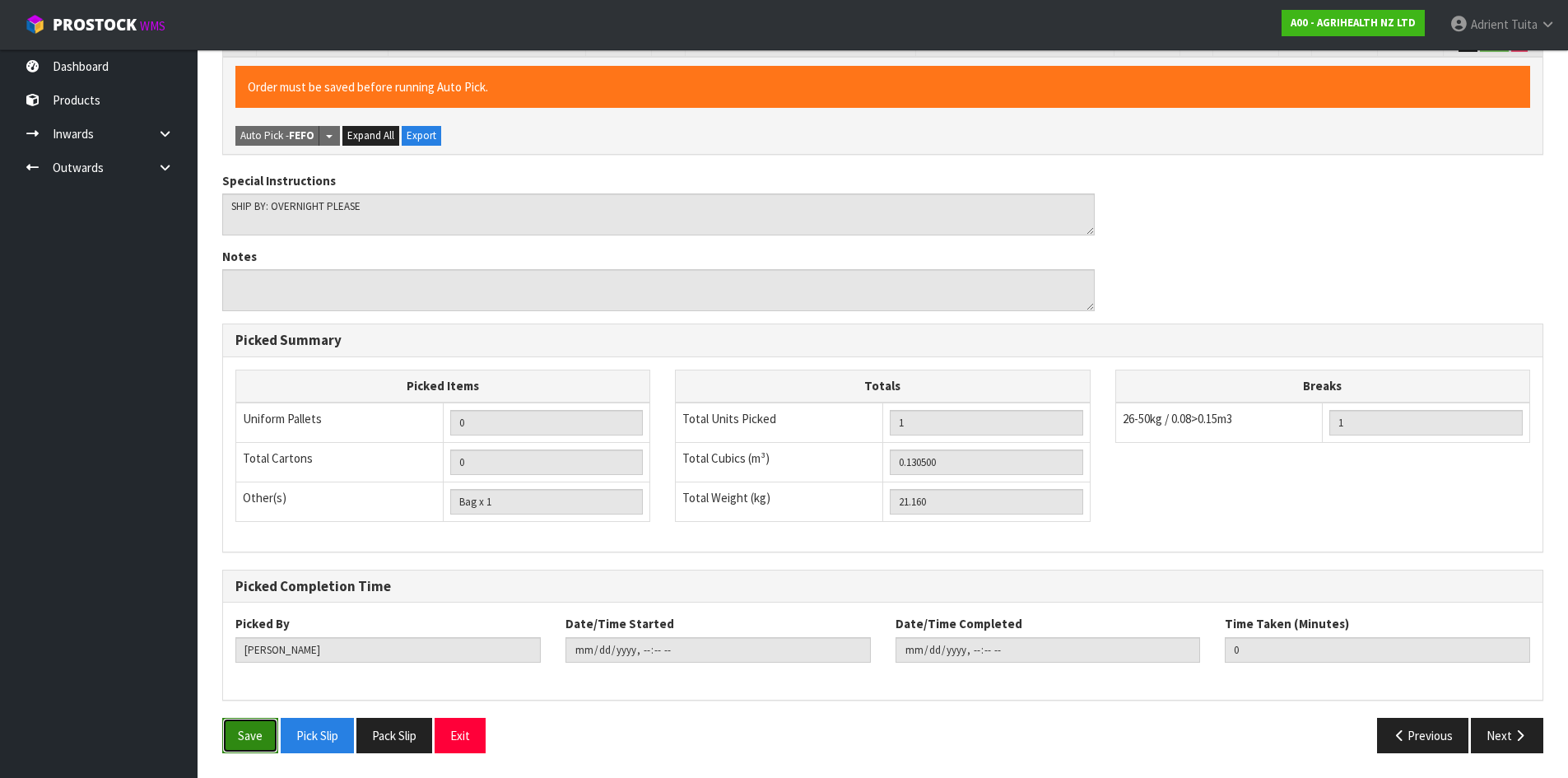
click at [254, 731] on button "Save" at bounding box center [250, 735] width 56 height 35
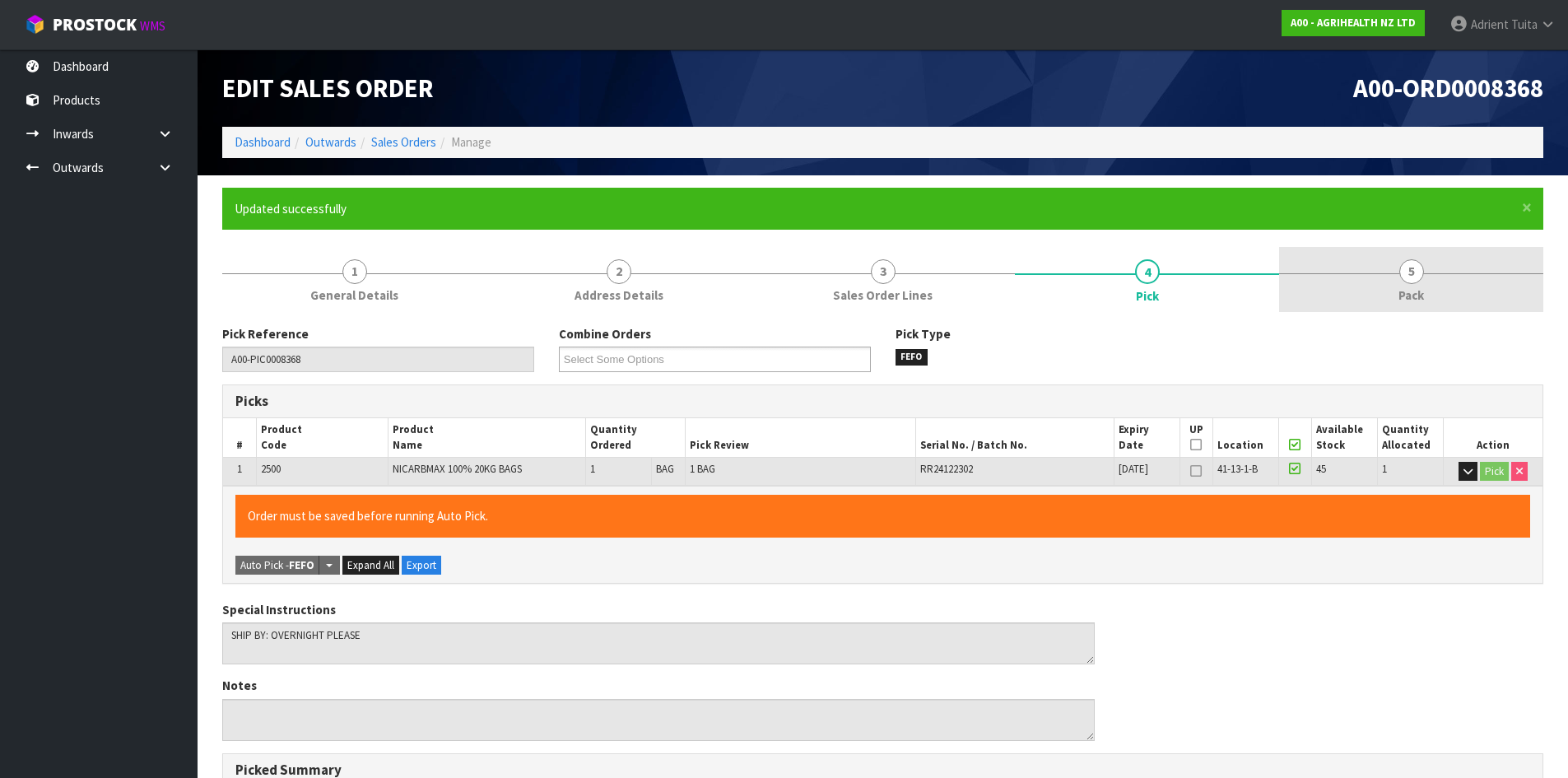
drag, startPoint x: 1465, startPoint y: 265, endPoint x: 1338, endPoint y: 306, distance: 133.5
click at [1449, 274] on link "5 Pack" at bounding box center [1411, 280] width 264 height 65
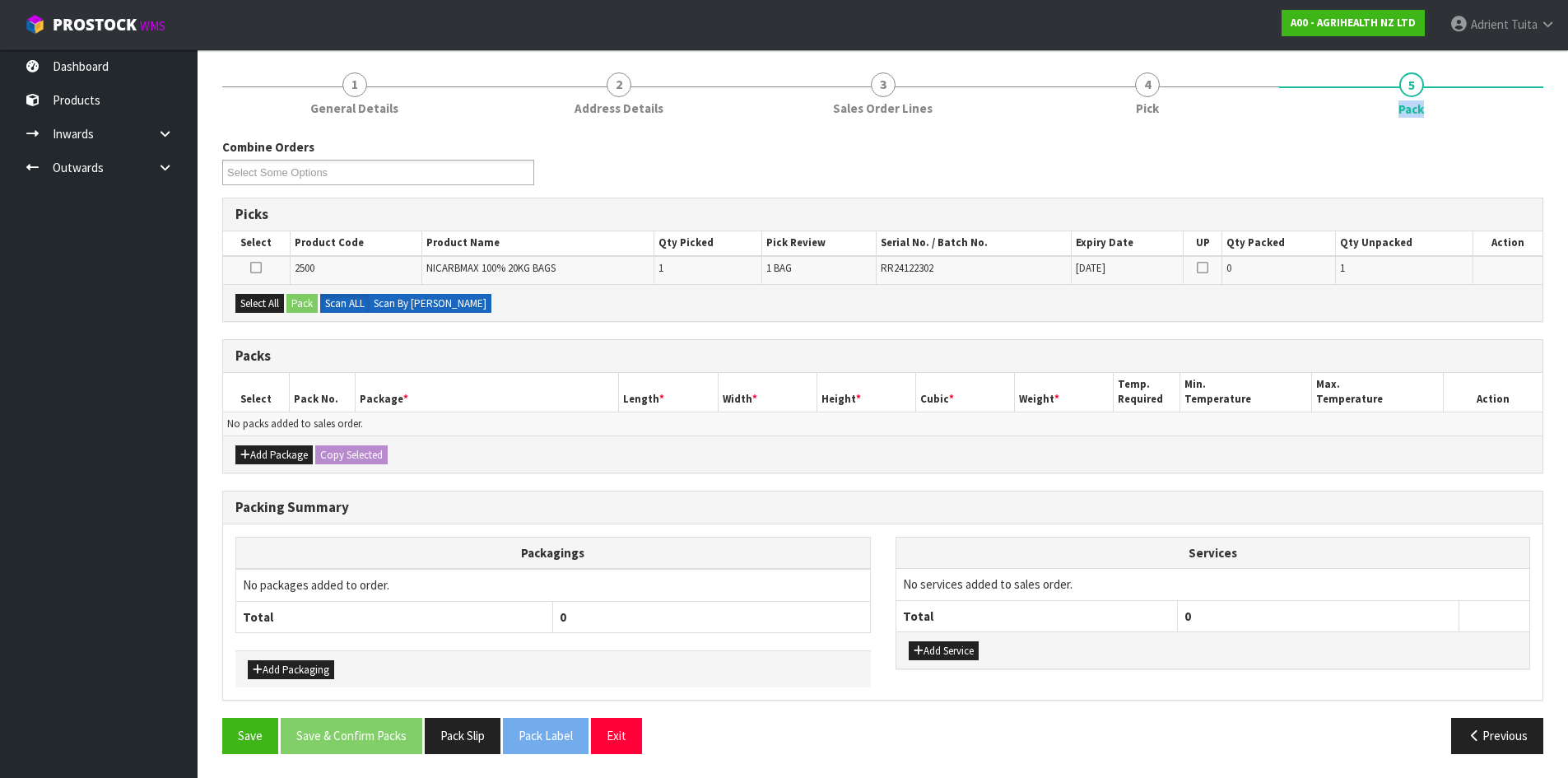
scroll to position [188, 0]
click at [262, 298] on button "Select All" at bounding box center [260, 303] width 49 height 20
click at [299, 300] on button "Pack" at bounding box center [302, 303] width 31 height 20
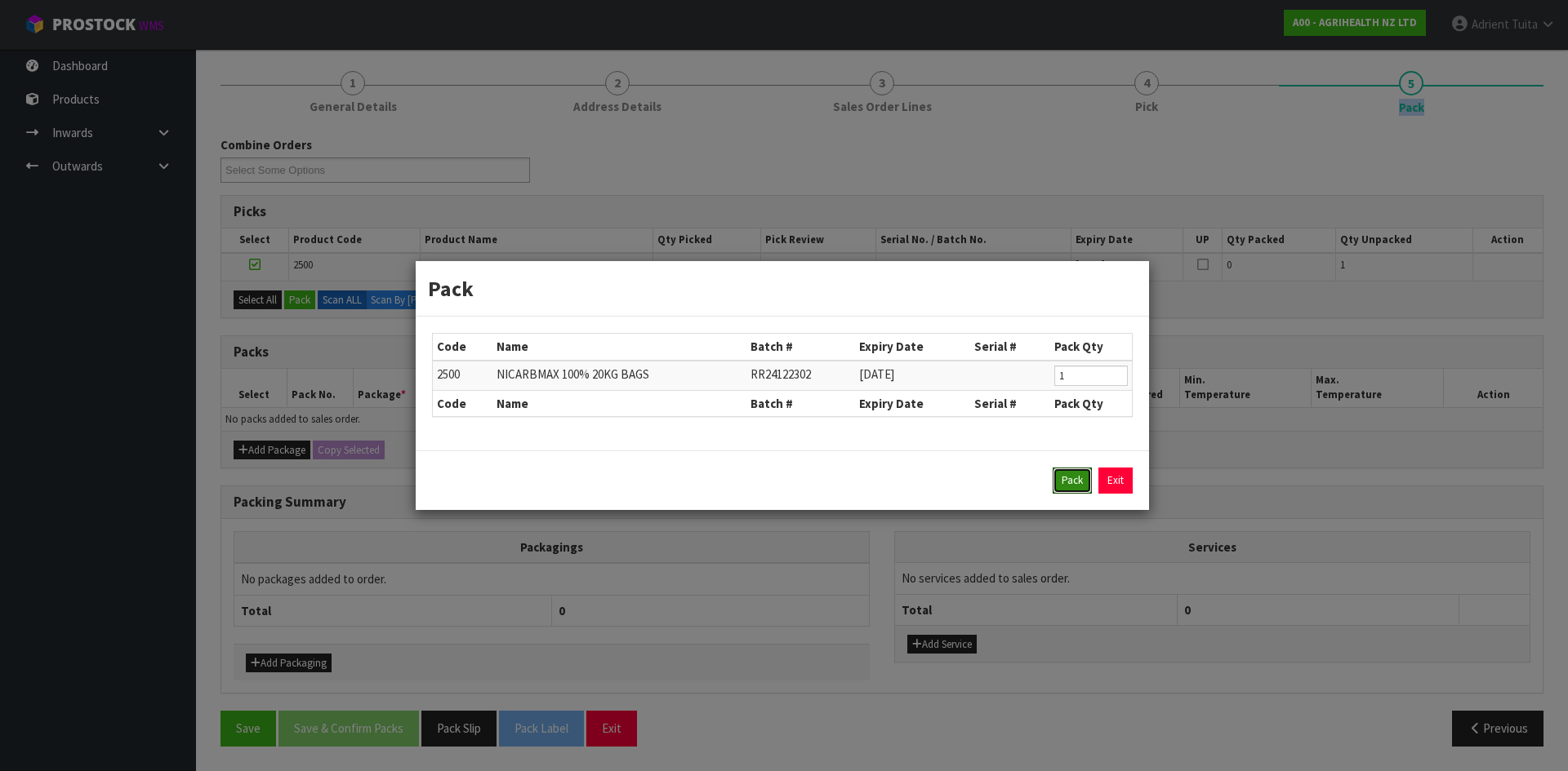
drag, startPoint x: 1062, startPoint y: 489, endPoint x: 656, endPoint y: 361, distance: 425.7
click at [1063, 489] on button "Pack" at bounding box center [1072, 480] width 40 height 26
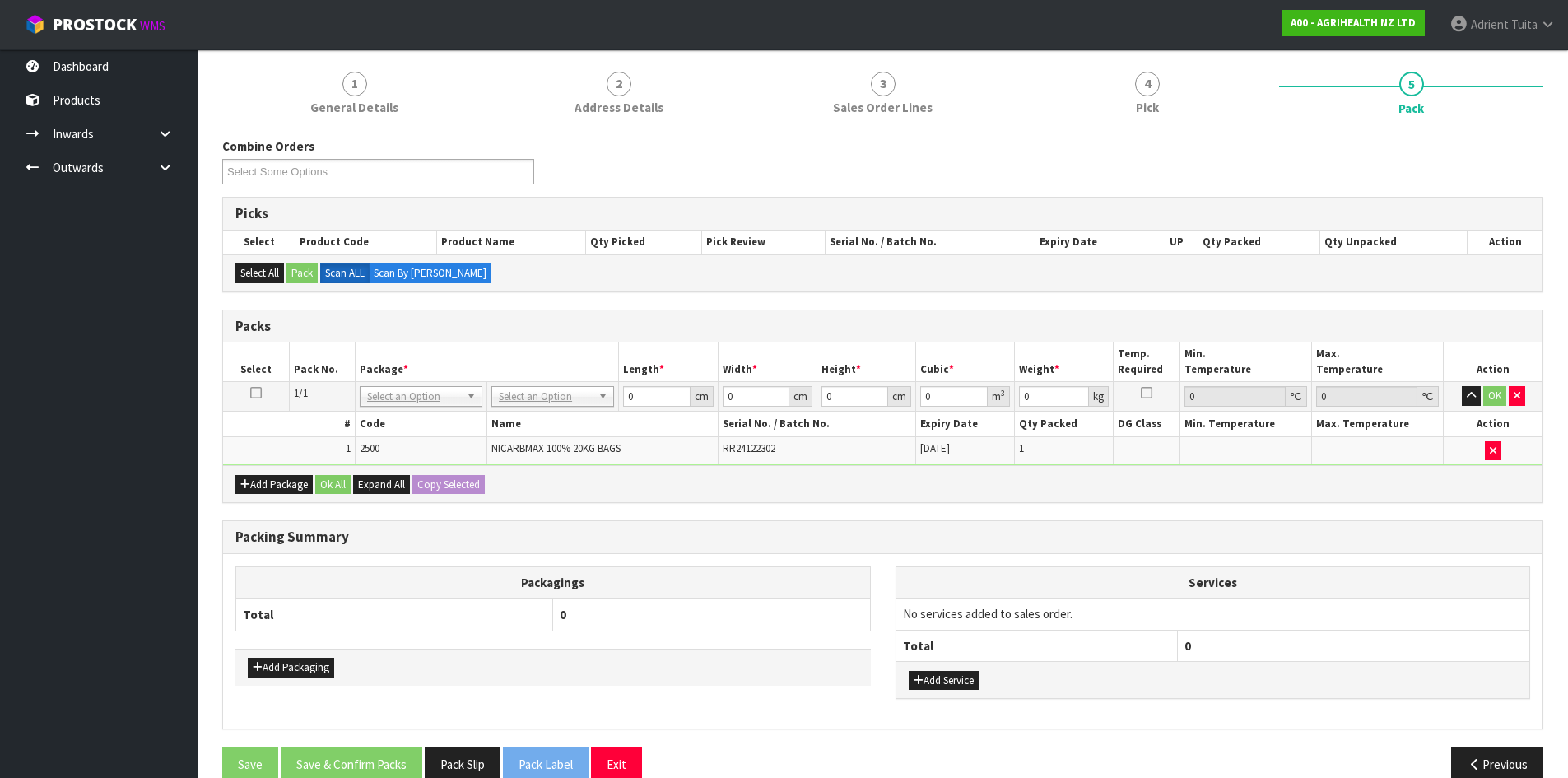
drag, startPoint x: 515, startPoint y: 386, endPoint x: 515, endPoint y: 406, distance: 20.0
click at [515, 399] on td "No Packaging Cartons PLT GEN120 (1200 X 1000) PLT ONE WAY SKID CHEP HIRE PALLET…" at bounding box center [553, 397] width 132 height 30
click at [514, 409] on td "No Packaging Cartons PLT GEN120 (1200 X 1000) PLT ONE WAY SKID CHEP HIRE PALLET…" at bounding box center [553, 397] width 132 height 30
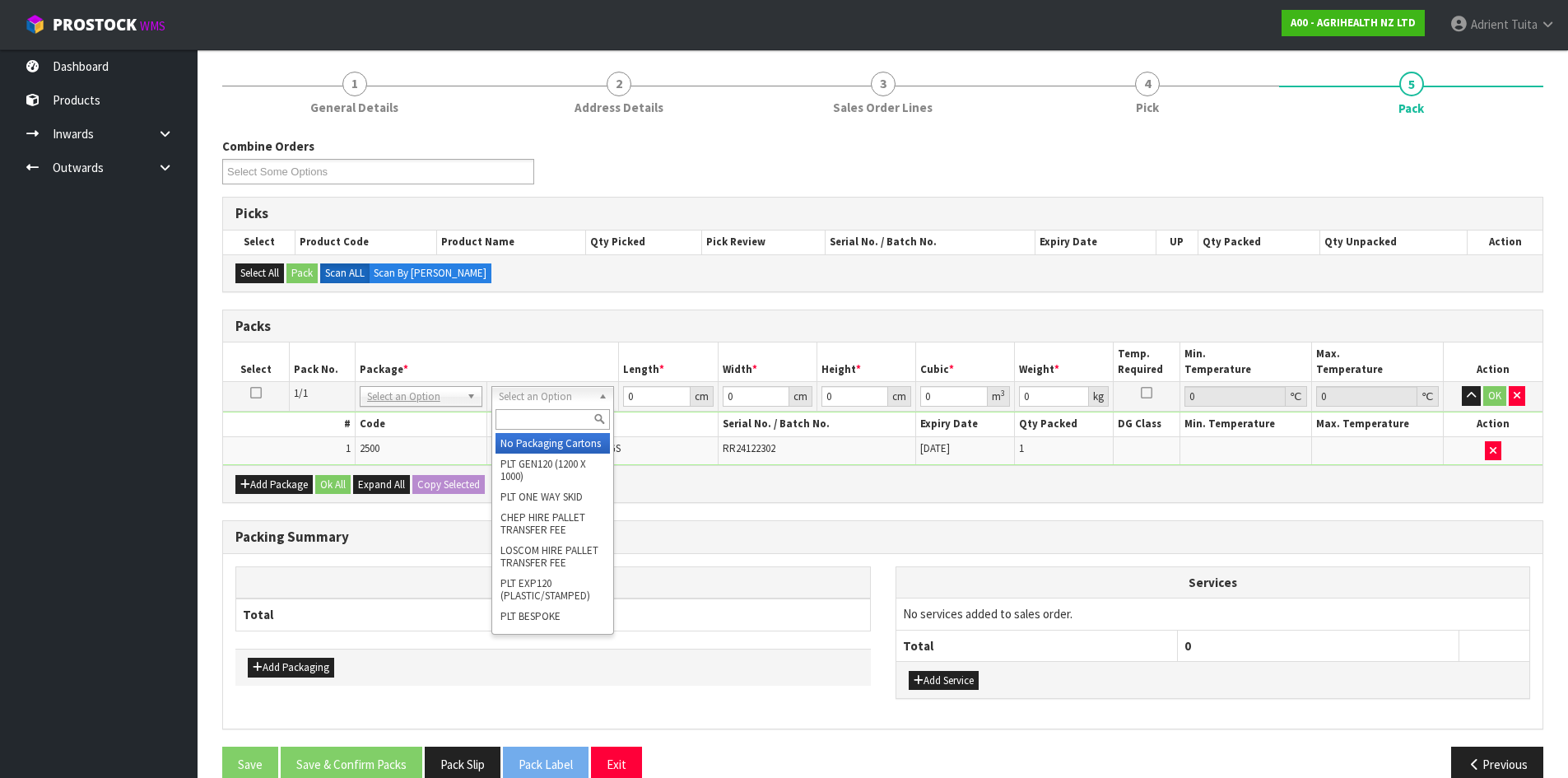
drag, startPoint x: 519, startPoint y: 402, endPoint x: 519, endPoint y: 413, distance: 11.0
click at [519, 413] on input "text" at bounding box center [553, 419] width 114 height 21
type input "CTN7"
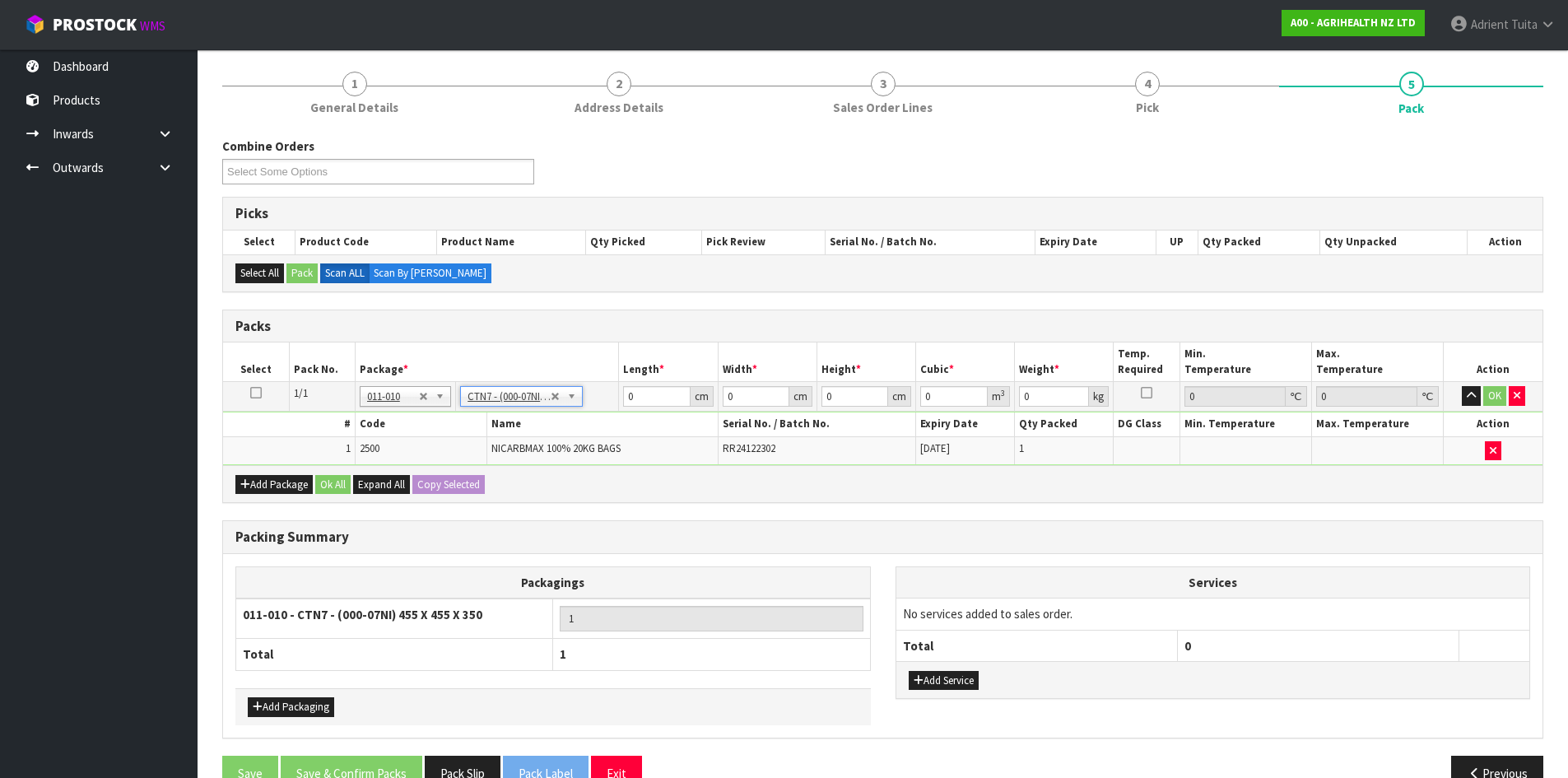
type input "45.5"
click at [637, 401] on input "45.5" at bounding box center [656, 396] width 66 height 21
click at [1492, 396] on button "OK" at bounding box center [1494, 396] width 23 height 20
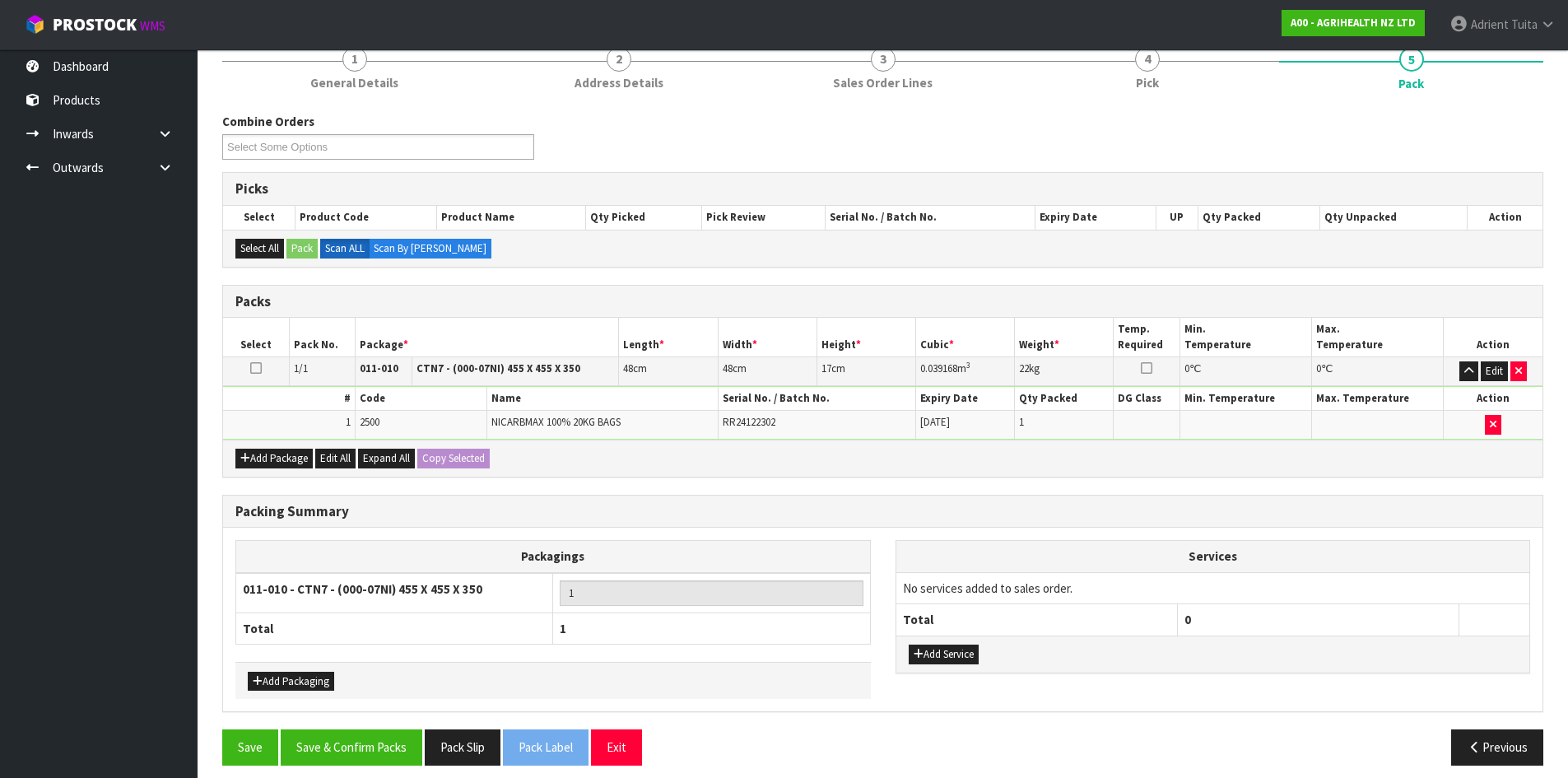
scroll to position [225, 0]
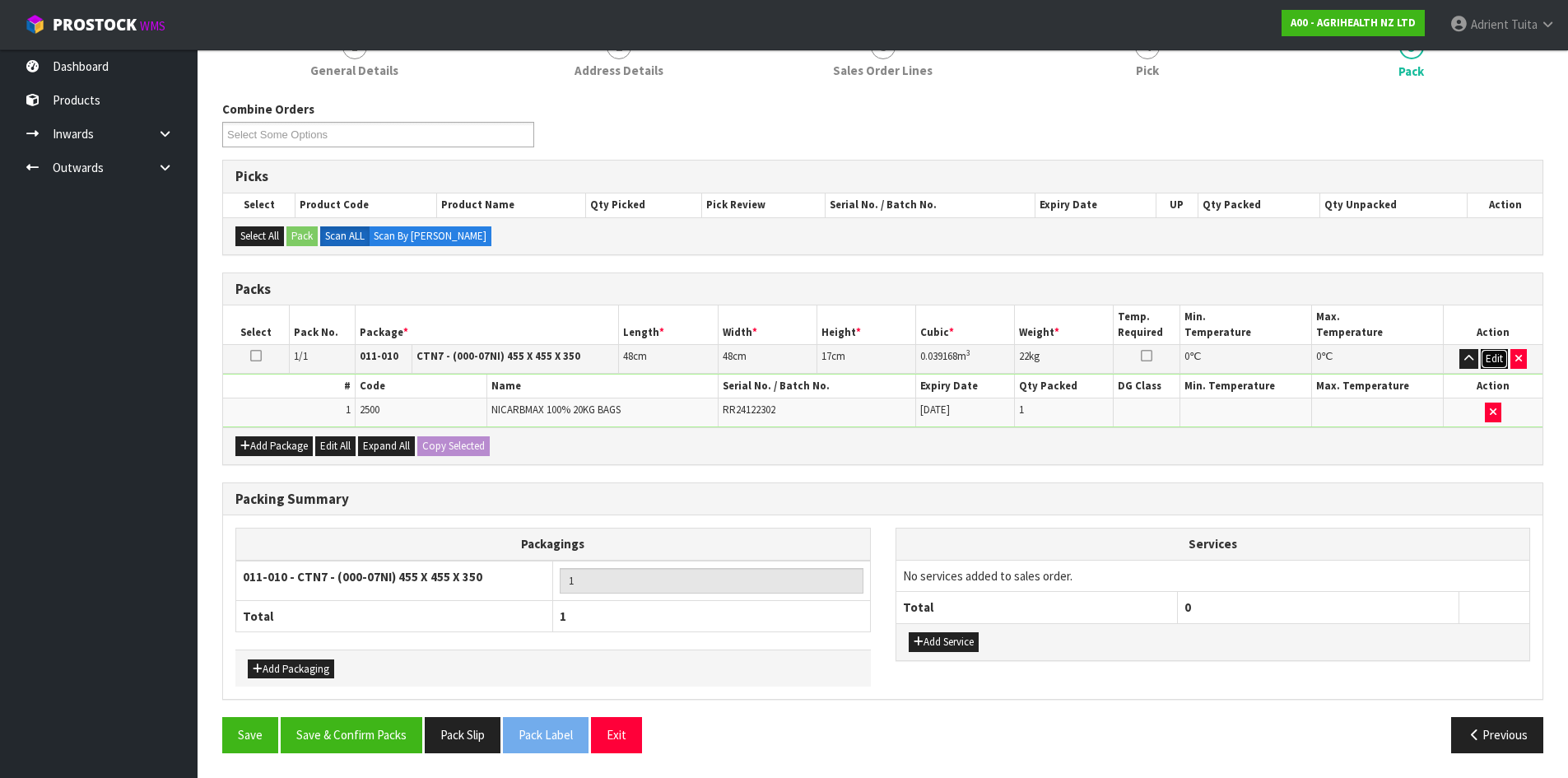
click at [1489, 358] on button "Edit" at bounding box center [1494, 359] width 27 height 20
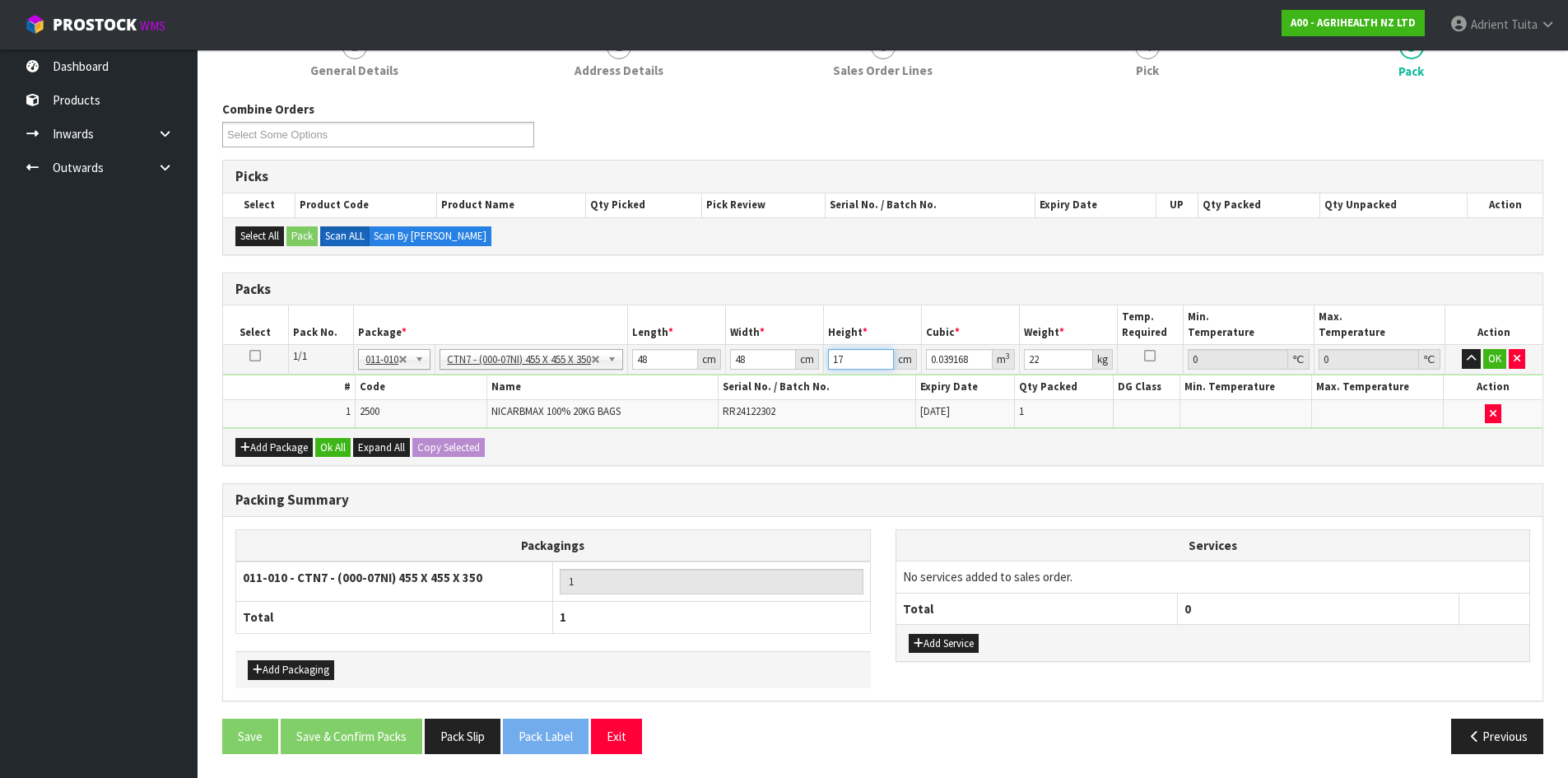
click at [854, 358] on input "17" at bounding box center [861, 359] width 66 height 21
click at [1493, 358] on button "OK" at bounding box center [1494, 359] width 23 height 20
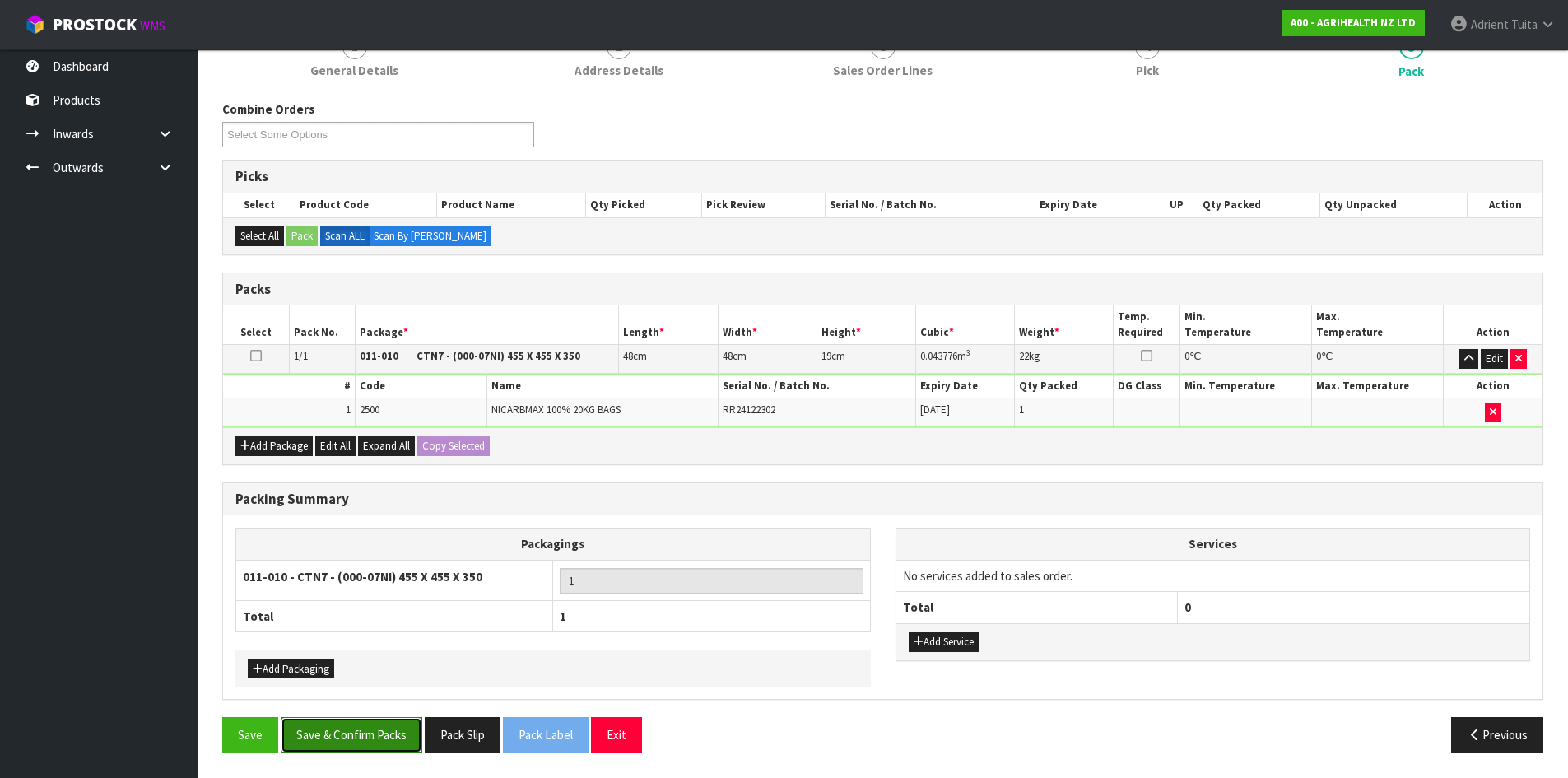
drag, startPoint x: 408, startPoint y: 717, endPoint x: 391, endPoint y: 734, distance: 24.0
click at [406, 720] on button "Save & Confirm Packs" at bounding box center [351, 734] width 142 height 35
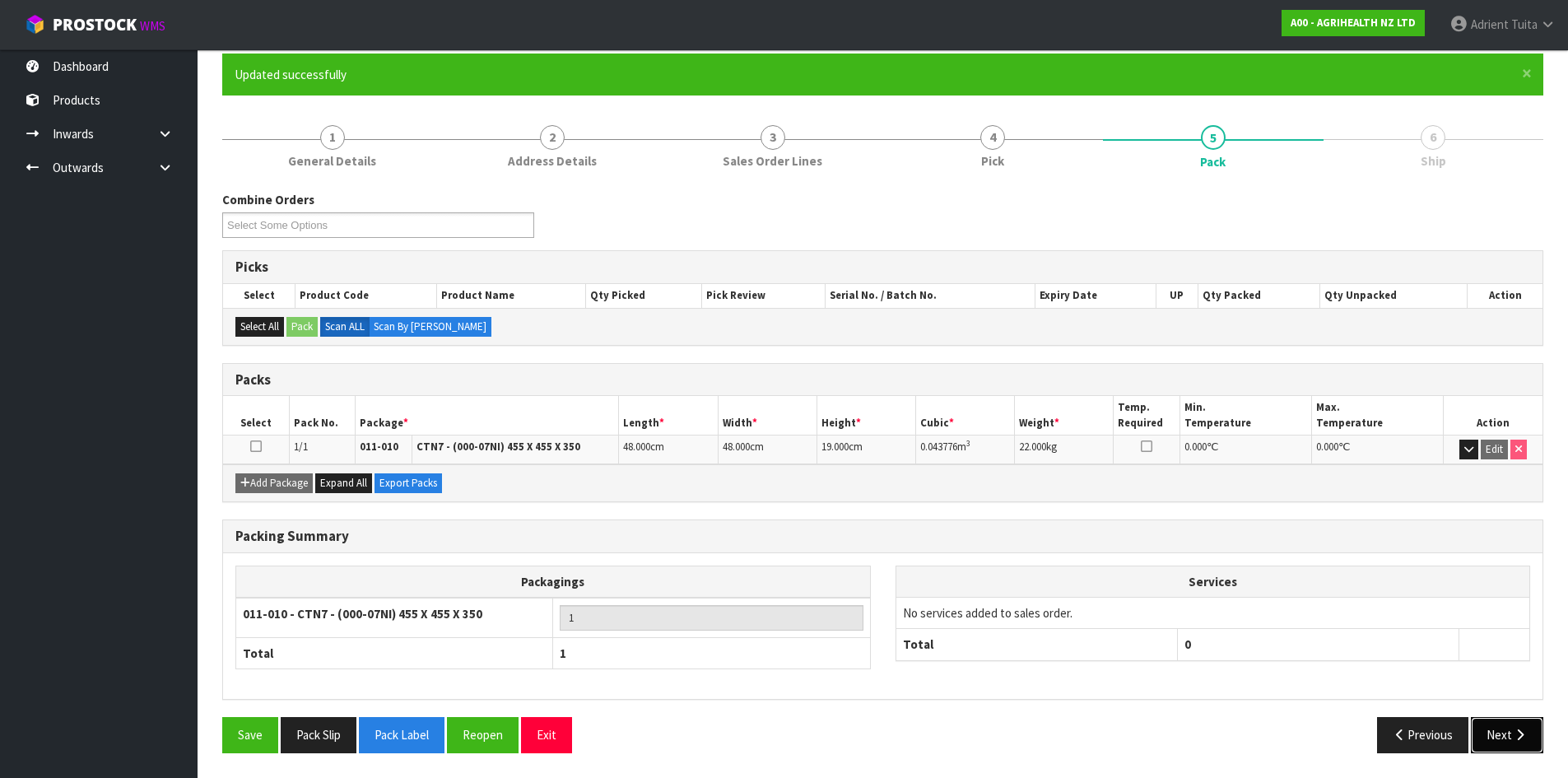
click at [1500, 744] on button "Next" at bounding box center [1507, 734] width 73 height 35
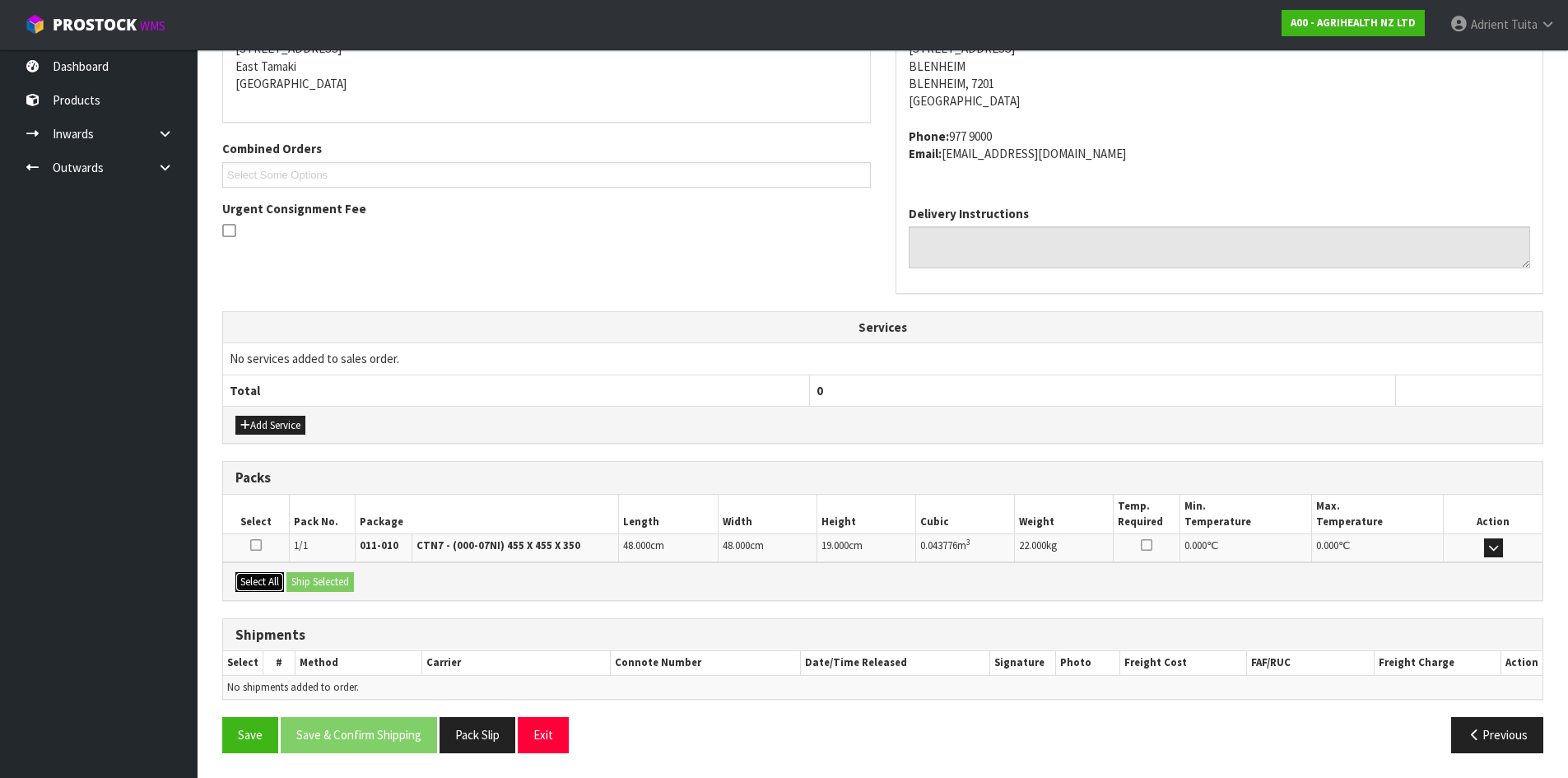
drag, startPoint x: 260, startPoint y: 585, endPoint x: 270, endPoint y: 584, distance: 10.0
click at [267, 585] on button "Select All" at bounding box center [260, 583] width 49 height 20
click at [302, 580] on button "Ship Selected" at bounding box center [320, 583] width 67 height 20
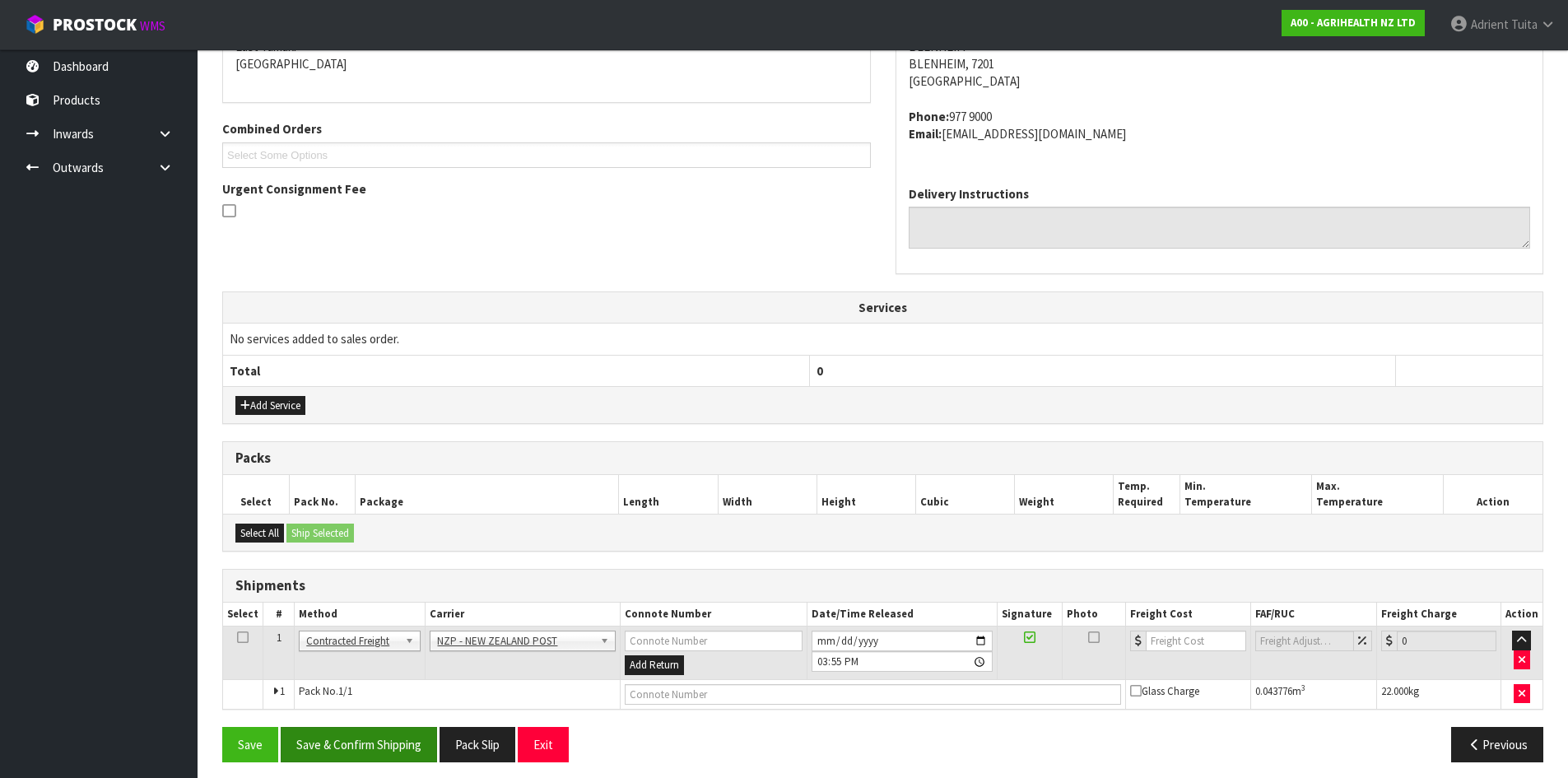
scroll to position [378, 0]
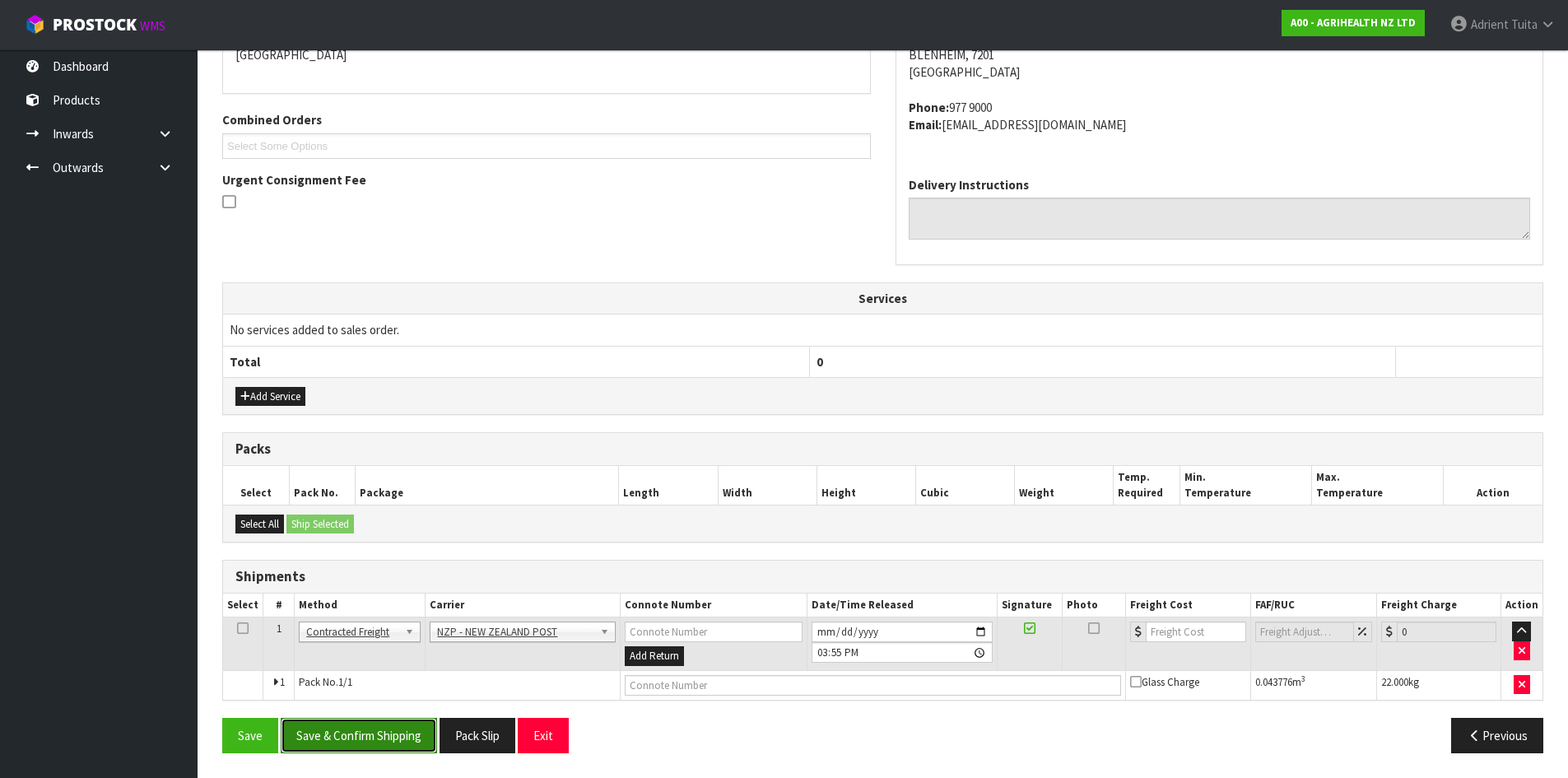
click at [375, 724] on button "Save & Confirm Shipping" at bounding box center [358, 735] width 156 height 35
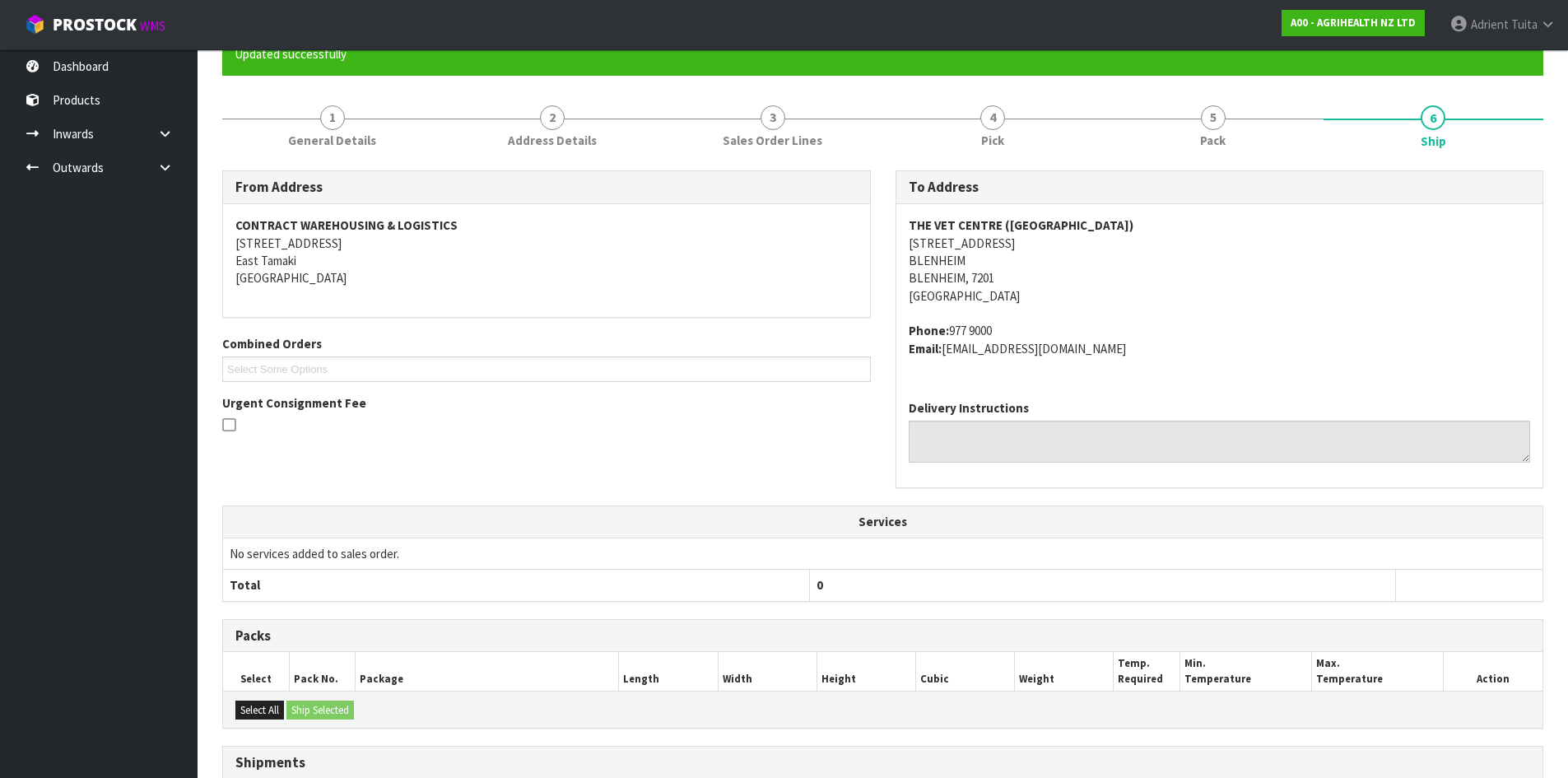
scroll to position [354, 0]
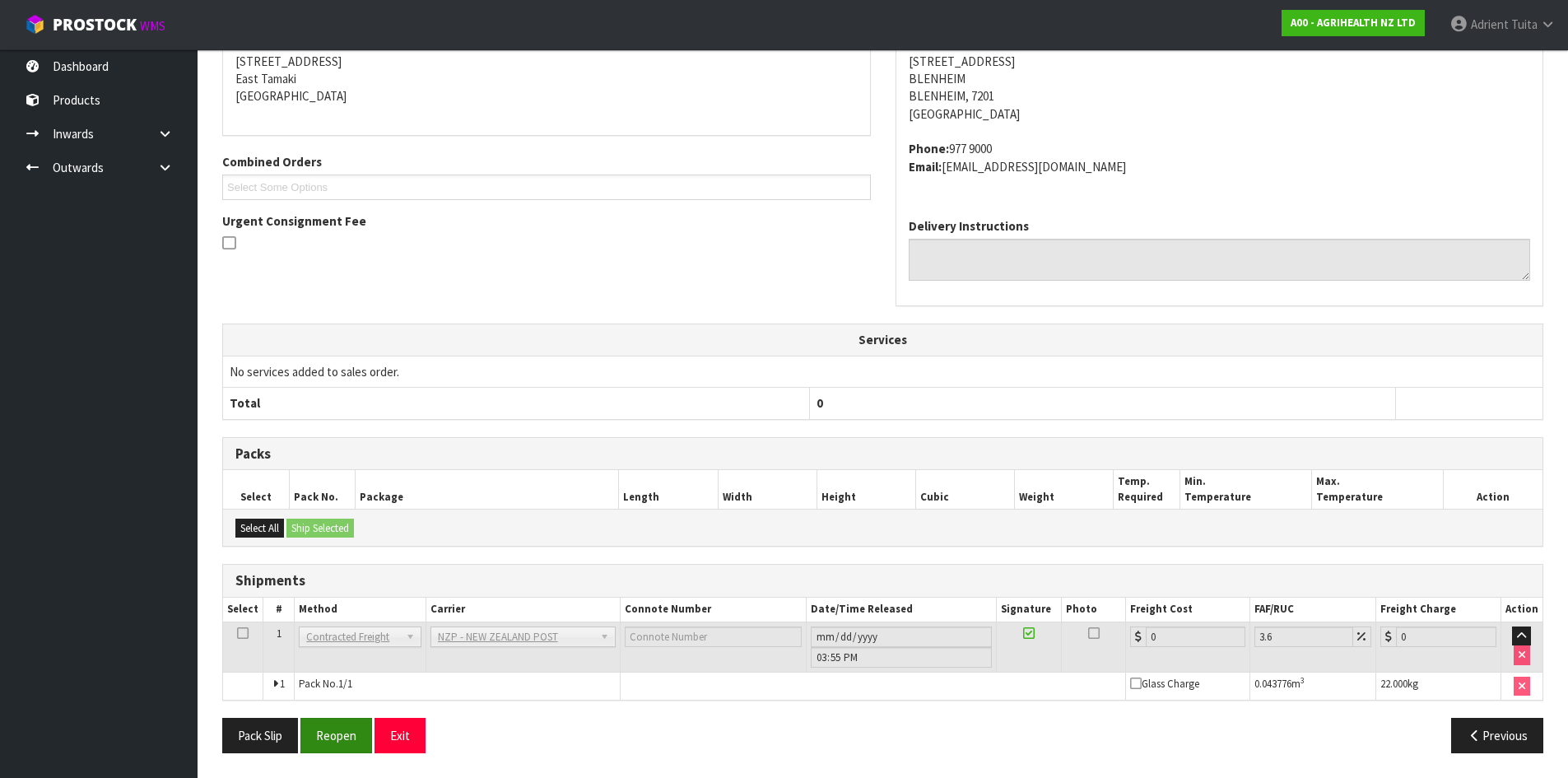
drag, startPoint x: 314, startPoint y: 713, endPoint x: 341, endPoint y: 753, distance: 48.3
click at [317, 724] on div "From Address CONTRACT WAREHOUSING & LOGISTICS 17 Allens Road East Tamaki Auckla…" at bounding box center [883, 377] width 1321 height 777
click at [341, 751] on button "Reopen" at bounding box center [336, 735] width 72 height 35
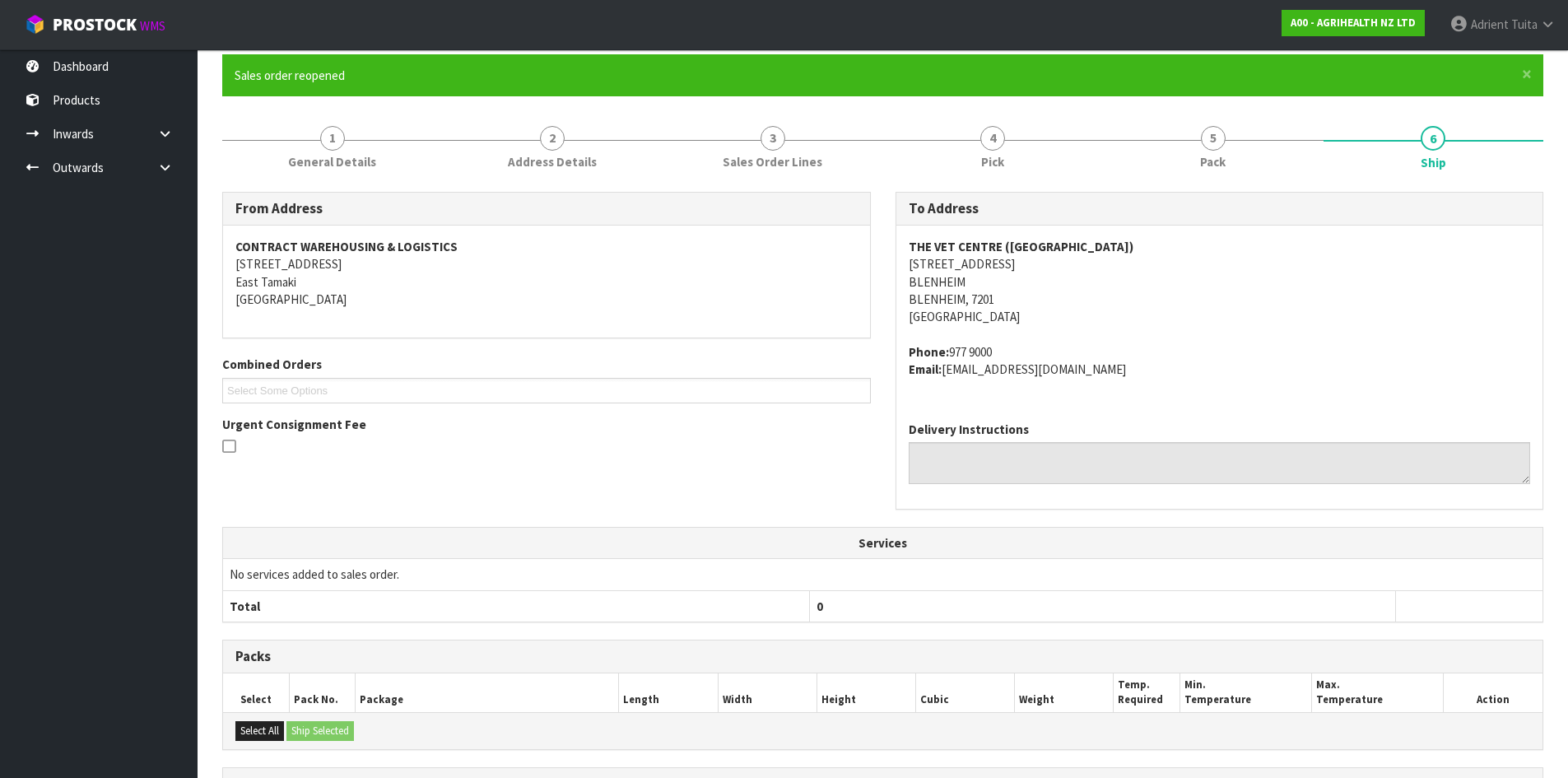
scroll to position [337, 0]
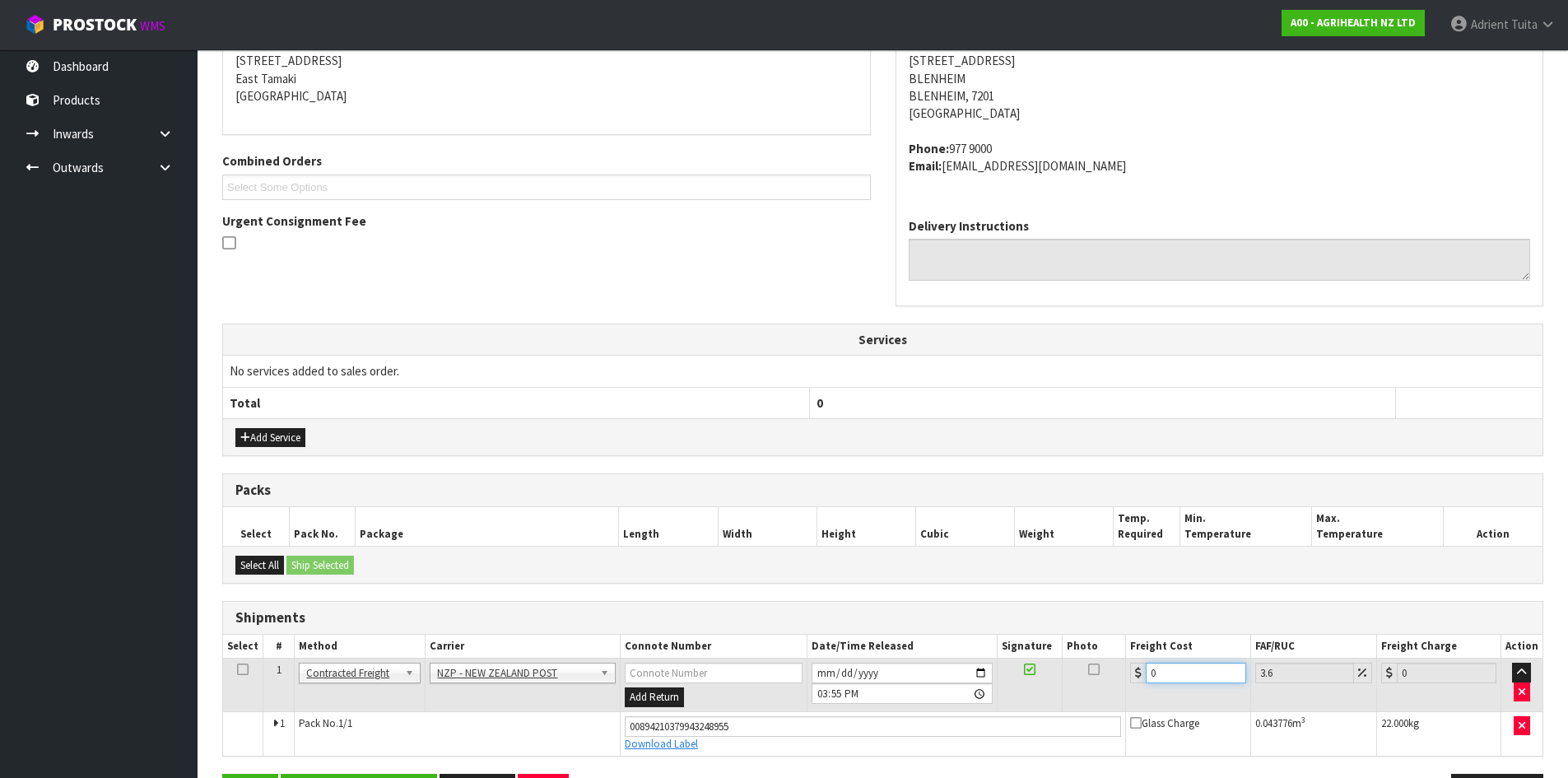
click at [1175, 671] on input "0" at bounding box center [1196, 673] width 100 height 21
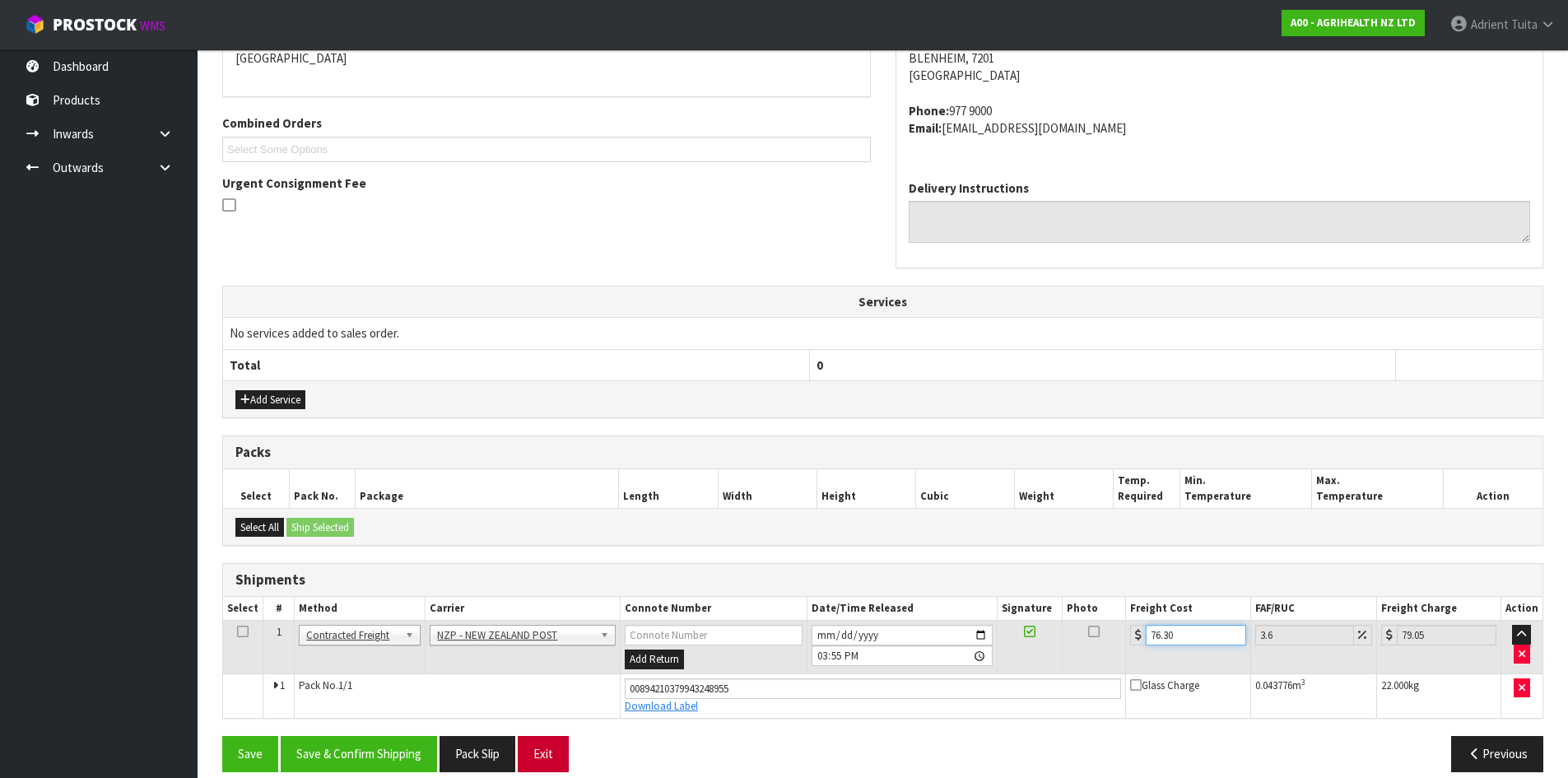
scroll to position [394, 0]
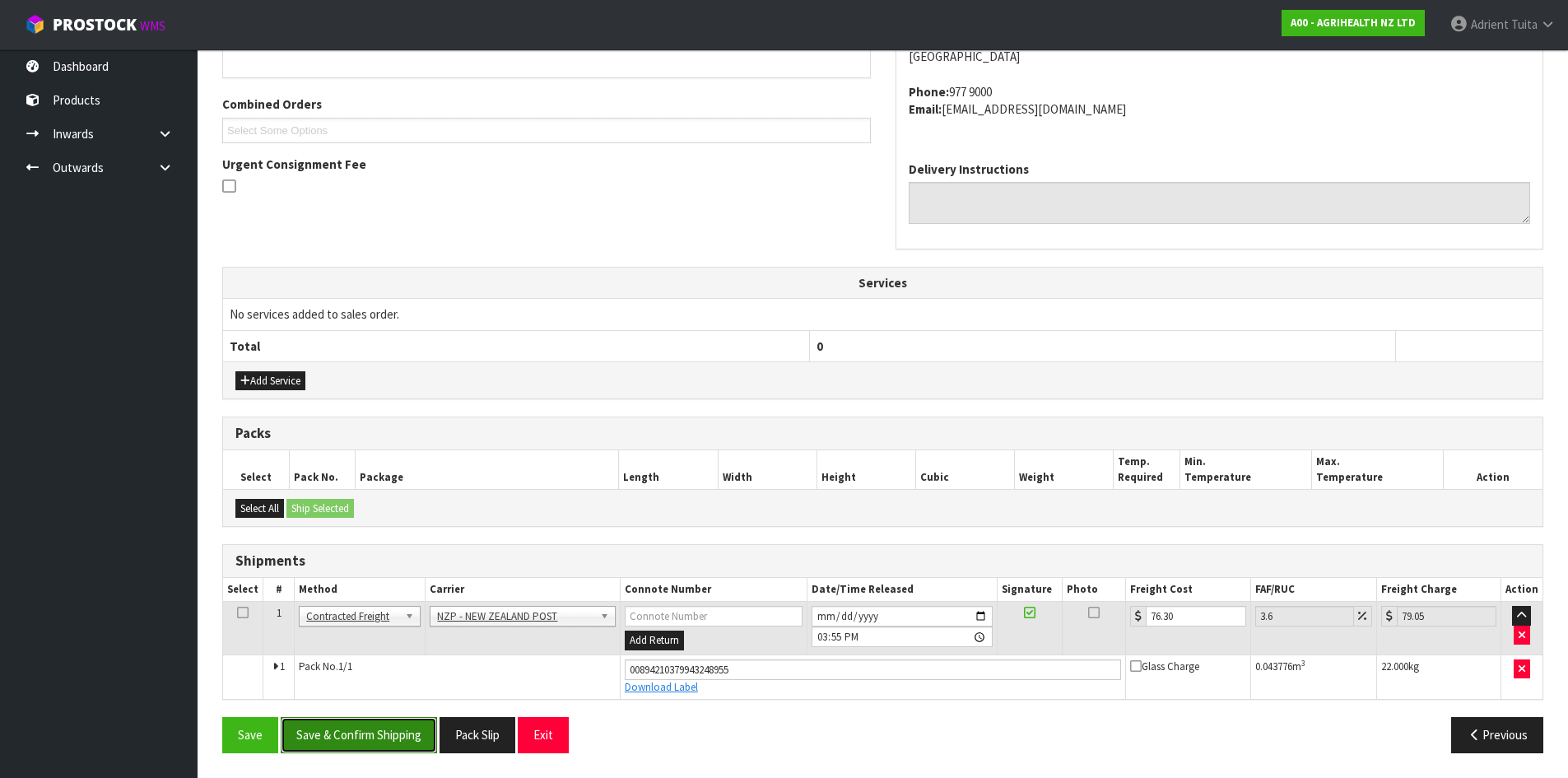
click at [425, 741] on button "Save & Confirm Shipping" at bounding box center [358, 734] width 156 height 35
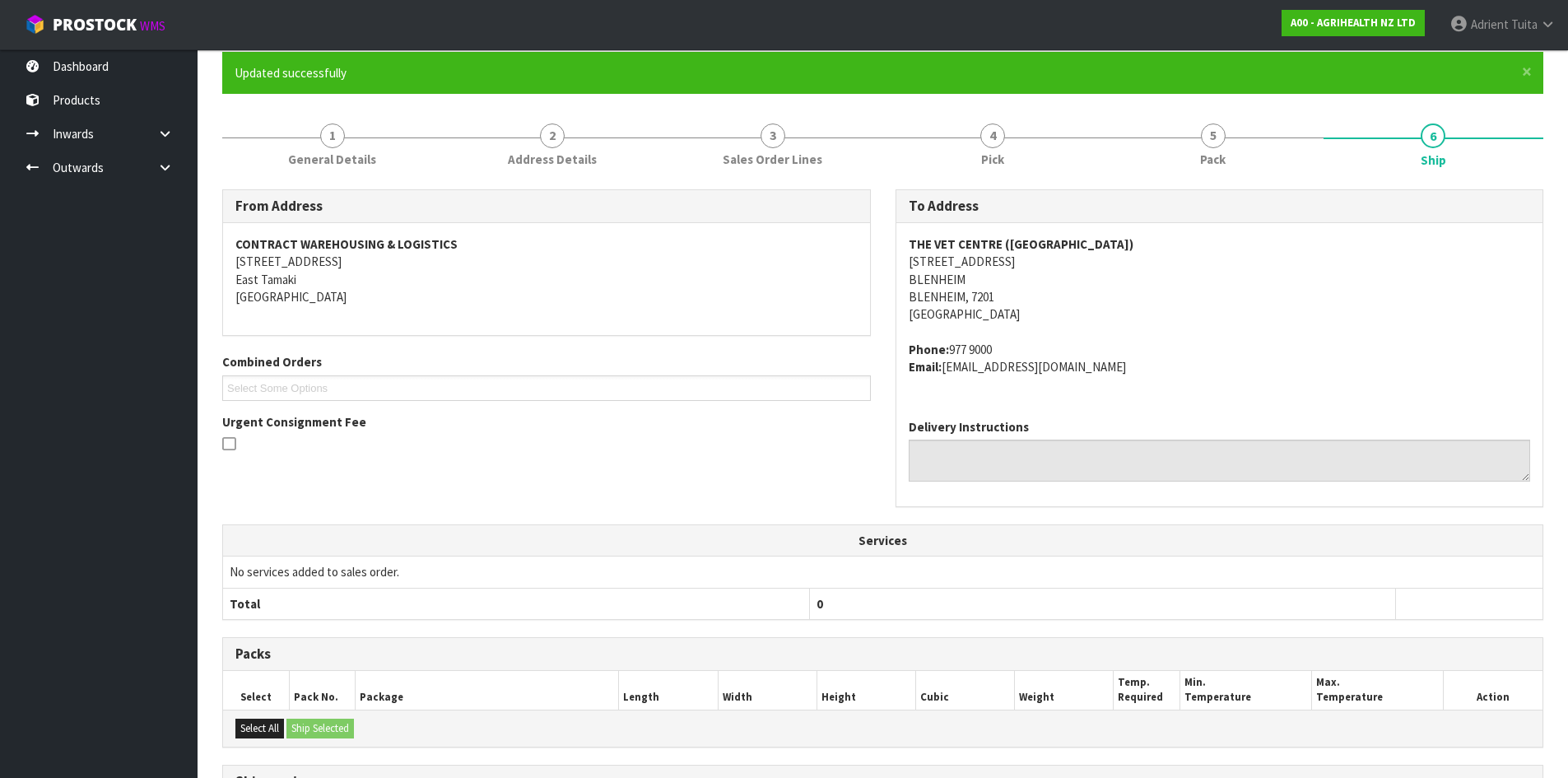
scroll to position [348, 0]
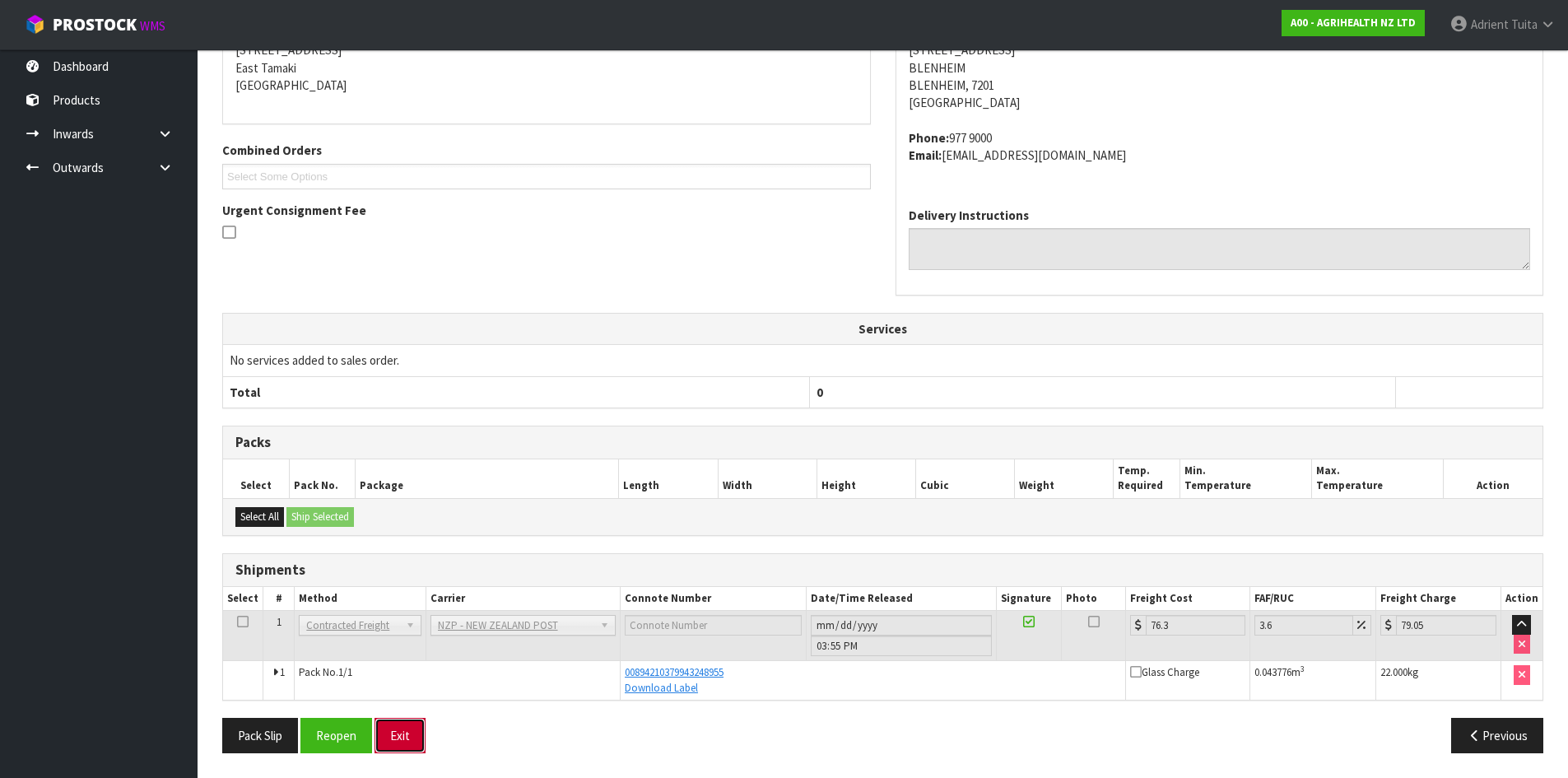
click at [406, 722] on button "Exit" at bounding box center [400, 735] width 51 height 35
click at [398, 746] on button "Exit" at bounding box center [400, 735] width 51 height 35
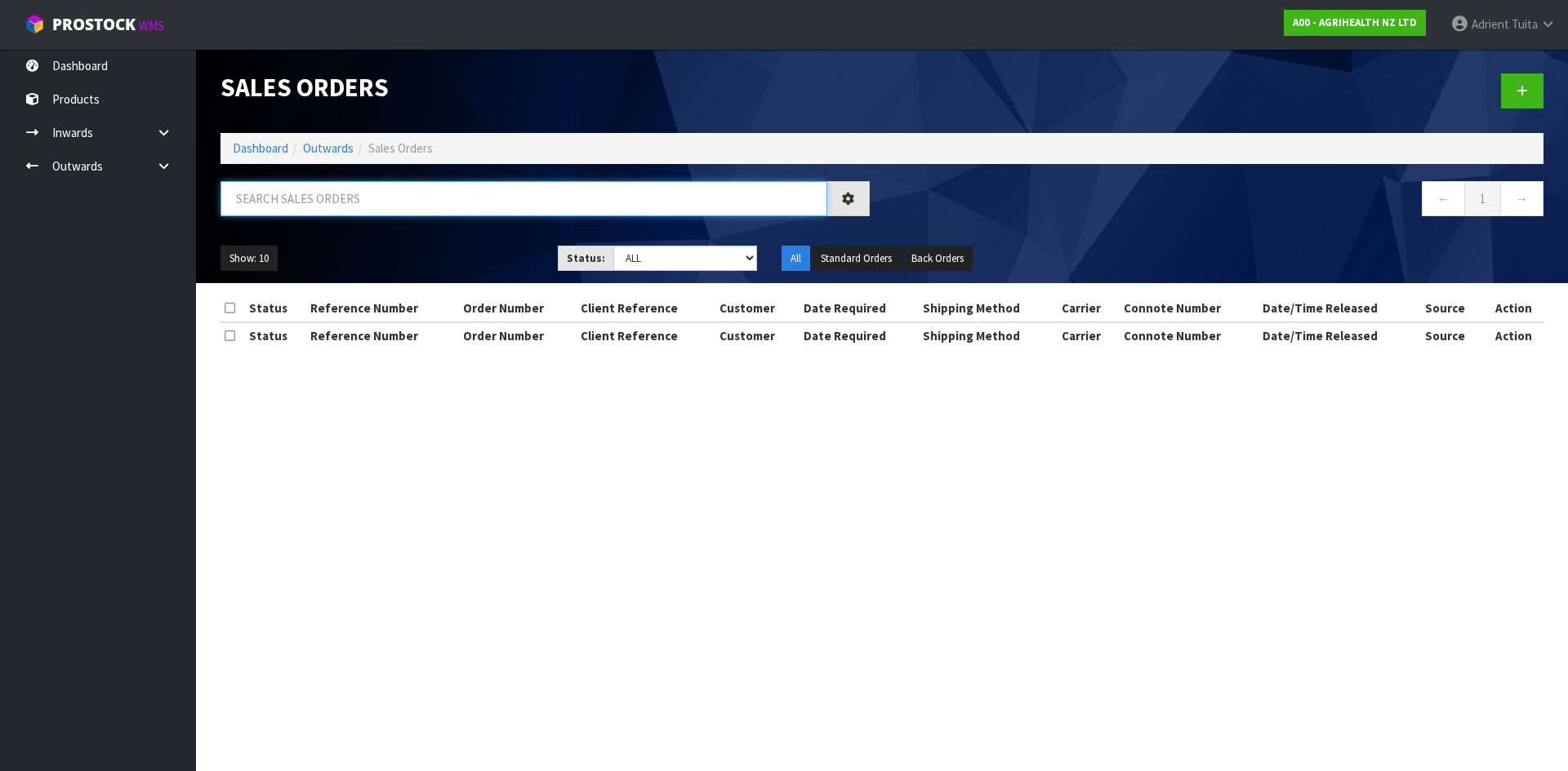
click at [338, 203] on input "text" at bounding box center [524, 198] width 607 height 35
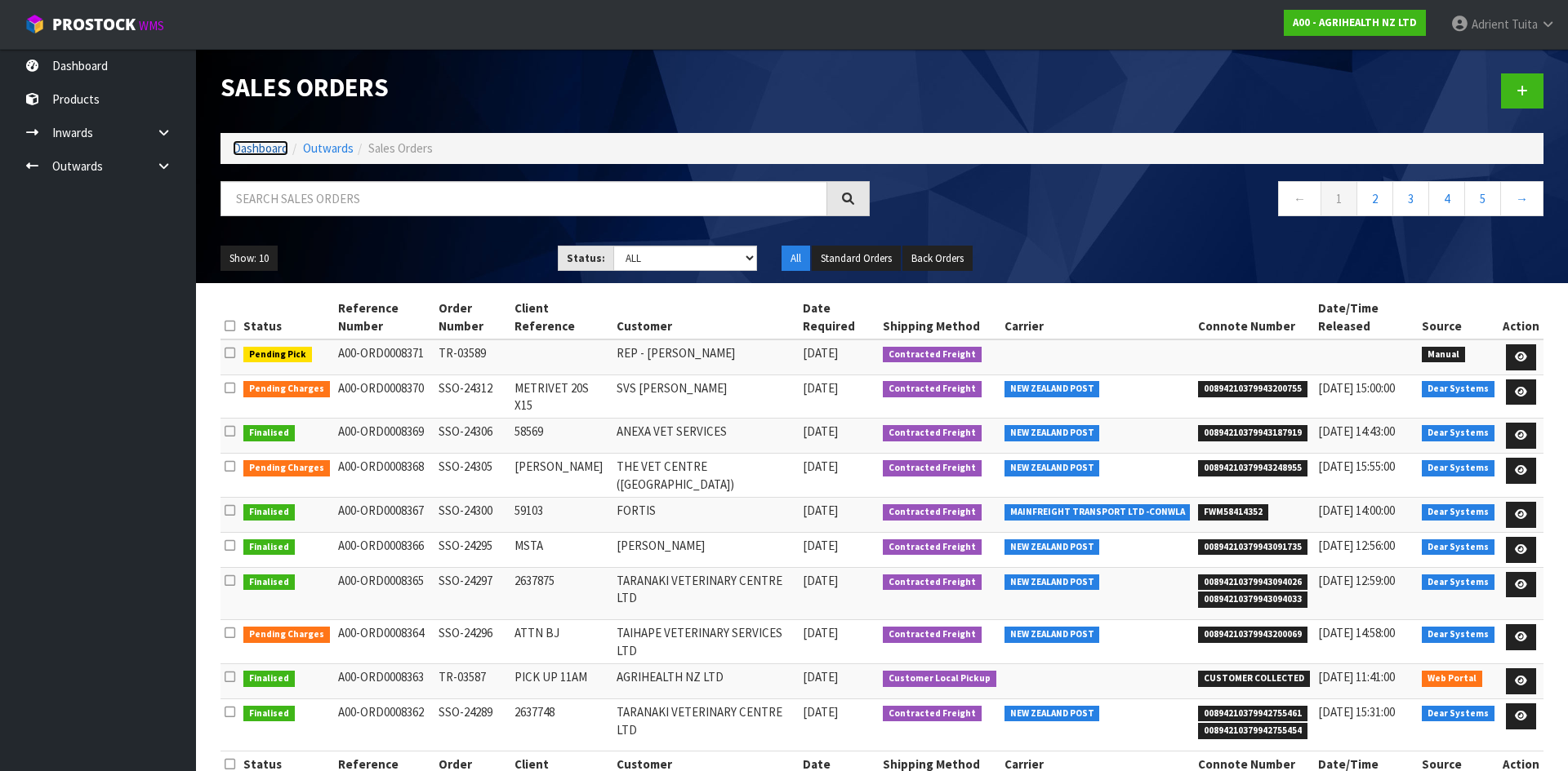
click at [247, 151] on link "Dashboard" at bounding box center [261, 148] width 56 height 15
click at [279, 145] on link "Dashboard" at bounding box center [261, 148] width 56 height 15
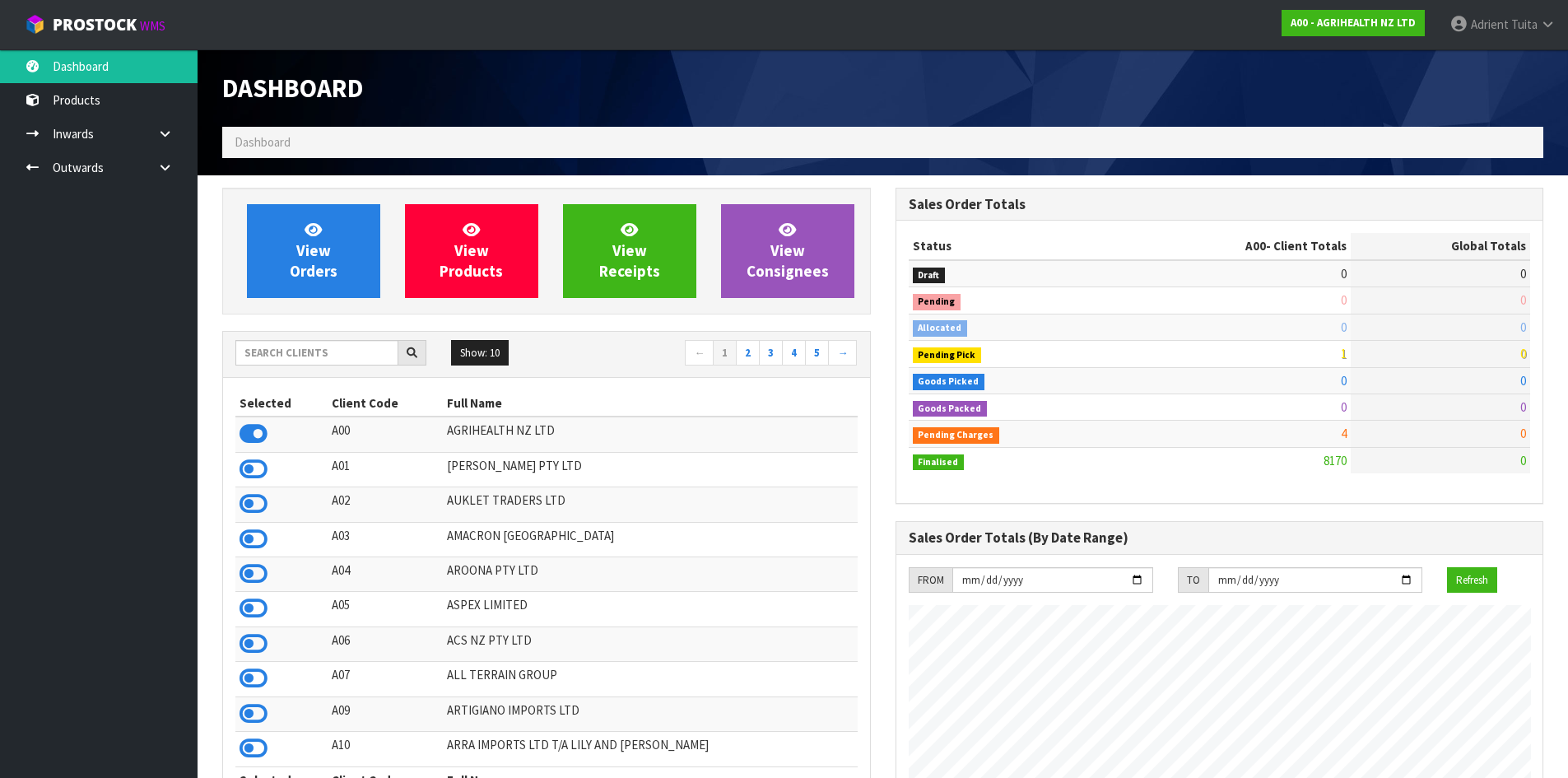
scroll to position [1247, 672]
click at [296, 359] on input "text" at bounding box center [317, 353] width 163 height 25
type input "Y01"
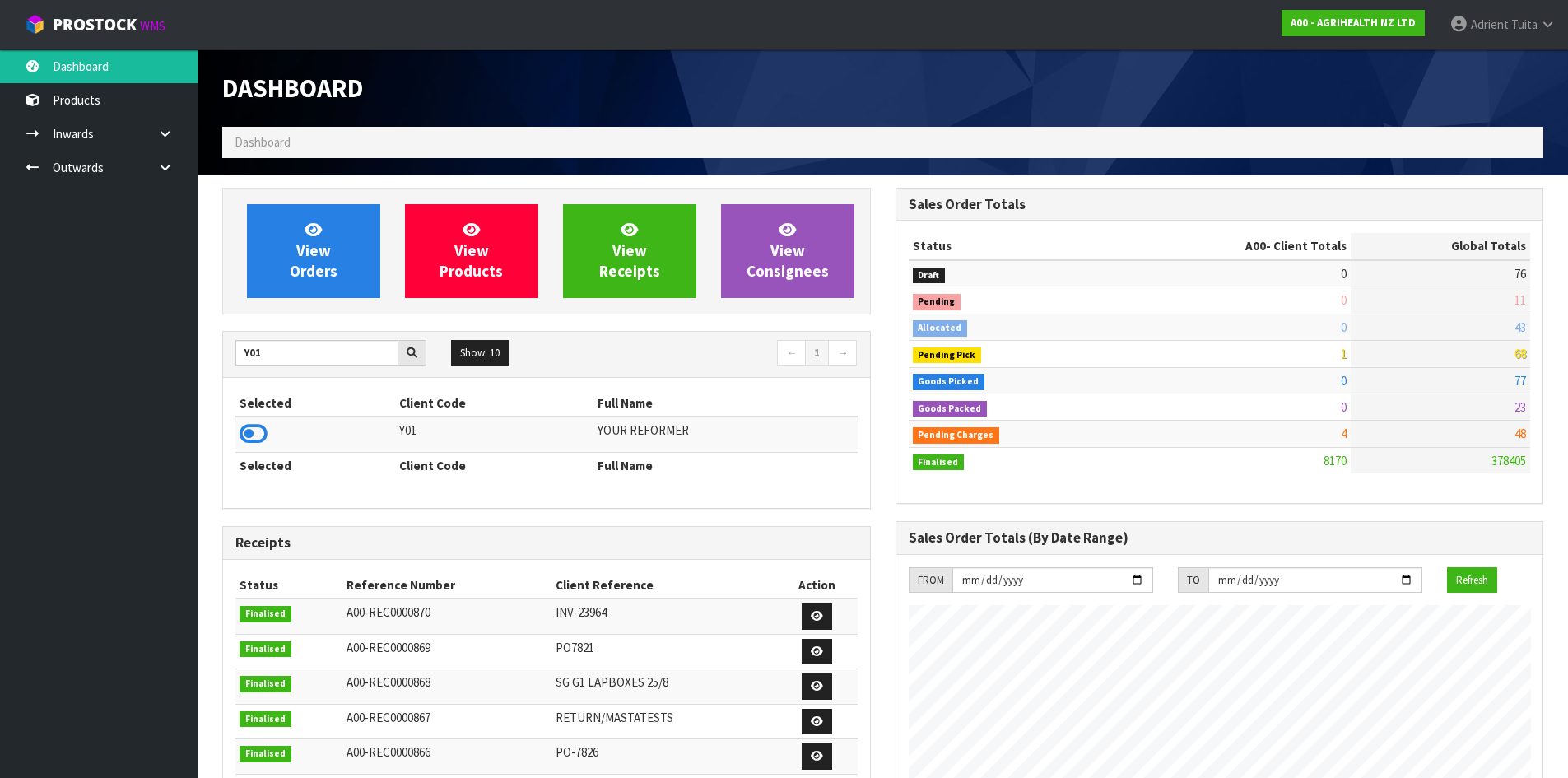
click at [268, 432] on td at bounding box center [315, 434] width 160 height 35
click at [253, 439] on icon at bounding box center [253, 433] width 28 height 25
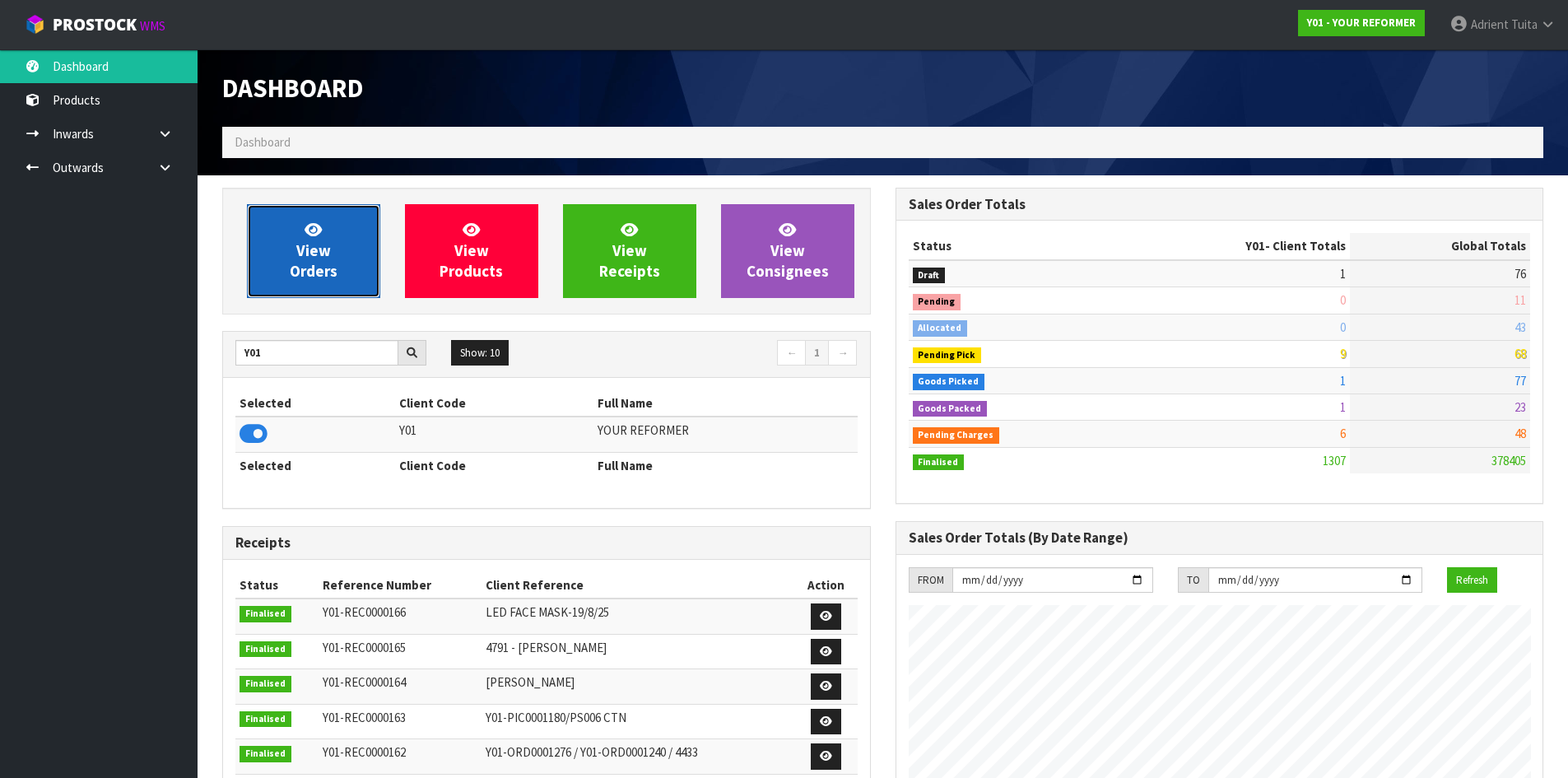
click at [278, 243] on link "View Orders" at bounding box center [313, 251] width 133 height 94
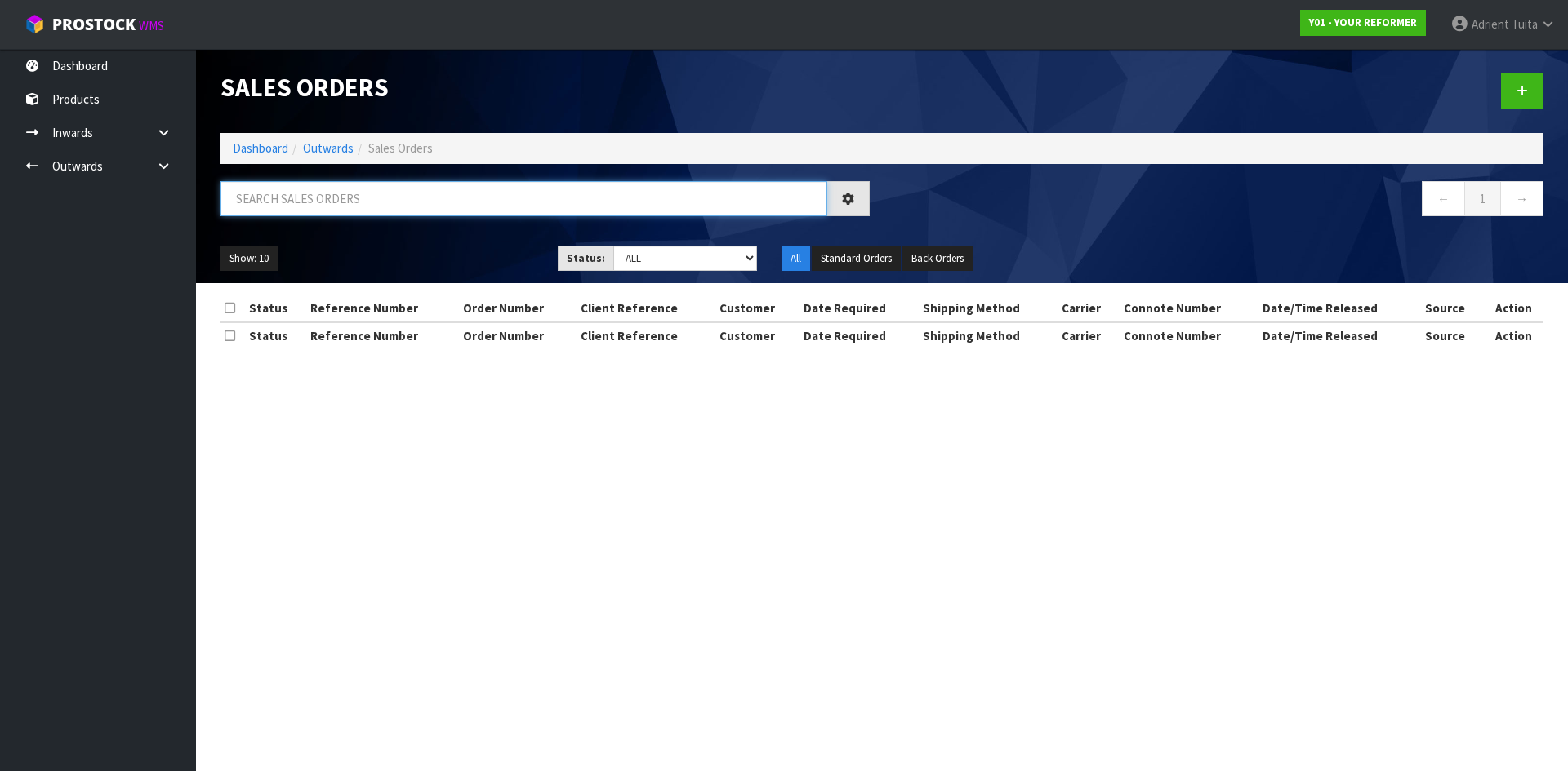
click at [300, 204] on input "text" at bounding box center [524, 198] width 607 height 35
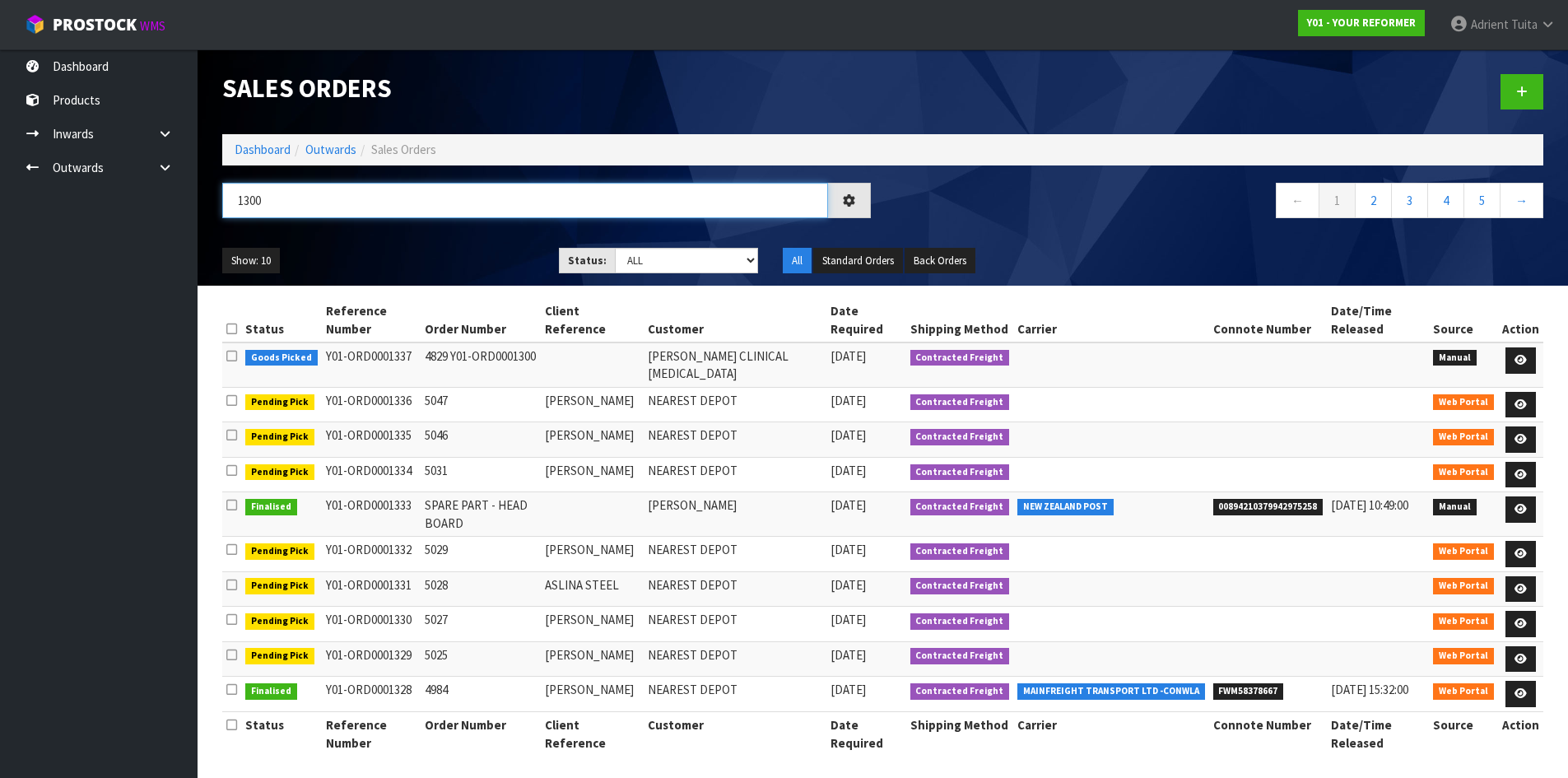
type input "1300"
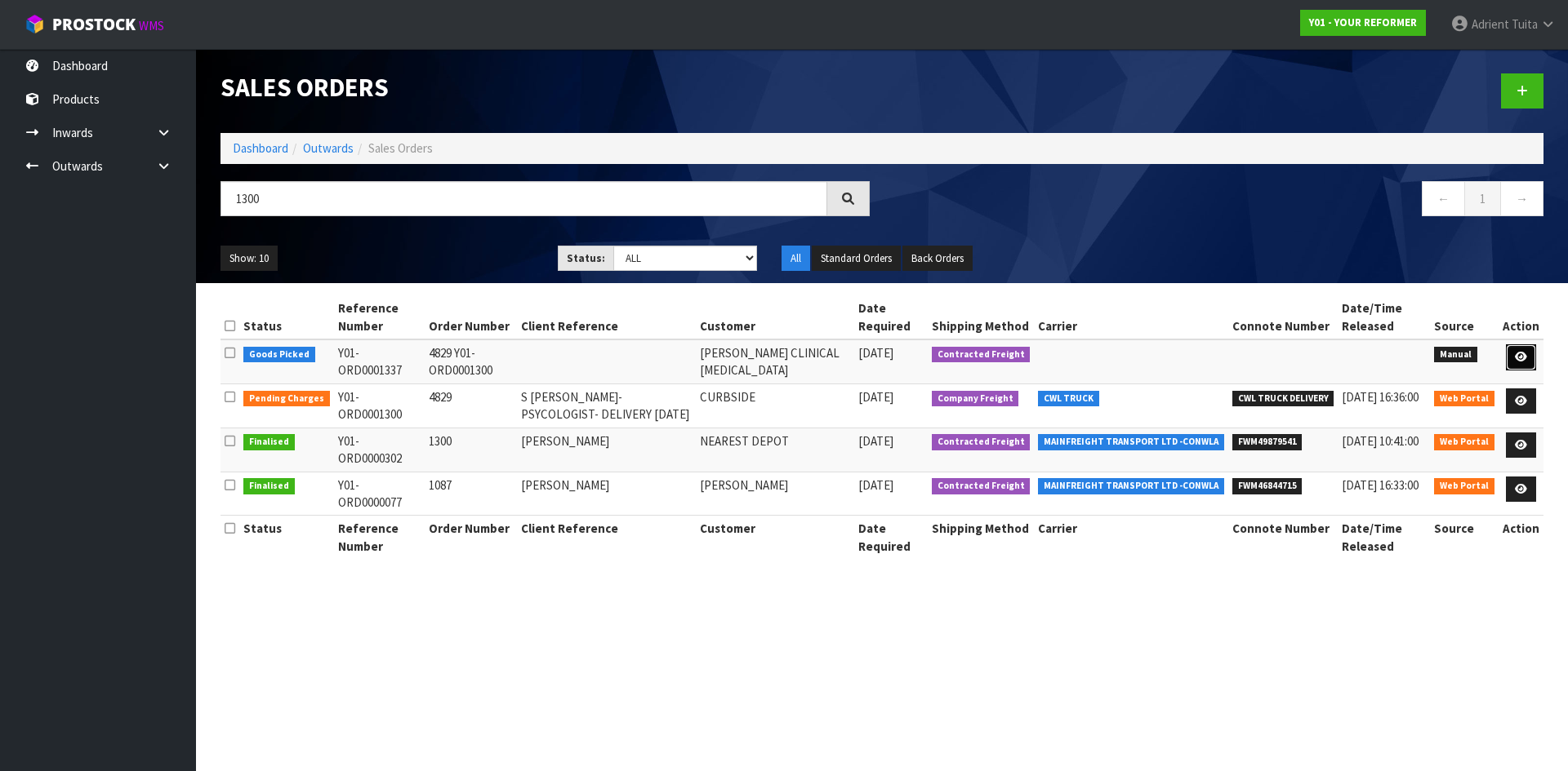
click at [1527, 362] on icon at bounding box center [1521, 357] width 13 height 11
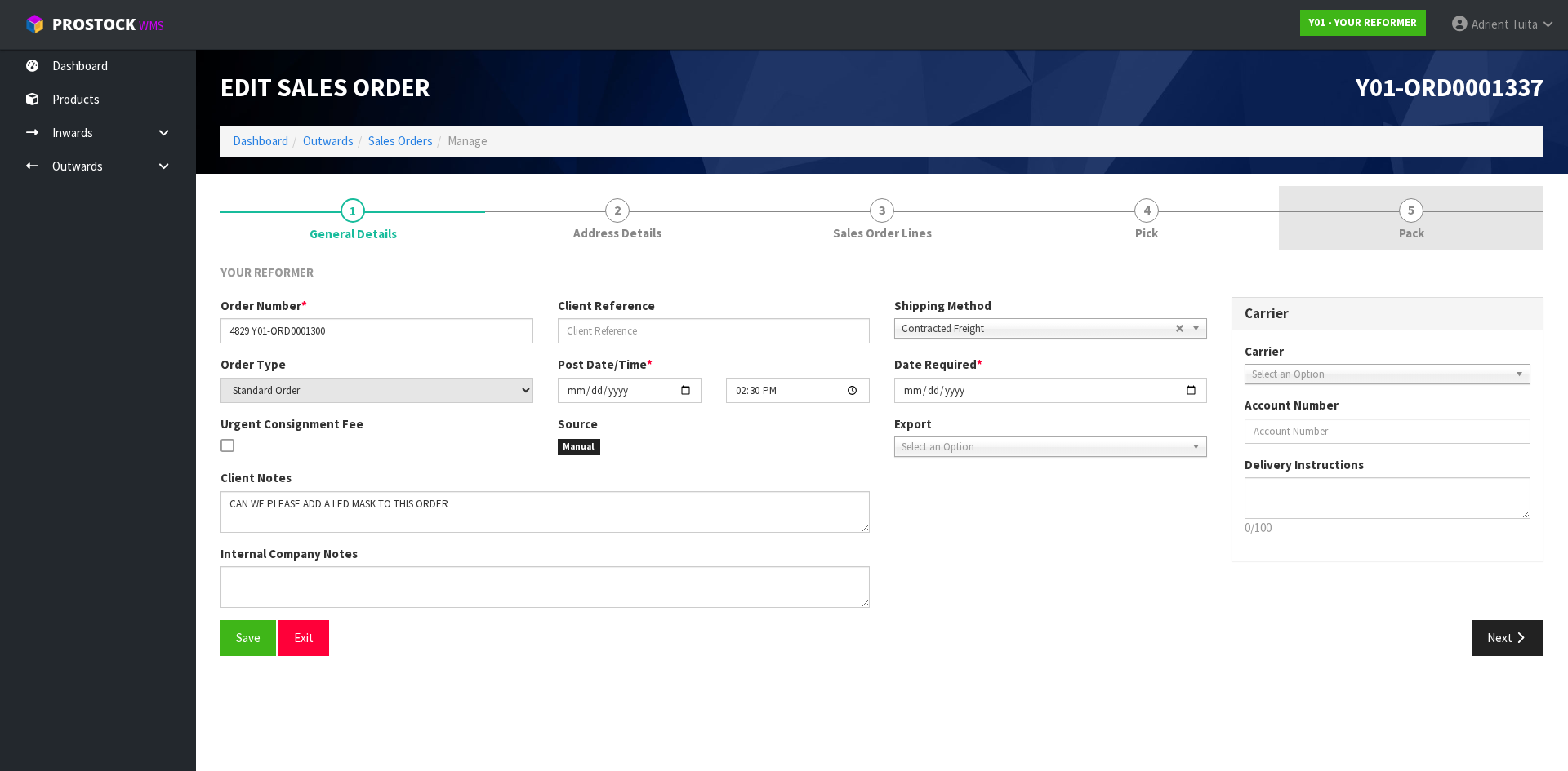
click at [1485, 224] on link "5 Pack" at bounding box center [1411, 219] width 265 height 65
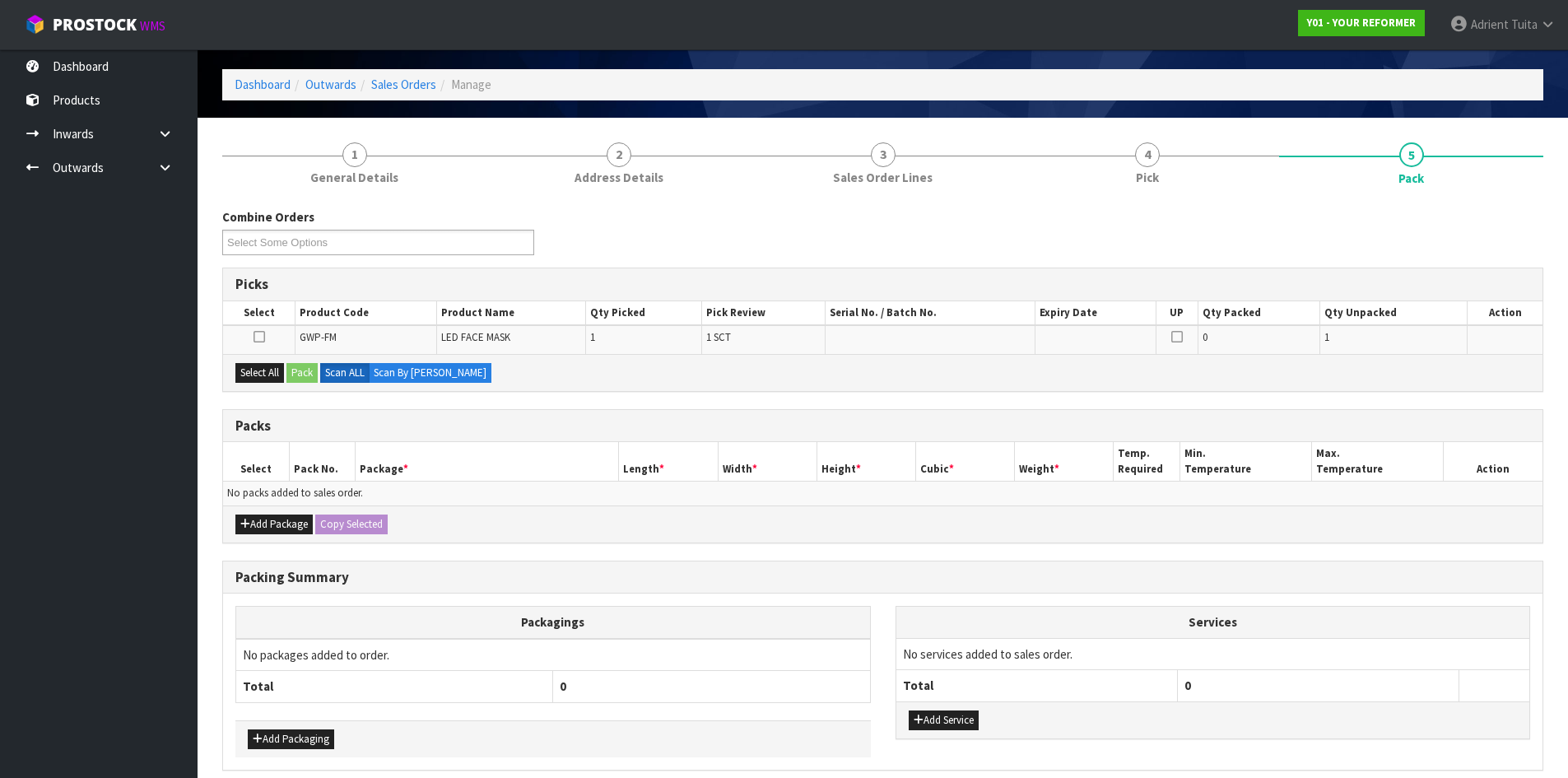
scroll to position [128, 0]
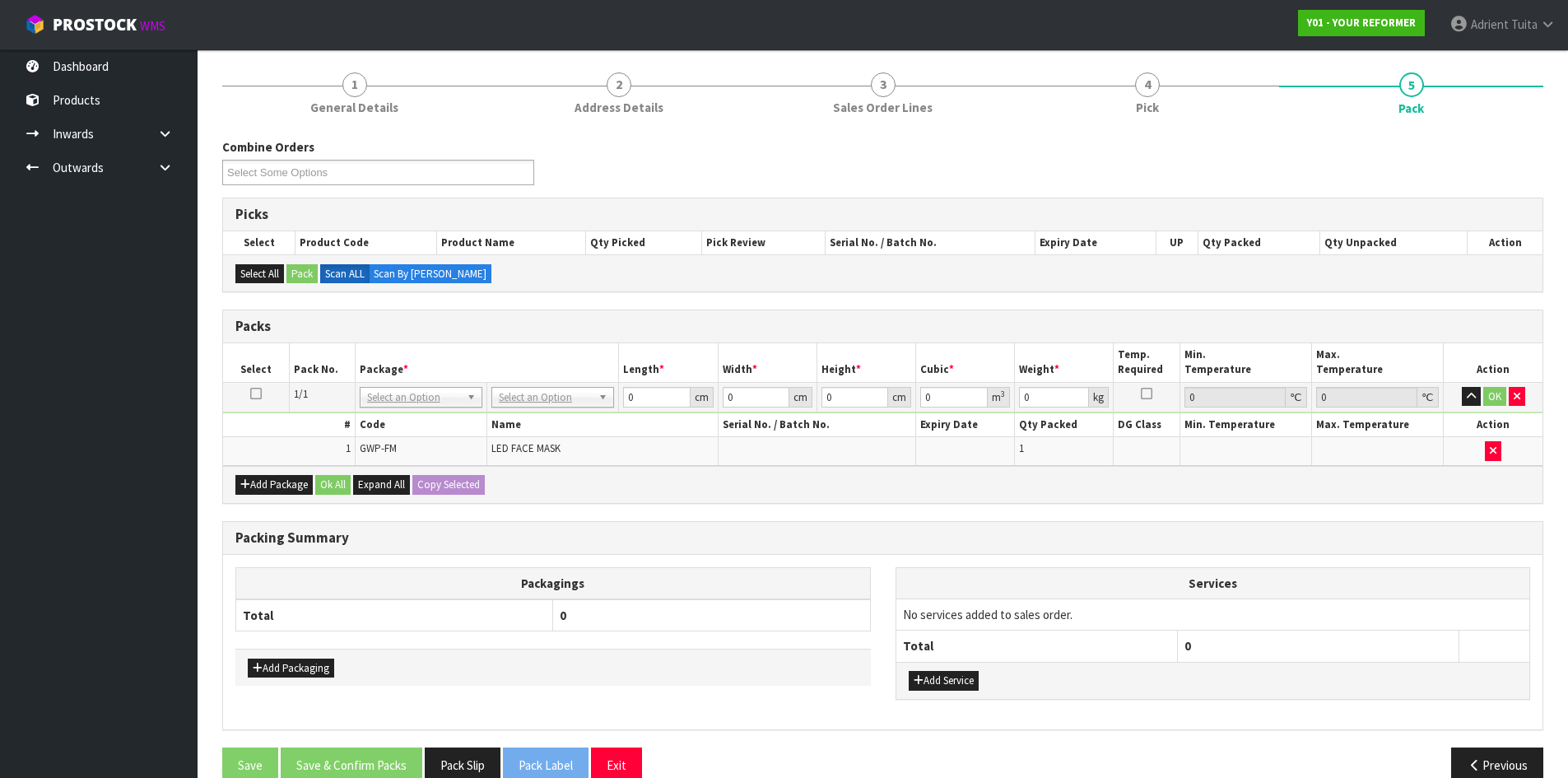
drag, startPoint x: 559, startPoint y: 416, endPoint x: 563, endPoint y: 405, distance: 11.7
click at [559, 414] on th "Name" at bounding box center [603, 425] width 231 height 24
drag, startPoint x: 563, startPoint y: 401, endPoint x: 565, endPoint y: 430, distance: 29.1
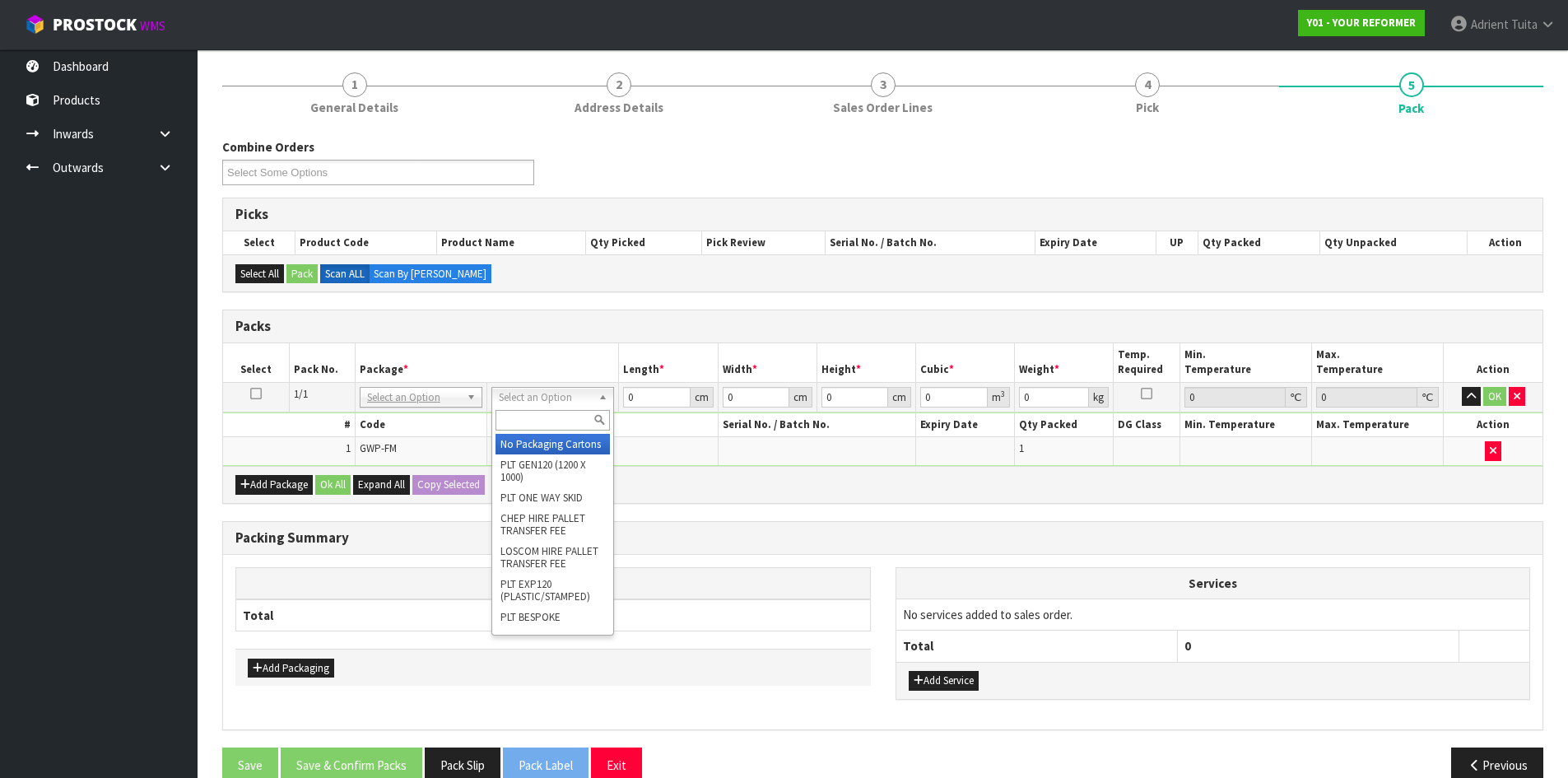
drag, startPoint x: 565, startPoint y: 430, endPoint x: 564, endPoint y: 446, distance: 16.0
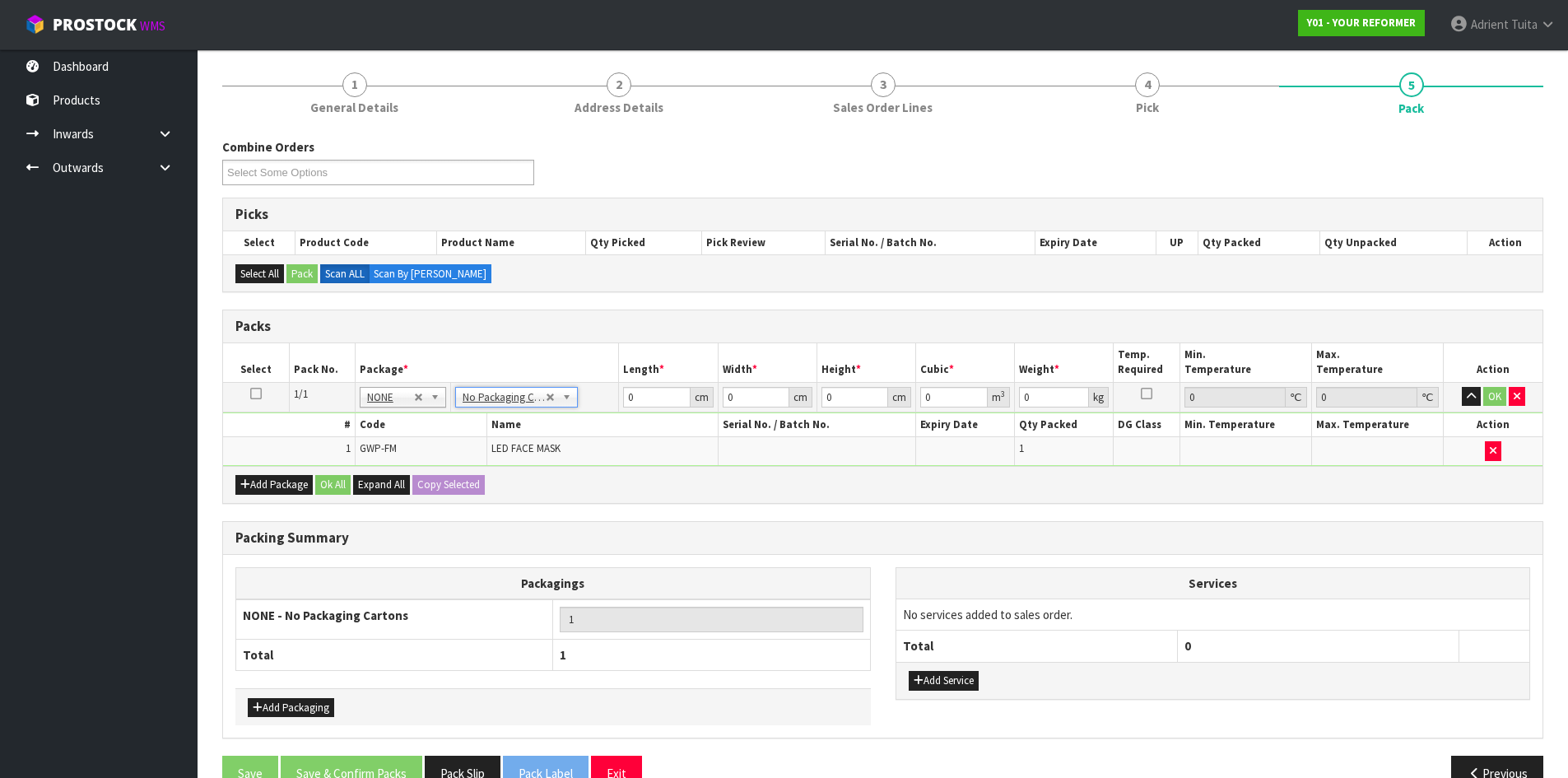
click at [564, 446] on td "LED FACE MASK" at bounding box center [603, 451] width 231 height 28
click at [647, 398] on input "0" at bounding box center [656, 397] width 66 height 21
type input "37"
type input "22"
type input "6"
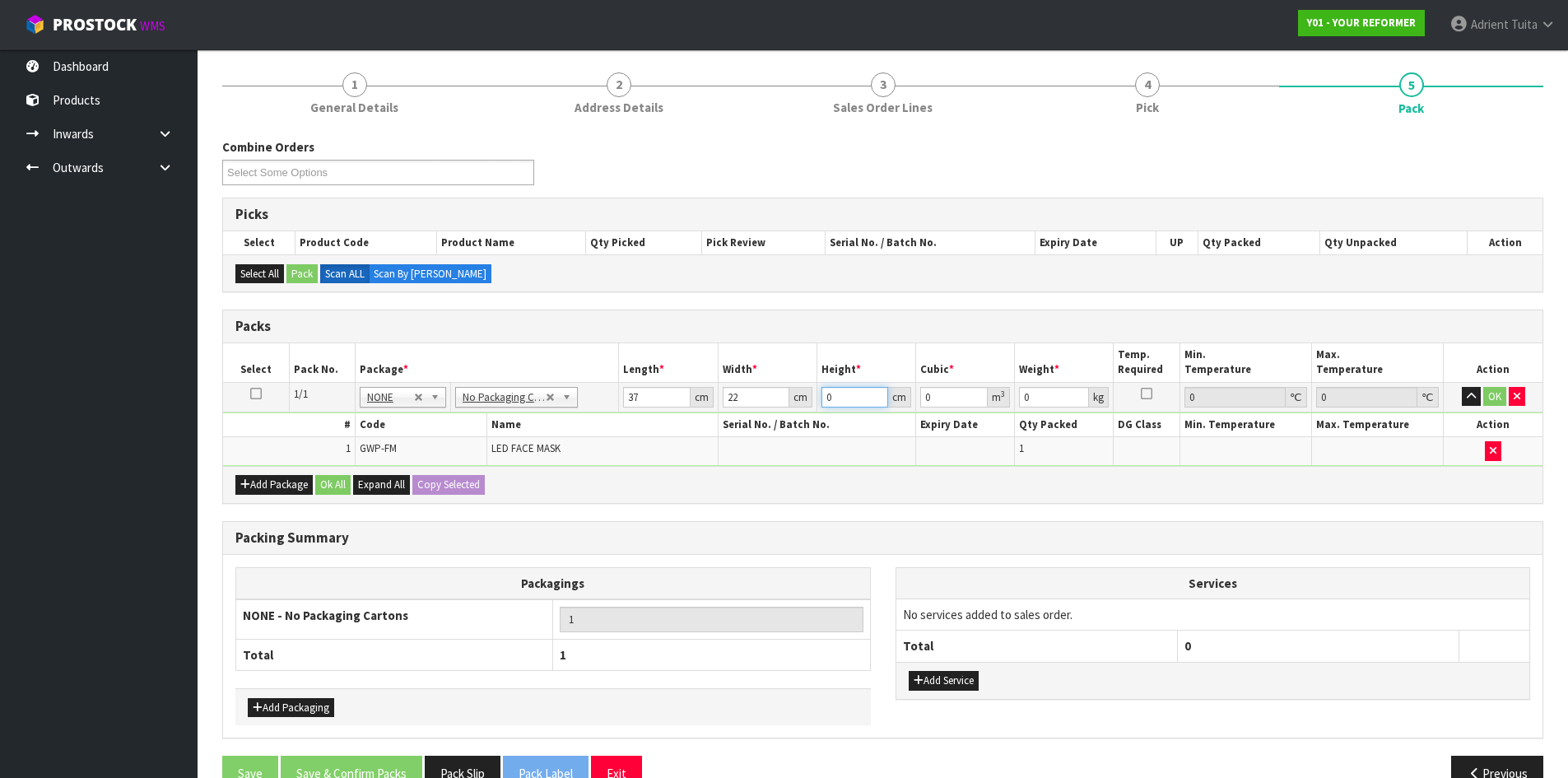
type input "0.004884"
type input "6"
type input "2"
click at [1490, 398] on button "OK" at bounding box center [1494, 397] width 23 height 20
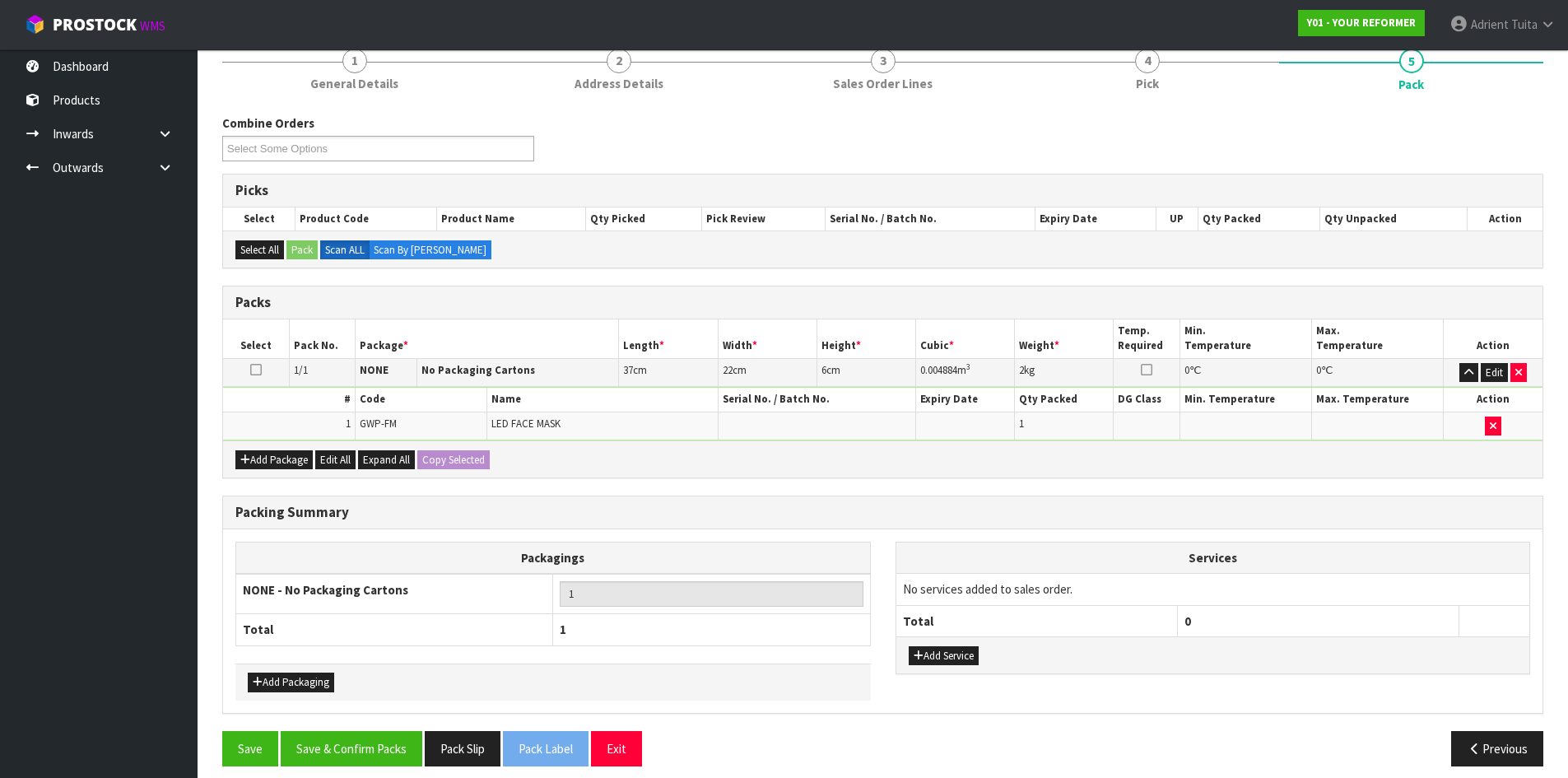
scroll to position [164, 0]
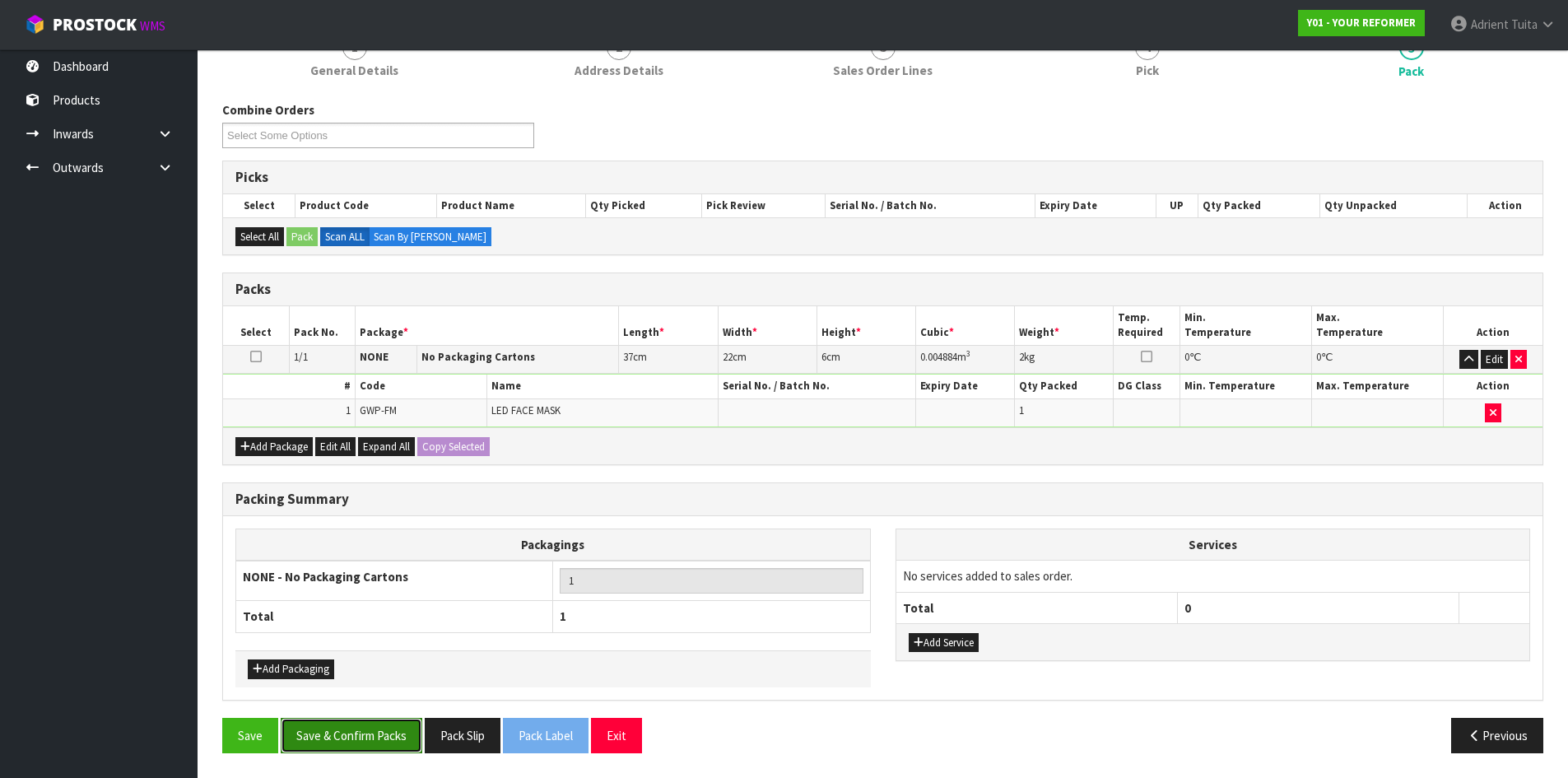
click at [352, 741] on button "Save & Confirm Packs" at bounding box center [351, 735] width 142 height 35
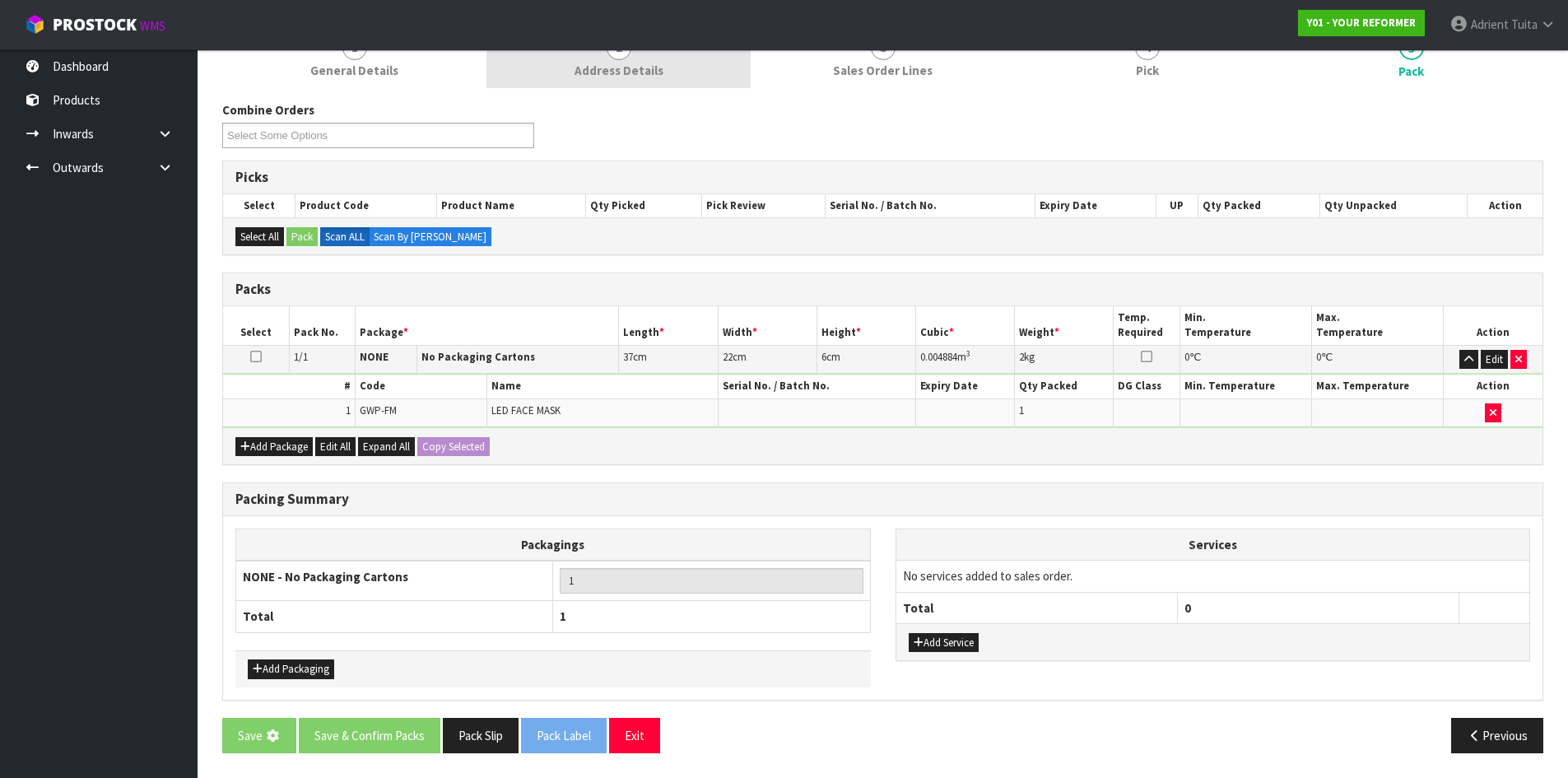
scroll to position [0, 0]
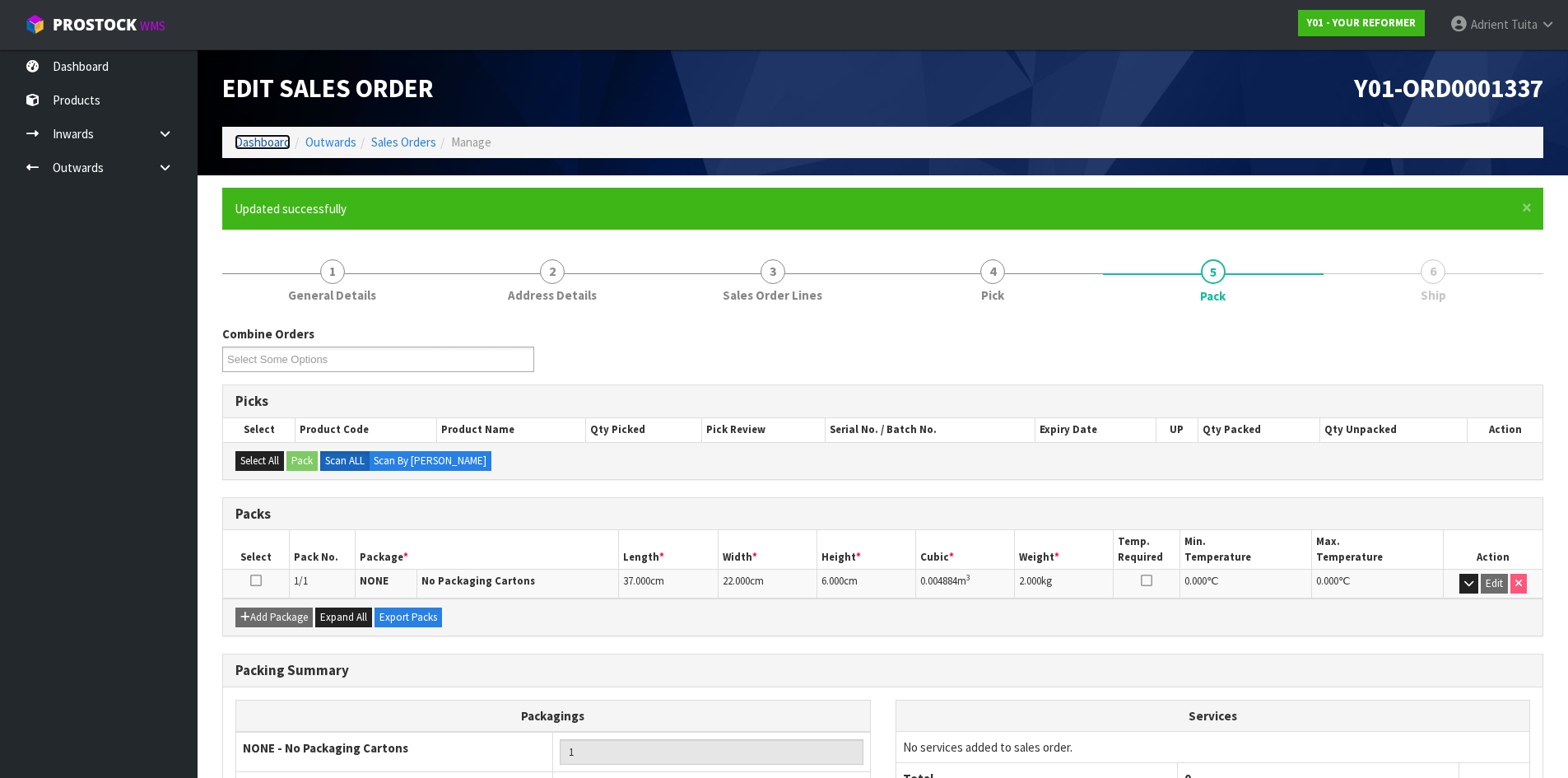
click at [235, 150] on link "Dashboard" at bounding box center [263, 142] width 56 height 15
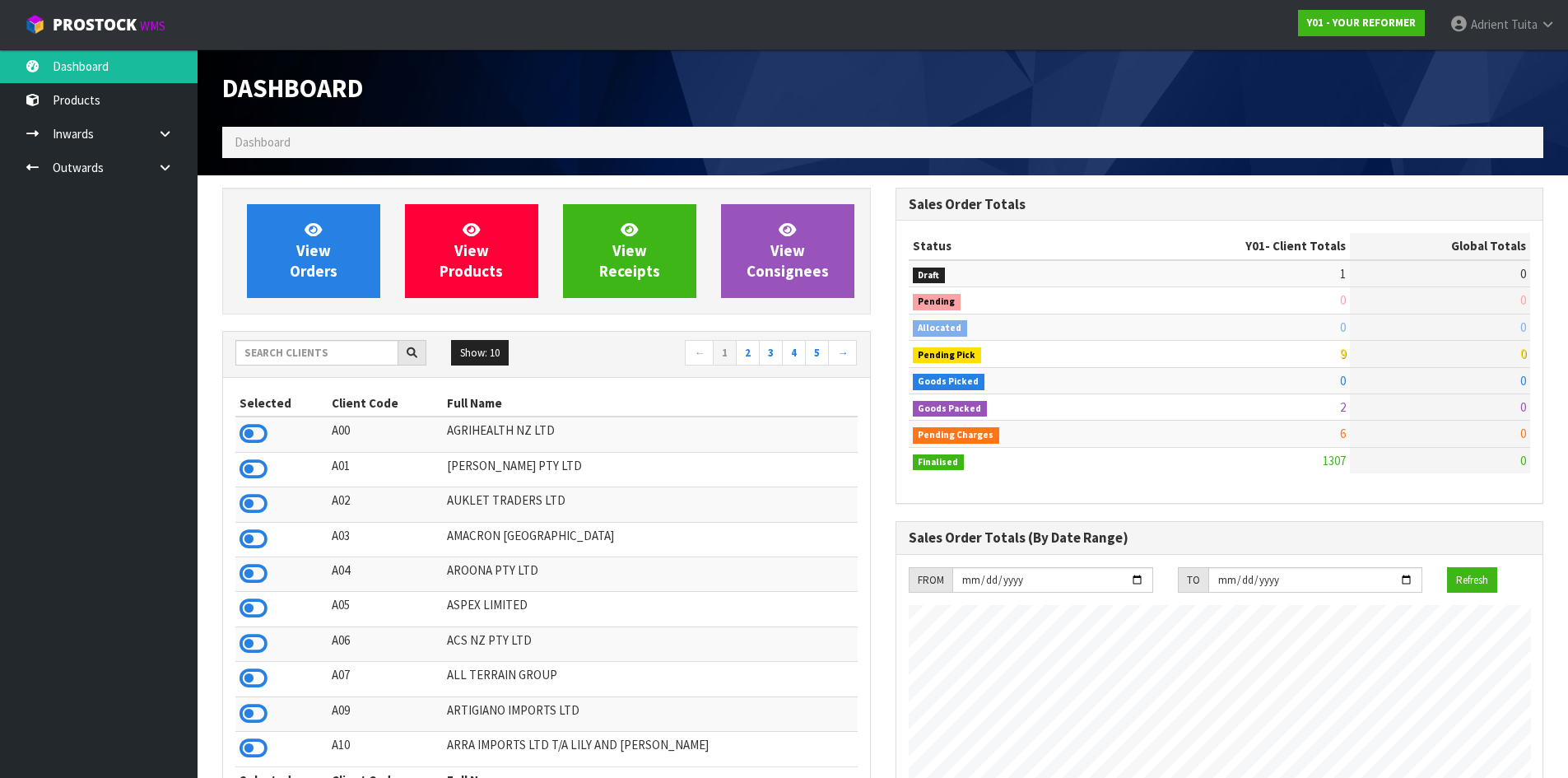
scroll to position [1247, 672]
click at [260, 356] on input "text" at bounding box center [317, 353] width 163 height 25
type input "C05"
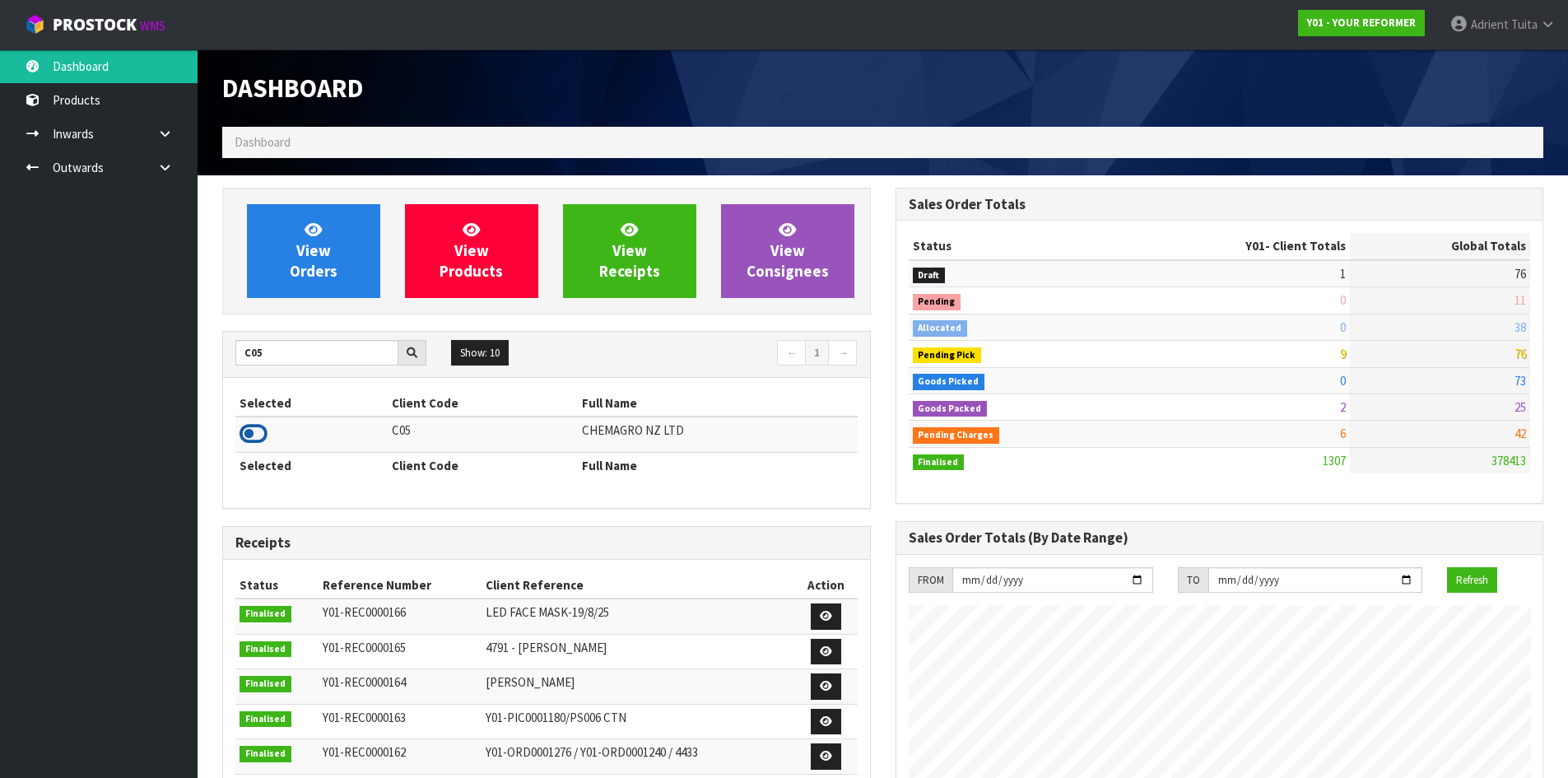
click at [250, 439] on icon at bounding box center [253, 433] width 28 height 25
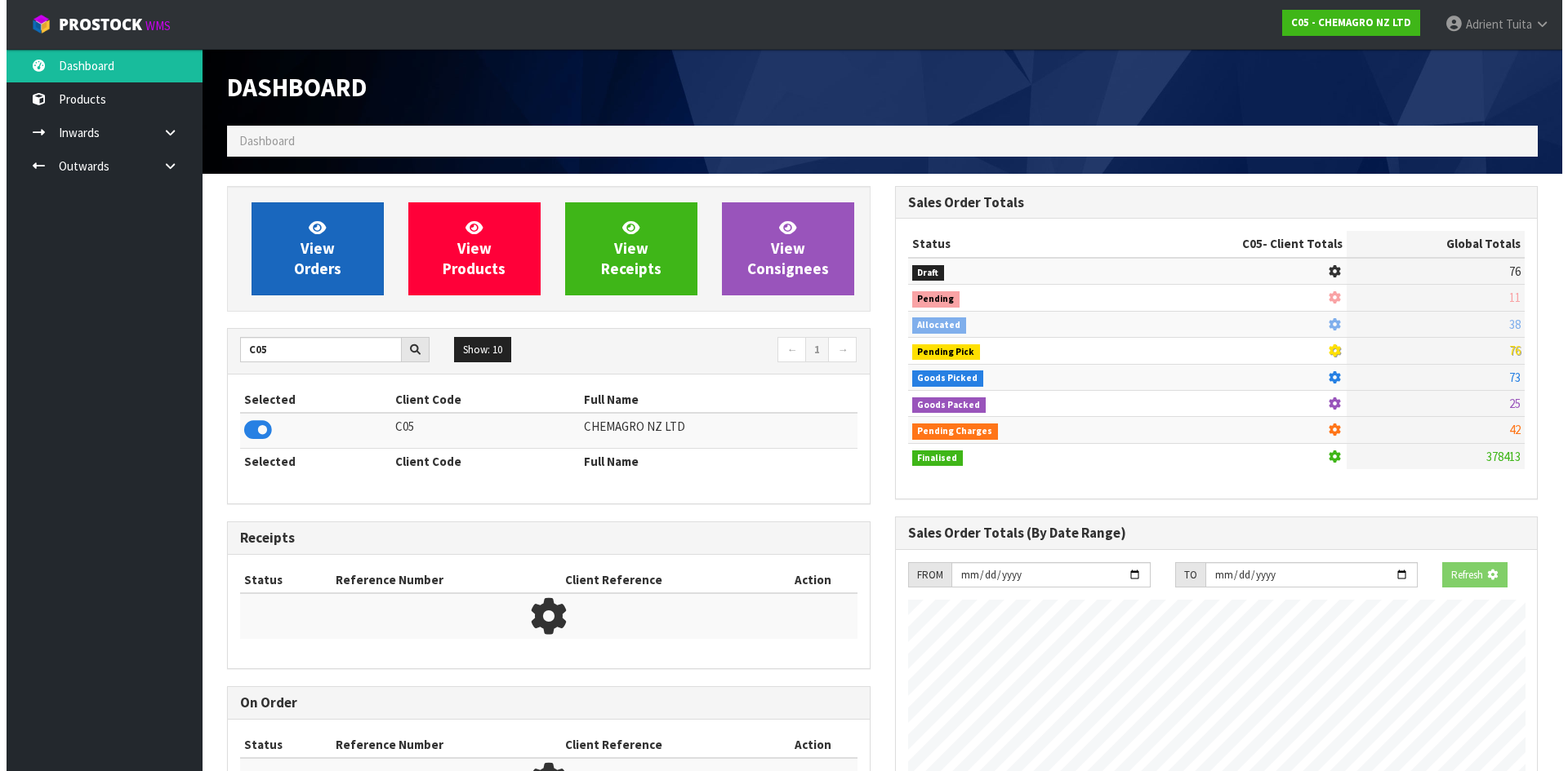
scroll to position [815154, 815925]
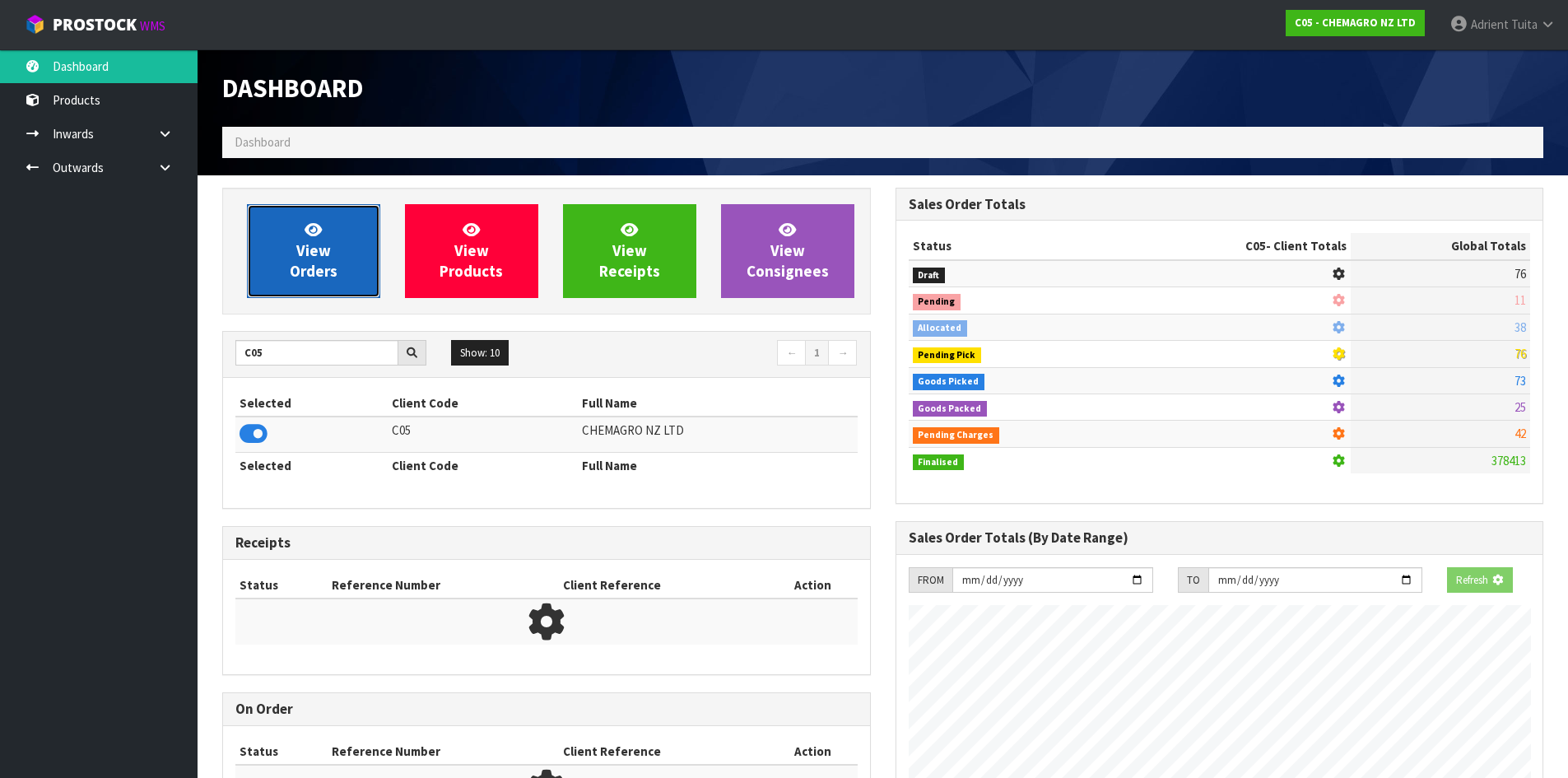
click at [299, 246] on span "View Orders" at bounding box center [313, 251] width 48 height 62
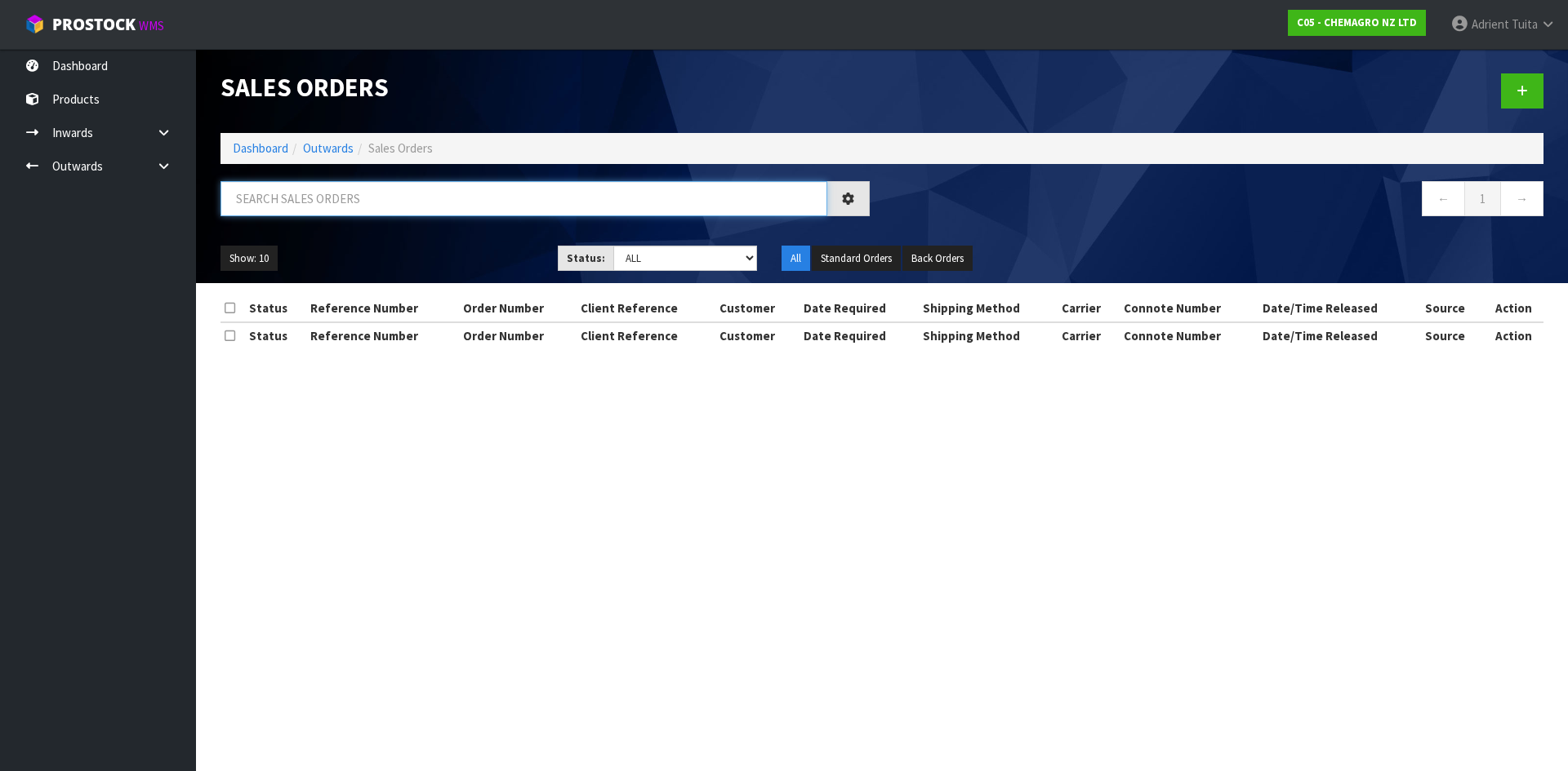
drag, startPoint x: 316, startPoint y: 186, endPoint x: 356, endPoint y: 198, distance: 41.8
click at [316, 186] on input "text" at bounding box center [524, 198] width 607 height 35
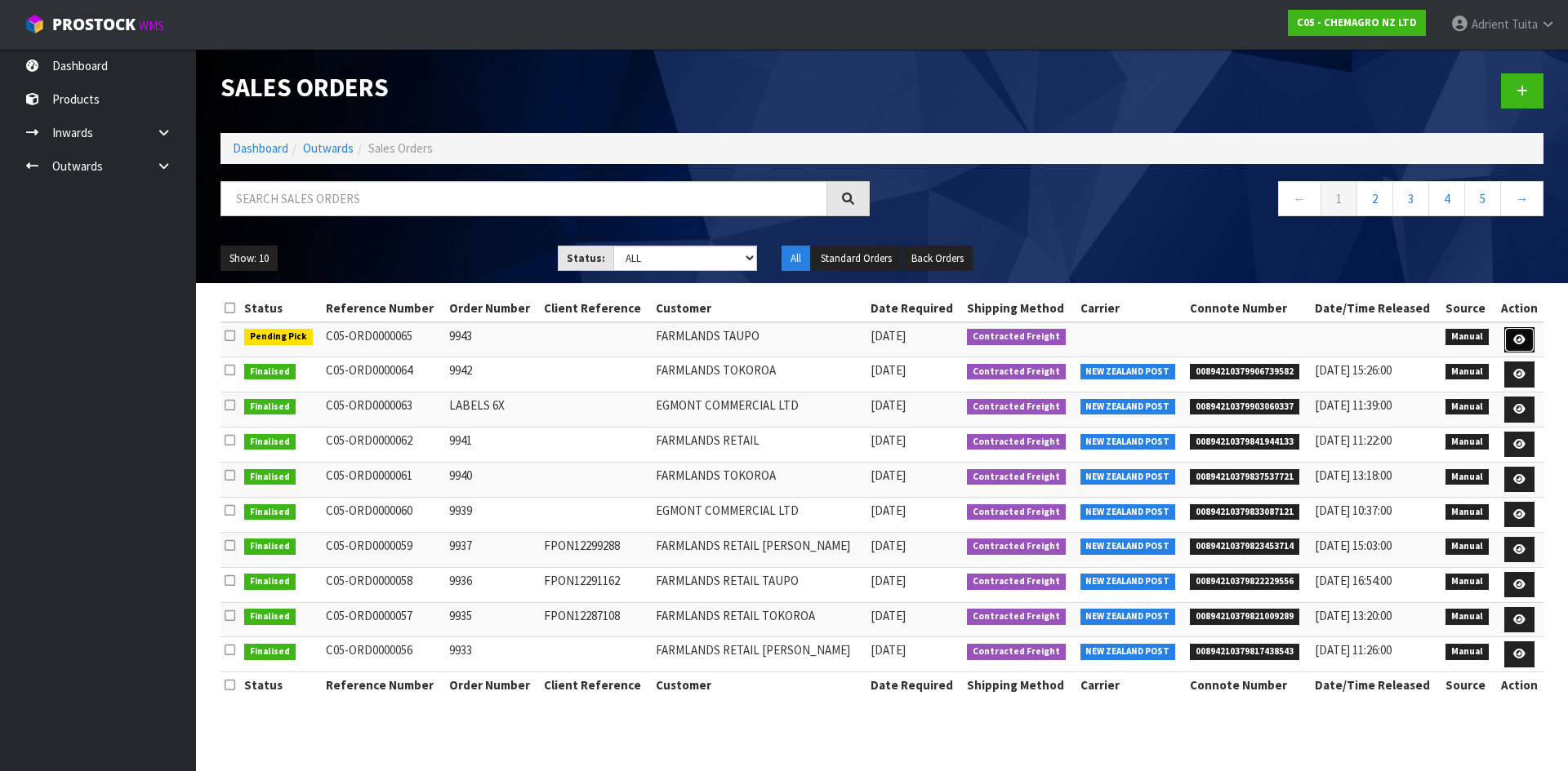
click at [1518, 339] on icon at bounding box center [1519, 340] width 13 height 11
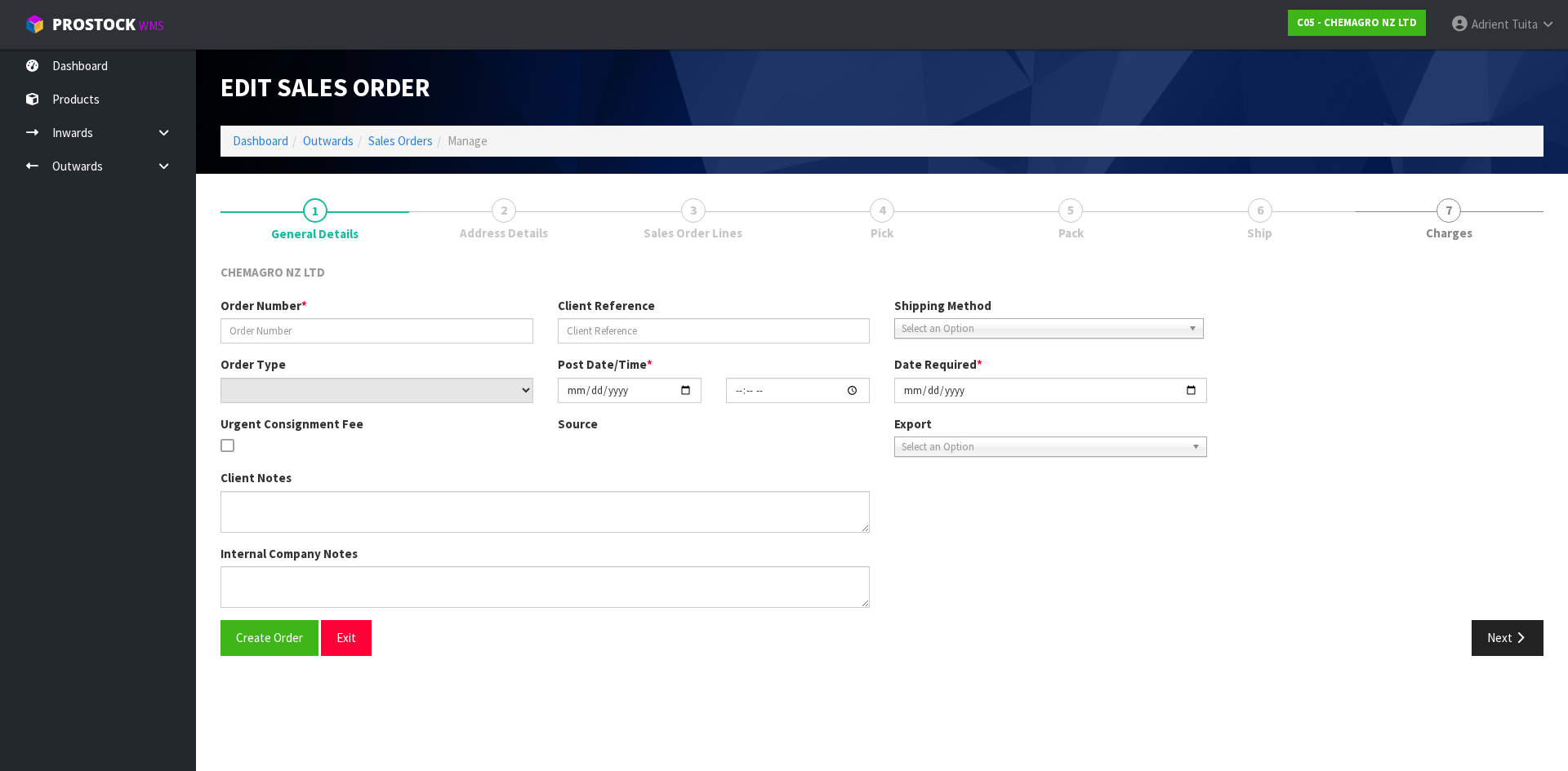
type input "9943"
select select "number:0"
type input "2025-08-26"
type input "08:25:00.000"
type input "2025-08-26"
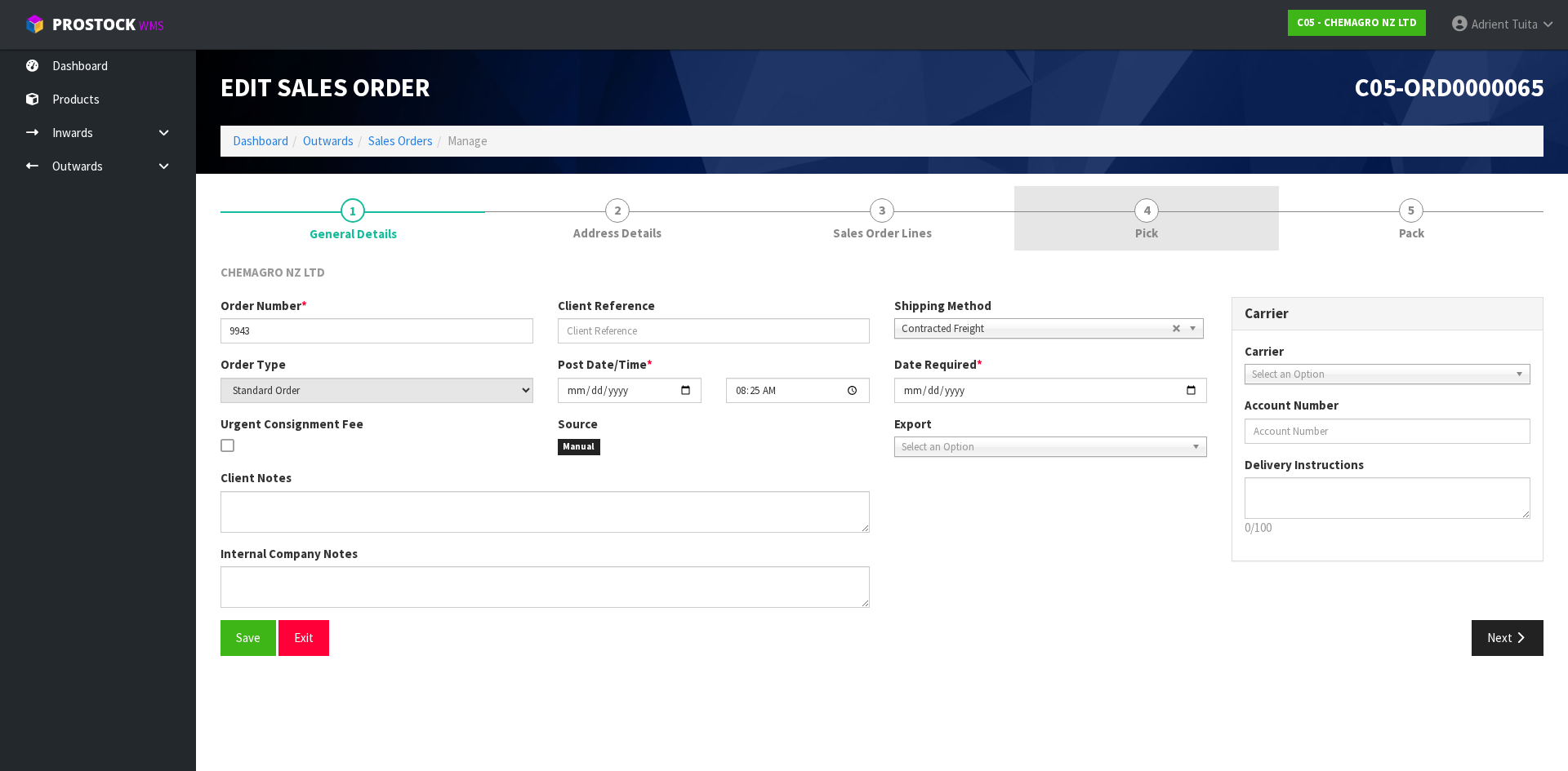
click at [1159, 217] on link "4 Pick" at bounding box center [1147, 219] width 265 height 65
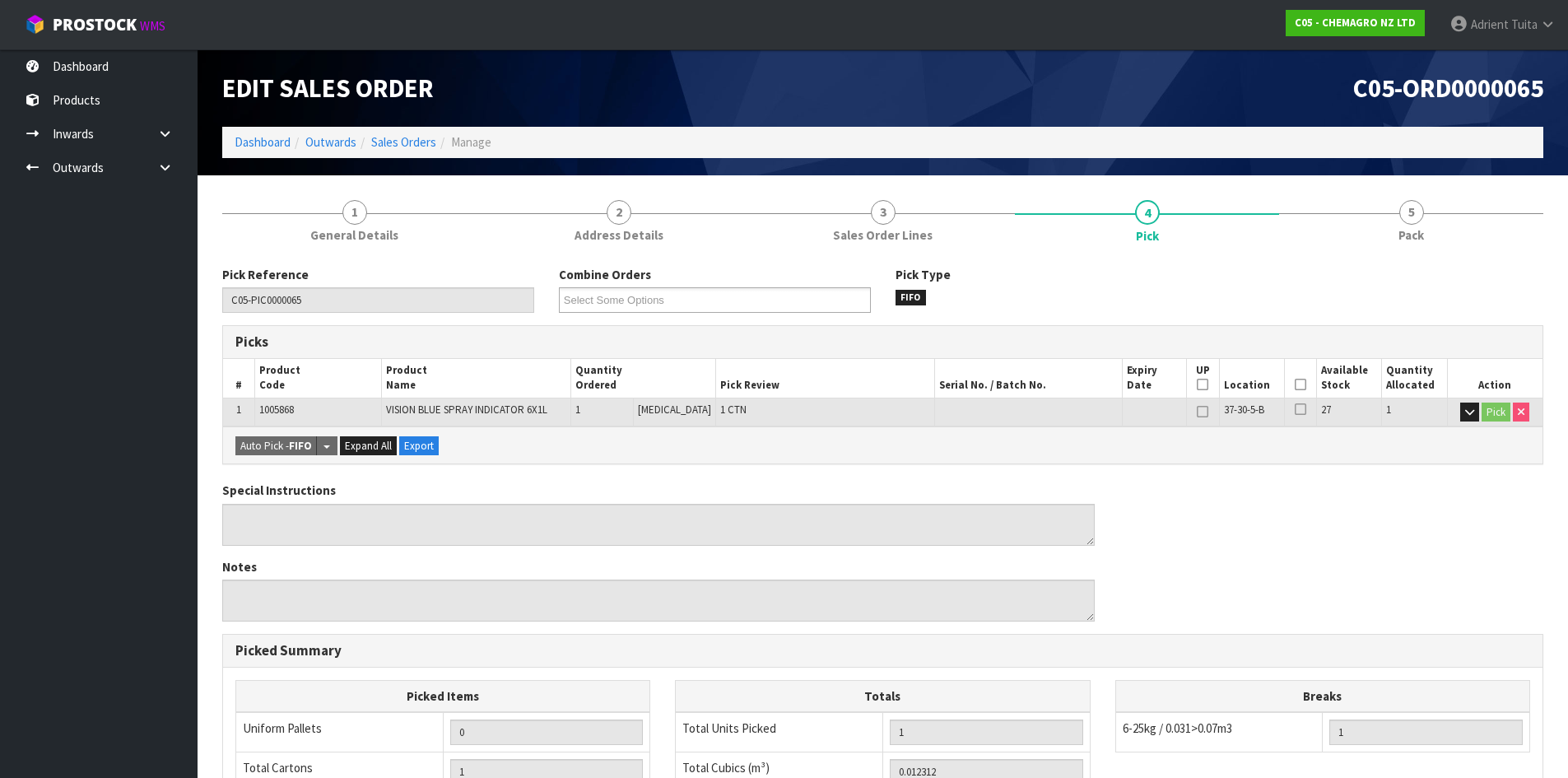
drag, startPoint x: 1296, startPoint y: 383, endPoint x: 1239, endPoint y: 413, distance: 64.4
click at [1296, 385] on icon at bounding box center [1300, 385] width 12 height 1
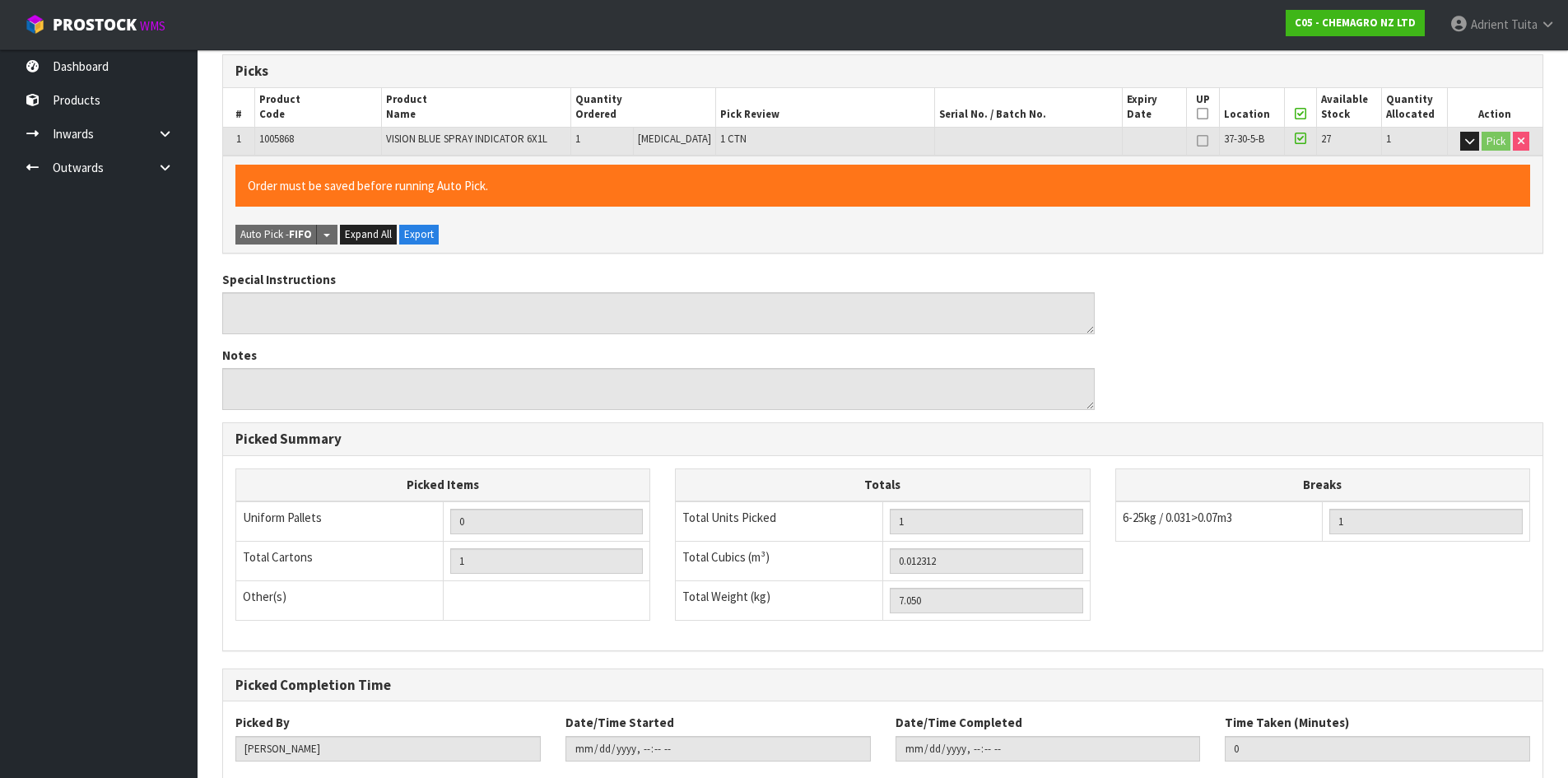
scroll to position [369, 0]
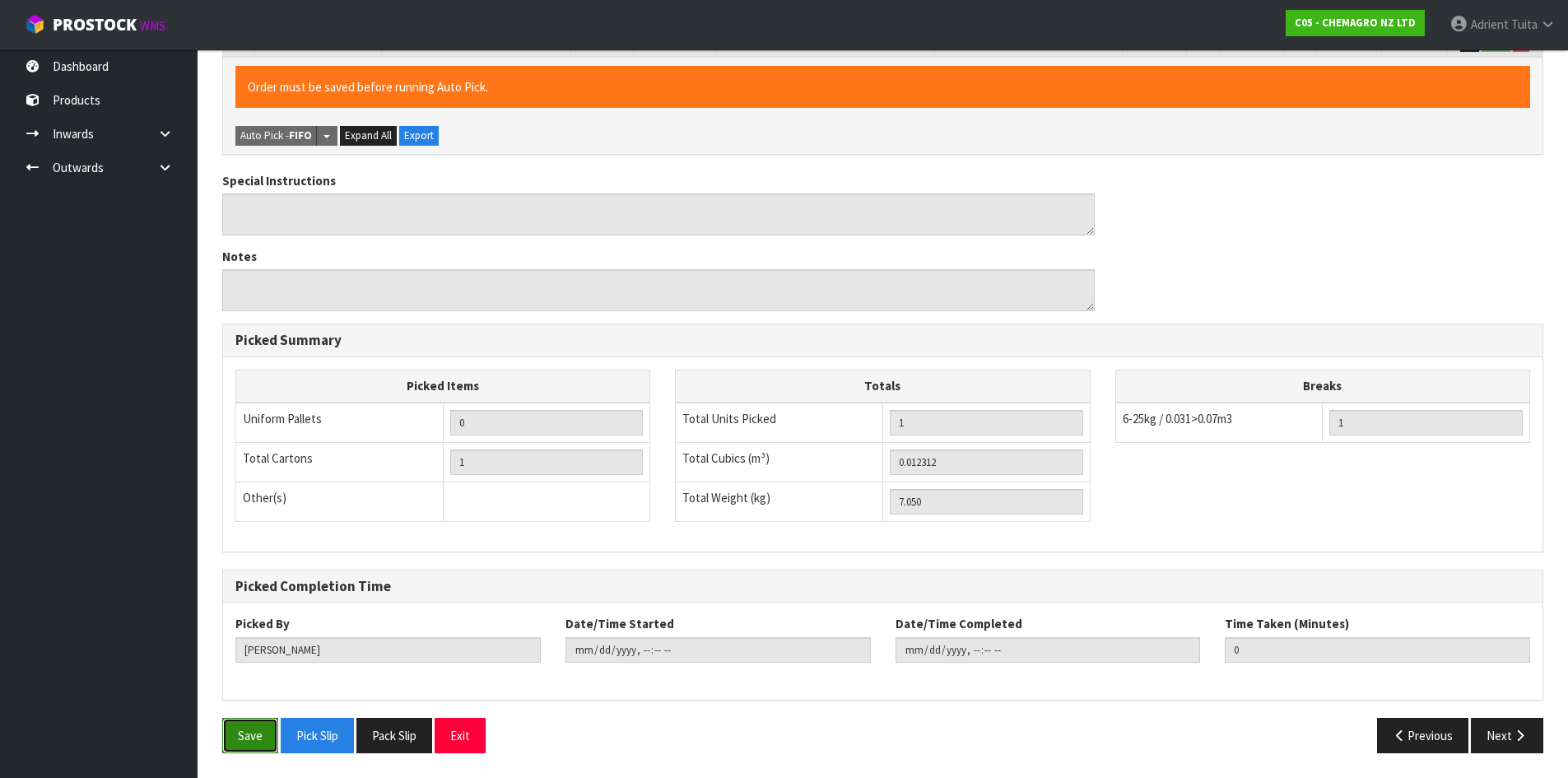
click at [265, 736] on button "Save" at bounding box center [250, 735] width 56 height 35
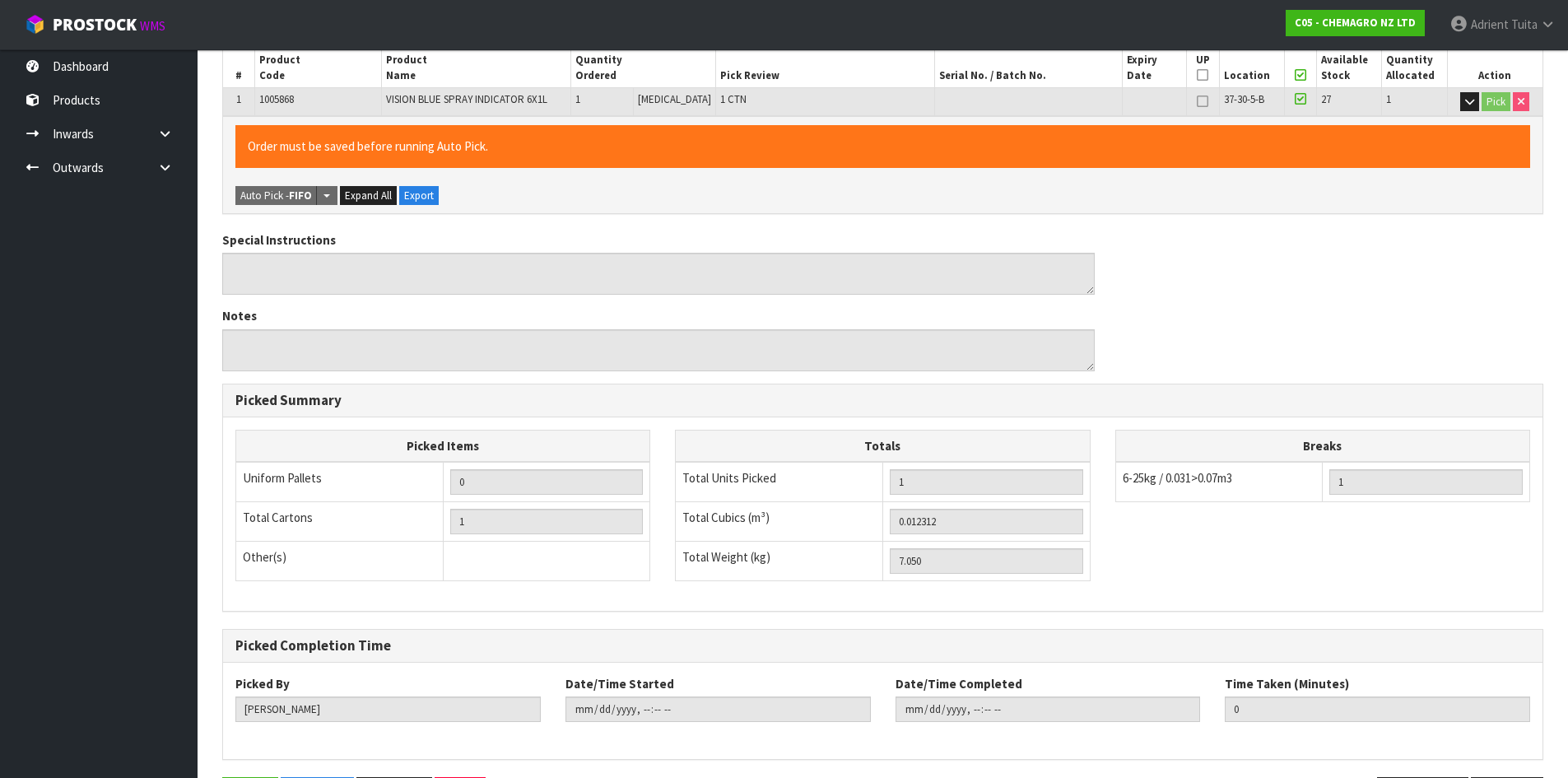
scroll to position [0, 0]
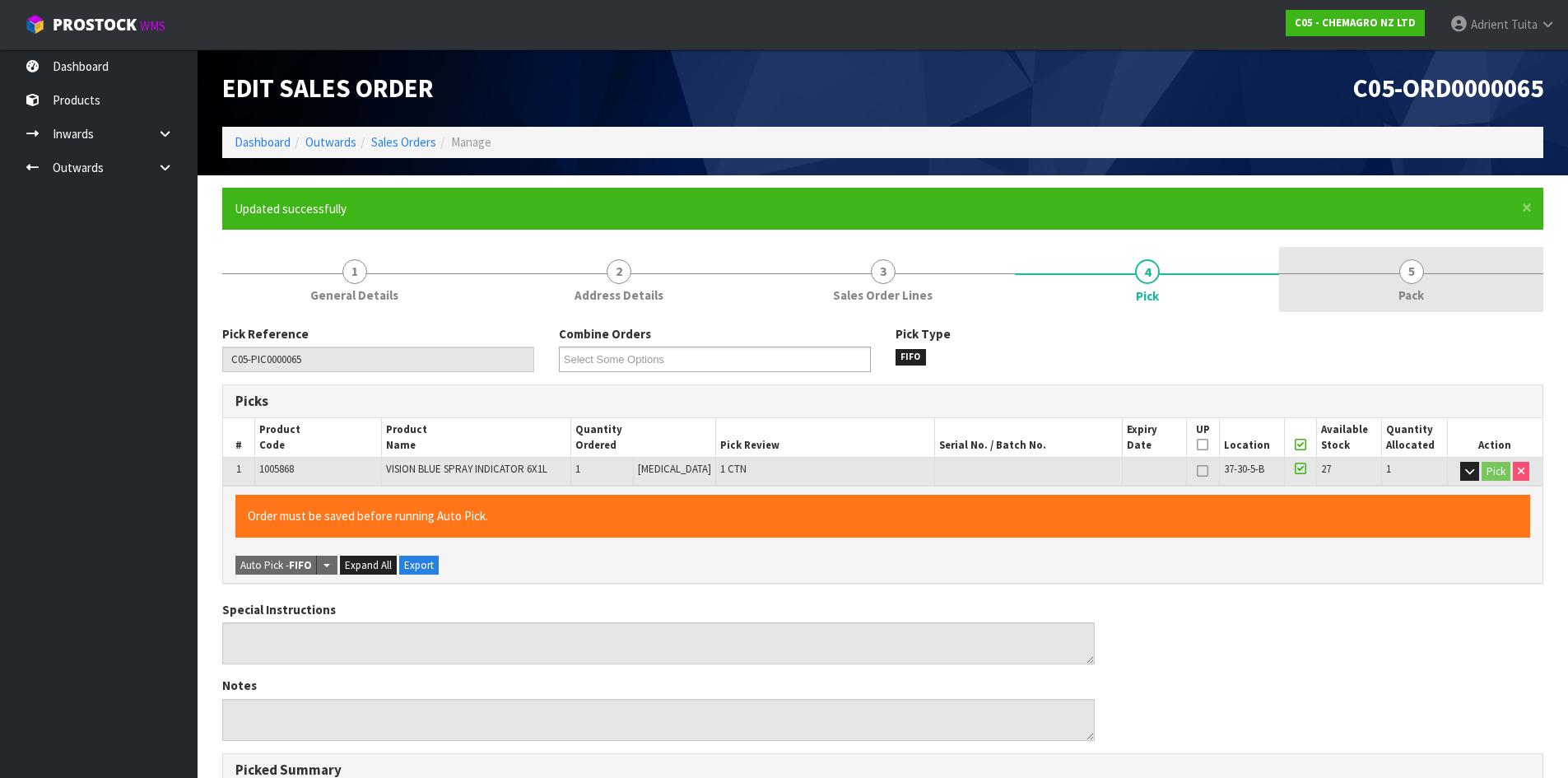
click at [1400, 278] on span "5" at bounding box center [1411, 271] width 24 height 25
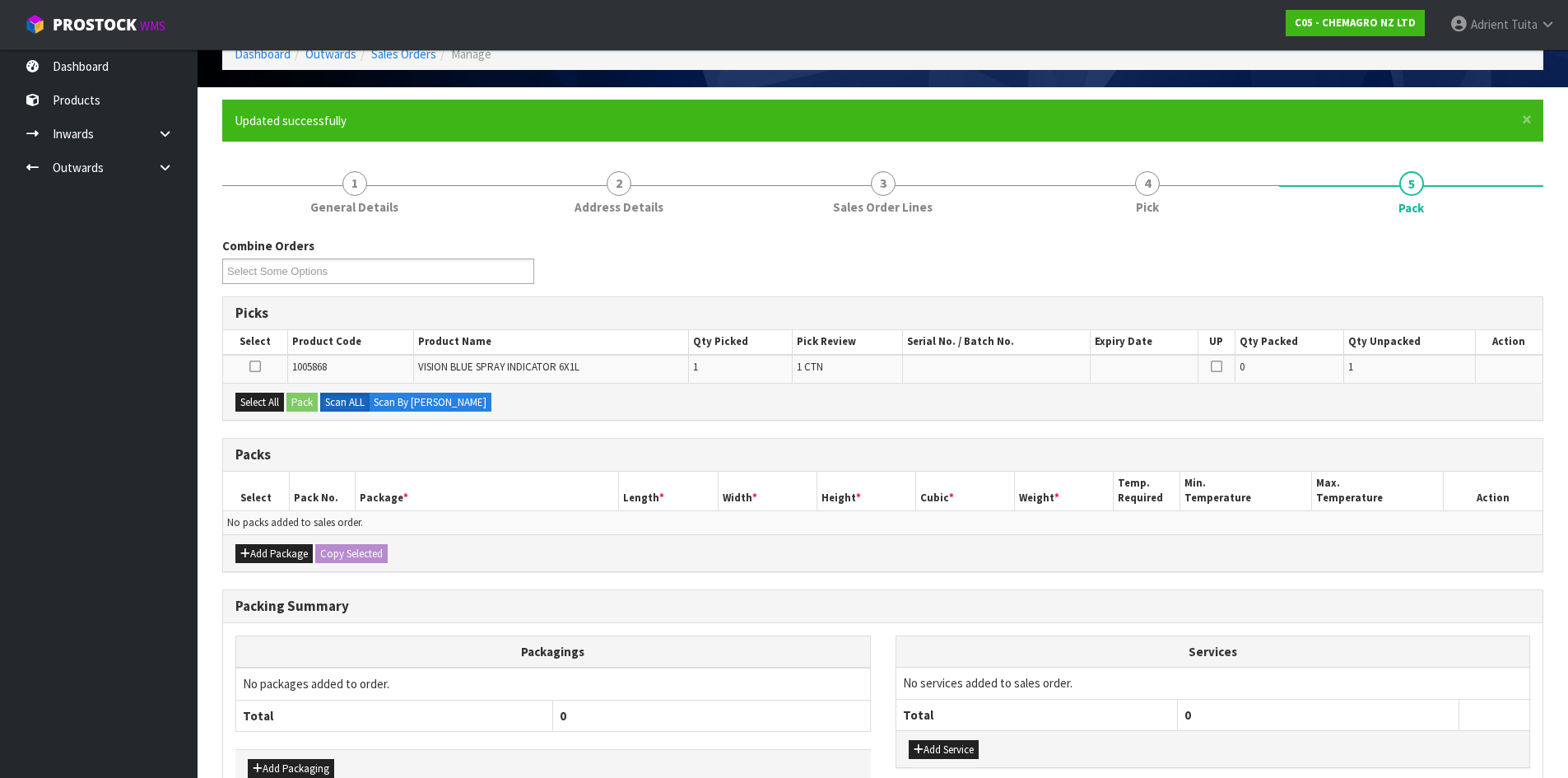
scroll to position [188, 0]
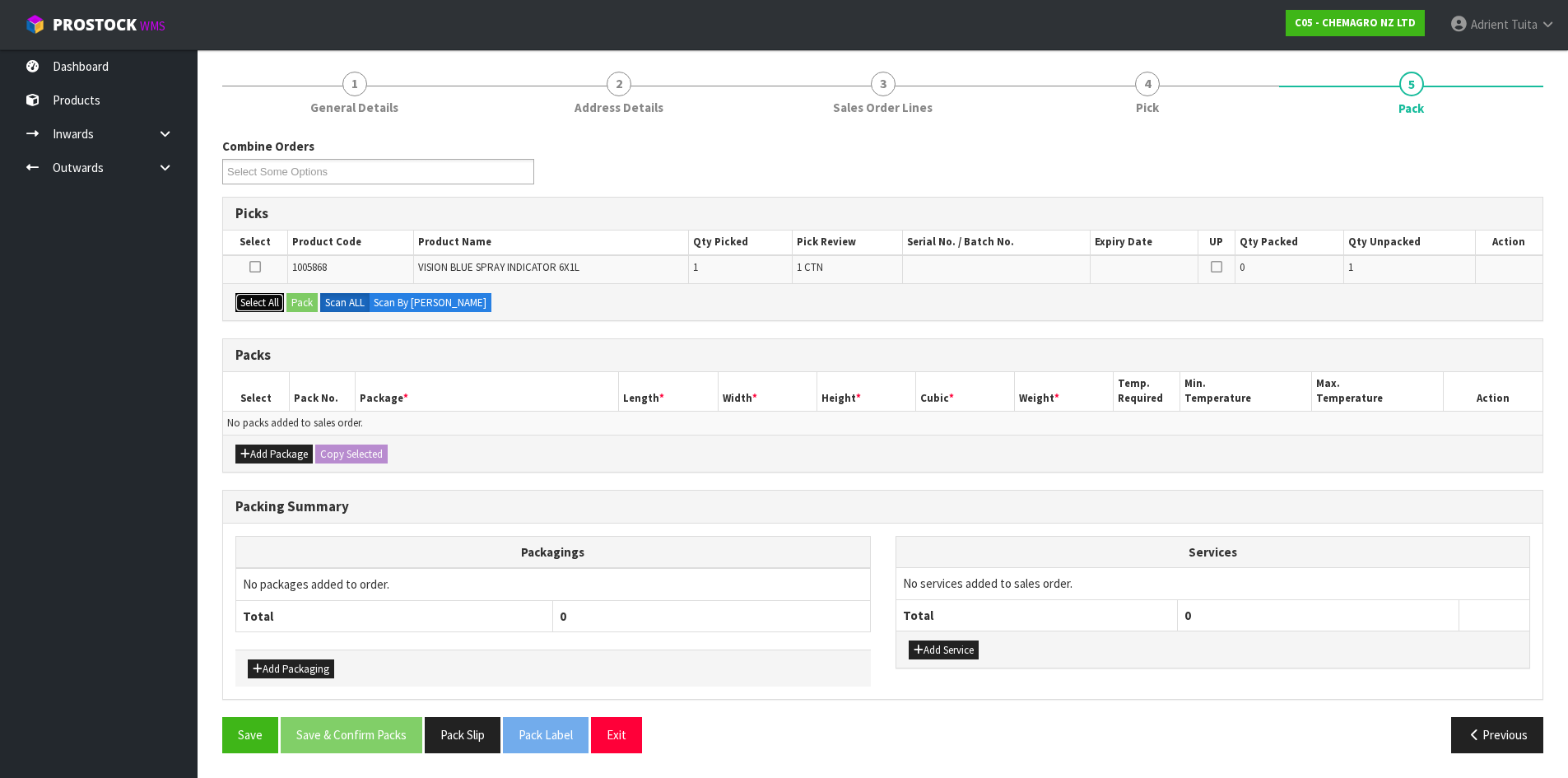
drag, startPoint x: 265, startPoint y: 300, endPoint x: 288, endPoint y: 300, distance: 23.0
click at [269, 300] on button "Select All" at bounding box center [260, 303] width 49 height 20
click at [301, 297] on button "Pack" at bounding box center [302, 303] width 31 height 20
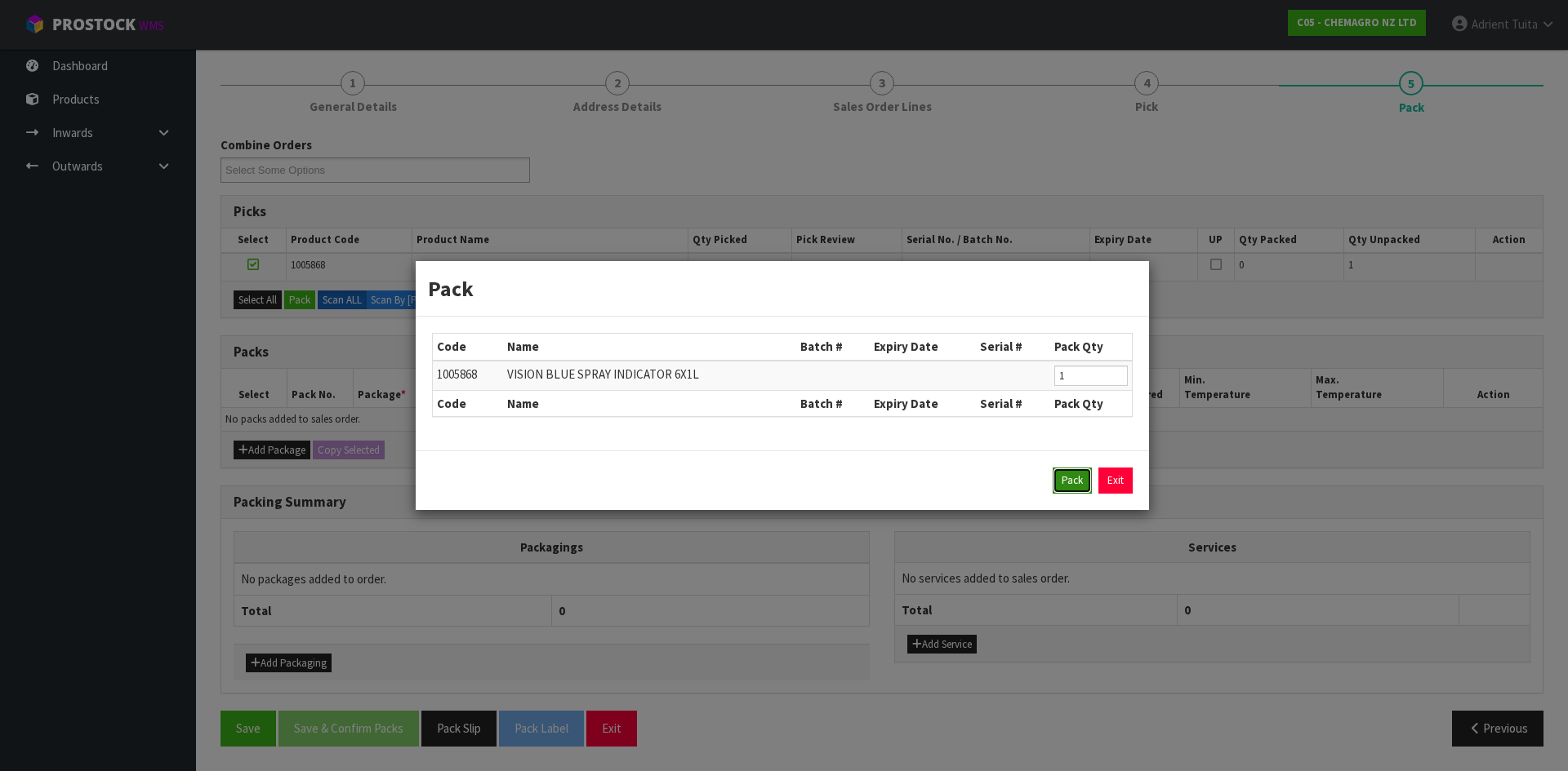
click at [1075, 479] on button "Pack" at bounding box center [1072, 480] width 40 height 26
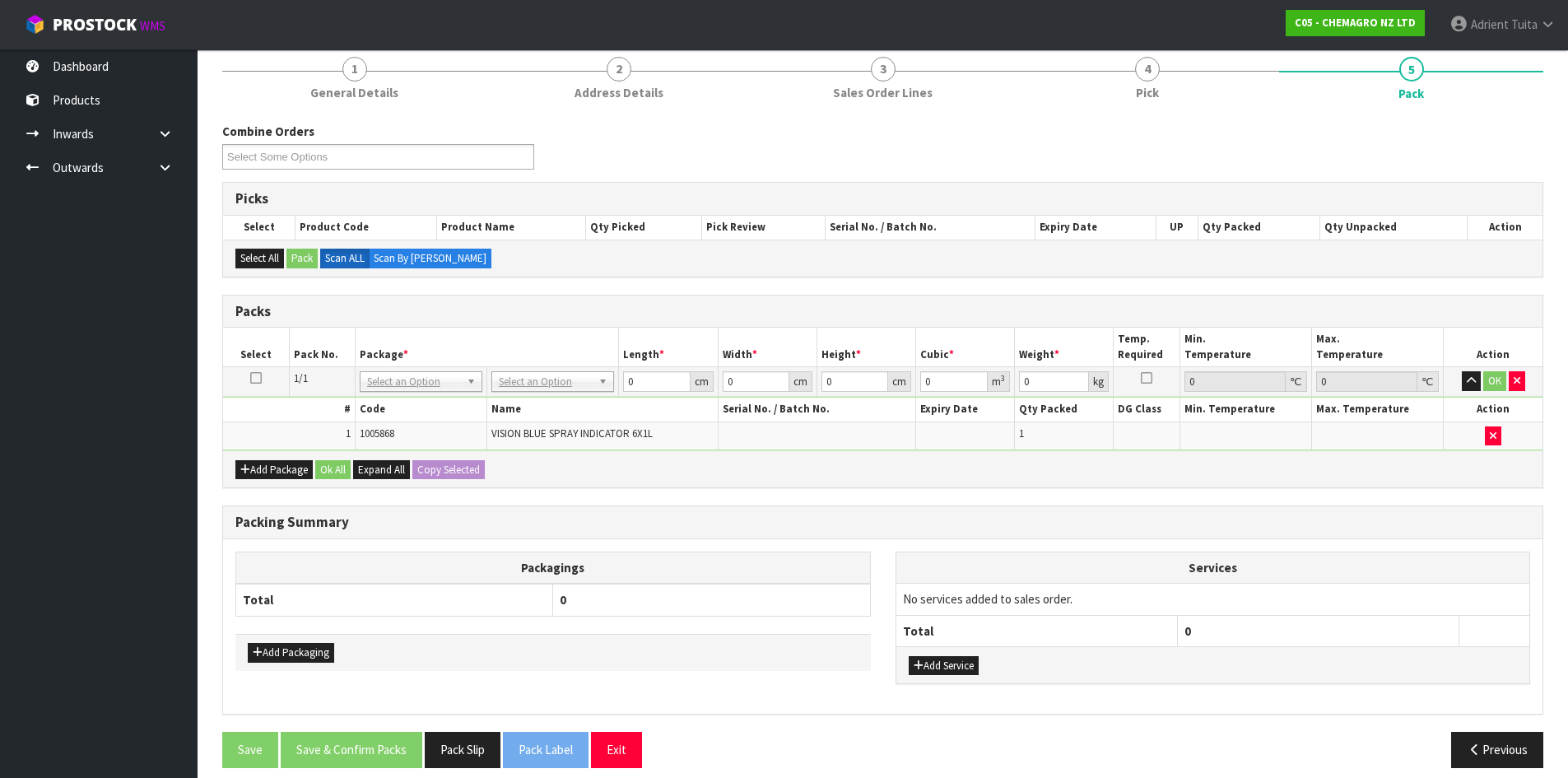
scroll to position [218, 0]
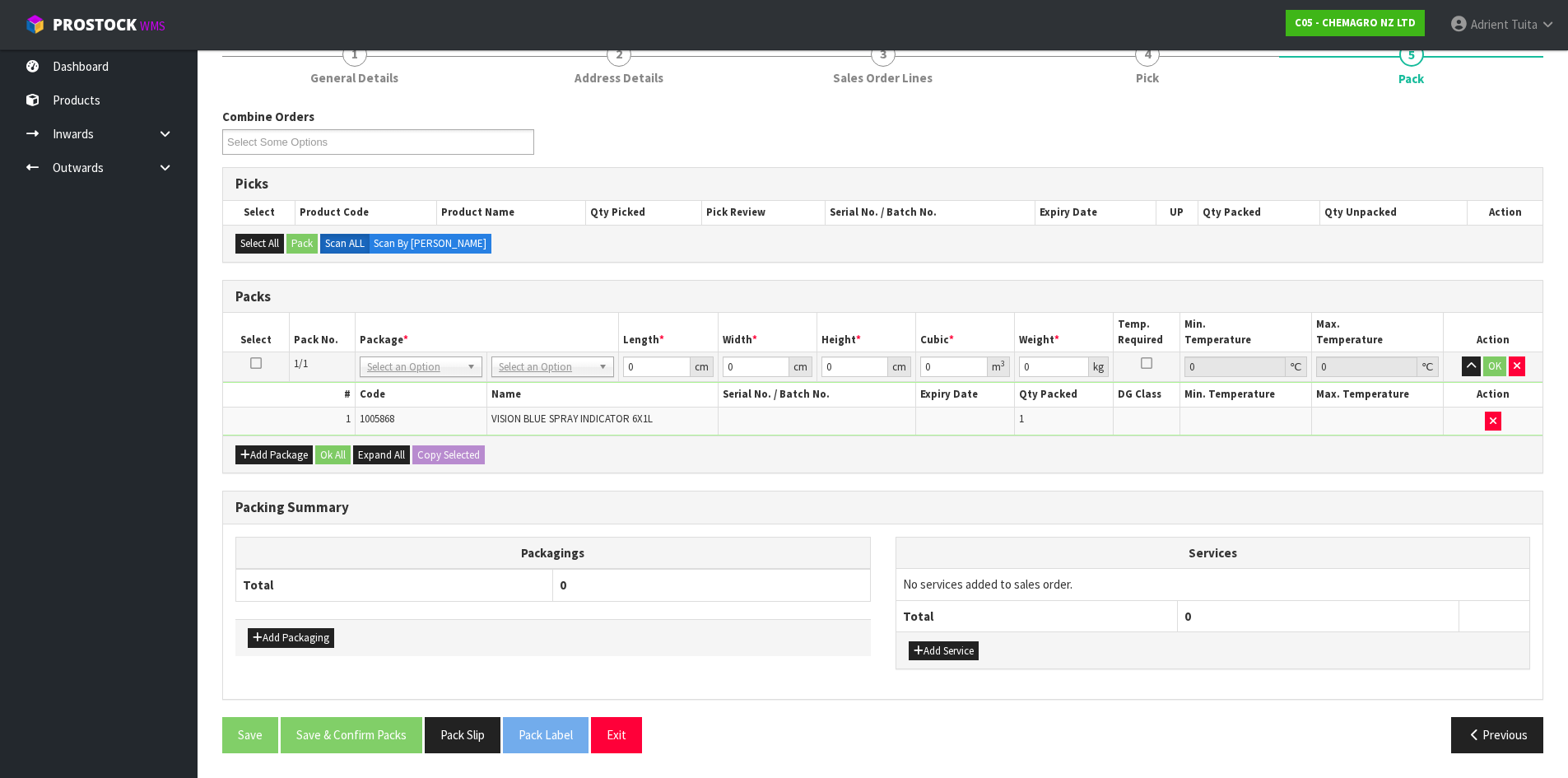
drag, startPoint x: 500, startPoint y: 355, endPoint x: 524, endPoint y: 407, distance: 57.3
click at [501, 358] on td "No Packaging Cartons PLT GEN120 (1200 X 1000) PLT ONE WAY SKID CHEP HIRE PALLET…" at bounding box center [553, 367] width 132 height 30
drag, startPoint x: 524, startPoint y: 412, endPoint x: 565, endPoint y: 399, distance: 43.0
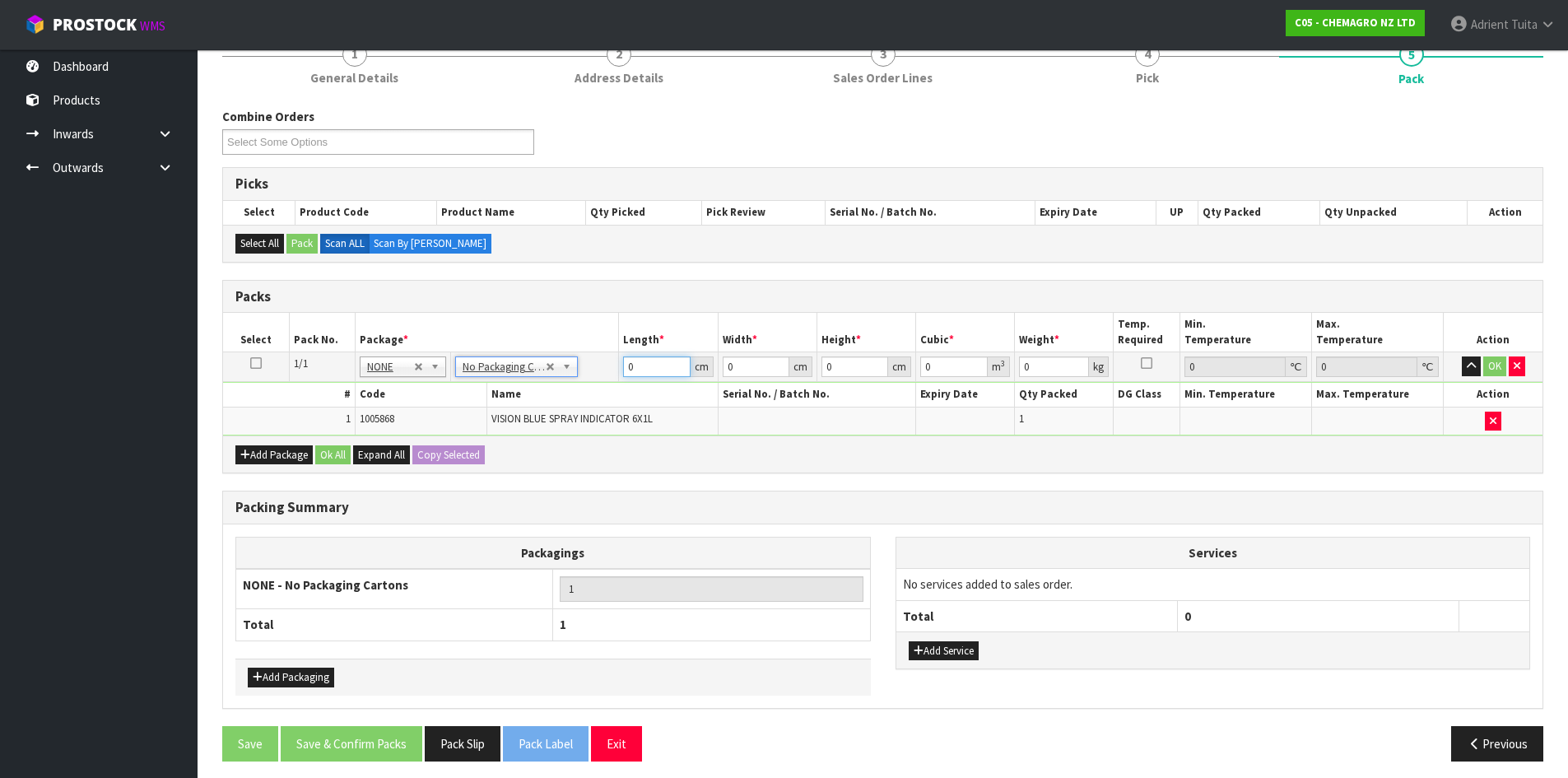
click at [640, 368] on input "0" at bounding box center [656, 367] width 66 height 21
type input "27"
type input "20"
type input "2"
type input "0.00108"
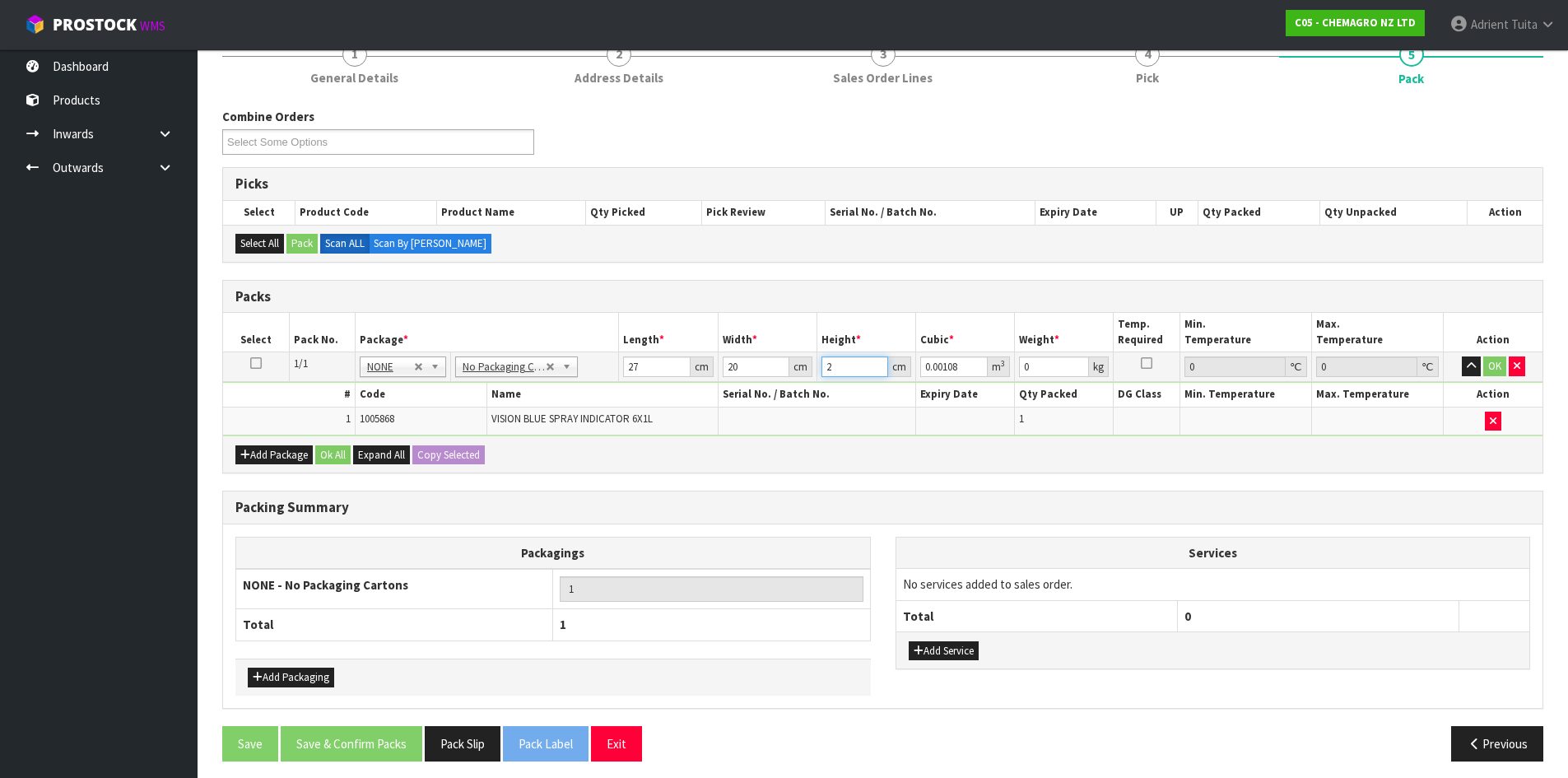
type input "24"
type input "0.01296"
type input "24"
type input "8"
click at [1494, 369] on button "OK" at bounding box center [1494, 367] width 23 height 20
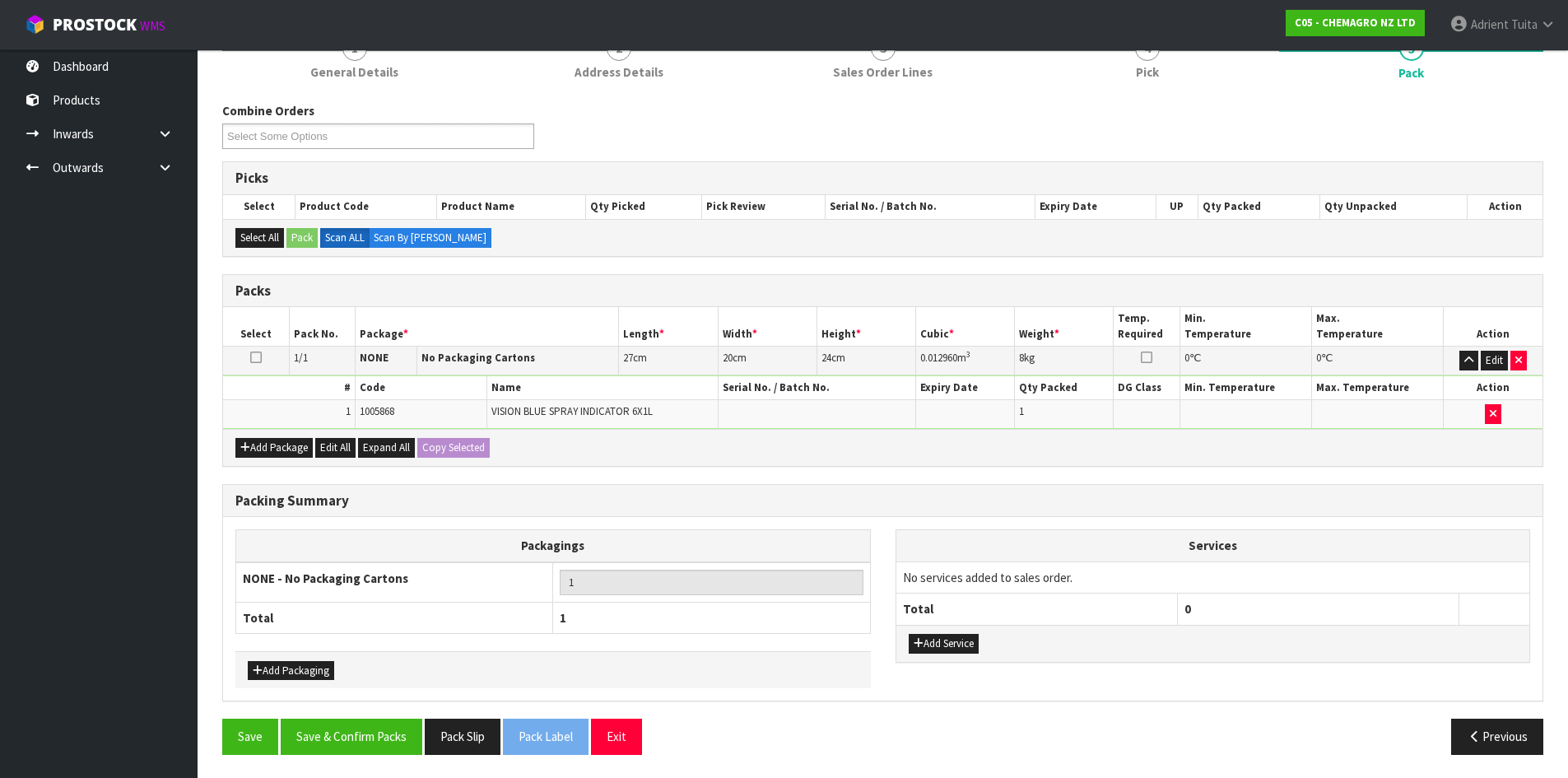
scroll to position [225, 0]
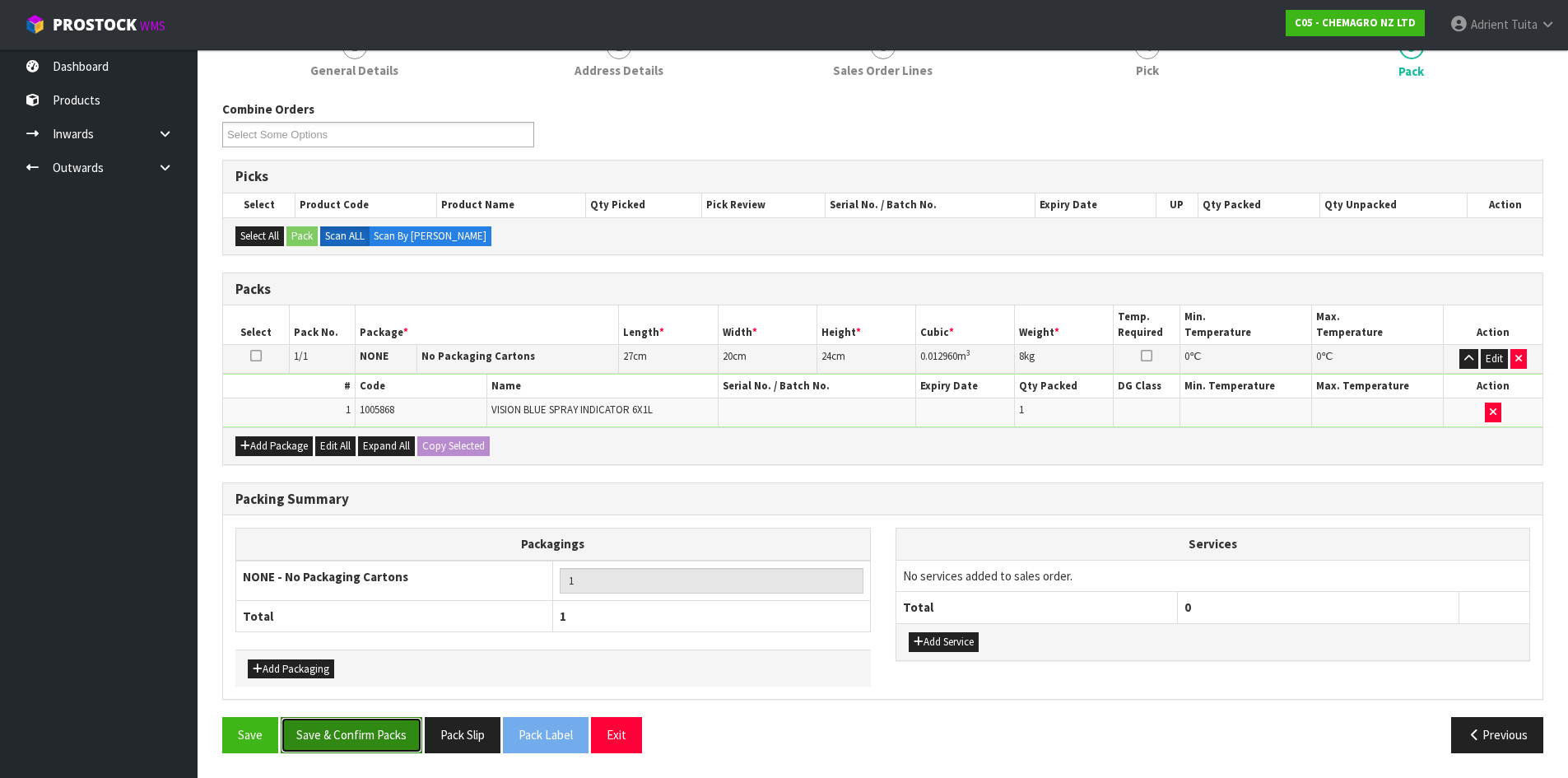
click at [366, 747] on button "Save & Confirm Packs" at bounding box center [351, 734] width 142 height 35
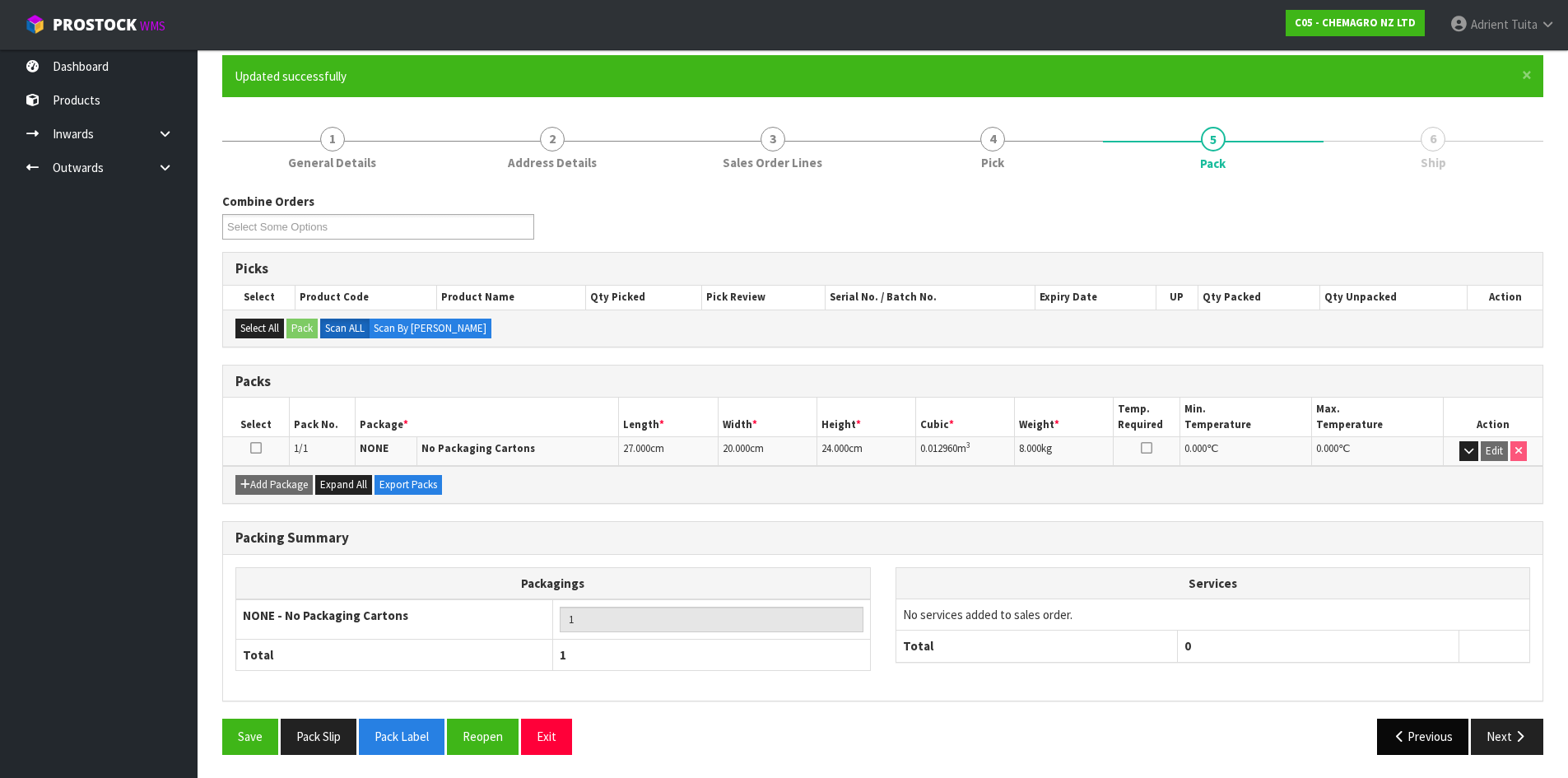
scroll to position [134, 0]
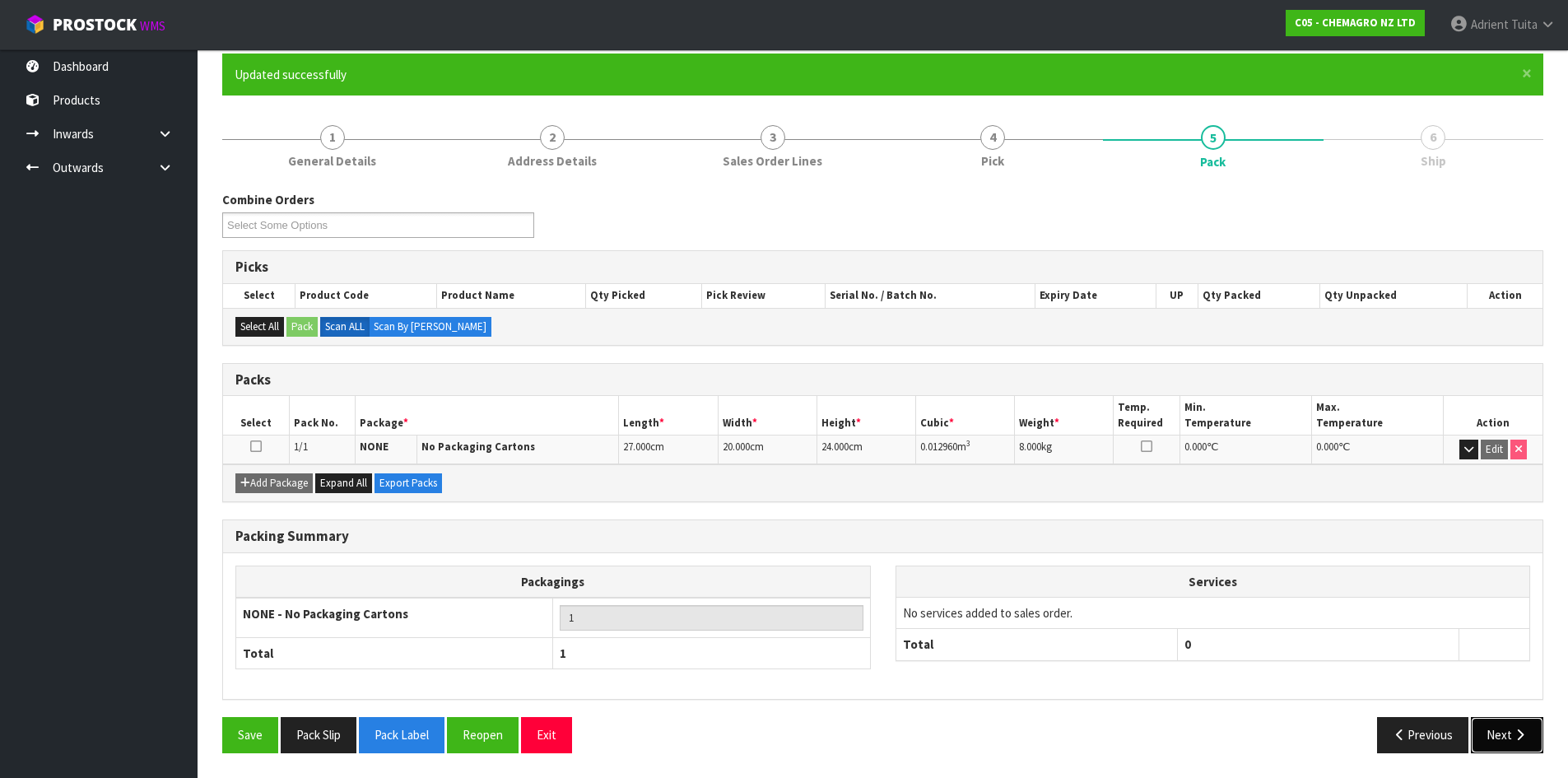
click at [1479, 728] on button "Next" at bounding box center [1507, 734] width 73 height 35
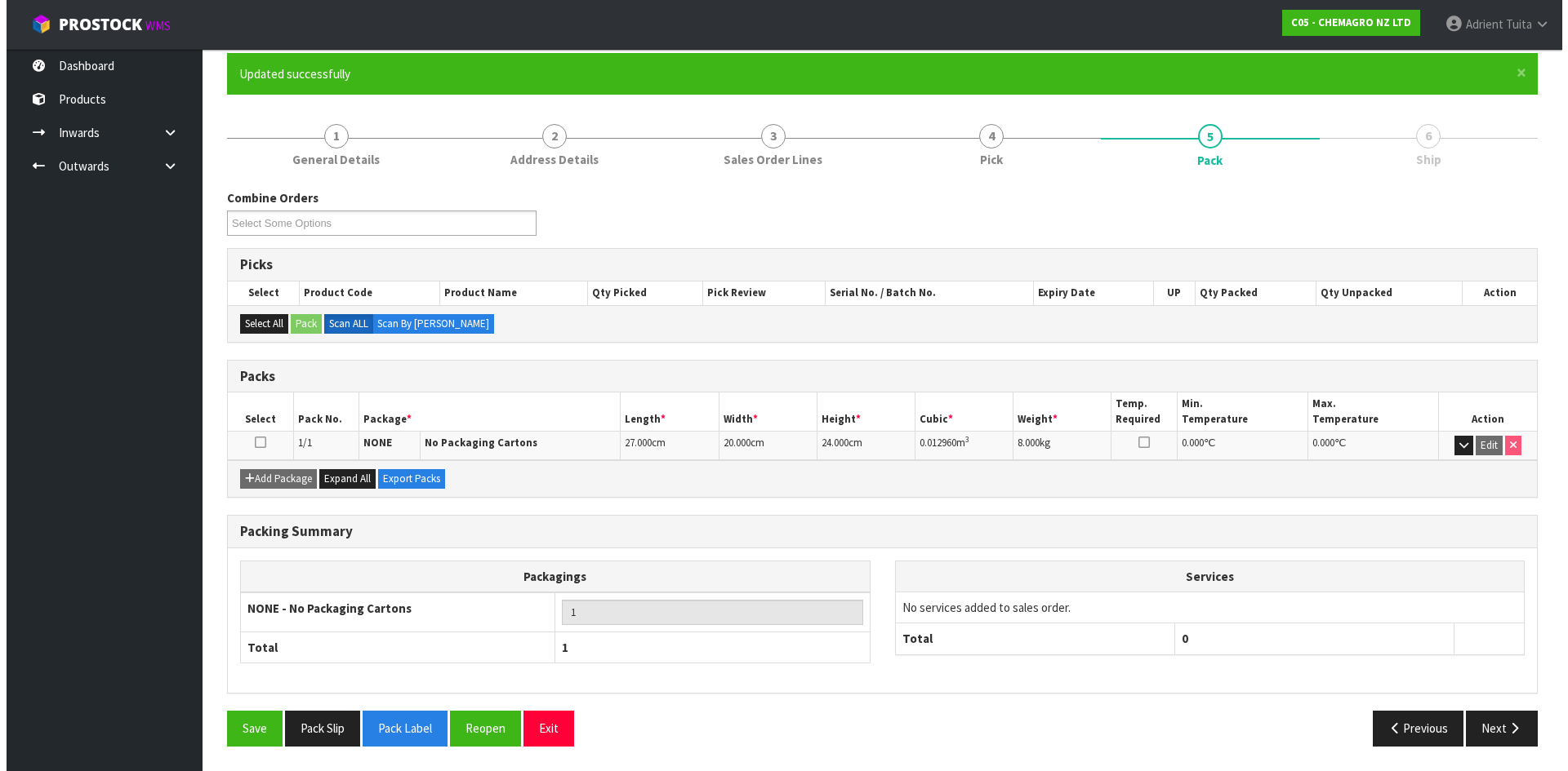
scroll to position [0, 0]
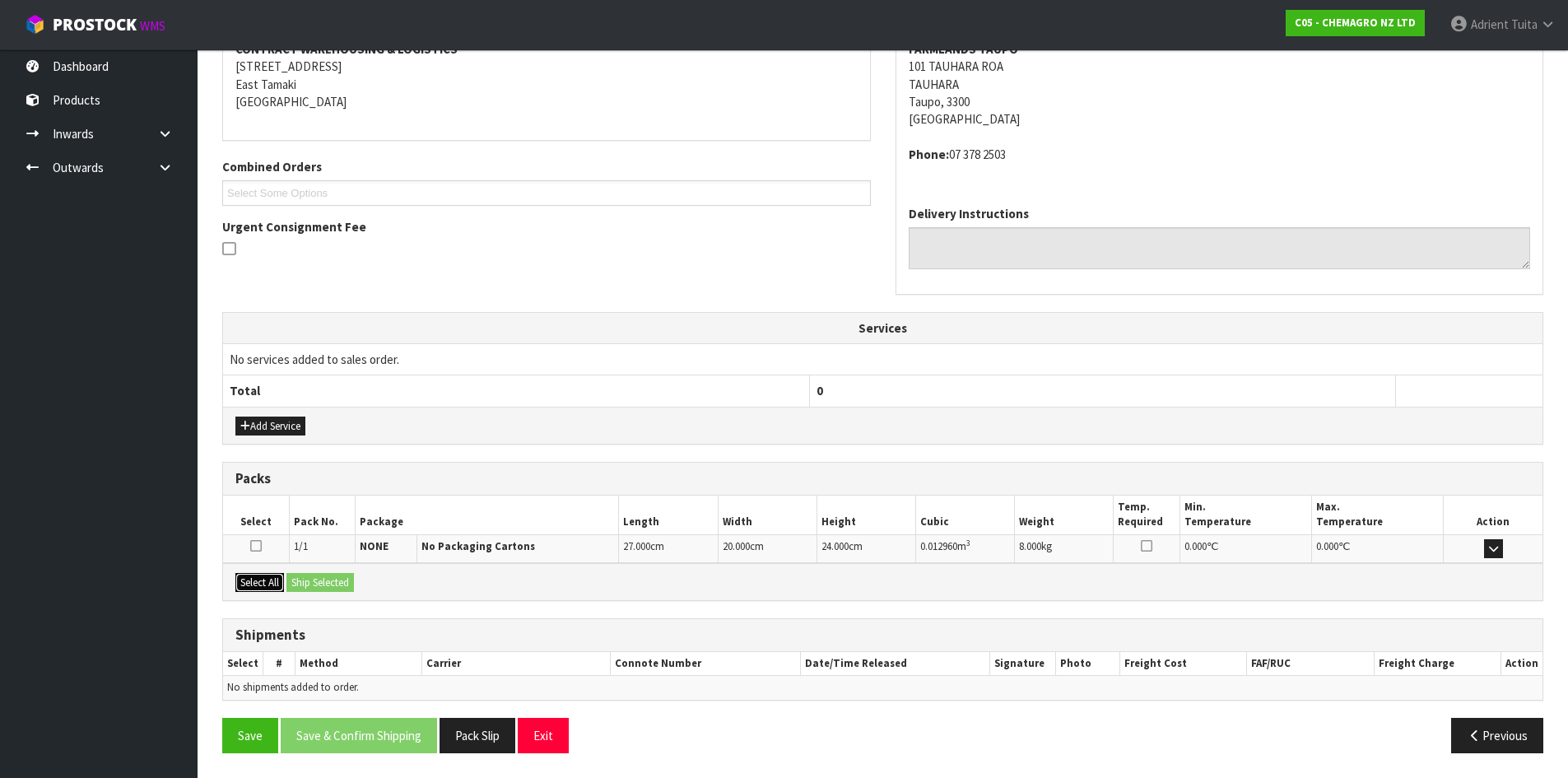
drag, startPoint x: 263, startPoint y: 585, endPoint x: 288, endPoint y: 586, distance: 25.0
click at [266, 586] on button "Select All" at bounding box center [260, 583] width 49 height 20
click at [290, 586] on button "Ship Selected" at bounding box center [320, 583] width 67 height 20
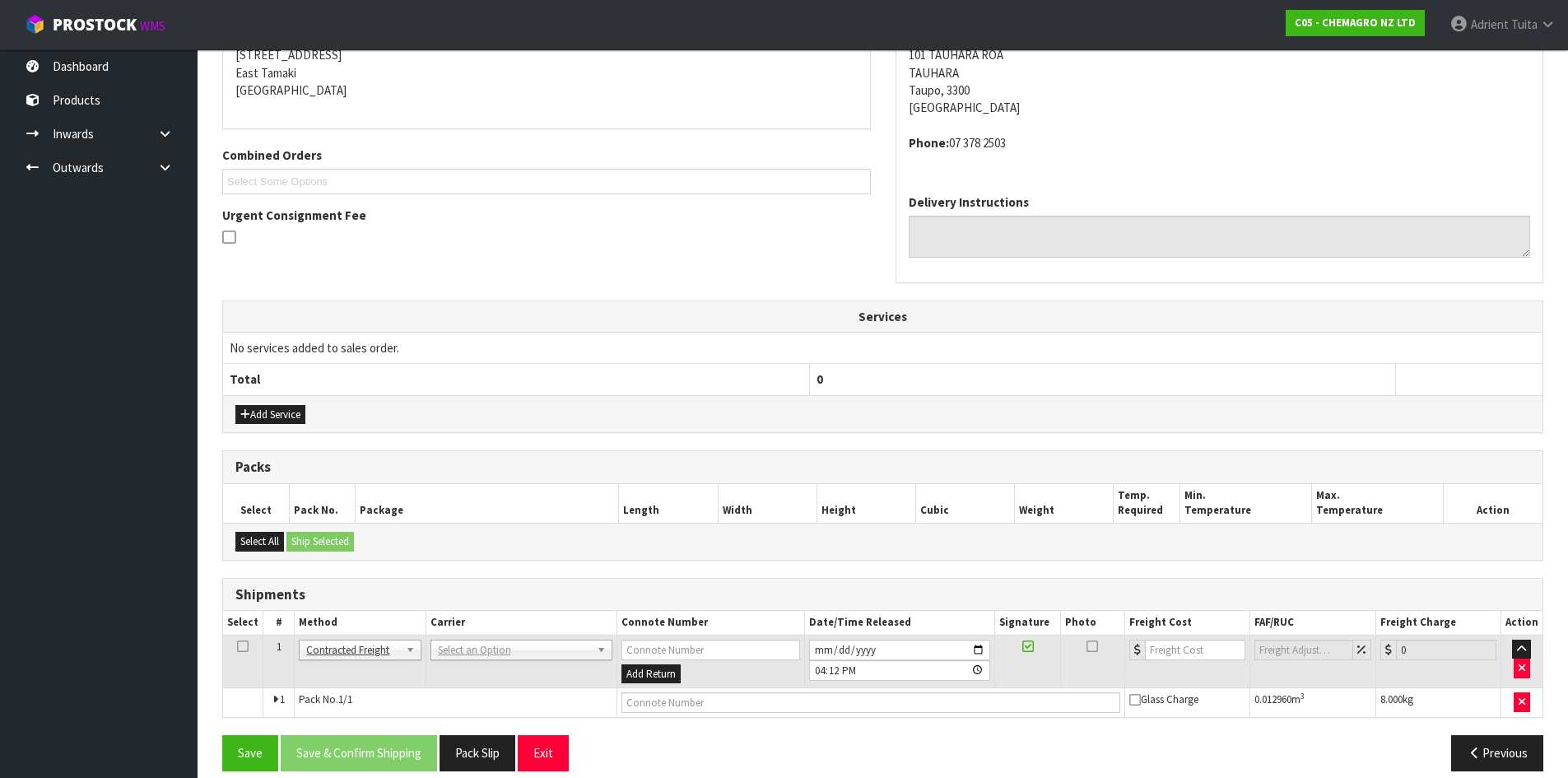
scroll to position [360, 0]
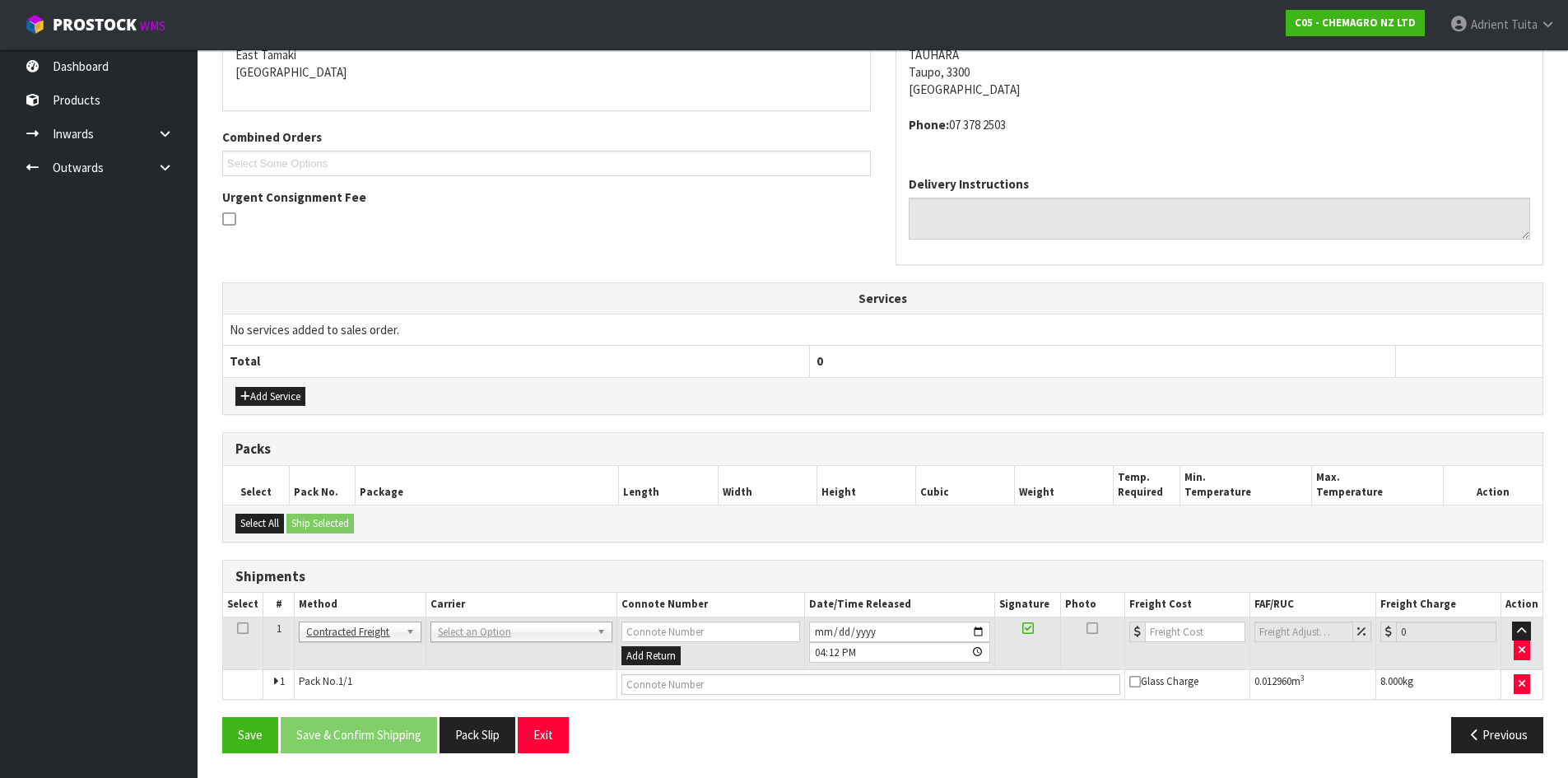
drag, startPoint x: 473, startPoint y: 615, endPoint x: 470, endPoint y: 635, distance: 20.2
click at [473, 625] on table "Select # Method Carrier Connote Number Date/Time Released Signature Photo Freig…" at bounding box center [883, 645] width 1319 height 106
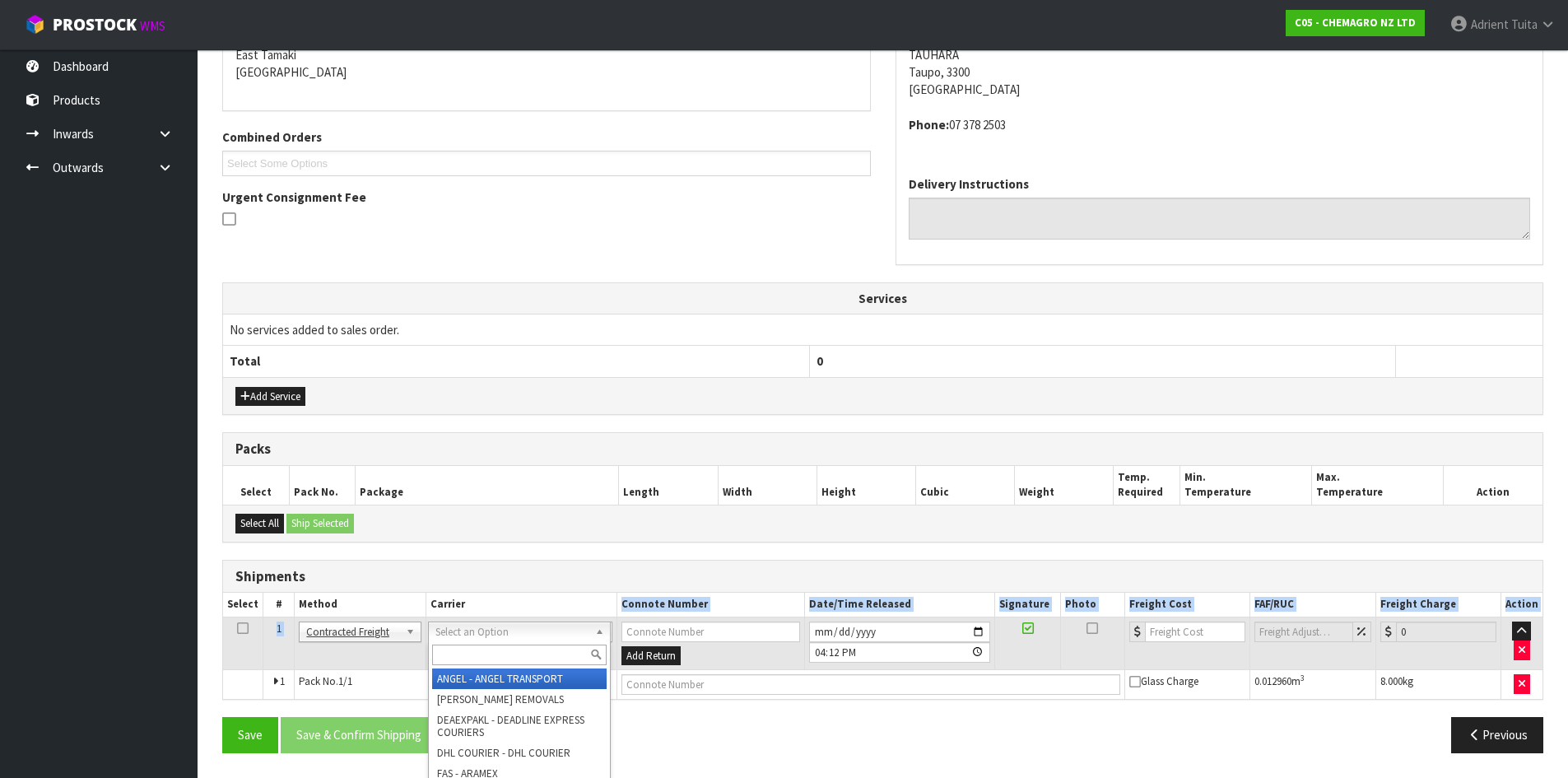
drag, startPoint x: 470, startPoint y: 635, endPoint x: 473, endPoint y: 653, distance: 18.2
click at [473, 653] on input "text" at bounding box center [519, 655] width 174 height 21
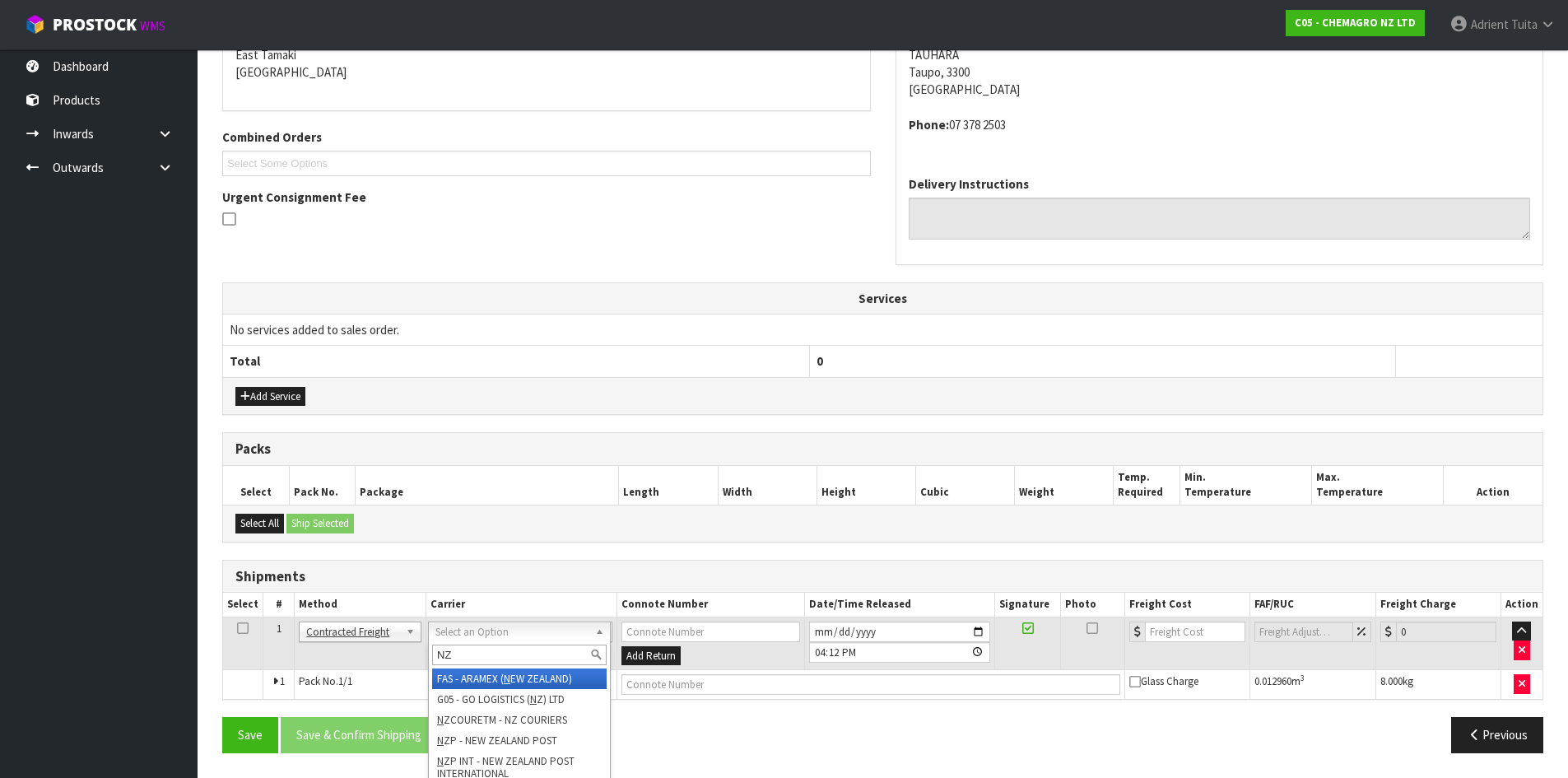
type input "NZP"
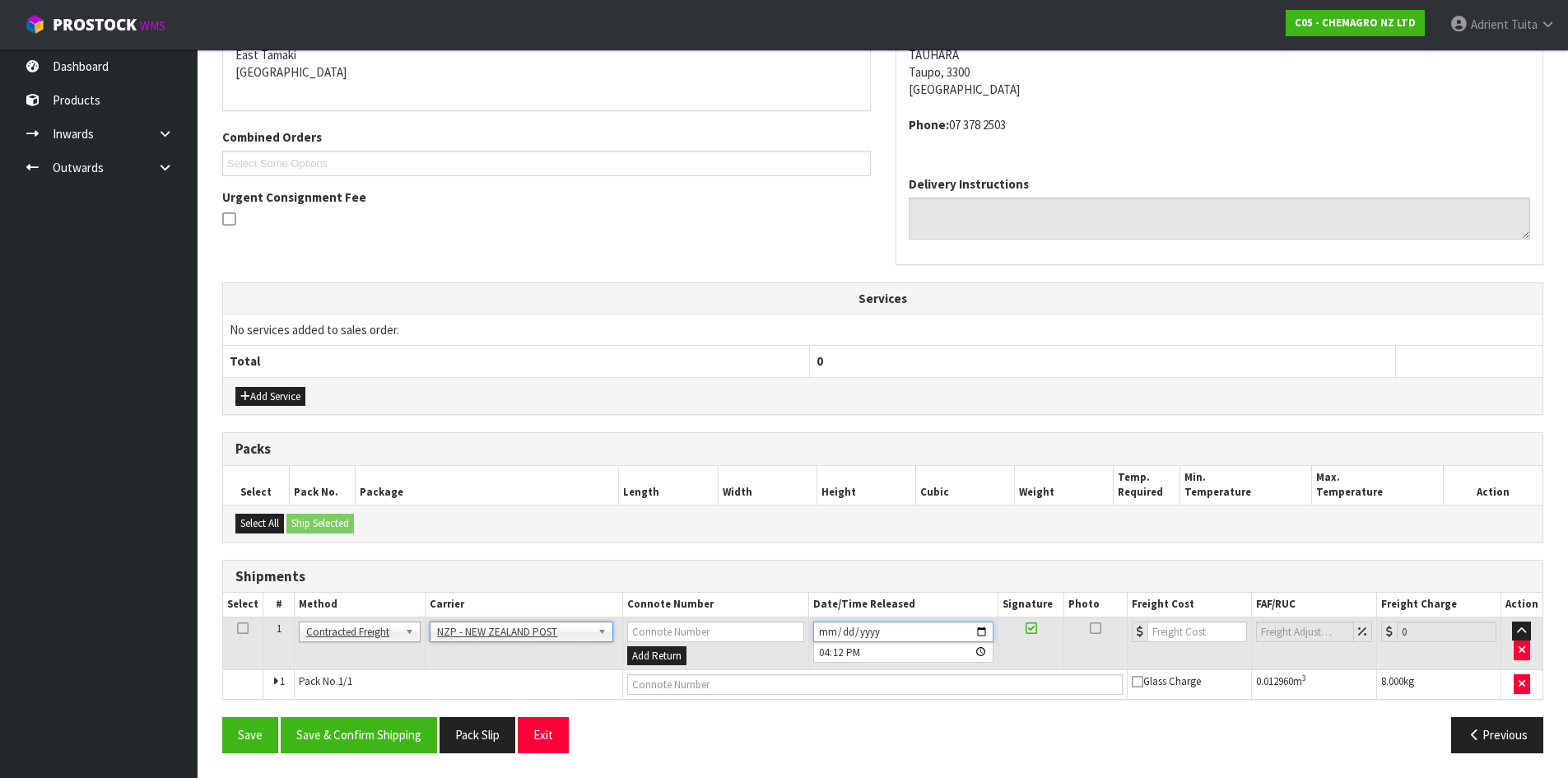
click at [982, 633] on input "2025-08-26" at bounding box center [903, 632] width 181 height 21
type input "2025-08-27"
click at [351, 733] on button "Save & Confirm Shipping" at bounding box center [358, 734] width 156 height 35
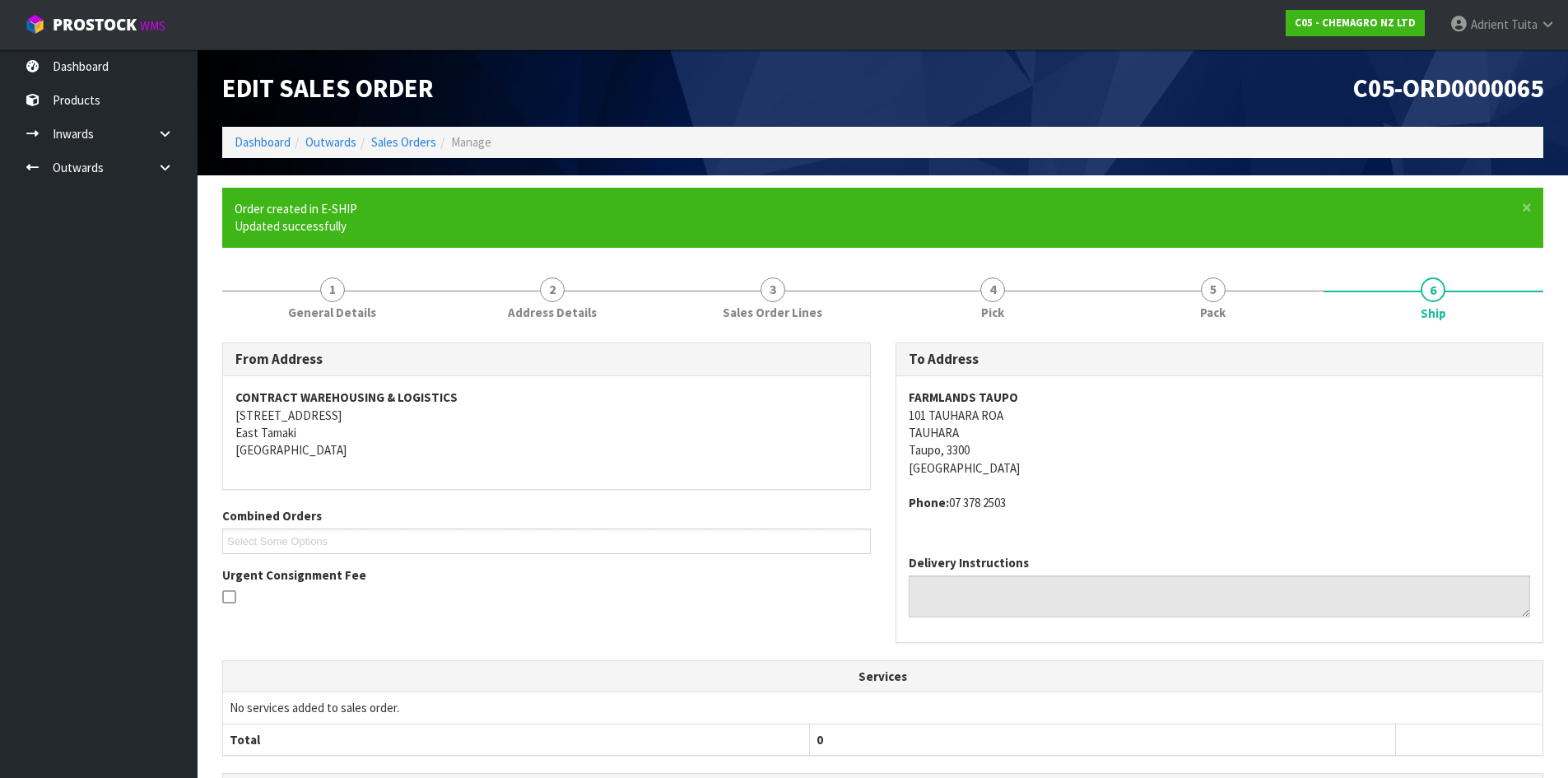
scroll to position [337, 0]
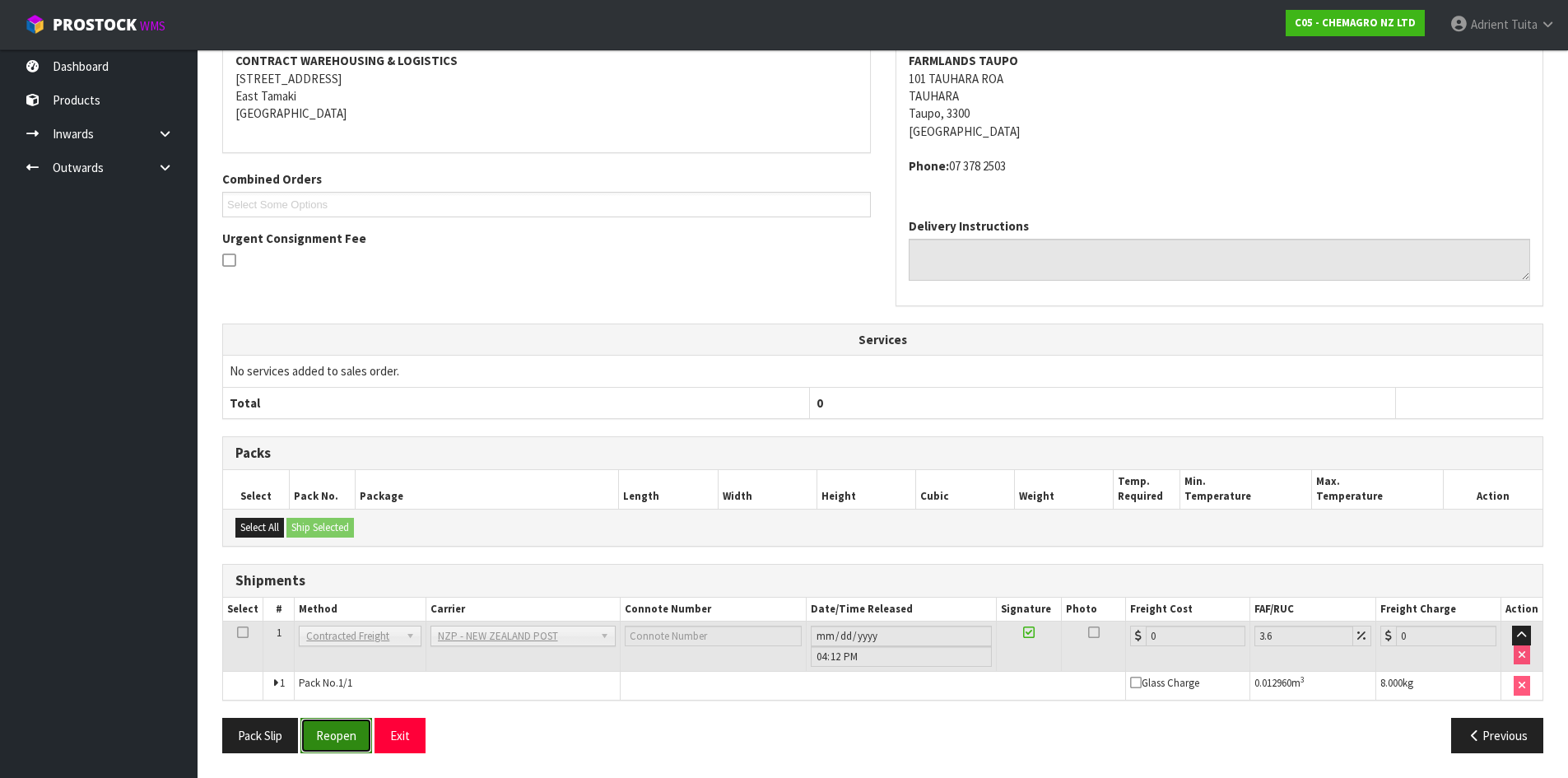
click at [330, 730] on button "Reopen" at bounding box center [336, 735] width 72 height 35
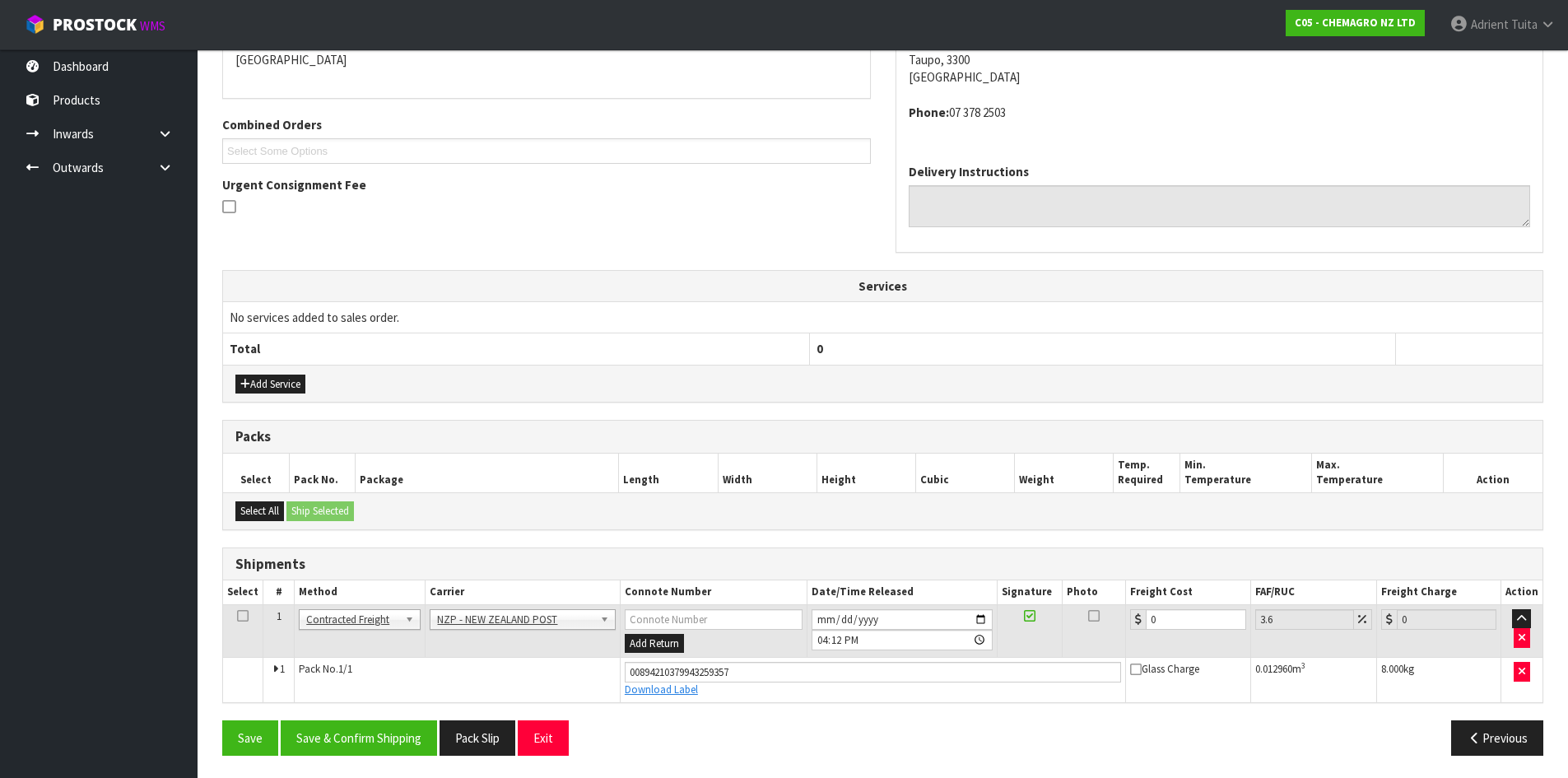
scroll to position [376, 0]
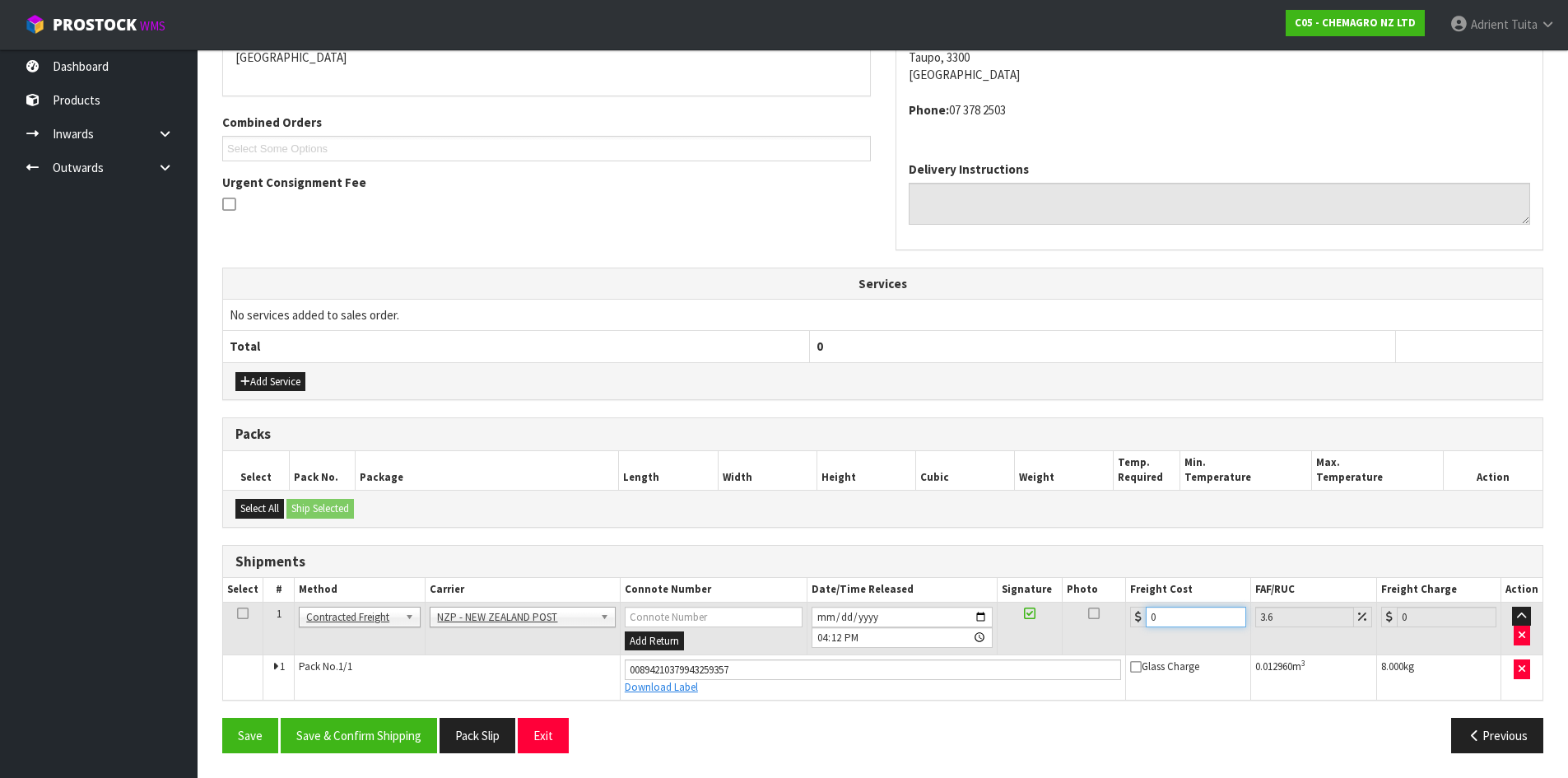
click at [1186, 617] on input "0" at bounding box center [1196, 617] width 100 height 21
type input "8"
type input "8.29"
type input "8.4"
type input "8.7"
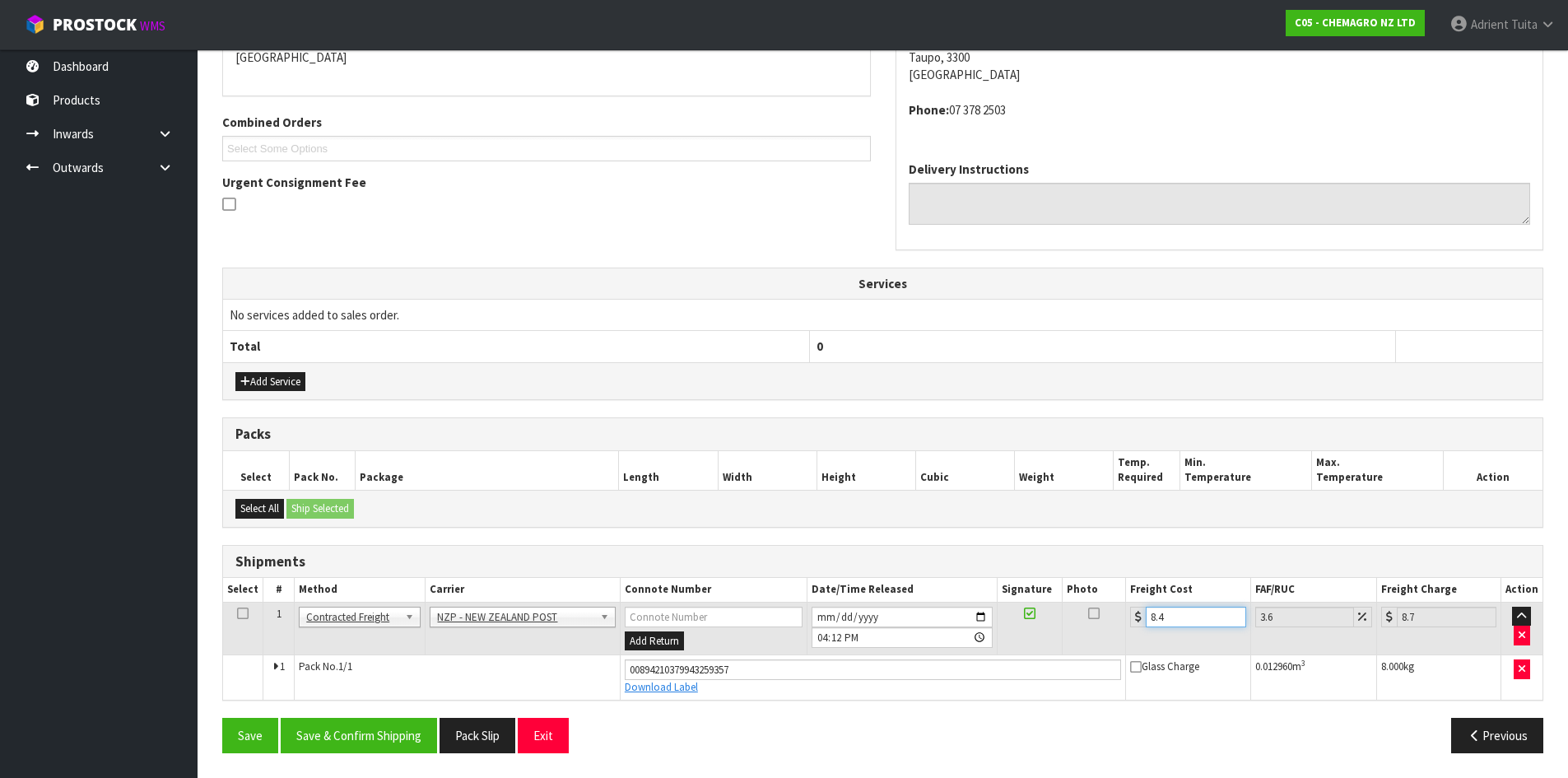
type input "8.45"
type input "8.75"
type input "8.45"
click at [430, 732] on button "Save & Confirm Shipping" at bounding box center [358, 735] width 156 height 35
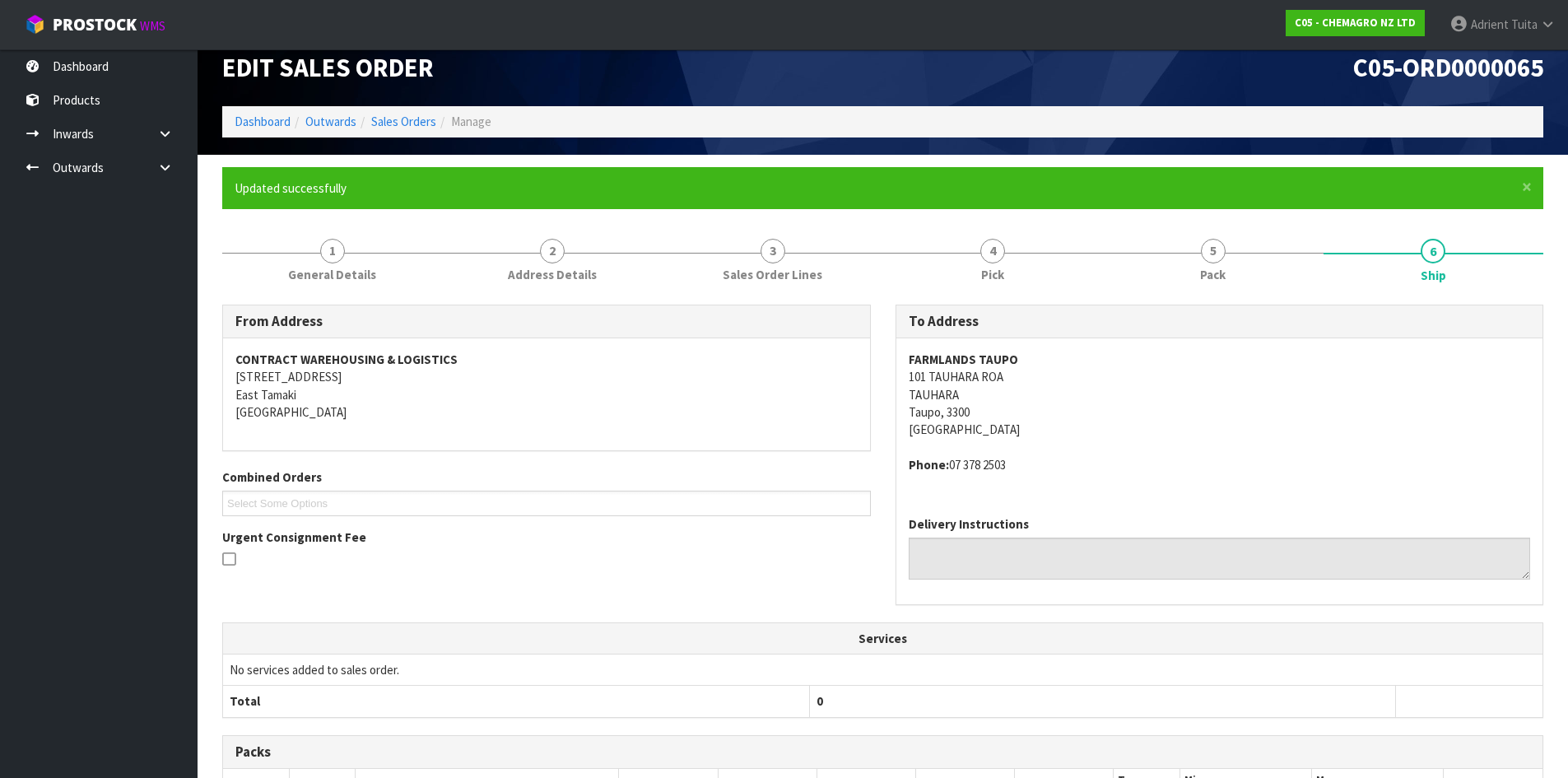
scroll to position [0, 0]
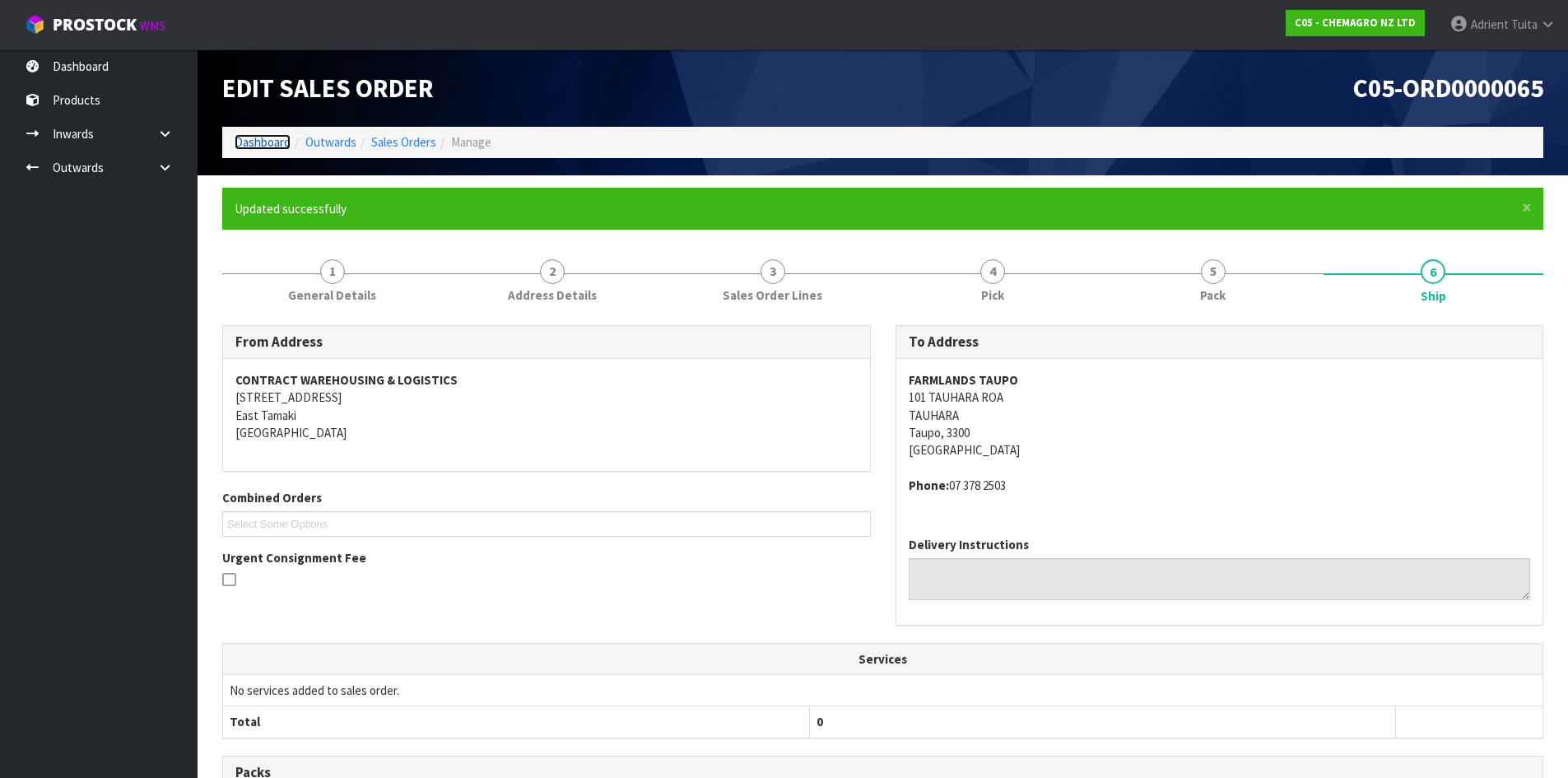
click at [253, 138] on link "Dashboard" at bounding box center [263, 142] width 56 height 15
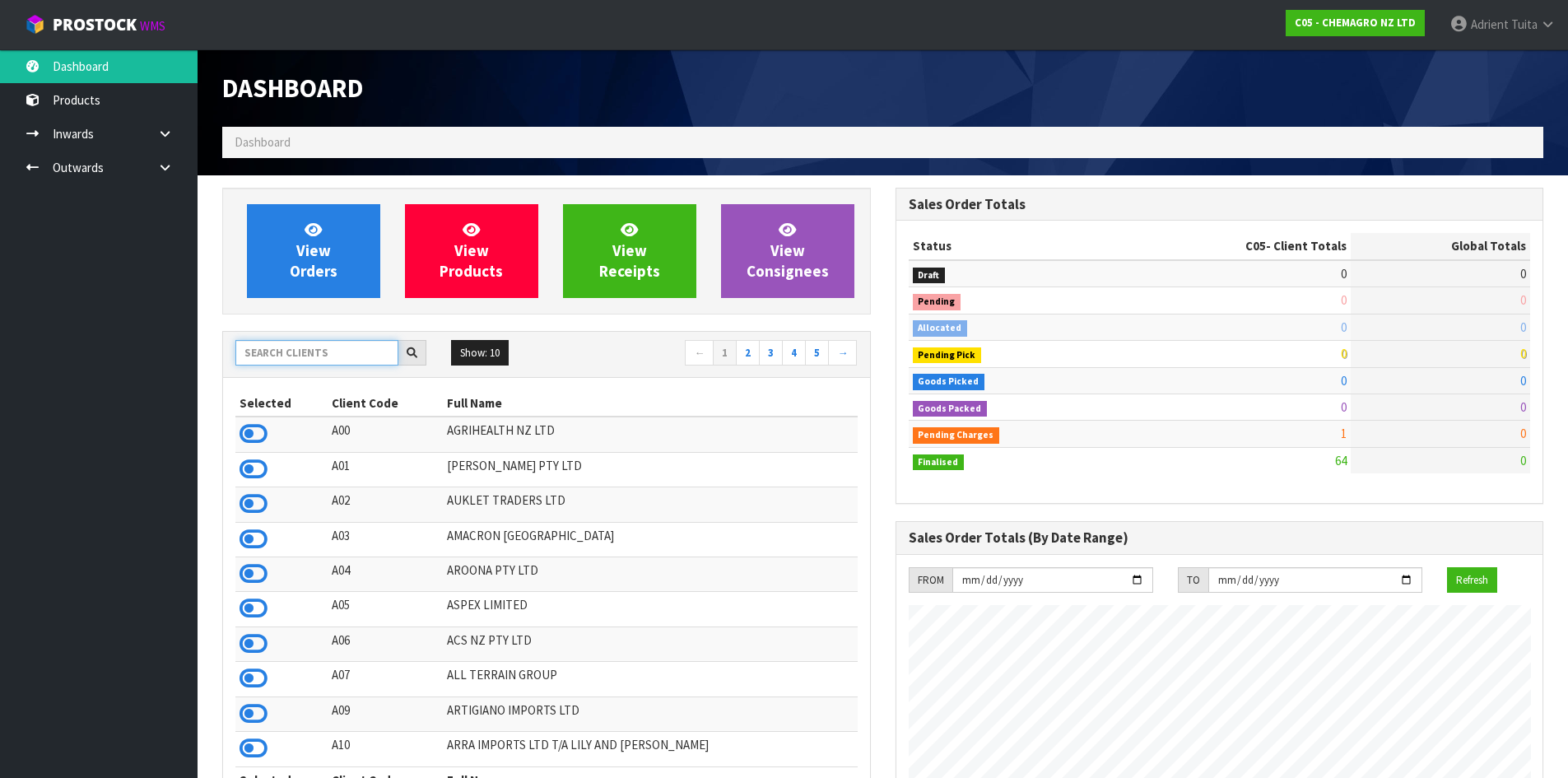
scroll to position [1008, 672]
click at [318, 347] on input "text" at bounding box center [317, 353] width 163 height 25
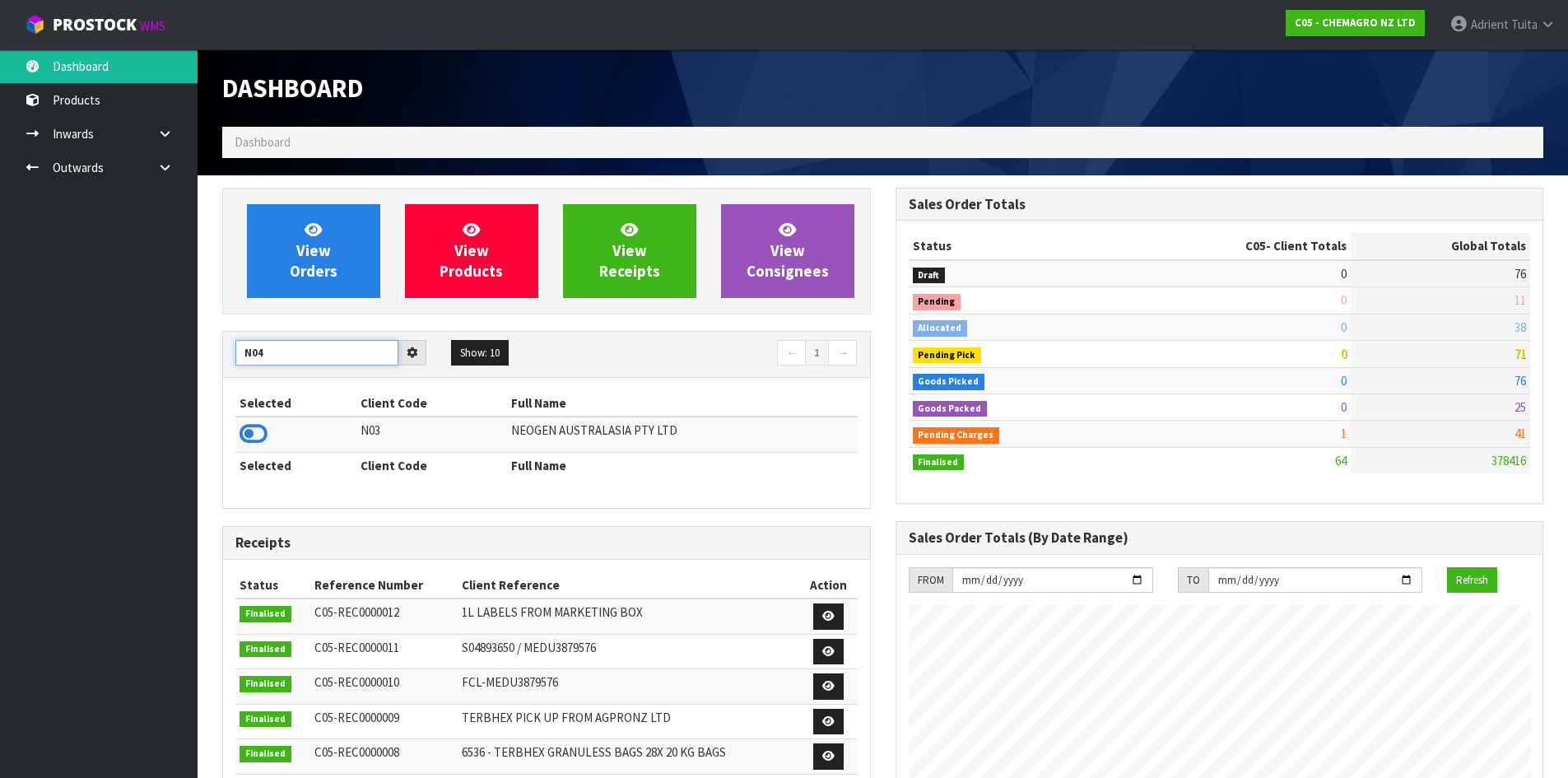
type input "N04"
click at [241, 439] on icon at bounding box center [253, 433] width 28 height 25
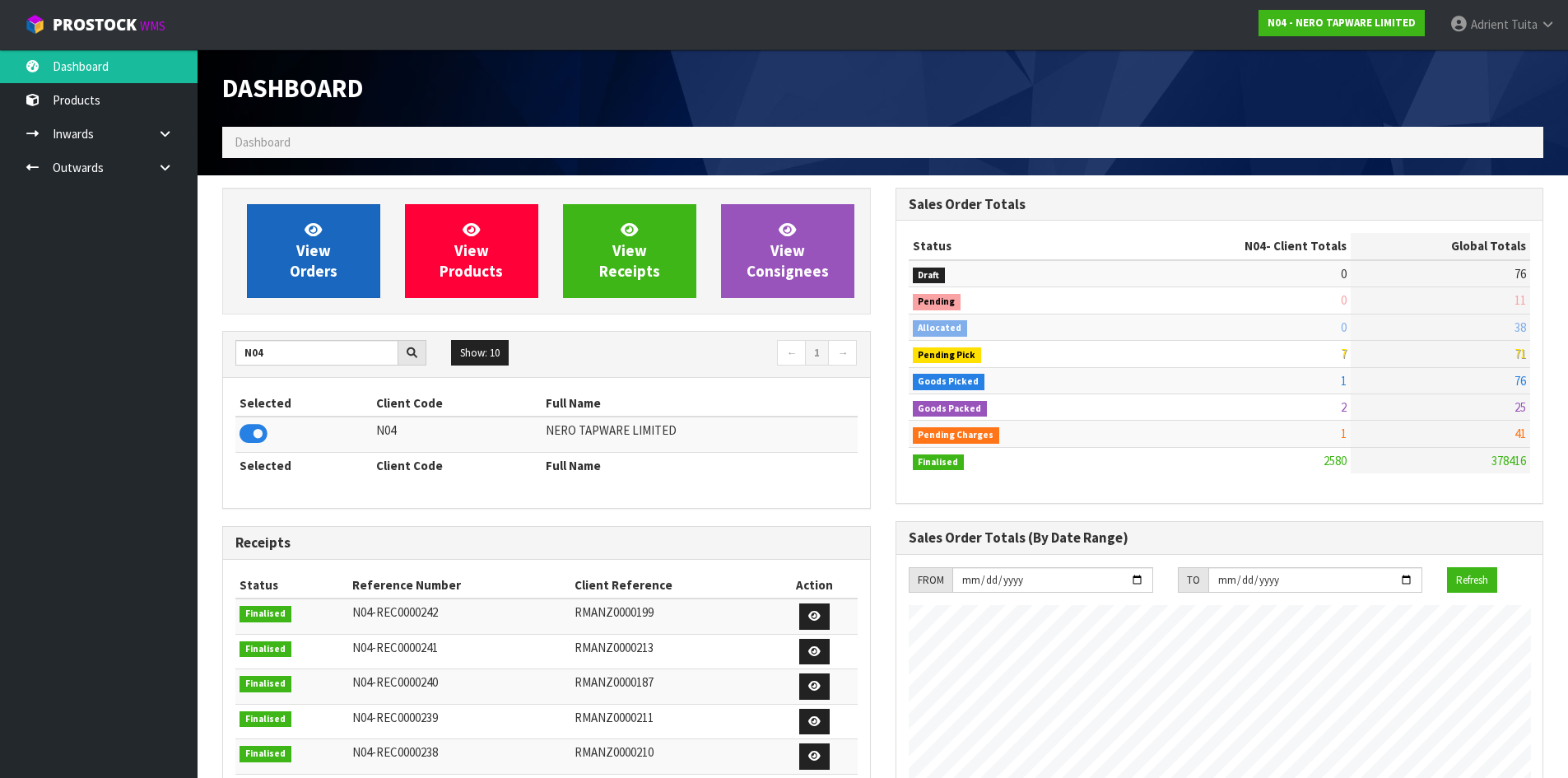
scroll to position [1247, 672]
click at [321, 263] on span "View Orders" at bounding box center [313, 251] width 48 height 62
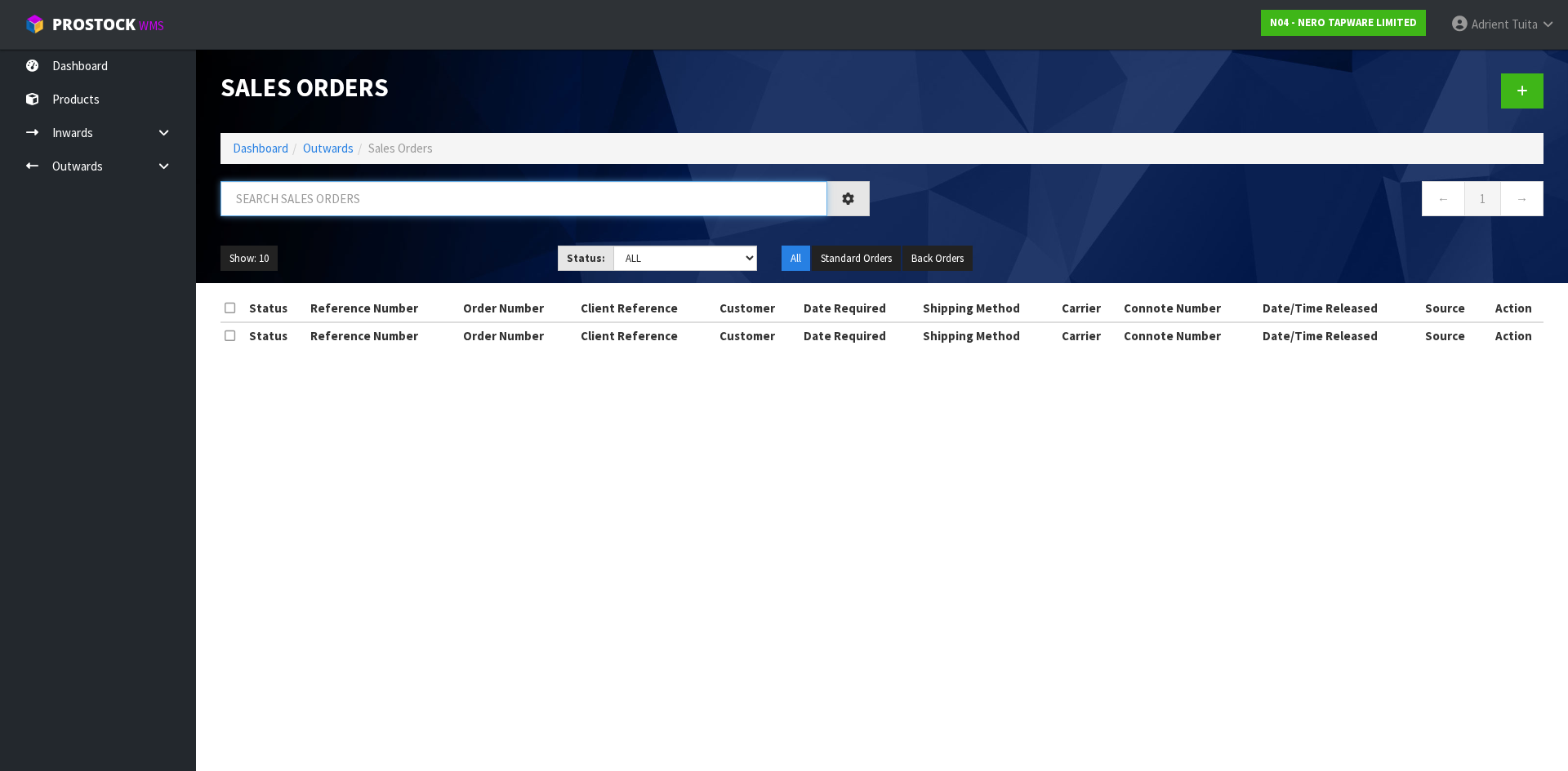
click at [334, 201] on input "text" at bounding box center [524, 198] width 607 height 35
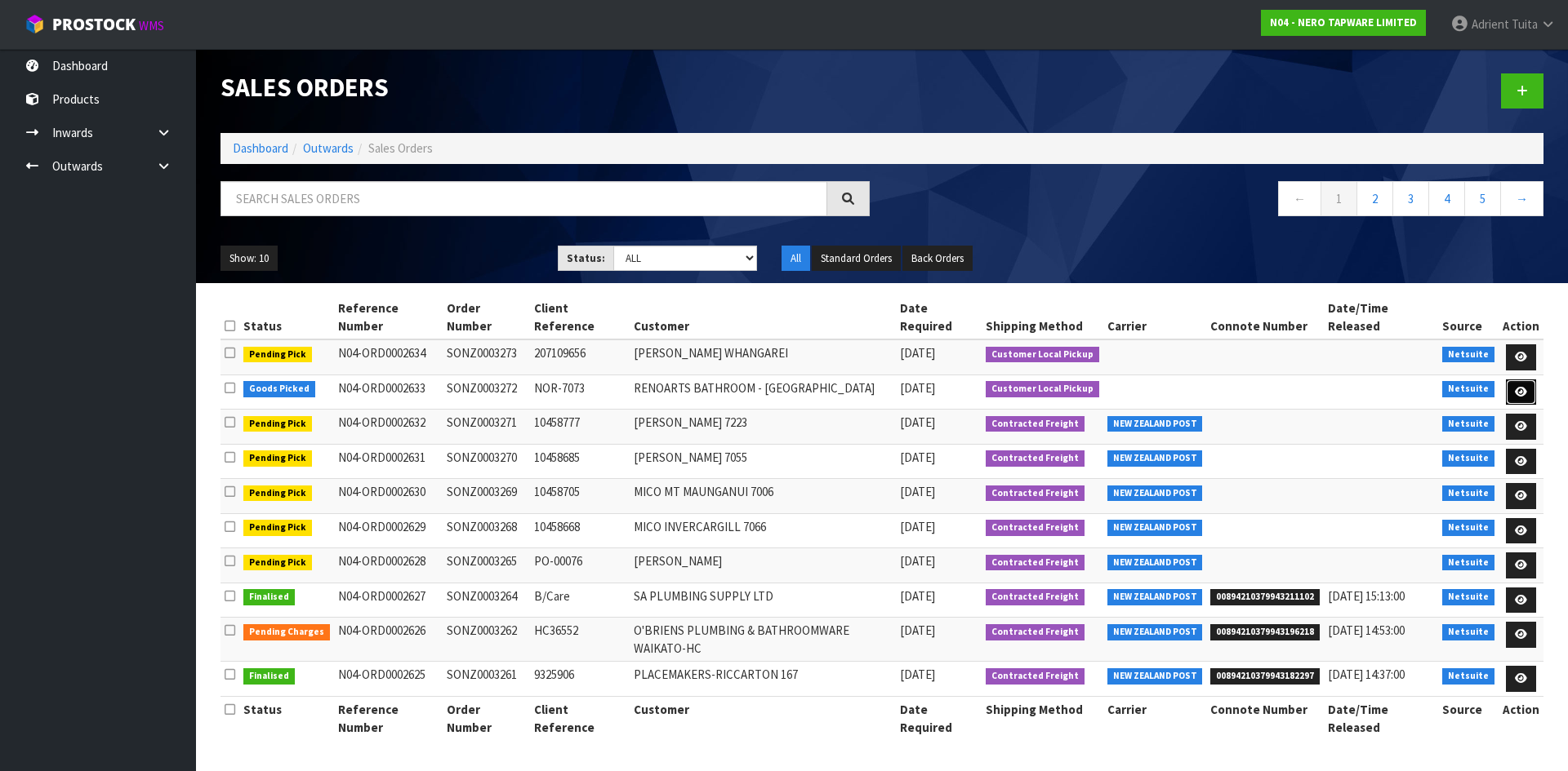
click at [1521, 380] on link at bounding box center [1521, 392] width 31 height 26
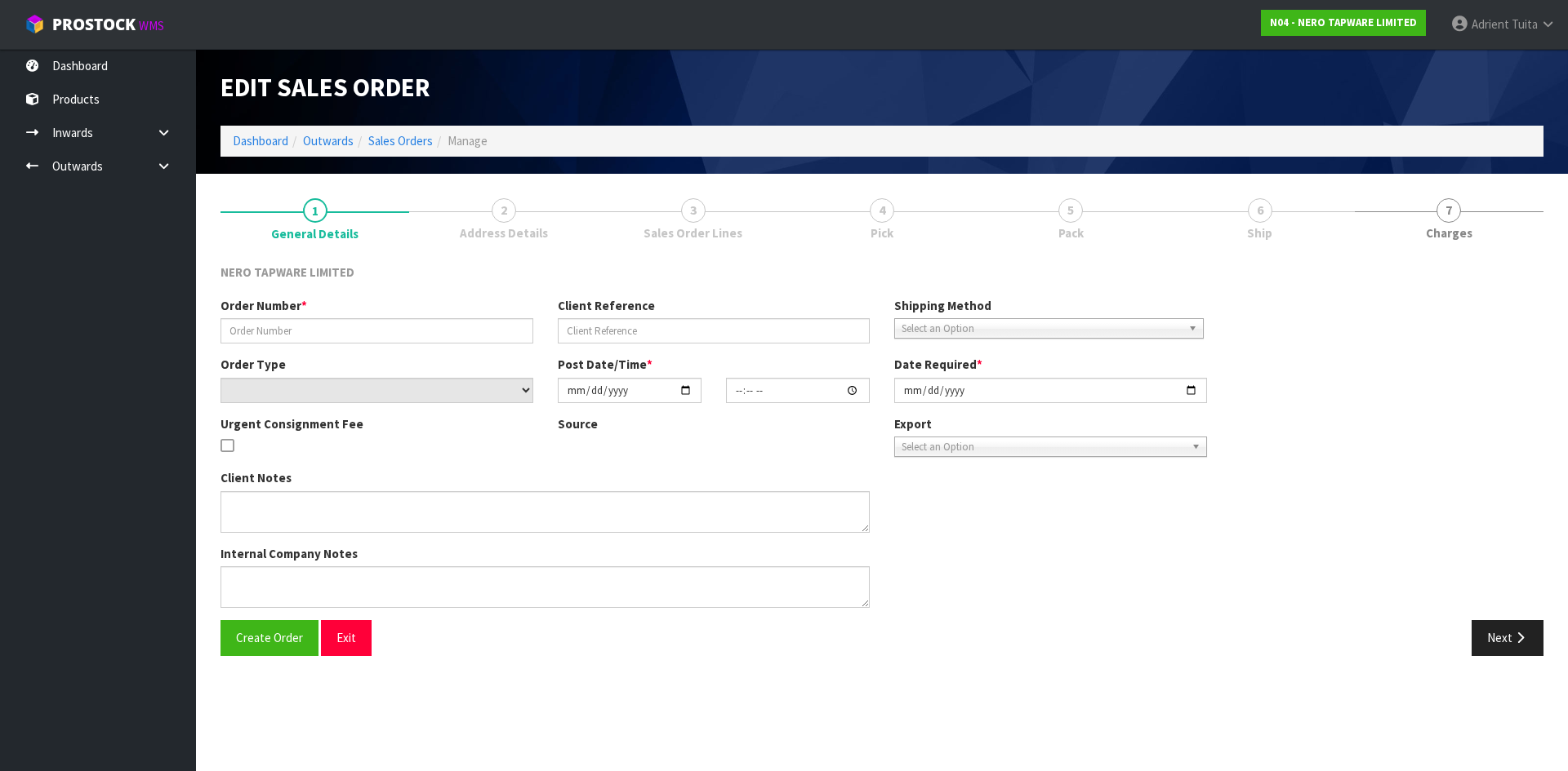
type input "SONZ0003272"
type input "NOR-7073"
select select "number:0"
type input "2025-08-26"
type input "15:15:07.000"
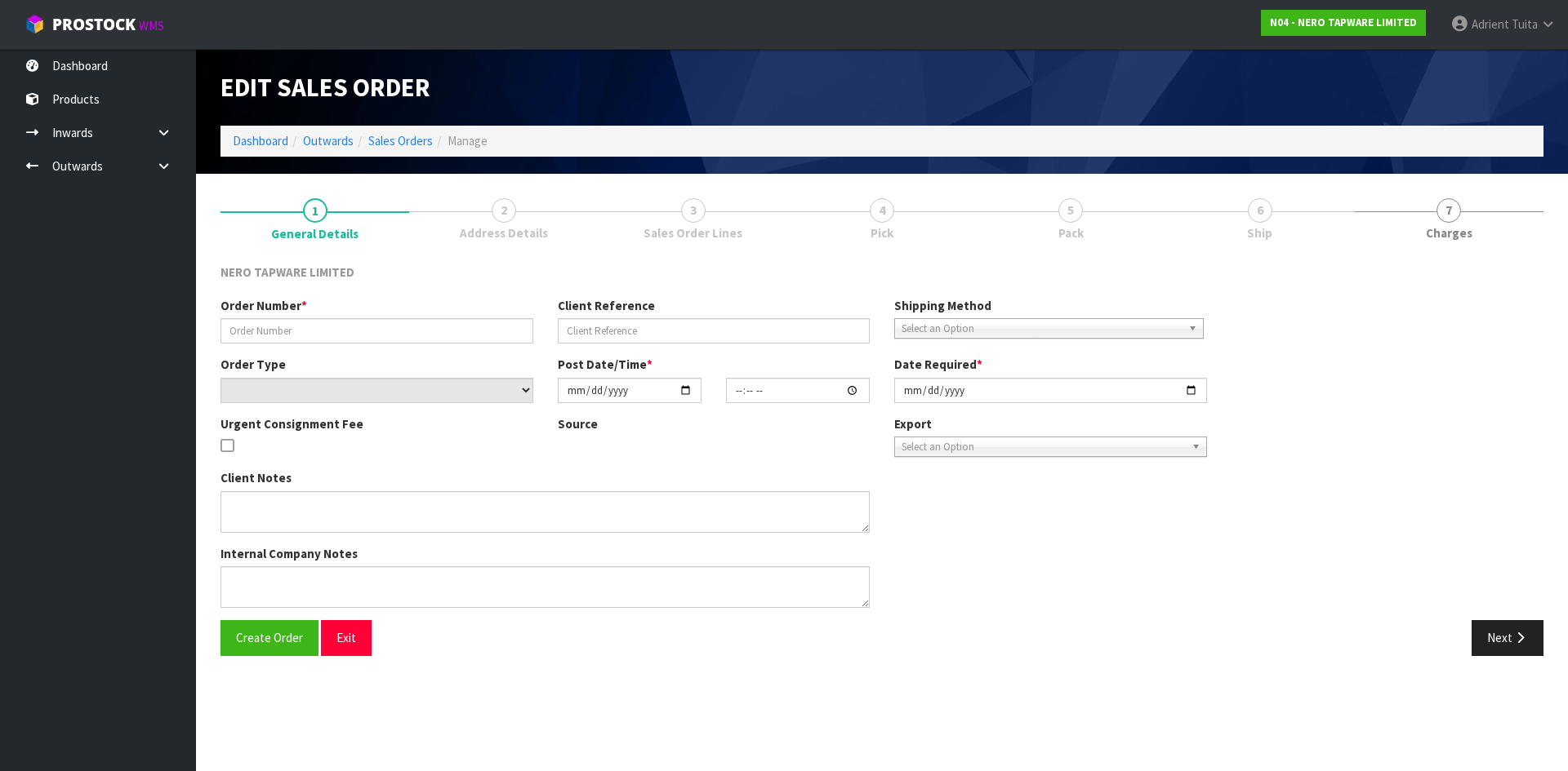
type input "2025-08-27"
type textarea "customer pick up 26/08"
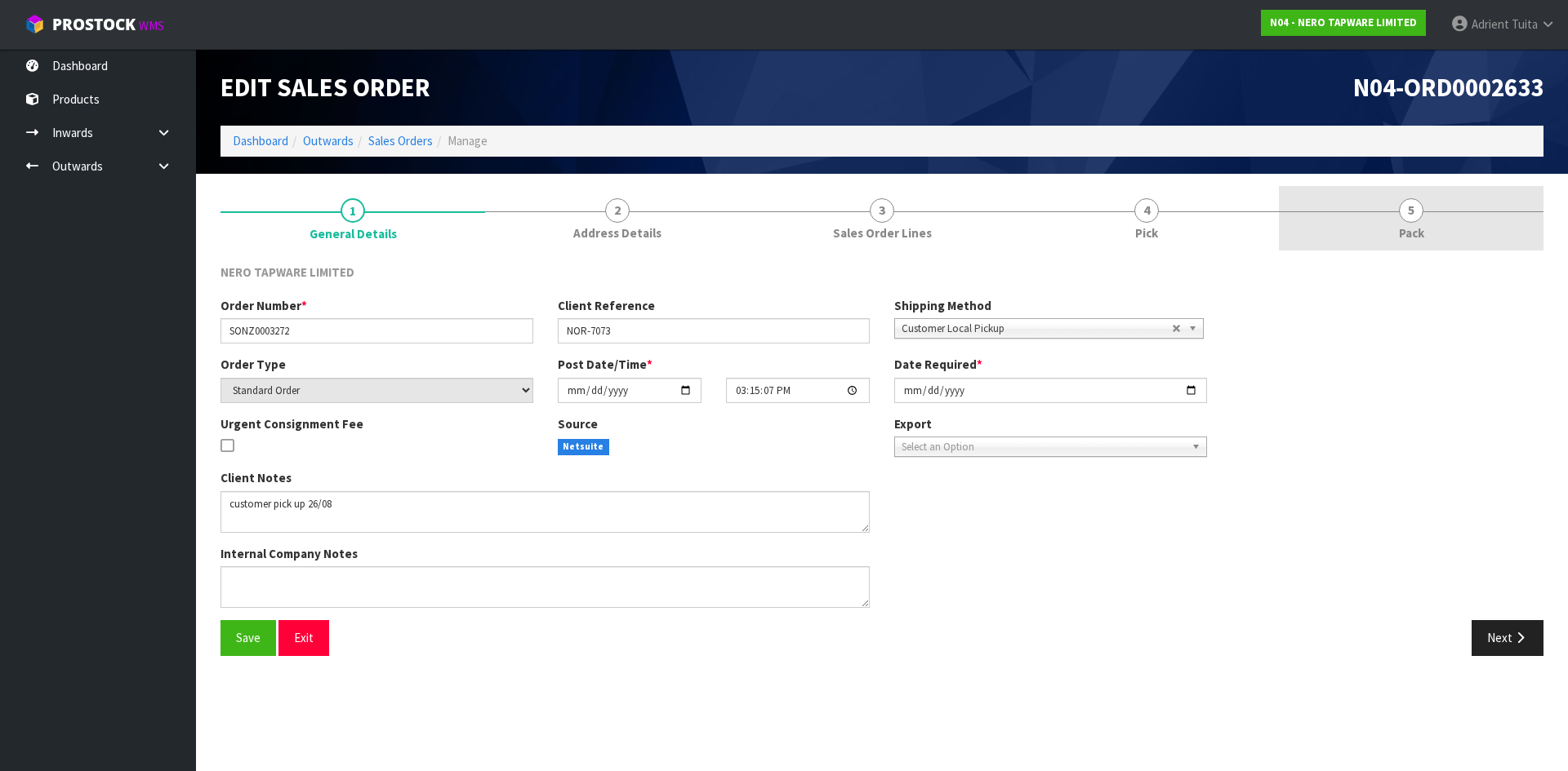
click at [1472, 215] on link "5 Pack" at bounding box center [1411, 219] width 265 height 65
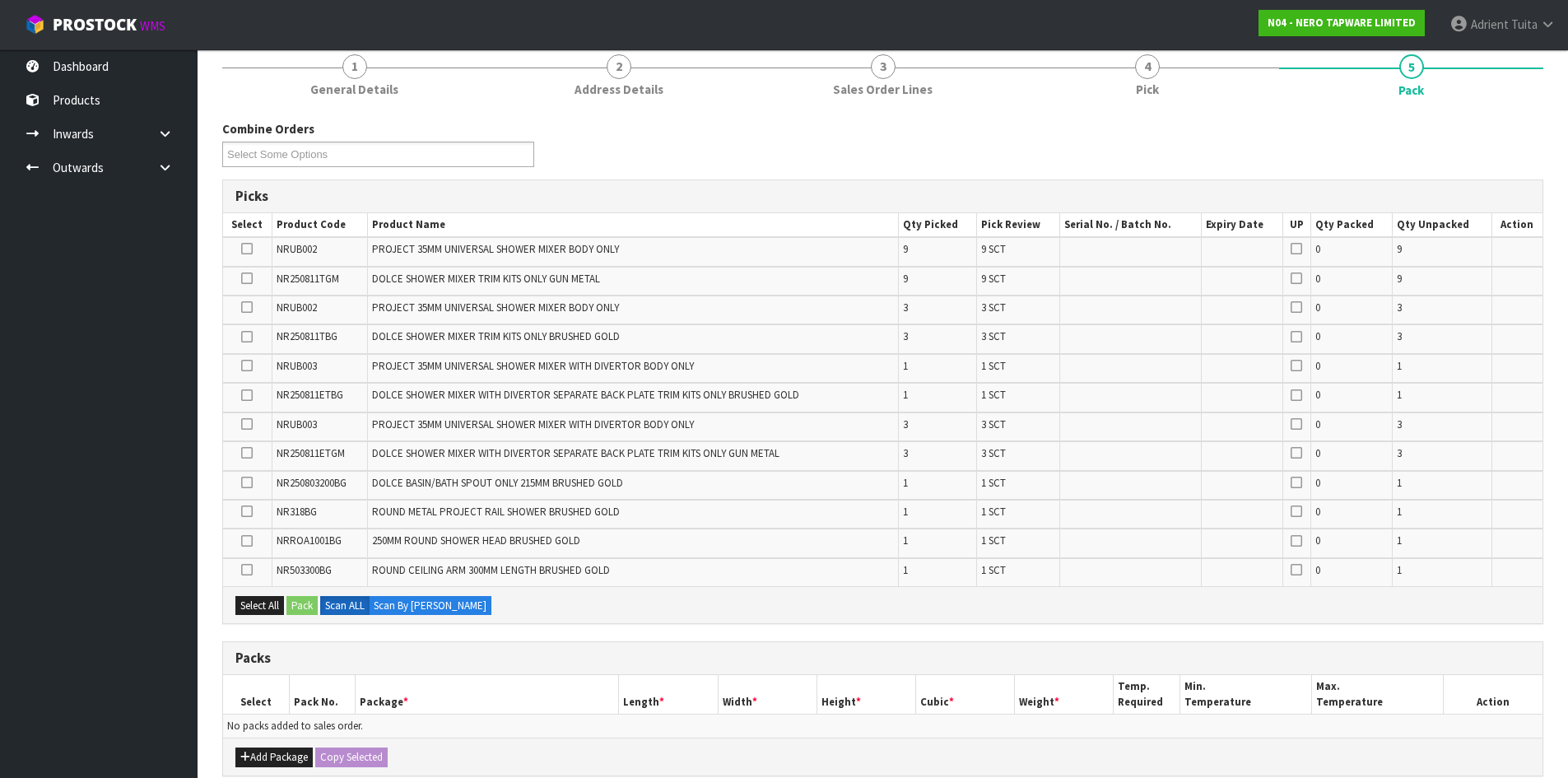
scroll to position [448, 0]
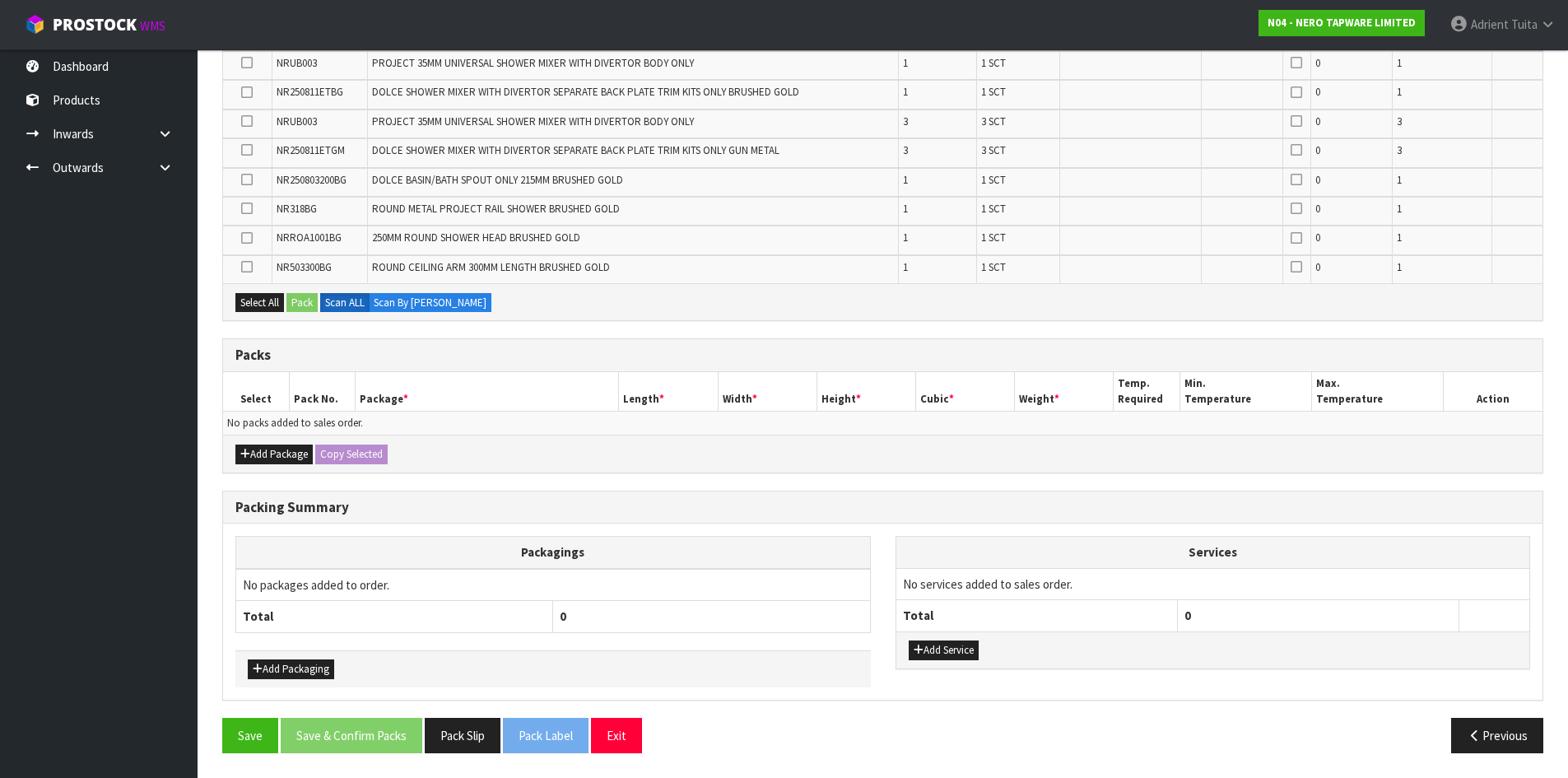
click at [255, 444] on div "Add Package Copy Selected" at bounding box center [883, 453] width 1319 height 37
click at [251, 451] on button "Add Package" at bounding box center [273, 455] width 77 height 20
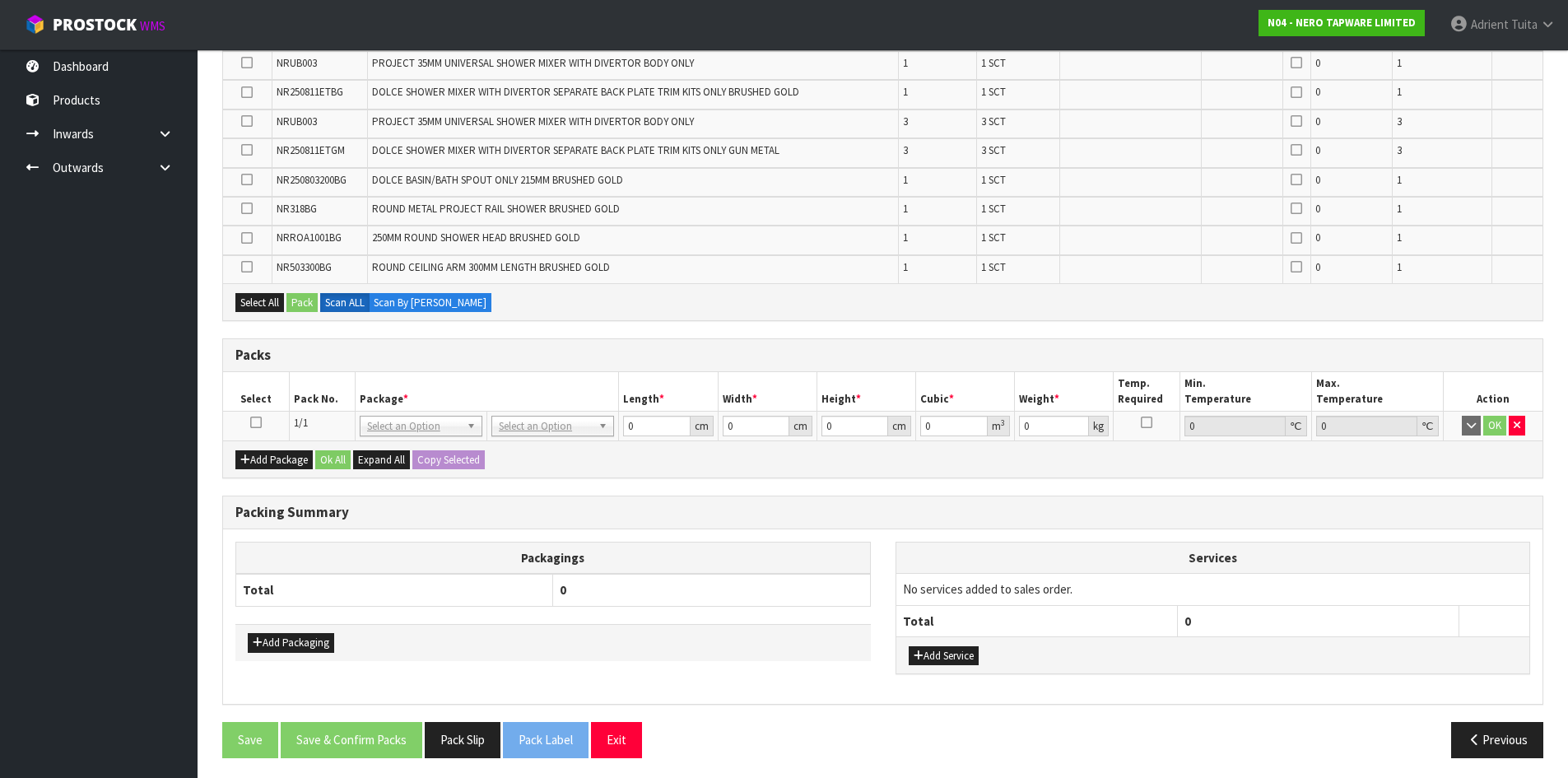
click at [253, 431] on td at bounding box center [256, 427] width 66 height 30
click at [260, 423] on icon at bounding box center [256, 422] width 12 height 1
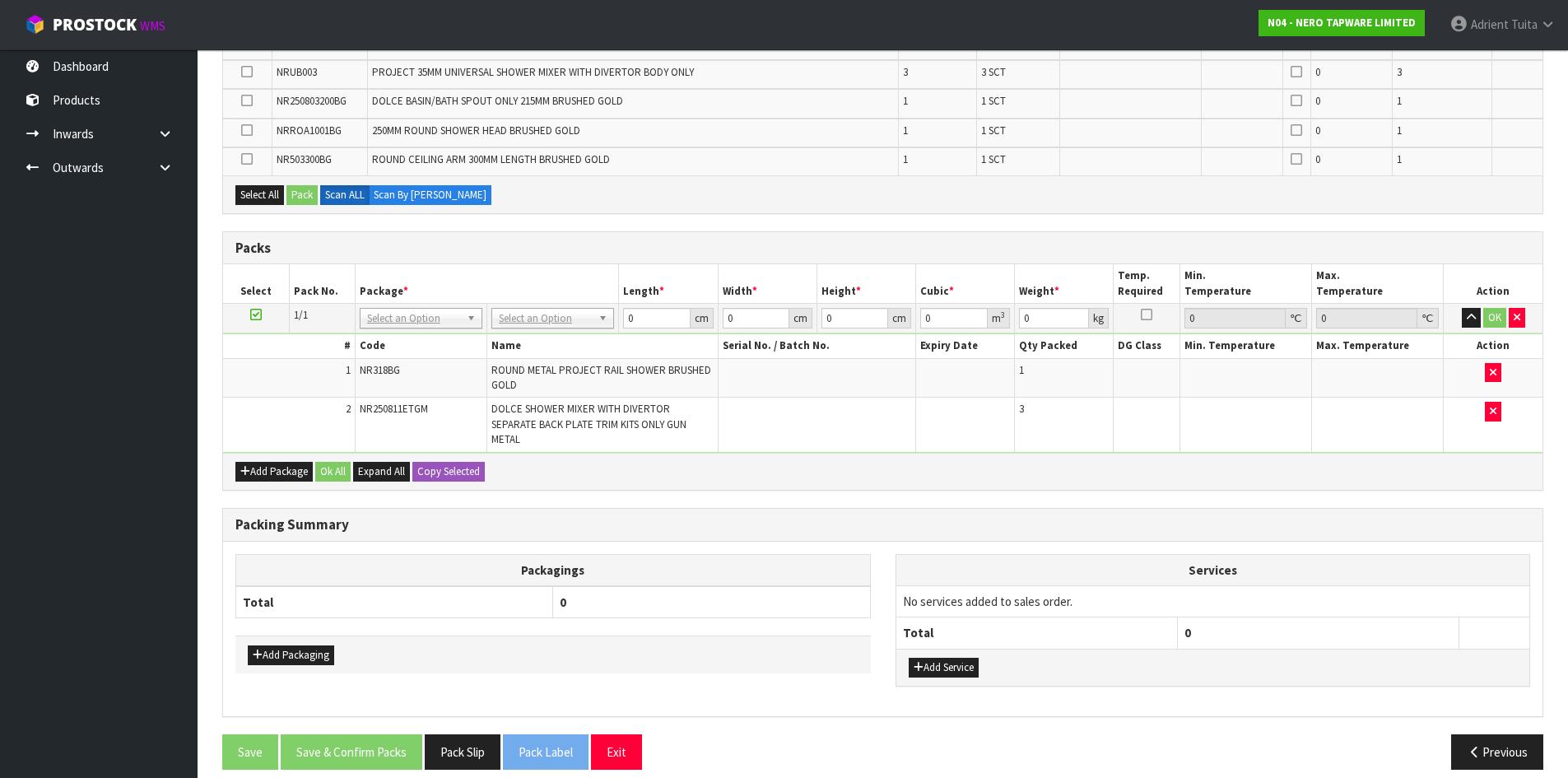
scroll to position [500, 0]
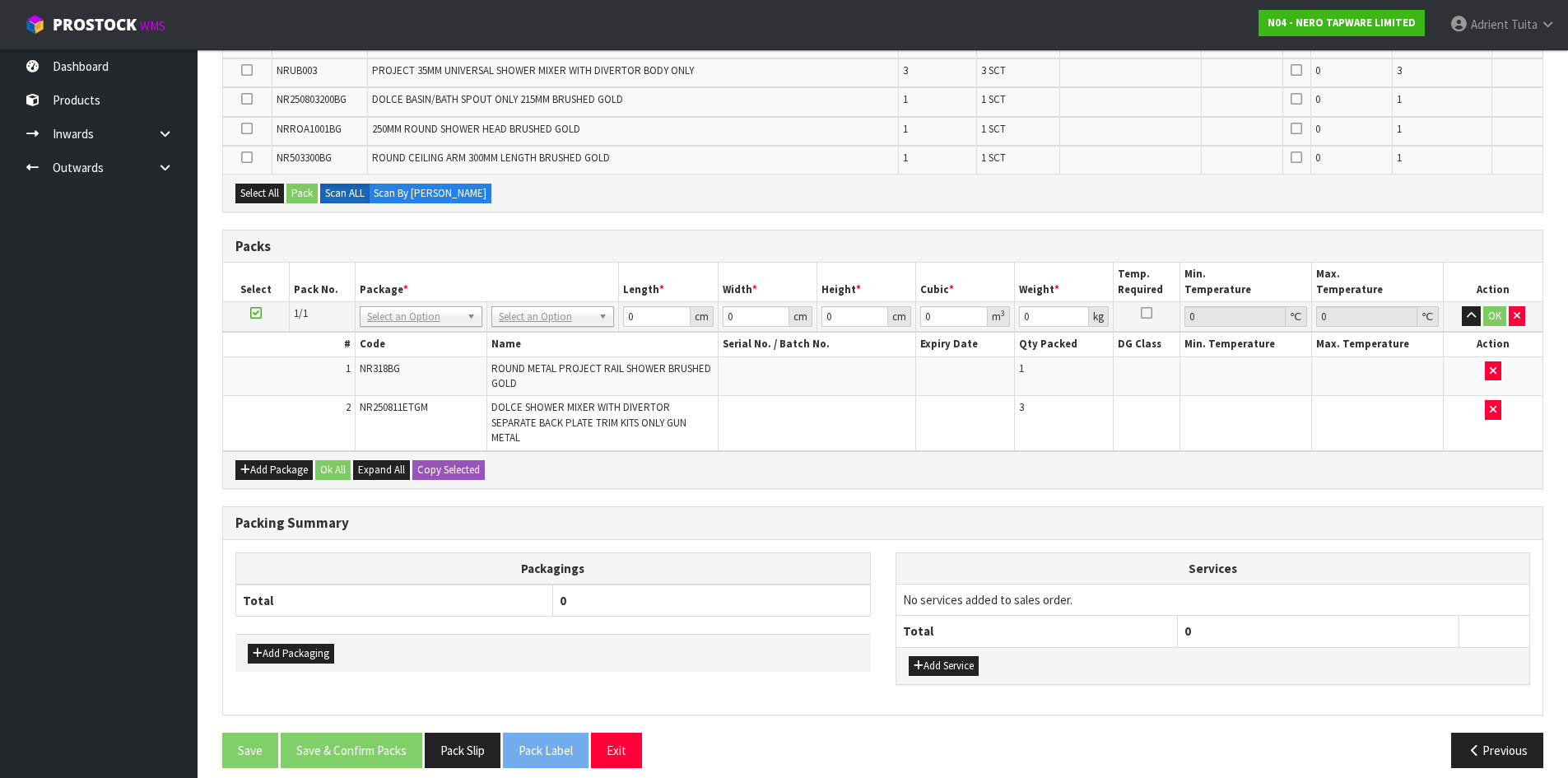
drag, startPoint x: 10, startPoint y: 817, endPoint x: 479, endPoint y: 286, distance: 708.5
drag, startPoint x: 479, startPoint y: 286, endPoint x: 148, endPoint y: 334, distance: 334.5
click at [148, 334] on ul "Dashboard Products Categories Serial Numbers Kitsets Packagings Inwards Purchas…" at bounding box center [99, 413] width 198 height 729
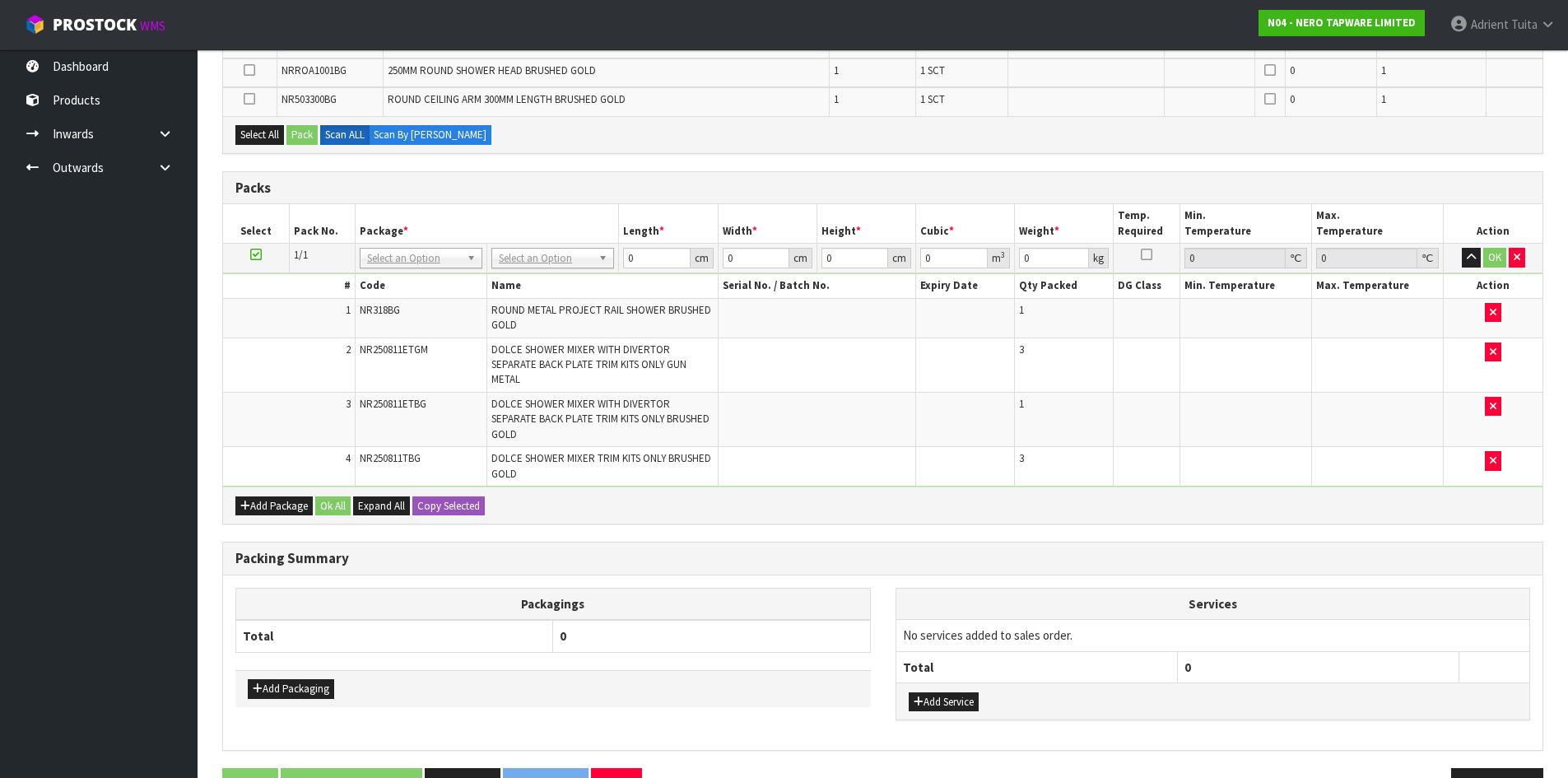
scroll to position [470, 0]
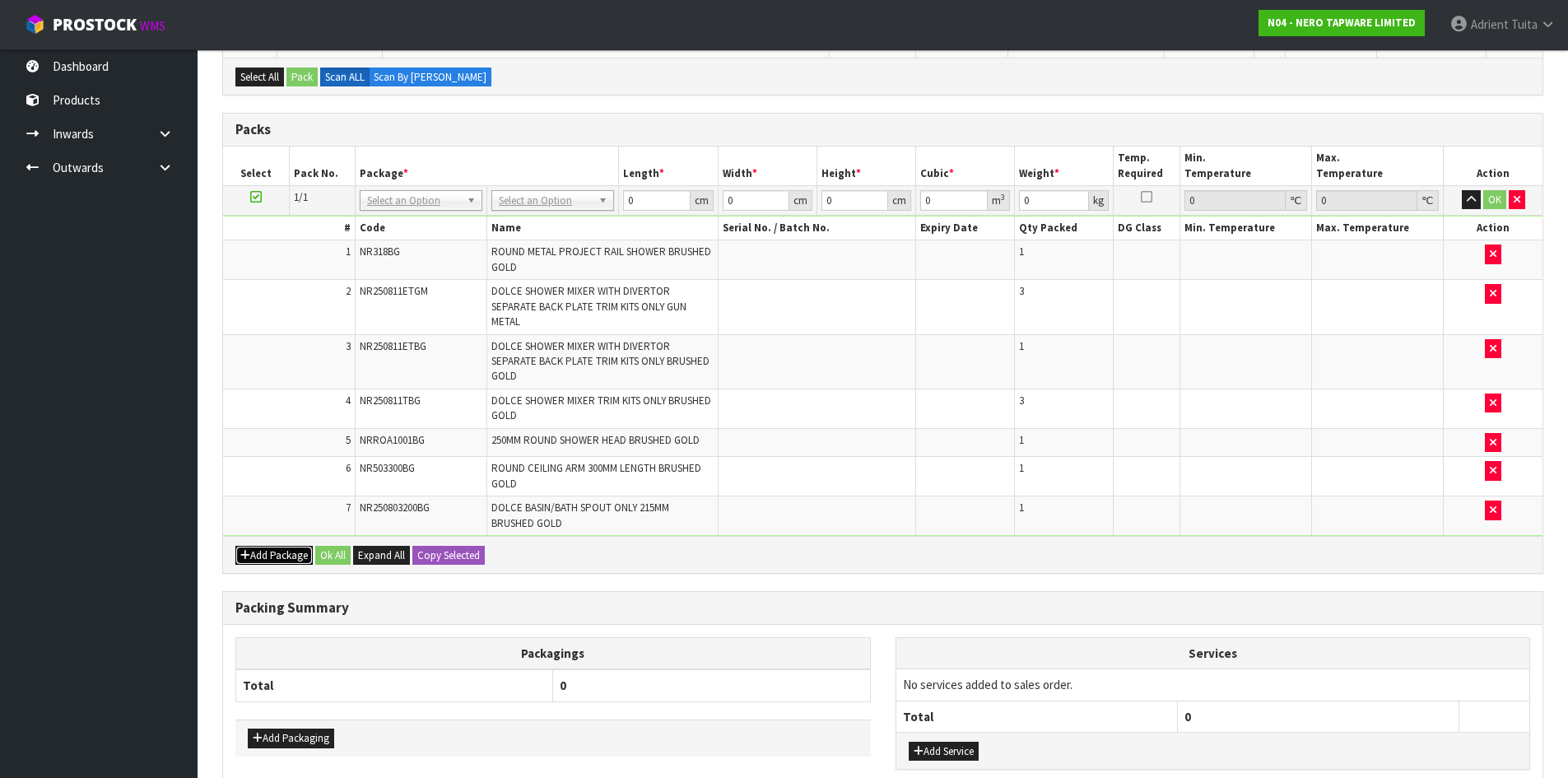
click at [255, 546] on button "Add Package" at bounding box center [273, 556] width 77 height 20
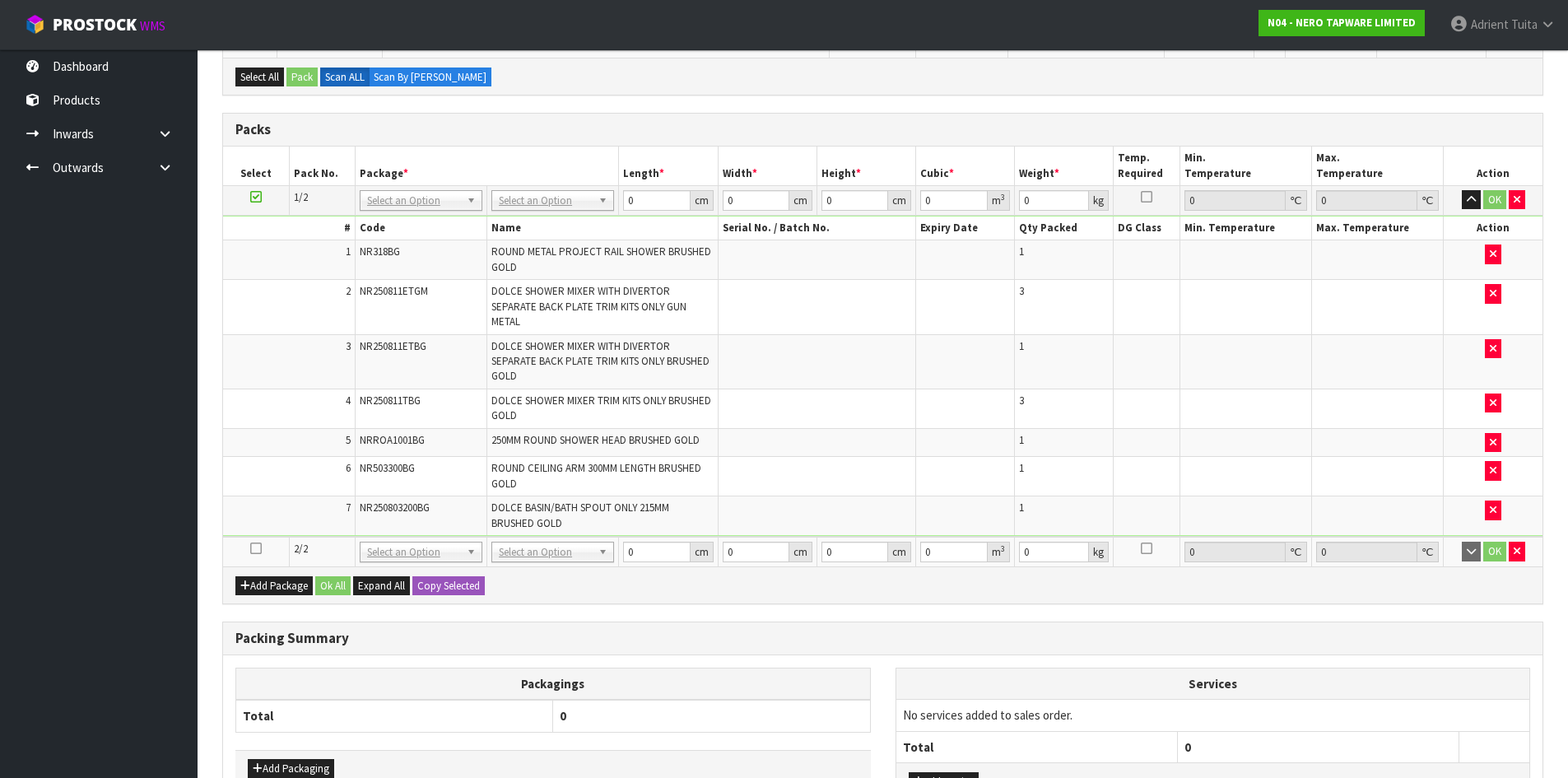
click at [253, 548] on icon at bounding box center [256, 548] width 12 height 1
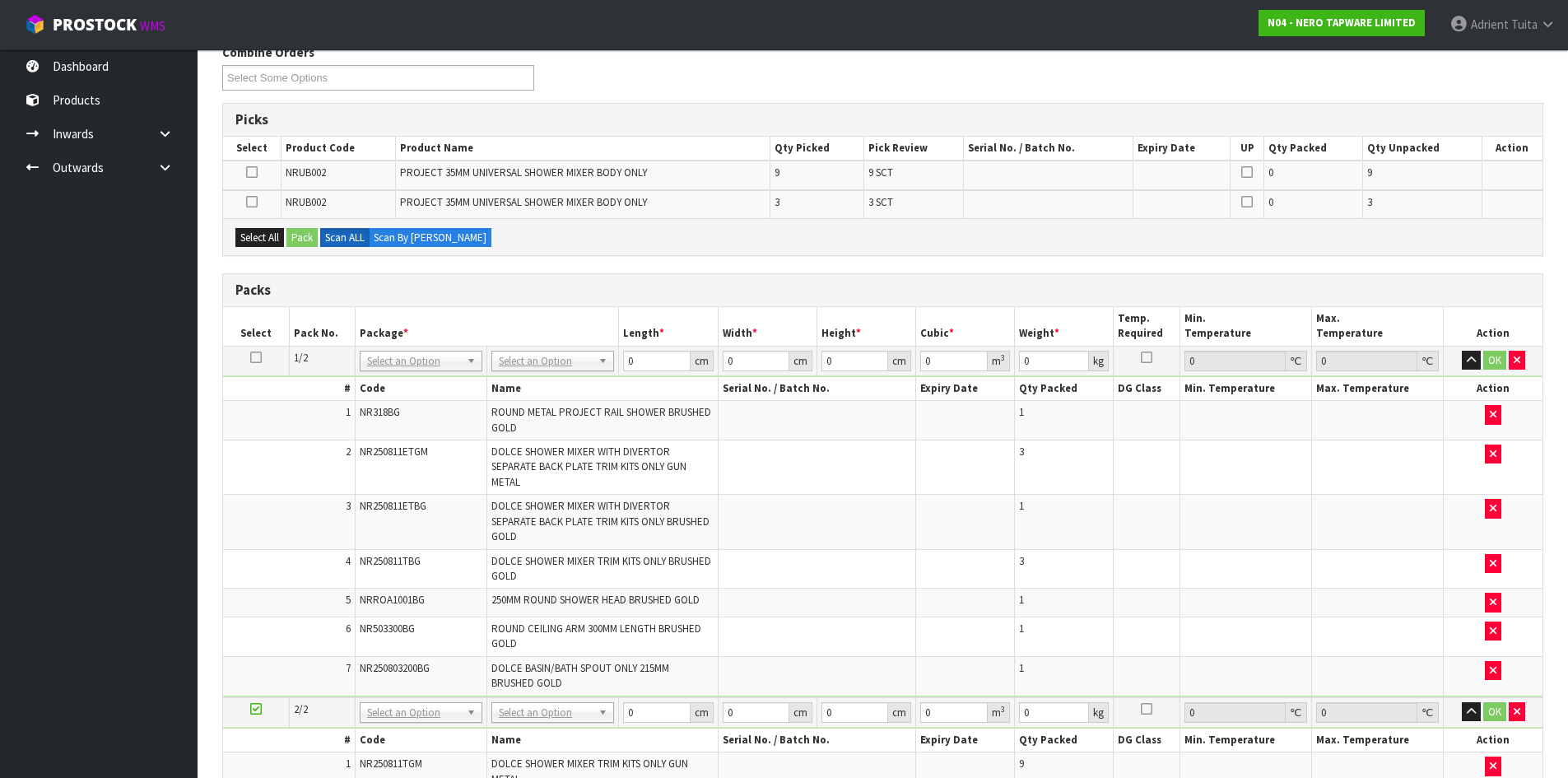
scroll to position [72, 0]
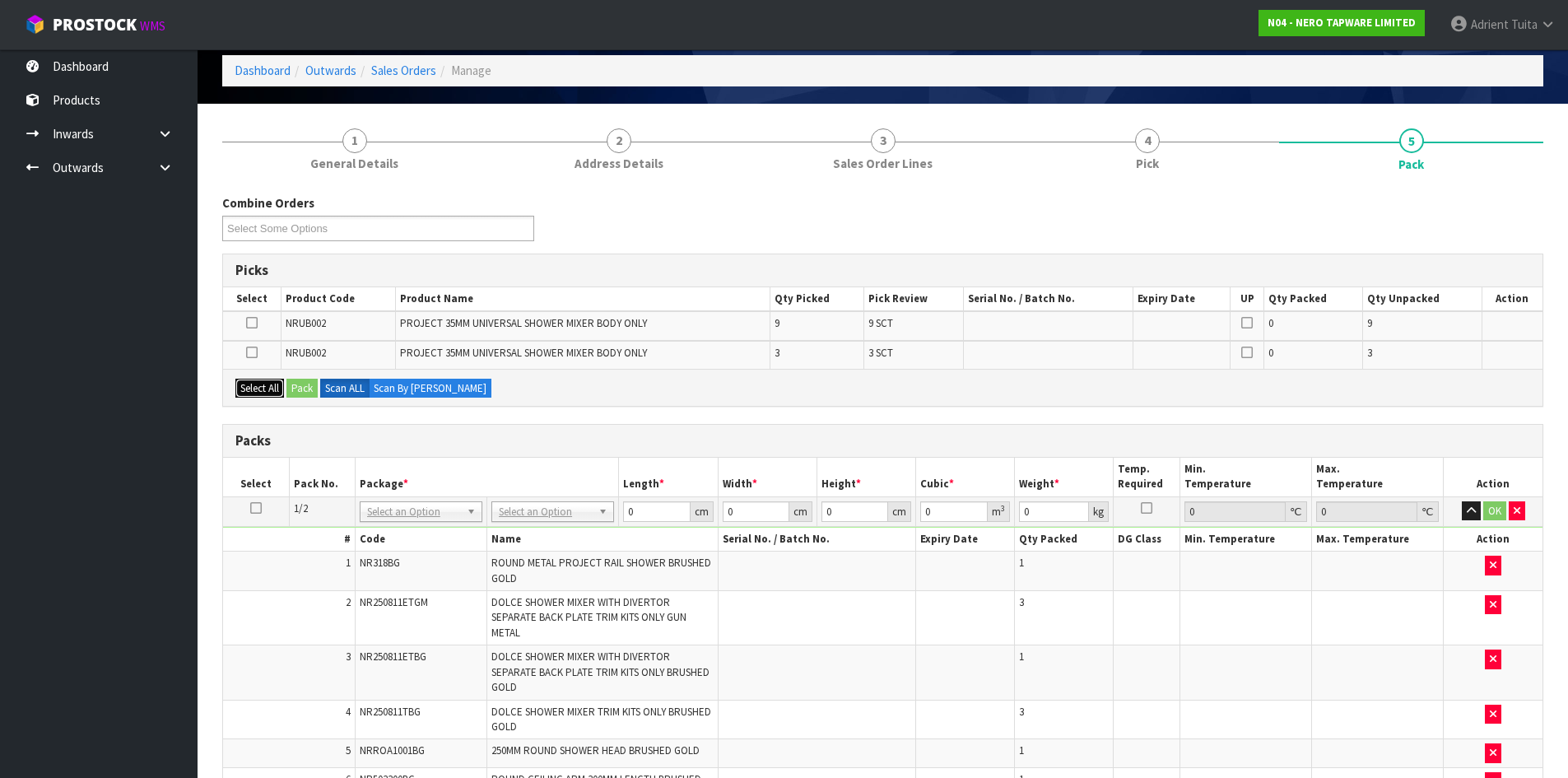
drag, startPoint x: 258, startPoint y: 393, endPoint x: 274, endPoint y: 388, distance: 16.8
click at [259, 393] on button "Select All" at bounding box center [260, 389] width 49 height 20
click at [303, 382] on button "Pack" at bounding box center [302, 389] width 31 height 20
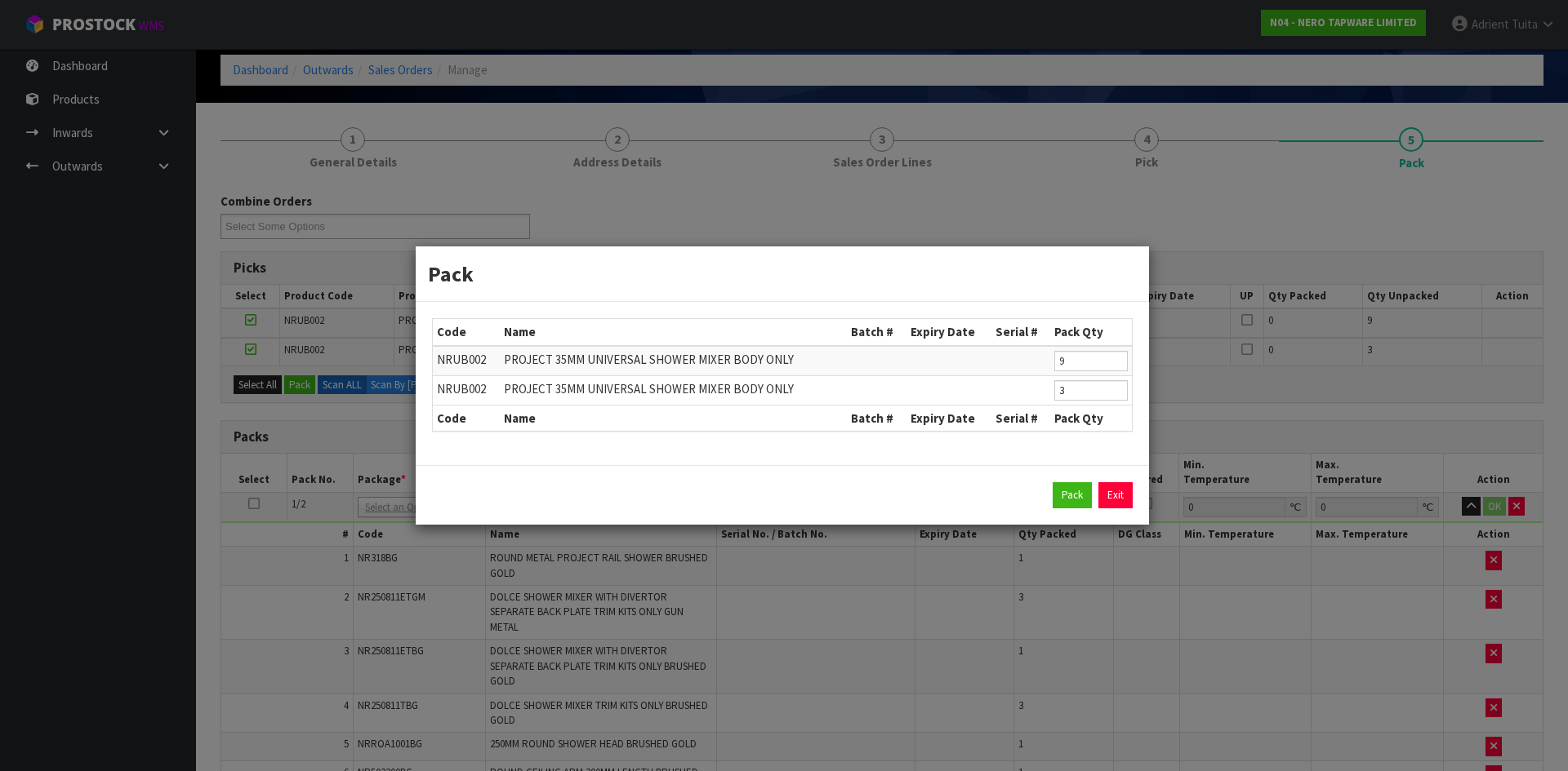
click at [1083, 481] on div "Pack Exit" at bounding box center [782, 495] width 734 height 59
click at [1077, 491] on button "Pack" at bounding box center [1072, 495] width 40 height 26
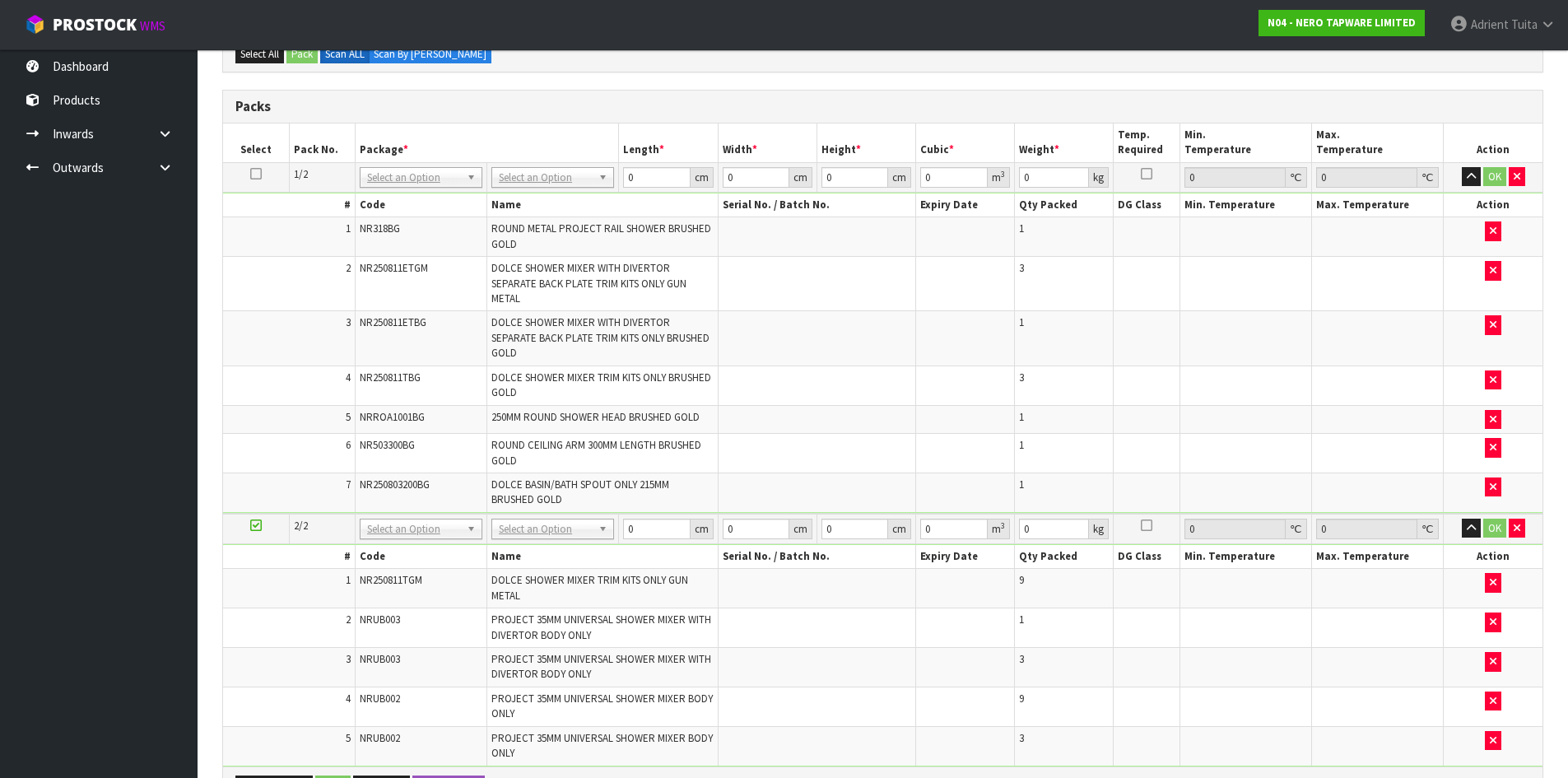
scroll to position [318, 0]
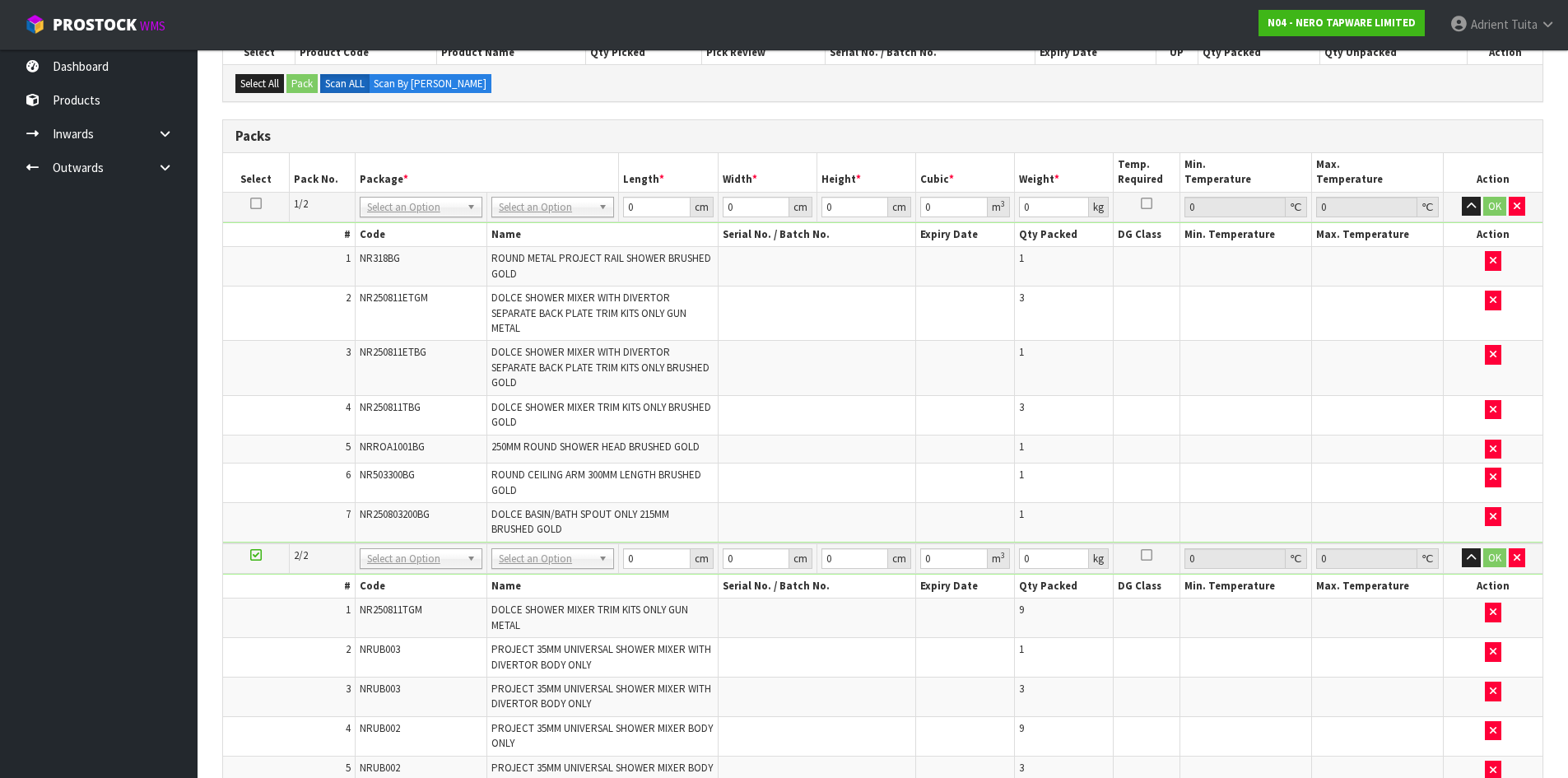
click at [547, 218] on td "No Packaging Cartons PLT GEN120 (1200 X 1000) PLT ONE WAY SKID CHEP HIRE PALLET…" at bounding box center [553, 206] width 132 height 30
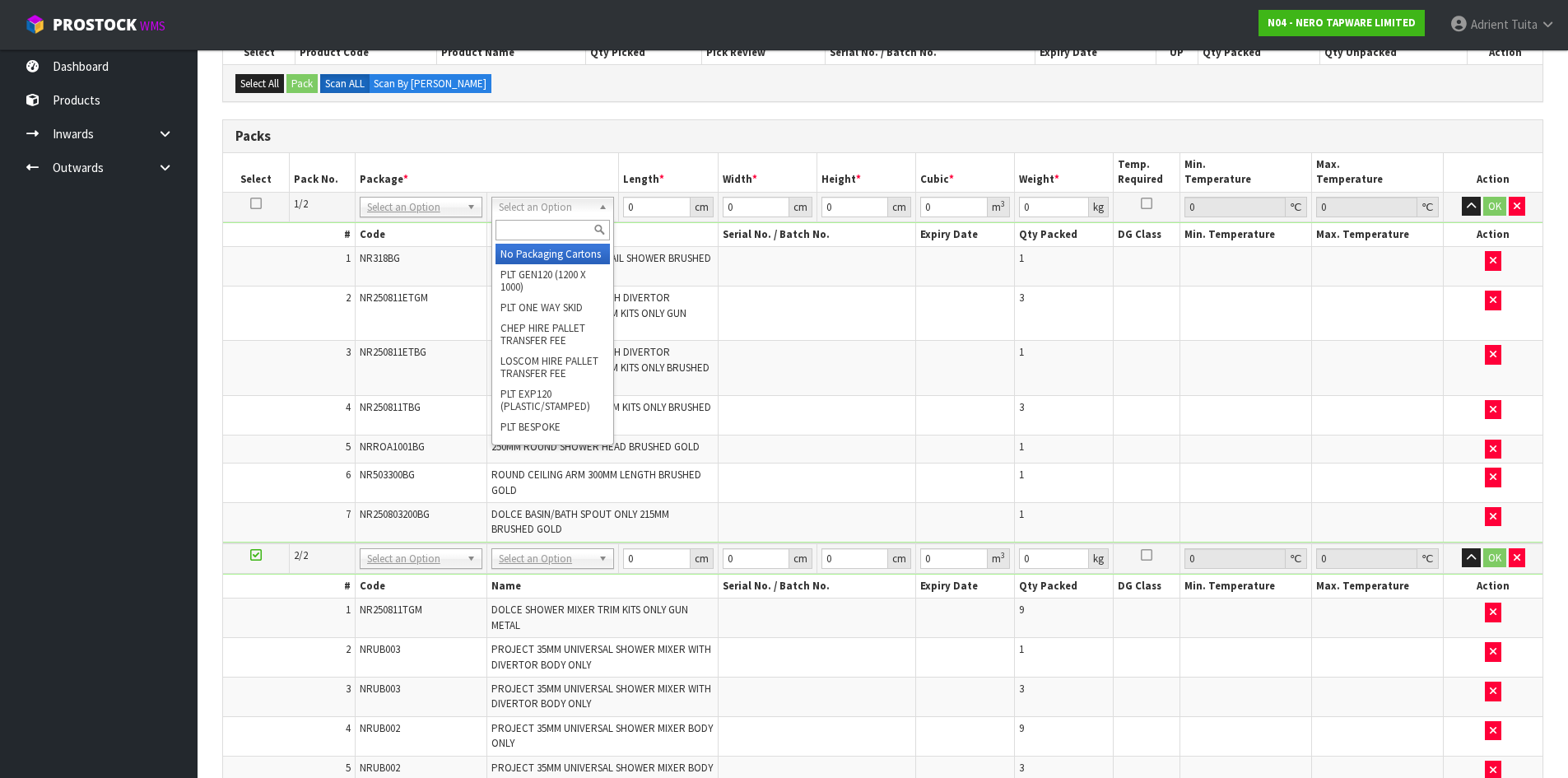
drag, startPoint x: 553, startPoint y: 205, endPoint x: 551, endPoint y: 231, distance: 26.1
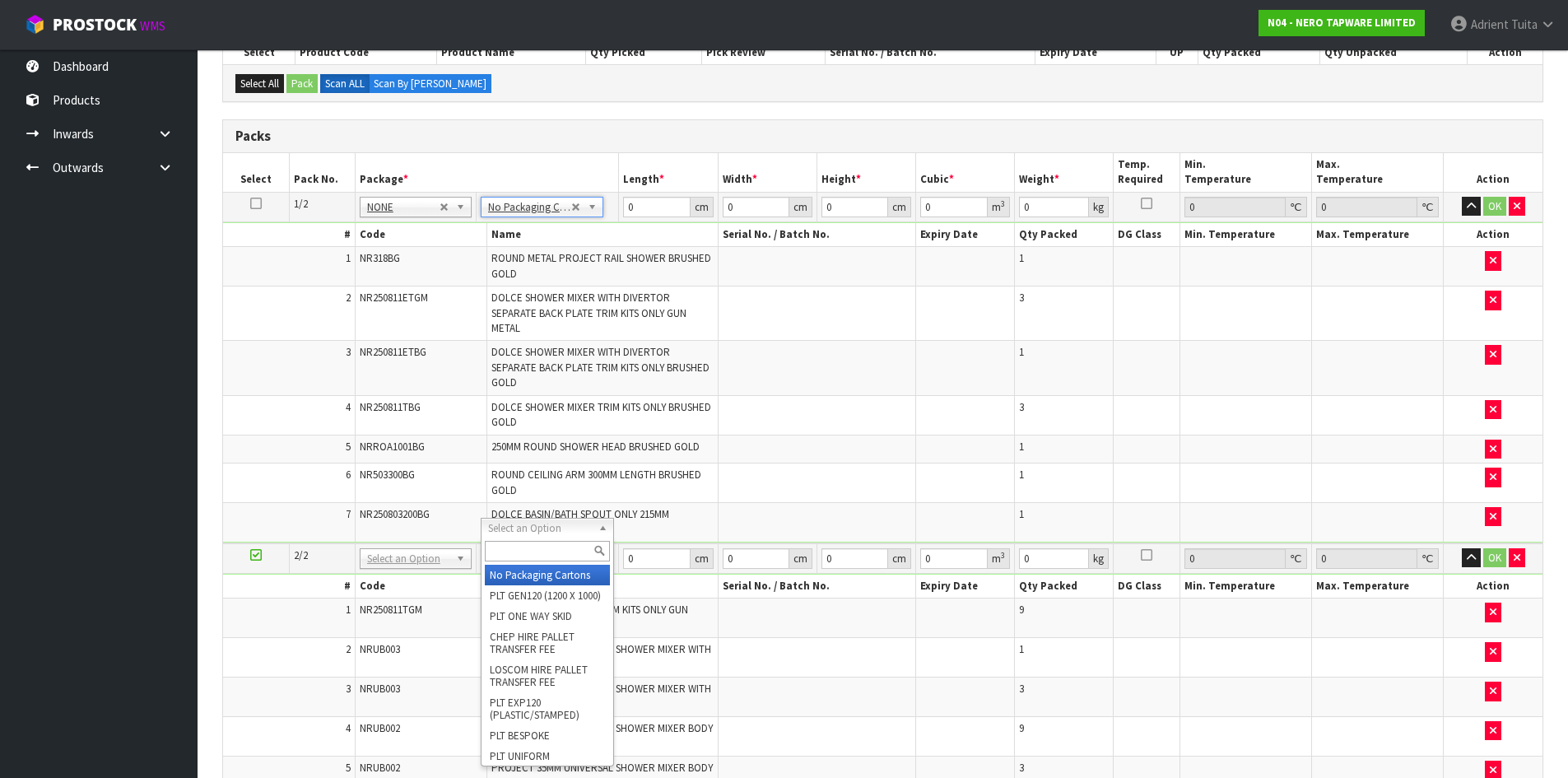
click at [501, 549] on input "text" at bounding box center [547, 551] width 125 height 21
type input "OC"
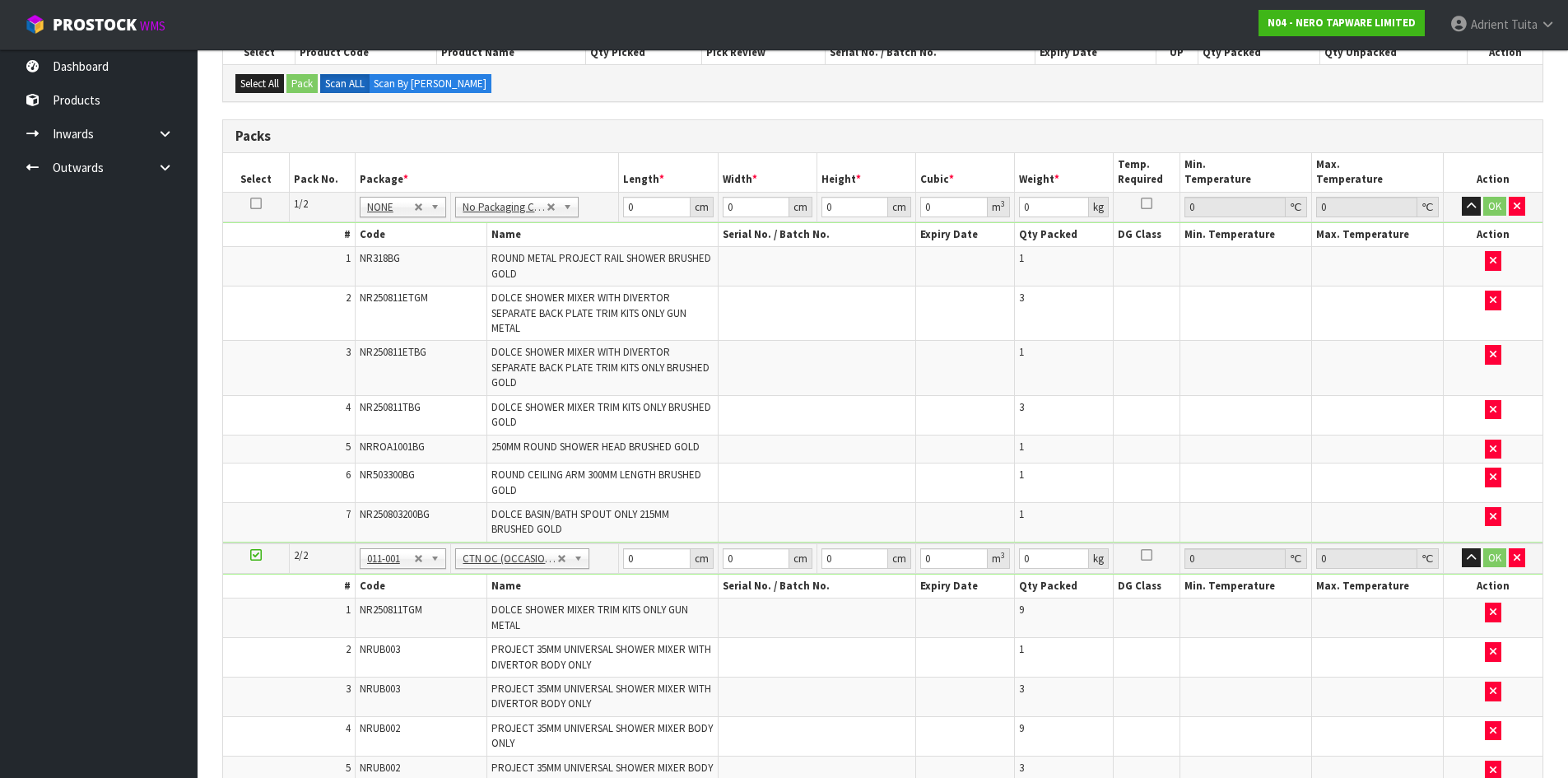
type input "14.08"
click at [662, 190] on th "Length *" at bounding box center [668, 172] width 99 height 39
click at [662, 206] on input "0" at bounding box center [656, 207] width 66 height 21
type input "76"
type input "54"
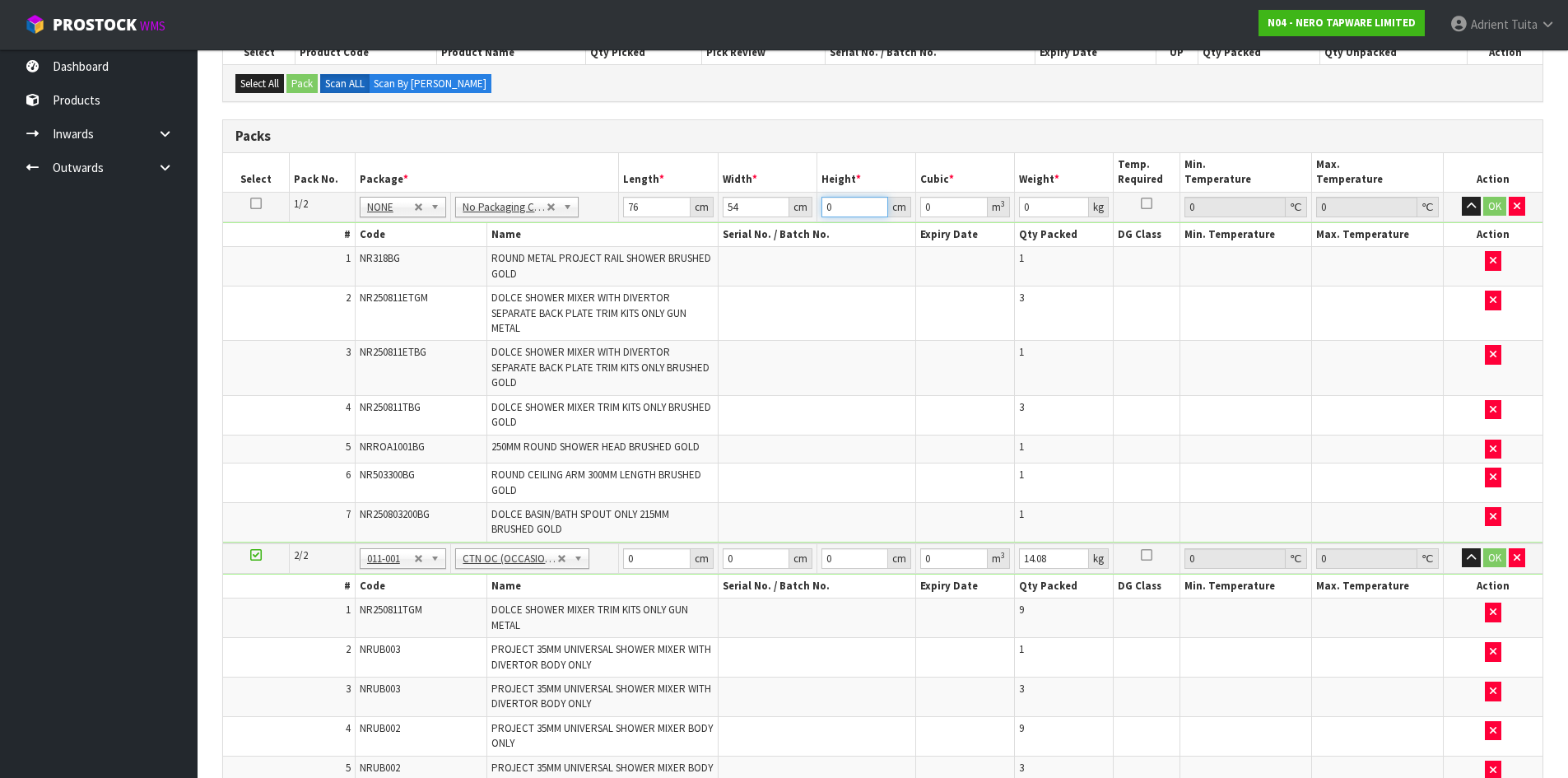
type input "2"
type input "0.008208"
type input "21"
type input "0.086184"
type input "21"
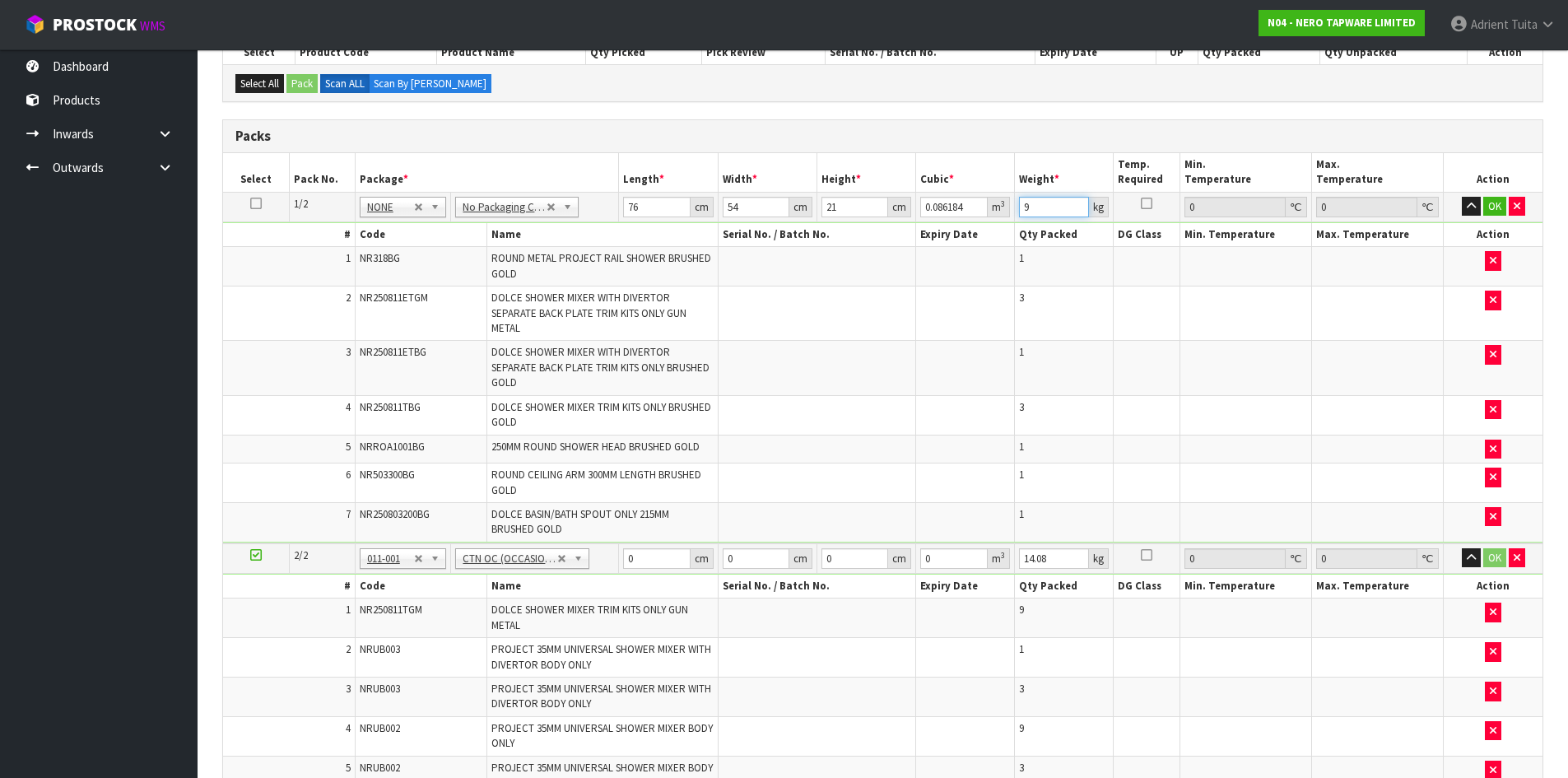
type input "9"
click at [648, 548] on input "0" at bounding box center [656, 558] width 66 height 21
type input "47"
type input "37"
type input "3"
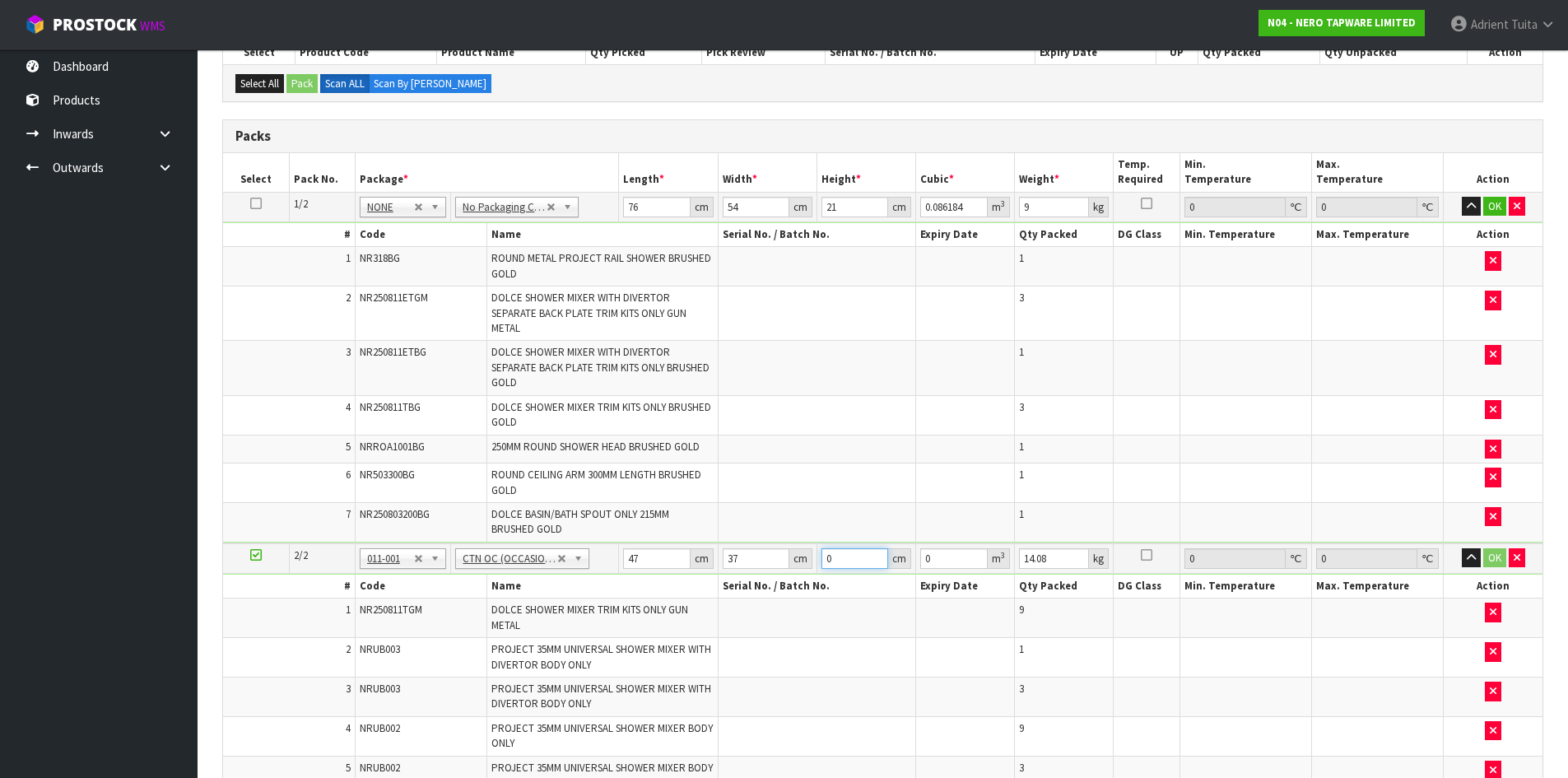
type input "0.005217"
type input "31"
type input "0.053909"
type input "31"
type input "17"
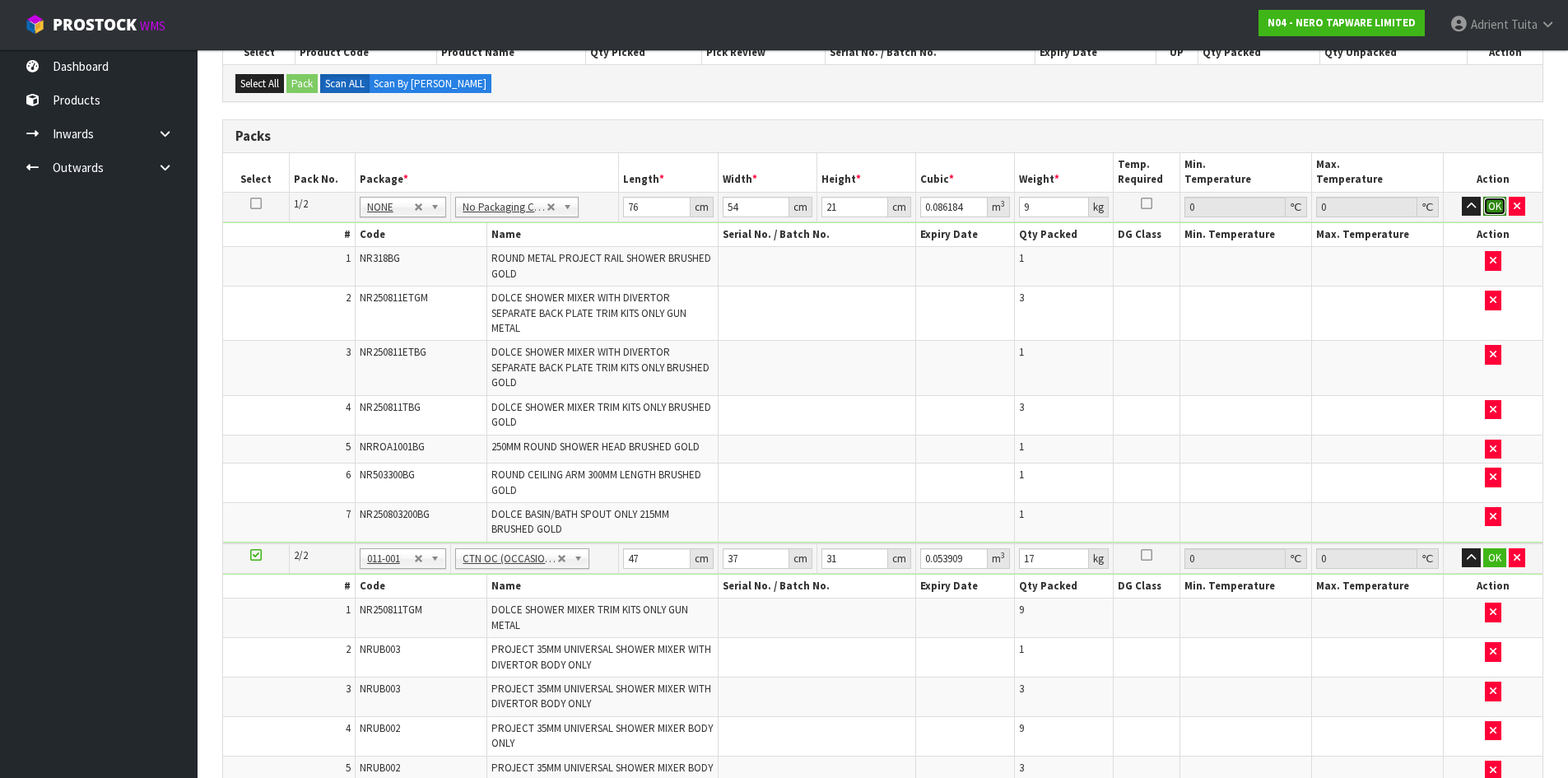
click at [1490, 213] on button "OK" at bounding box center [1494, 207] width 23 height 20
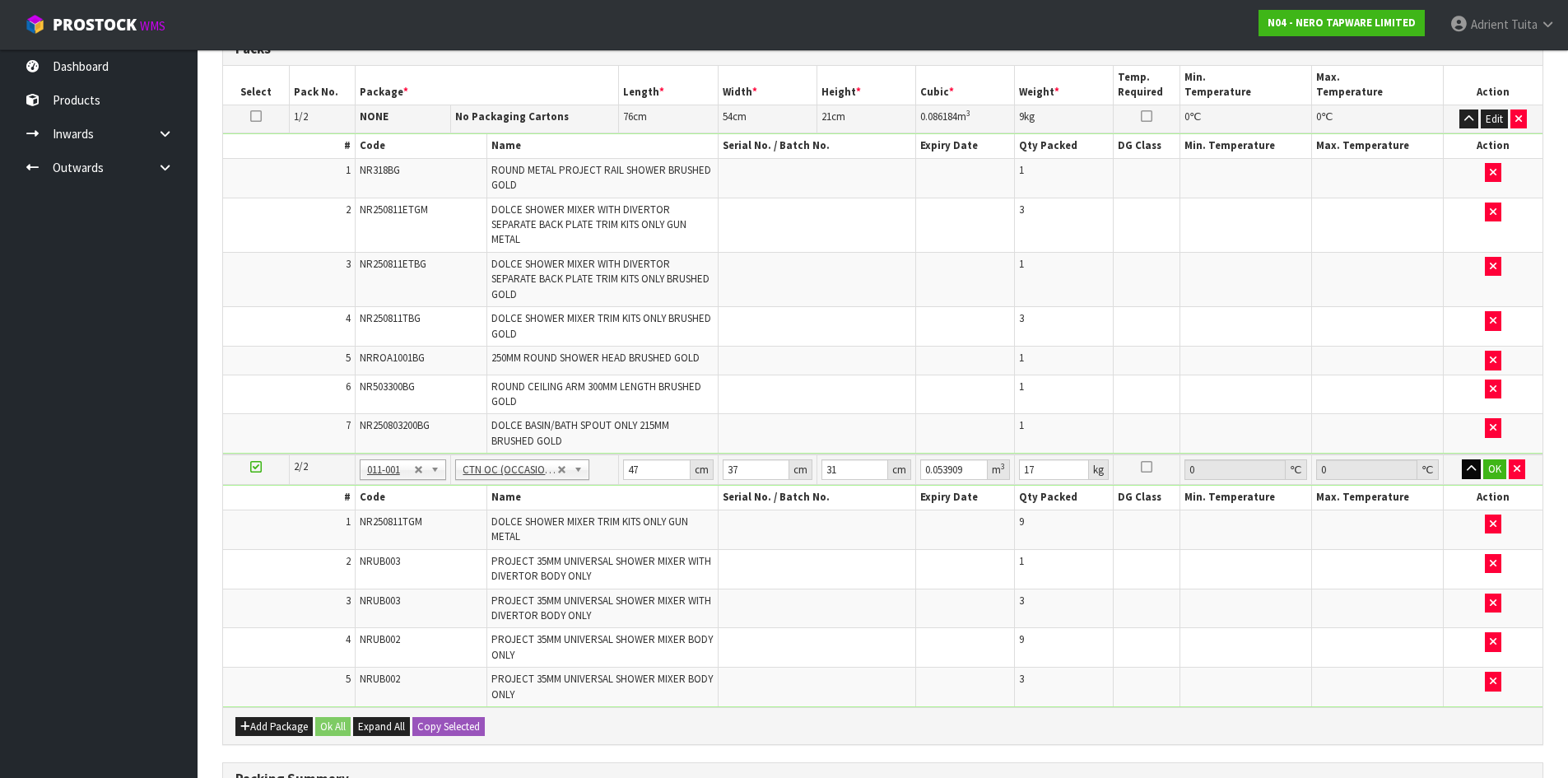
scroll to position [483, 0]
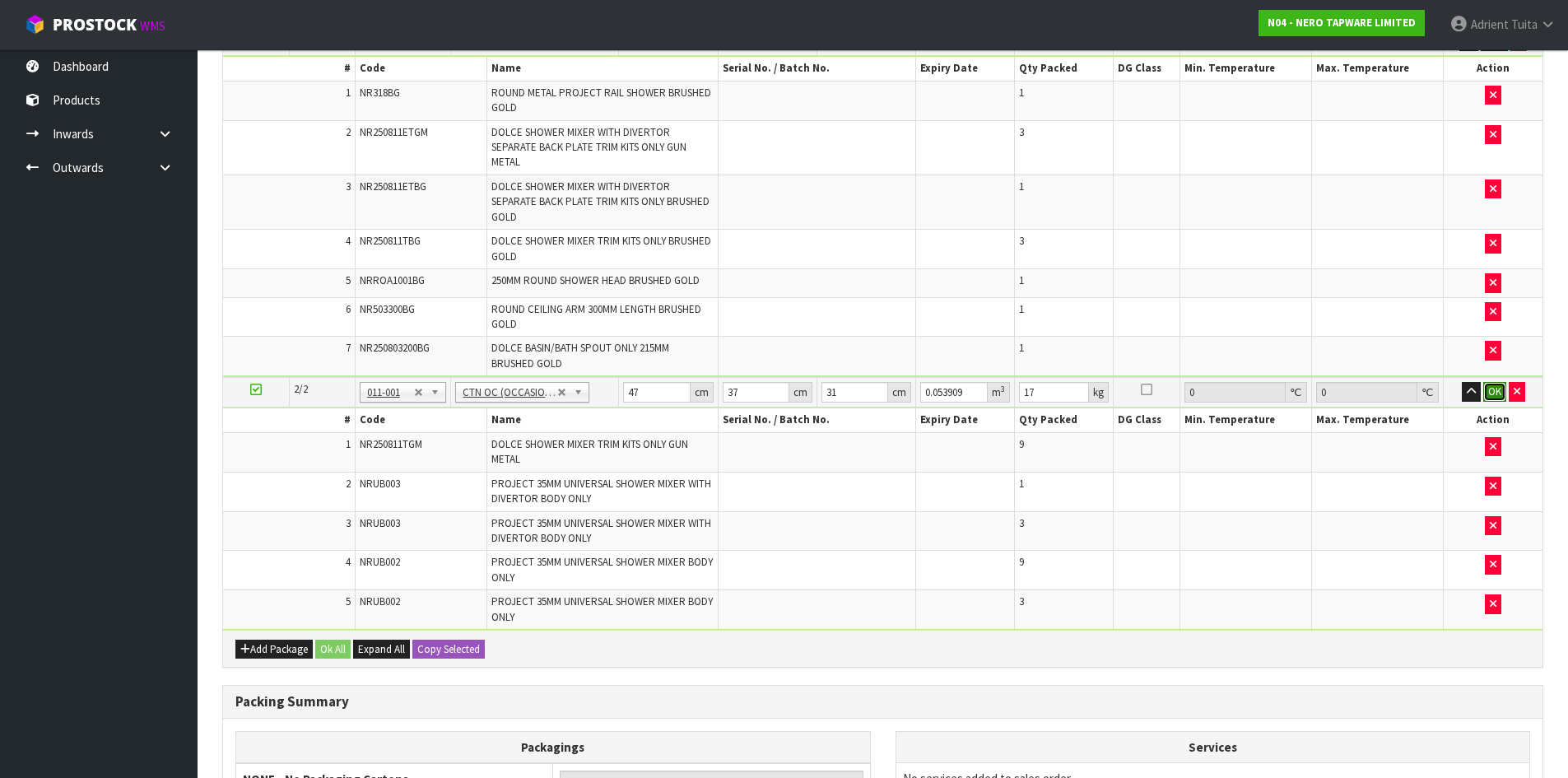
click at [1487, 382] on button "OK" at bounding box center [1494, 392] width 23 height 20
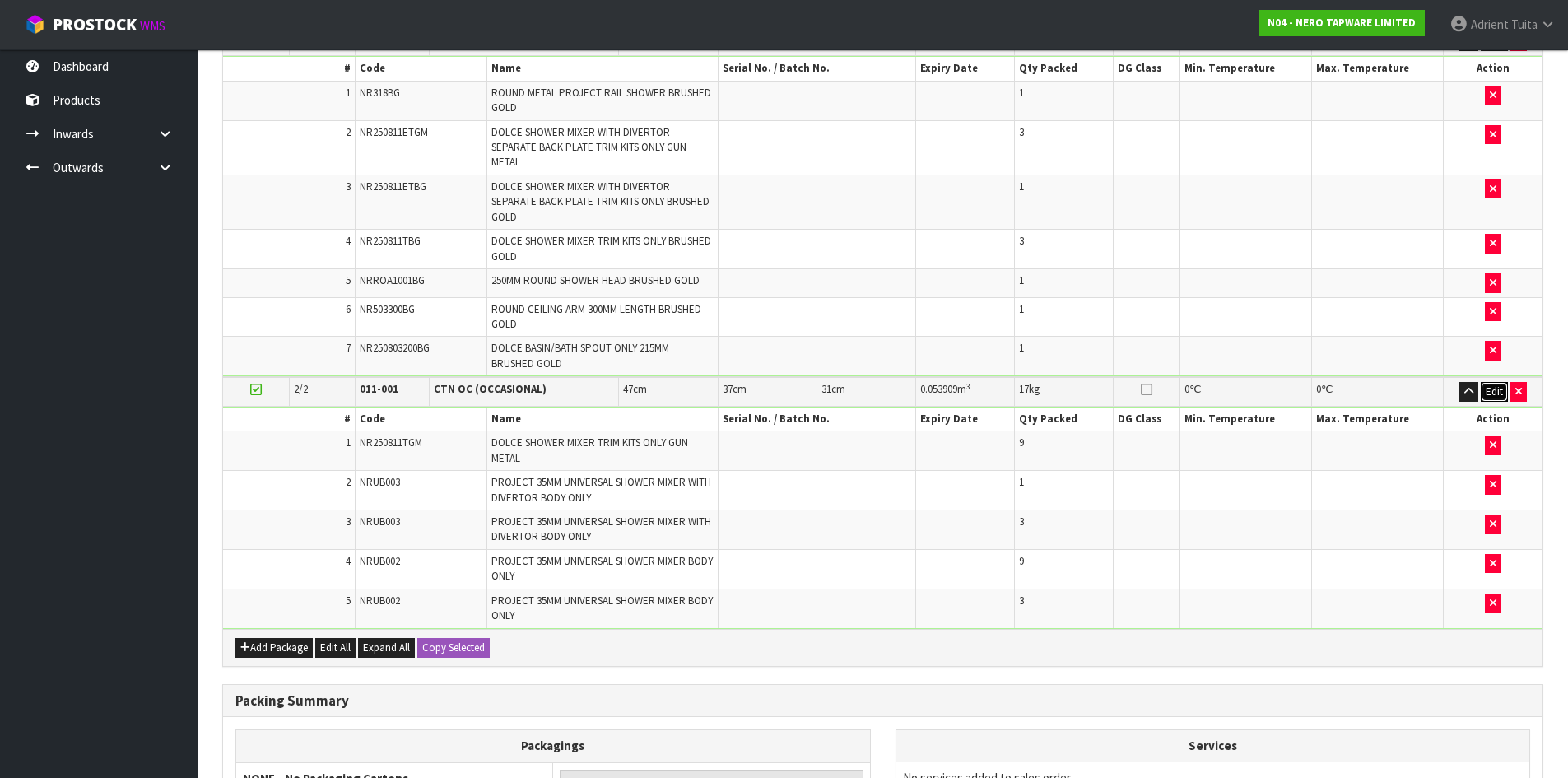
click at [1486, 382] on button "Edit" at bounding box center [1494, 392] width 27 height 20
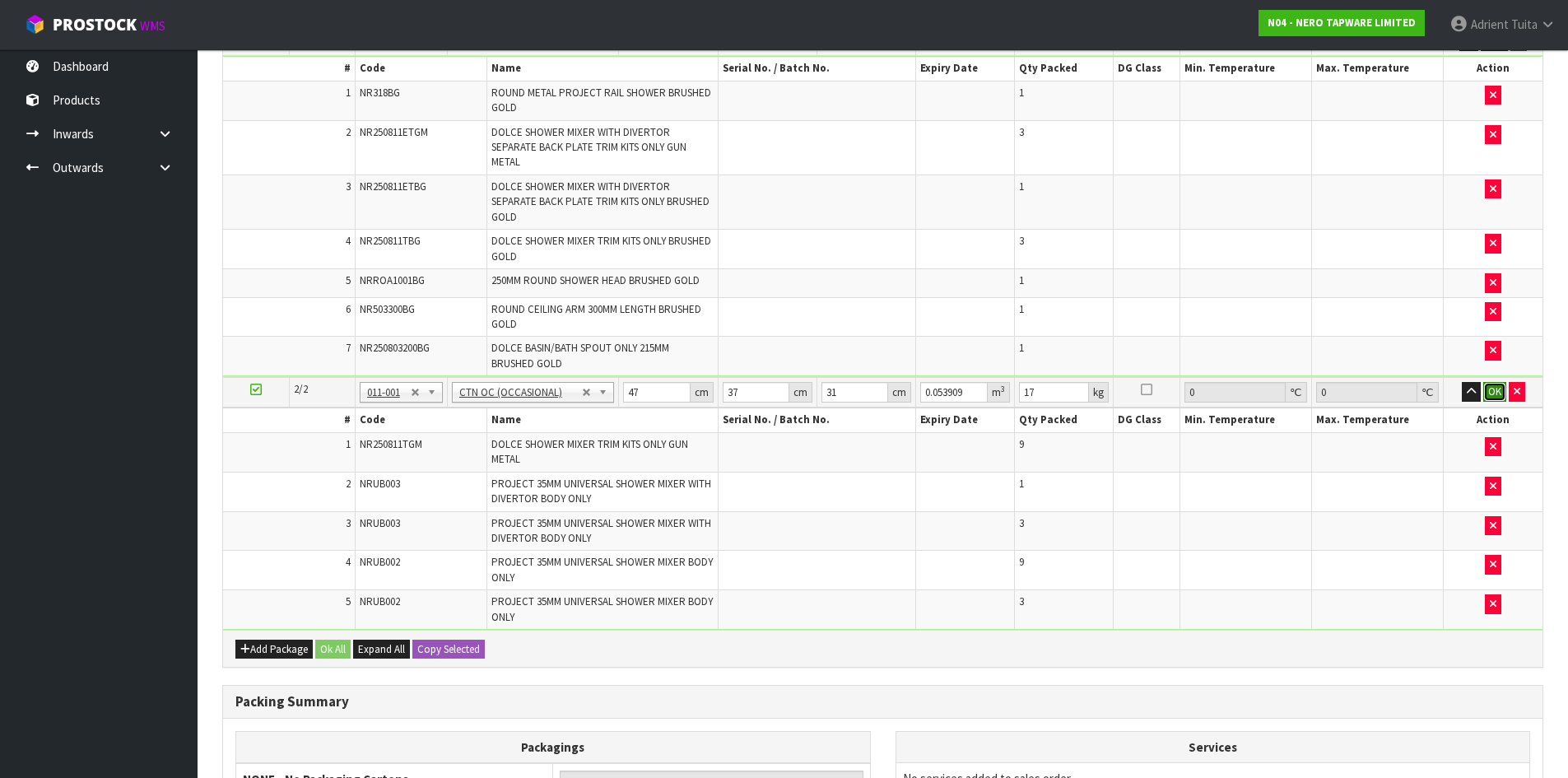
click at [1491, 382] on button "OK" at bounding box center [1494, 392] width 23 height 20
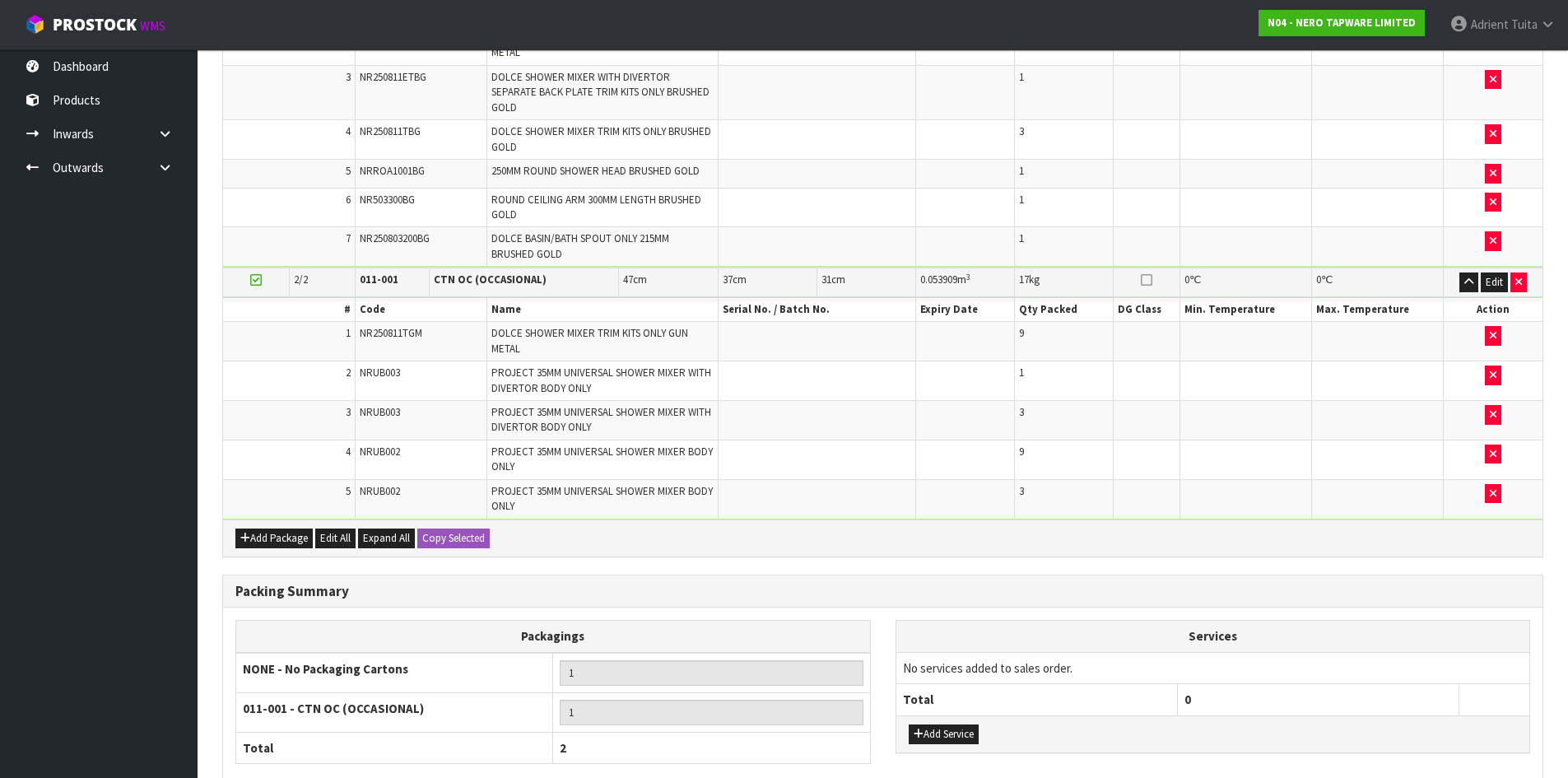
scroll to position [694, 0]
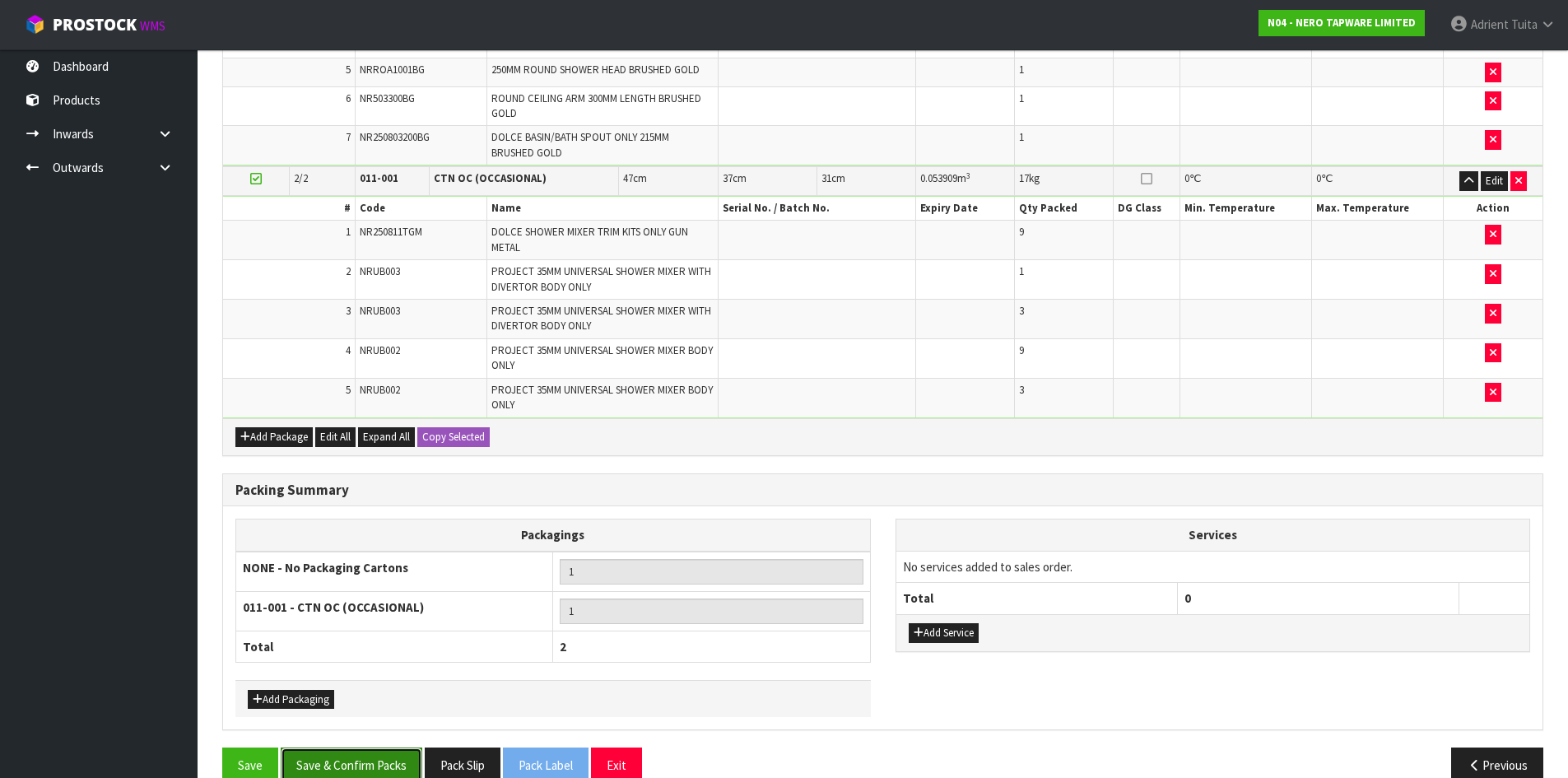
click at [390, 748] on button "Save & Confirm Packs" at bounding box center [351, 765] width 142 height 35
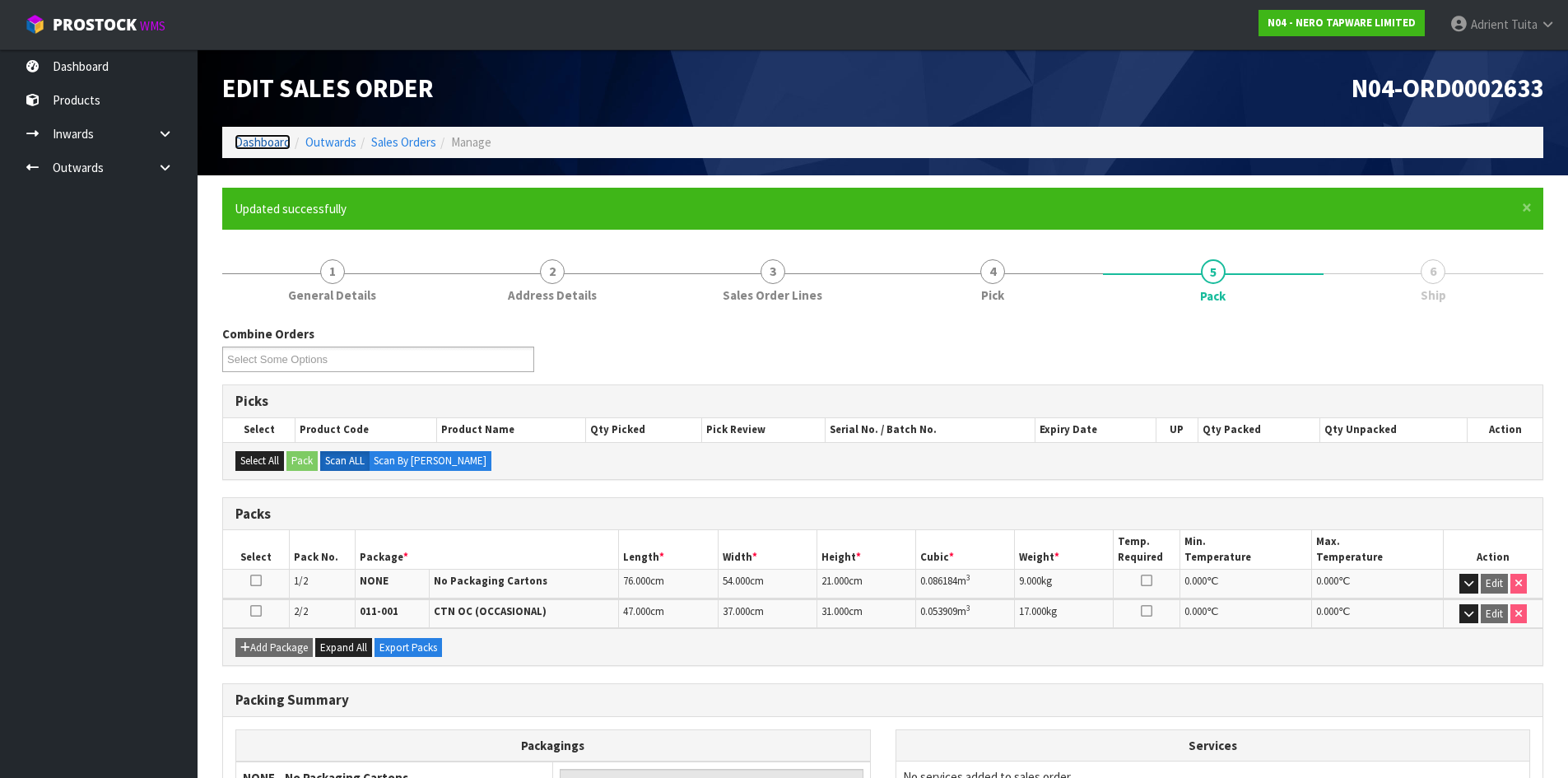
click at [279, 149] on link "Dashboard" at bounding box center [263, 142] width 56 height 15
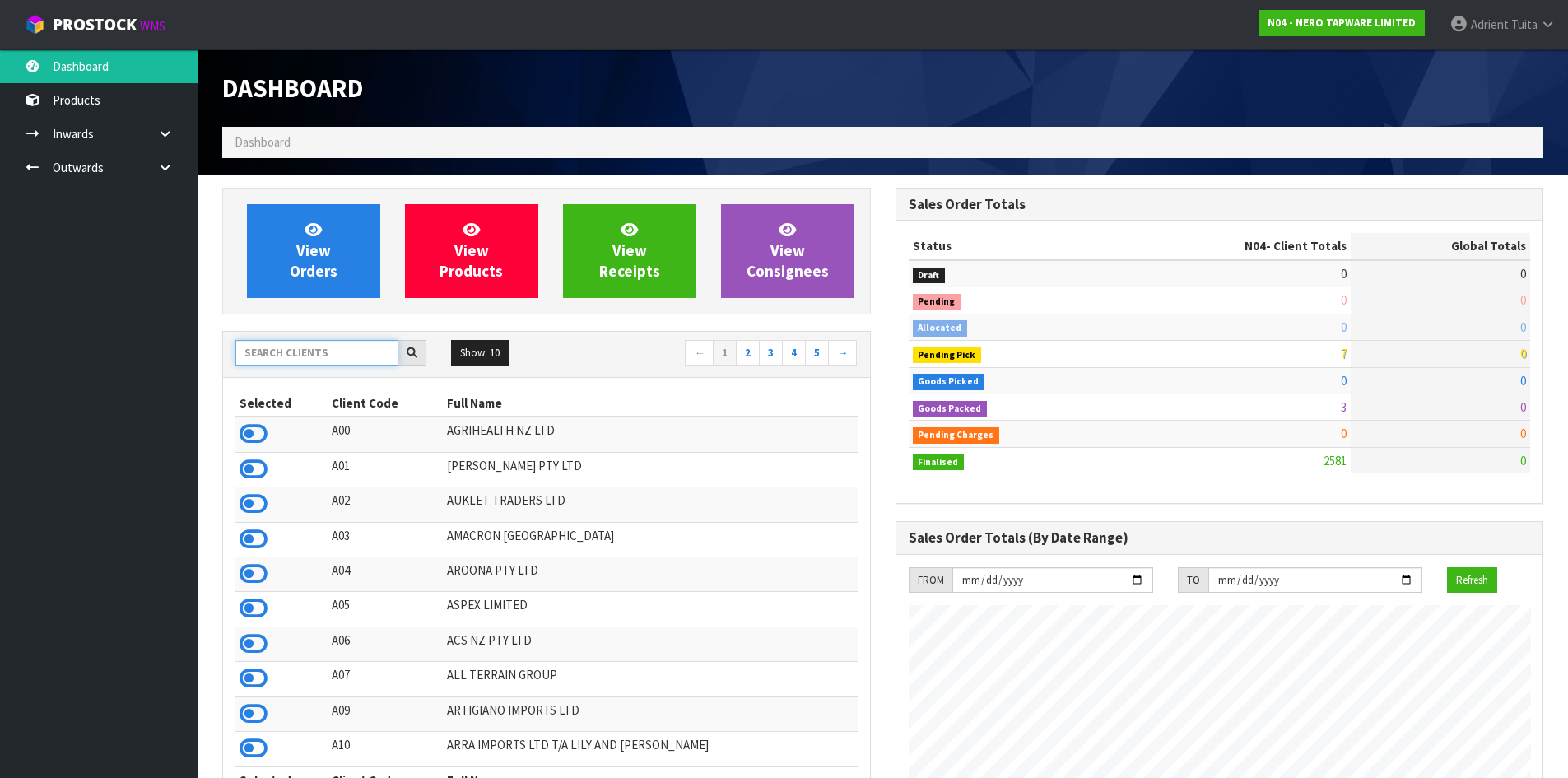
click at [271, 341] on input "text" at bounding box center [317, 353] width 163 height 25
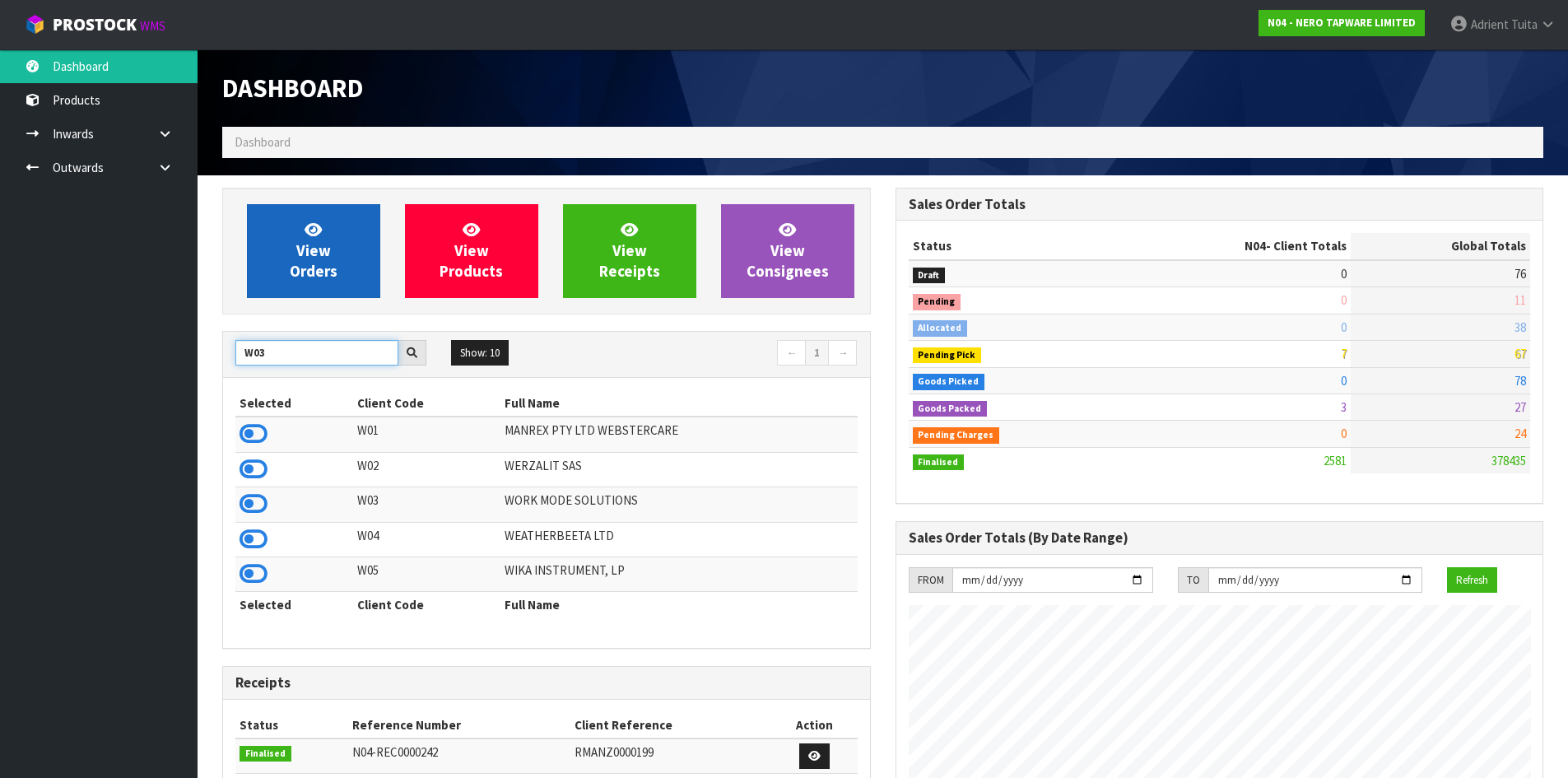
type input "W03"
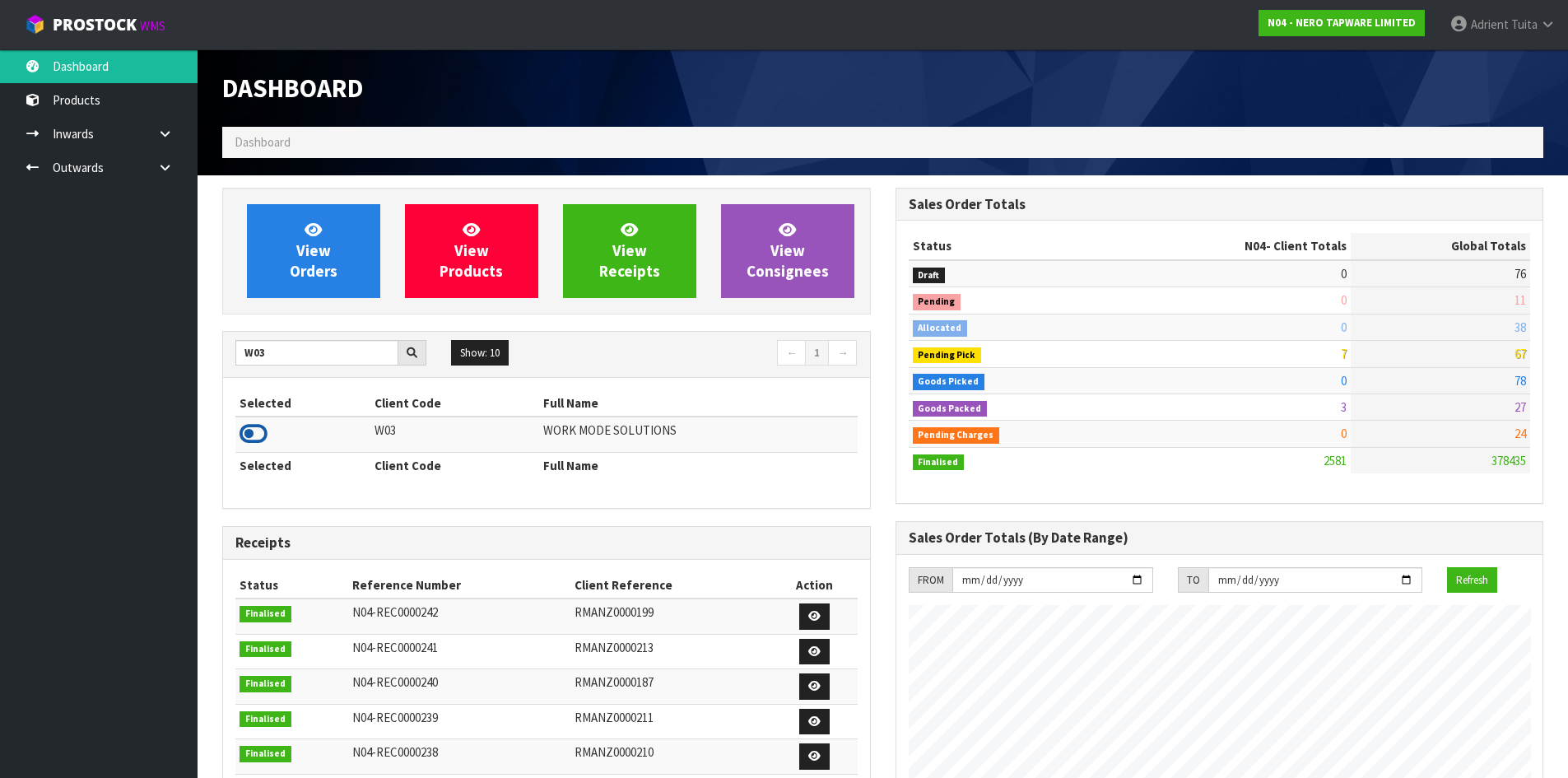
click at [254, 432] on icon at bounding box center [253, 433] width 28 height 25
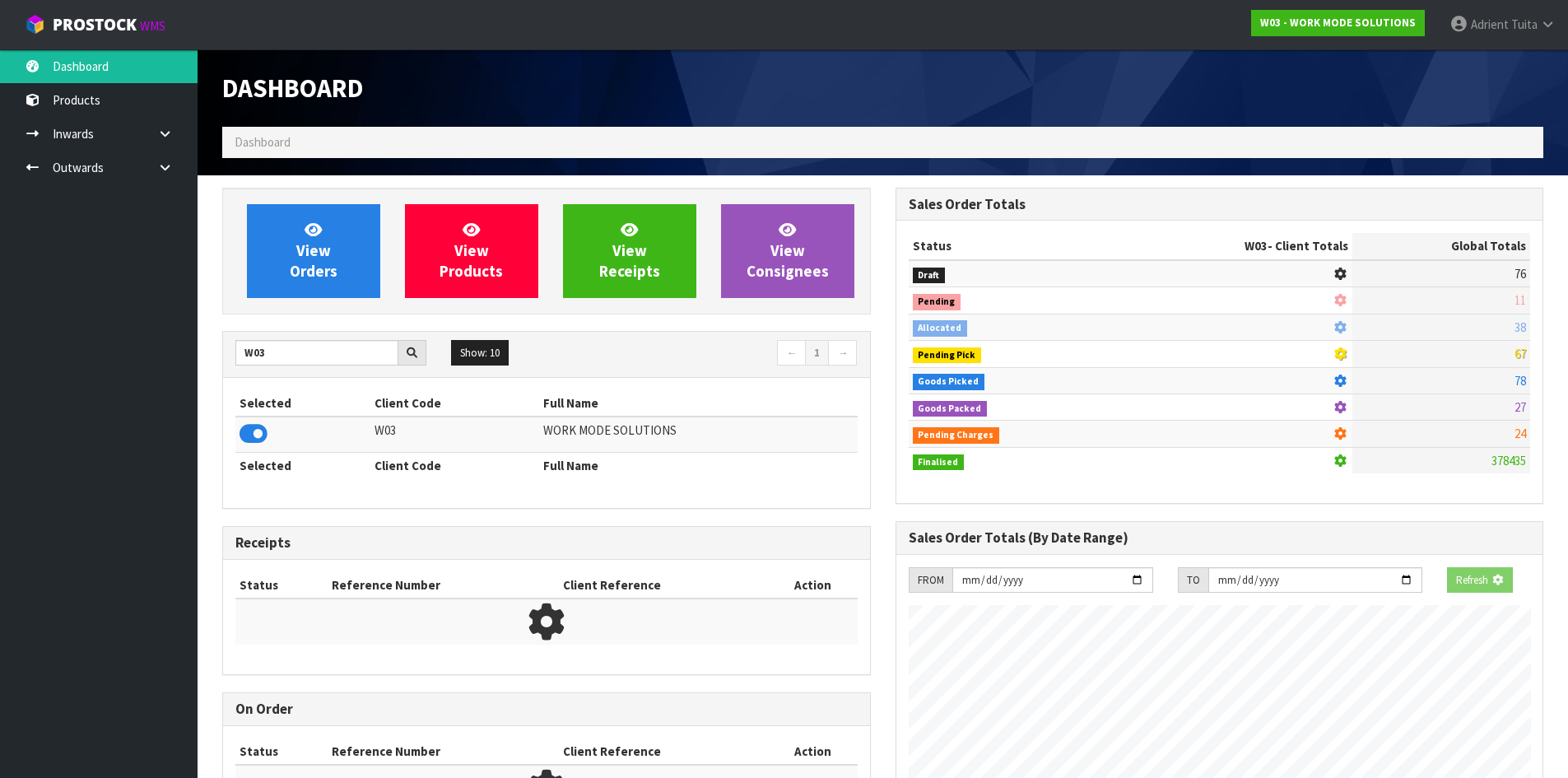
scroll to position [1220, 672]
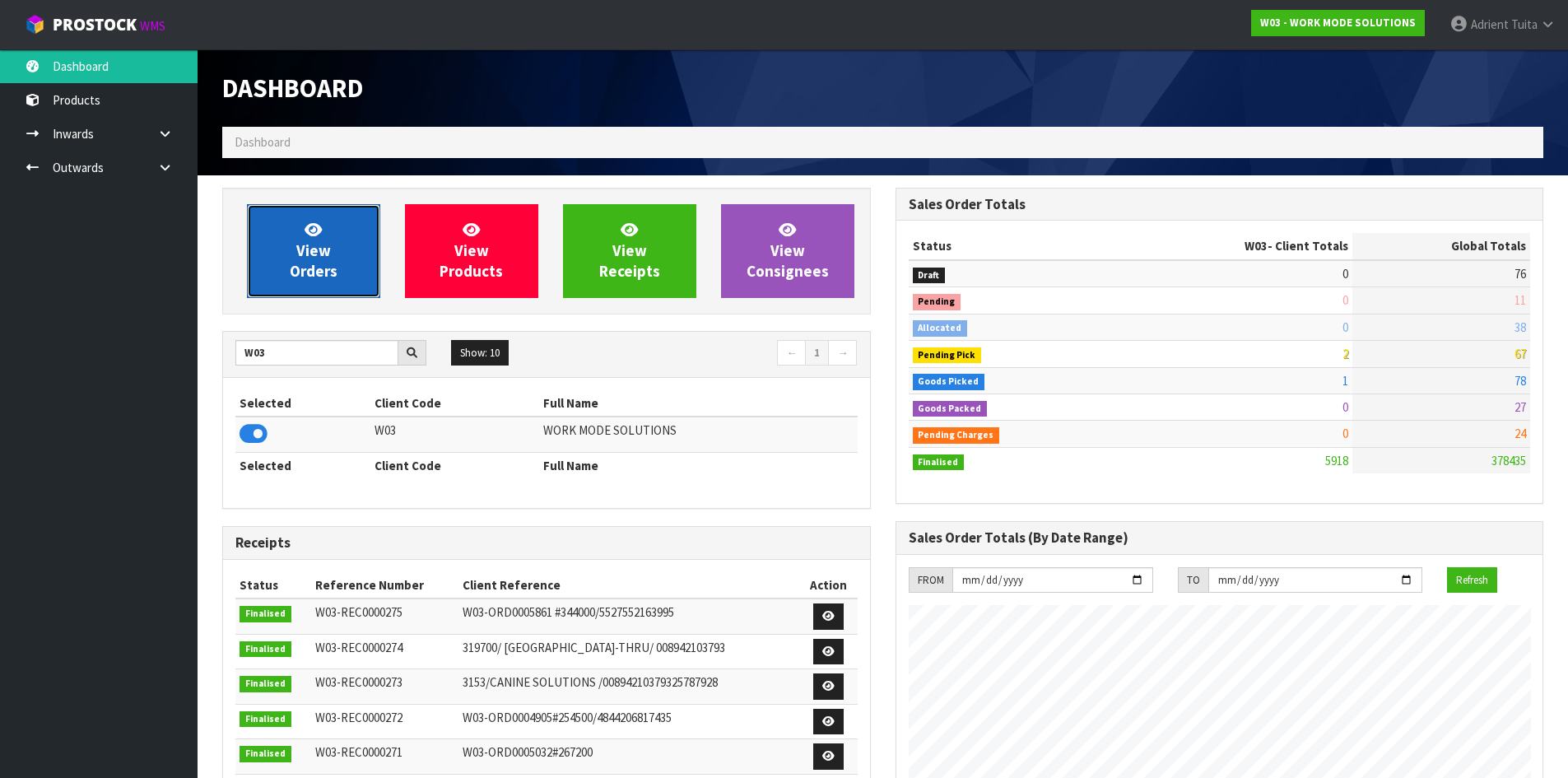
click at [340, 266] on link "View Orders" at bounding box center [313, 251] width 133 height 94
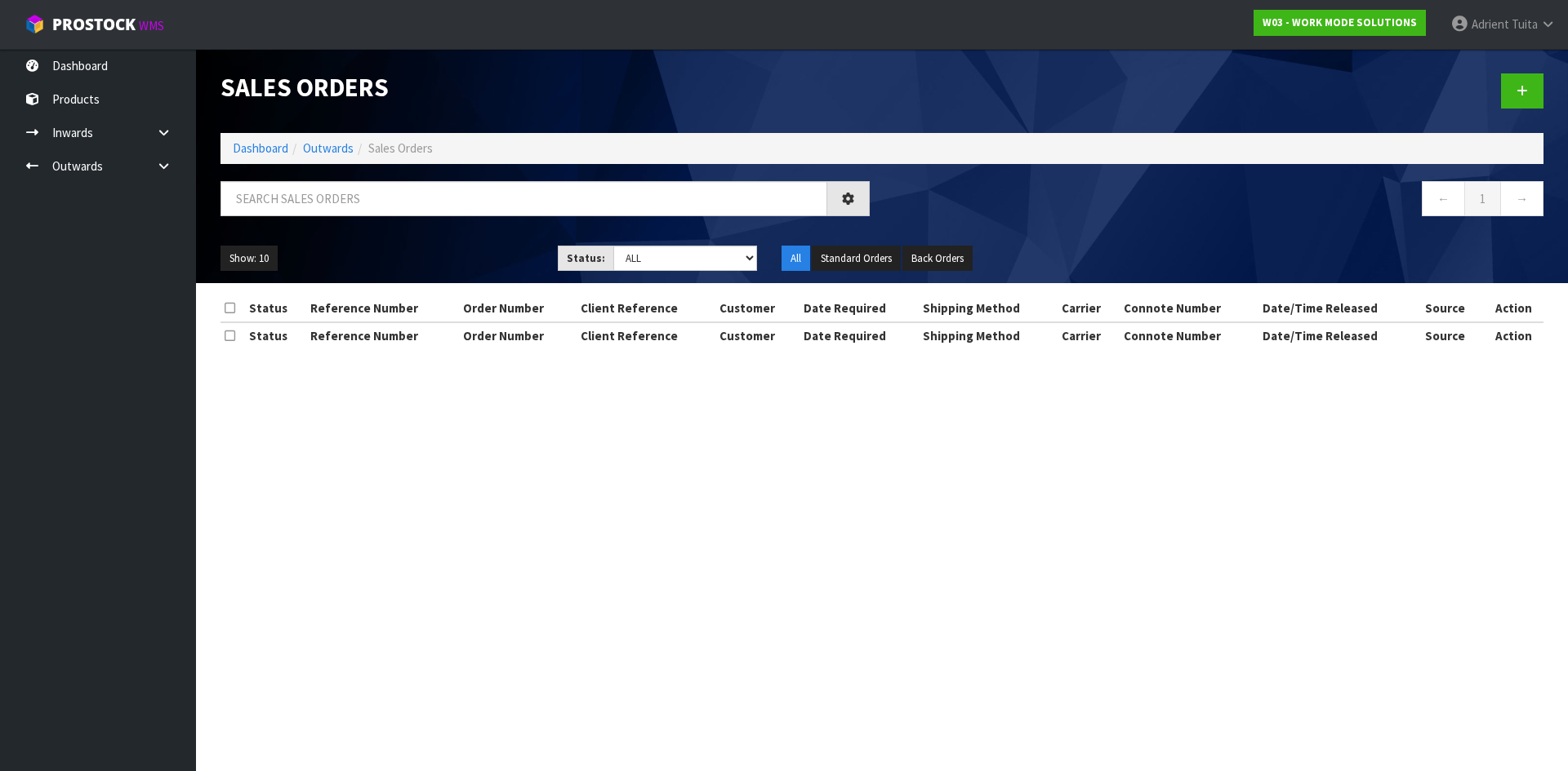
drag, startPoint x: 348, startPoint y: 220, endPoint x: 363, endPoint y: 198, distance: 26.6
click at [355, 211] on div at bounding box center [545, 204] width 673 height 48
click at [363, 197] on input "text" at bounding box center [524, 198] width 607 height 35
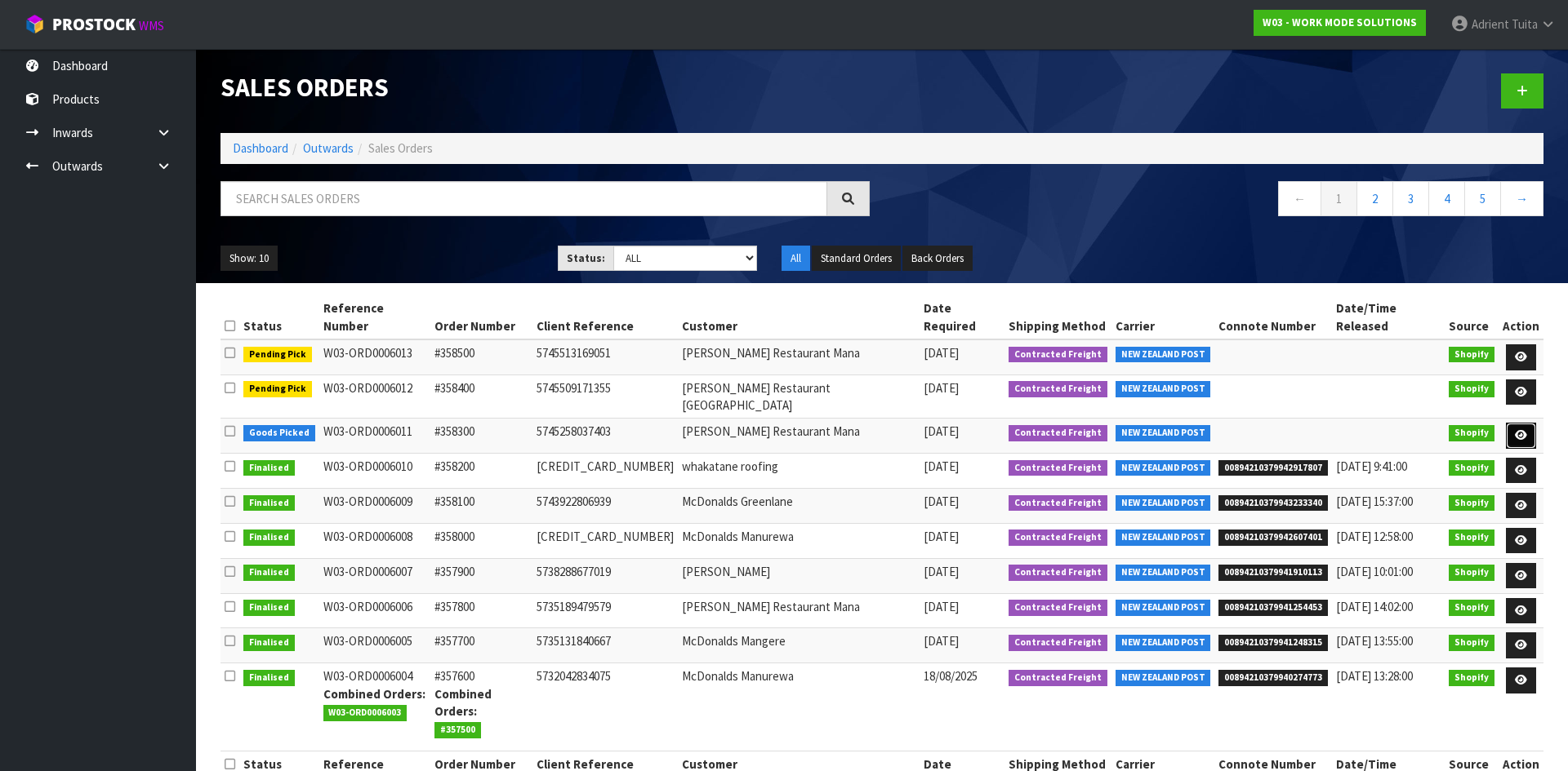
click at [1517, 423] on link at bounding box center [1521, 435] width 31 height 26
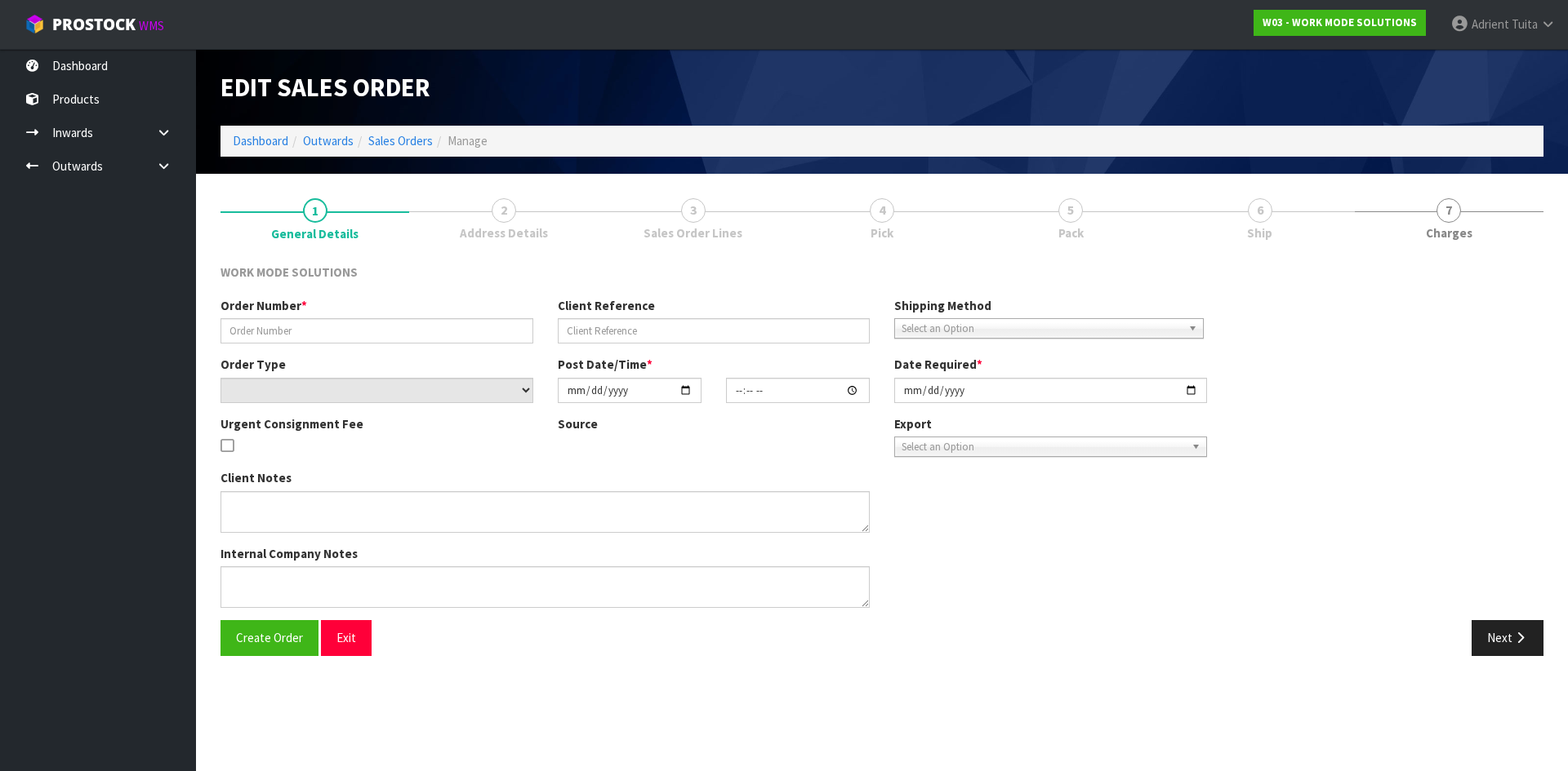
type input "#358300"
type input "5745258037403"
select select "number:0"
type input "2025-08-26"
type input "11:34:00.000"
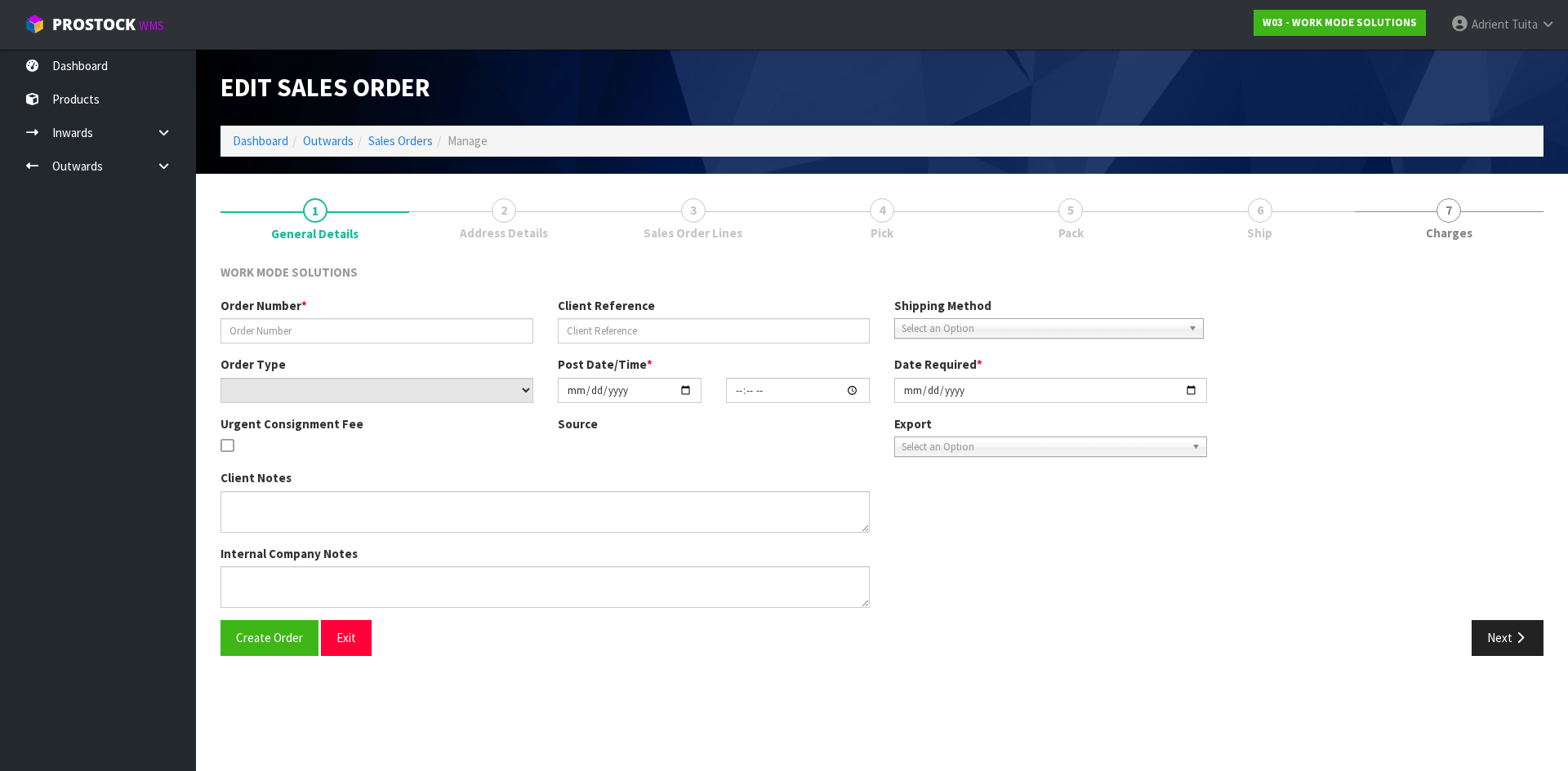
type input "2025-08-27"
type textarea "Wholesale Order: McDonald's Restaurant Mana"
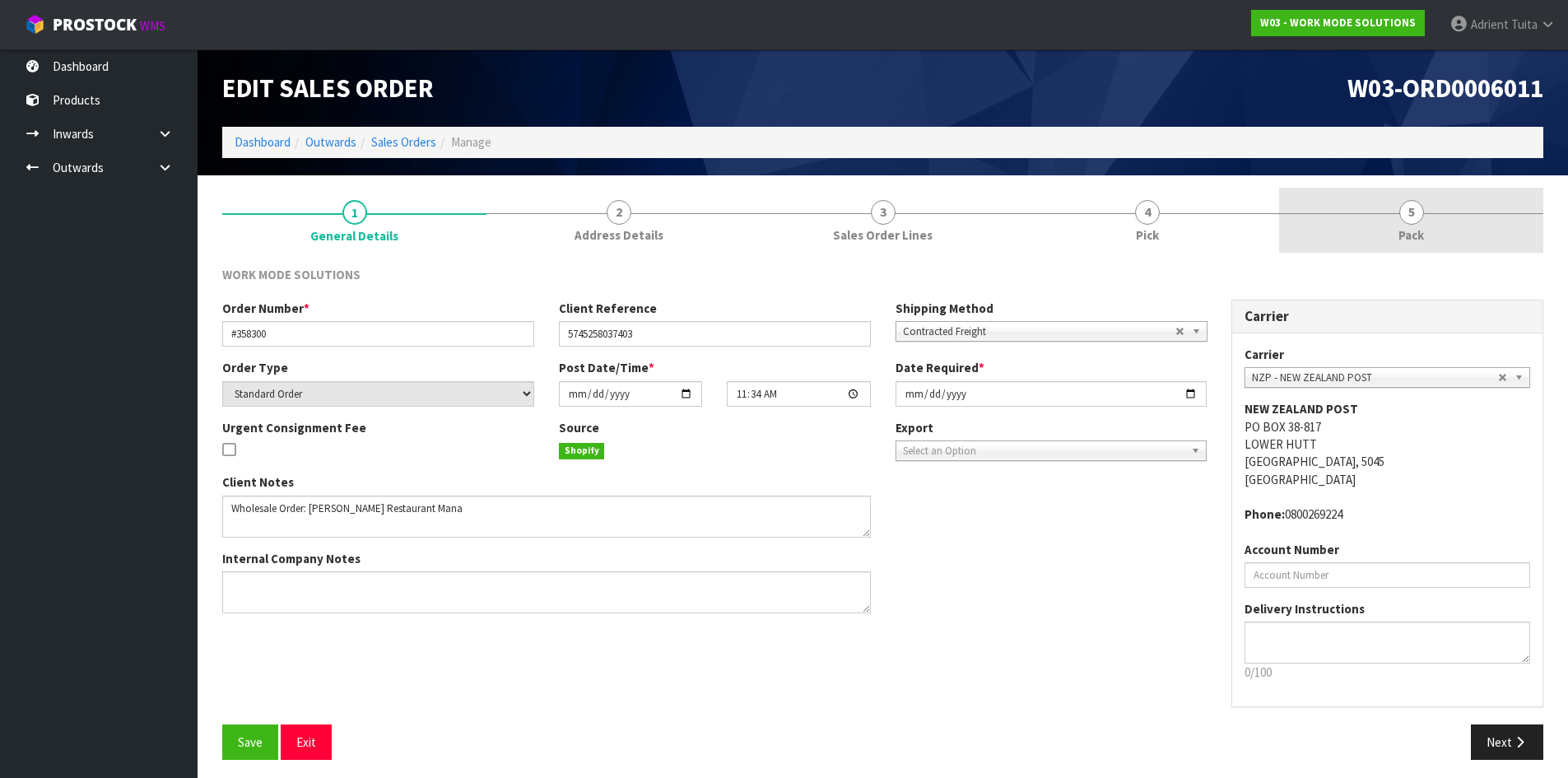
click at [1444, 226] on link "5 Pack" at bounding box center [1411, 221] width 264 height 65
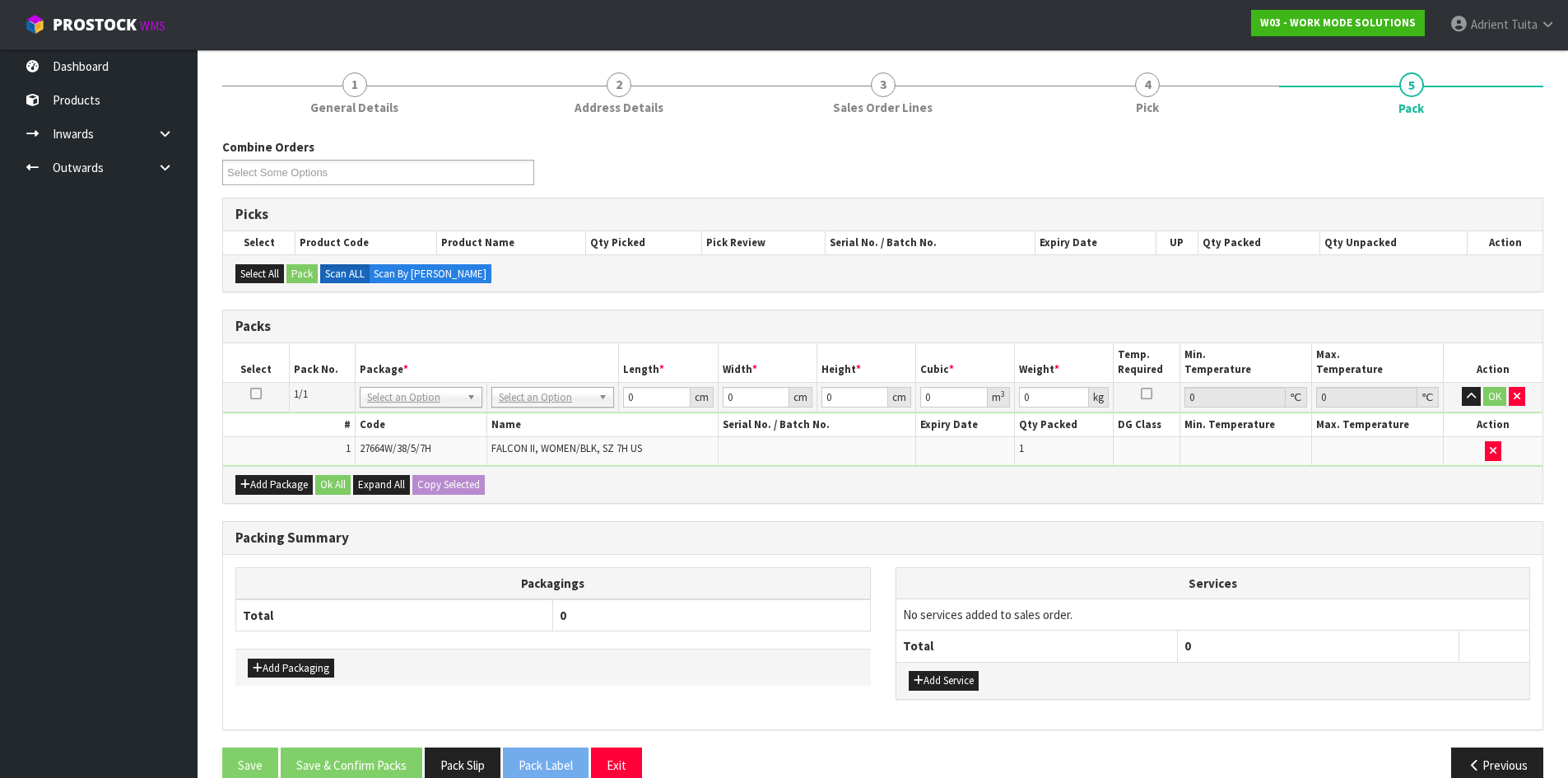
scroll to position [157, 0]
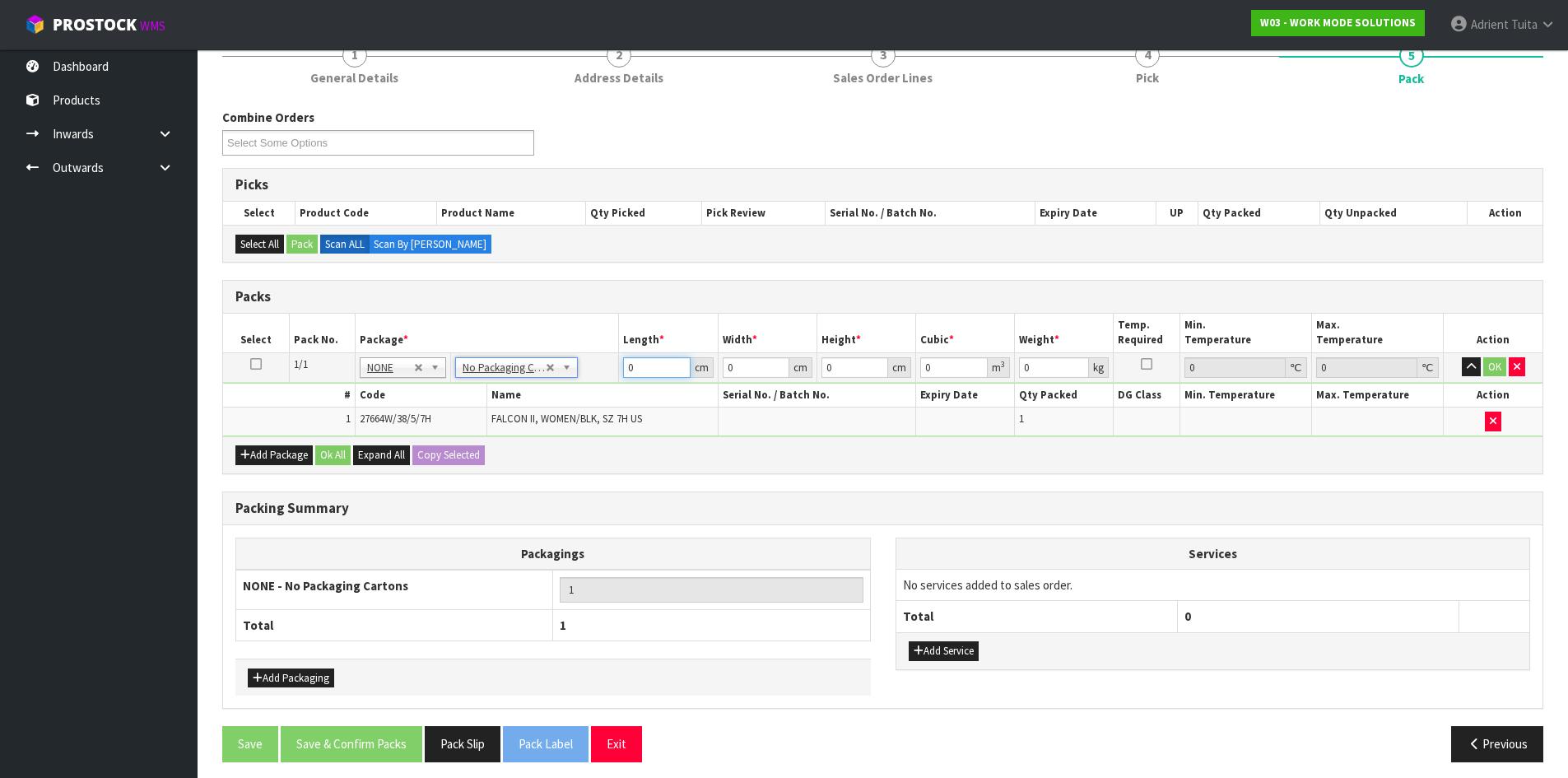
click at [654, 363] on input "0" at bounding box center [656, 368] width 66 height 21
type input "33"
type input "22"
type input "1"
type input "0.000726"
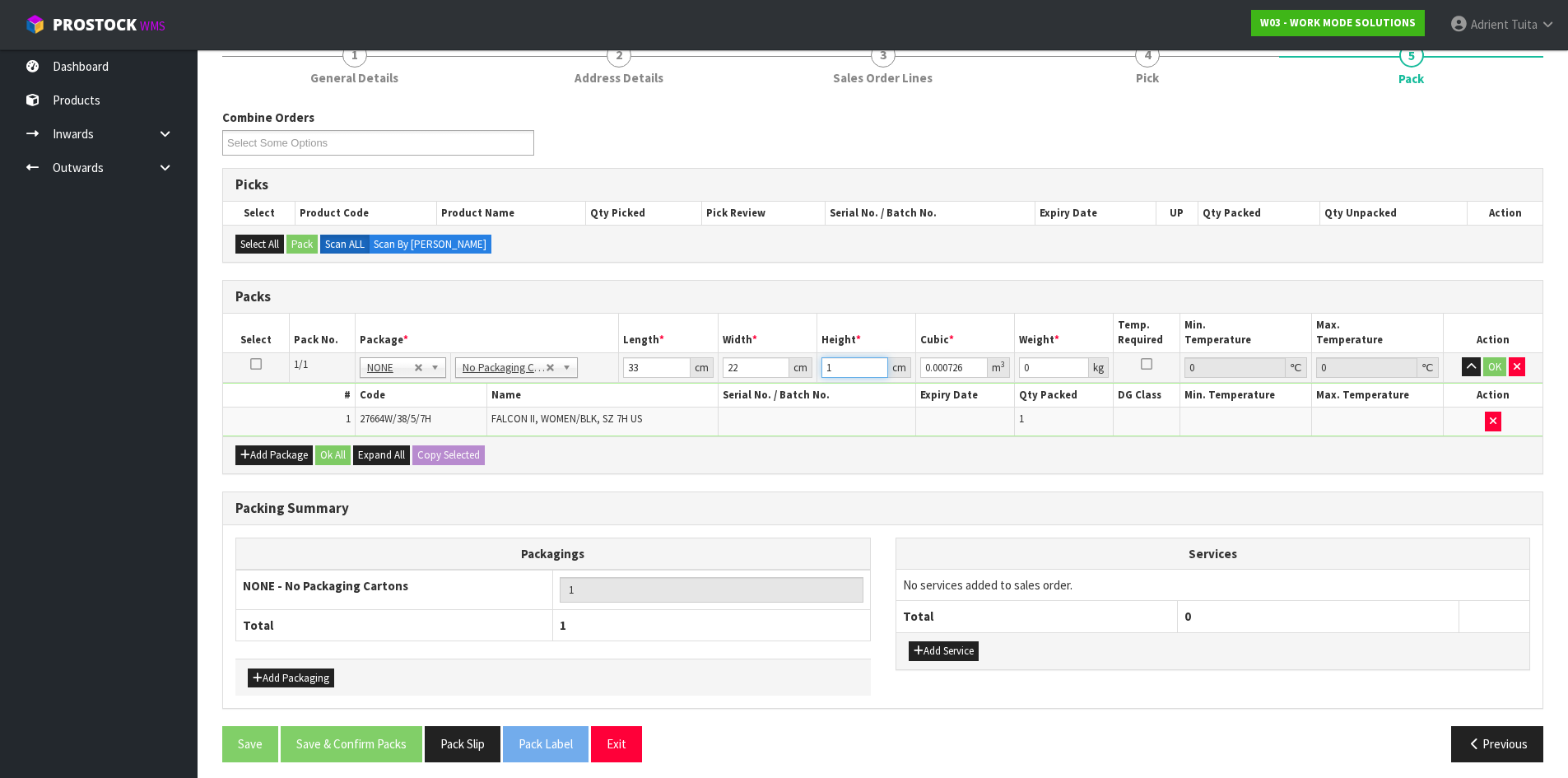
type input "13"
type input "0.009438"
type input "13"
type input "2"
drag, startPoint x: 922, startPoint y: 649, endPoint x: 940, endPoint y: 612, distance: 41.1
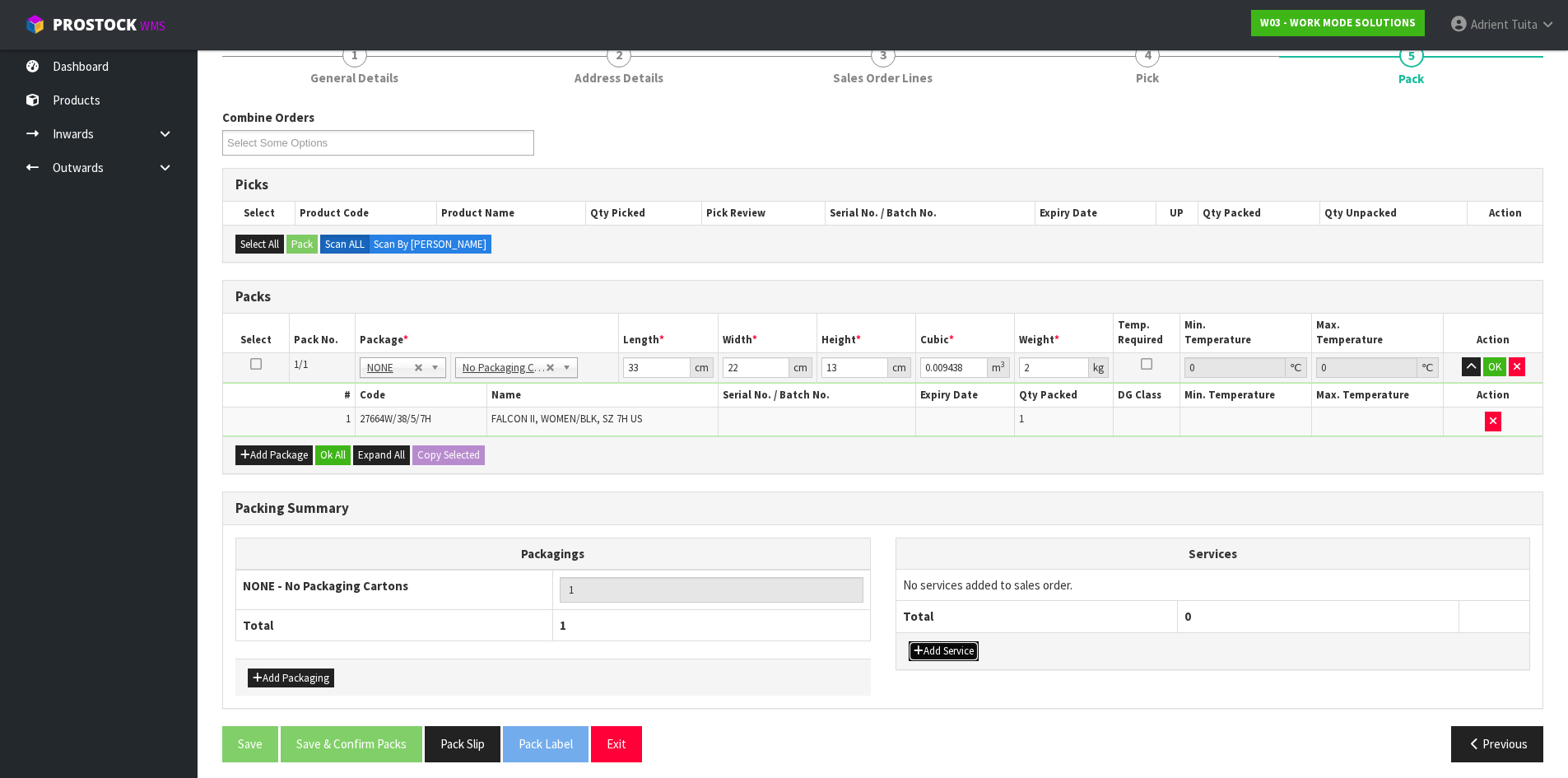
click at [925, 648] on button "Add Service" at bounding box center [944, 652] width 70 height 20
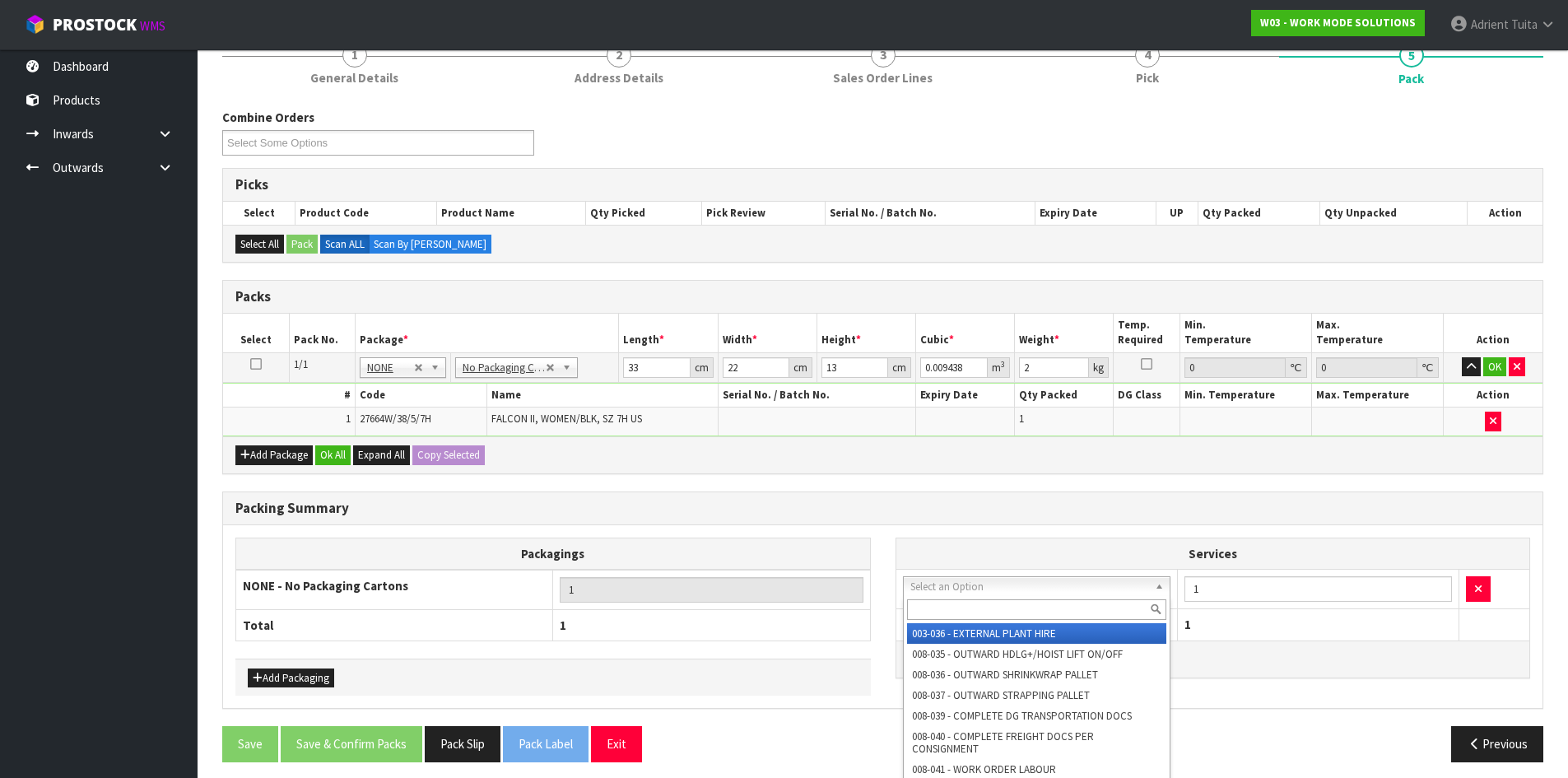
drag, startPoint x: 947, startPoint y: 584, endPoint x: 942, endPoint y: 608, distance: 24.5
click at [942, 608] on input "text" at bounding box center [1037, 609] width 260 height 21
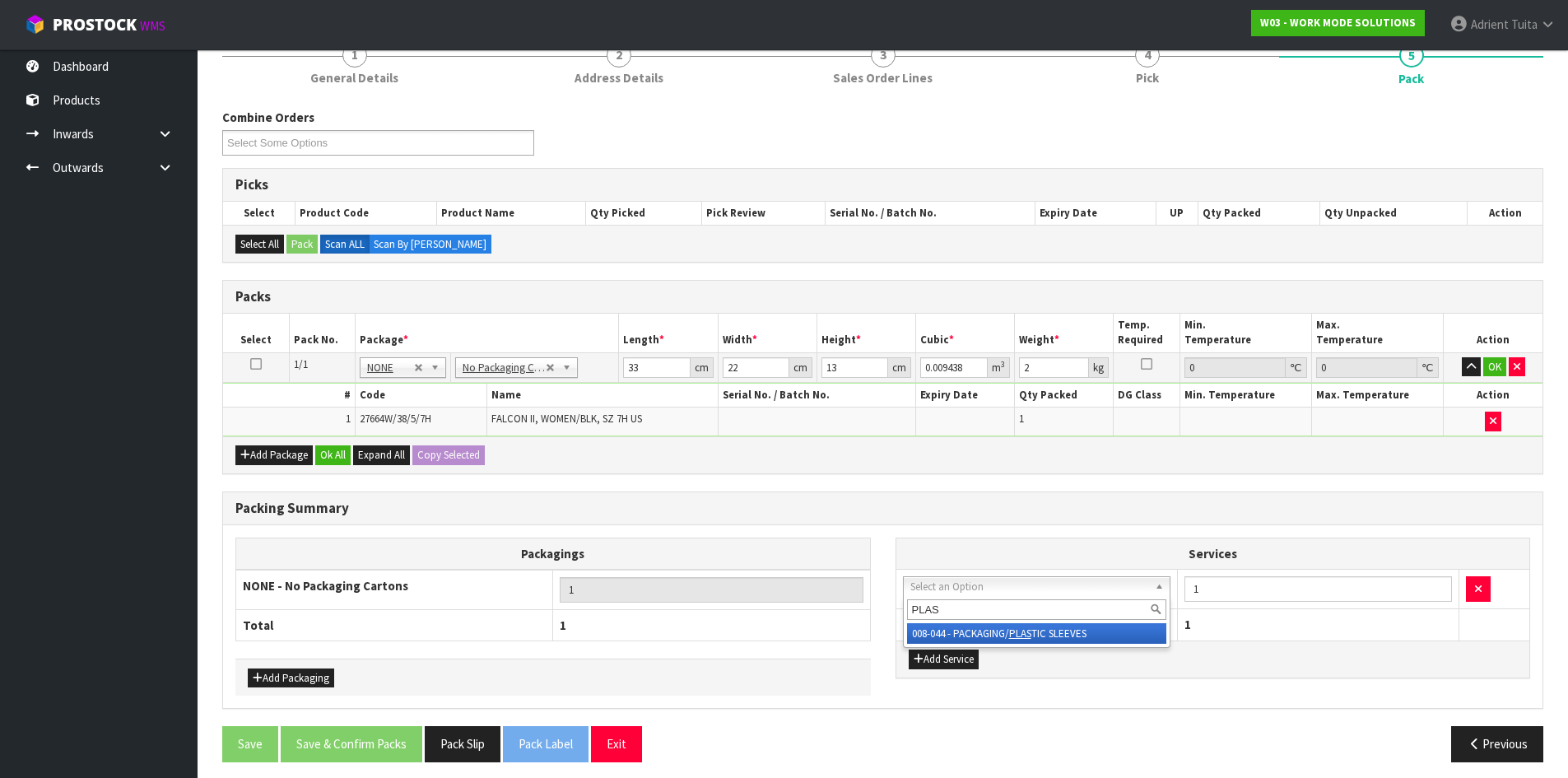
type input "PLAS"
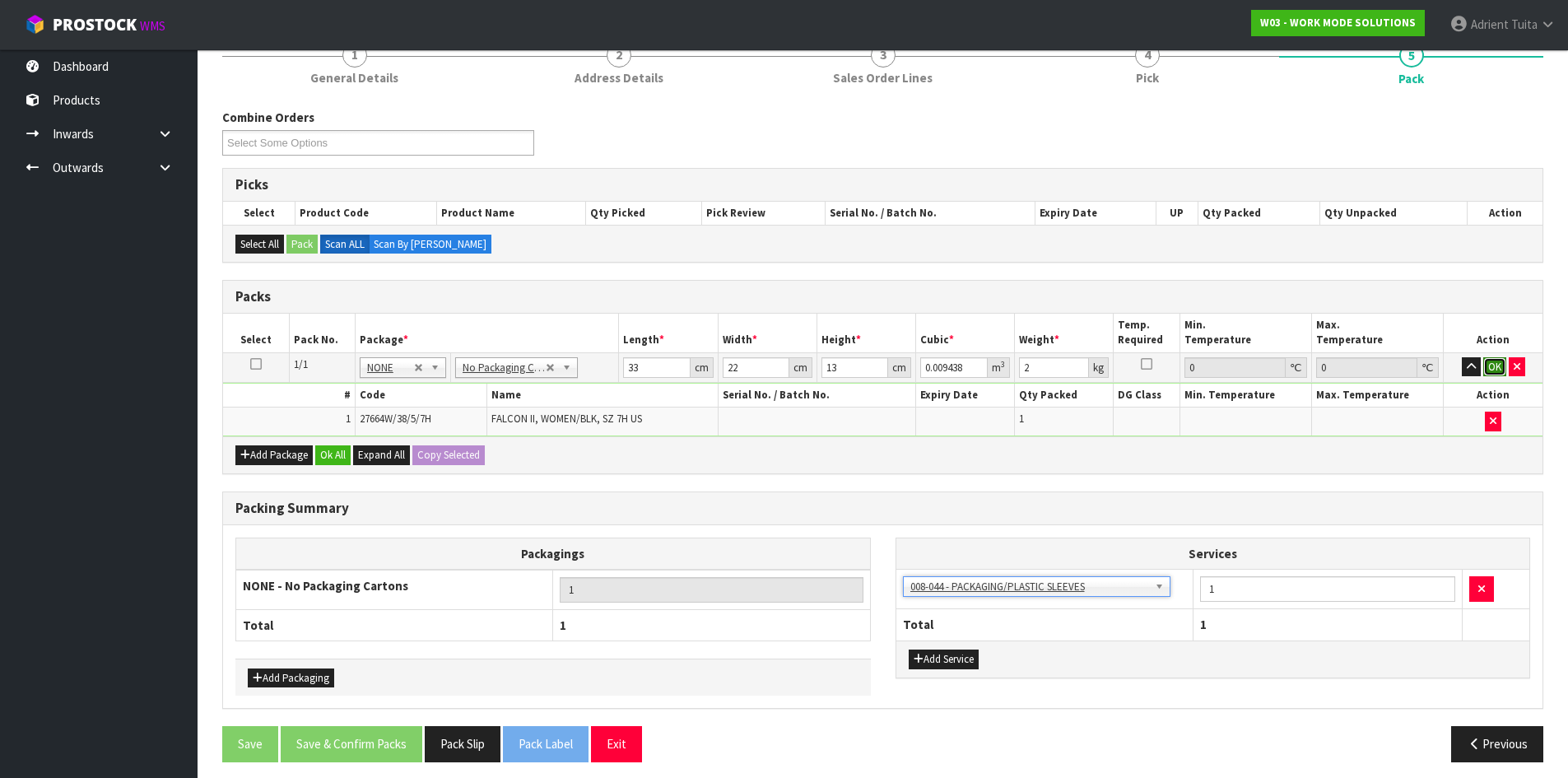
click at [1493, 367] on button "OK" at bounding box center [1494, 368] width 23 height 20
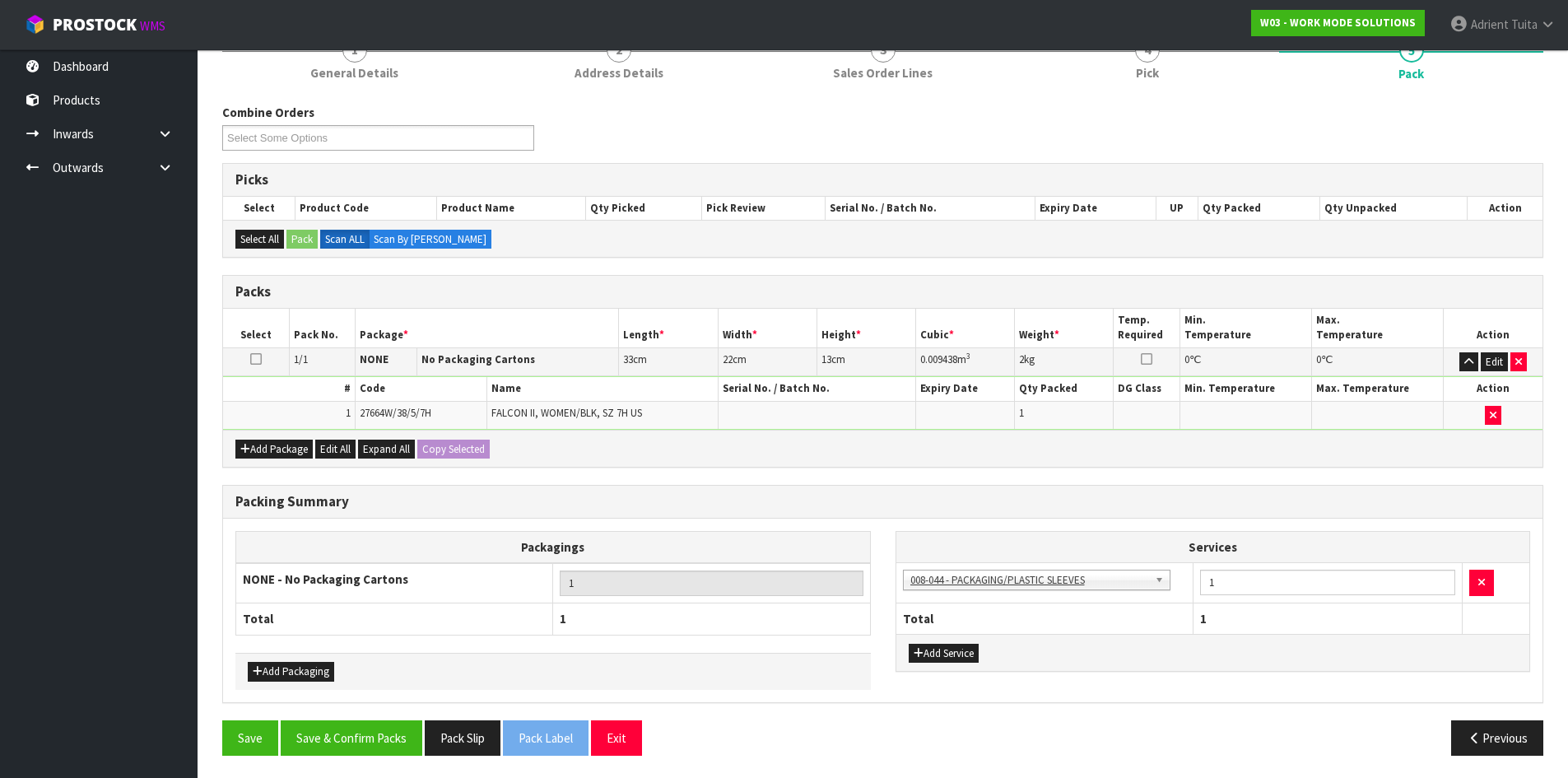
scroll to position [164, 0]
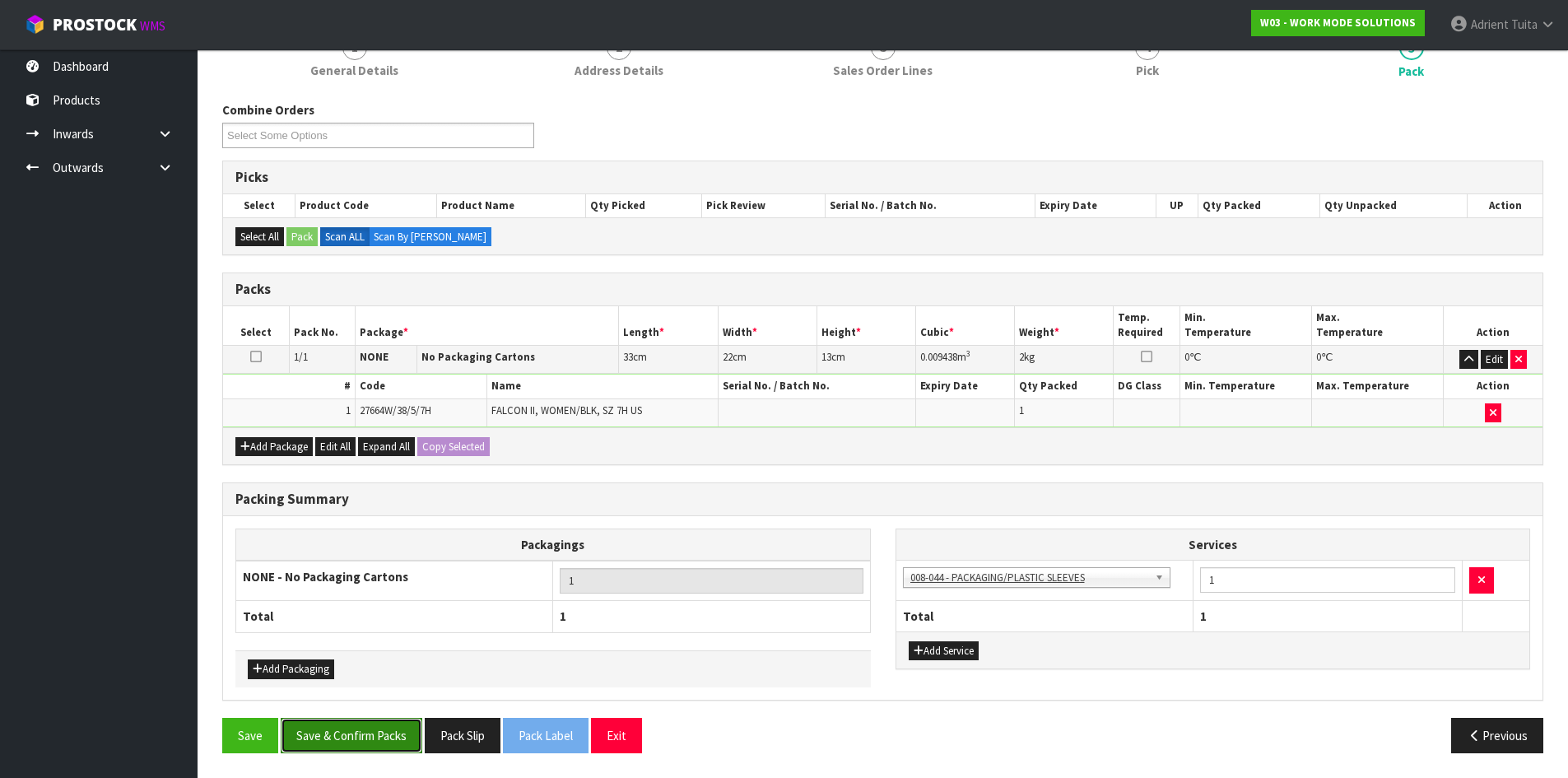
click at [358, 730] on button "Save & Confirm Packs" at bounding box center [351, 735] width 142 height 35
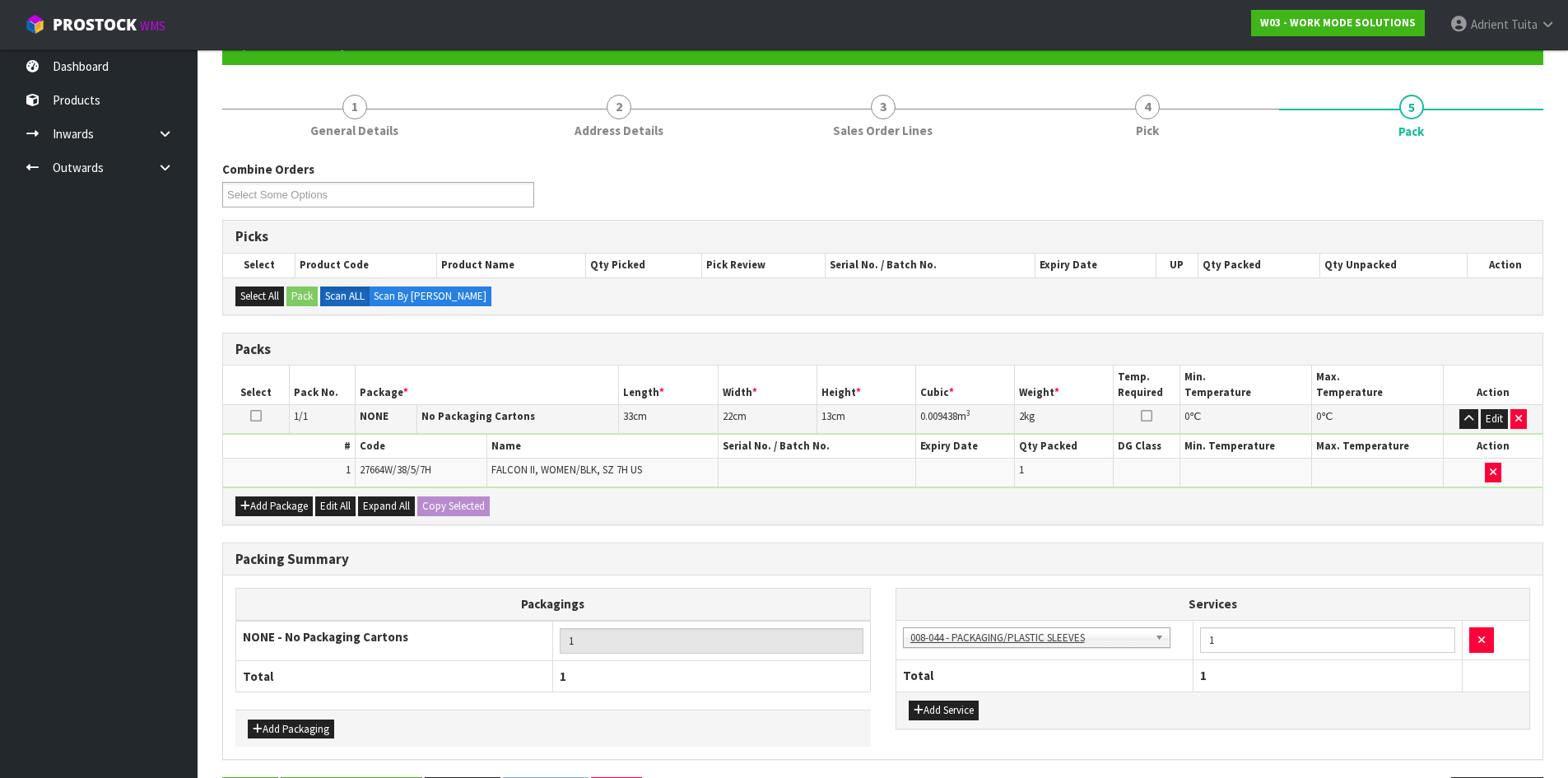
scroll to position [0, 0]
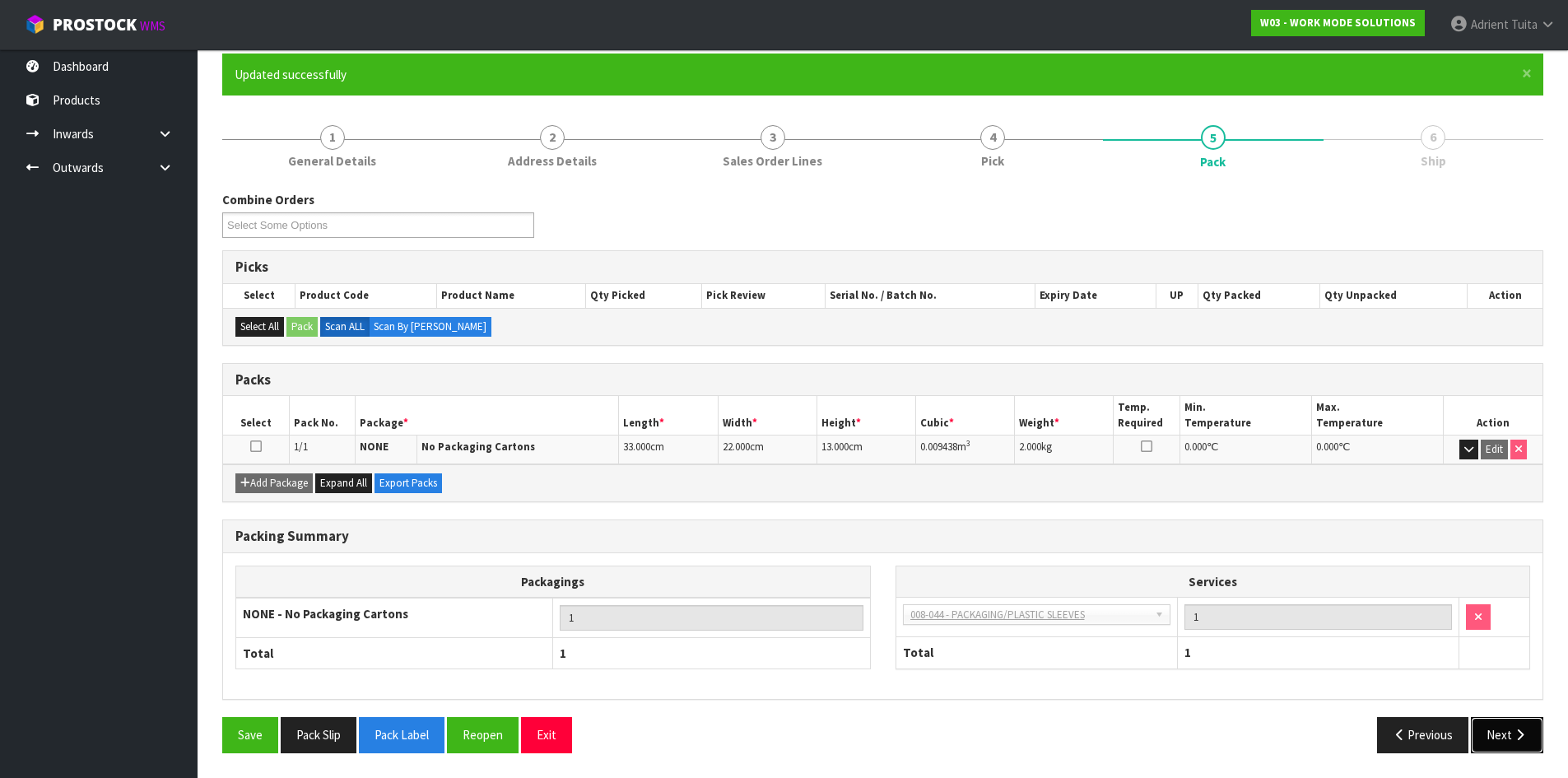
click at [1494, 733] on button "Next" at bounding box center [1507, 734] width 73 height 35
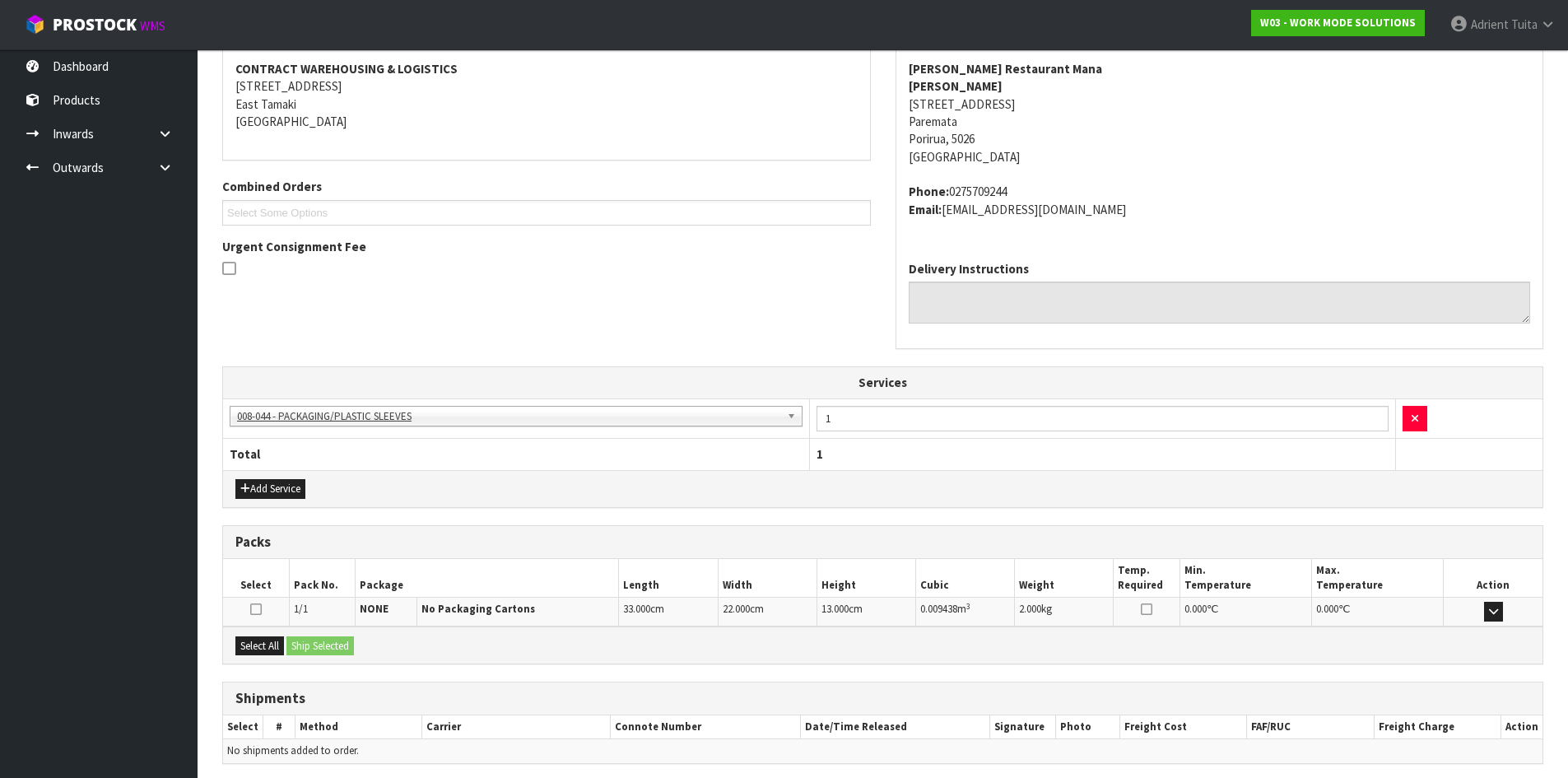
scroll to position [375, 0]
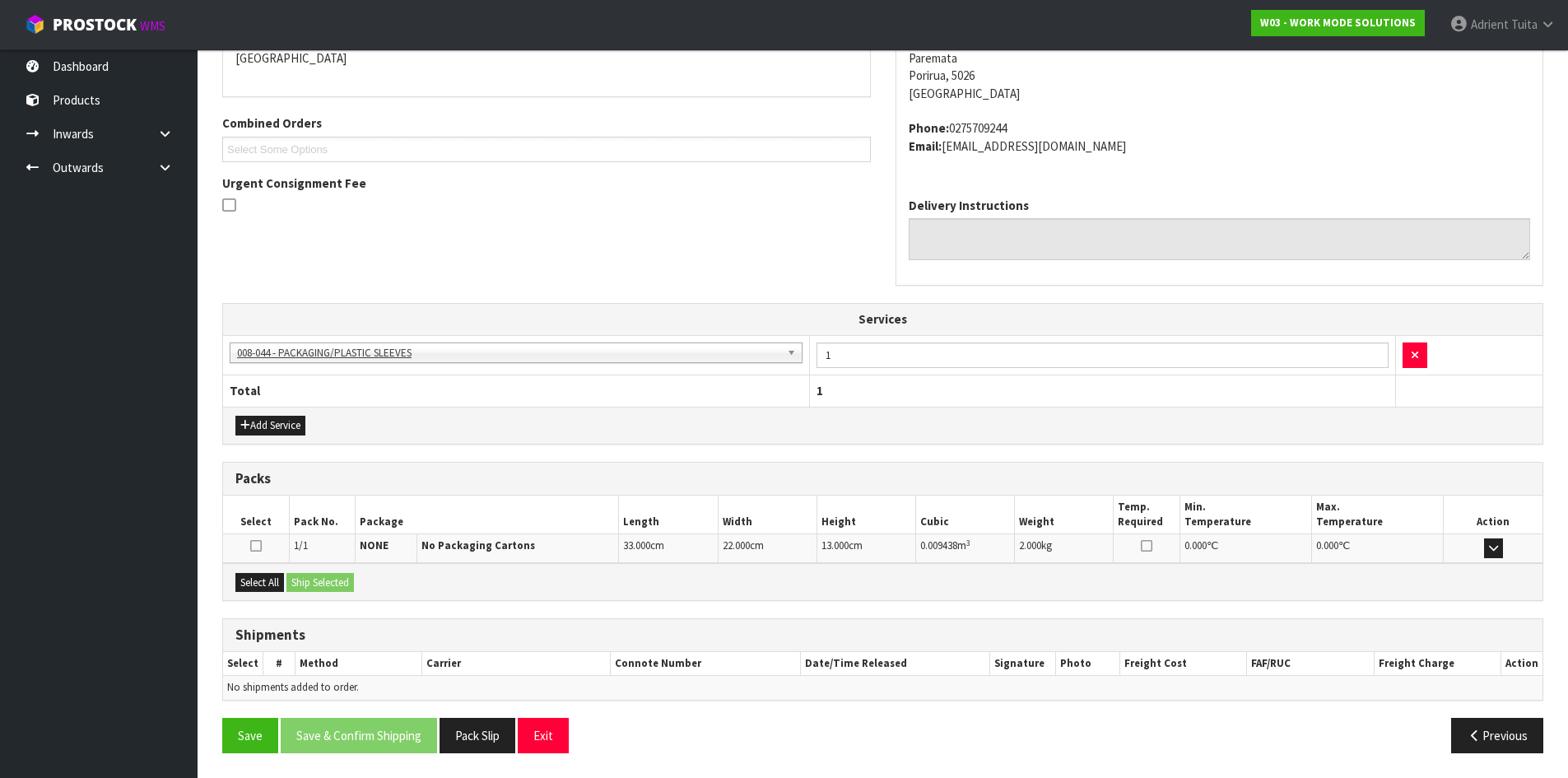
drag, startPoint x: 287, startPoint y: 584, endPoint x: 317, endPoint y: 576, distance: 31.0
click at [287, 585] on div "Select All Ship Selected" at bounding box center [883, 582] width 1319 height 37
drag, startPoint x: 278, startPoint y: 586, endPoint x: 325, endPoint y: 586, distance: 47.0
click at [284, 586] on button "Select All" at bounding box center [260, 583] width 49 height 20
click at [325, 586] on button "Ship Selected" at bounding box center [320, 583] width 67 height 20
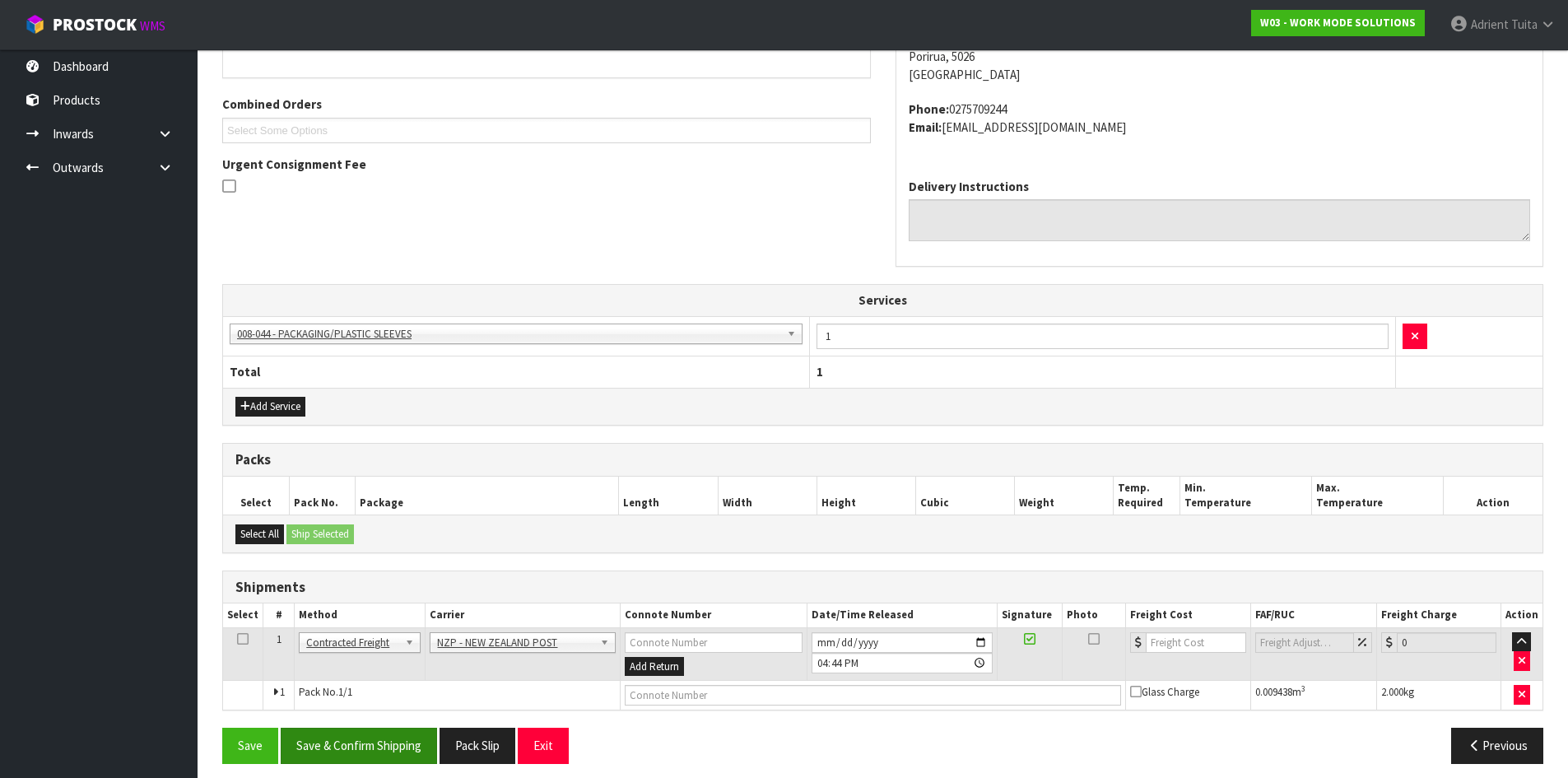
scroll to position [404, 0]
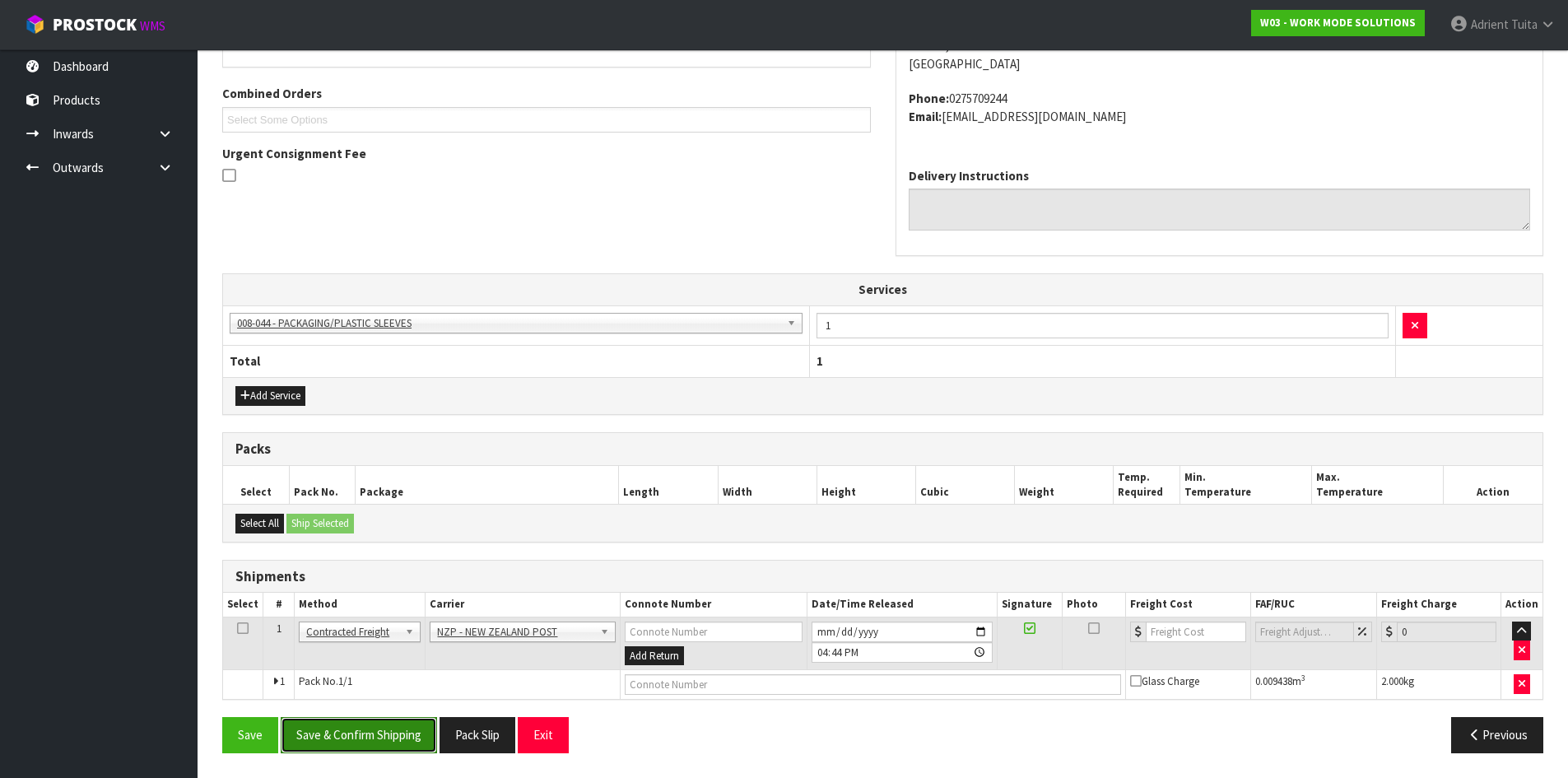
click at [378, 745] on button "Save & Confirm Shipping" at bounding box center [358, 734] width 156 height 35
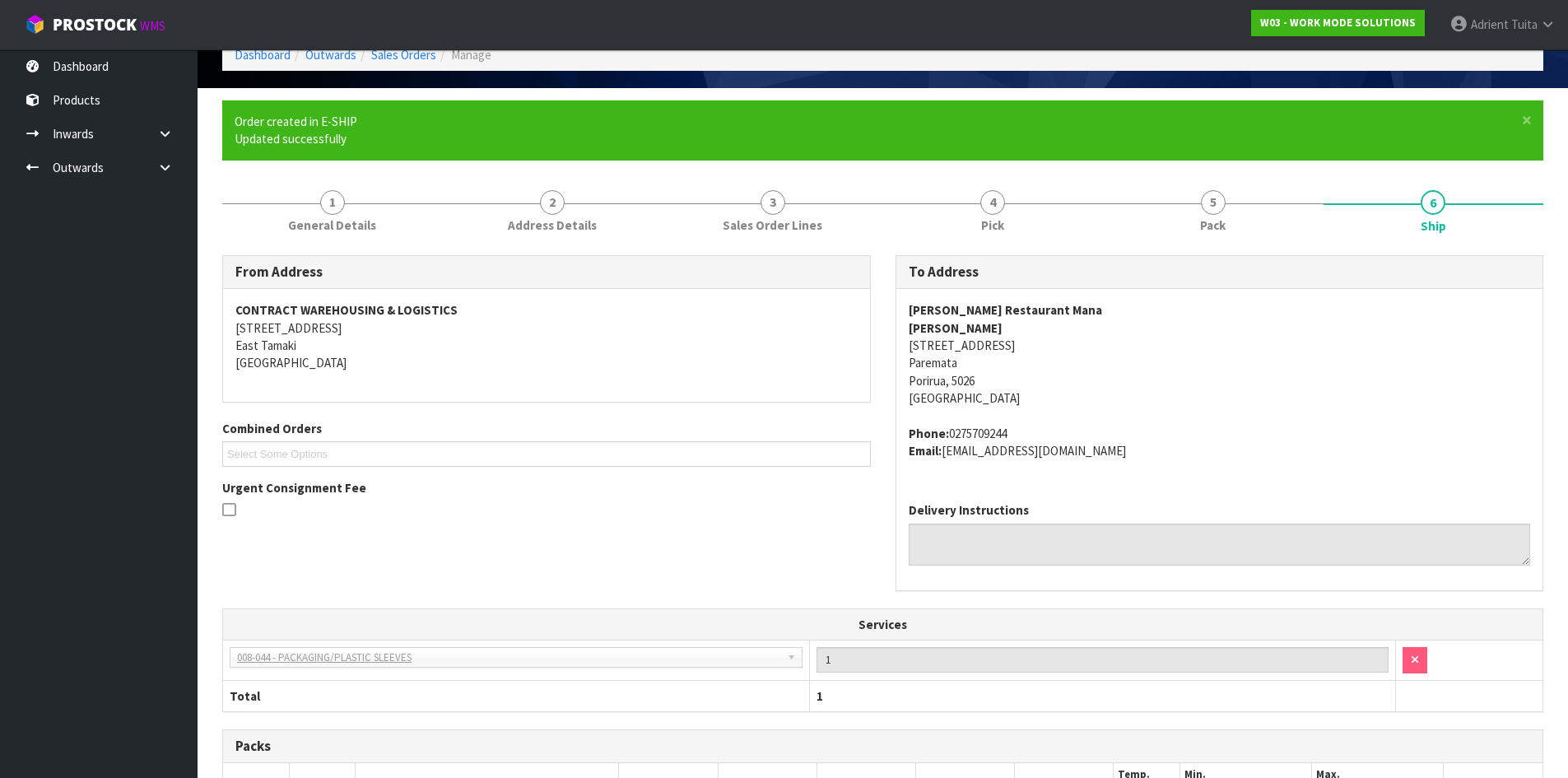
scroll to position [380, 0]
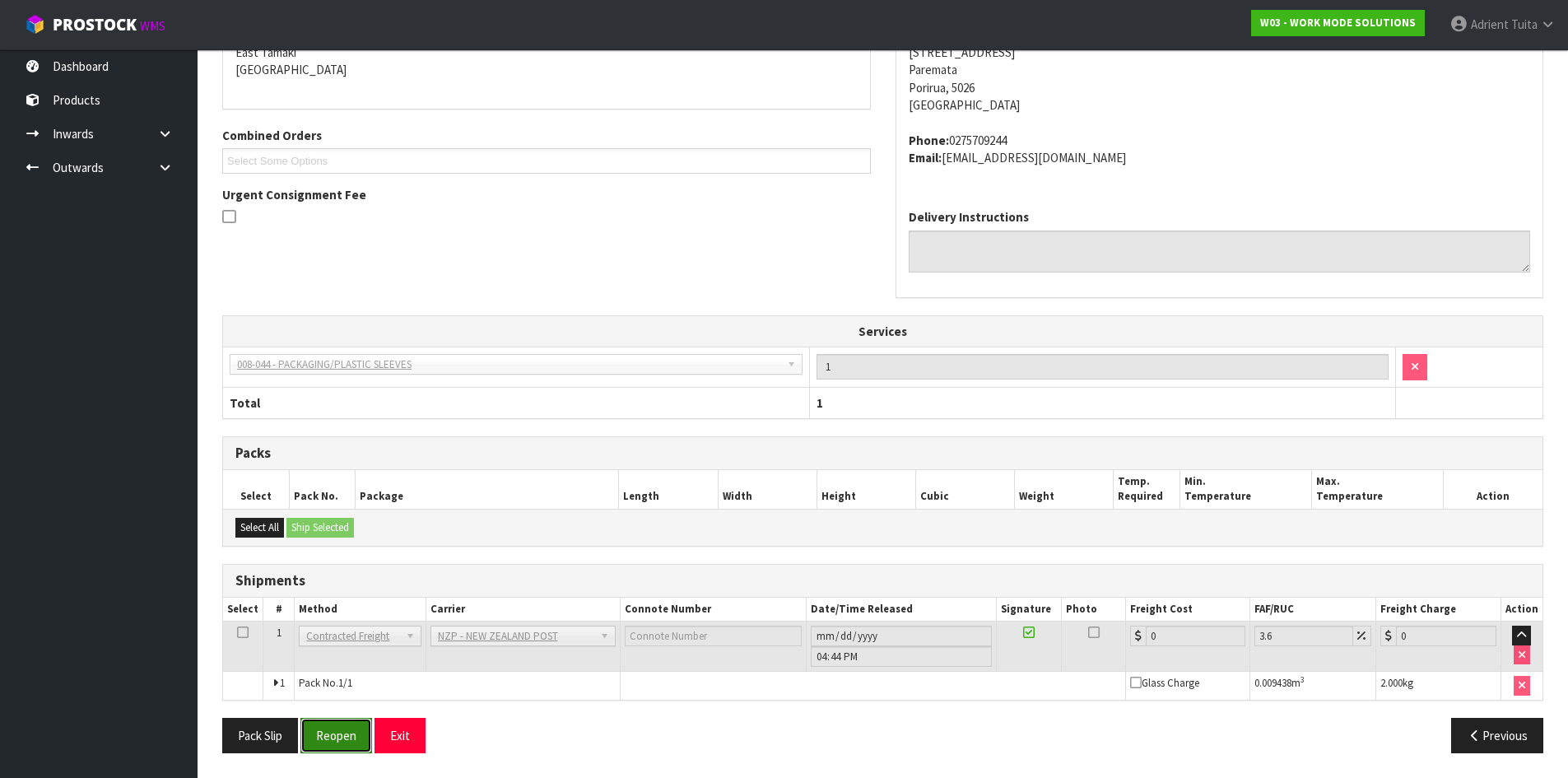
click at [351, 741] on button "Reopen" at bounding box center [336, 735] width 72 height 35
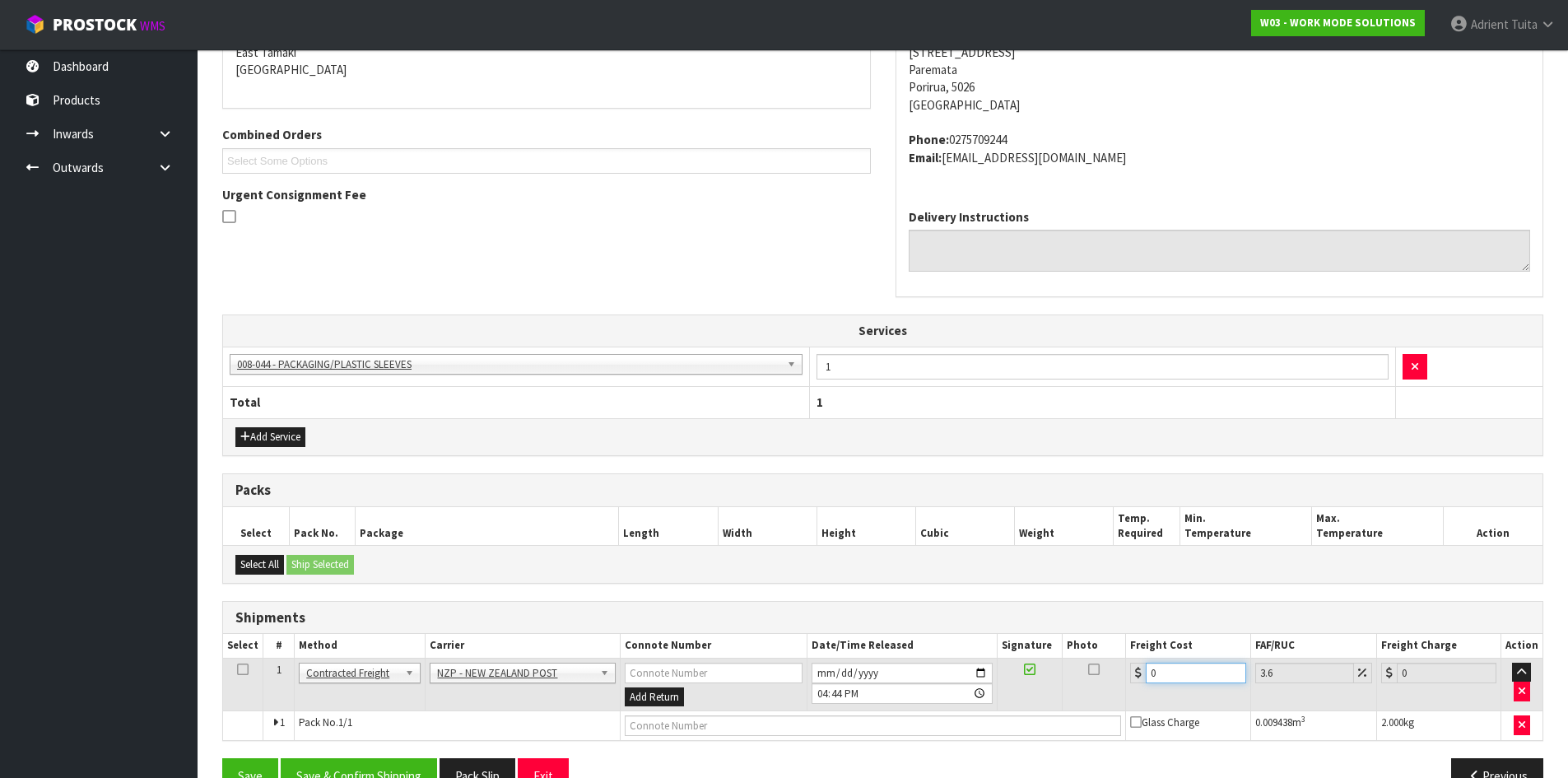
click at [1202, 681] on input "0" at bounding box center [1196, 673] width 100 height 21
type input "8"
type input "8.29"
type input "8.4"
type input "8.7"
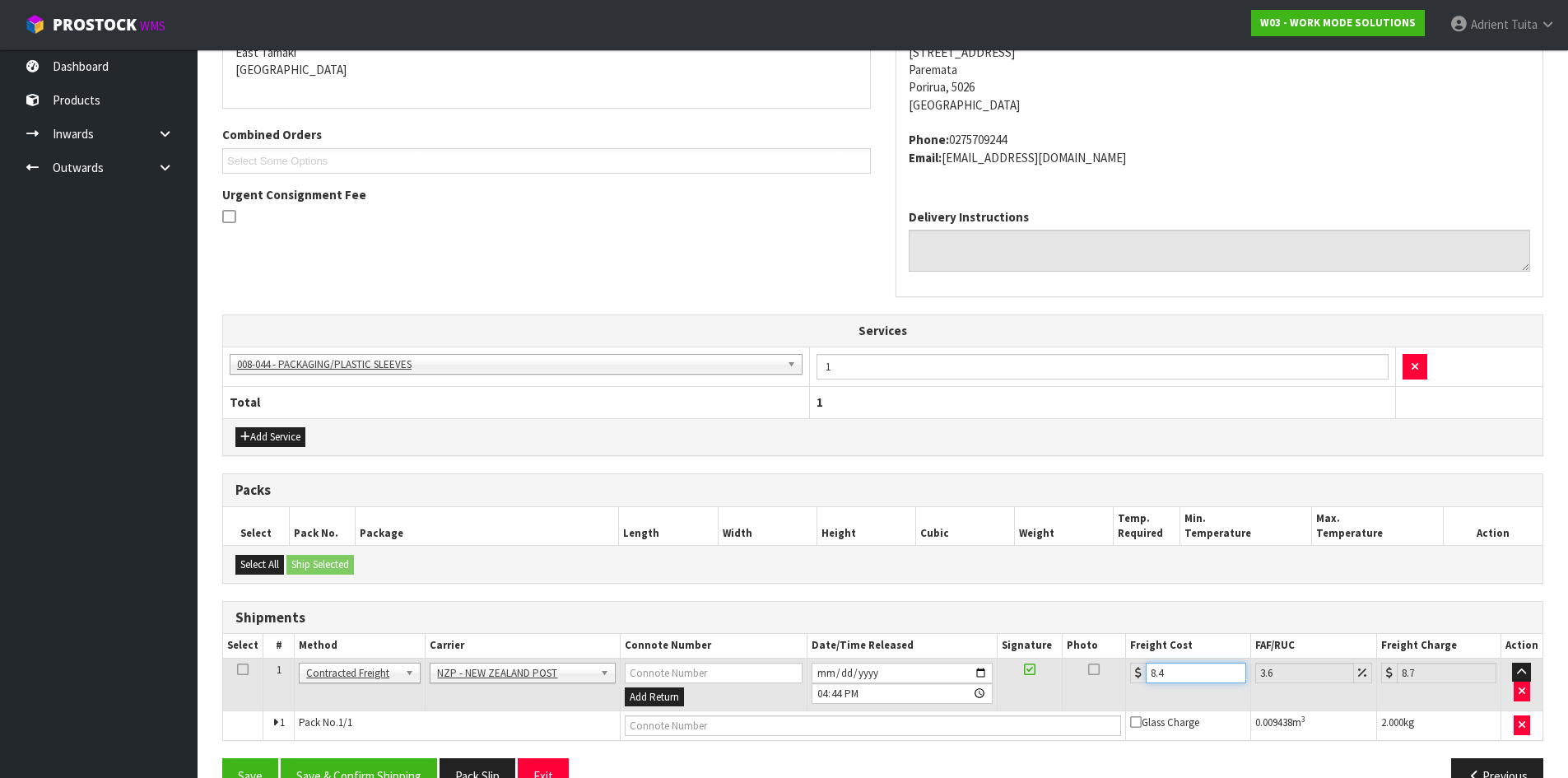
type input "8.45"
type input "8.75"
type input "8.45"
click at [676, 719] on input "text" at bounding box center [874, 725] width 497 height 21
type input "00894210379943270062"
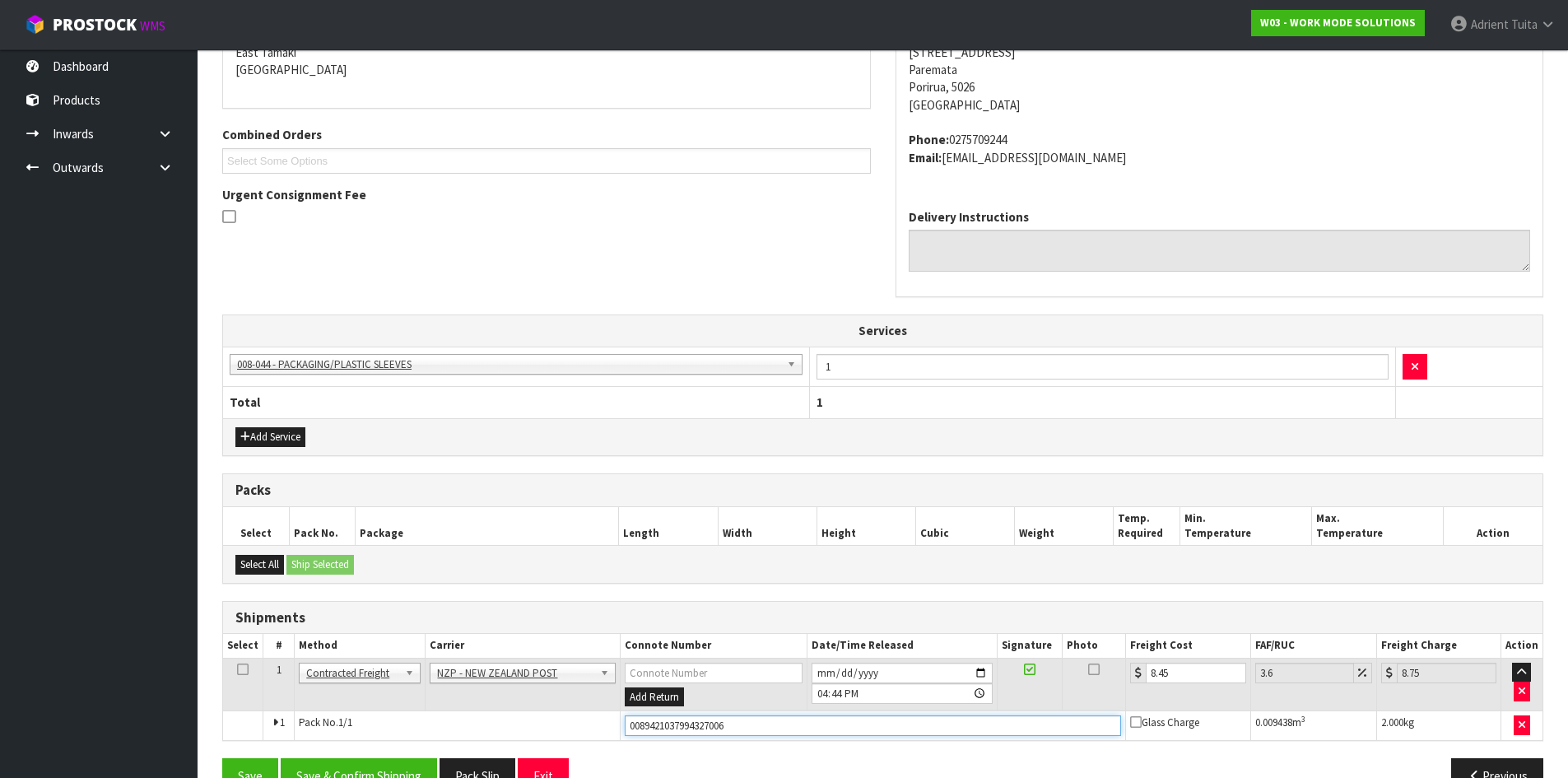
click at [222, 759] on button "Save" at bounding box center [250, 776] width 56 height 35
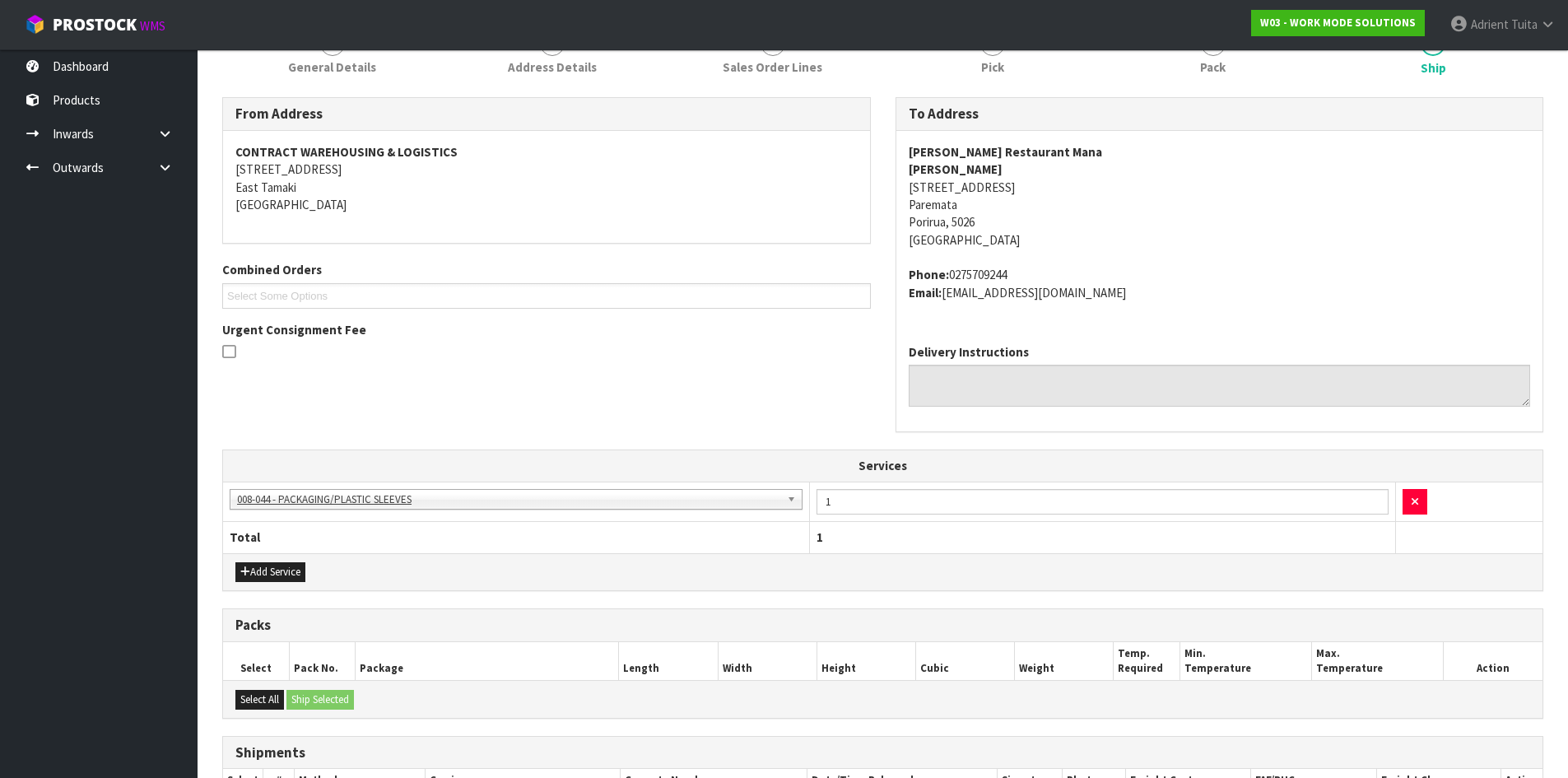
scroll to position [404, 0]
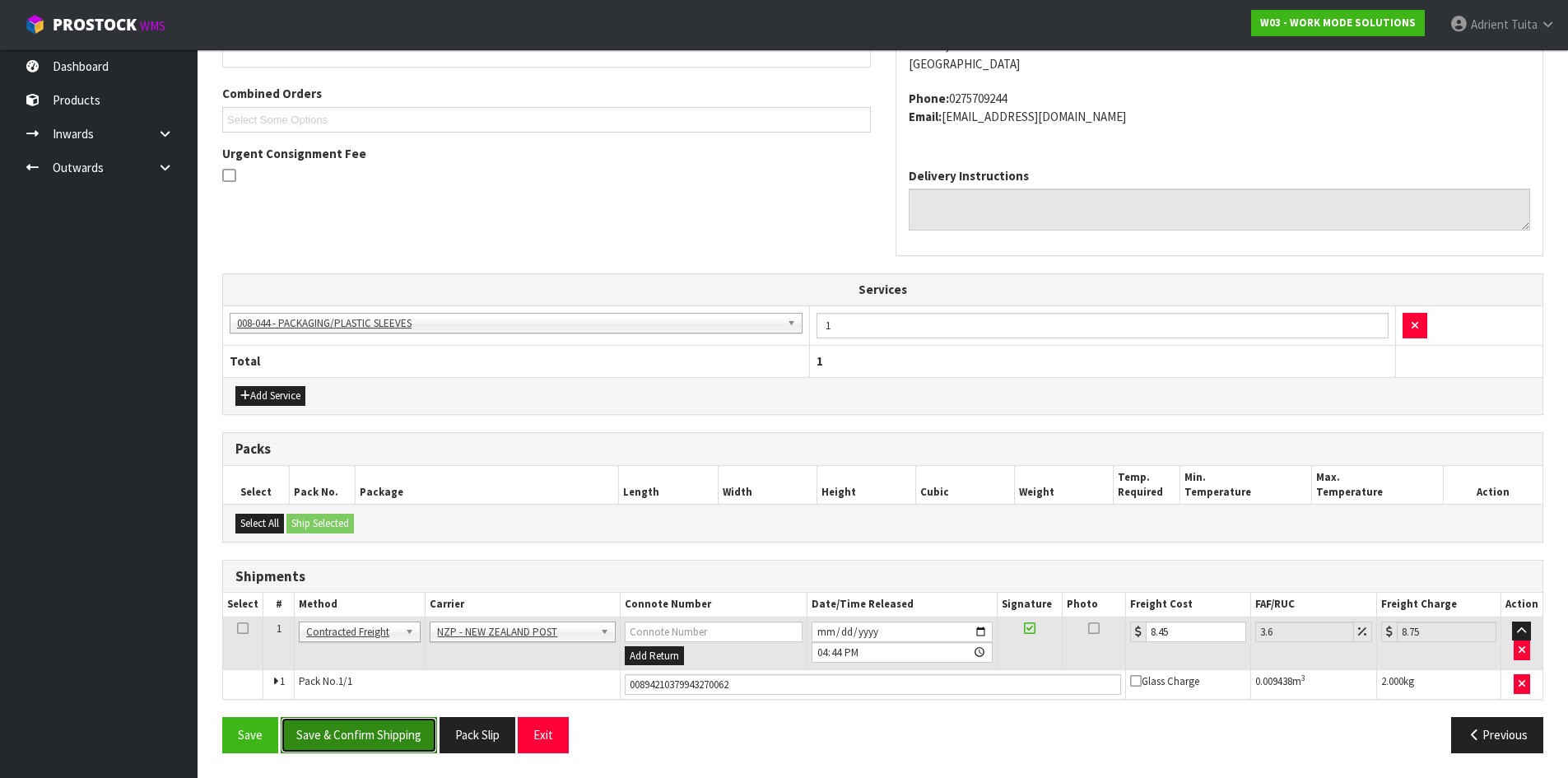
click at [391, 730] on button "Save & Confirm Shipping" at bounding box center [358, 734] width 156 height 35
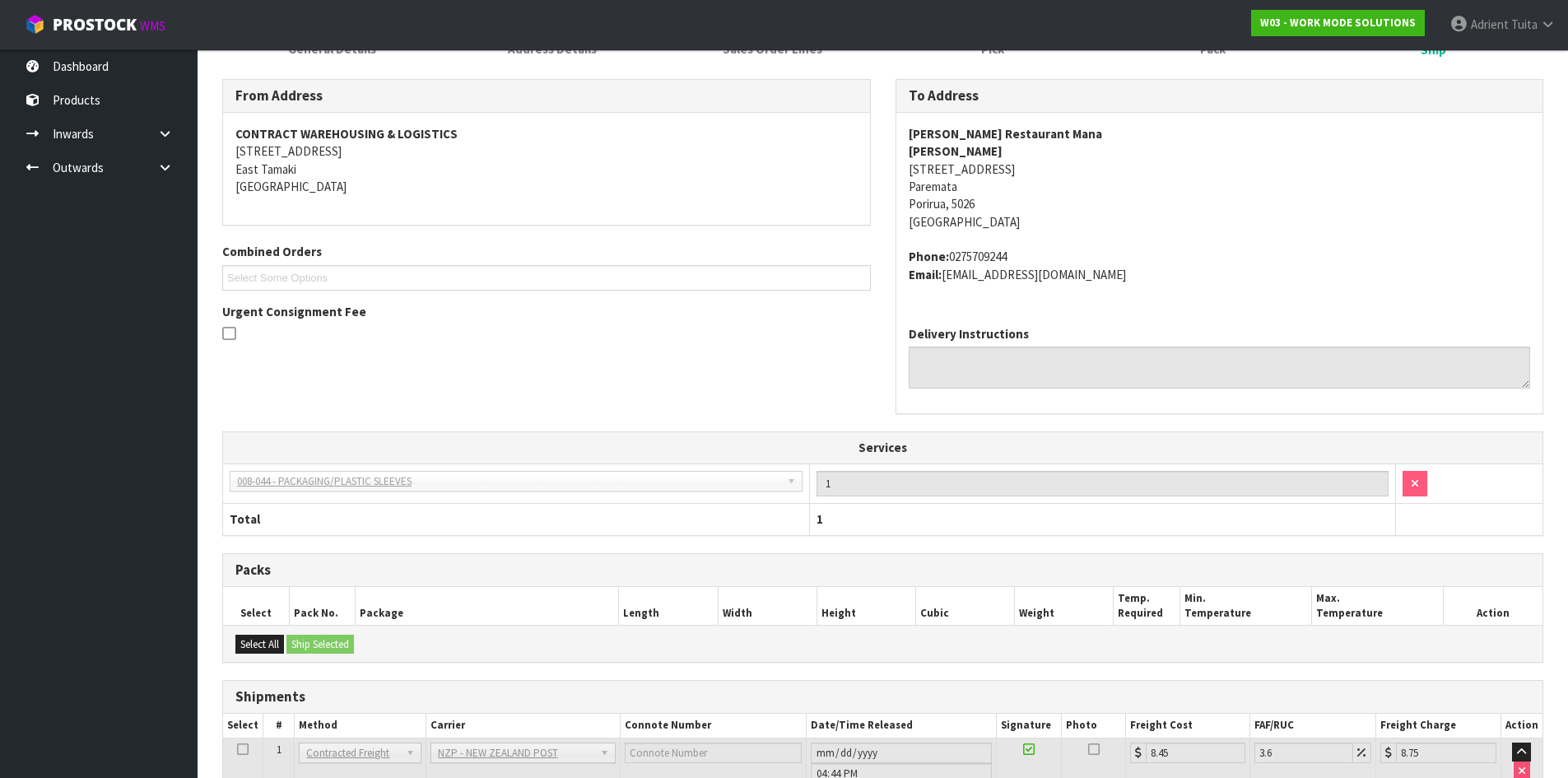
scroll to position [0, 0]
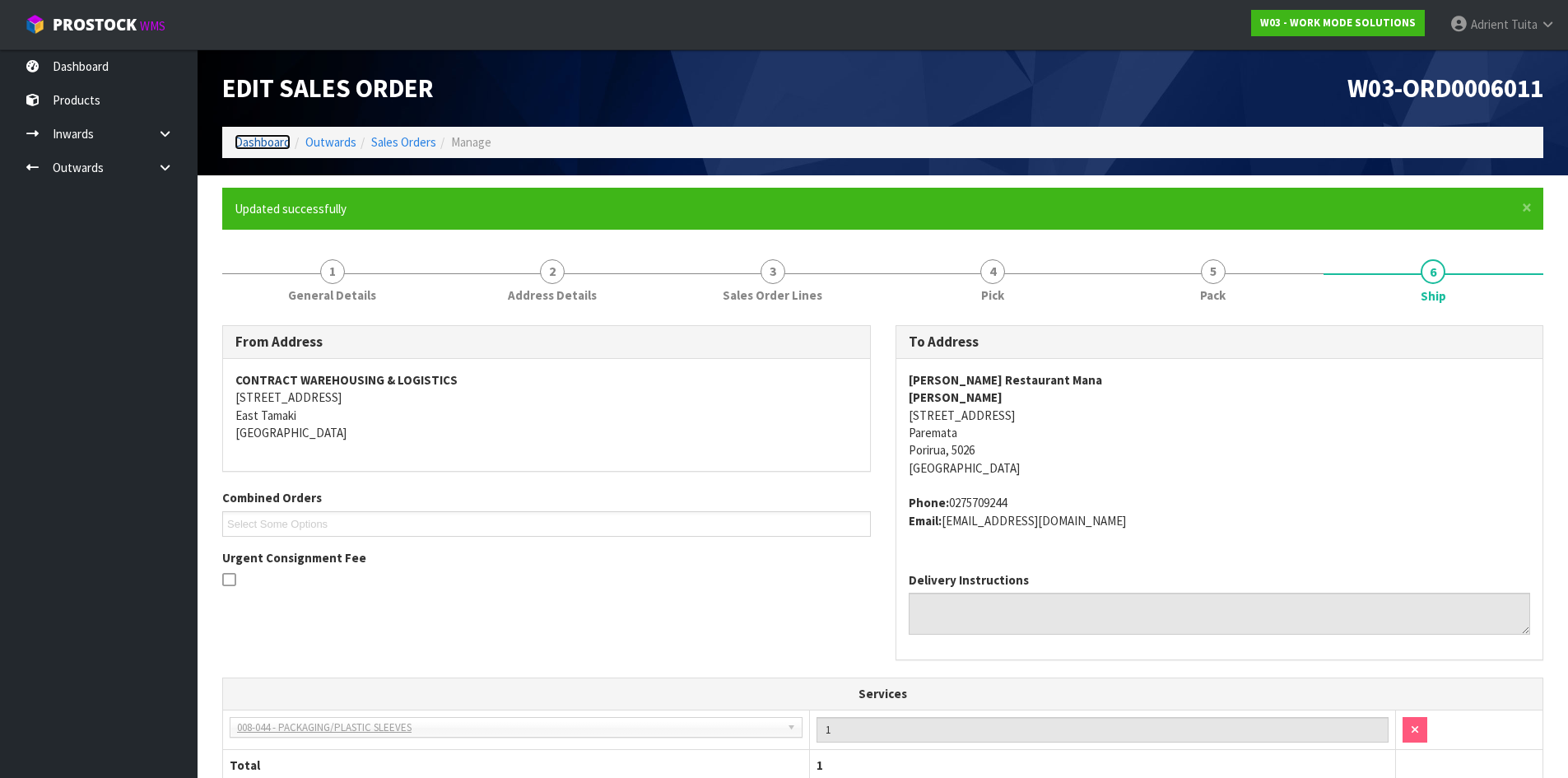
click at [240, 139] on link "Dashboard" at bounding box center [263, 142] width 56 height 15
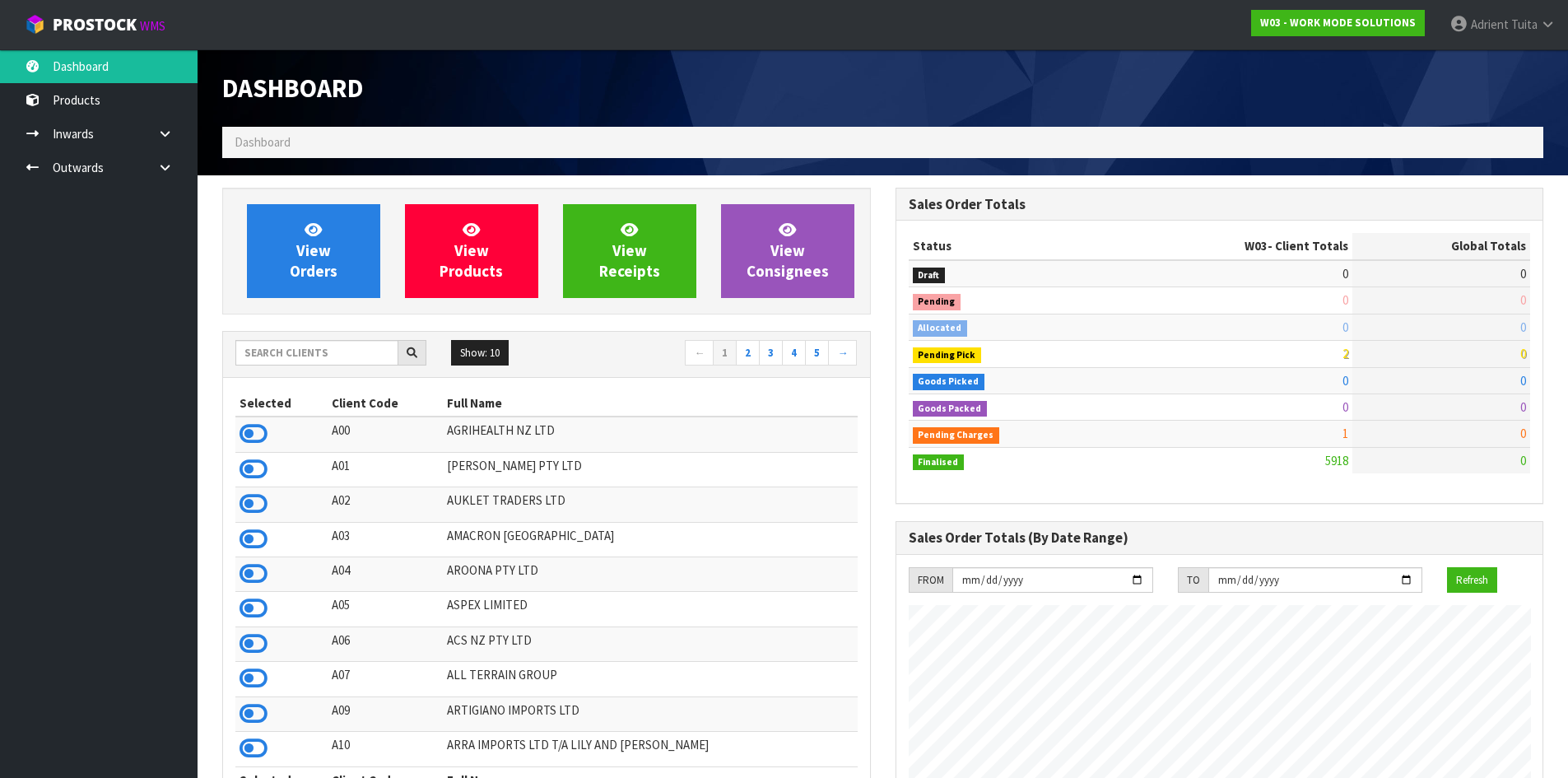
scroll to position [1220, 672]
click at [284, 357] on input "text" at bounding box center [317, 353] width 163 height 25
type input "E03"
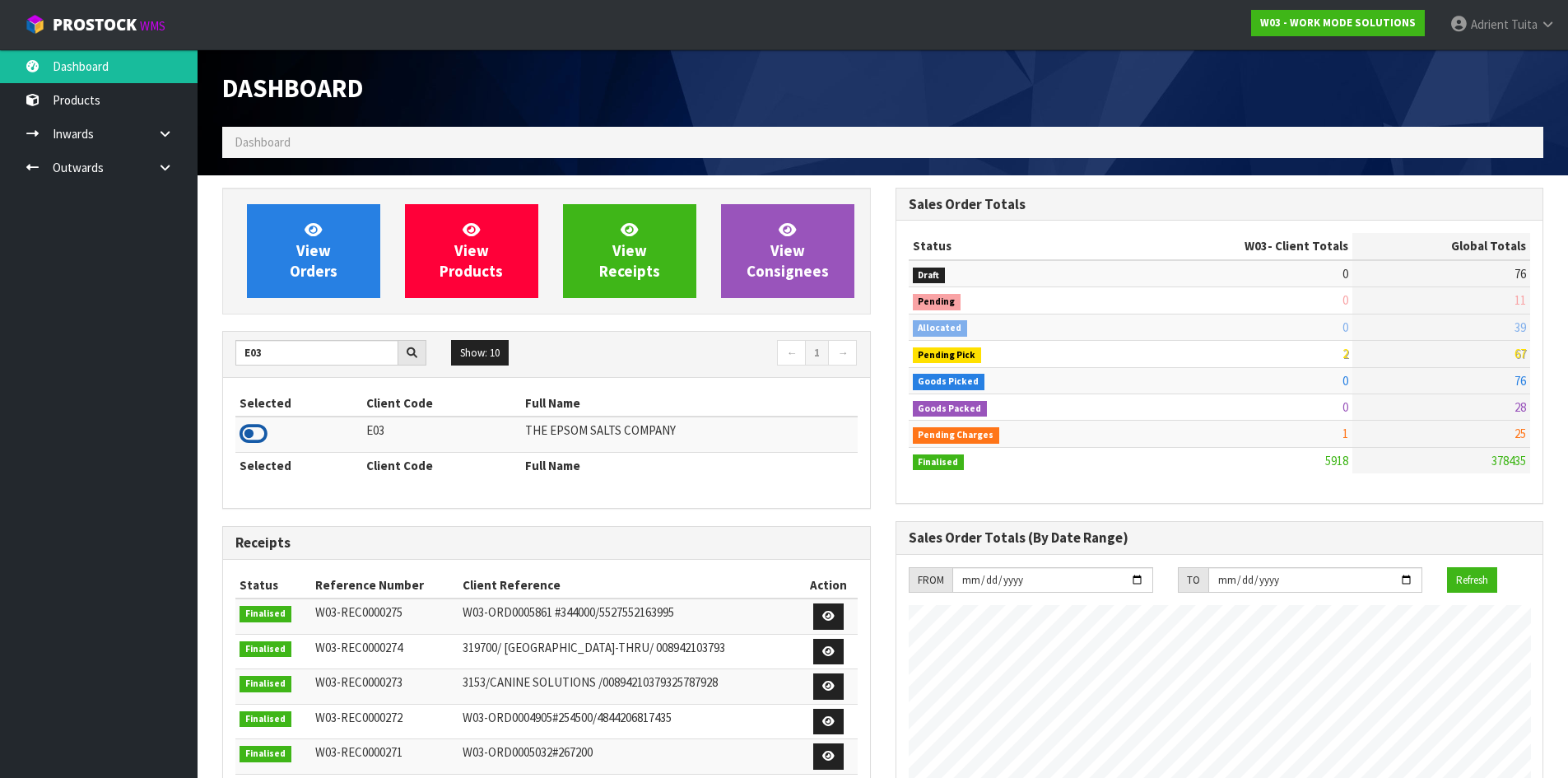
drag, startPoint x: 258, startPoint y: 443, endPoint x: 252, endPoint y: 430, distance: 14.3
click at [258, 444] on icon at bounding box center [253, 433] width 28 height 25
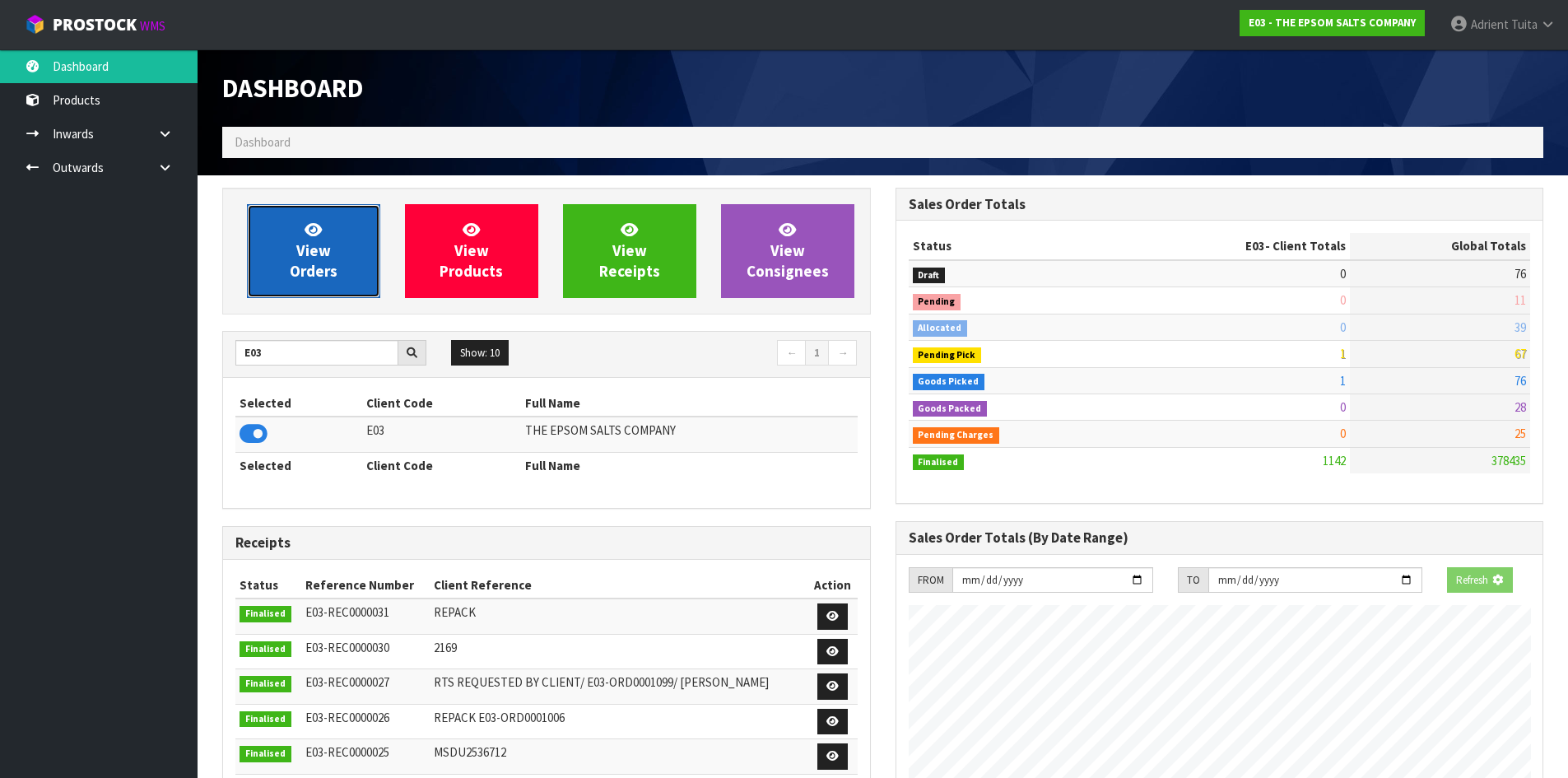
scroll to position [1034, 672]
click at [289, 267] on link "View Orders" at bounding box center [313, 251] width 133 height 94
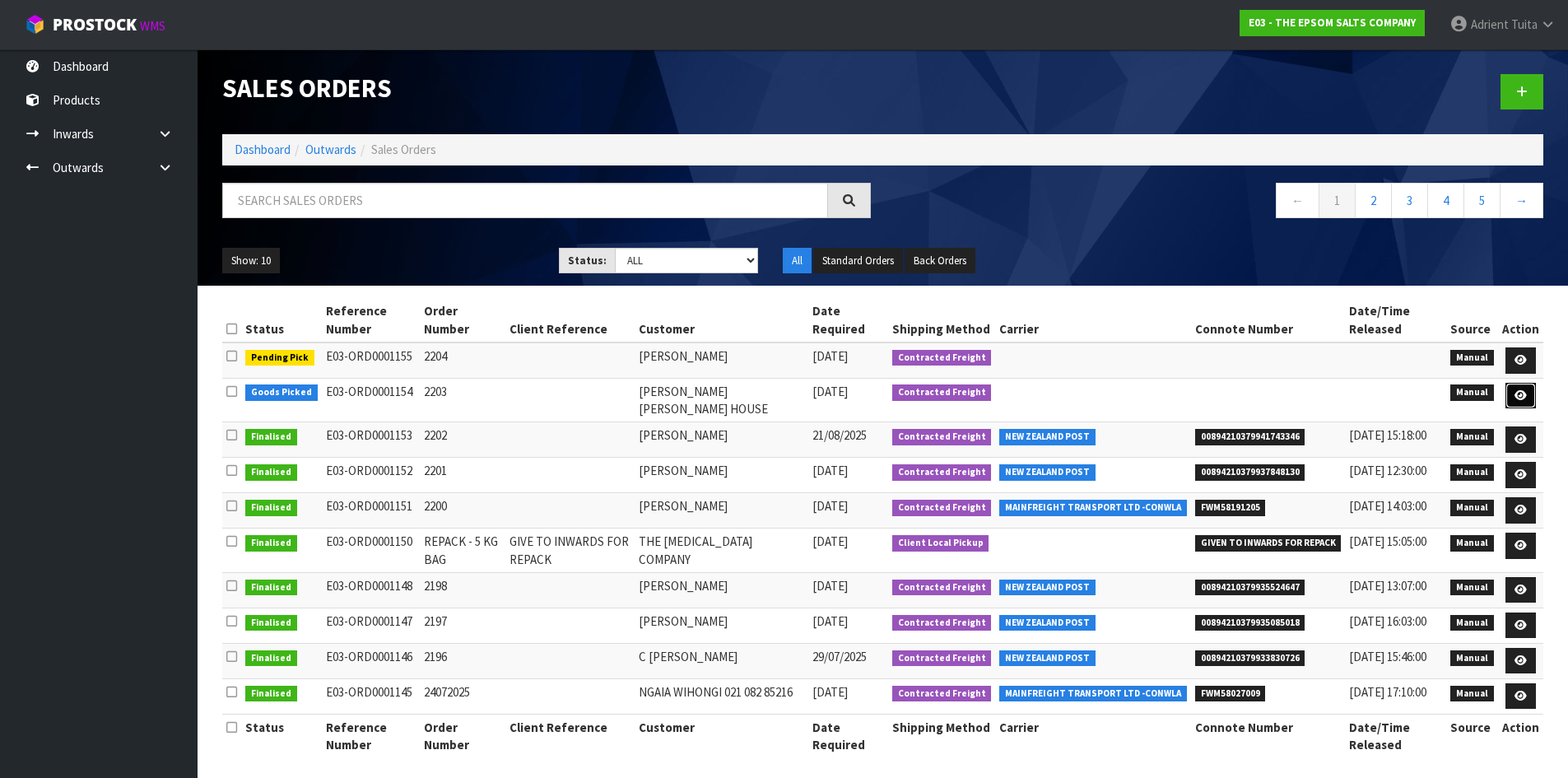
click at [1532, 395] on link at bounding box center [1521, 396] width 31 height 26
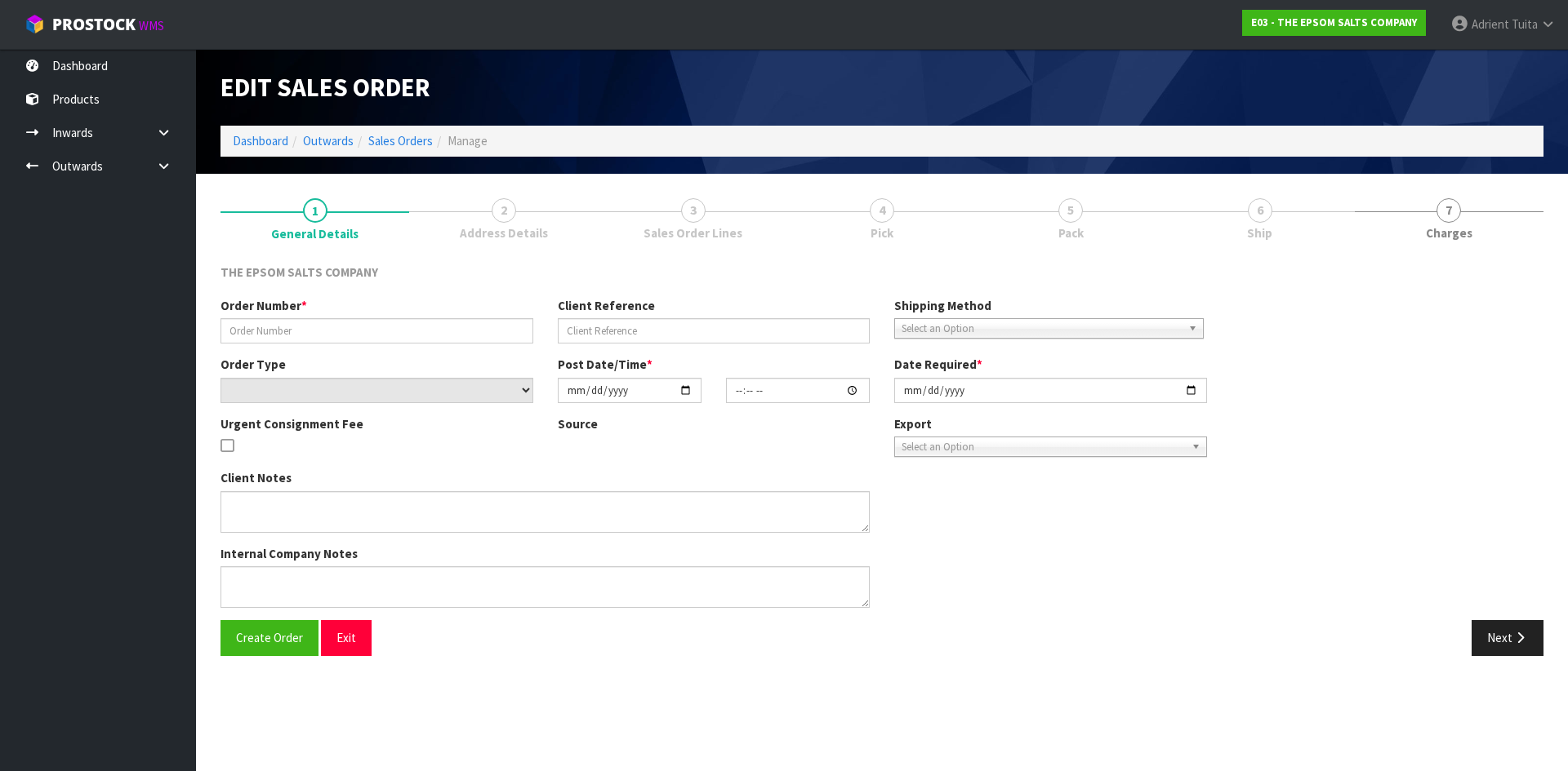
type input "2203"
select select "number:0"
type input "2025-08-26"
type input "09:01:00.000"
type input "2025-08-26"
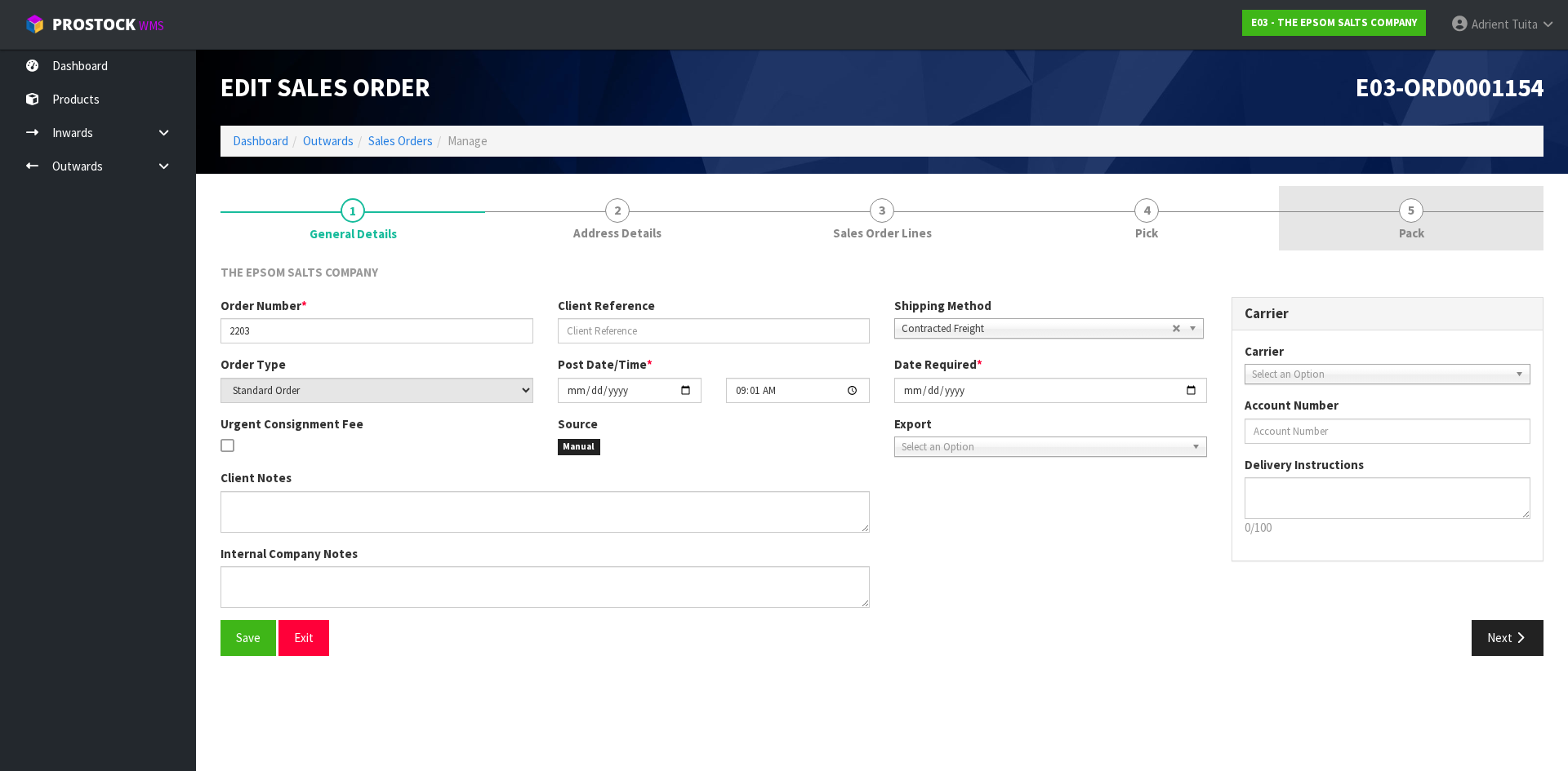
click at [1445, 230] on link "5 Pack" at bounding box center [1411, 219] width 265 height 65
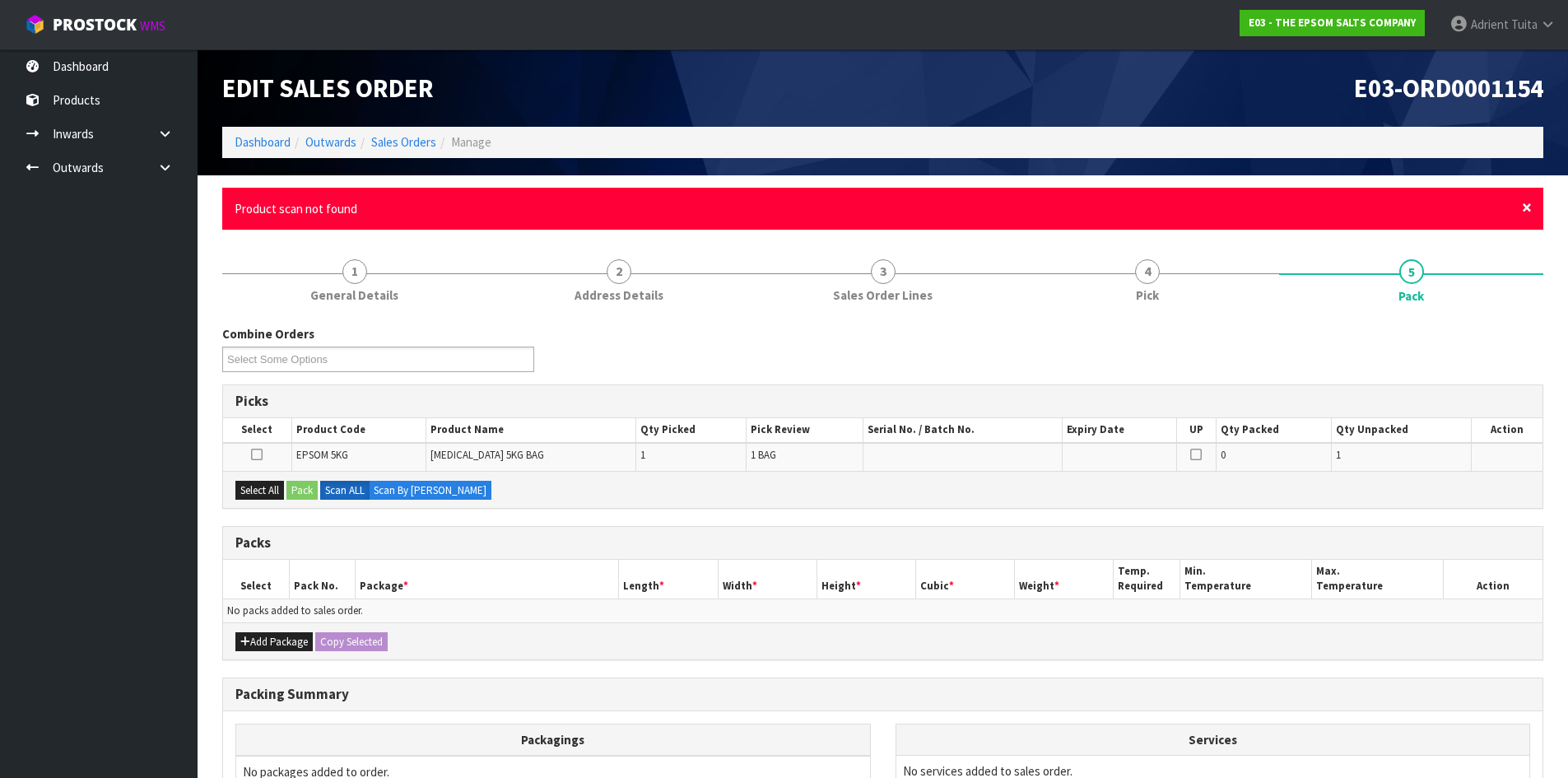
click at [1524, 204] on span "×" at bounding box center [1526, 207] width 10 height 23
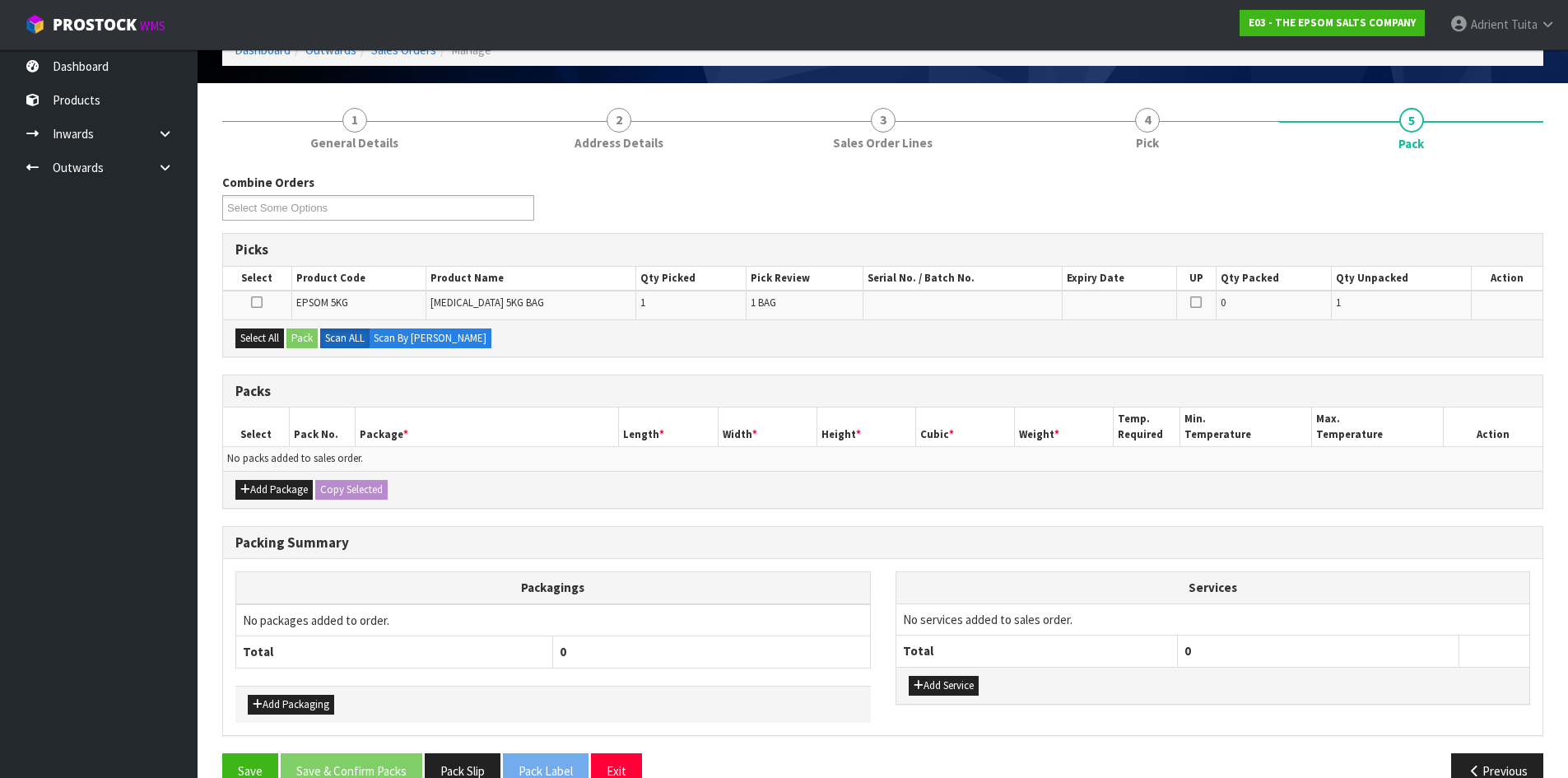
scroll to position [128, 0]
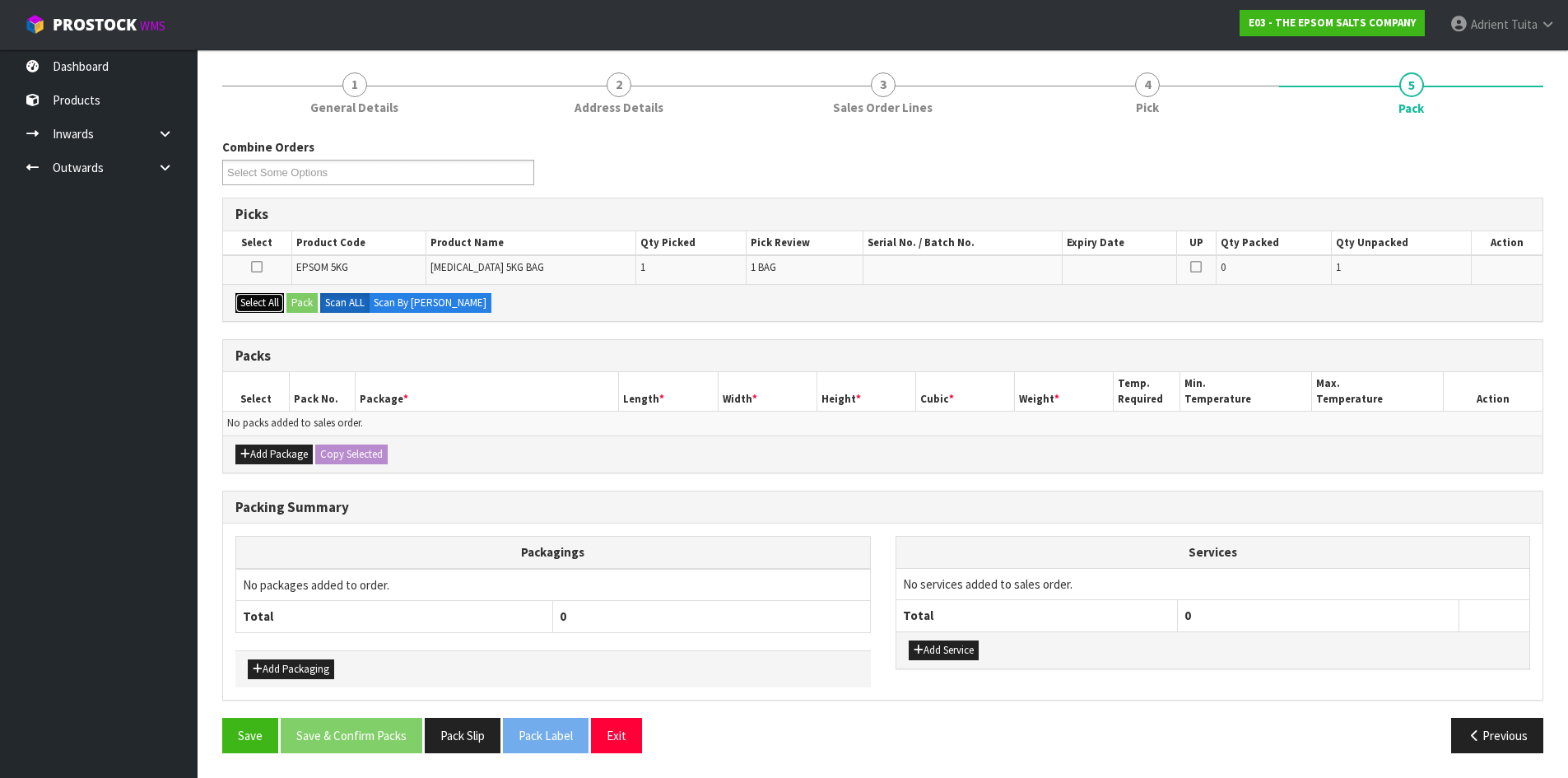
drag, startPoint x: 250, startPoint y: 300, endPoint x: 288, endPoint y: 301, distance: 38.0
click at [257, 300] on button "Select All" at bounding box center [260, 303] width 49 height 20
click at [289, 301] on button "Pack" at bounding box center [302, 303] width 31 height 20
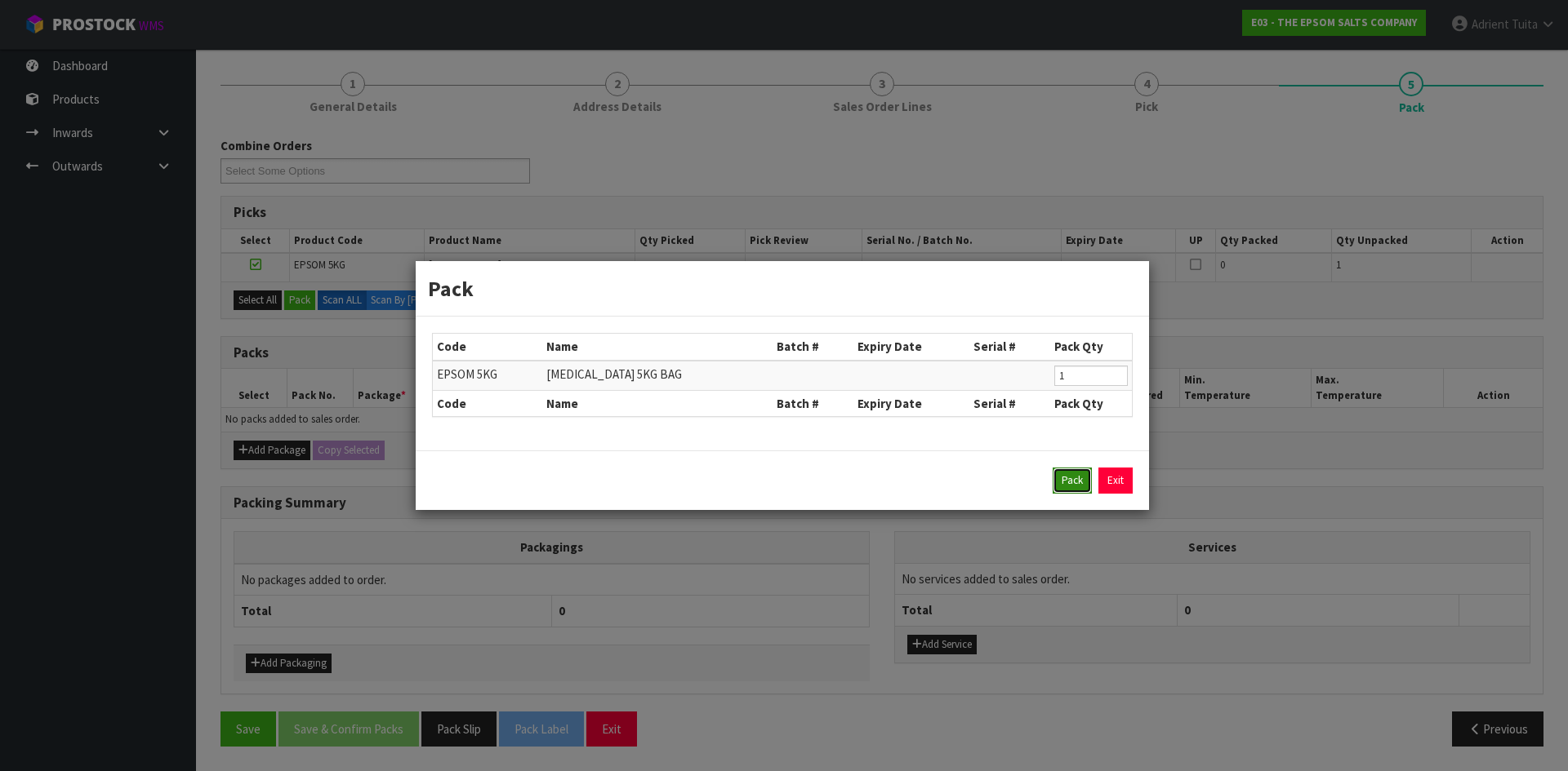
click at [1070, 490] on button "Pack" at bounding box center [1072, 480] width 40 height 26
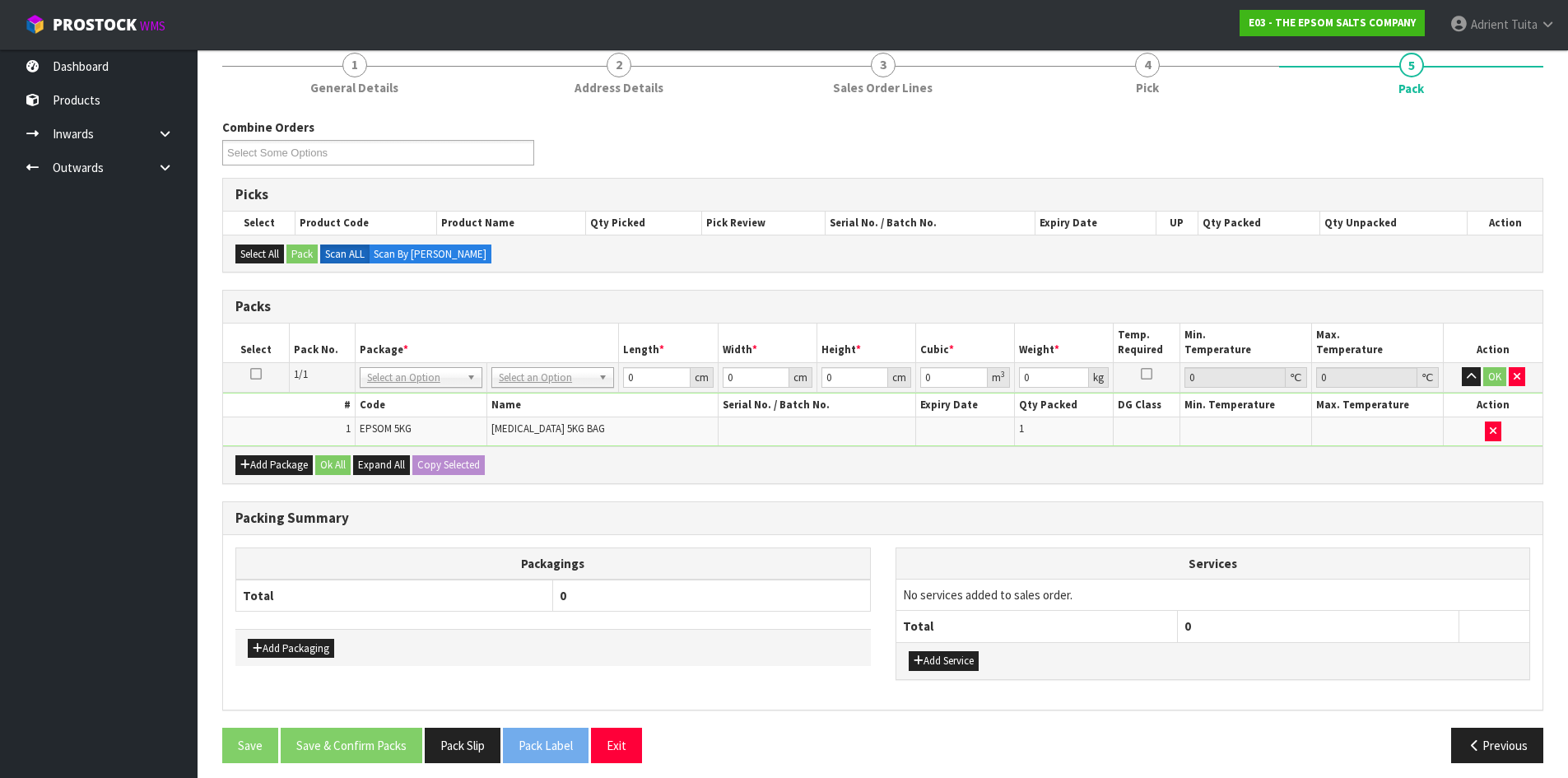
scroll to position [157, 0]
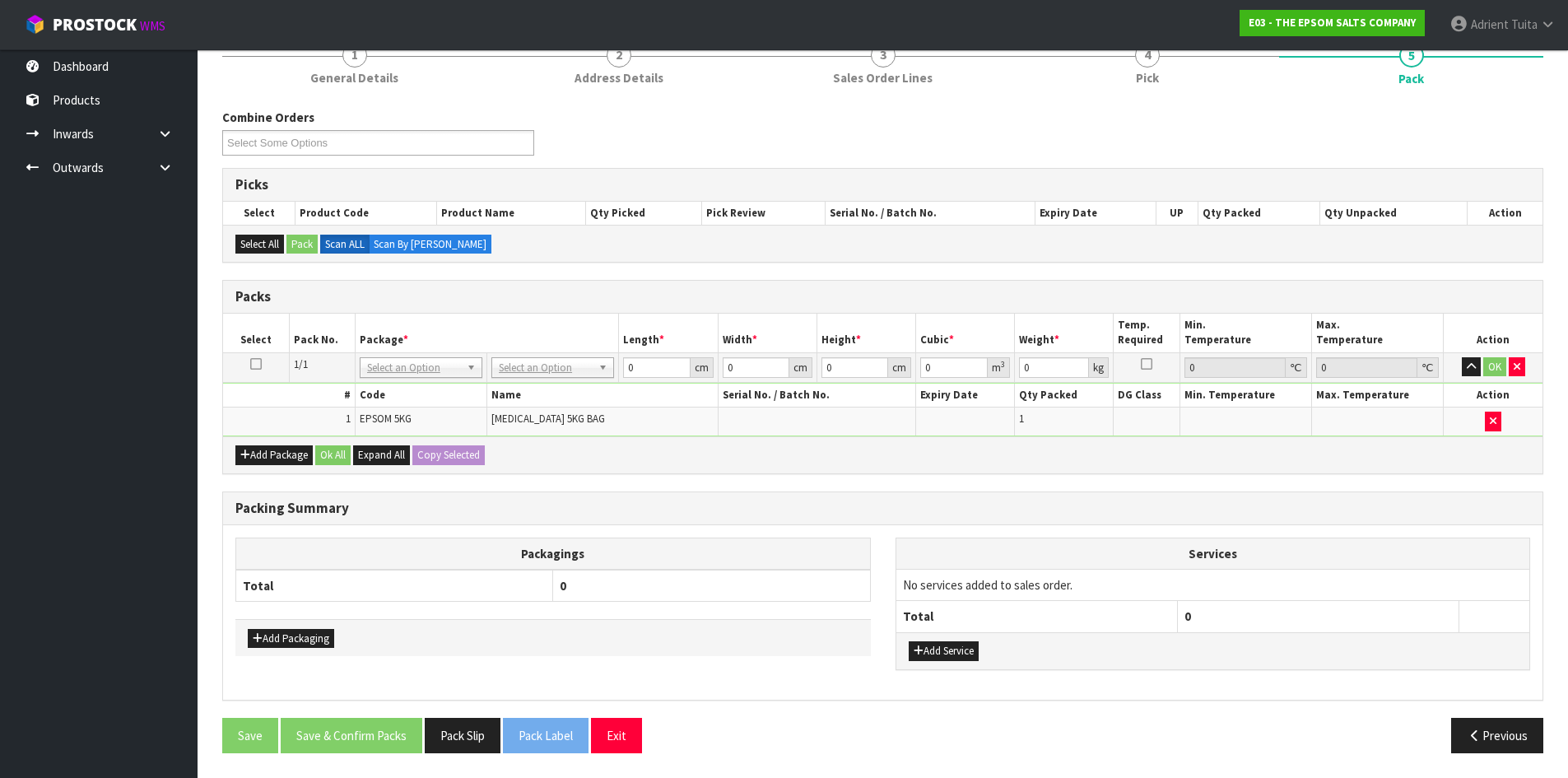
drag, startPoint x: 551, startPoint y: 359, endPoint x: 552, endPoint y: 377, distance: 18.0
drag, startPoint x: 554, startPoint y: 418, endPoint x: 627, endPoint y: 374, distance: 85.2
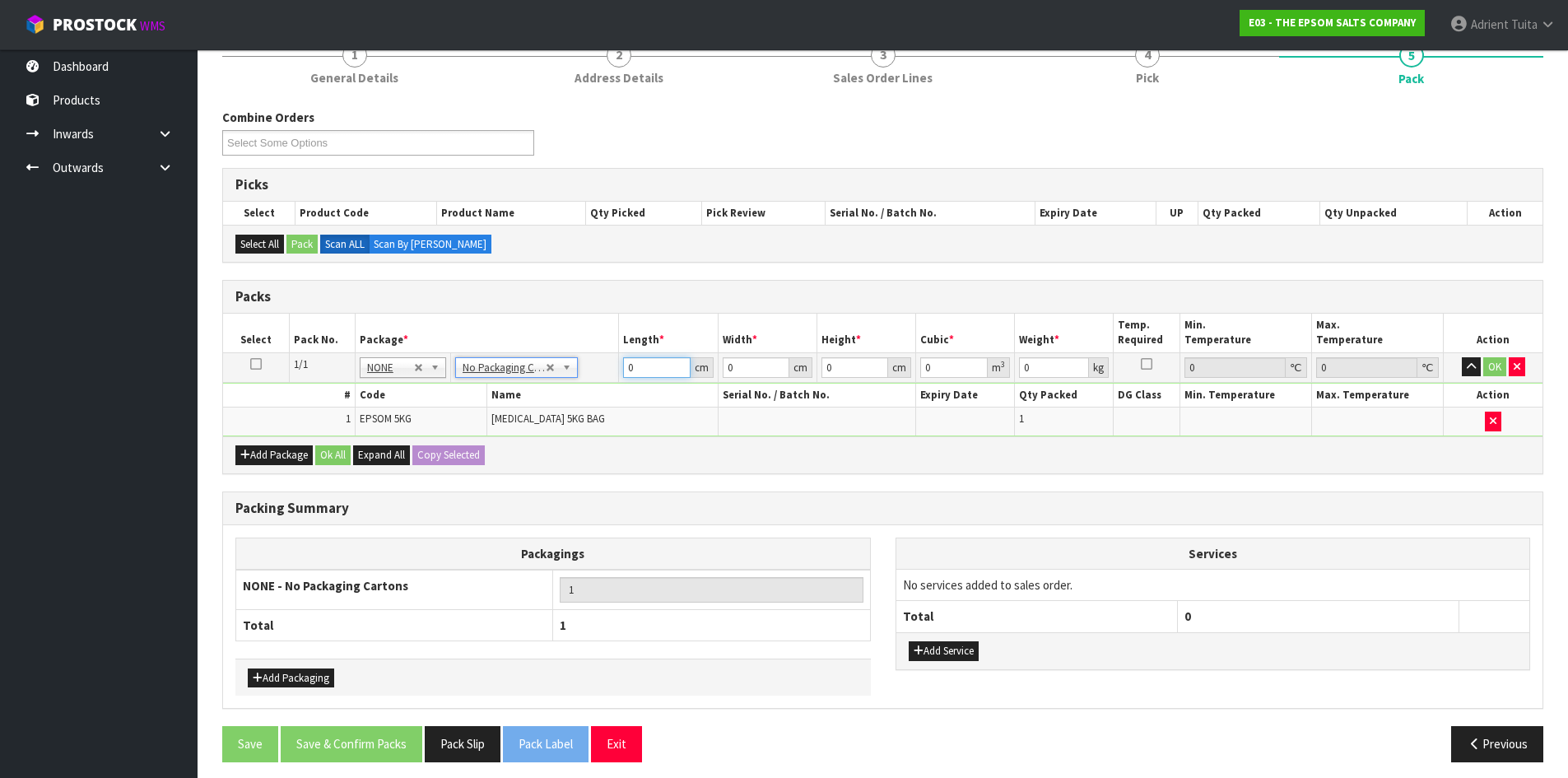
click at [639, 369] on input "0" at bounding box center [656, 368] width 66 height 21
type input "25"
type input "14"
type input "2"
type input "0.0007"
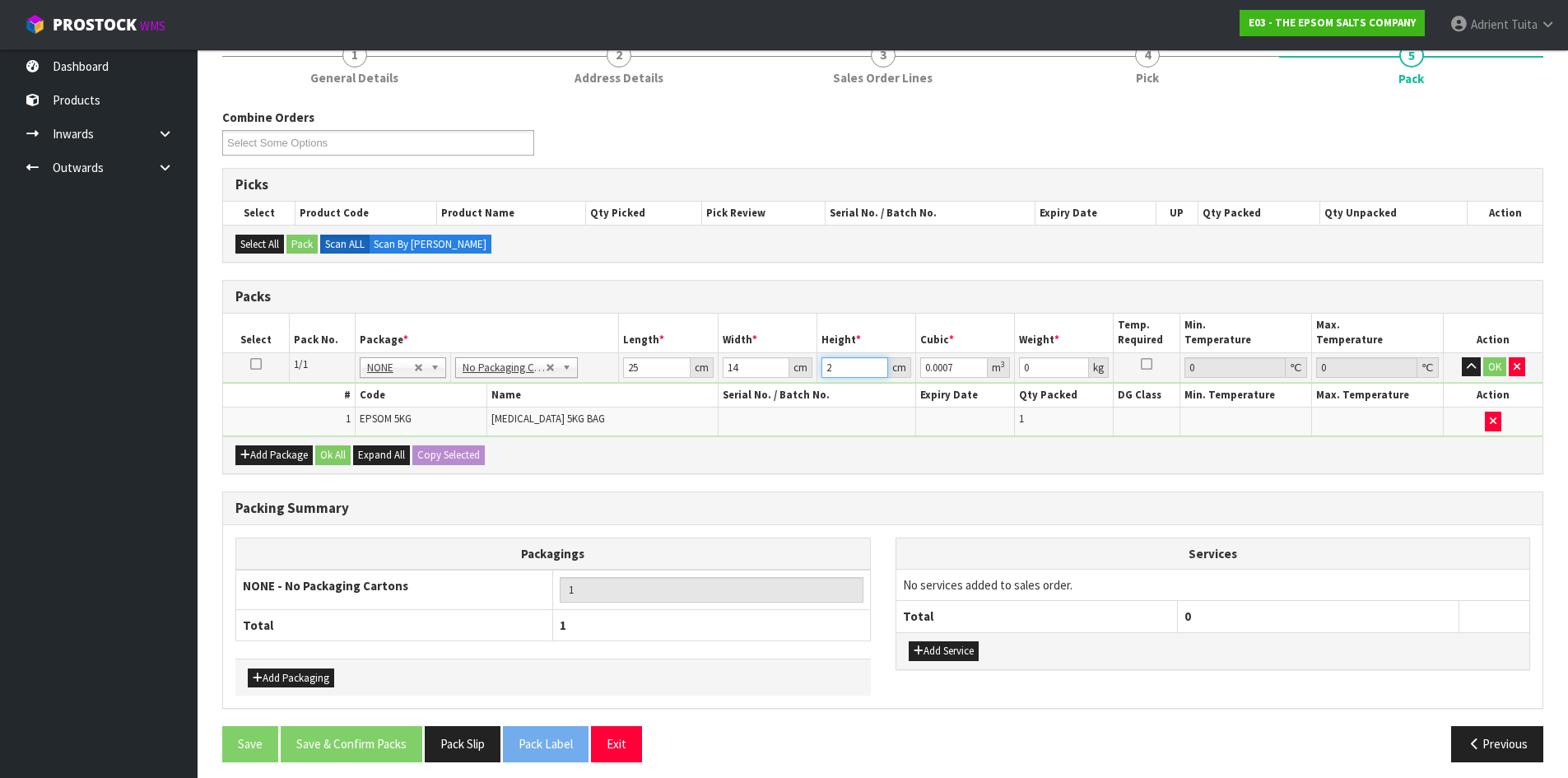
type input "26"
type input "0.0091"
type input "26"
type input "5"
click at [1491, 363] on button "OK" at bounding box center [1494, 368] width 23 height 20
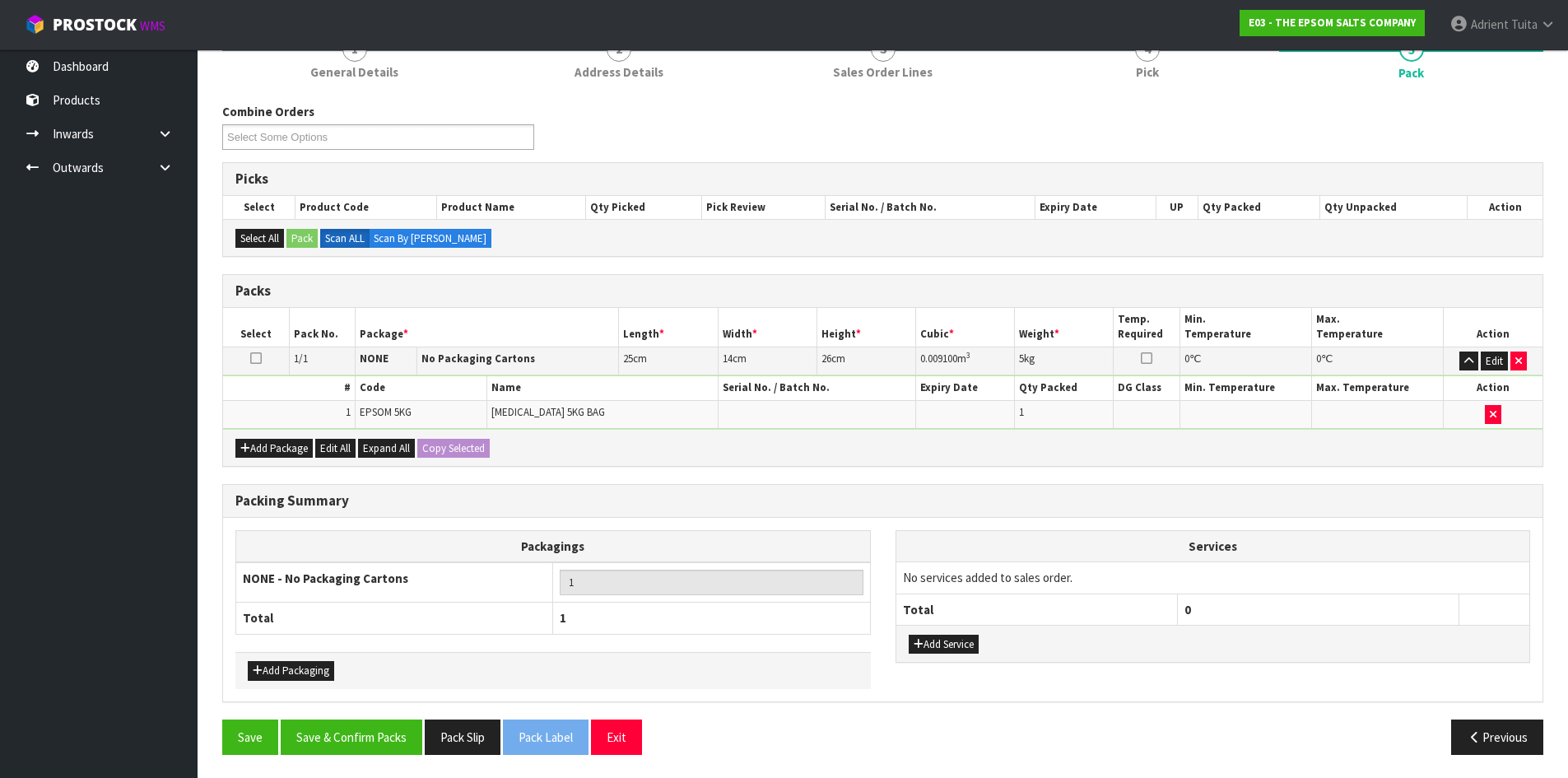
scroll to position [164, 0]
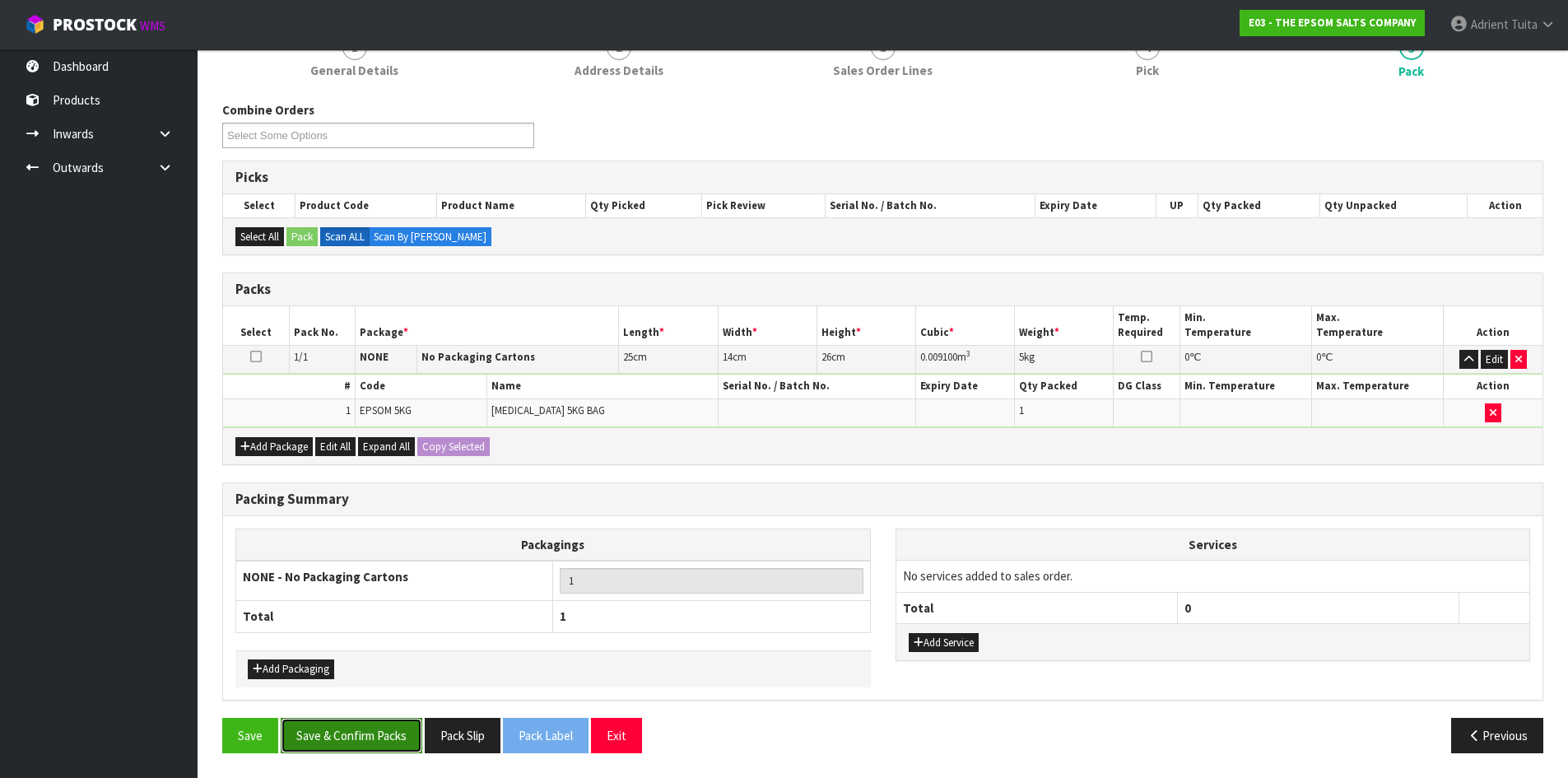
click at [382, 737] on button "Save & Confirm Packs" at bounding box center [351, 735] width 142 height 35
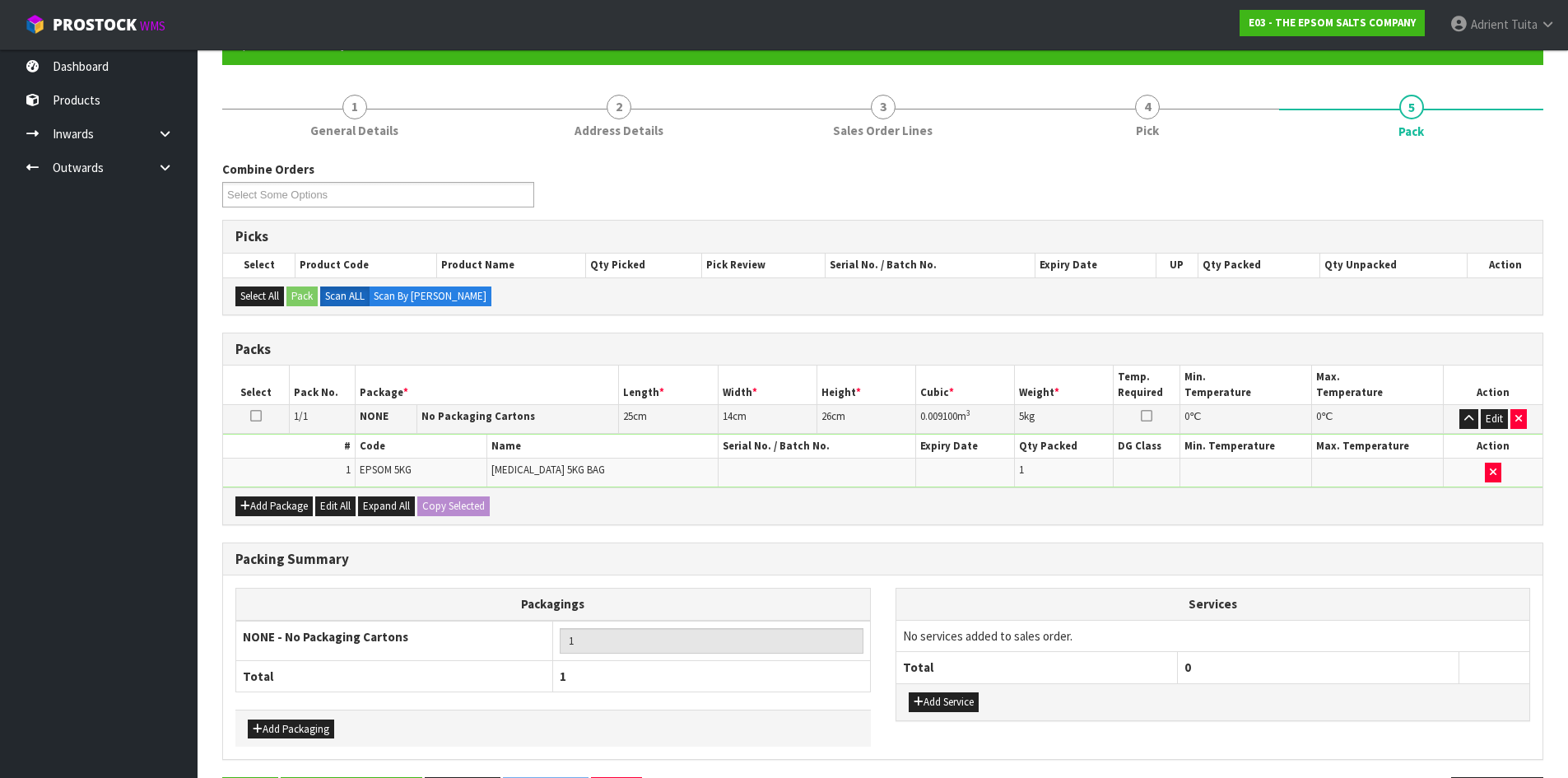
scroll to position [0, 0]
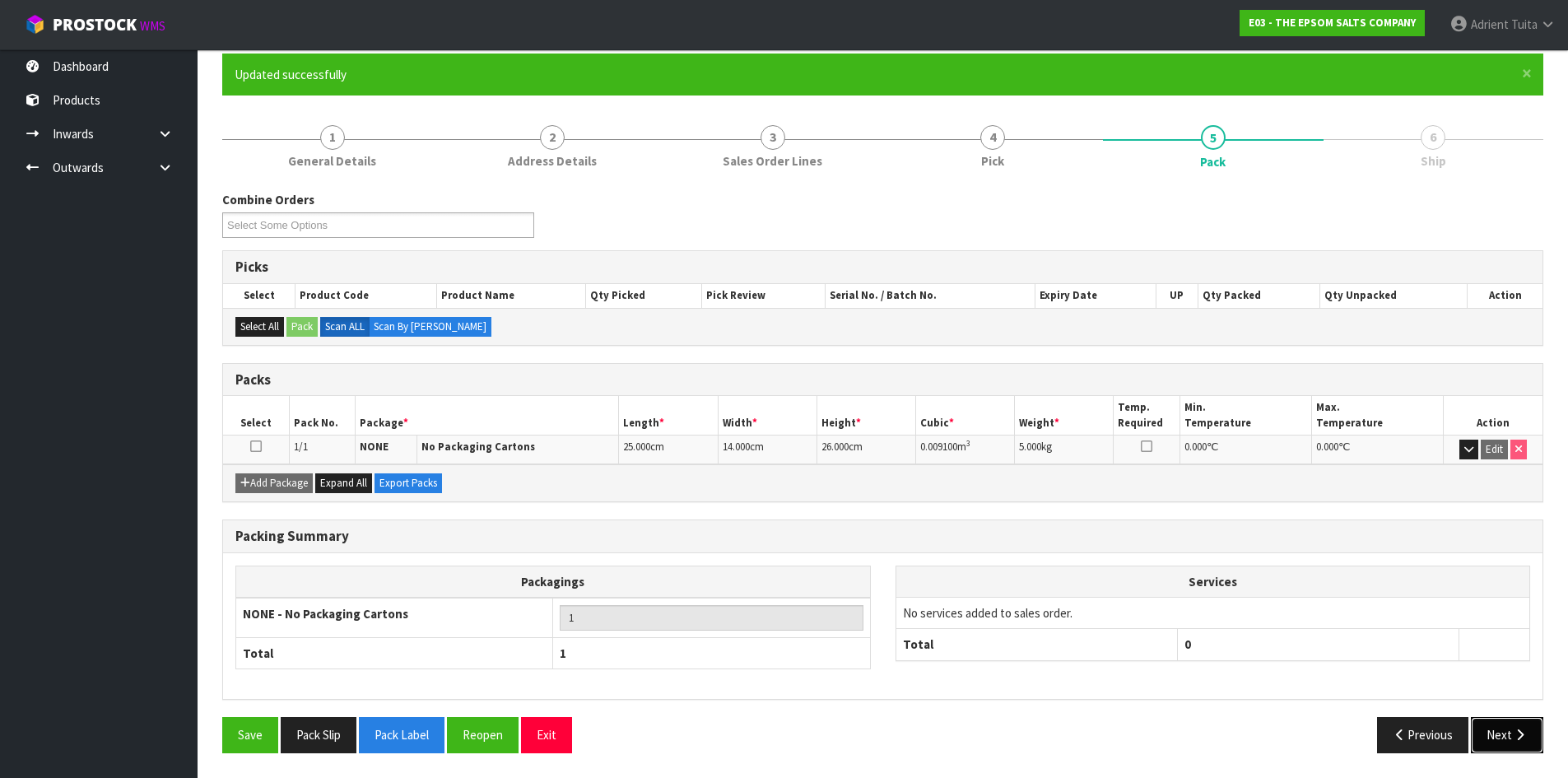
click at [1494, 733] on button "Next" at bounding box center [1507, 734] width 73 height 35
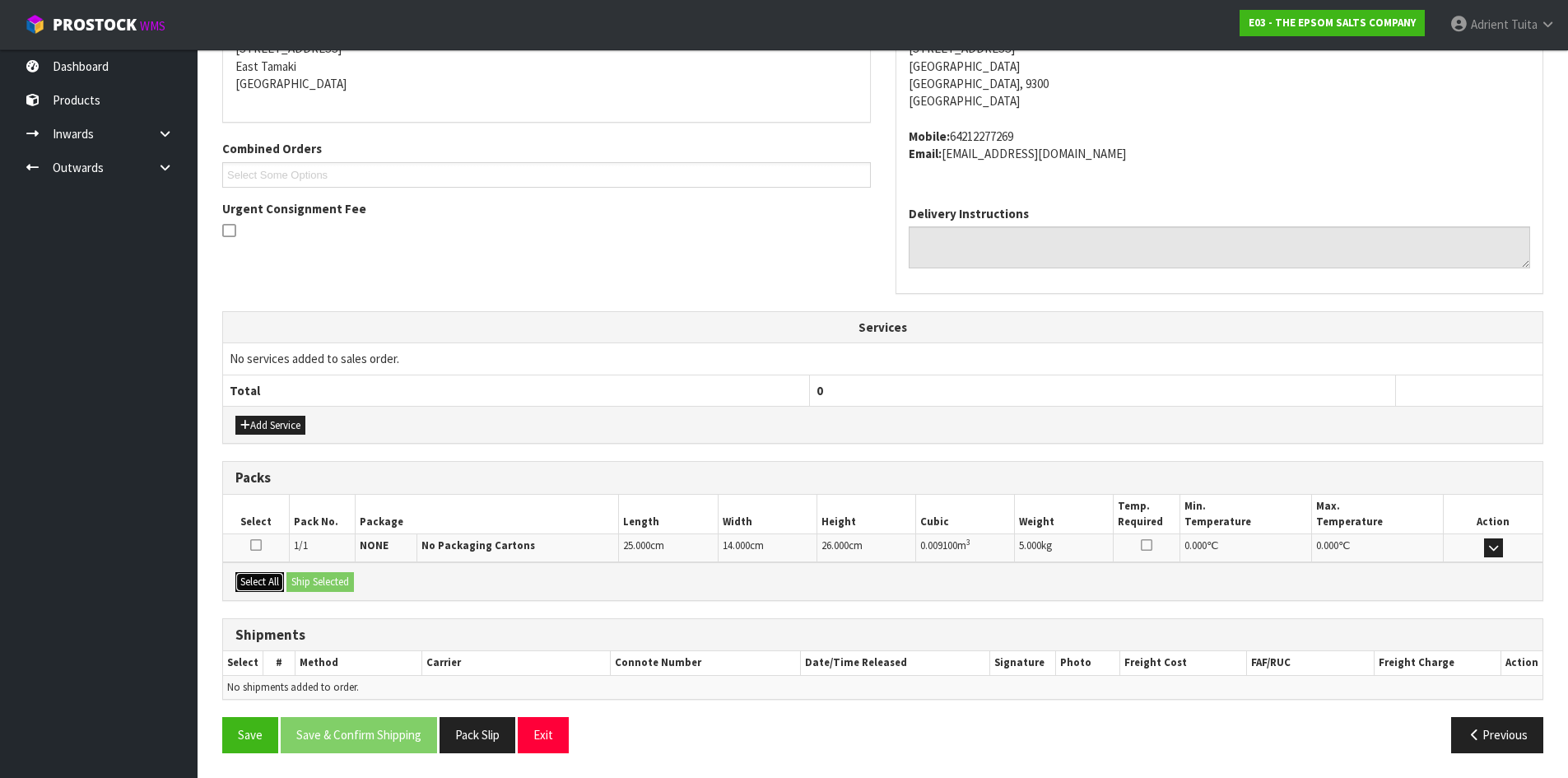
click at [277, 574] on button "Select All" at bounding box center [260, 583] width 49 height 20
click at [292, 577] on button "Ship Selected" at bounding box center [320, 583] width 67 height 20
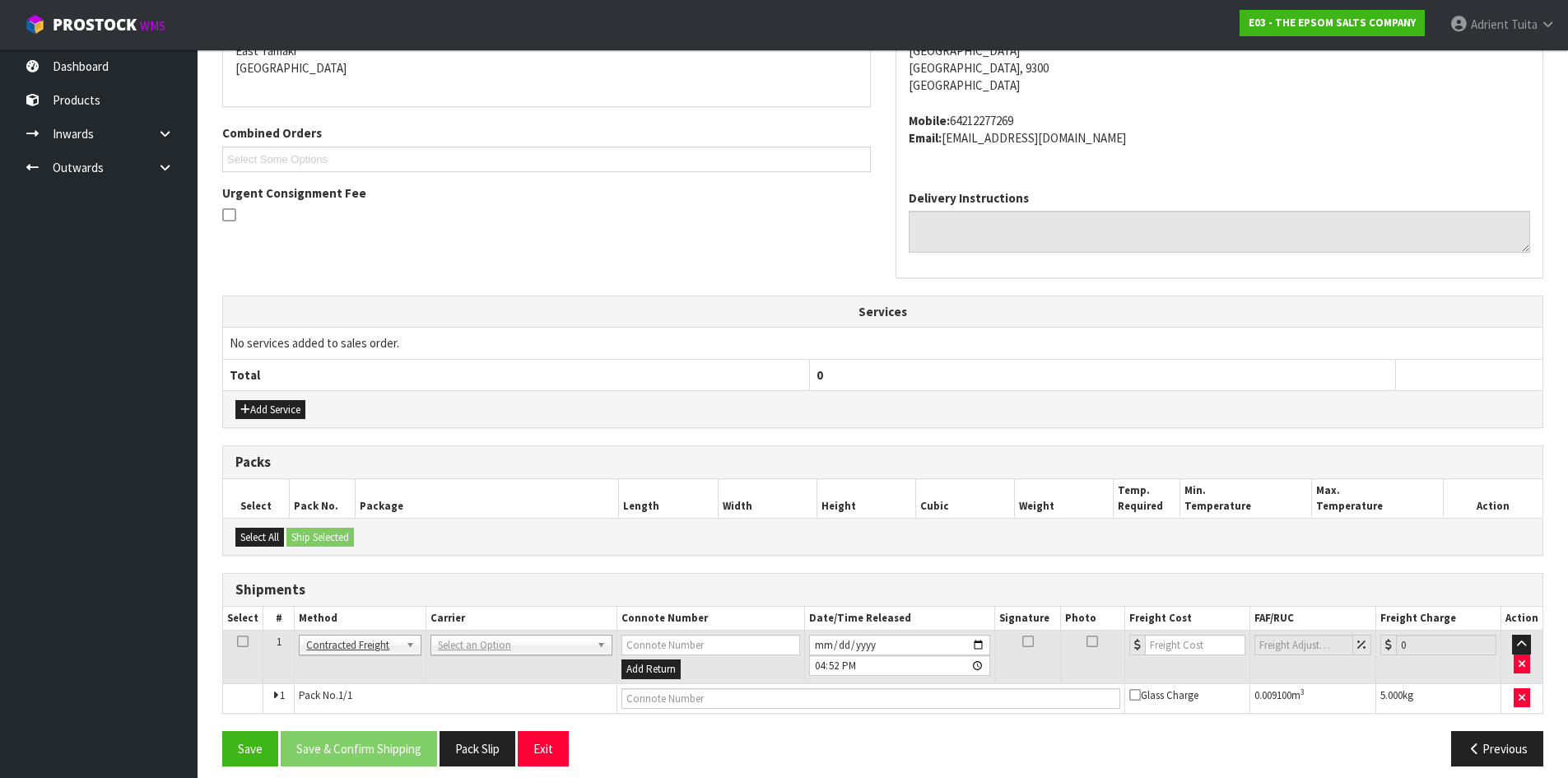
scroll to position [378, 0]
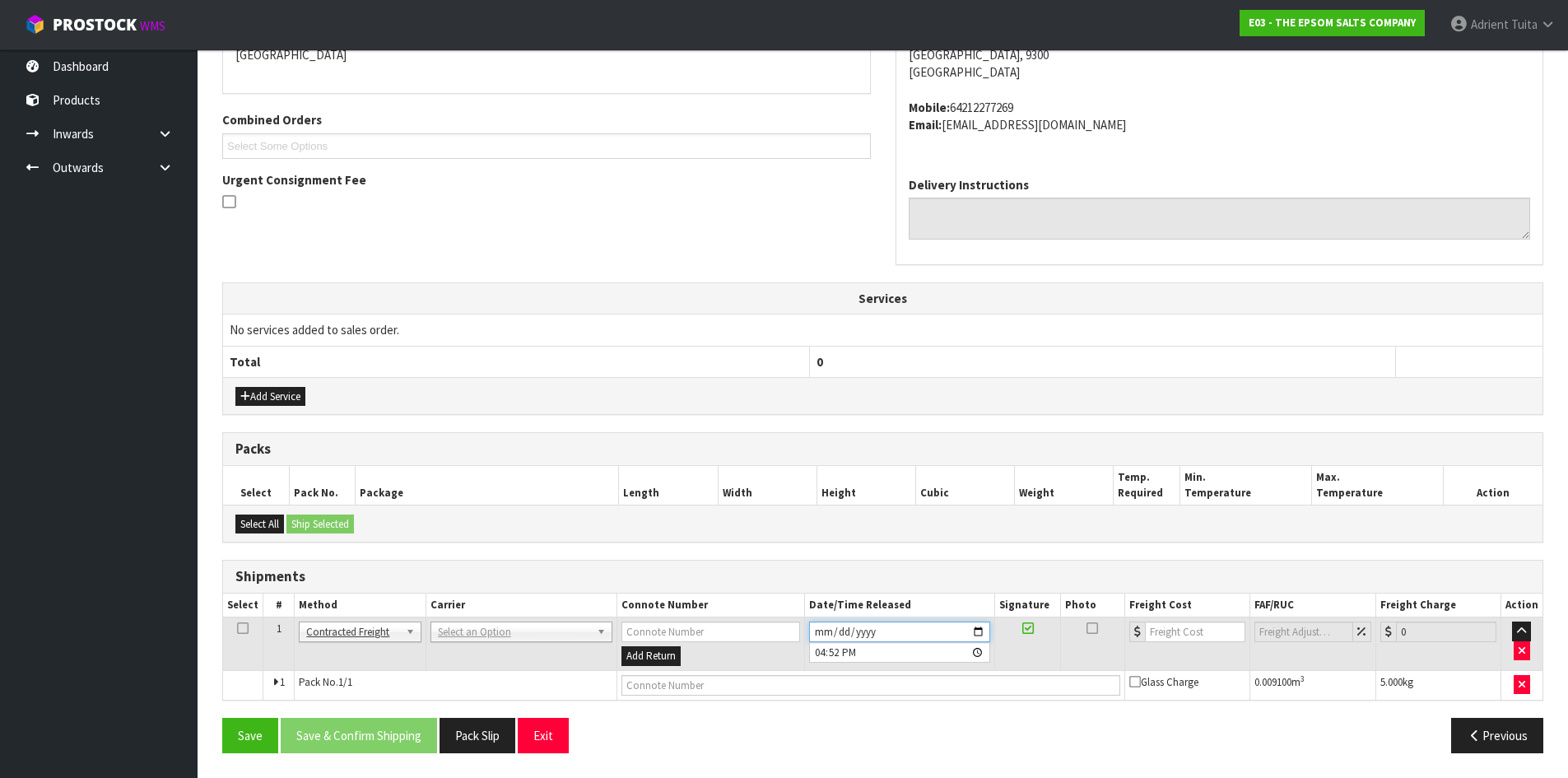
click at [981, 628] on input "2025-08-26" at bounding box center [900, 632] width 181 height 21
type input "2025-08-27"
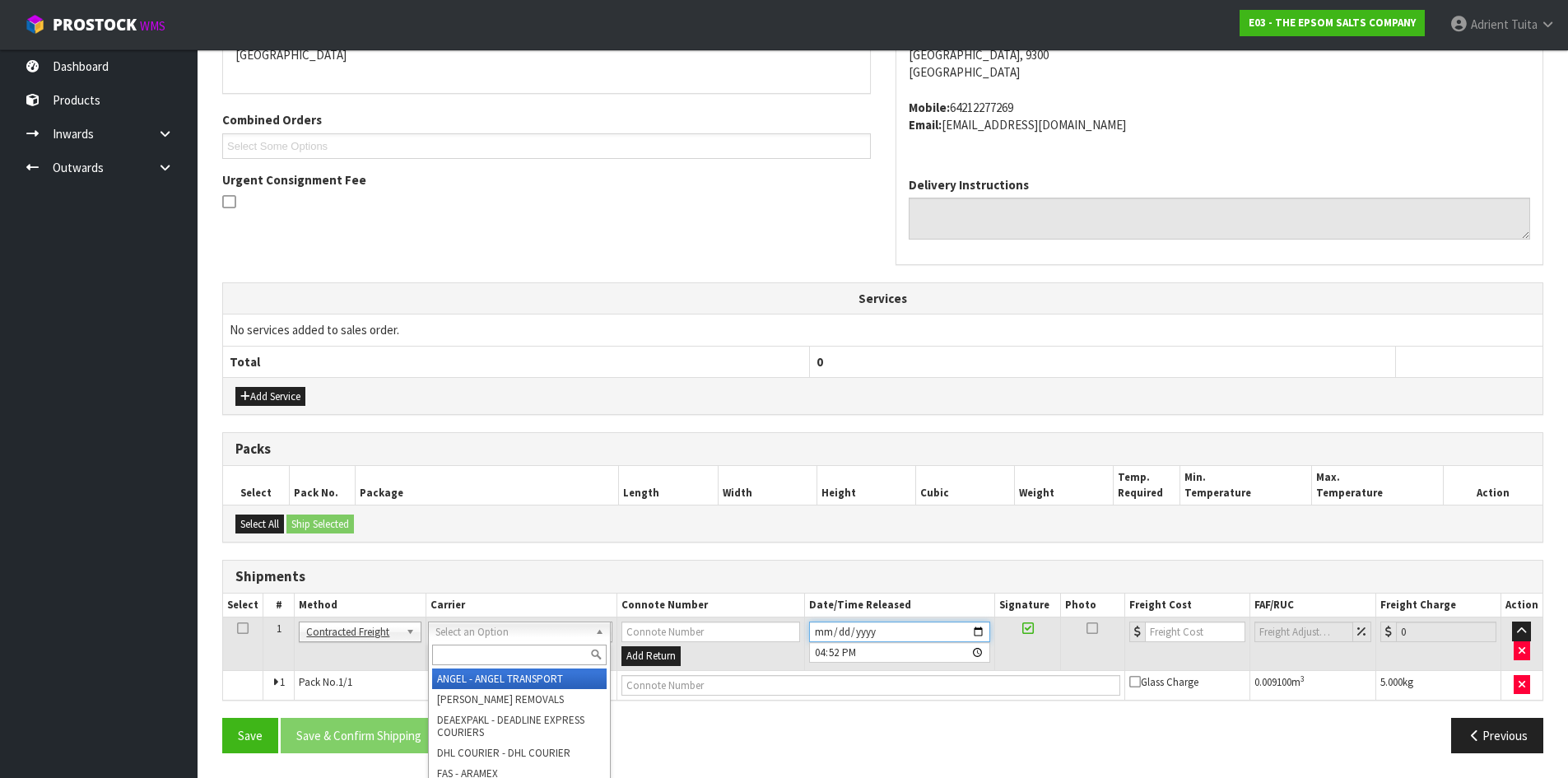
drag, startPoint x: 501, startPoint y: 635, endPoint x: 501, endPoint y: 661, distance: 26.0
click at [501, 661] on input "text" at bounding box center [519, 655] width 174 height 21
type input "NZP"
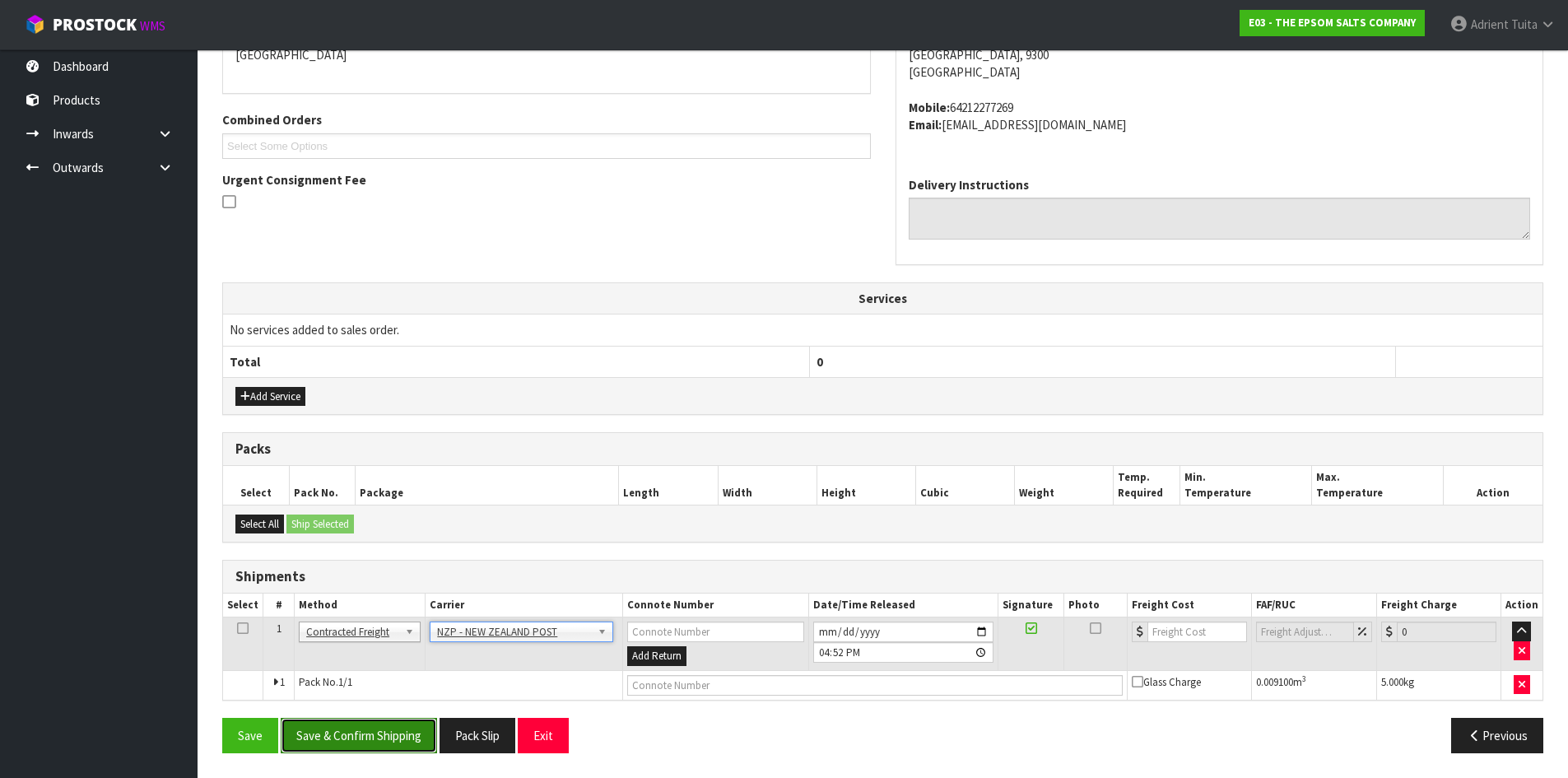
click at [311, 741] on button "Save & Confirm Shipping" at bounding box center [358, 735] width 156 height 35
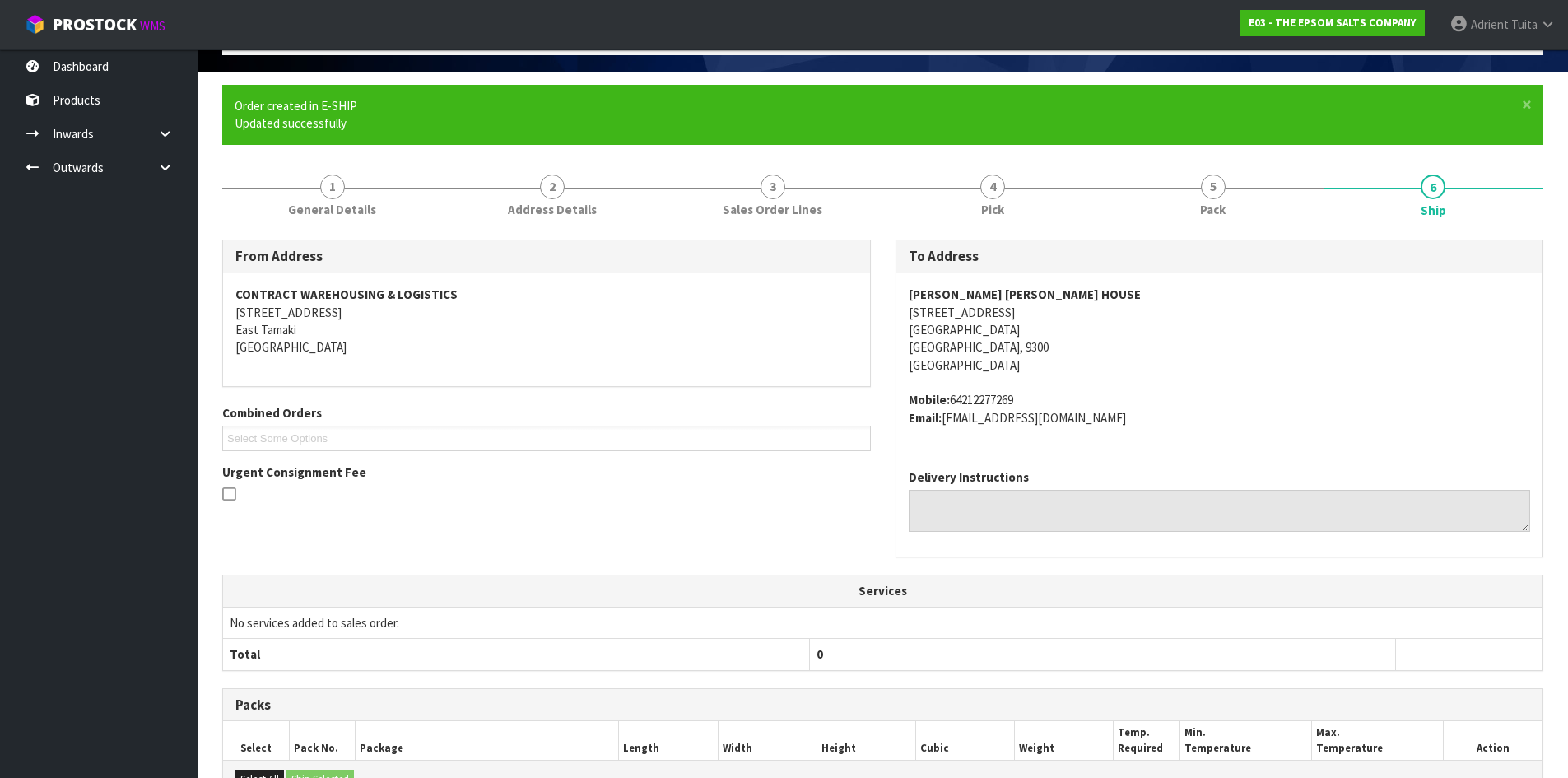
scroll to position [354, 0]
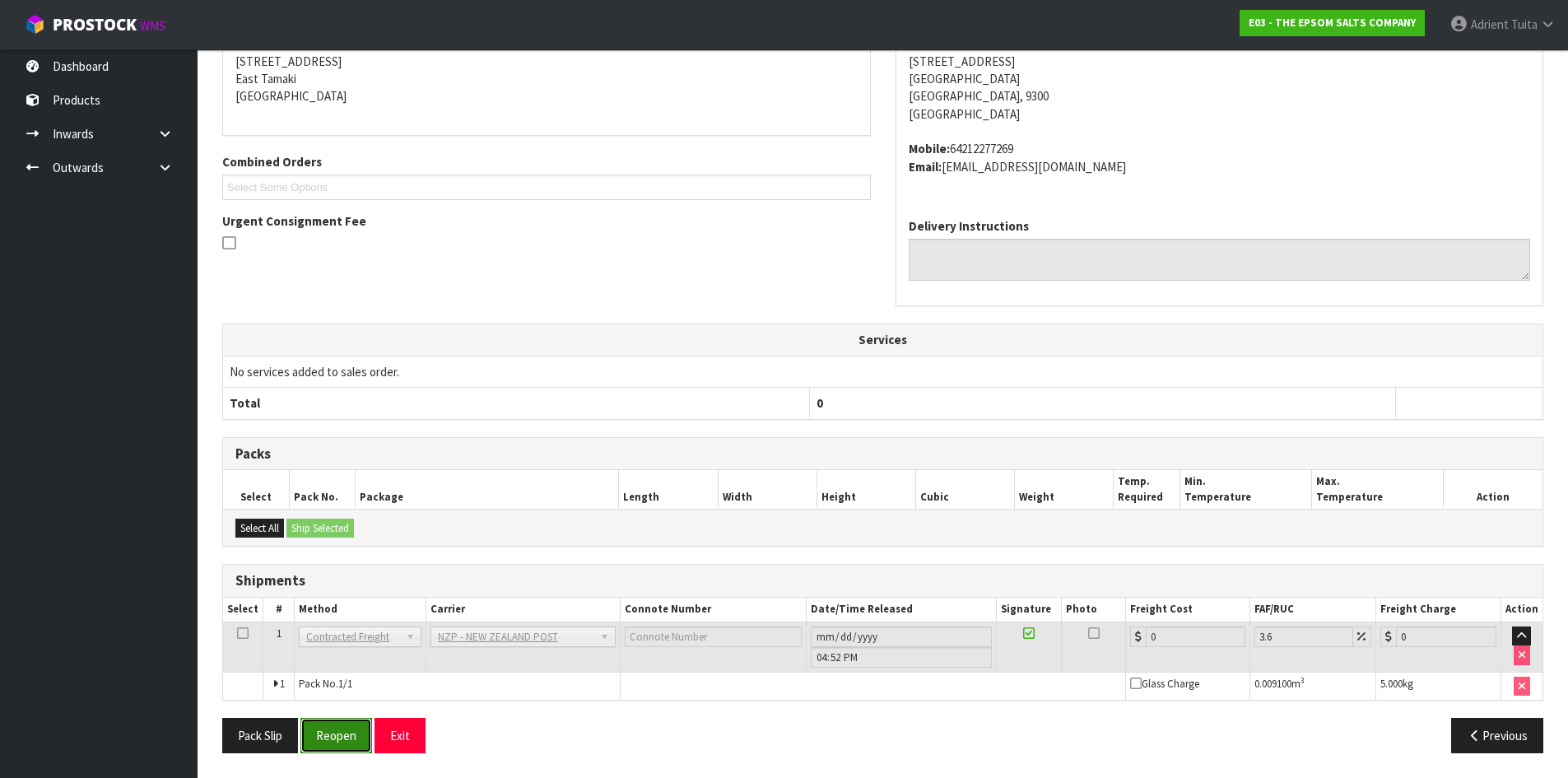
click at [335, 741] on button "Reopen" at bounding box center [336, 735] width 72 height 35
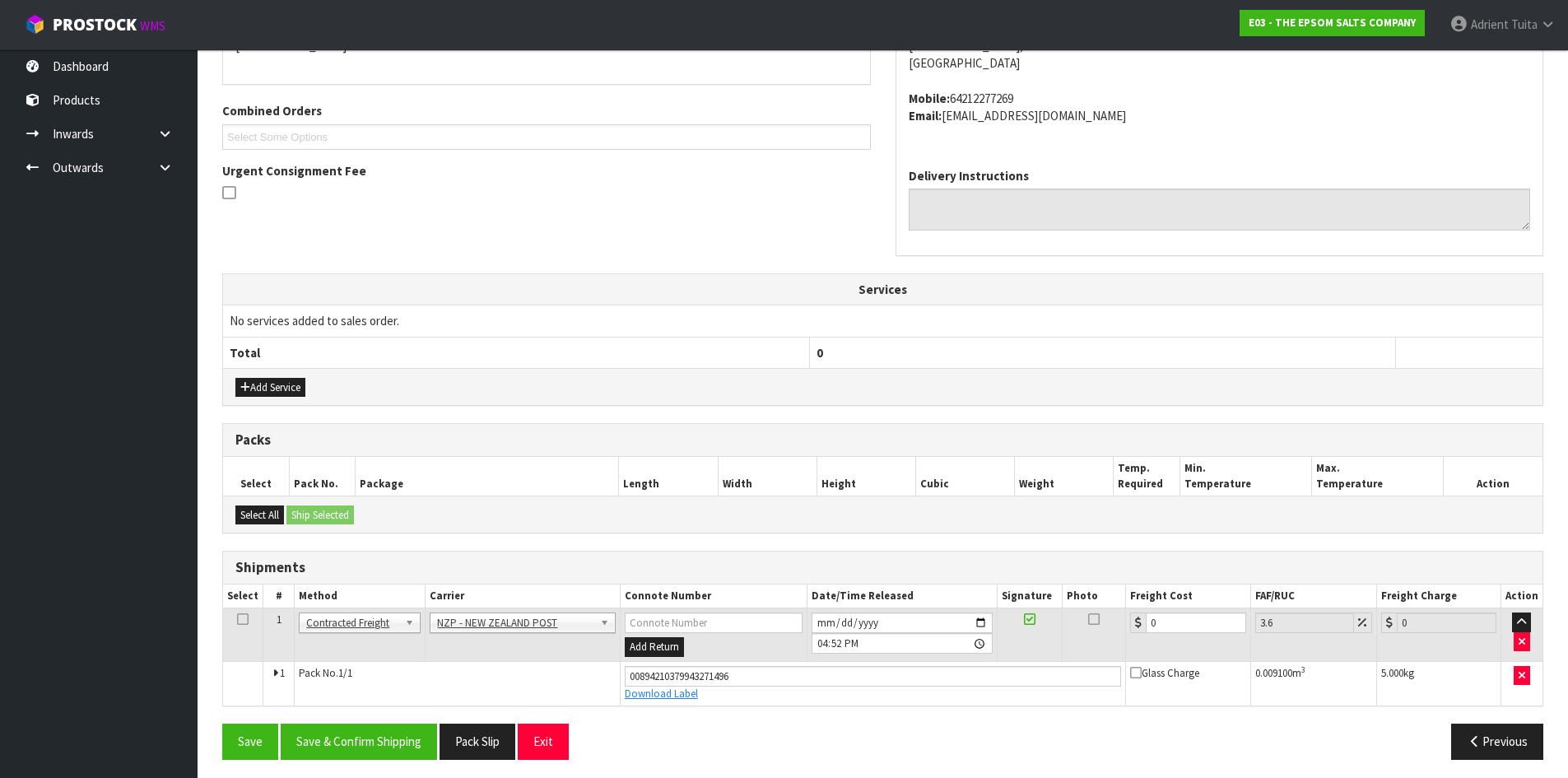
scroll to position [394, 0]
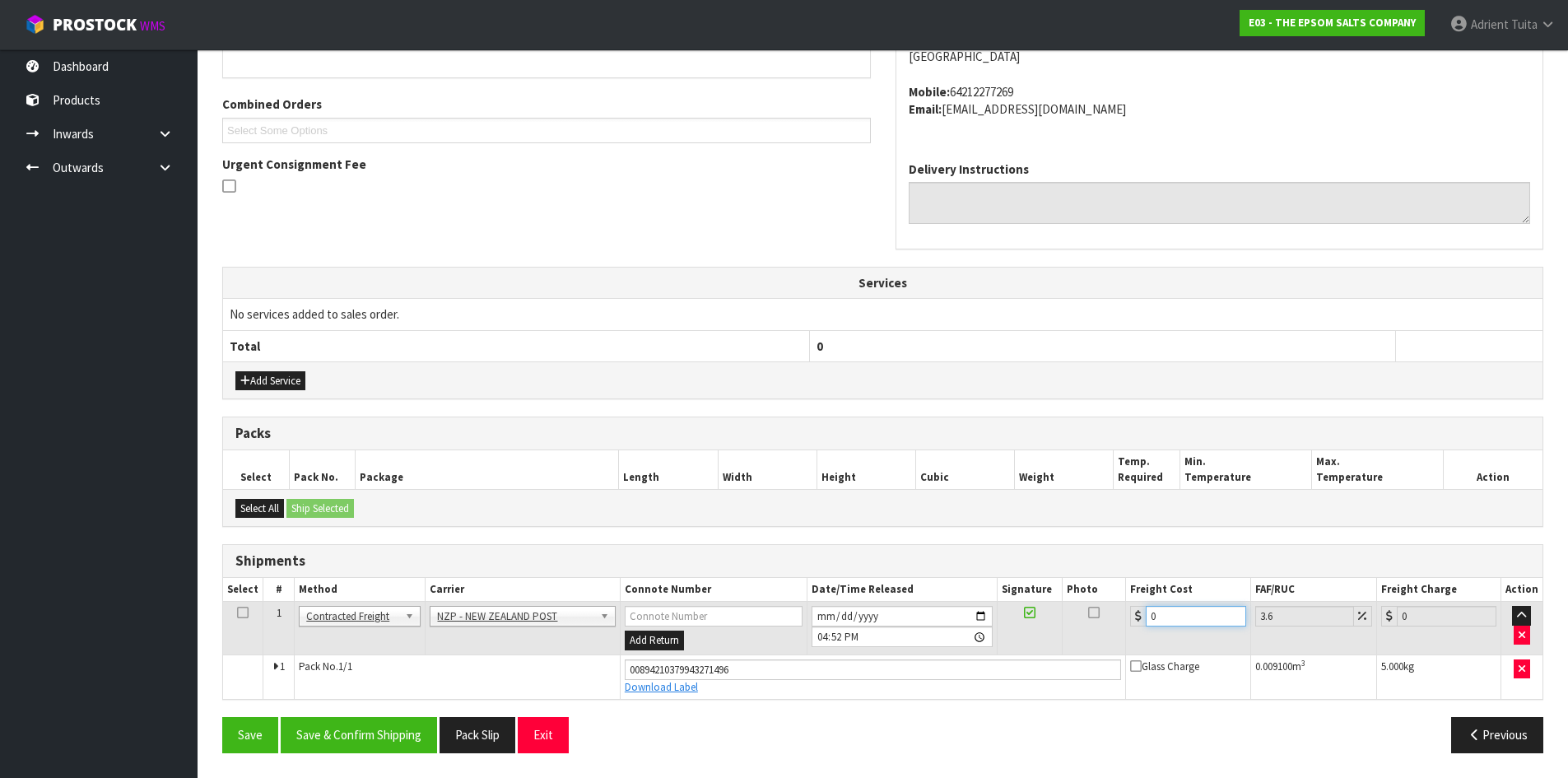
click at [1163, 606] on input "0" at bounding box center [1196, 616] width 100 height 21
type input "1"
type input "1.04"
type input "11"
type input "11.4"
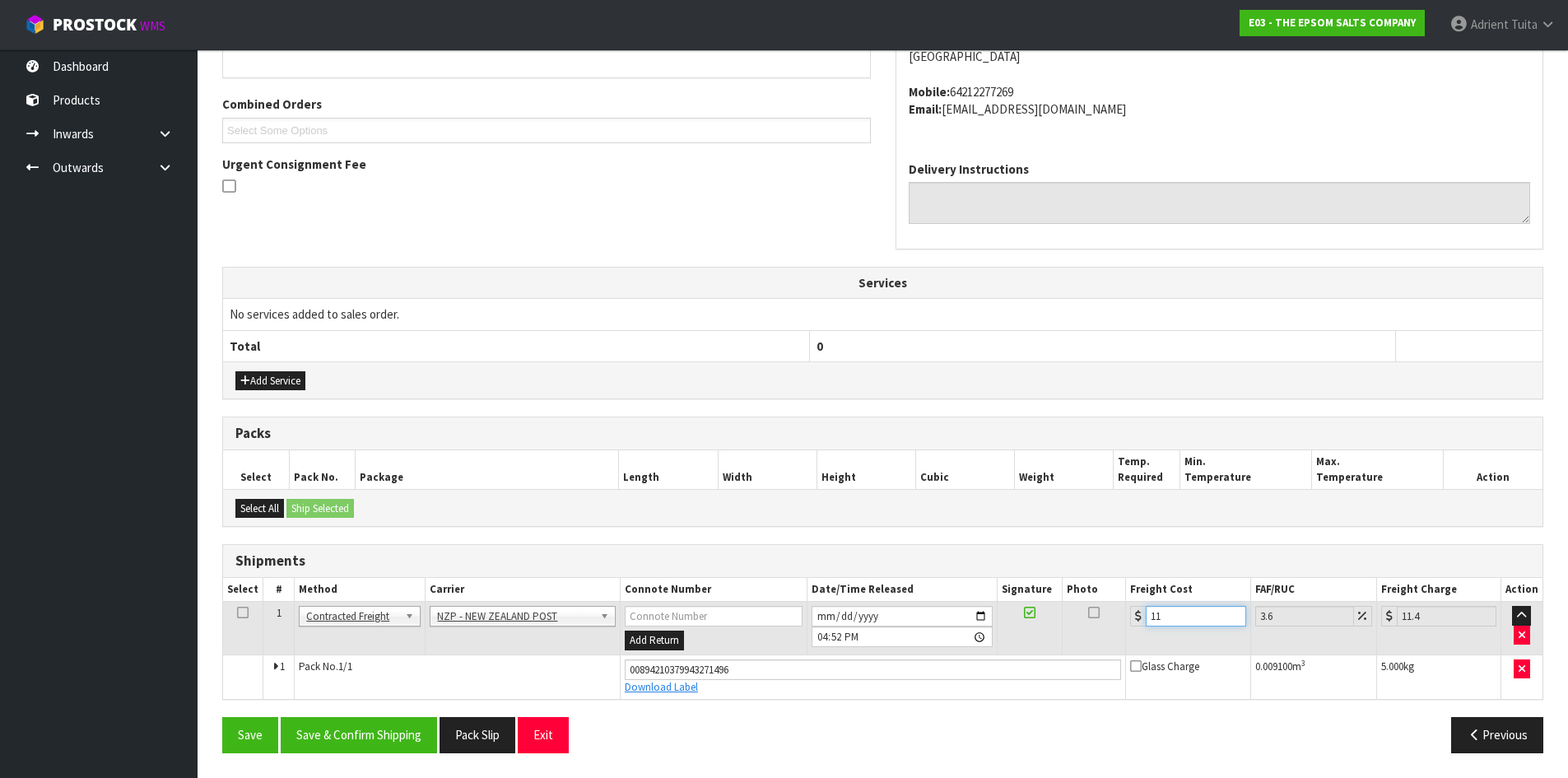
type input "11.6"
type input "12.02"
type input "11.61"
type input "12.03"
type input "11.61"
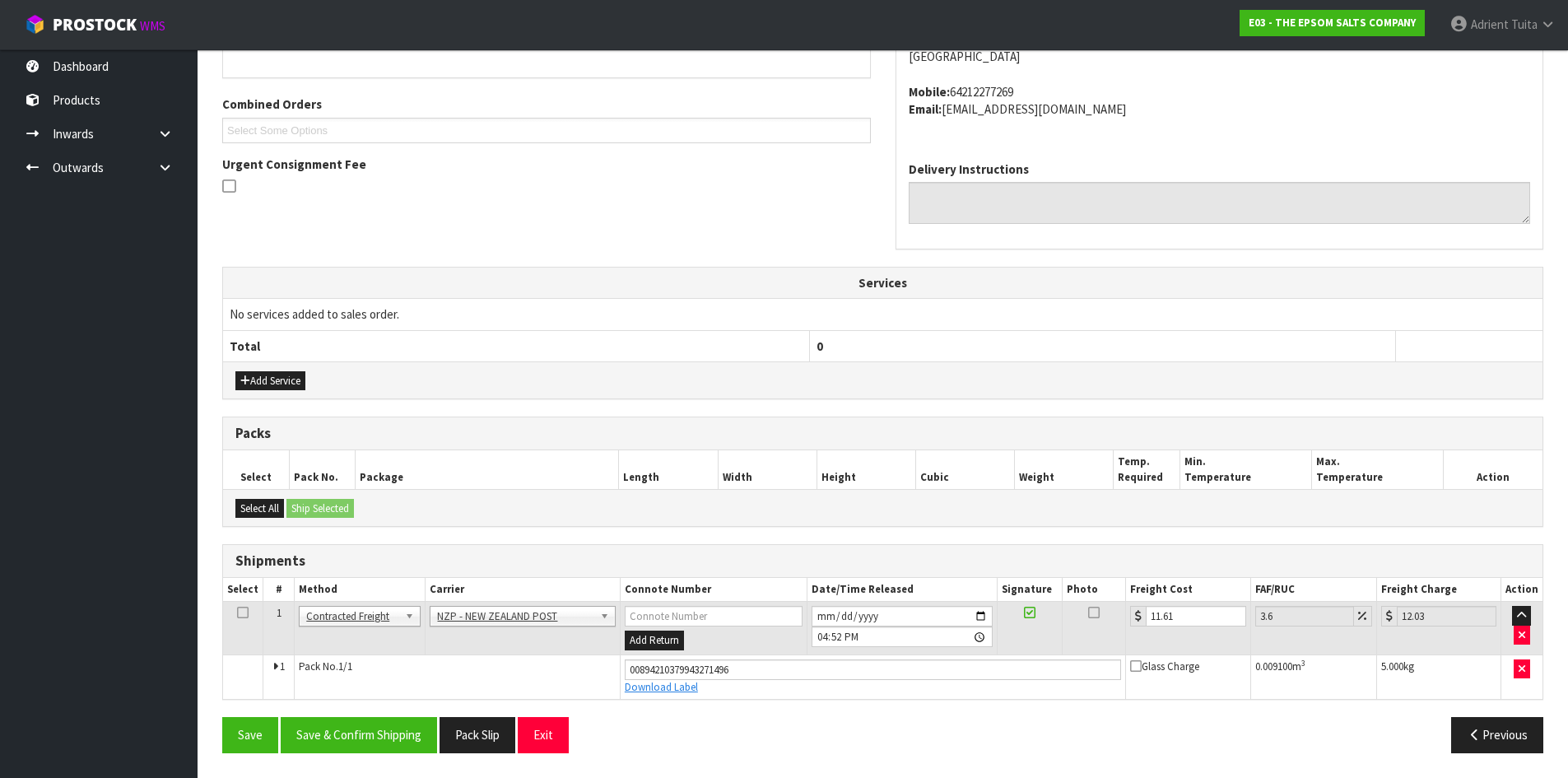
click at [357, 753] on div "Save Save & Confirm Shipping Pack Slip Exit Previous" at bounding box center [882, 741] width 1346 height 48
click at [348, 741] on button "Save & Confirm Shipping" at bounding box center [358, 734] width 156 height 35
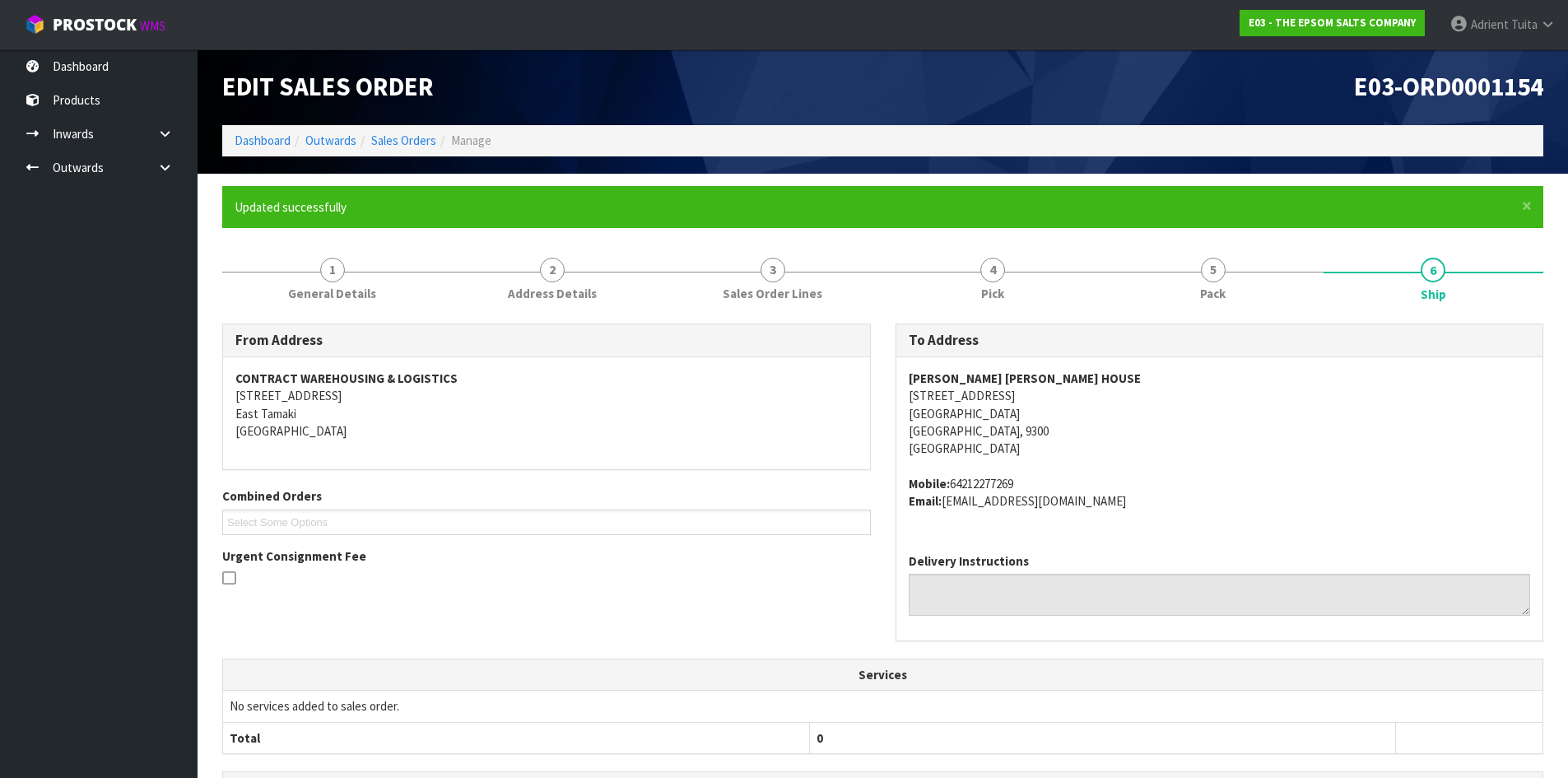
scroll to position [0, 0]
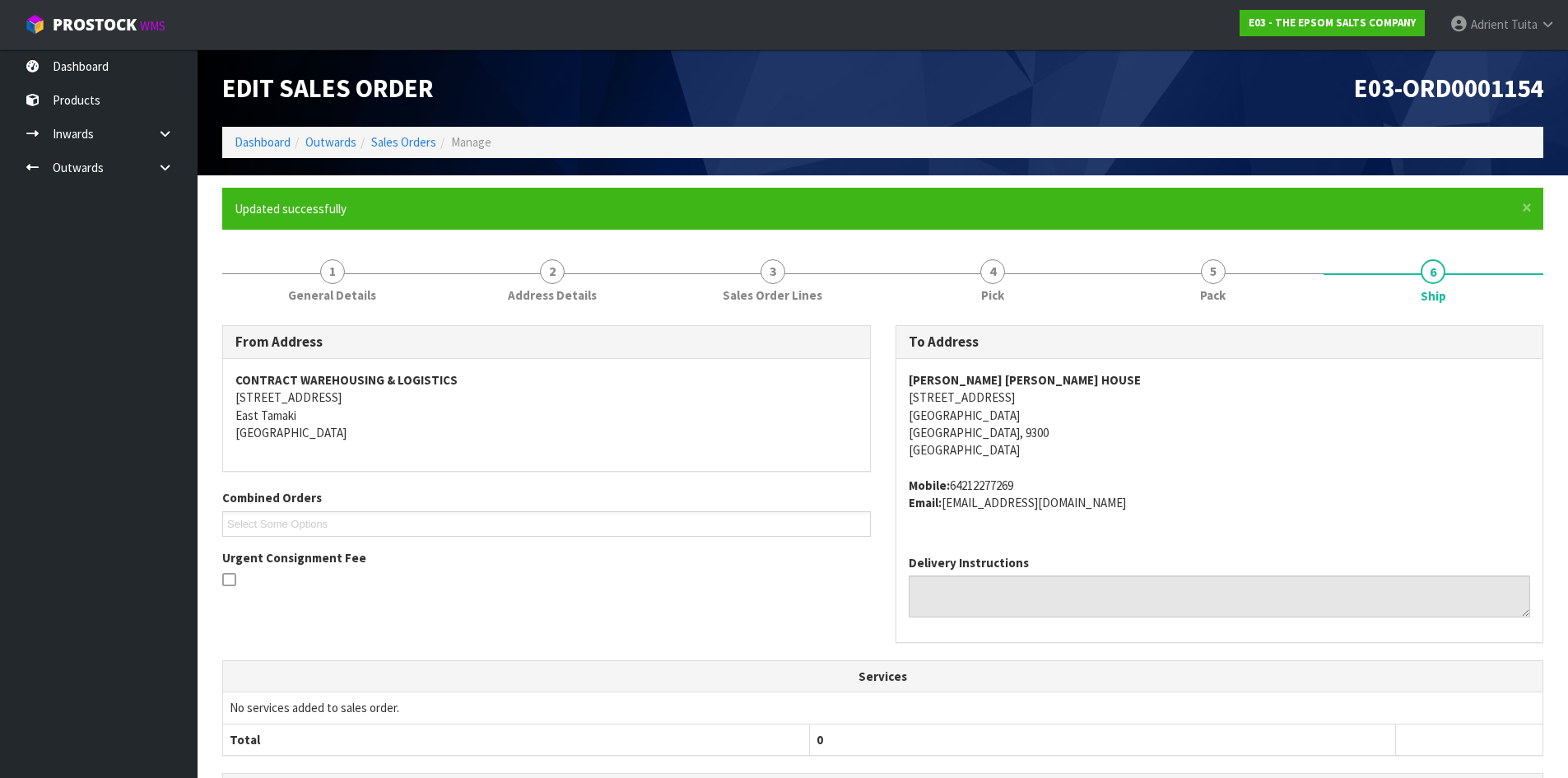
click at [259, 155] on ol "Dashboard Outwards Sales Orders Manage" at bounding box center [883, 143] width 1321 height 31
click at [257, 138] on link "Dashboard" at bounding box center [263, 142] width 56 height 15
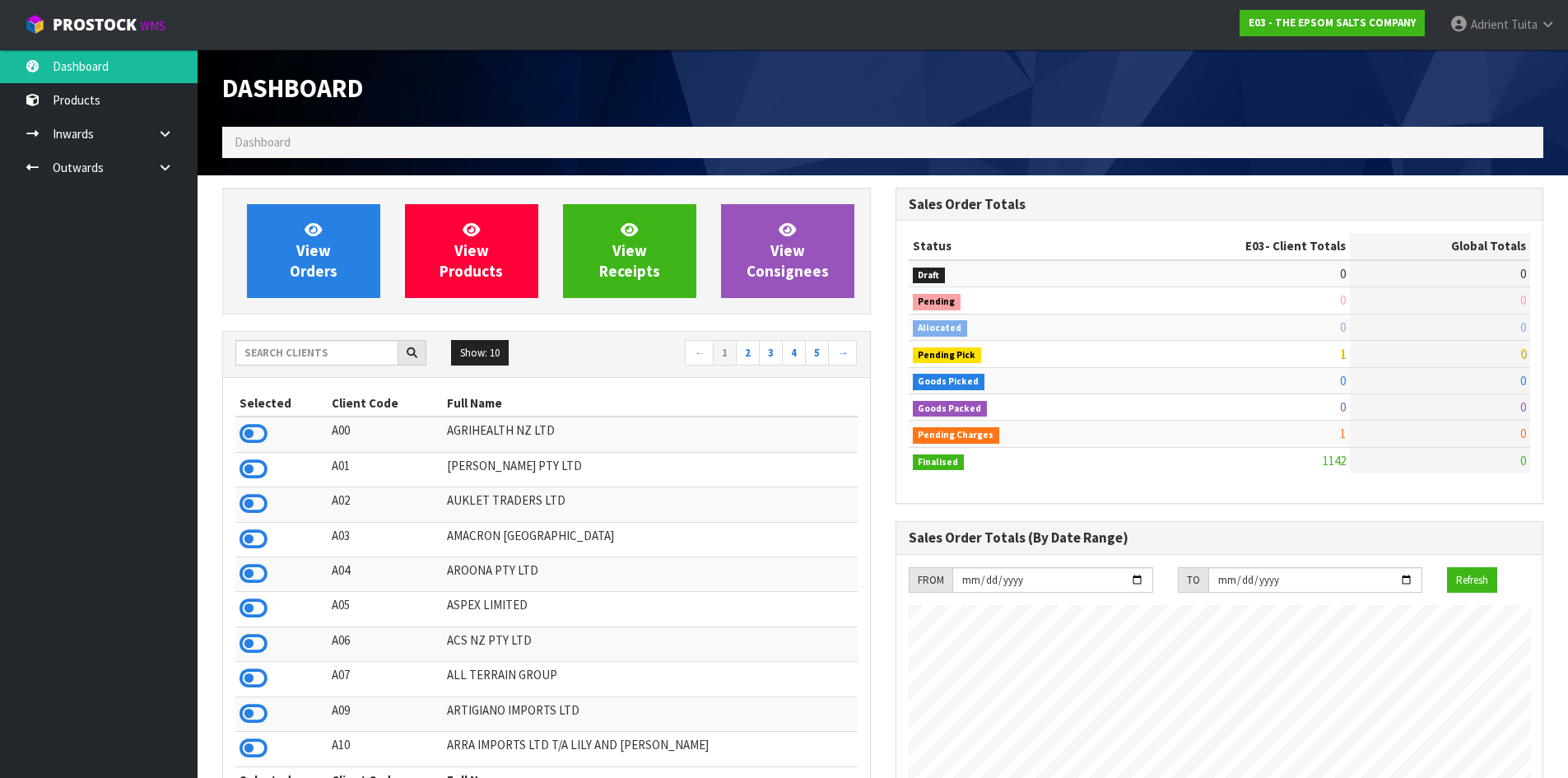
scroll to position [1034, 672]
click at [1463, 38] on link "Adrient Tuita" at bounding box center [1503, 25] width 131 height 49
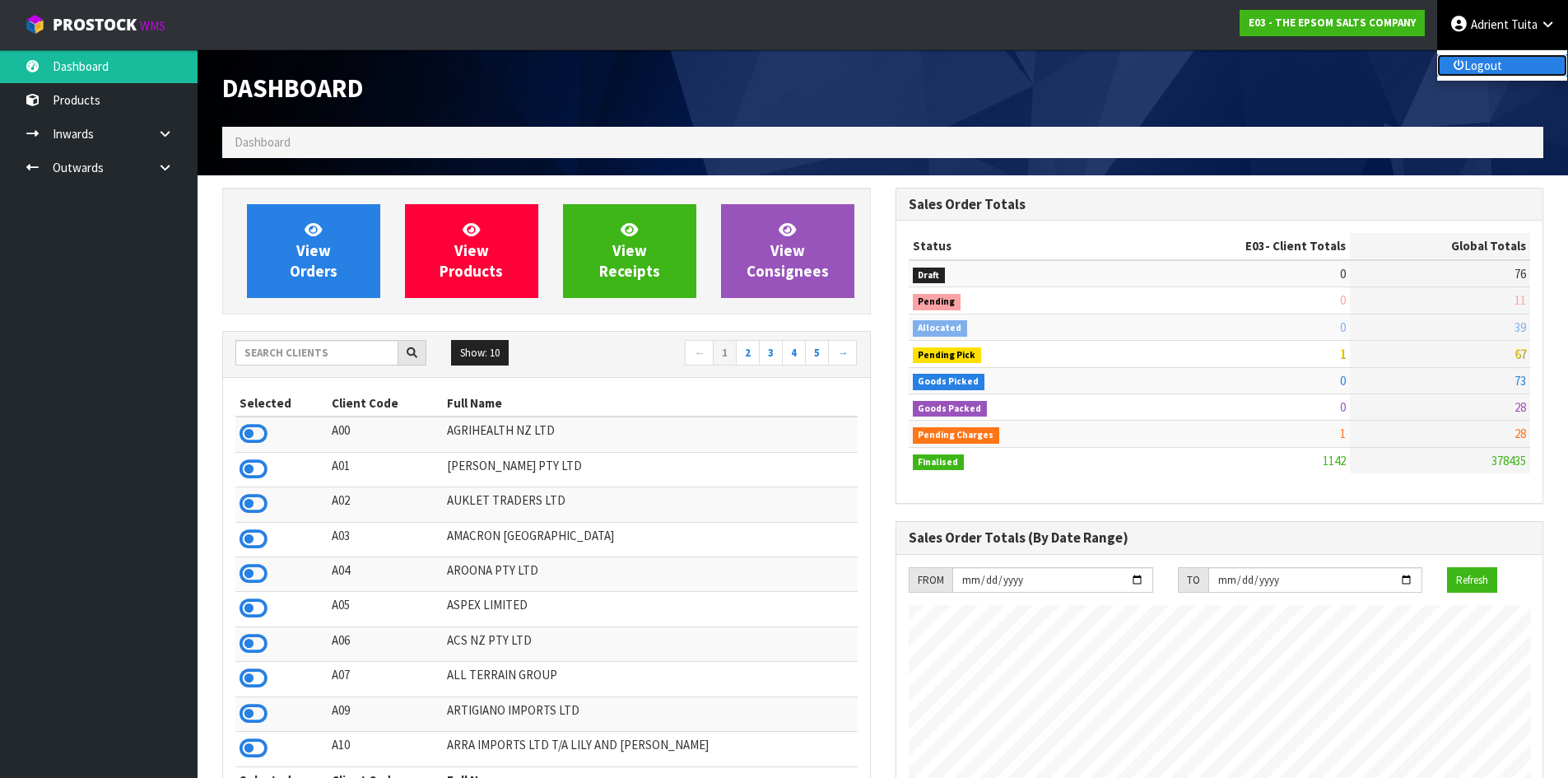
click at [1463, 66] on icon at bounding box center [1459, 66] width 11 height 1
